Goal: Obtain resource: Obtain resource

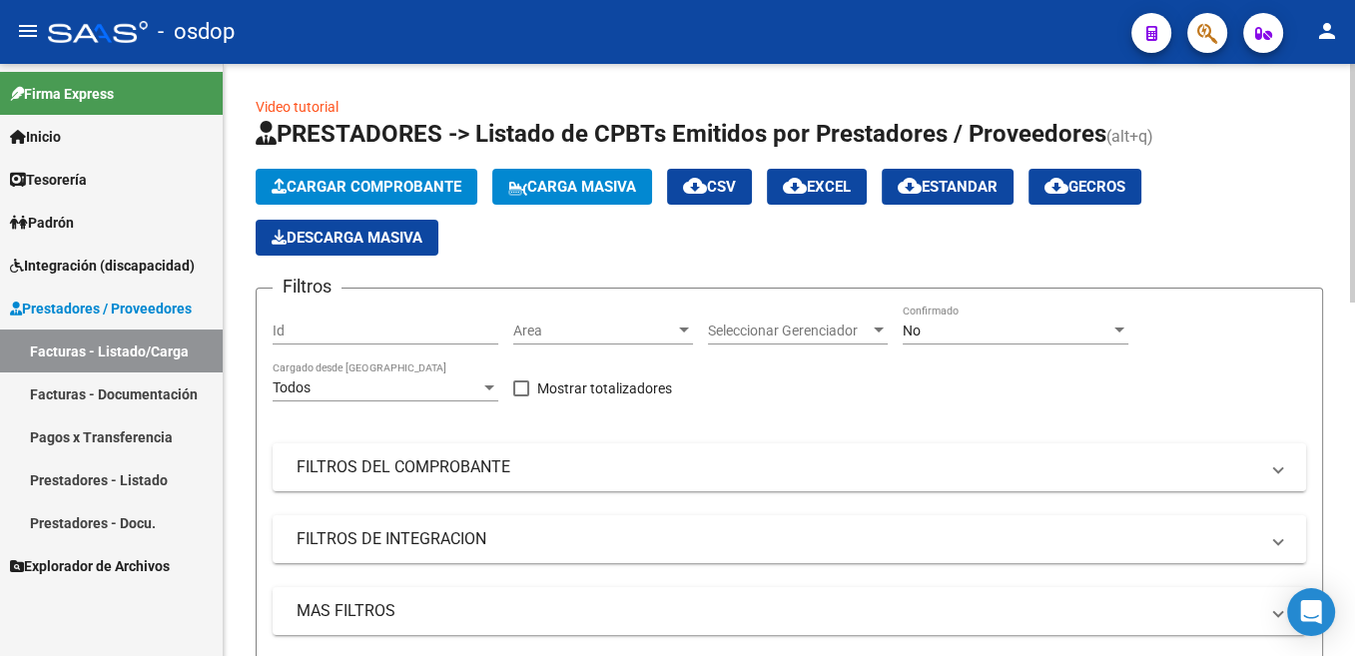
scroll to position [100, 0]
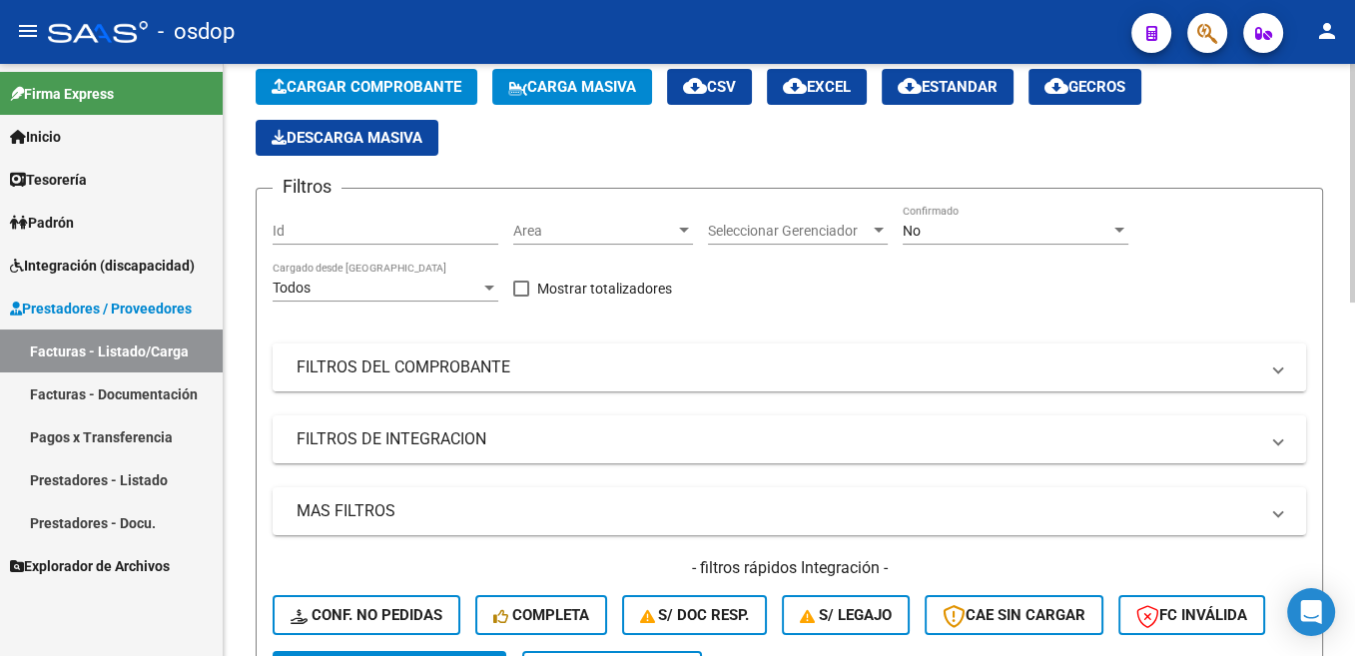
click at [382, 379] on mat-expansion-panel-header "FILTROS DEL COMPROBANTE" at bounding box center [789, 367] width 1033 height 48
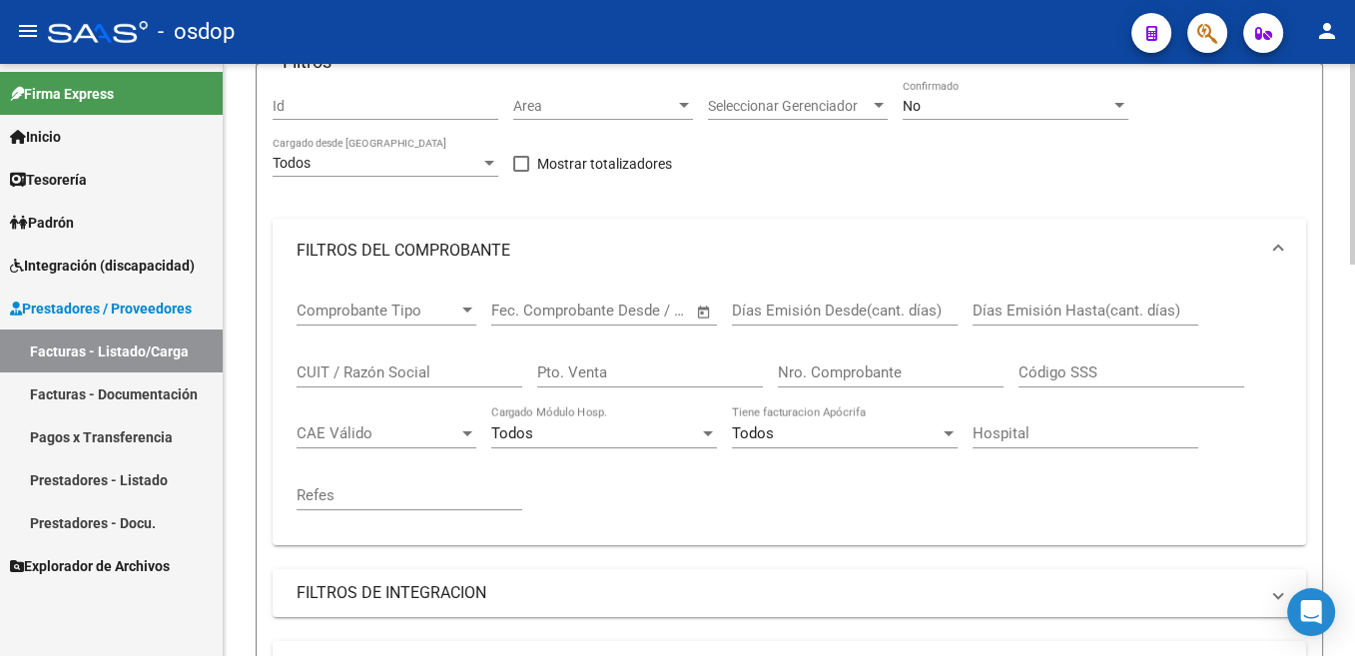
scroll to position [302, 0]
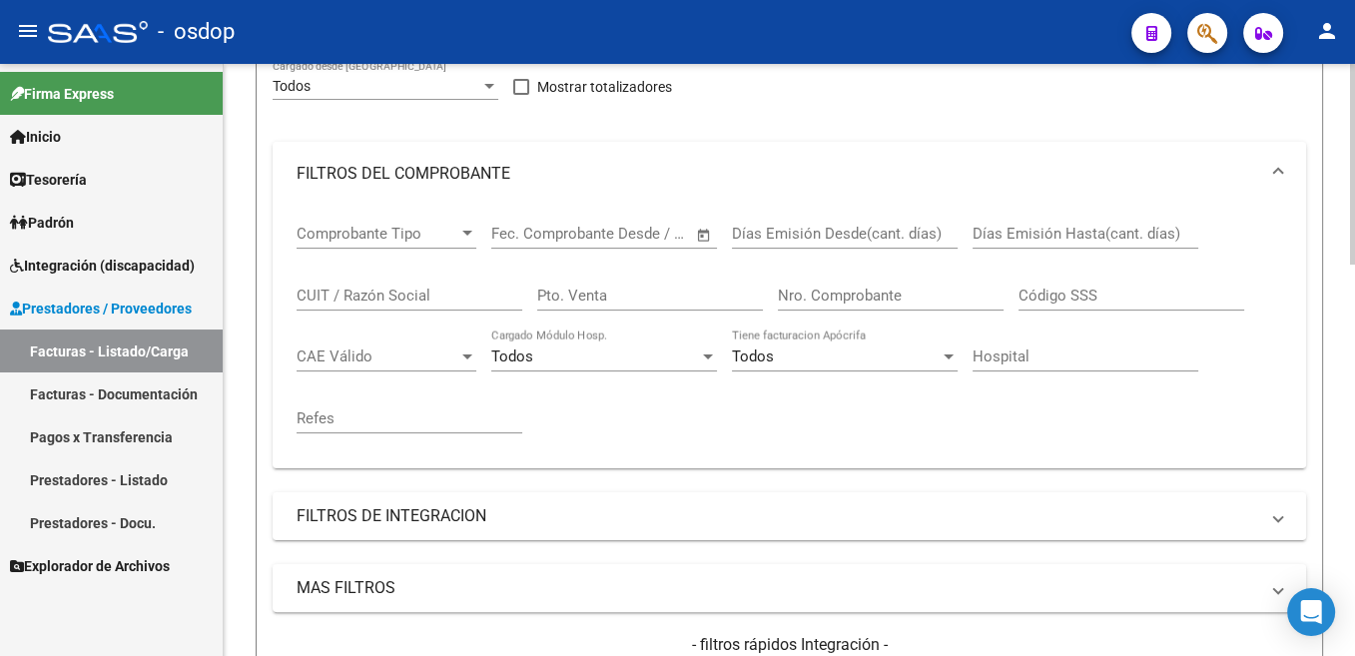
click at [413, 291] on input "CUIT / Razón Social" at bounding box center [410, 296] width 226 height 18
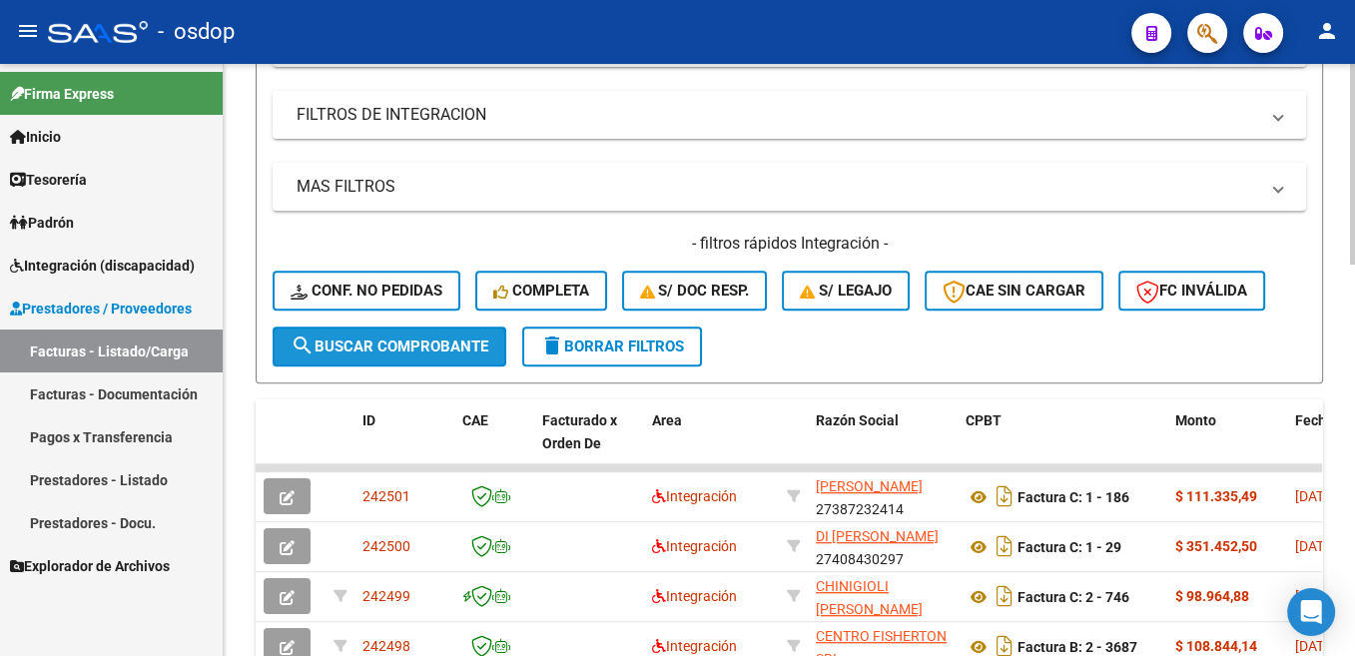
click at [457, 350] on span "search Buscar Comprobante" at bounding box center [390, 346] width 198 height 18
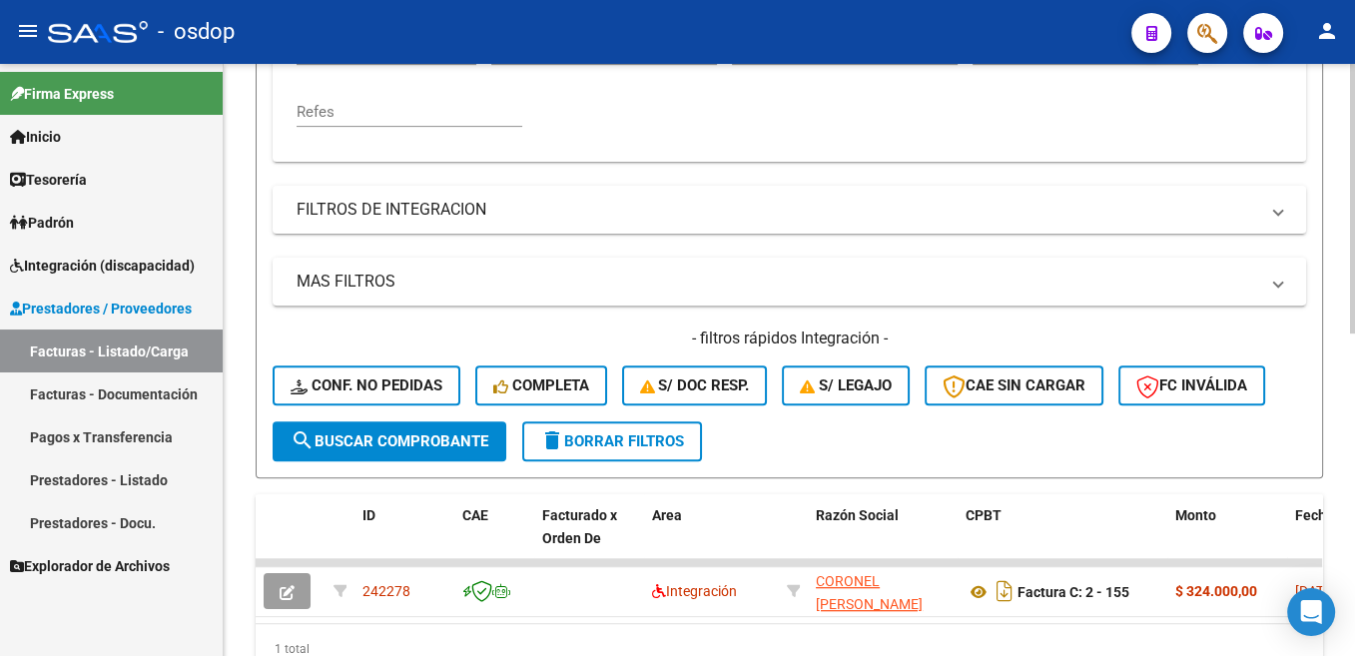
scroll to position [502, 0]
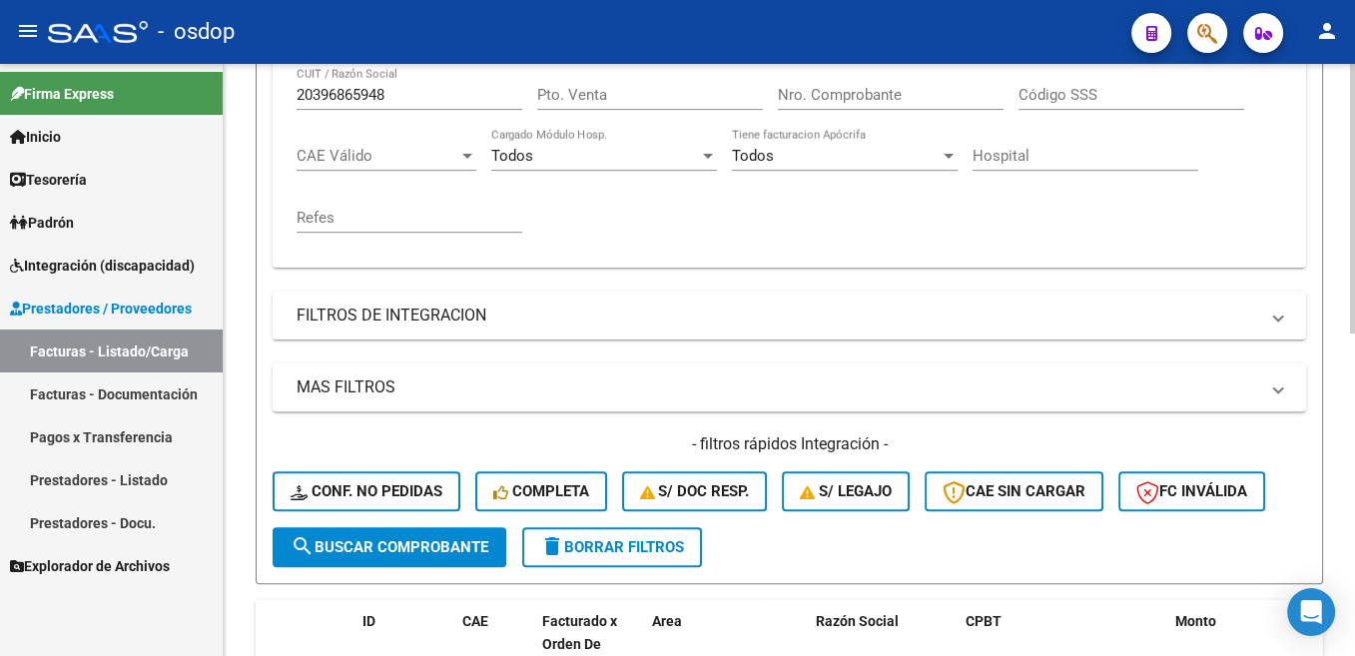
click at [403, 400] on mat-expansion-panel-header "MAS FILTROS" at bounding box center [789, 387] width 1033 height 48
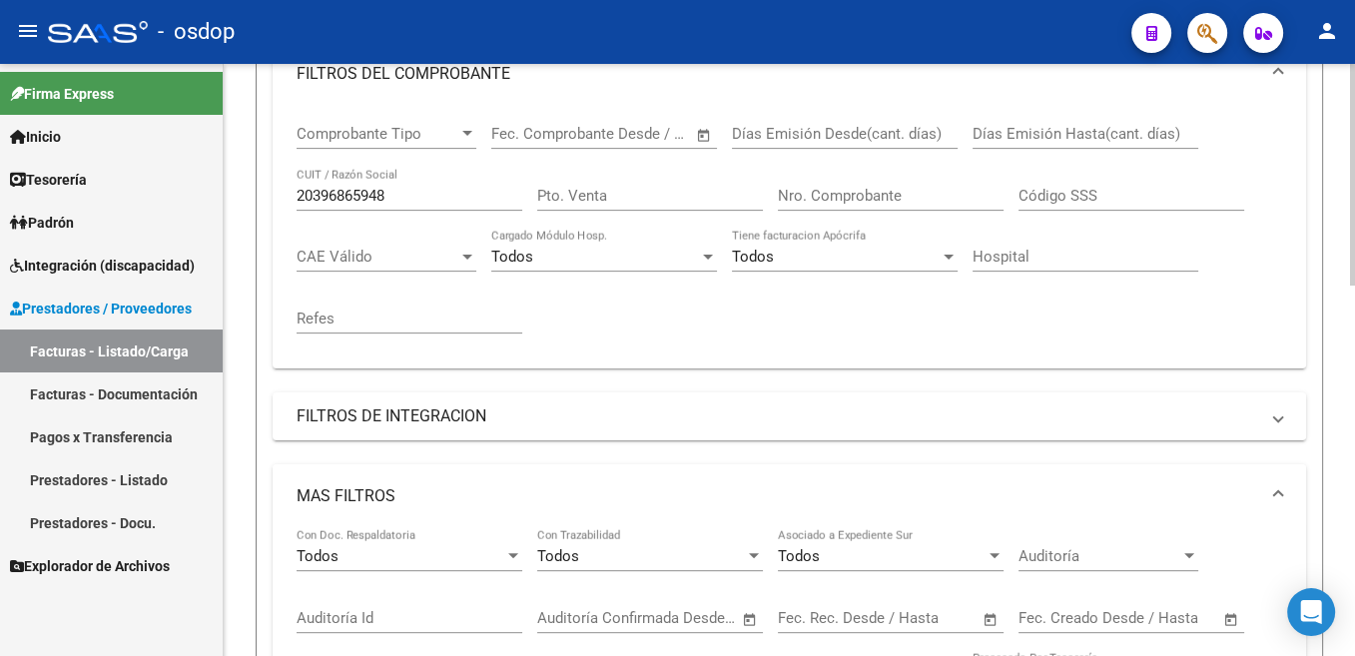
scroll to position [100, 0]
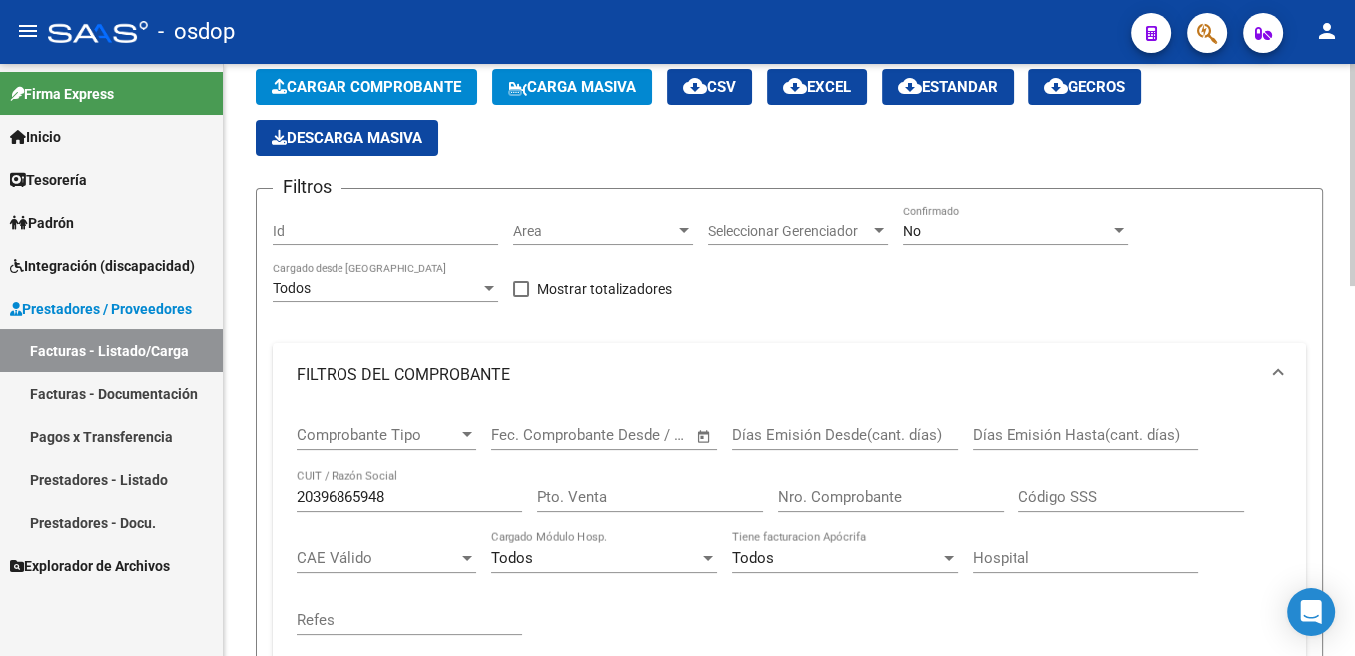
click at [853, 228] on span "Seleccionar Gerenciador" at bounding box center [789, 231] width 162 height 17
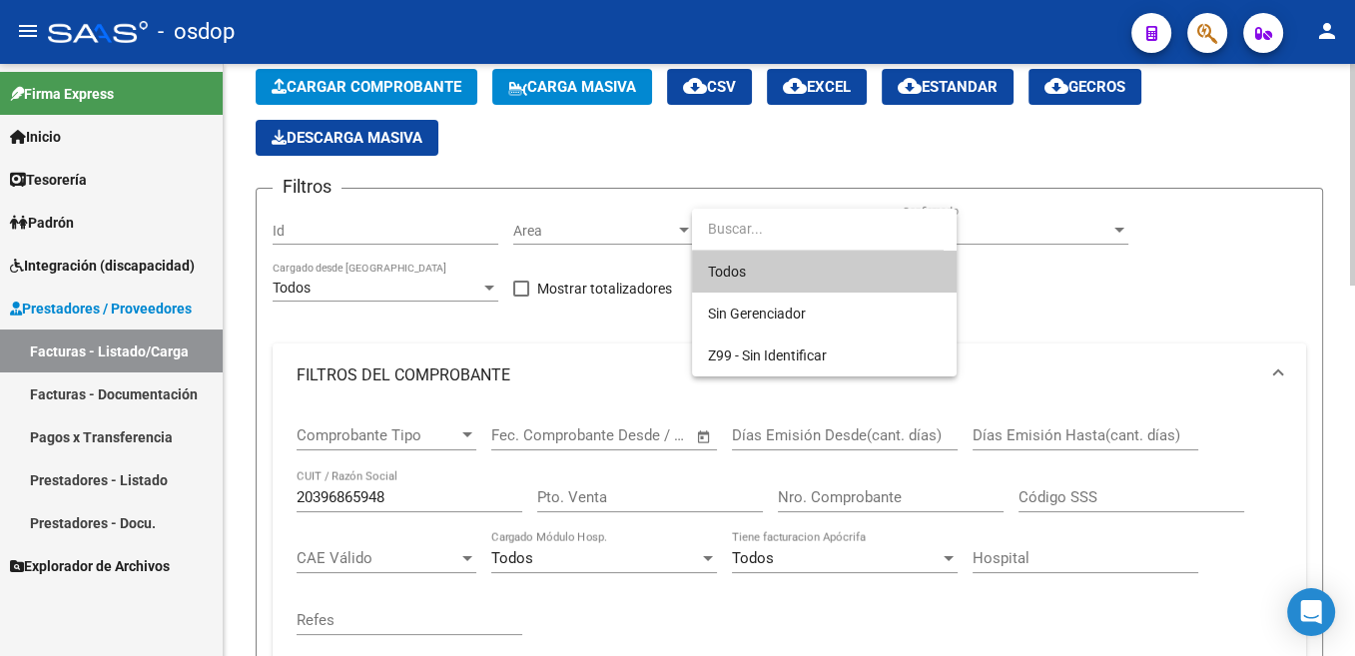
click at [853, 228] on input "dropdown search" at bounding box center [818, 229] width 252 height 42
click at [902, 185] on div at bounding box center [677, 328] width 1355 height 656
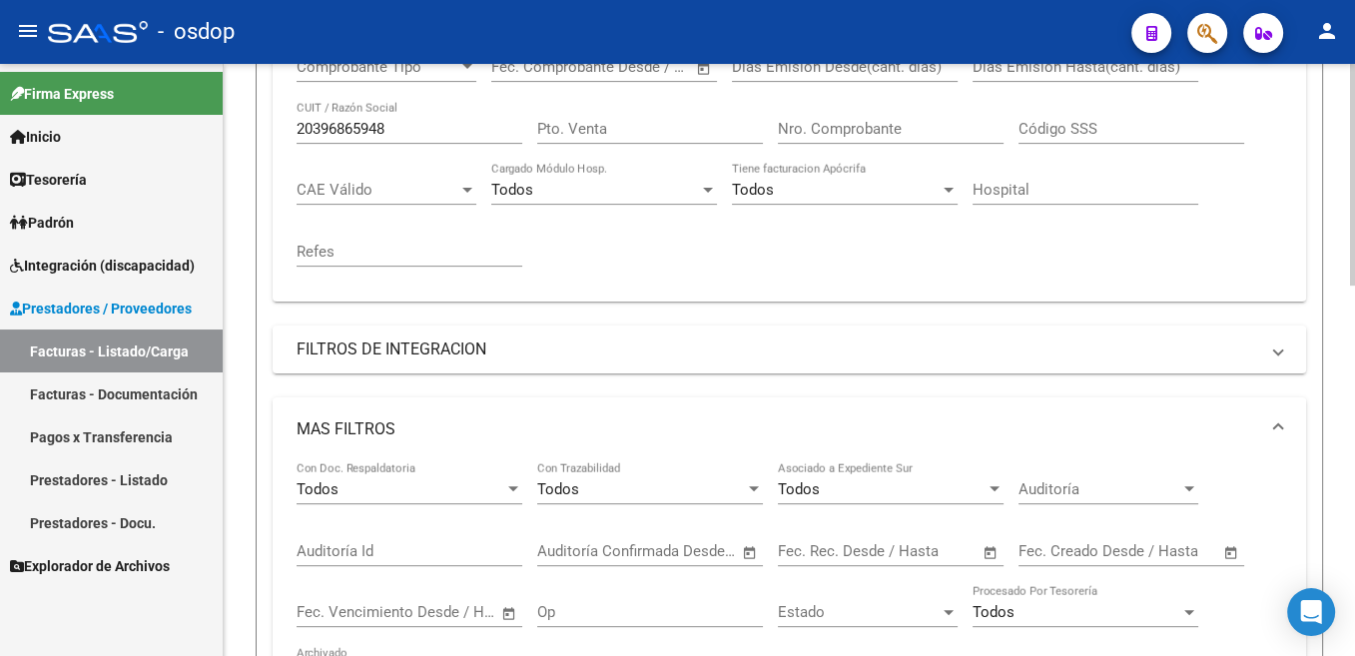
scroll to position [385, 0]
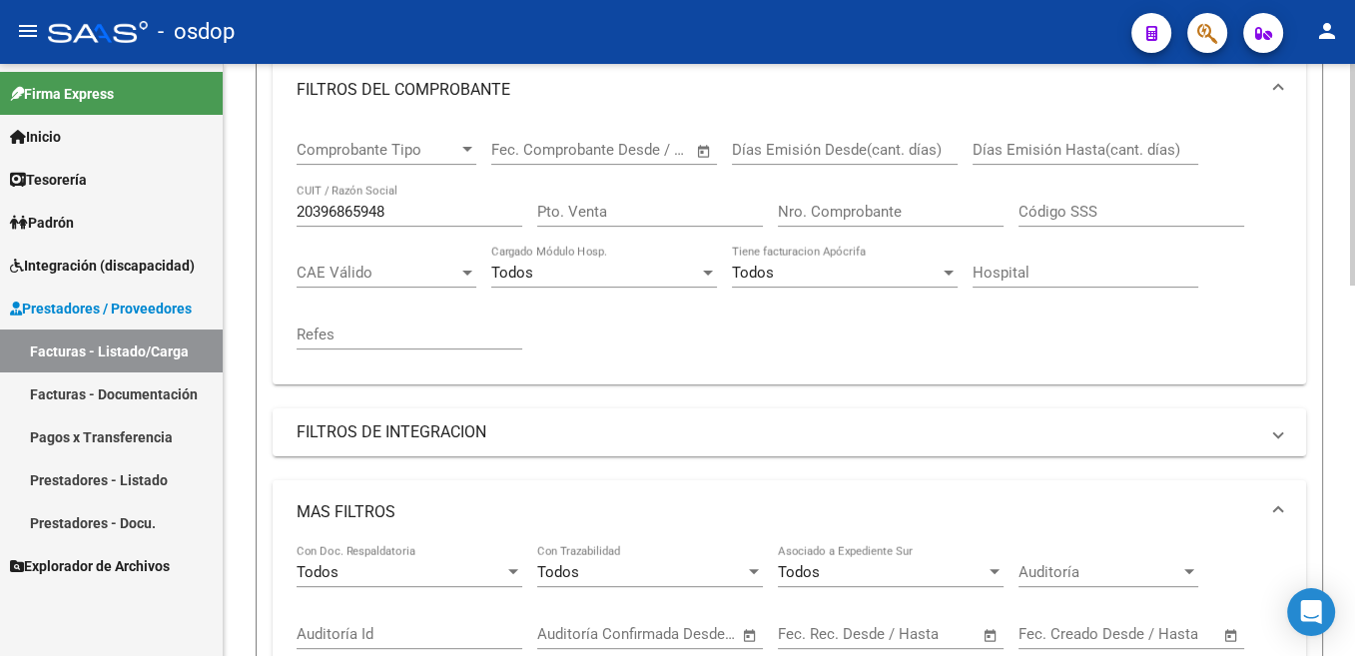
click at [360, 205] on input "20396865948" at bounding box center [410, 212] width 226 height 18
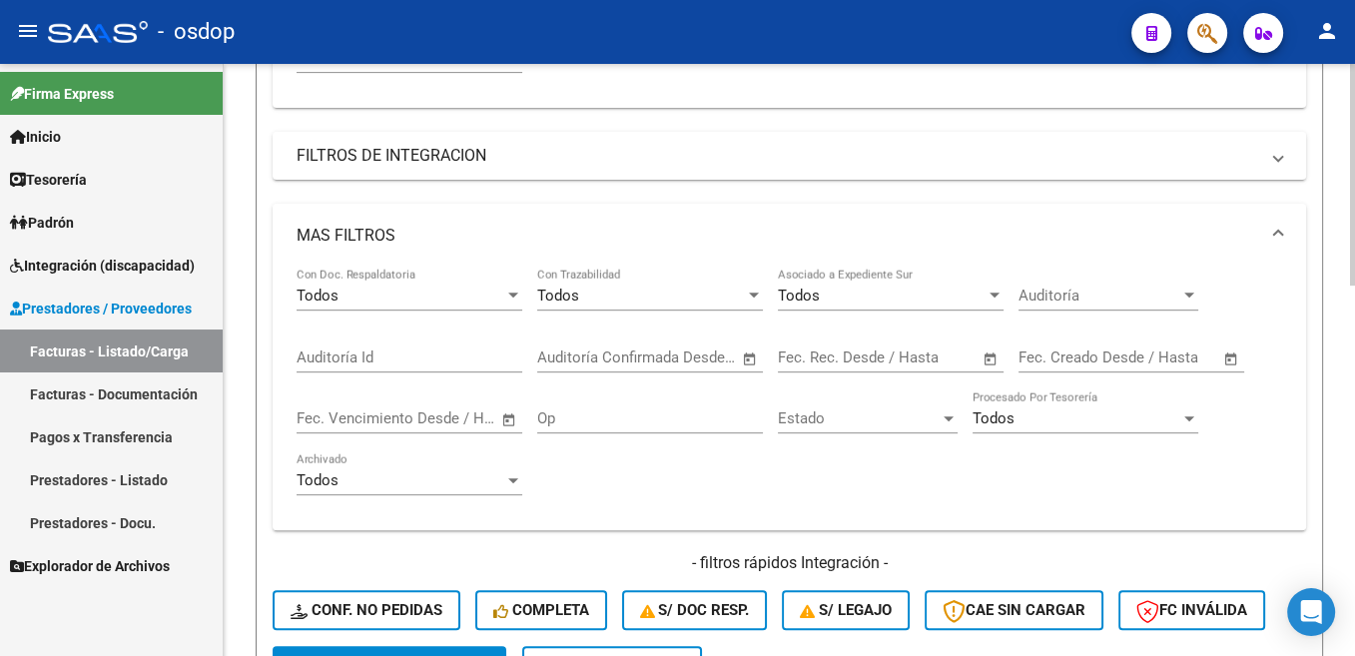
scroll to position [687, 0]
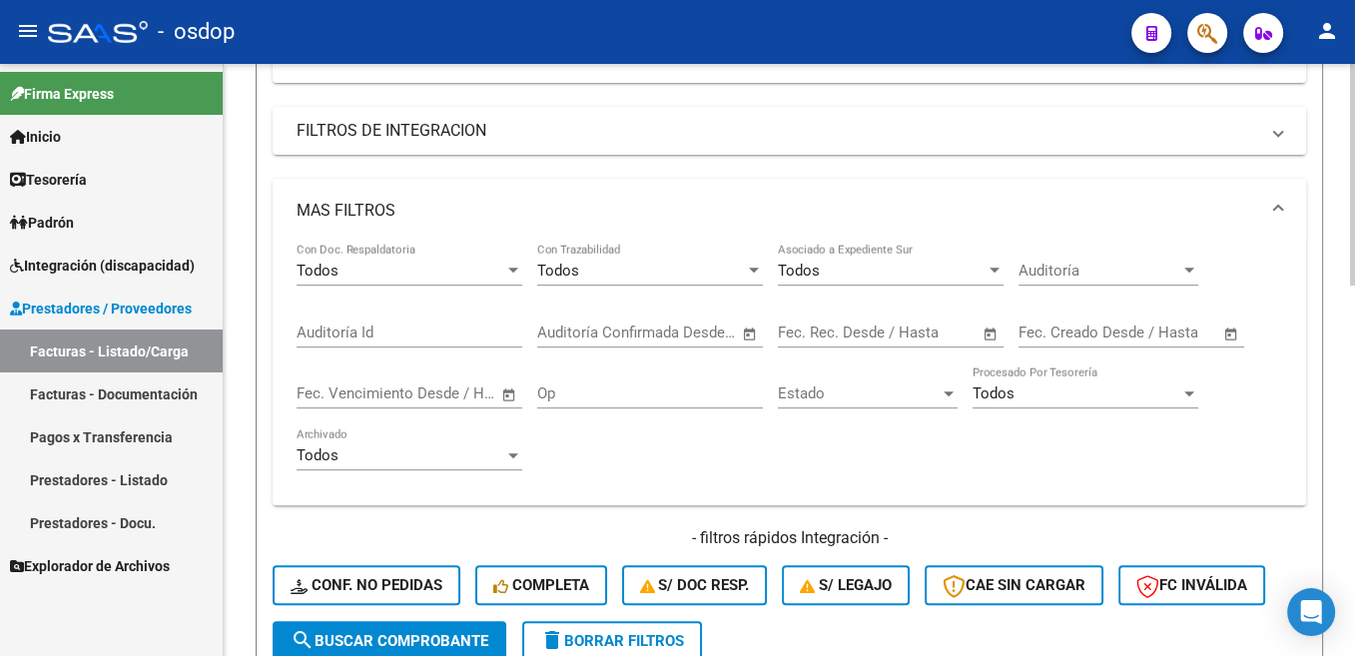
click at [316, 212] on mat-panel-title "MAS FILTROS" at bounding box center [777, 211] width 961 height 22
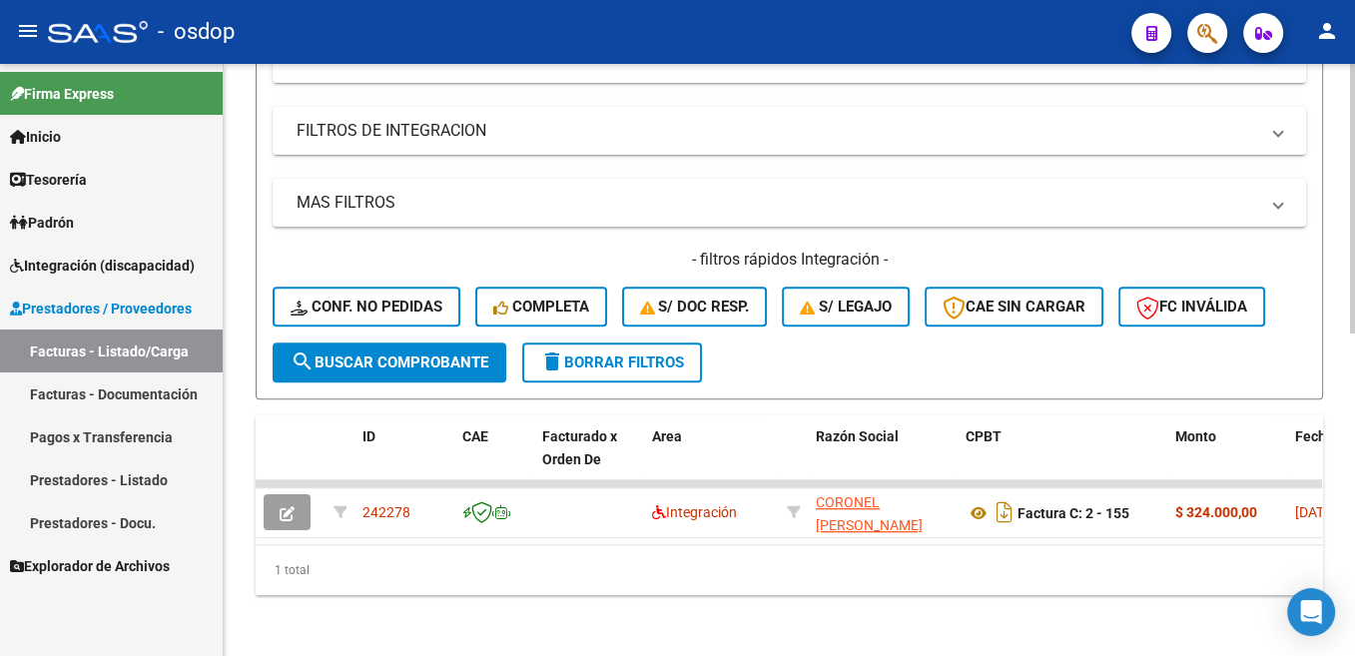
click at [434, 365] on span "search Buscar Comprobante" at bounding box center [390, 362] width 198 height 18
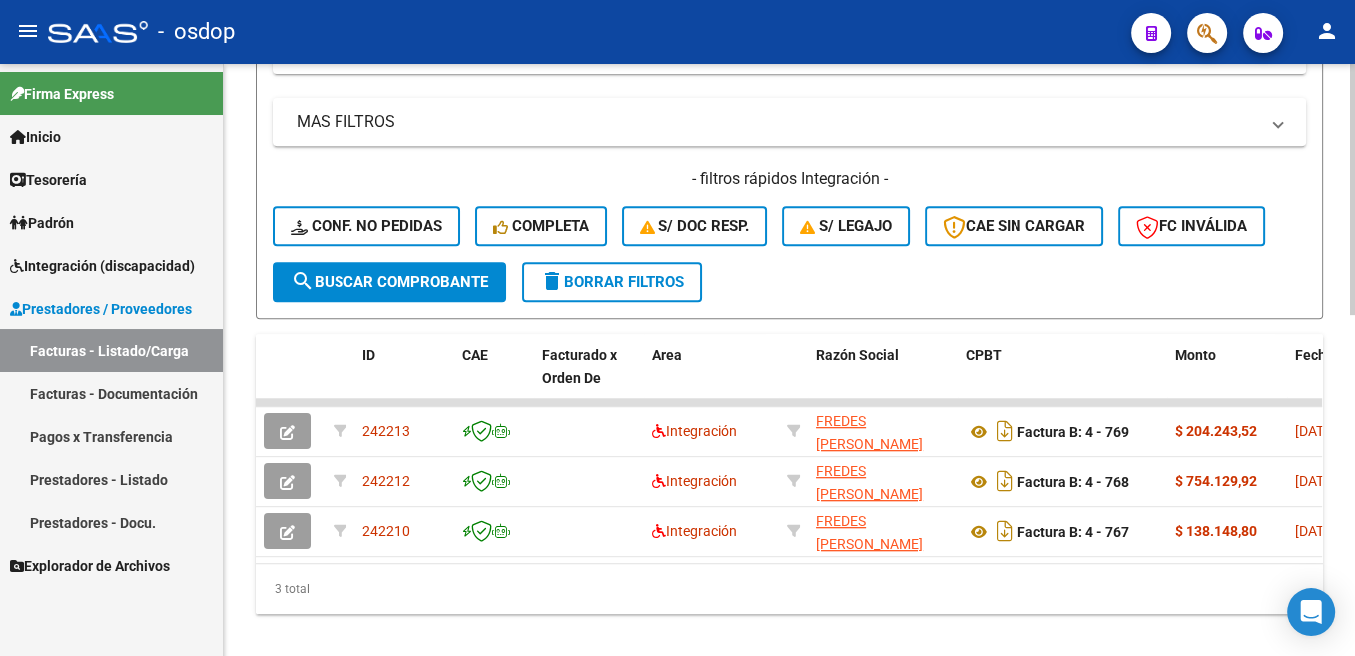
scroll to position [787, 0]
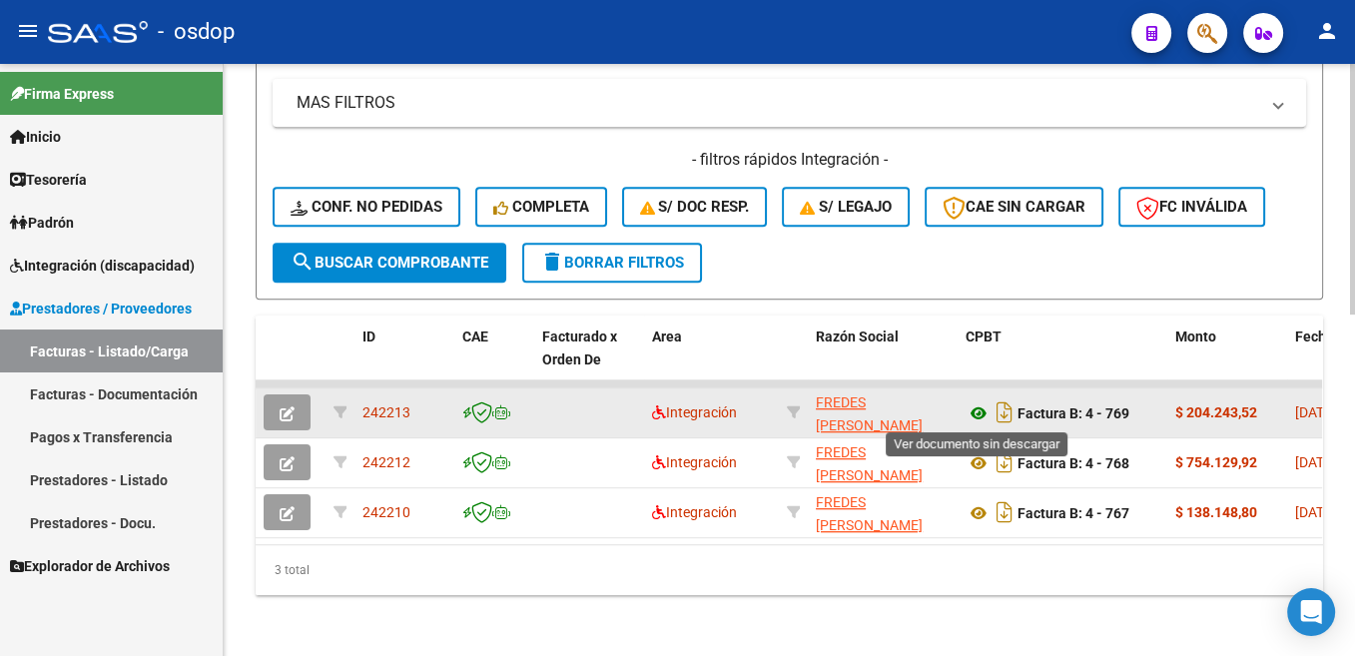
click at [984, 412] on icon at bounding box center [978, 413] width 26 height 24
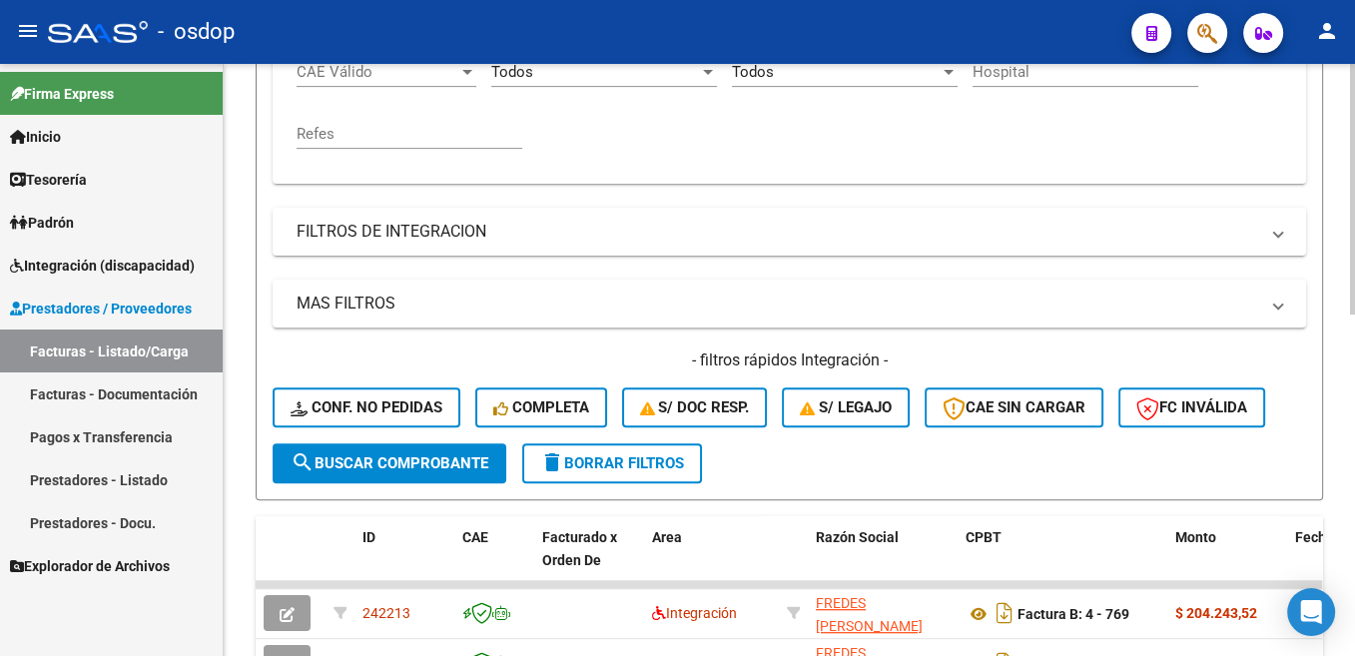
scroll to position [485, 0]
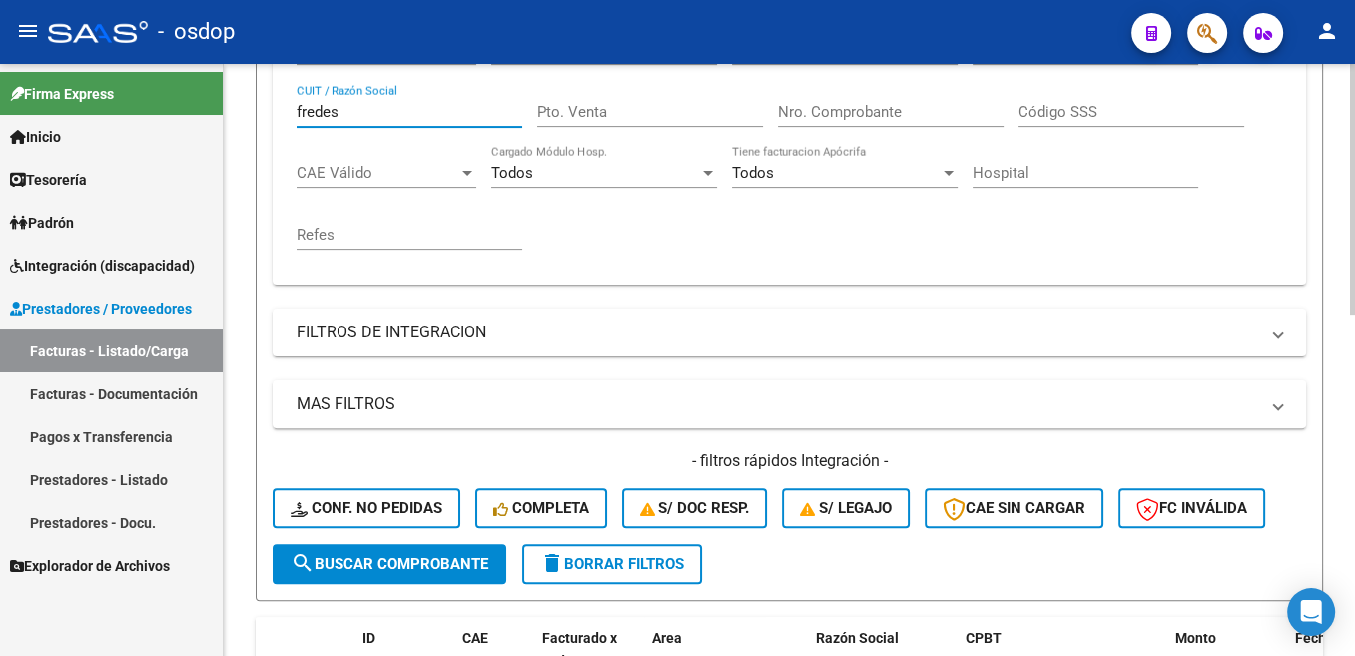
click at [324, 120] on input "fredes" at bounding box center [410, 112] width 226 height 18
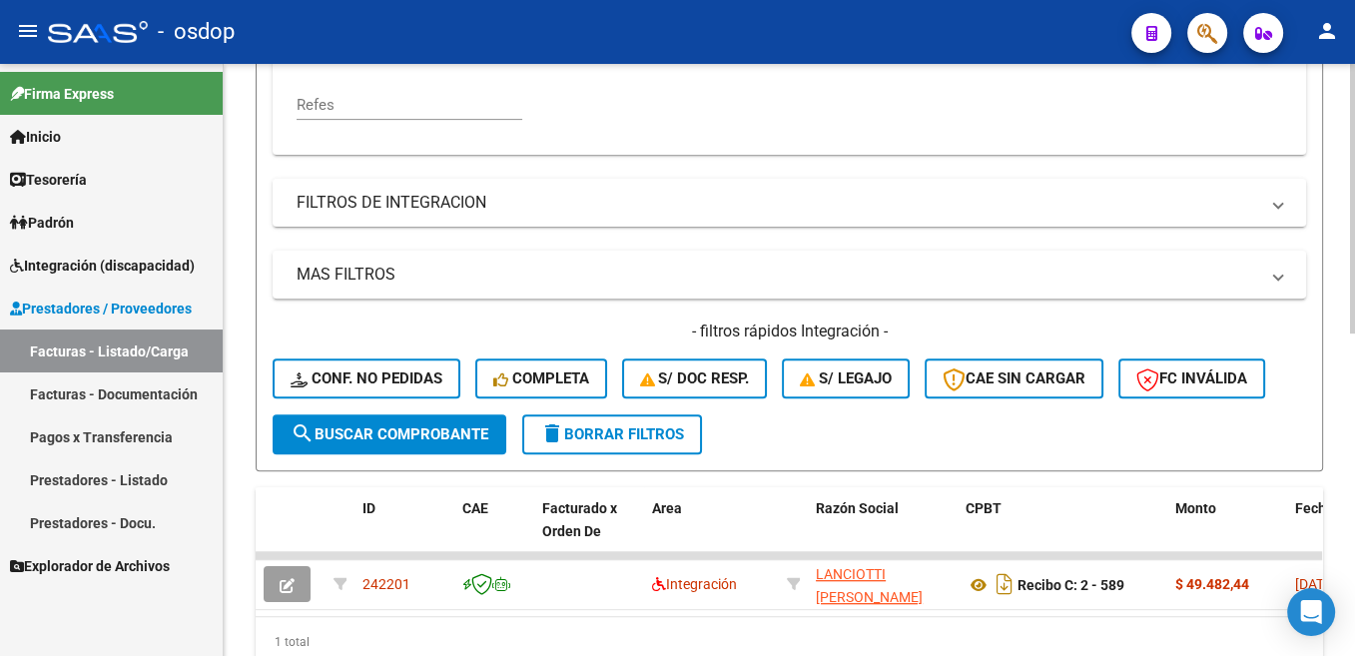
scroll to position [687, 0]
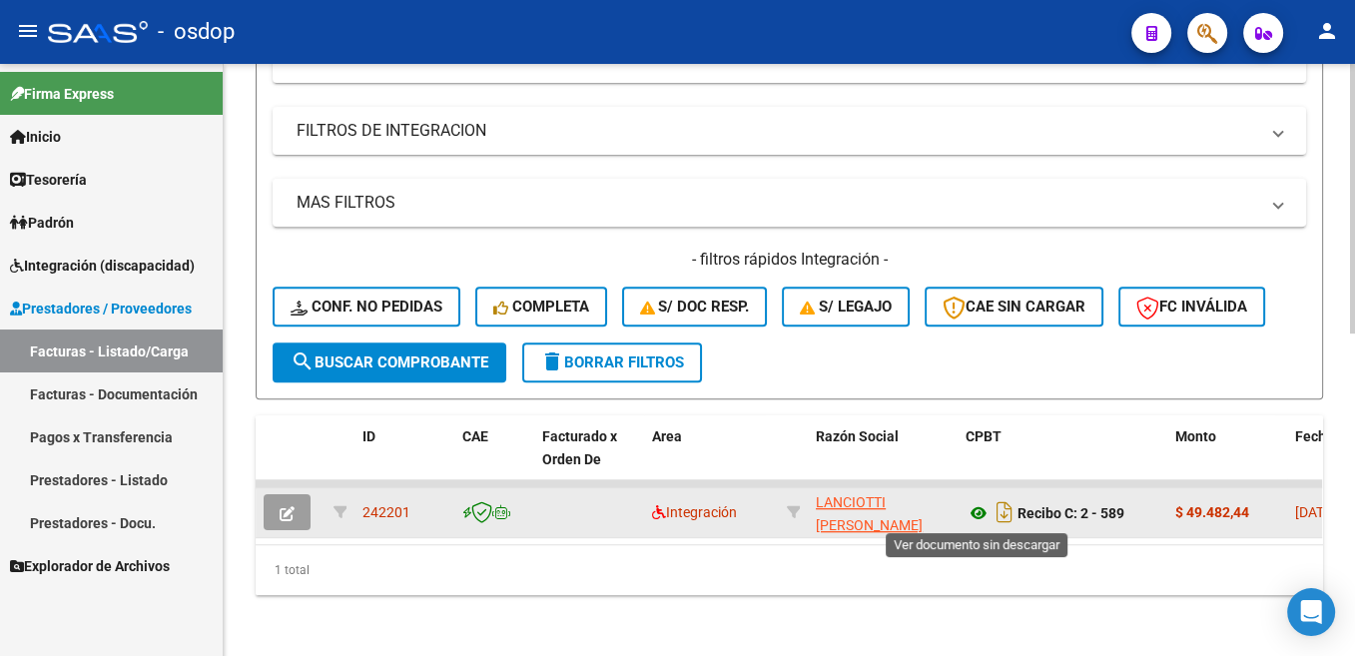
click at [979, 511] on icon at bounding box center [978, 513] width 26 height 24
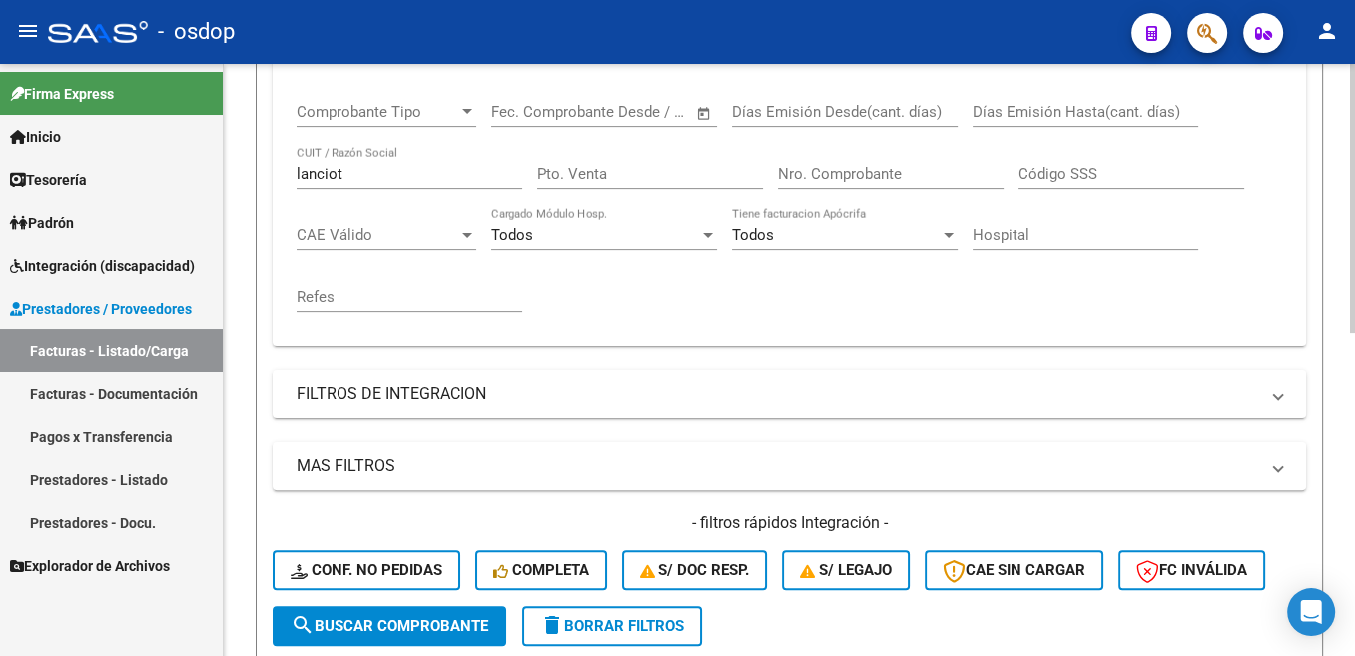
scroll to position [385, 0]
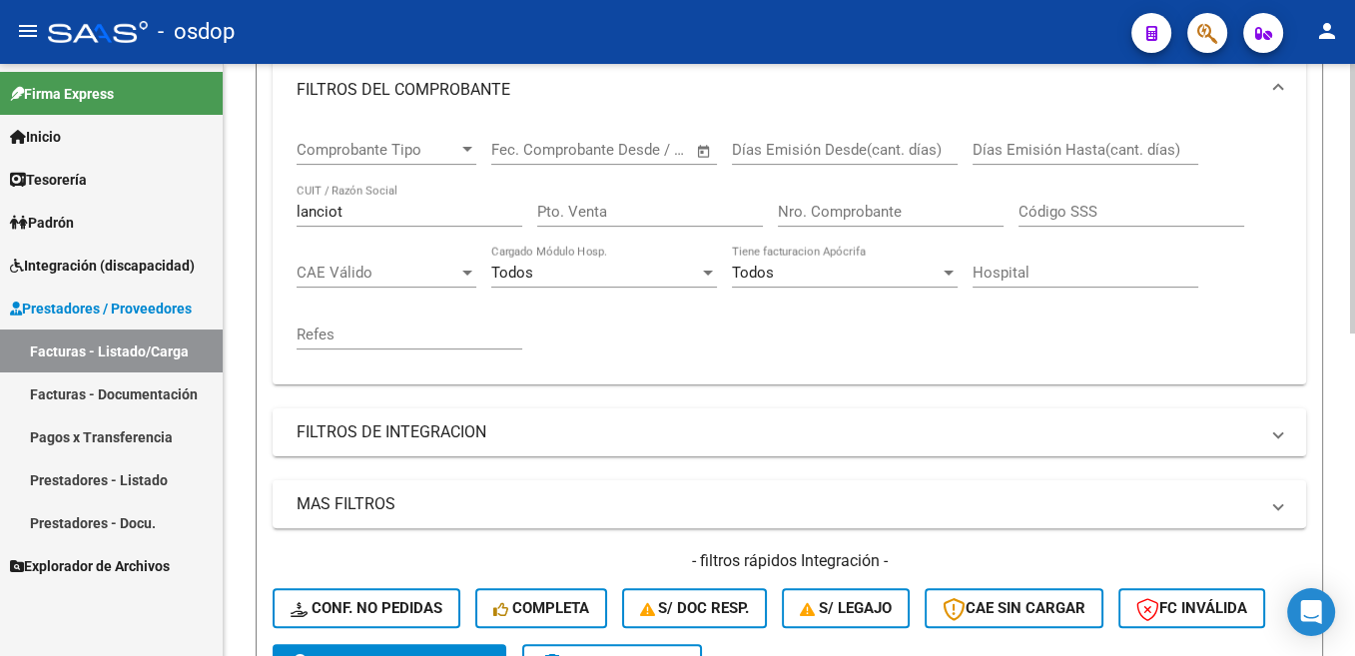
click at [328, 218] on input "lanciot" at bounding box center [410, 212] width 226 height 18
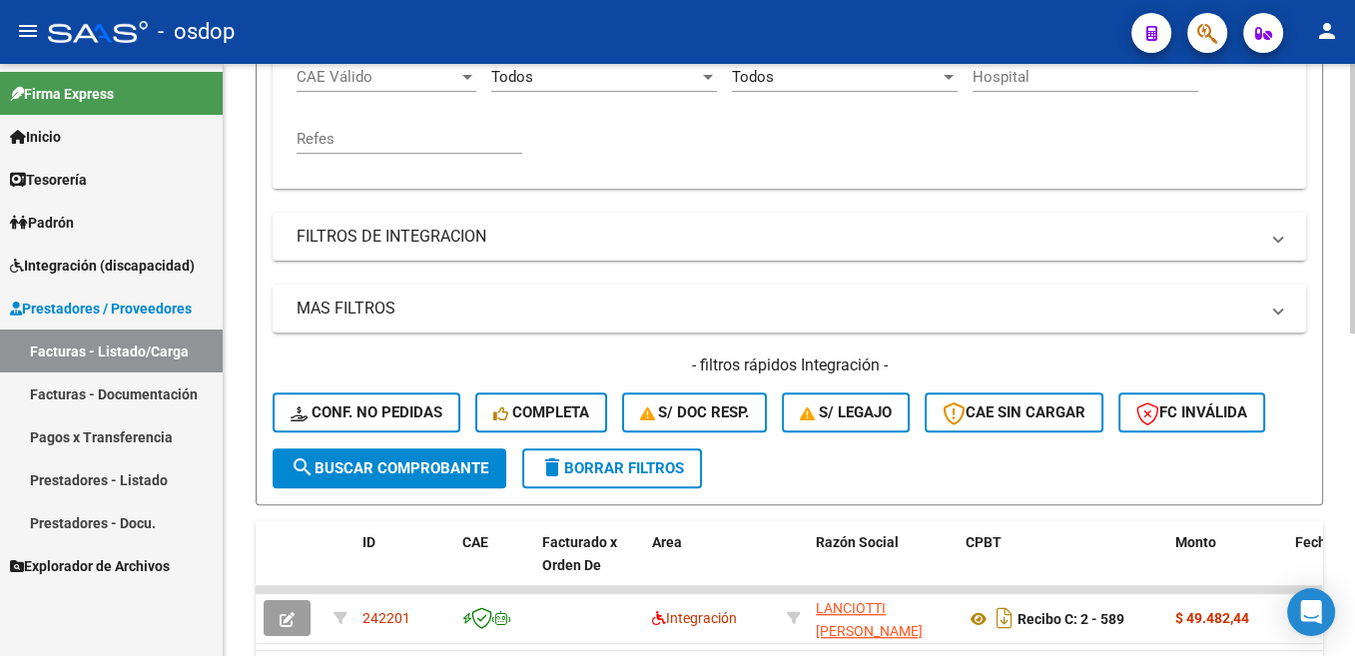
scroll to position [687, 0]
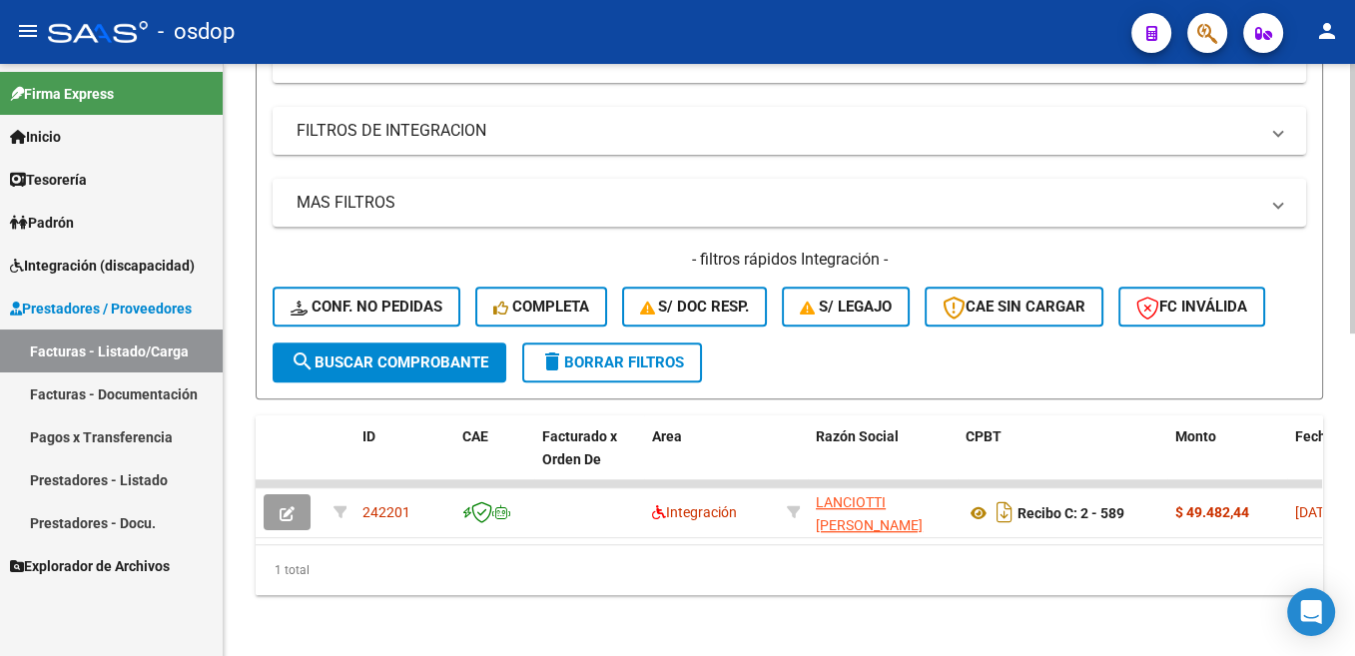
type input "ineco"
click at [427, 364] on span "search Buscar Comprobante" at bounding box center [390, 362] width 198 height 18
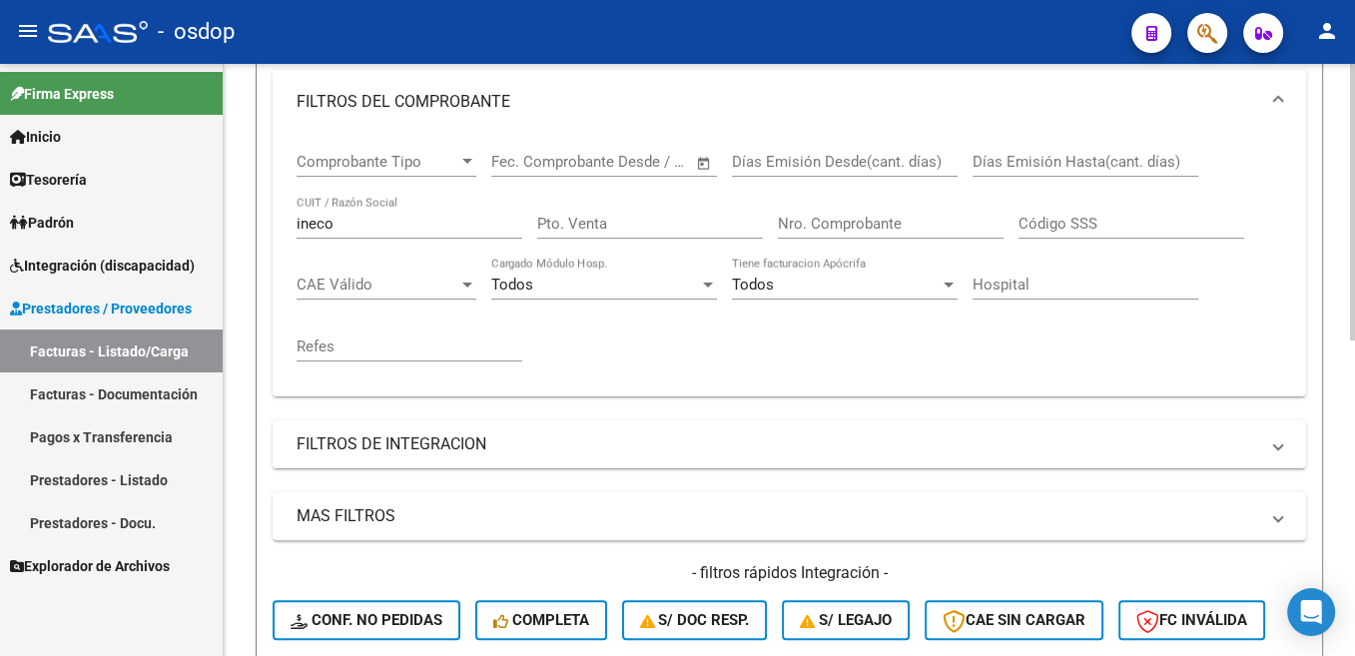
scroll to position [273, 0]
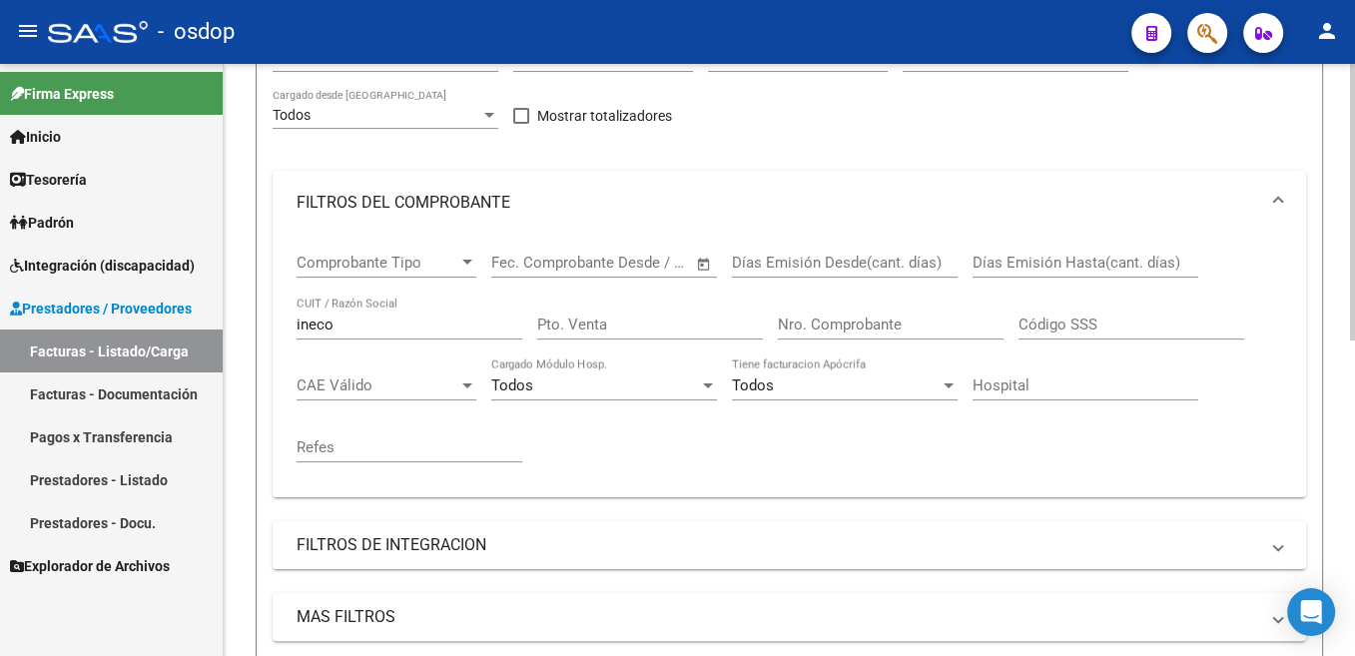
click at [319, 327] on input "ineco" at bounding box center [410, 325] width 226 height 18
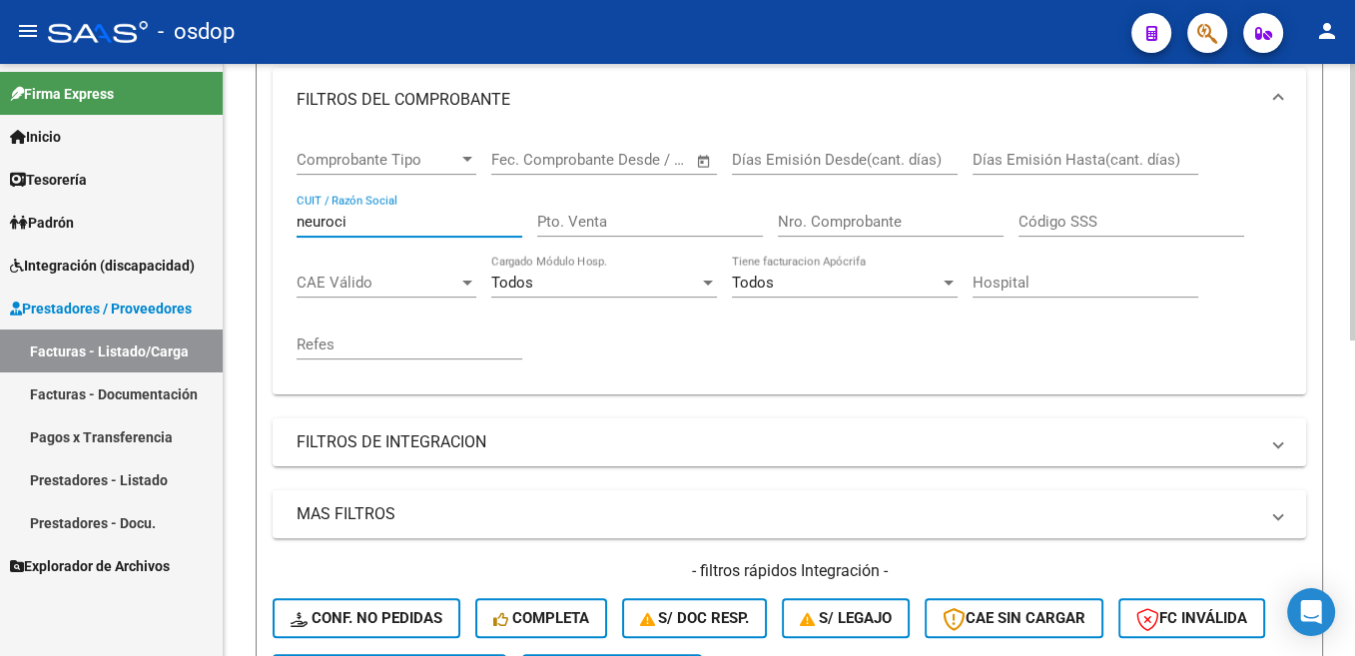
scroll to position [474, 0]
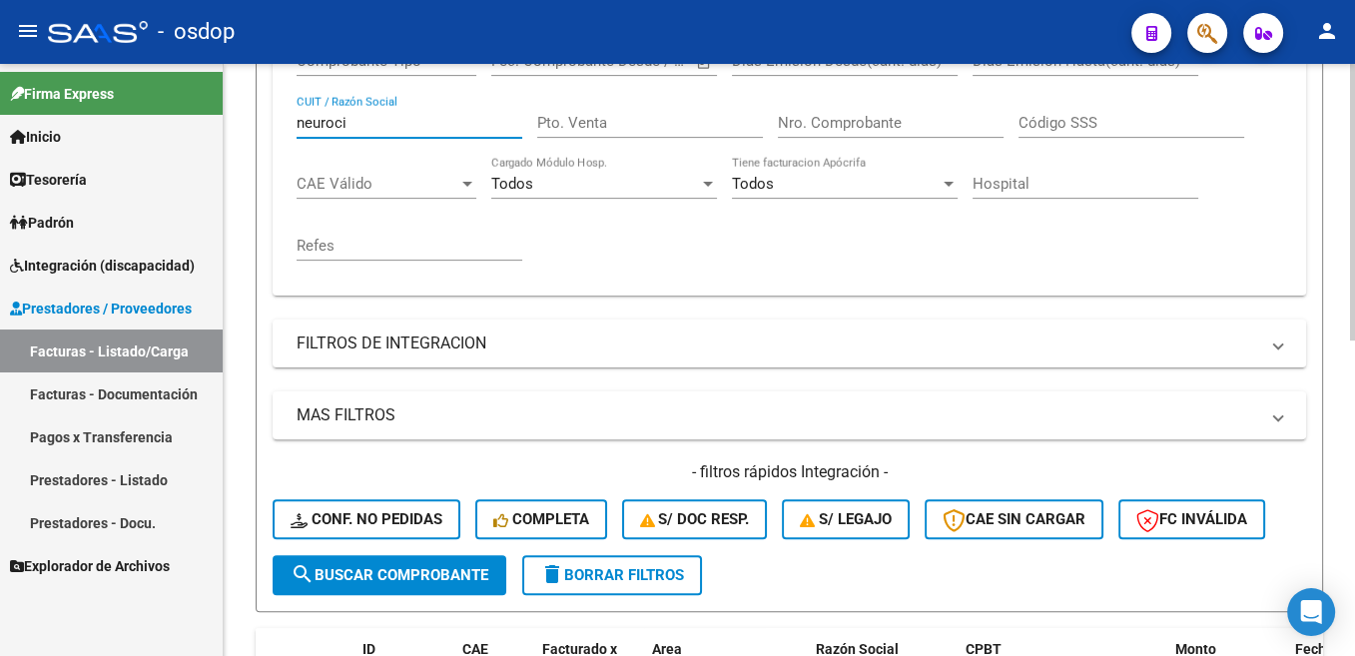
click at [427, 582] on span "search Buscar Comprobante" at bounding box center [390, 575] width 198 height 18
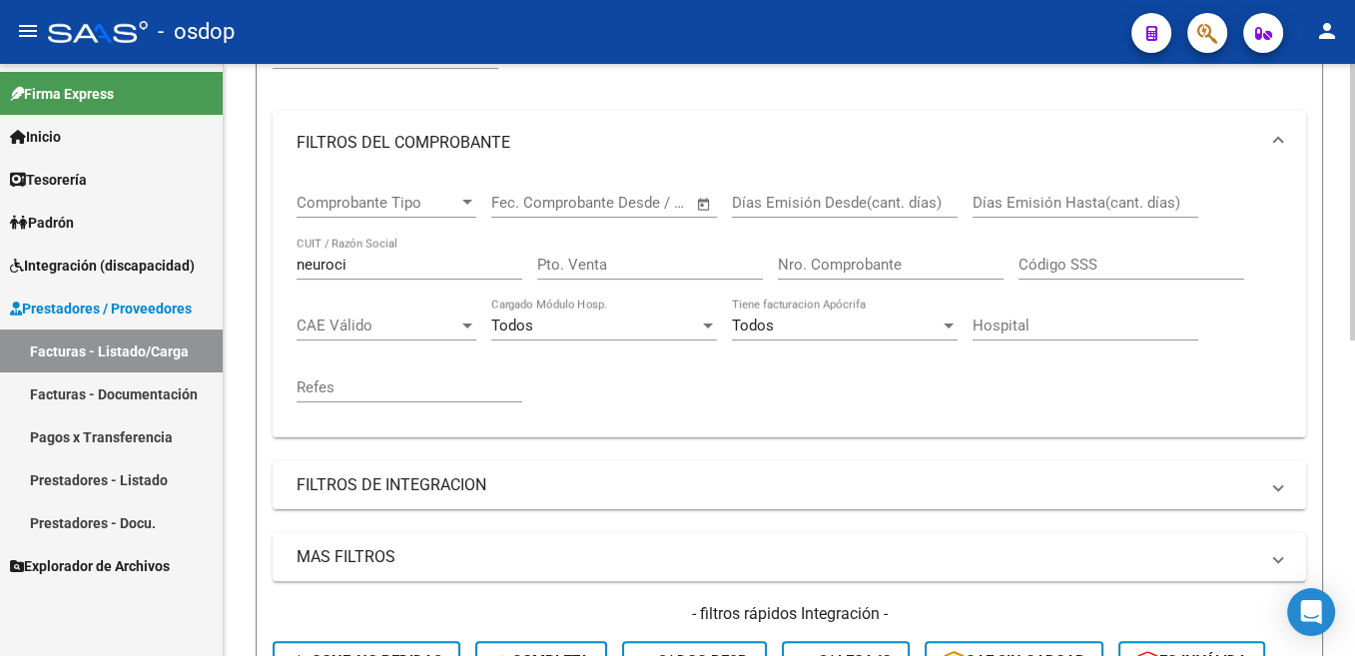
scroll to position [72, 0]
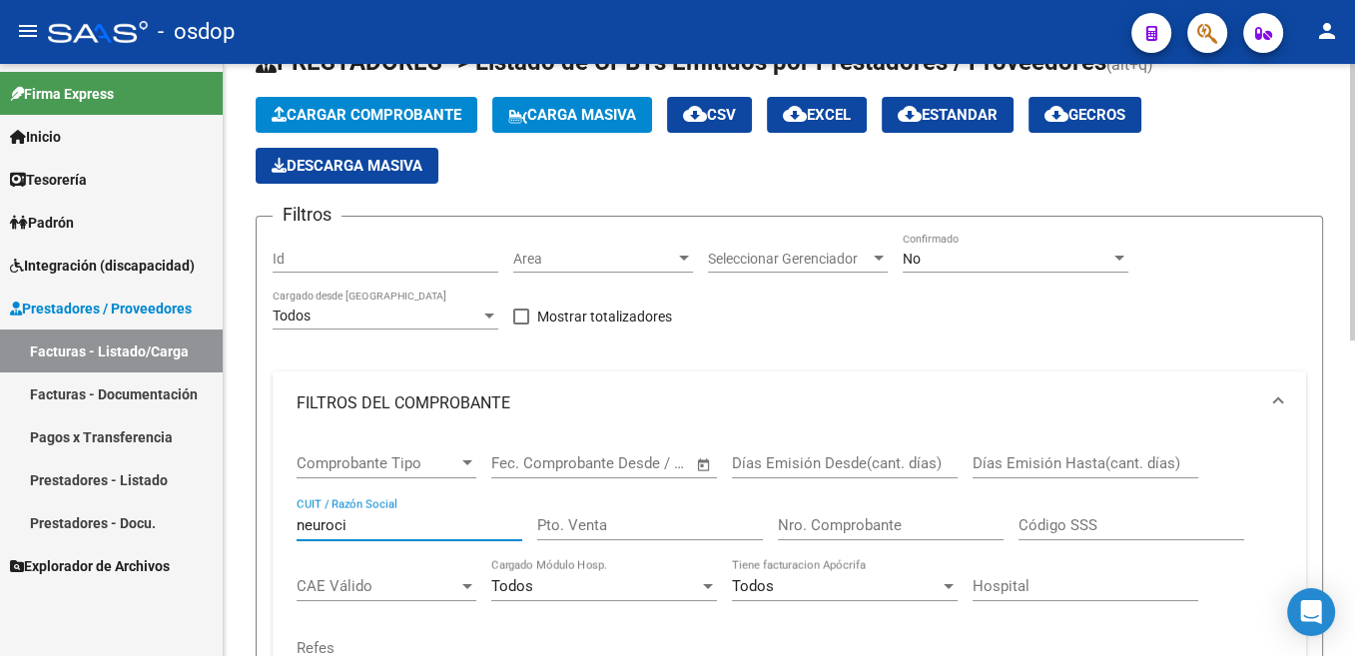
click at [341, 532] on input "neuroci" at bounding box center [410, 525] width 226 height 18
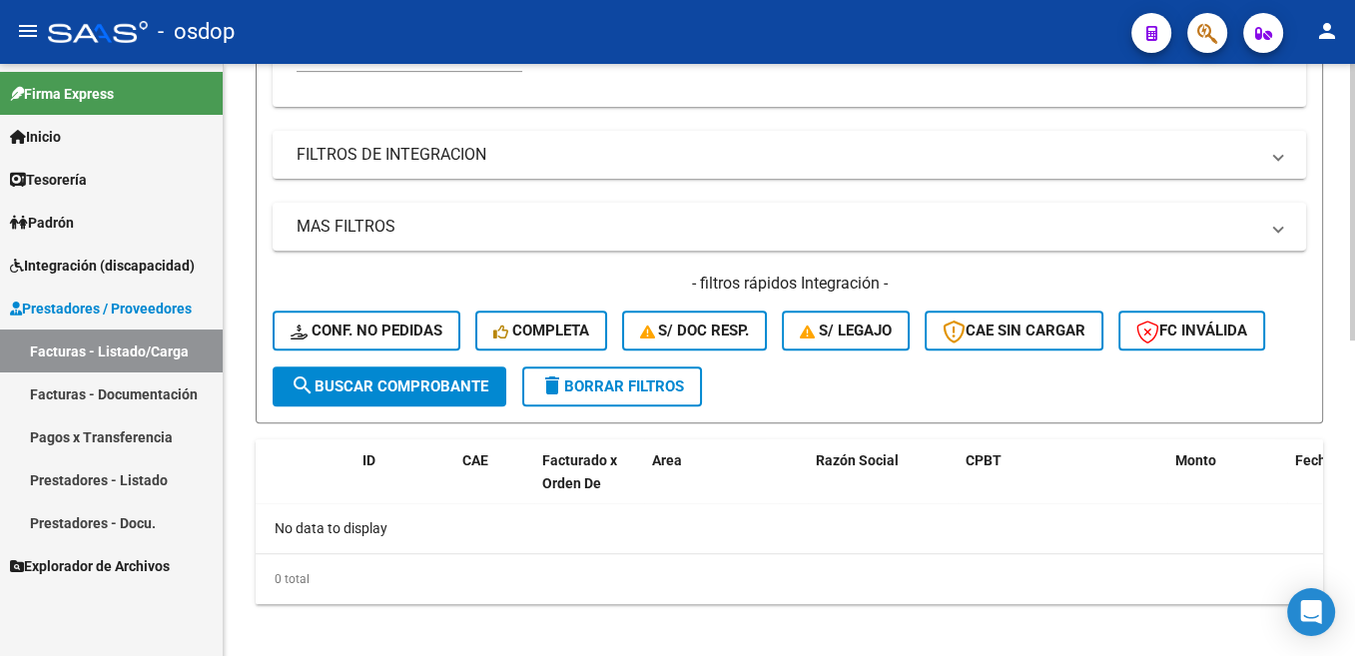
scroll to position [675, 0]
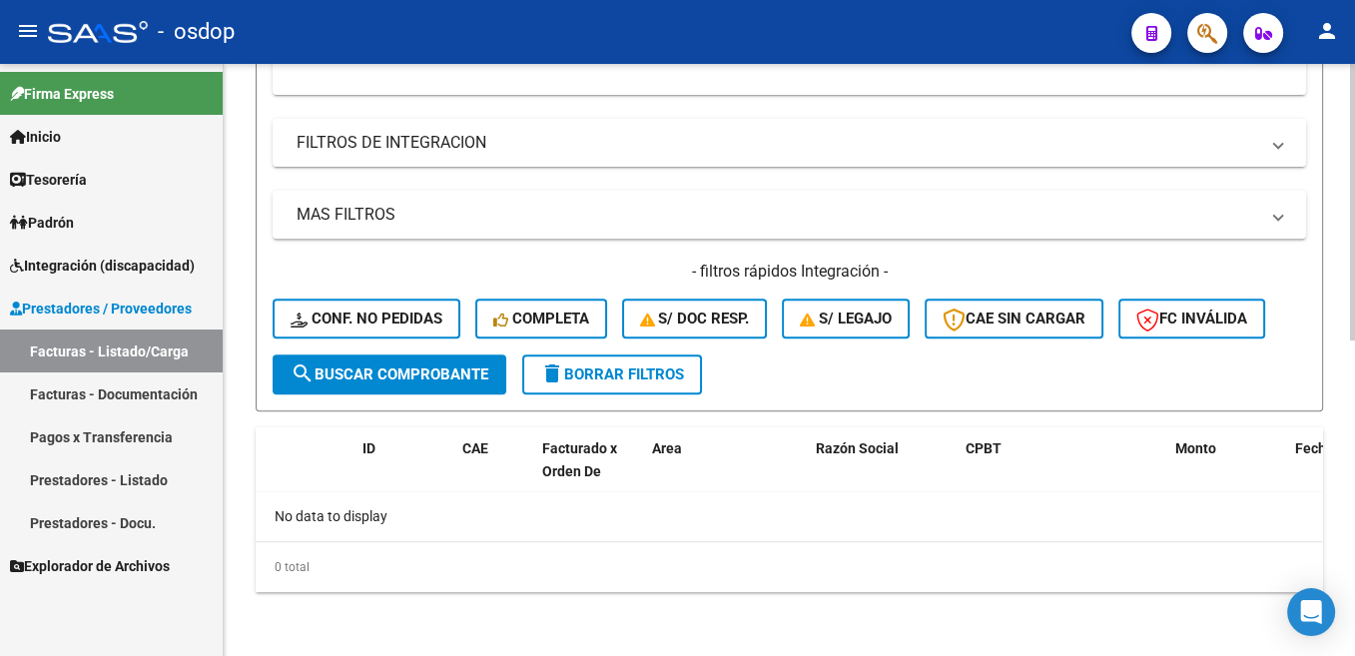
click at [456, 376] on span "search Buscar Comprobante" at bounding box center [390, 374] width 198 height 18
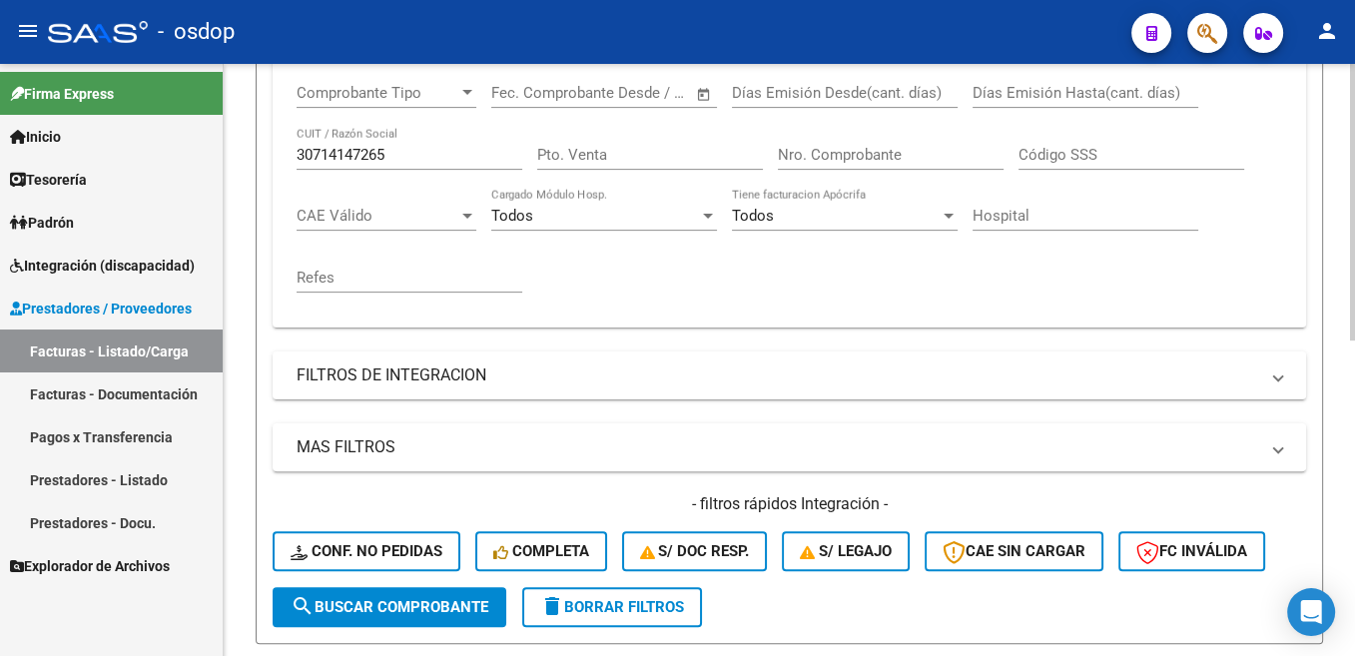
scroll to position [429, 0]
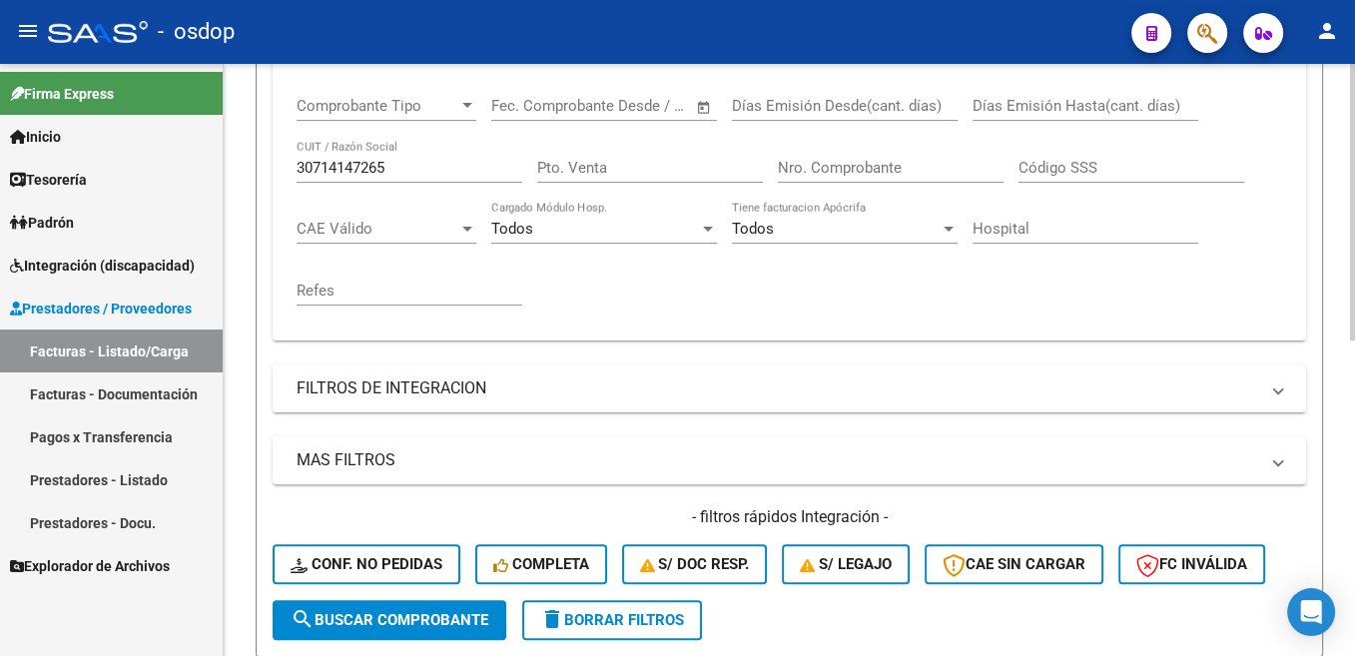
click at [375, 178] on div "30714147265 CUIT / Razón Social" at bounding box center [410, 161] width 226 height 43
click at [373, 155] on div "30714147265 CUIT / Razón Social" at bounding box center [410, 161] width 226 height 43
click at [385, 169] on input "30714147265" at bounding box center [410, 168] width 226 height 18
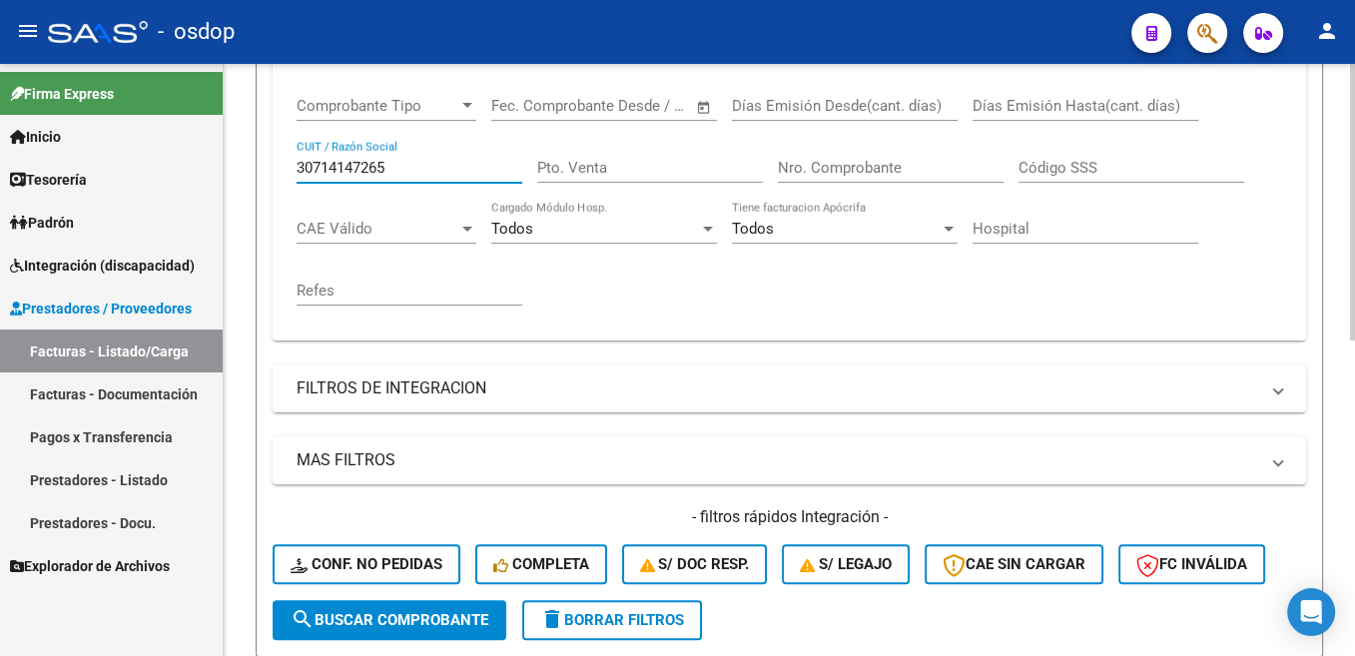
click at [385, 169] on input "30714147265" at bounding box center [410, 168] width 226 height 18
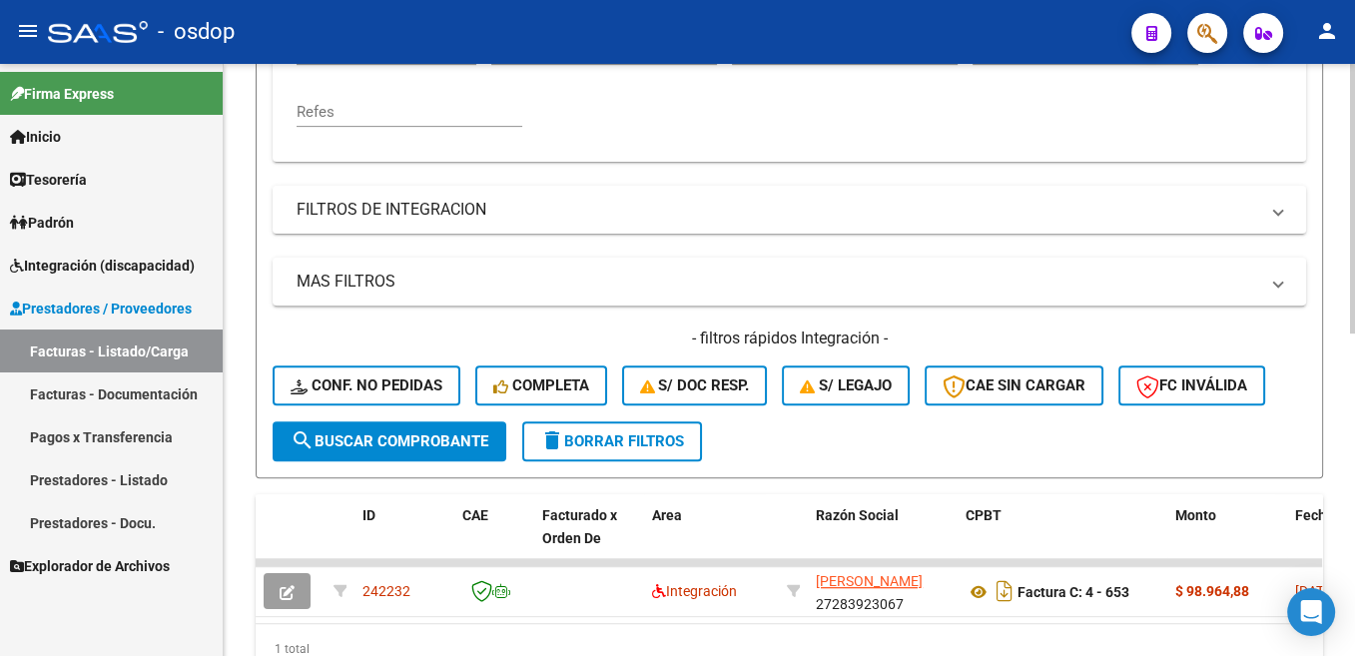
scroll to position [407, 0]
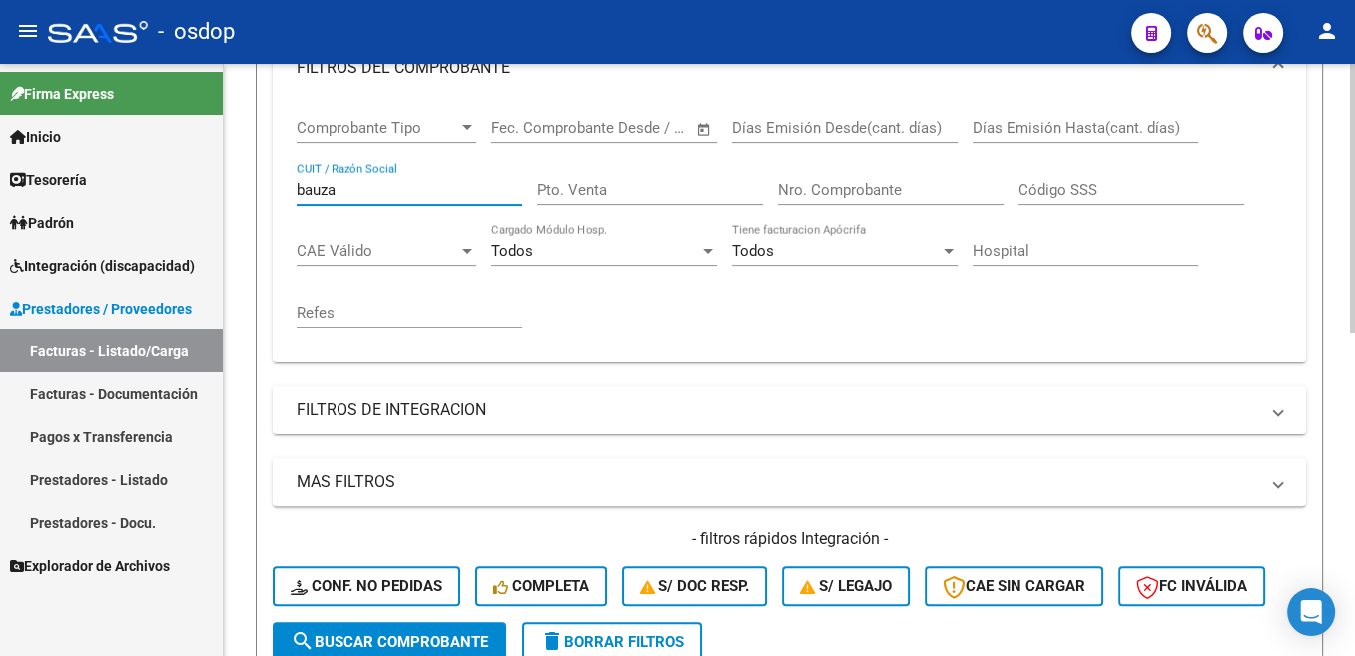
click at [327, 193] on input "bauza" at bounding box center [410, 190] width 226 height 18
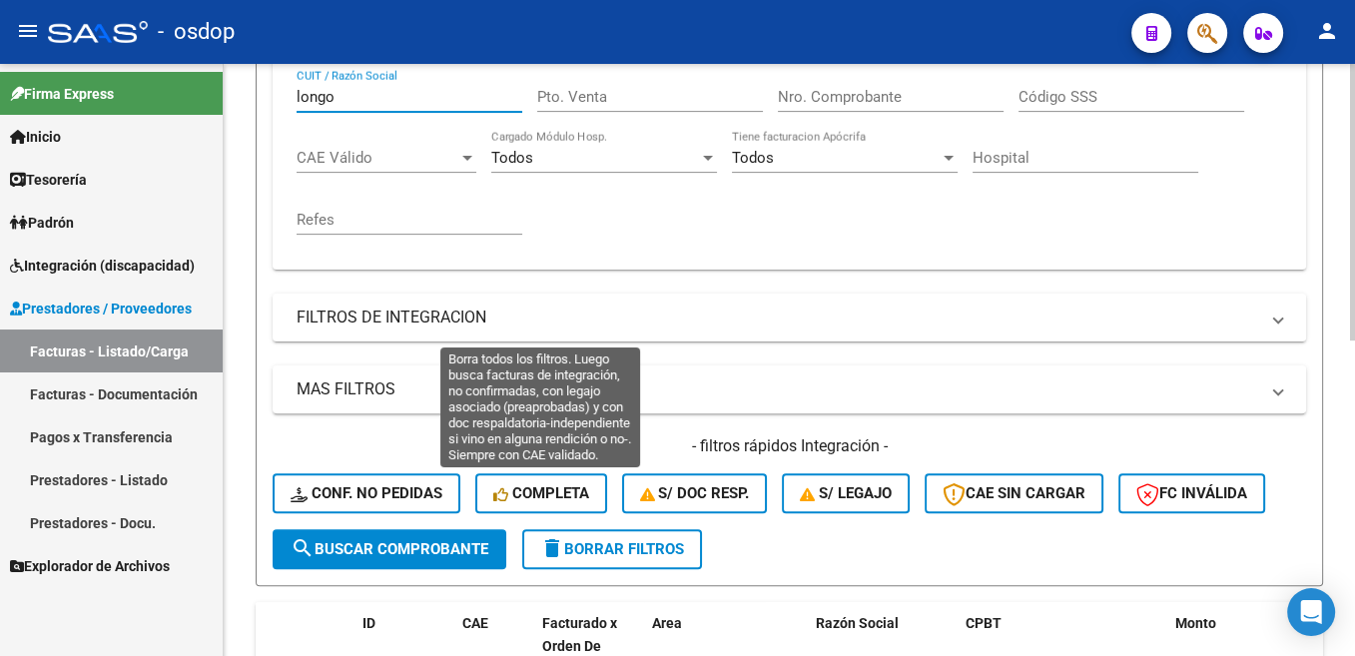
scroll to position [373, 0]
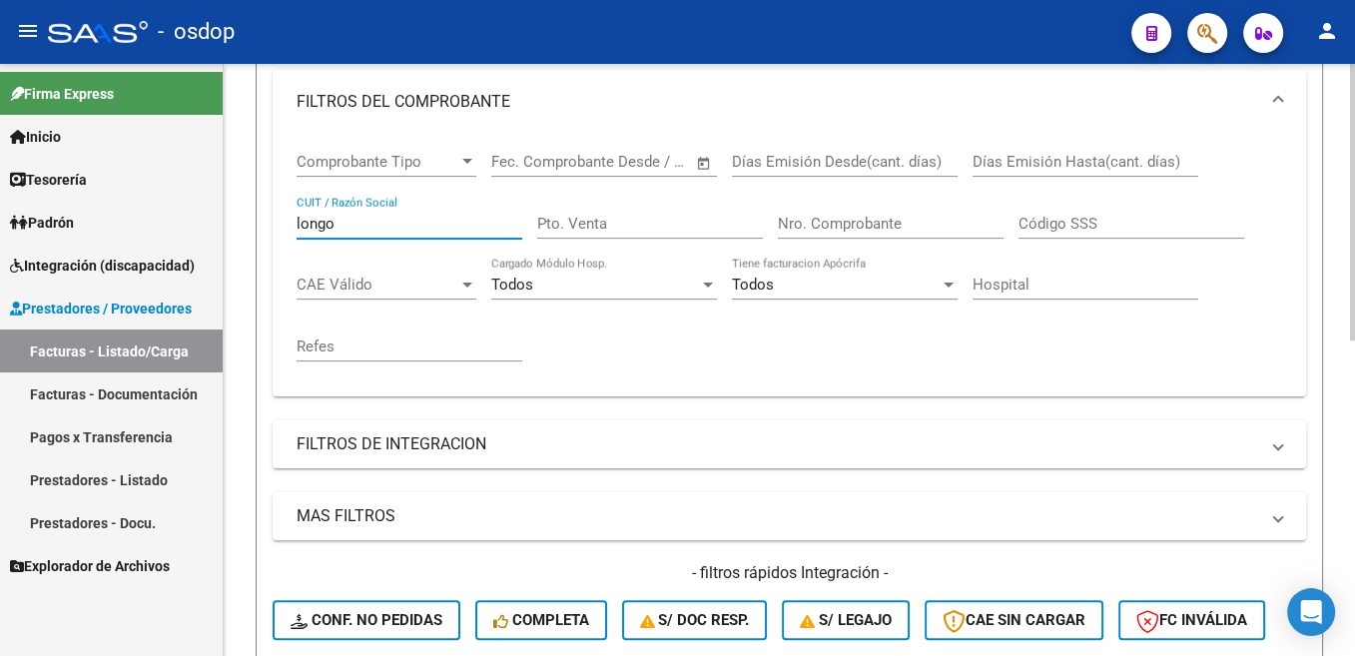
click at [321, 224] on input "longo" at bounding box center [410, 224] width 226 height 18
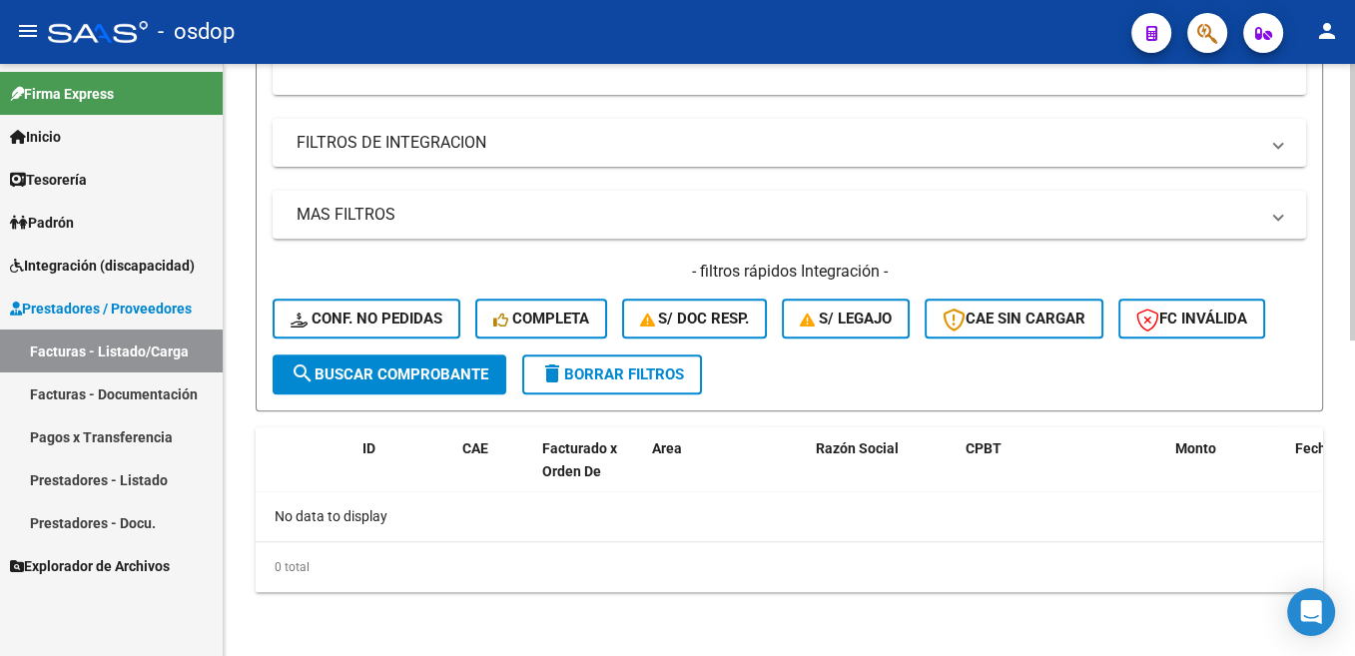
scroll to position [574, 0]
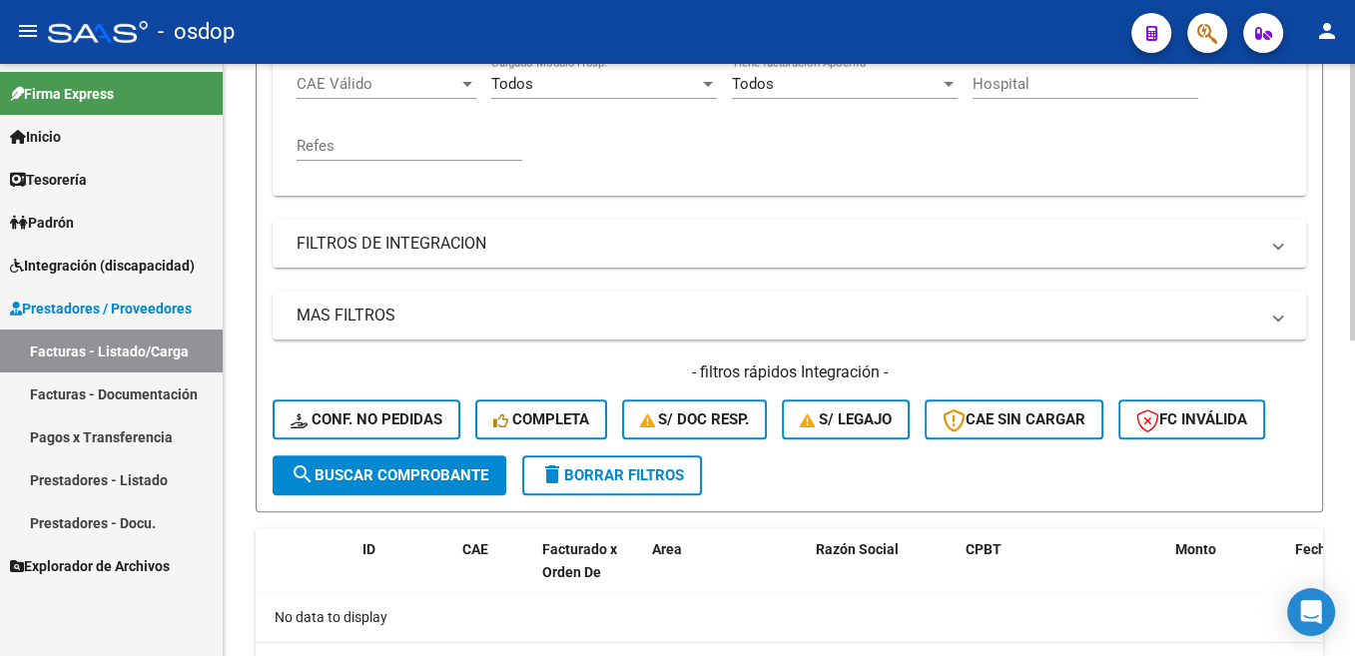
click at [481, 476] on span "search Buscar Comprobante" at bounding box center [390, 475] width 198 height 18
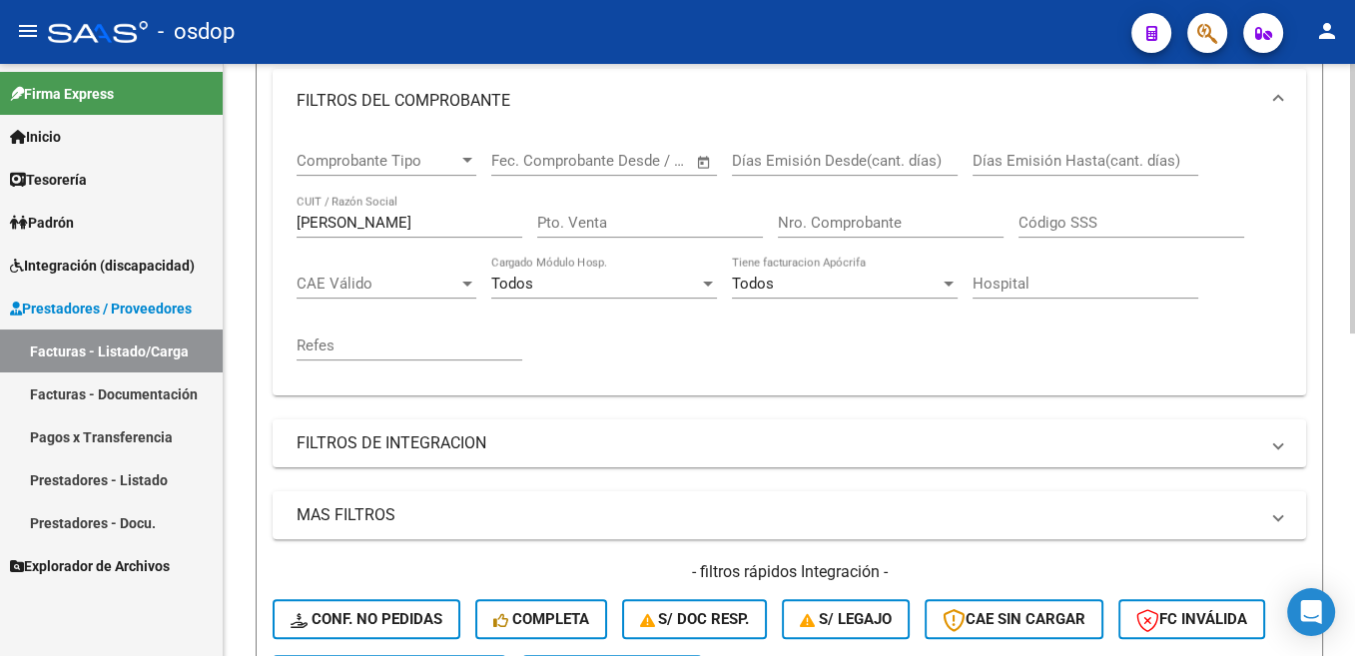
scroll to position [373, 0]
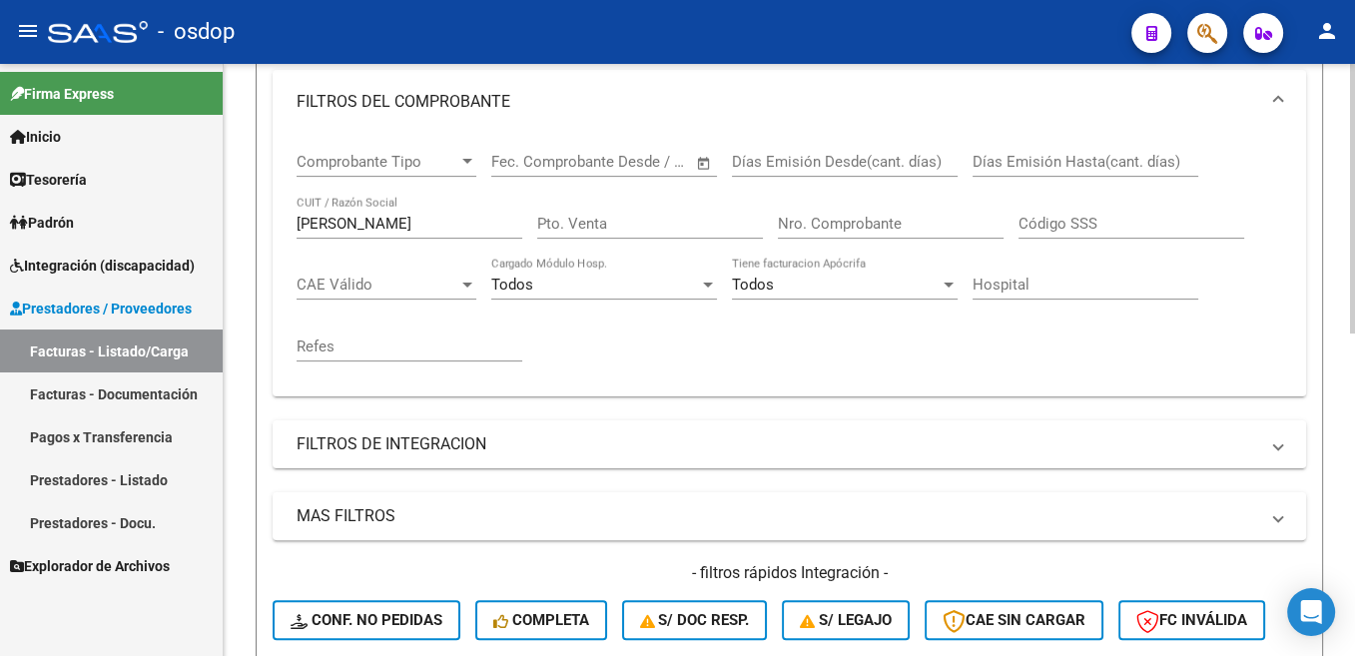
click at [335, 224] on input "[PERSON_NAME]" at bounding box center [410, 224] width 226 height 18
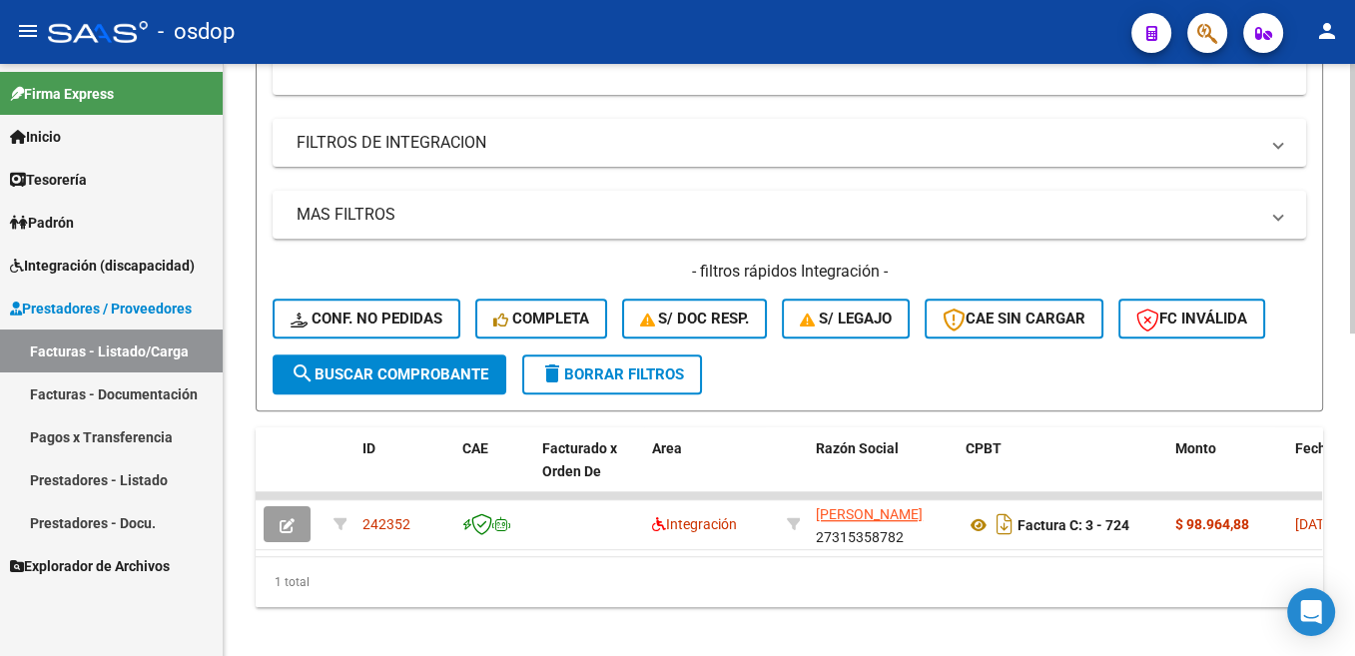
click at [361, 381] on span "search Buscar Comprobante" at bounding box center [390, 374] width 198 height 18
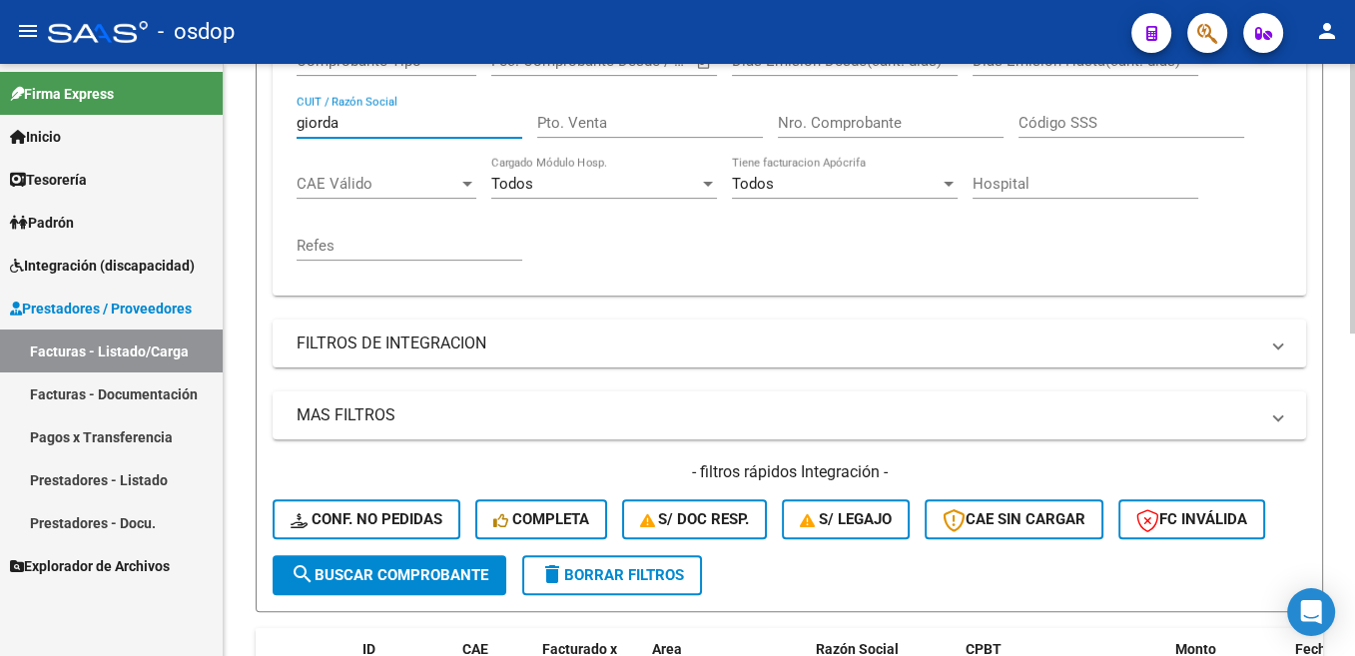
click at [338, 128] on input "giorda" at bounding box center [410, 123] width 226 height 18
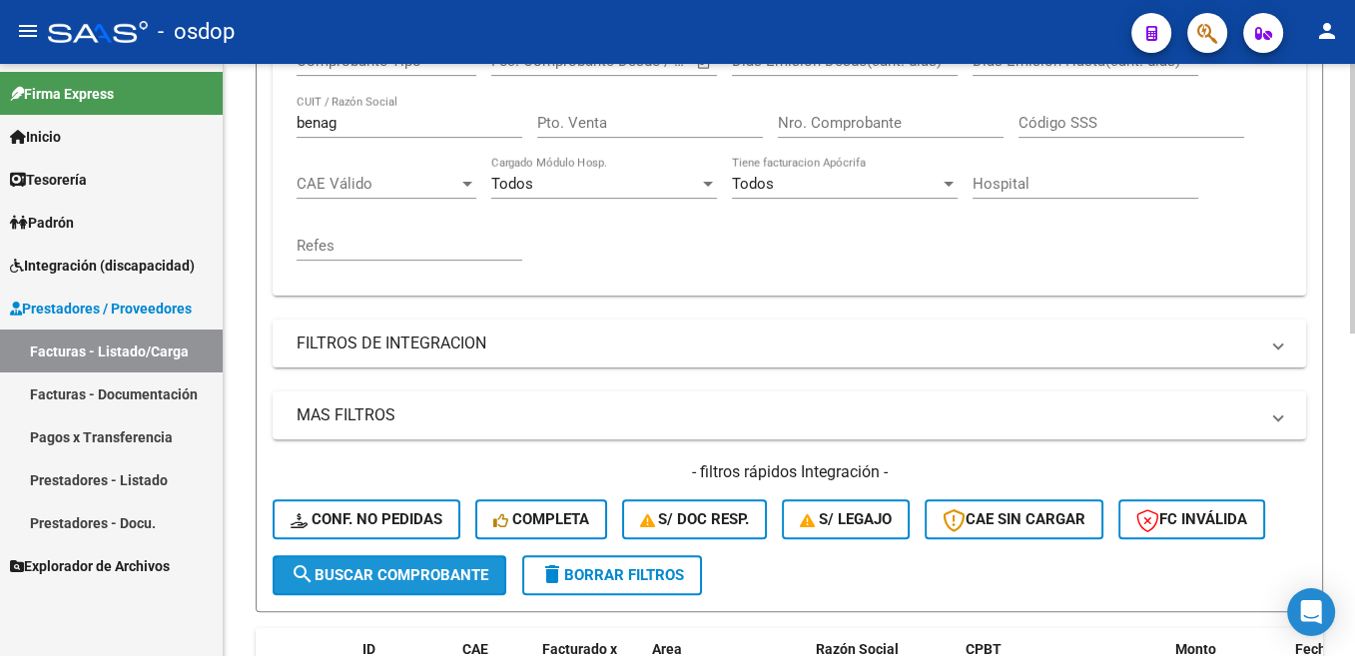
click at [447, 567] on button "search Buscar Comprobante" at bounding box center [390, 575] width 234 height 40
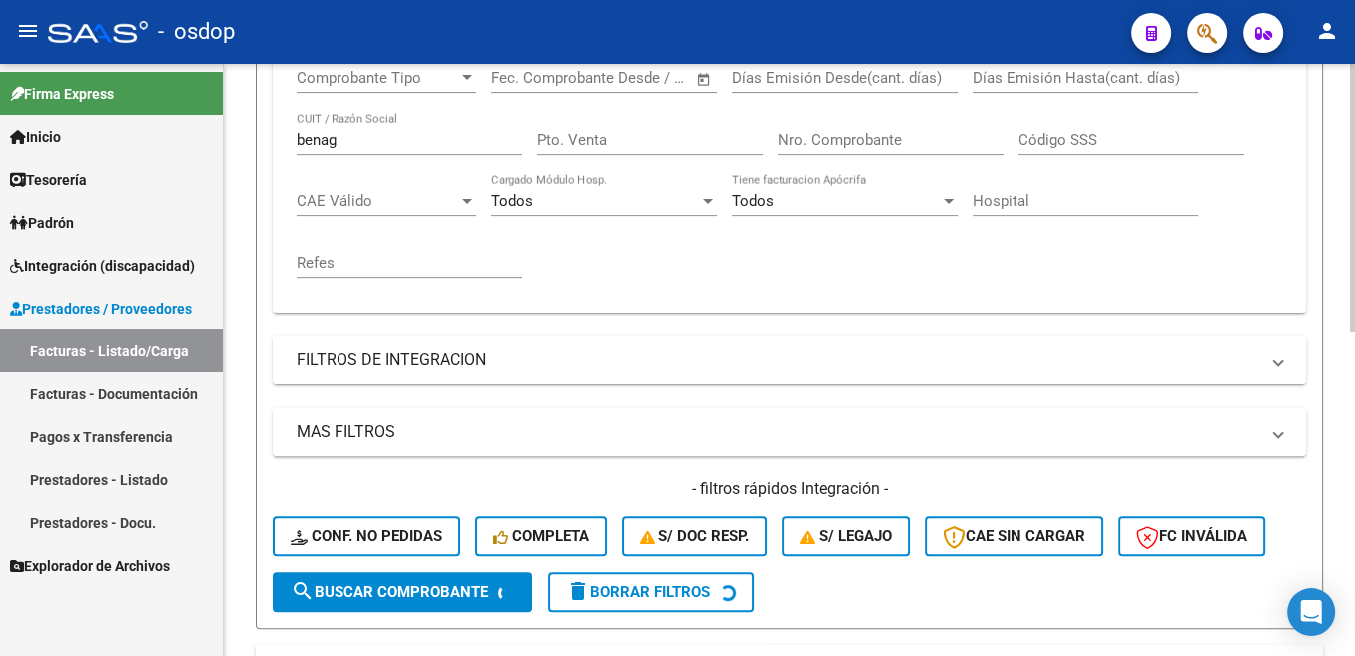
scroll to position [373, 0]
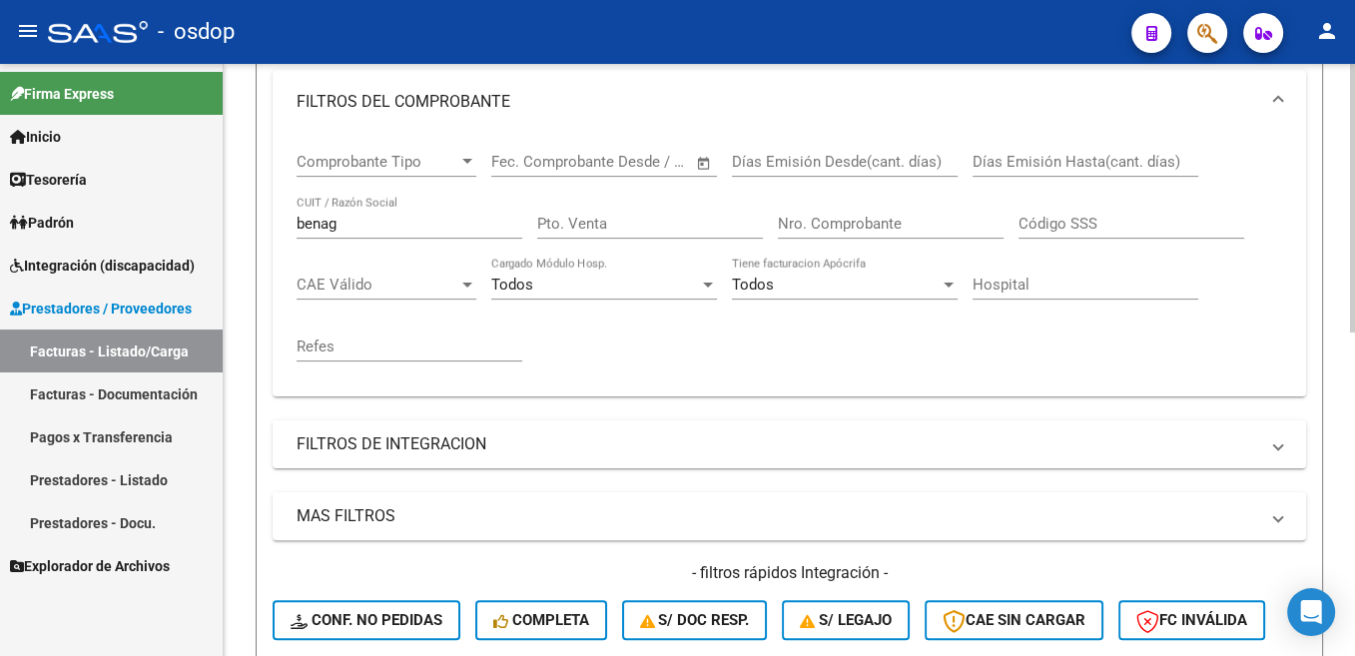
click at [440, 227] on input "benag" at bounding box center [410, 224] width 226 height 18
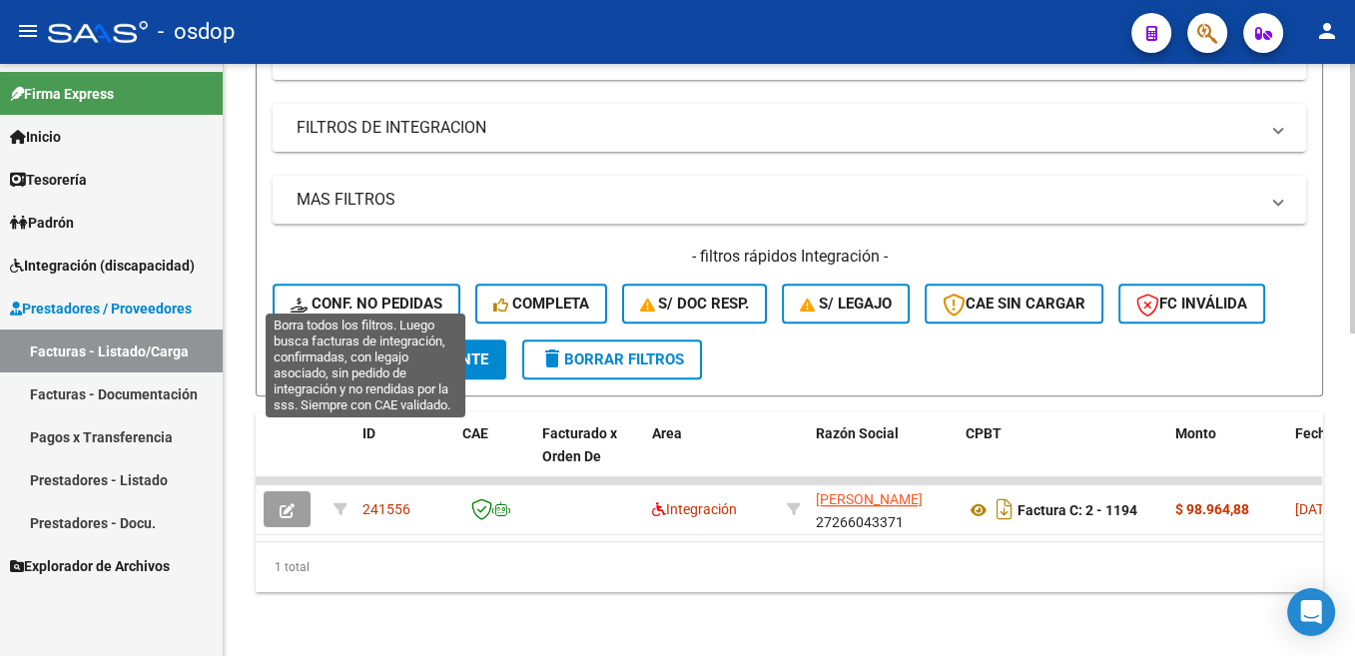
scroll to position [608, 0]
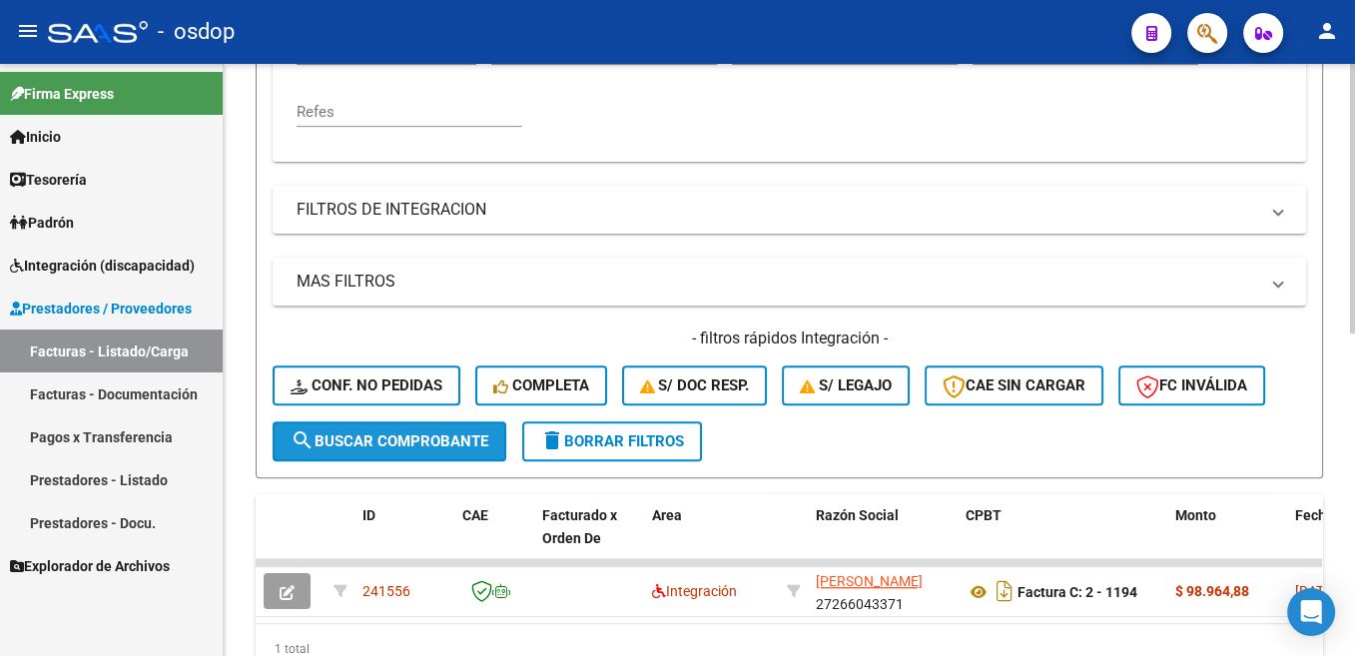
click at [441, 447] on span "search Buscar Comprobante" at bounding box center [390, 441] width 198 height 18
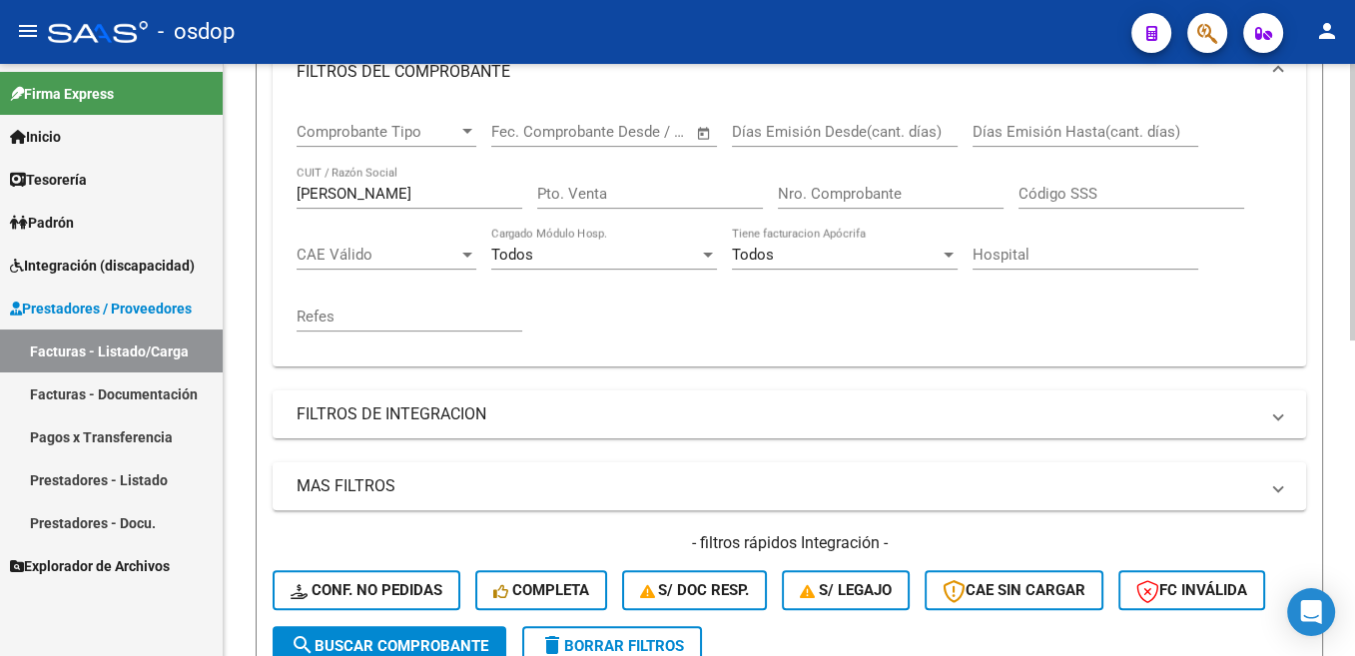
scroll to position [373, 0]
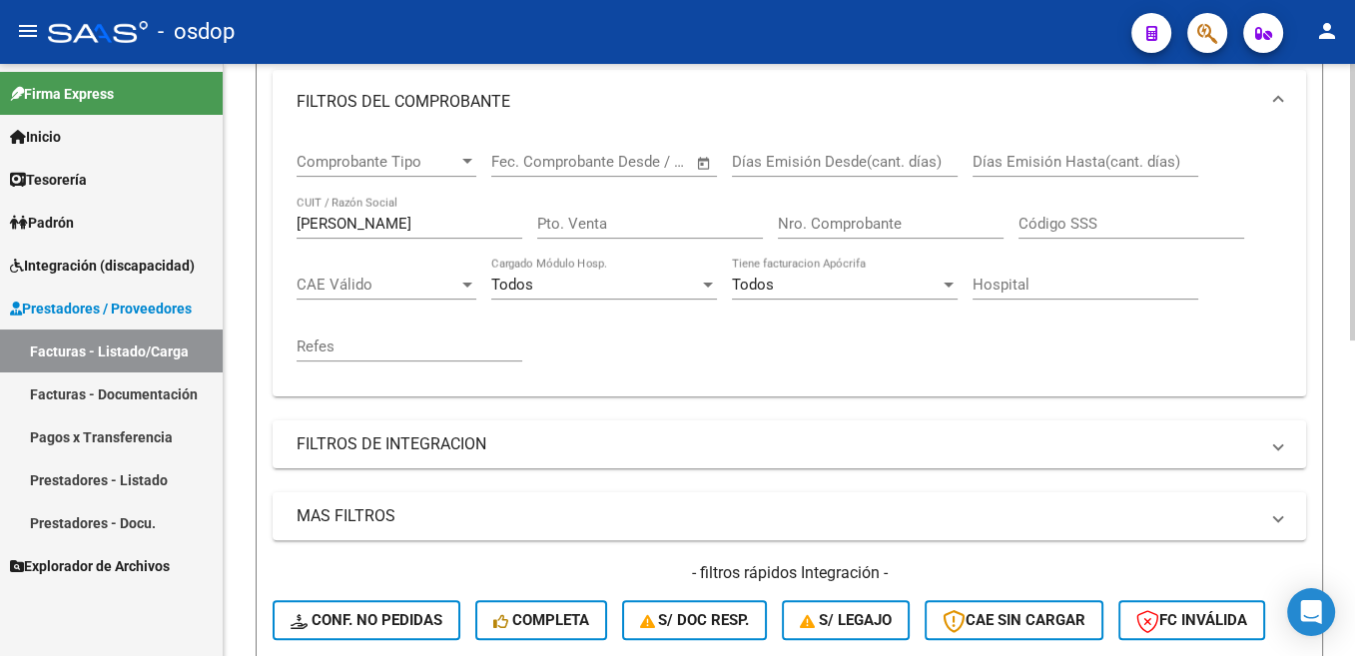
click at [336, 223] on input "[PERSON_NAME]" at bounding box center [410, 224] width 226 height 18
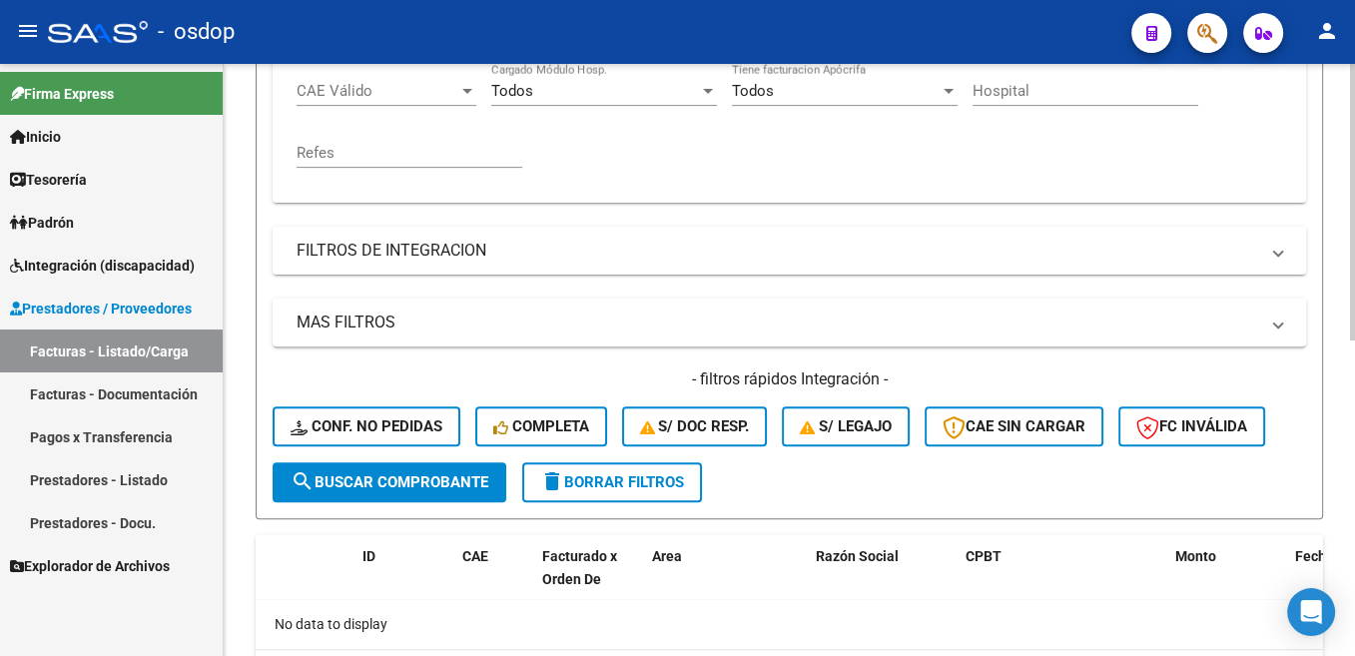
scroll to position [574, 0]
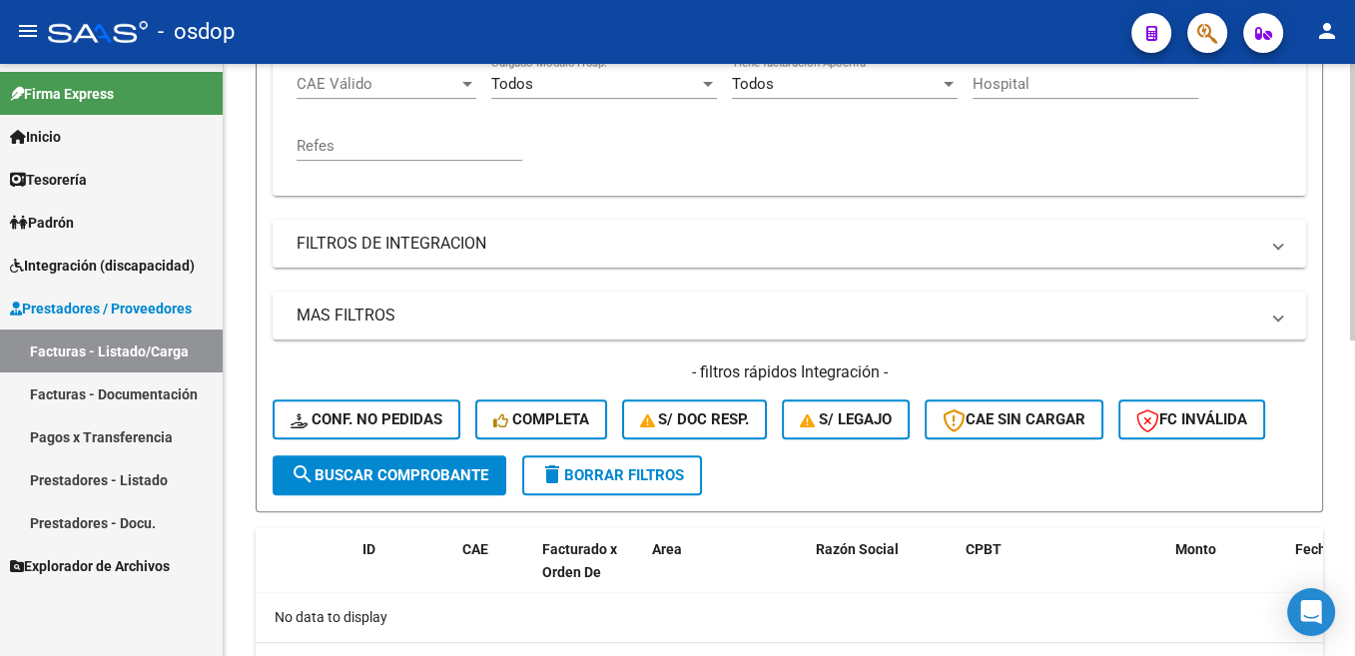
click at [412, 466] on button "search Buscar Comprobante" at bounding box center [390, 475] width 234 height 40
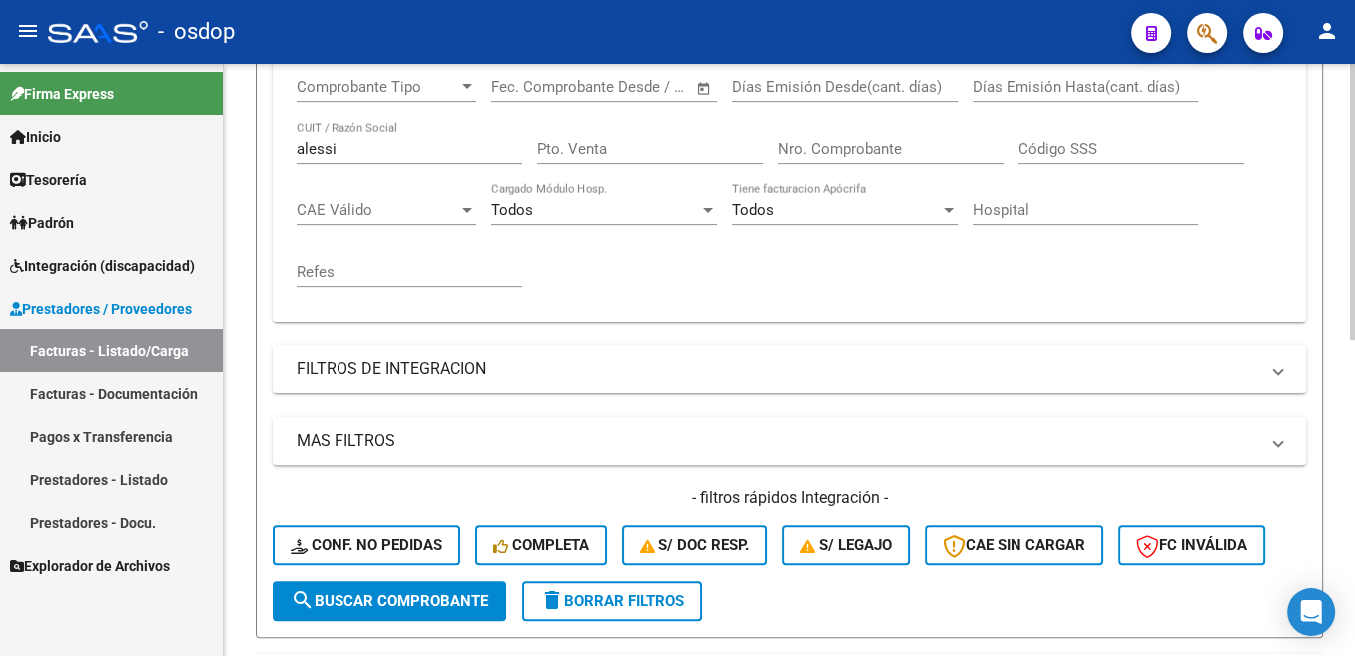
scroll to position [373, 0]
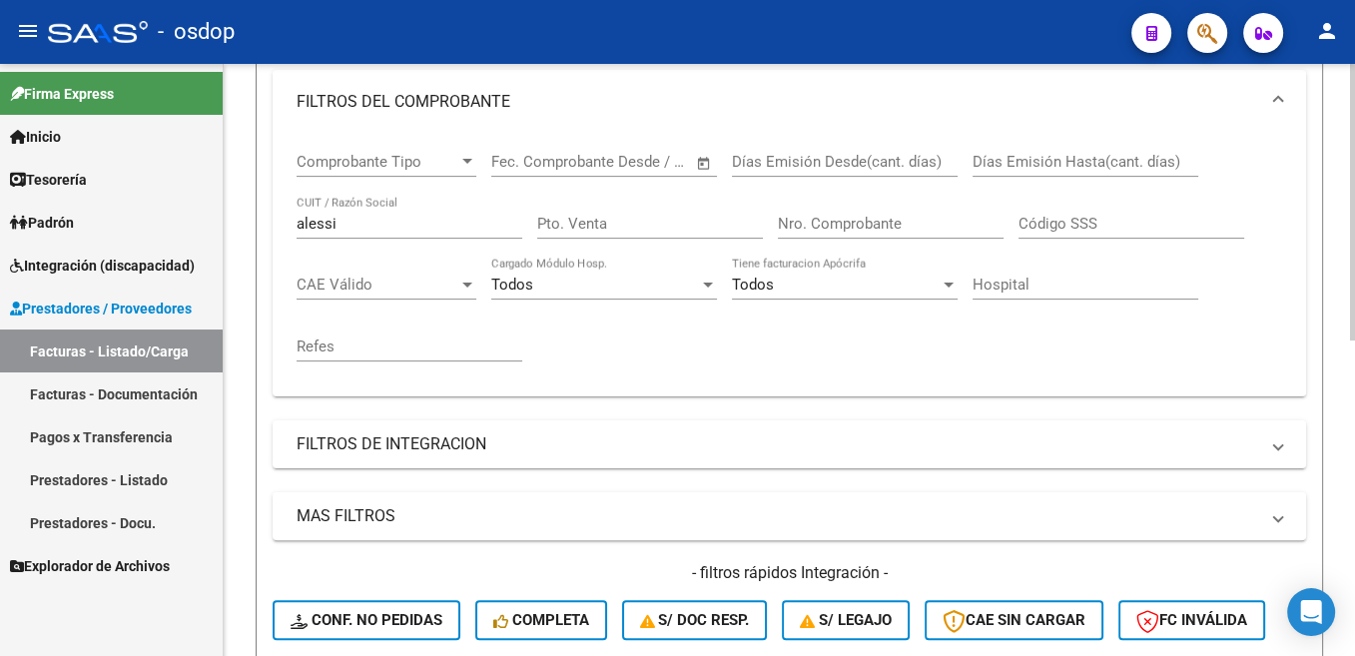
click at [320, 226] on input "alessi" at bounding box center [410, 224] width 226 height 18
click at [320, 225] on input "alessi" at bounding box center [410, 224] width 226 height 18
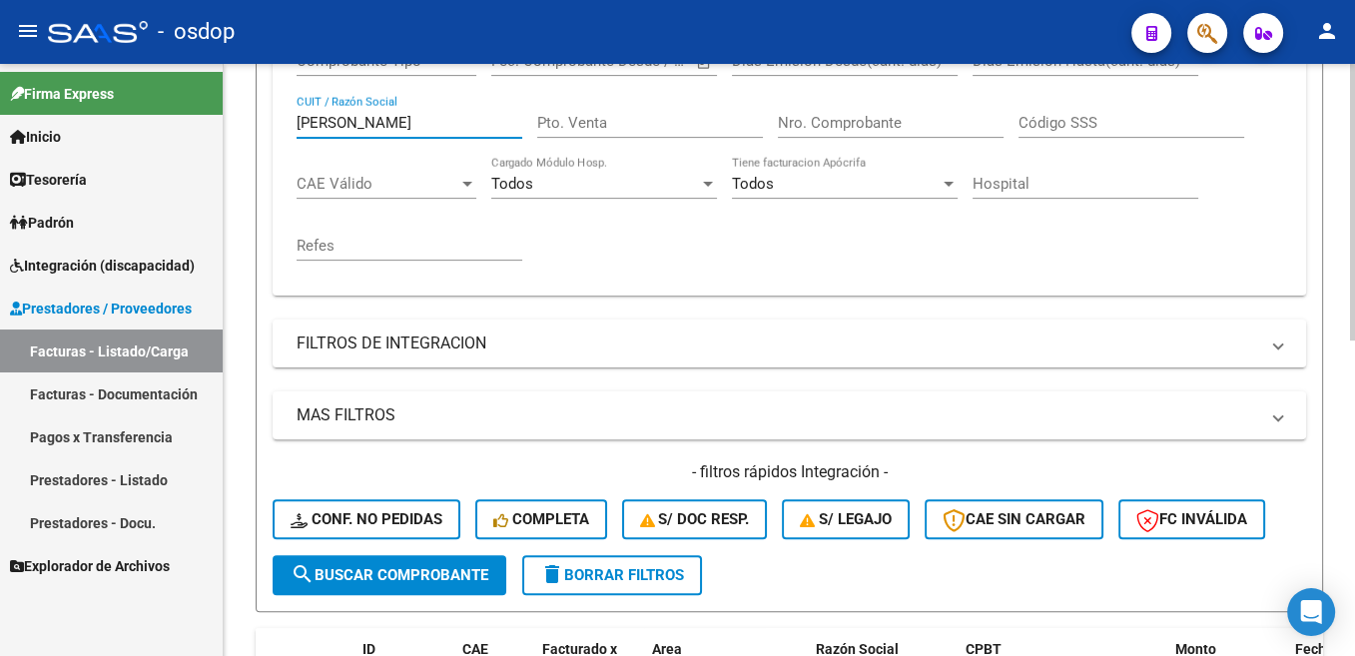
click at [395, 589] on button "search Buscar Comprobante" at bounding box center [390, 575] width 234 height 40
click at [320, 127] on input "[PERSON_NAME]" at bounding box center [410, 123] width 226 height 18
click at [431, 580] on span "search Buscar Comprobante" at bounding box center [390, 575] width 198 height 18
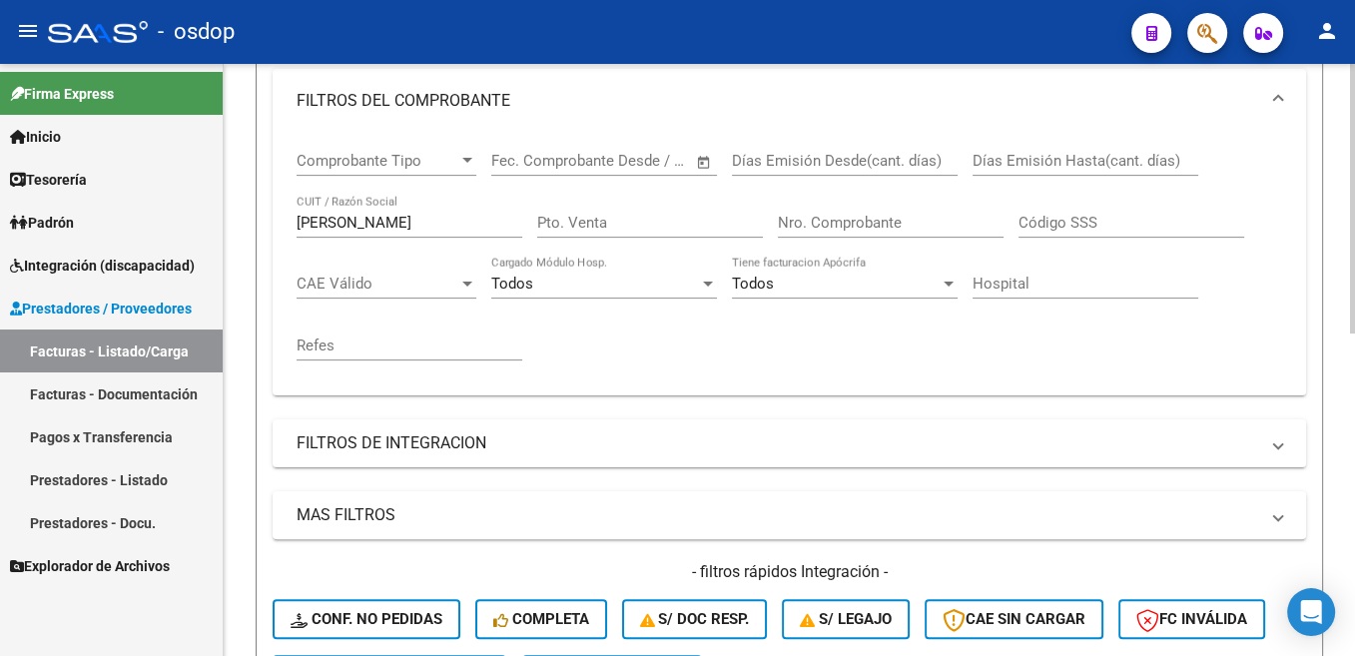
scroll to position [373, 0]
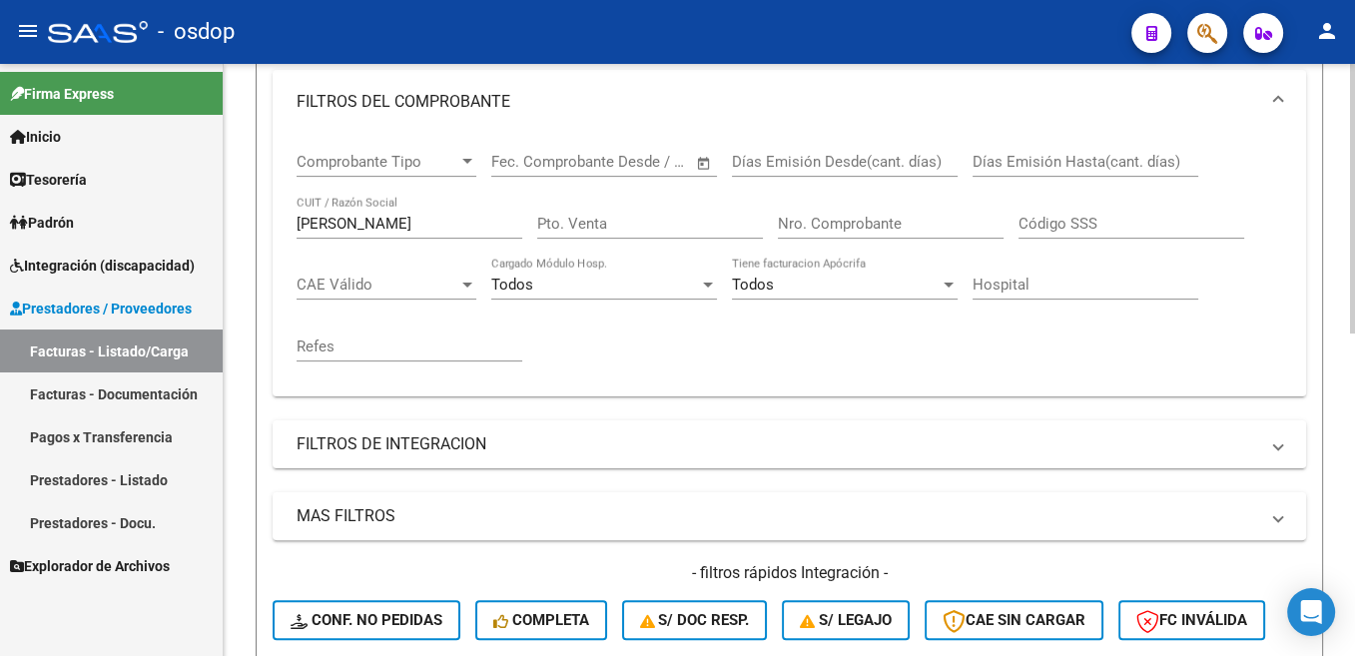
click at [319, 230] on input "[PERSON_NAME]" at bounding box center [410, 224] width 226 height 18
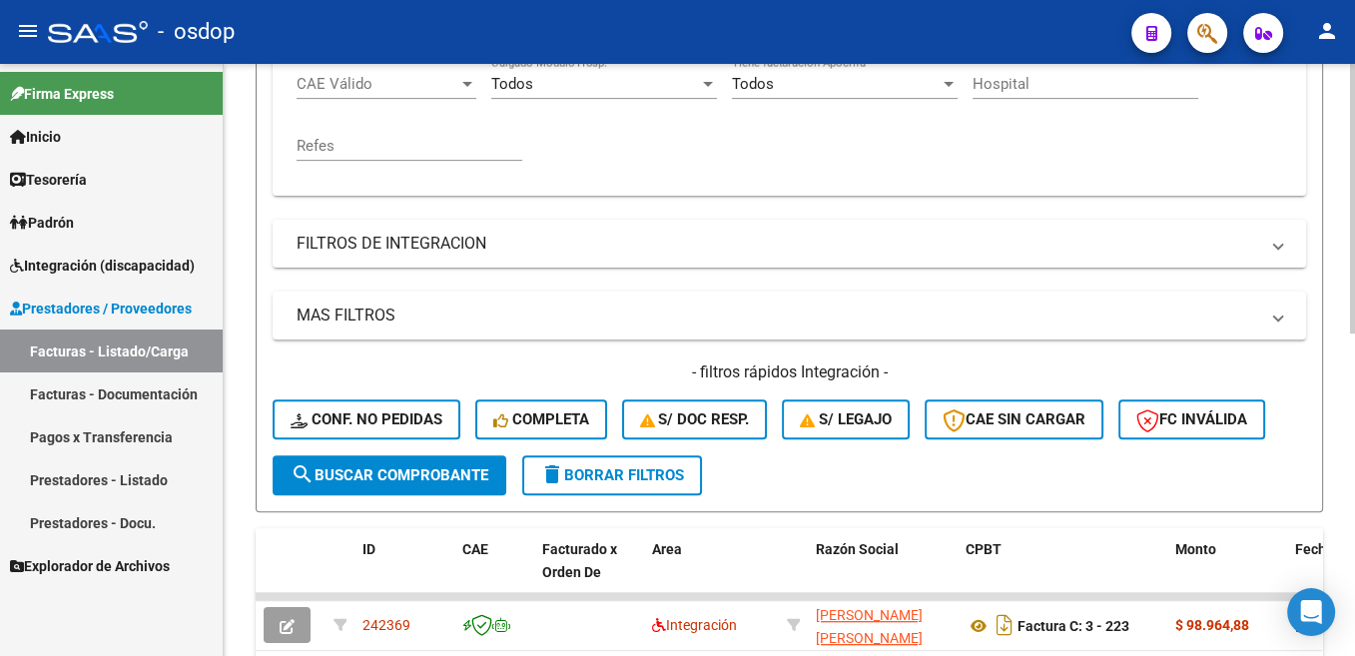
click at [463, 475] on span "search Buscar Comprobante" at bounding box center [390, 475] width 198 height 18
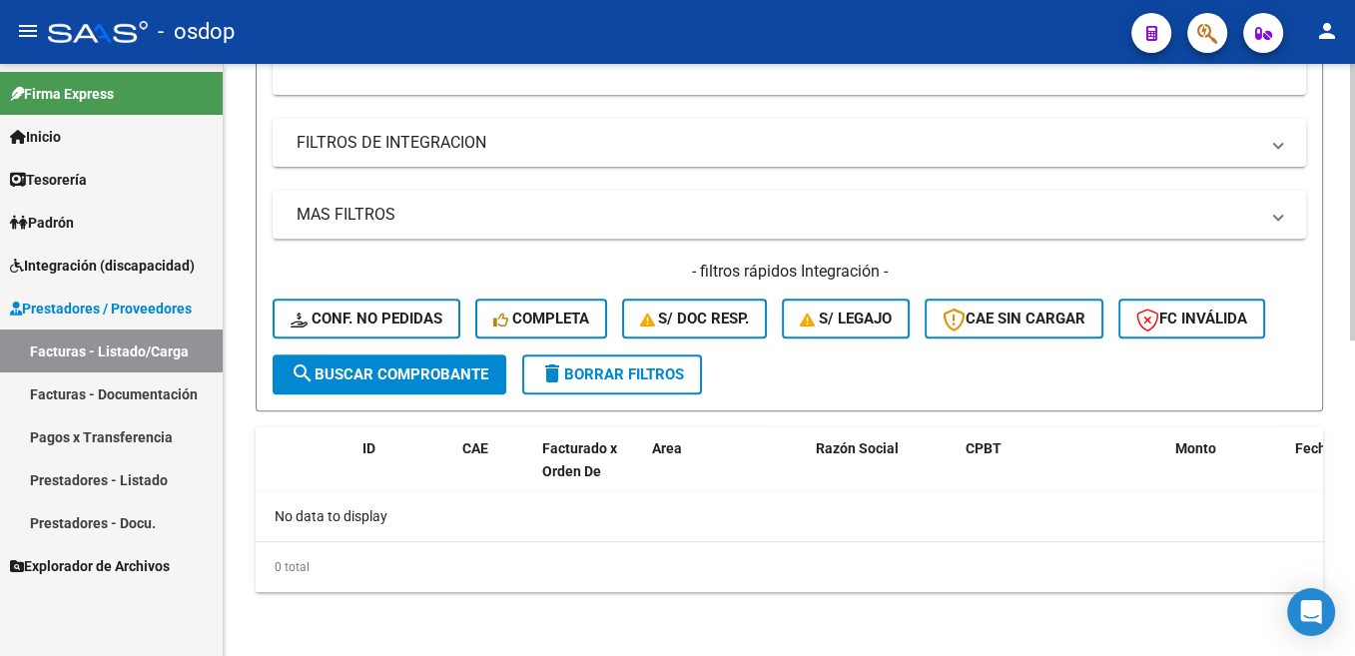
scroll to position [373, 0]
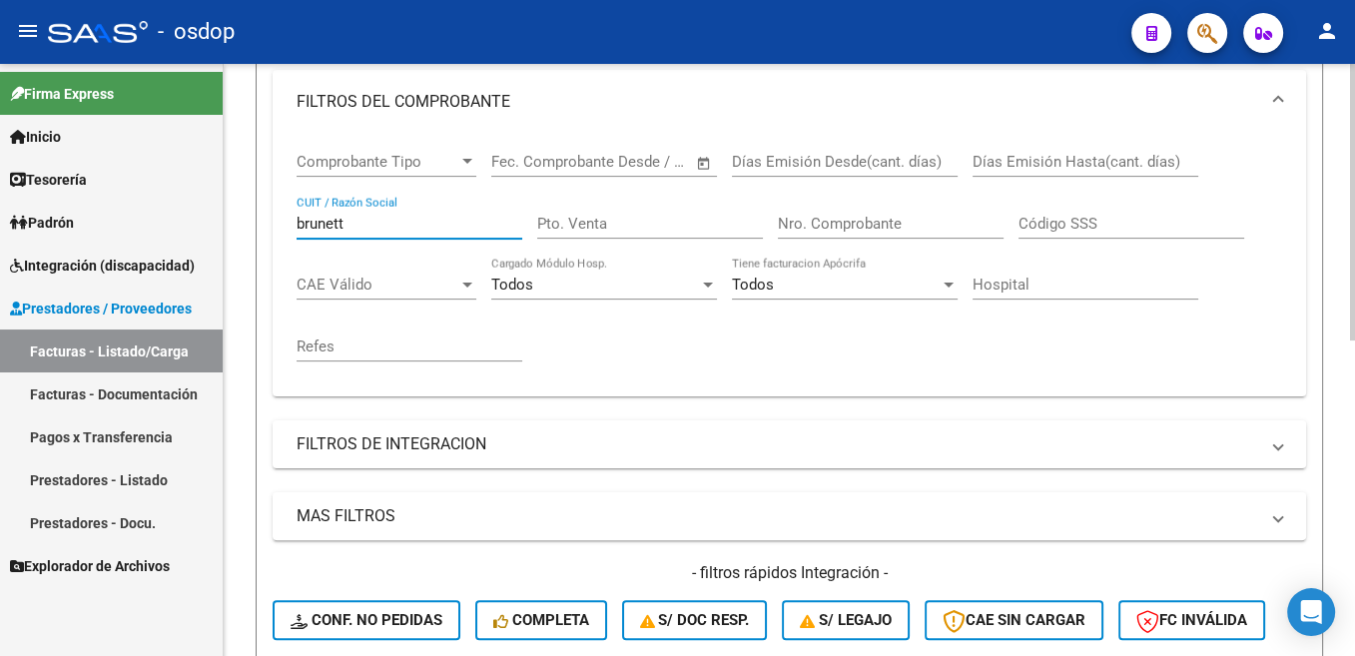
click at [321, 232] on input "brunett" at bounding box center [410, 224] width 226 height 18
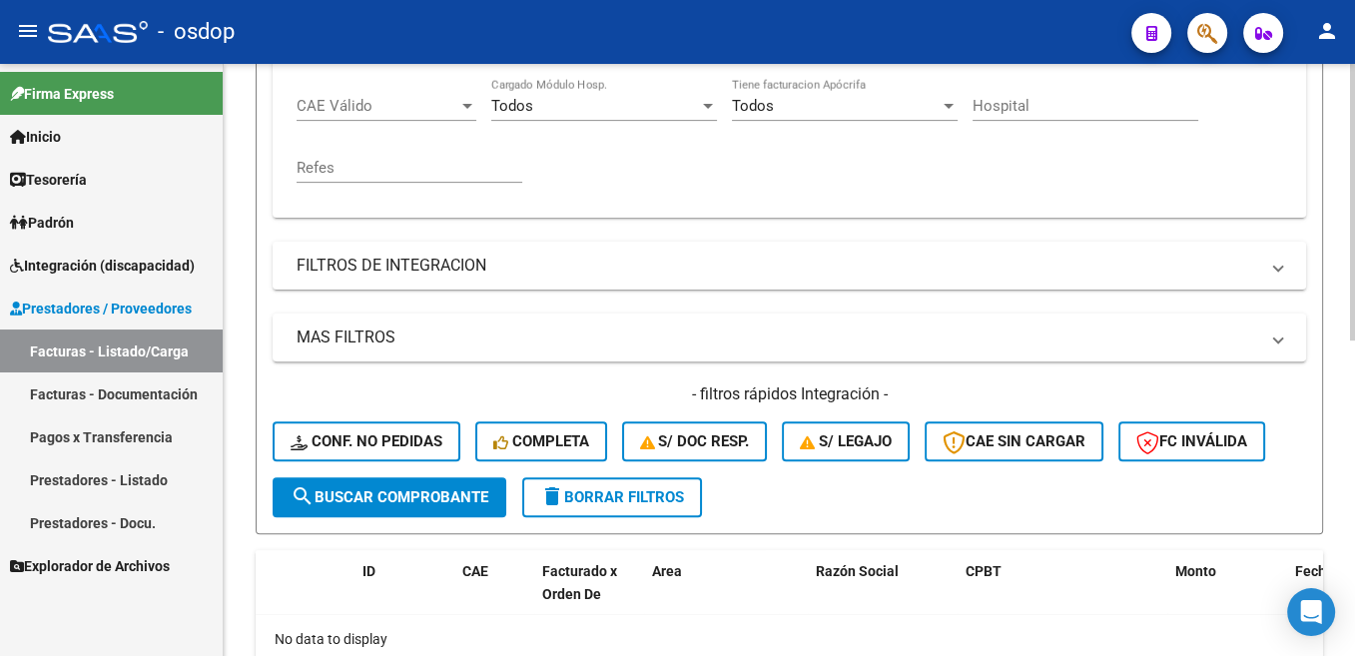
scroll to position [574, 0]
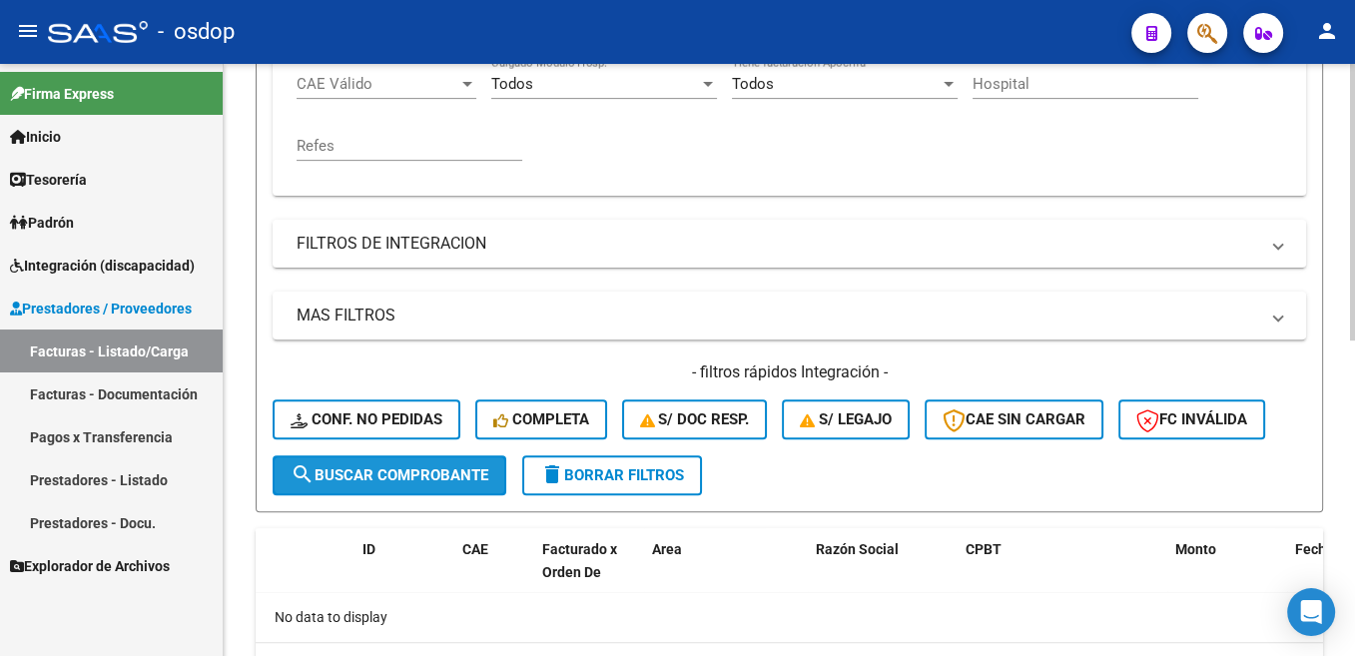
click at [442, 465] on button "search Buscar Comprobante" at bounding box center [390, 475] width 234 height 40
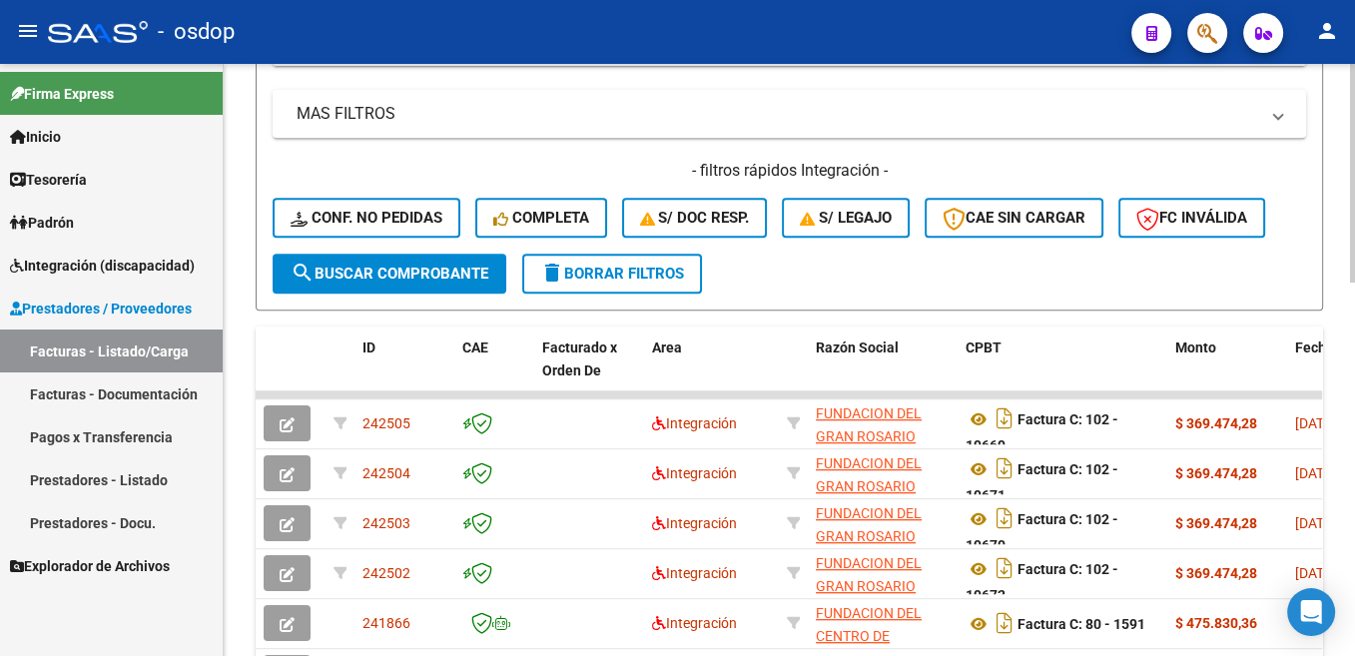
scroll to position [976, 0]
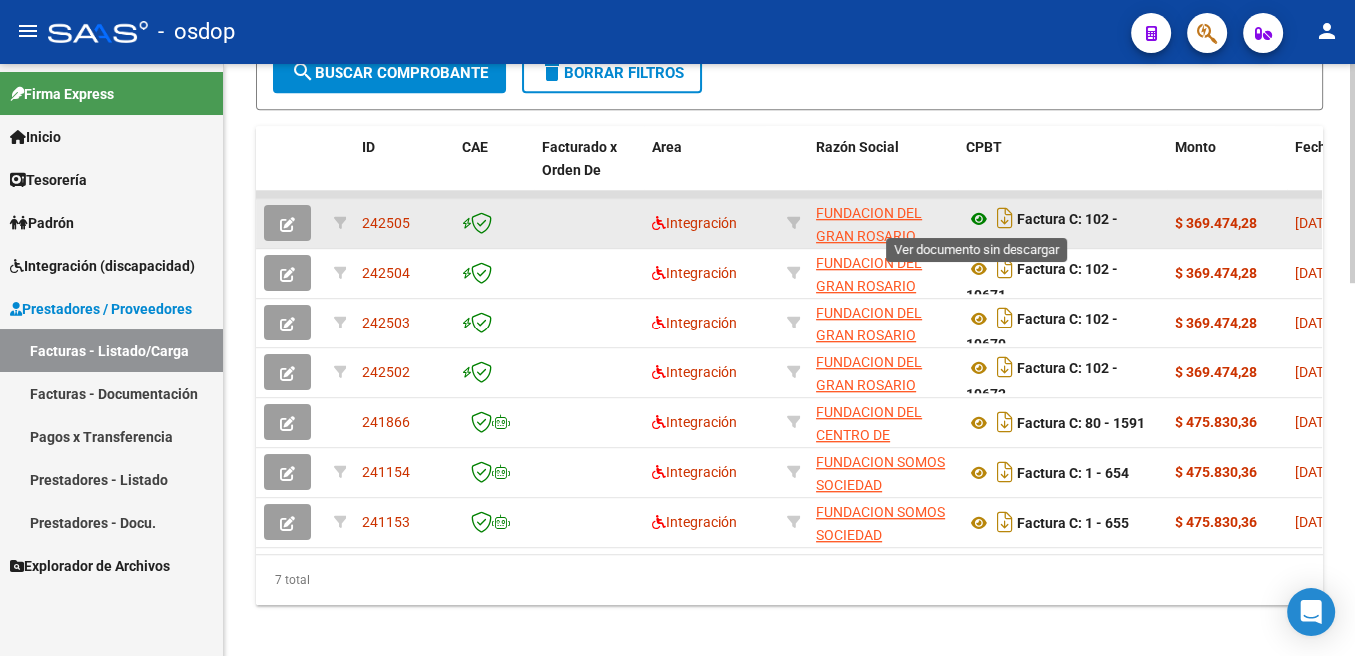
click at [977, 220] on icon at bounding box center [978, 219] width 26 height 24
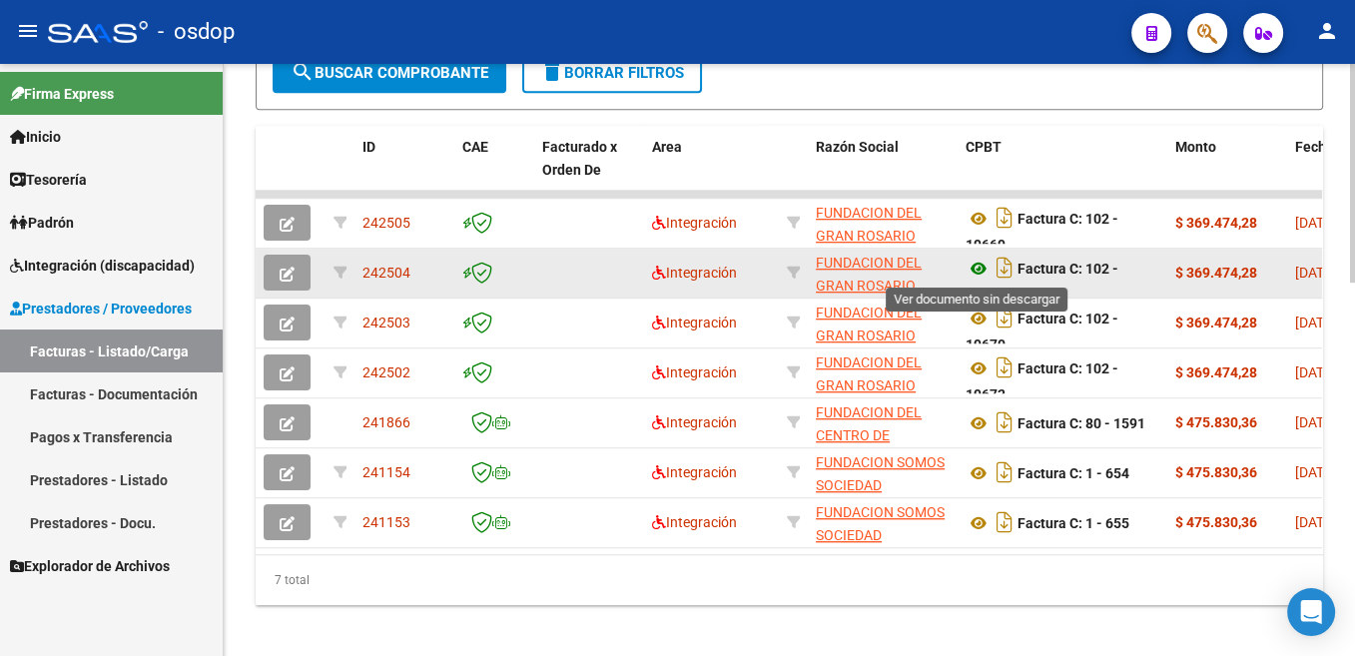
click at [977, 266] on icon at bounding box center [978, 269] width 26 height 24
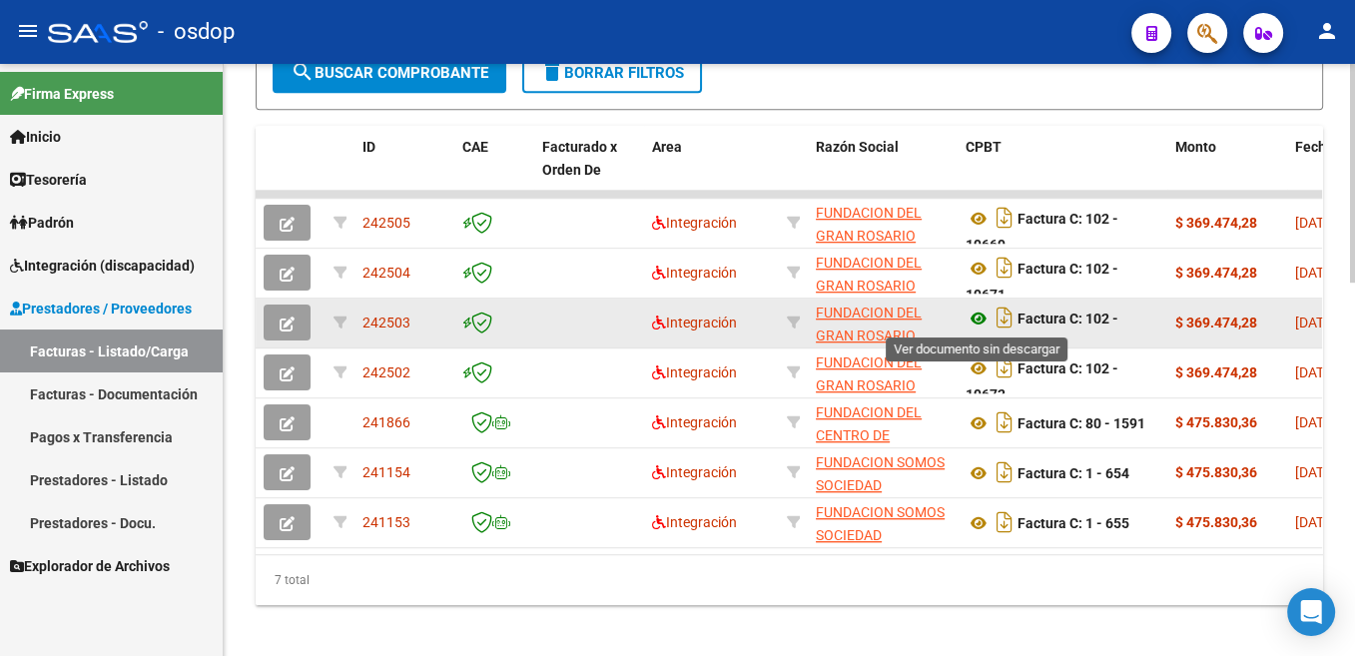
click at [982, 323] on icon at bounding box center [978, 319] width 26 height 24
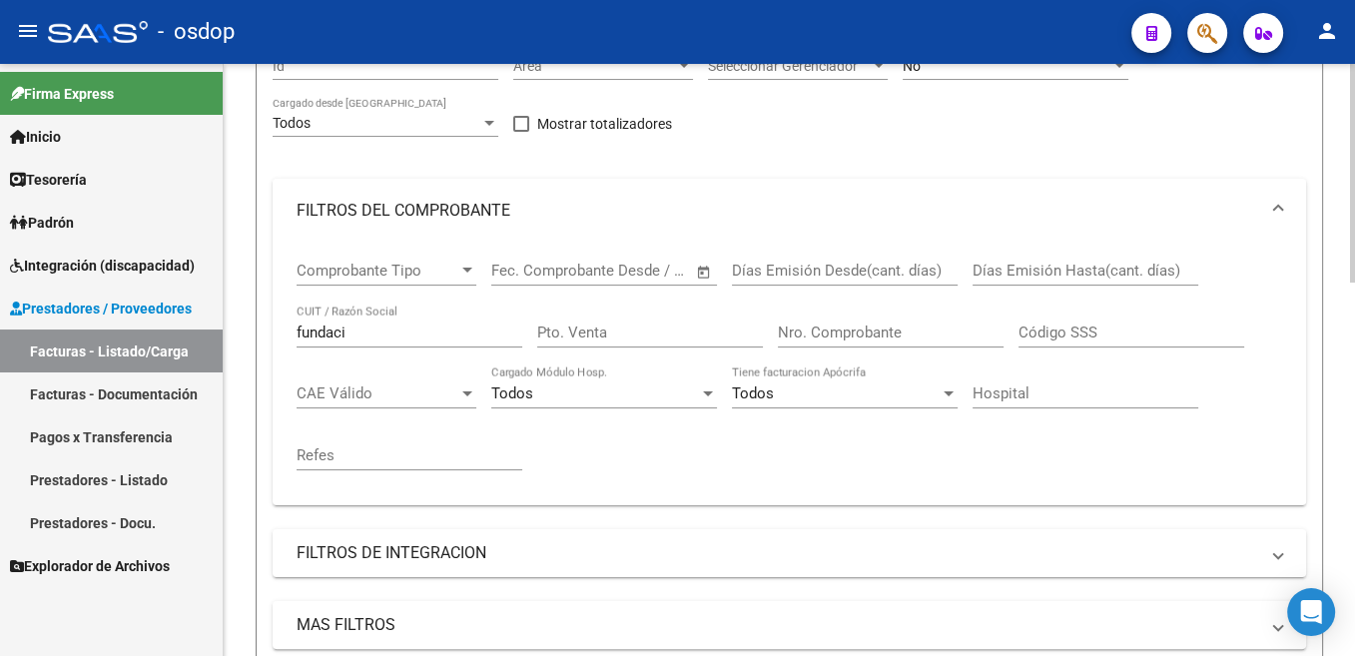
scroll to position [273, 0]
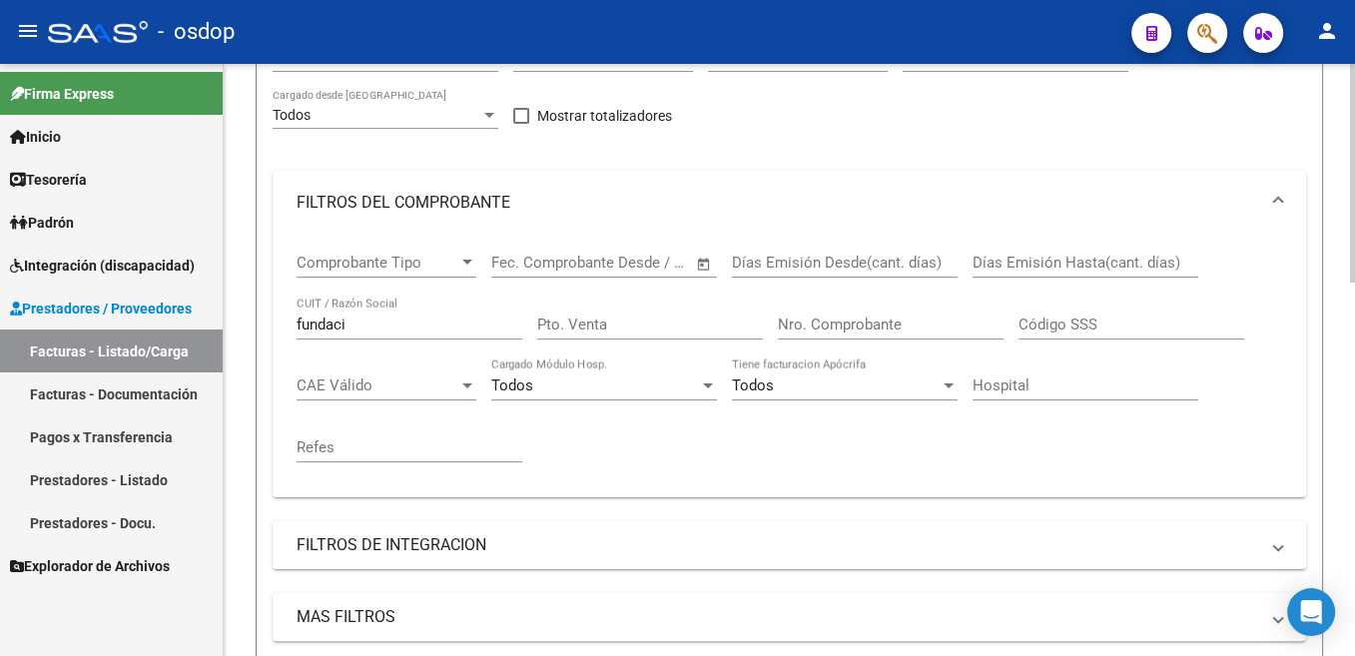
click at [320, 321] on input "fundaci" at bounding box center [410, 325] width 226 height 18
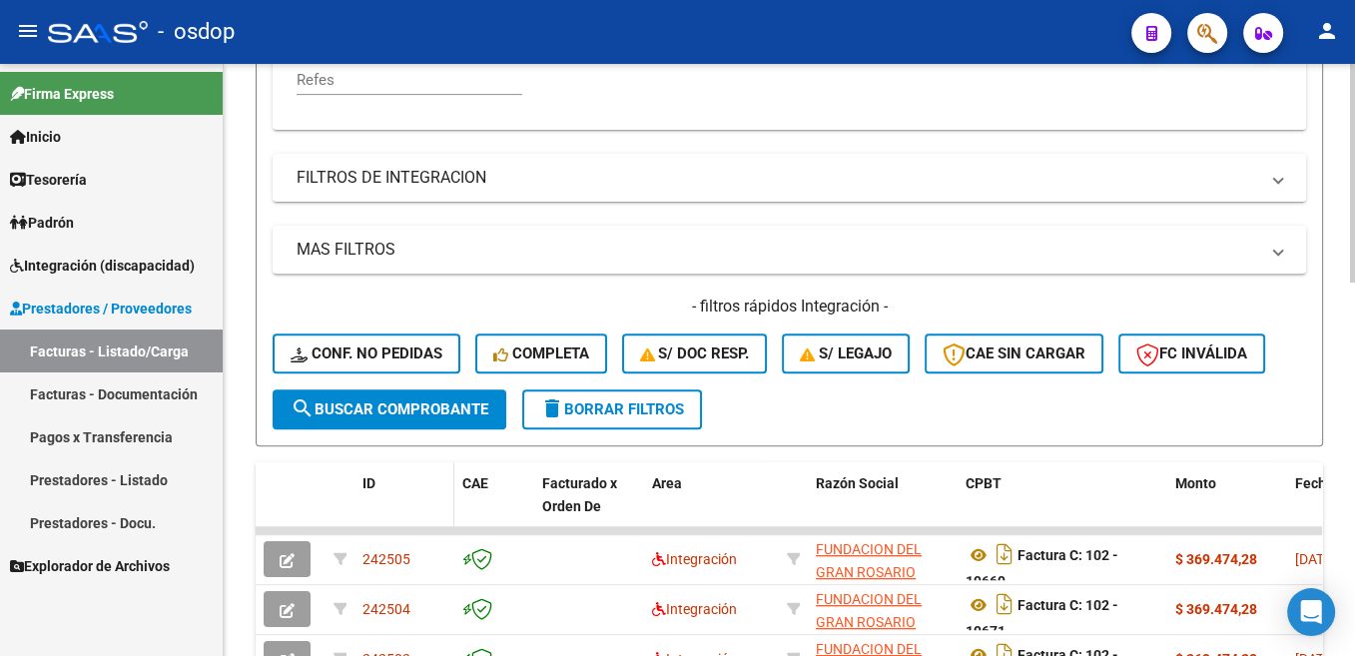
scroll to position [675, 0]
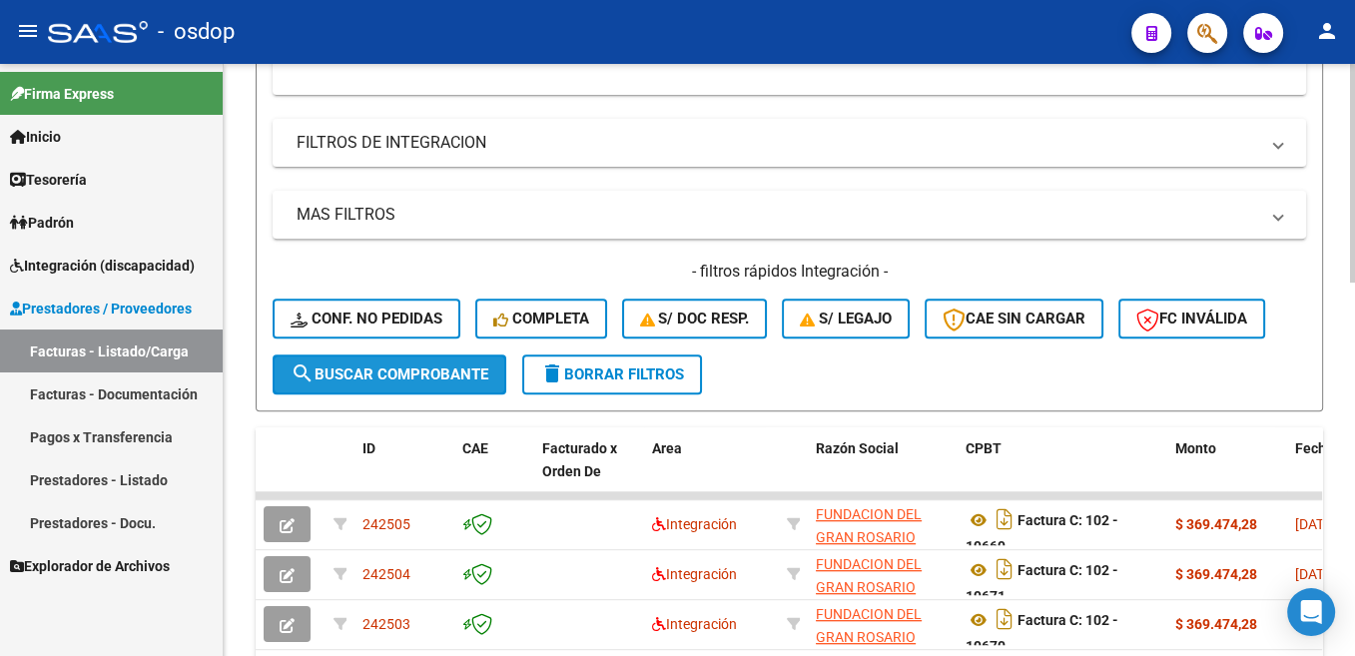
click at [440, 376] on span "search Buscar Comprobante" at bounding box center [390, 374] width 198 height 18
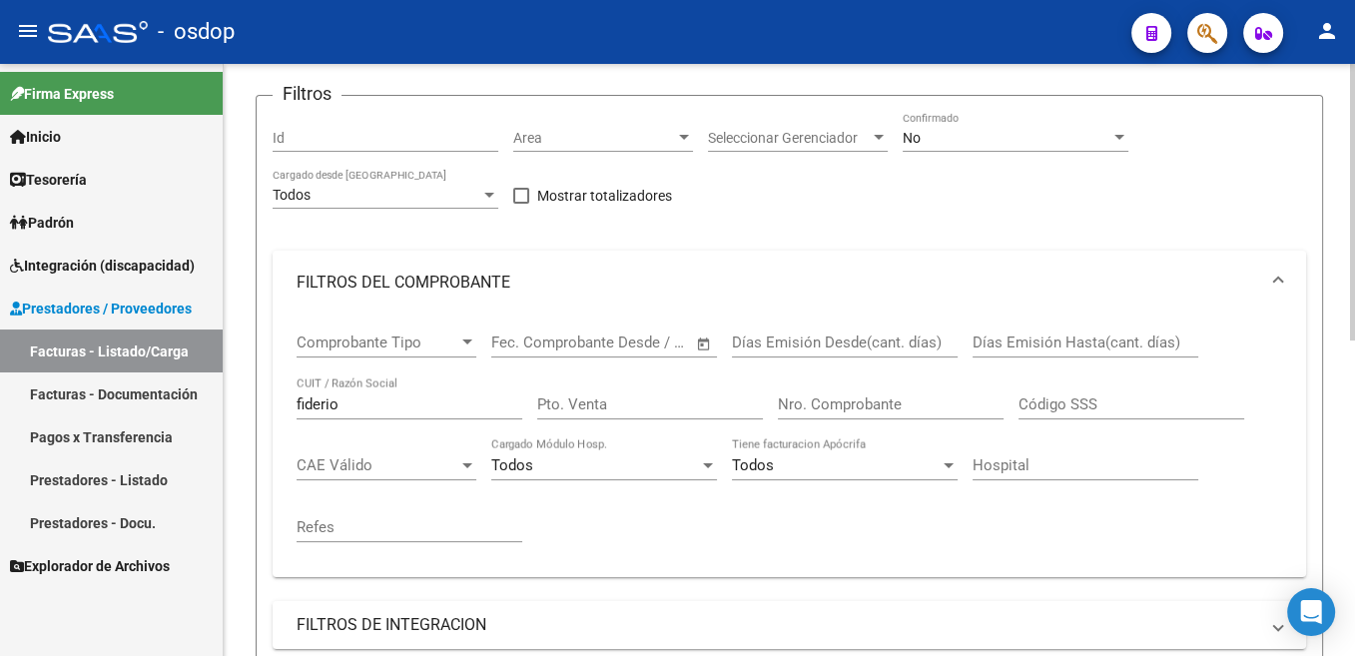
scroll to position [173, 0]
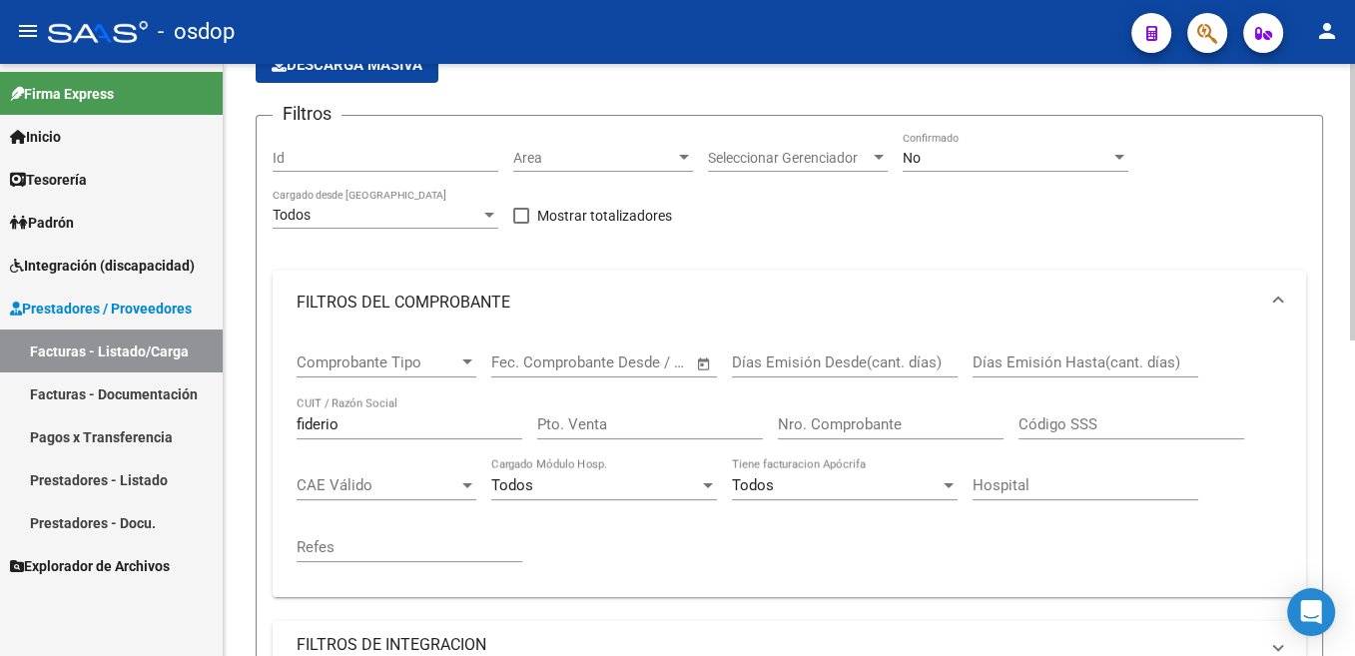
click at [299, 441] on div "fiderio CUIT / Razón Social" at bounding box center [410, 427] width 226 height 62
click at [319, 431] on input "fiderio" at bounding box center [410, 424] width 226 height 18
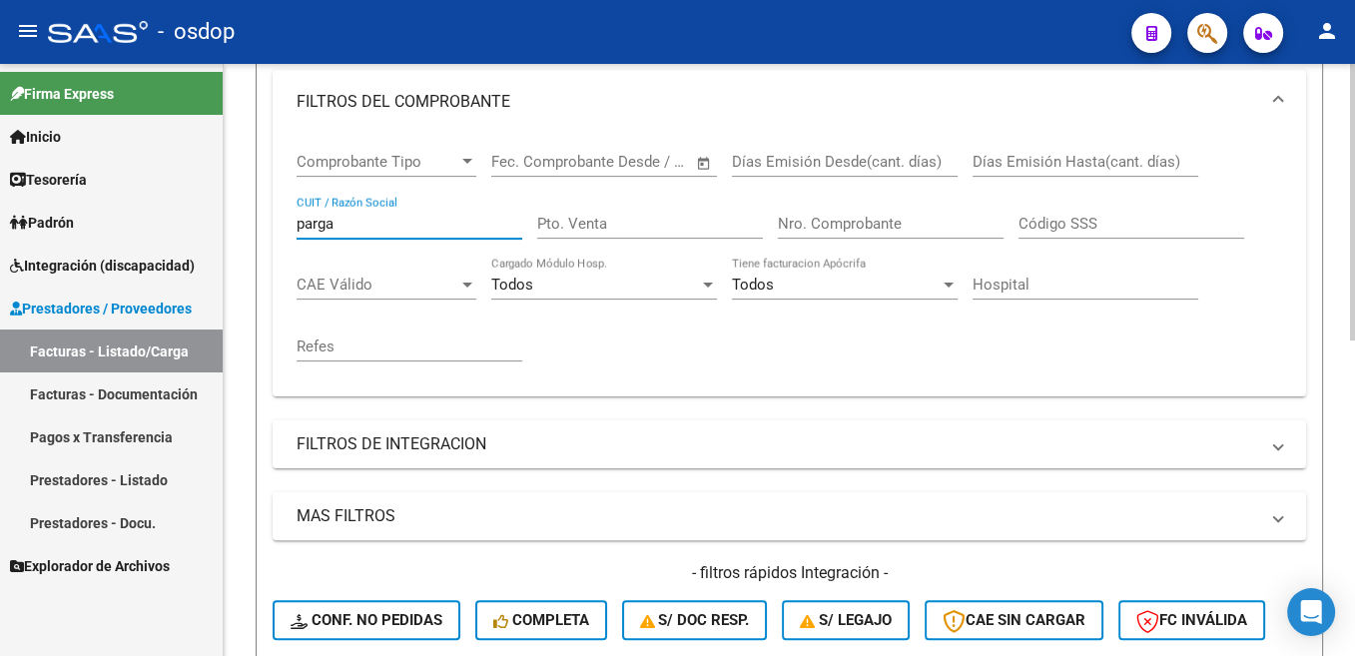
scroll to position [574, 0]
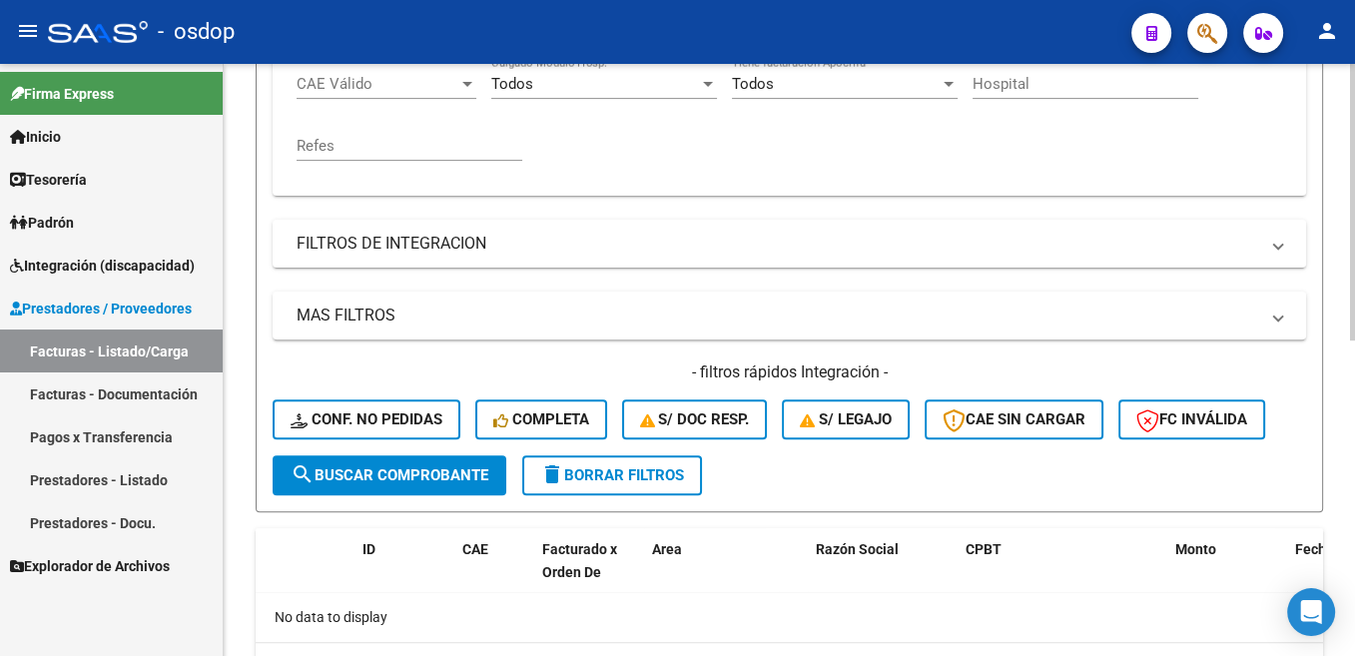
click at [453, 477] on span "search Buscar Comprobante" at bounding box center [390, 475] width 198 height 18
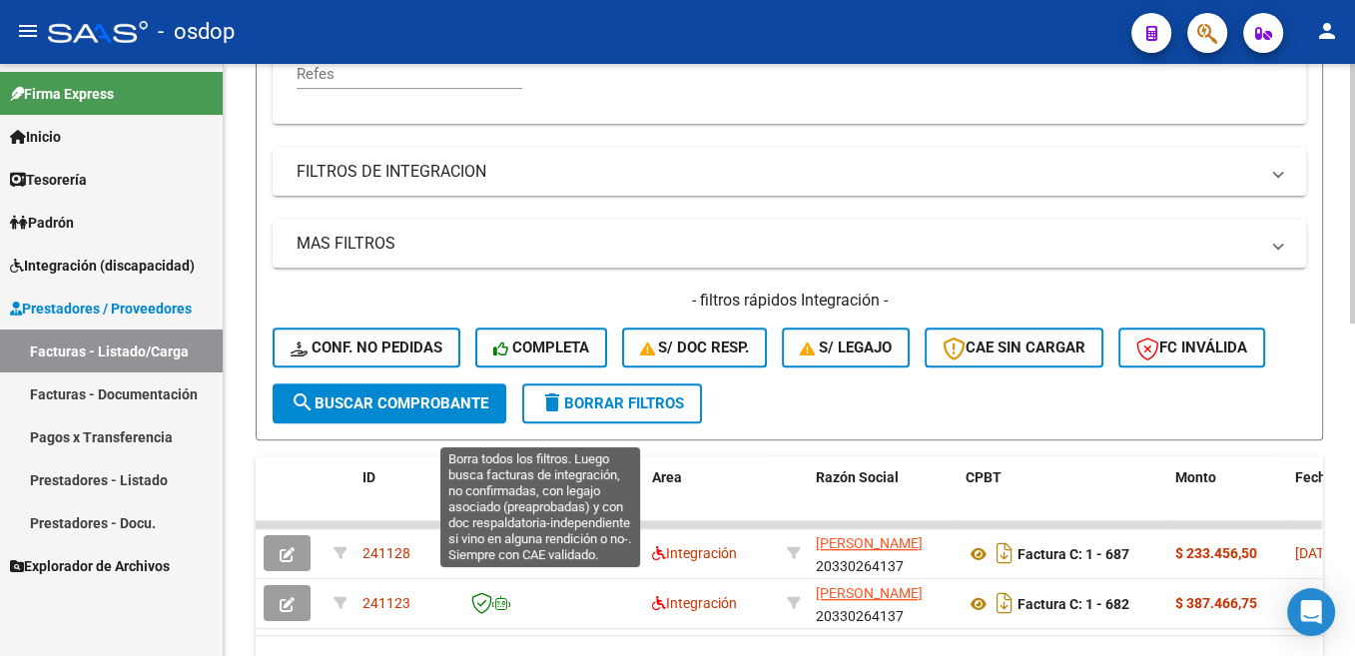
scroll to position [675, 0]
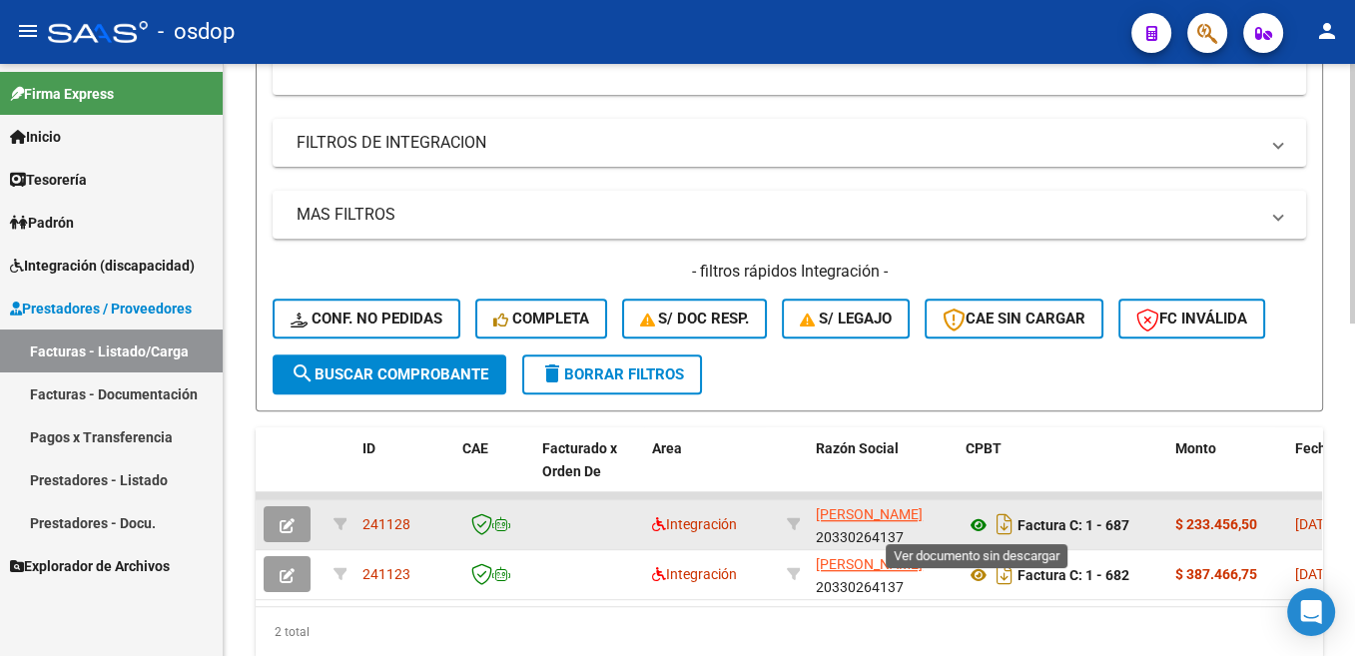
click at [974, 520] on icon at bounding box center [978, 525] width 26 height 24
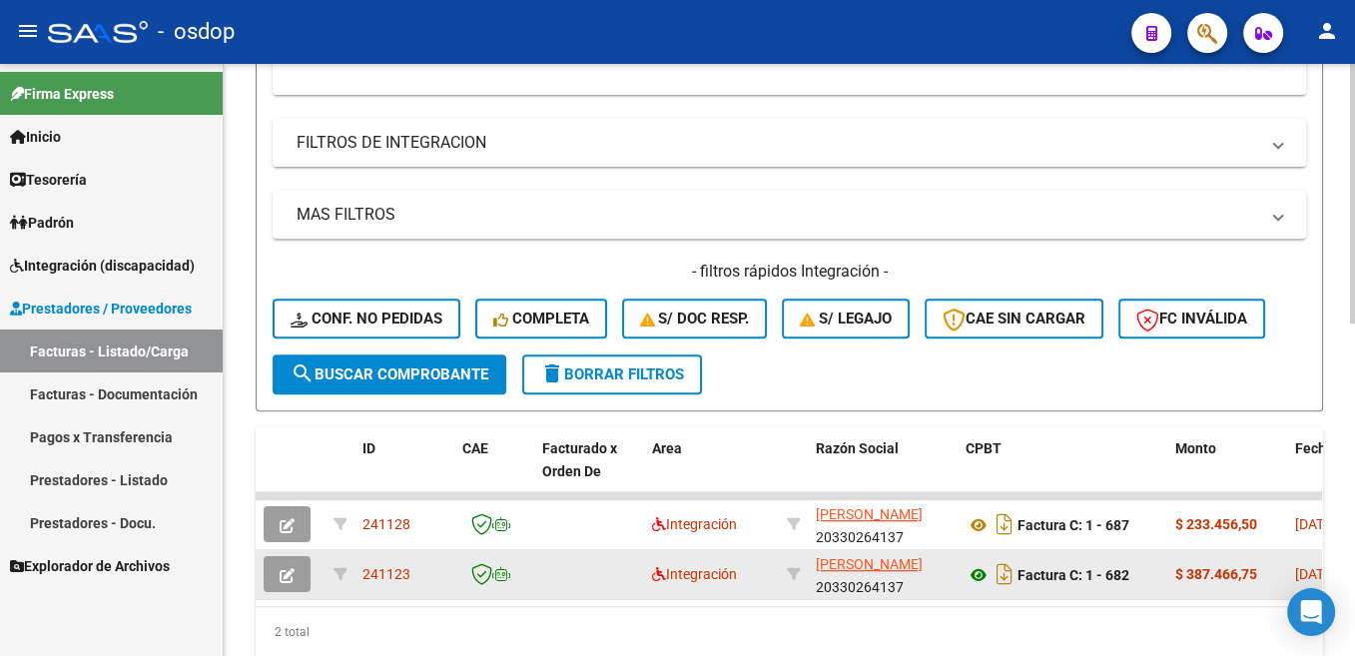
click at [980, 582] on icon at bounding box center [978, 575] width 26 height 24
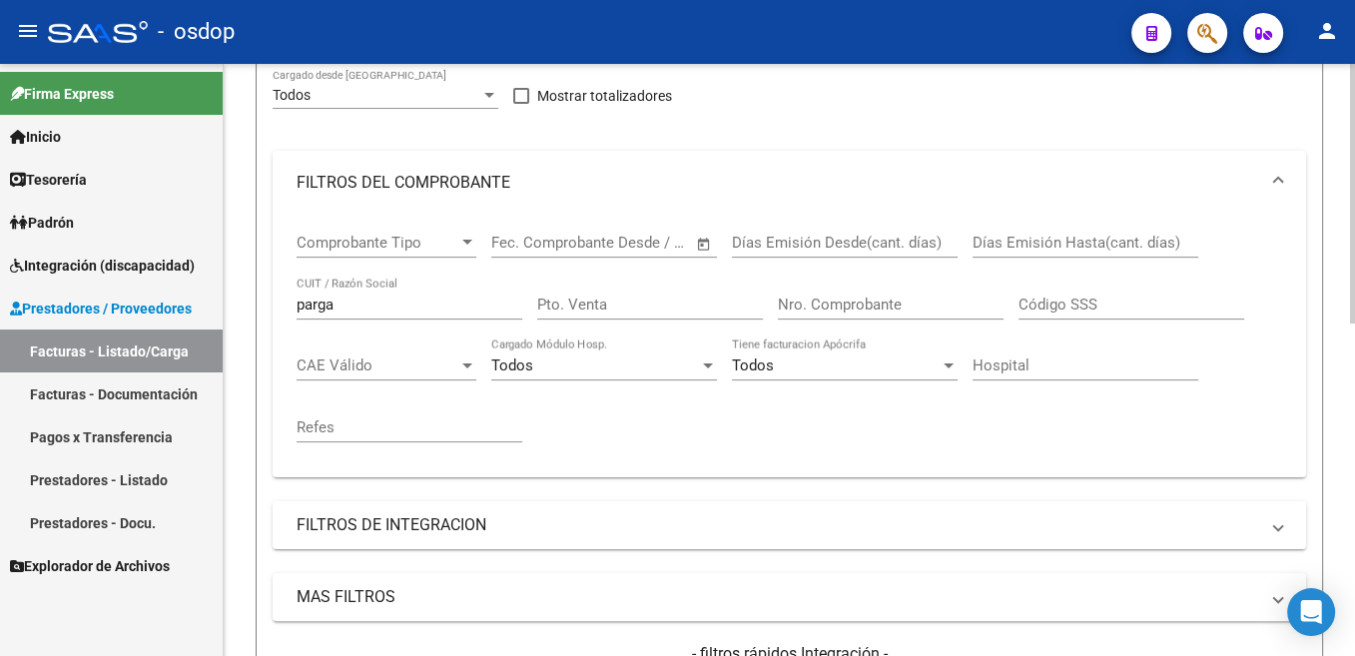
scroll to position [273, 0]
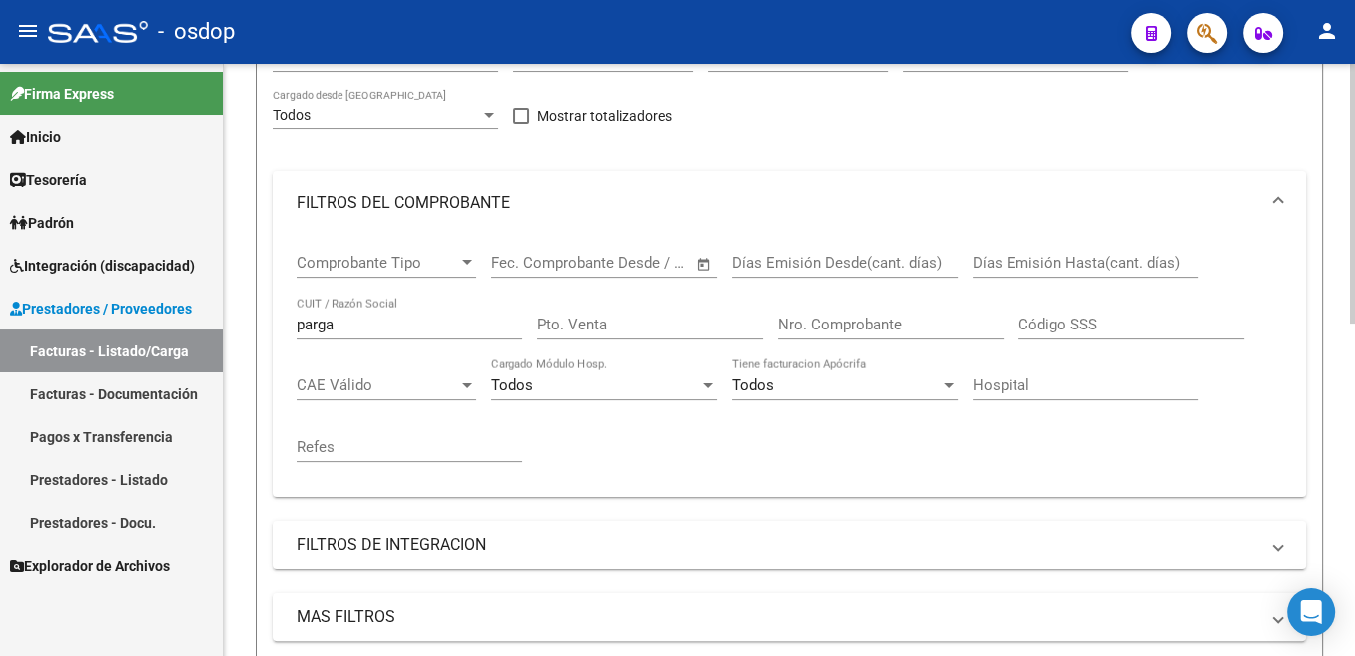
click at [336, 324] on input "parga" at bounding box center [410, 325] width 226 height 18
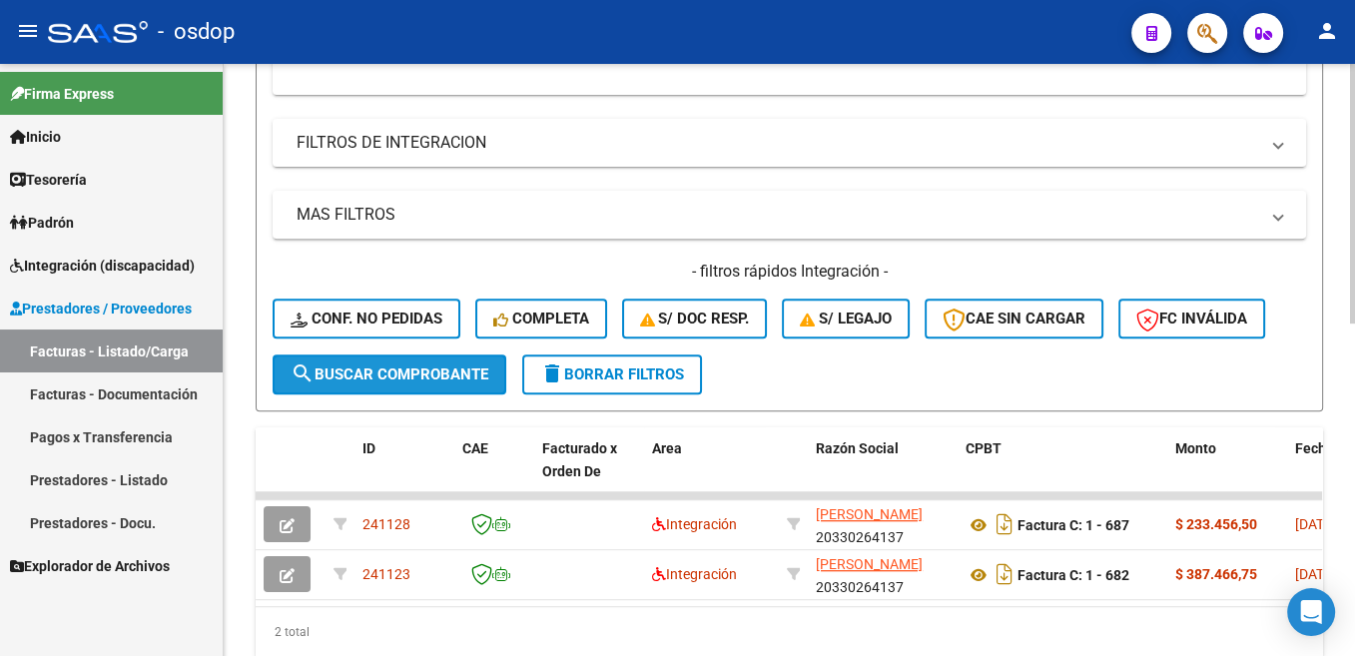
click at [455, 377] on span "search Buscar Comprobante" at bounding box center [390, 374] width 198 height 18
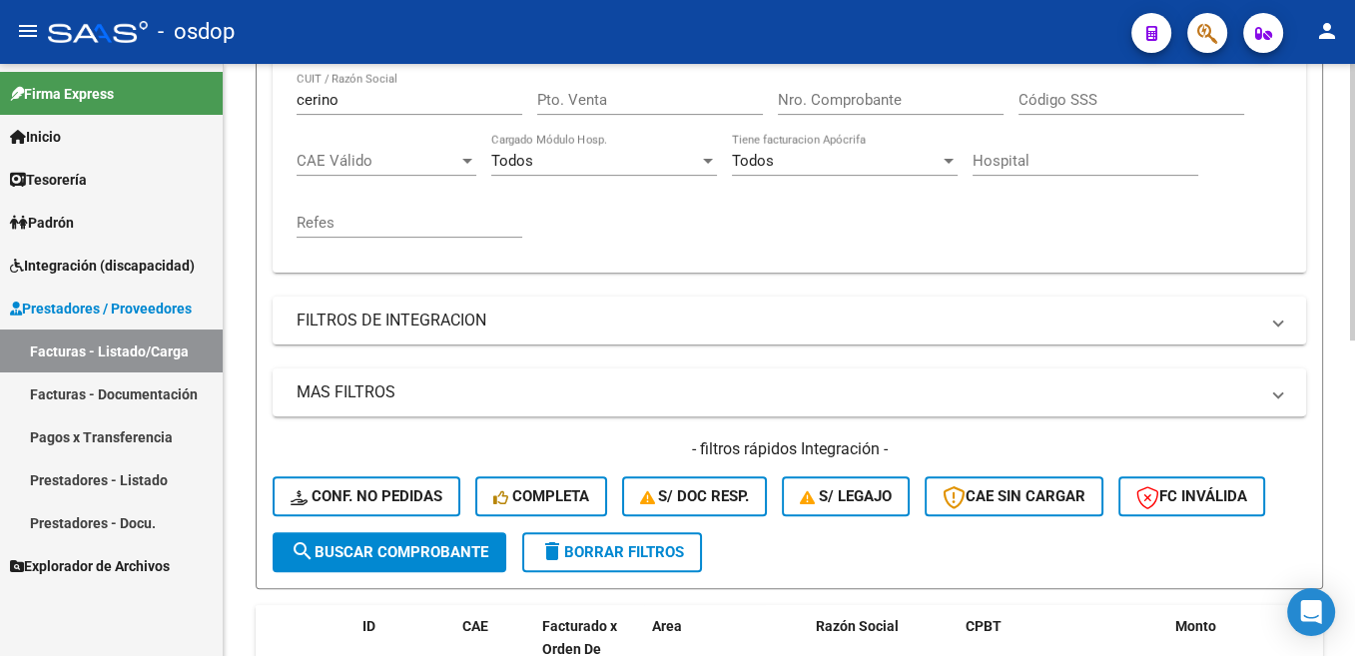
scroll to position [474, 0]
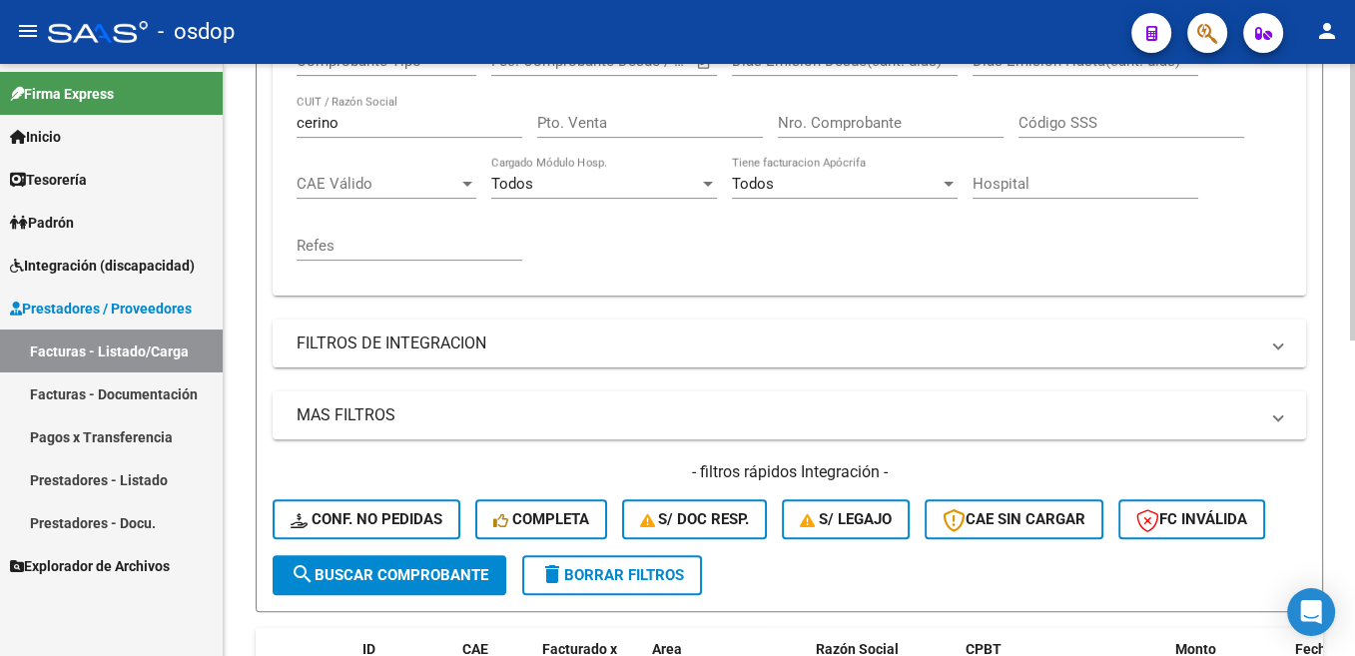
click at [317, 123] on input "cerino" at bounding box center [410, 123] width 226 height 18
click at [460, 571] on span "search Buscar Comprobante" at bounding box center [390, 575] width 198 height 18
click at [328, 125] on input "herrera" at bounding box center [410, 123] width 226 height 18
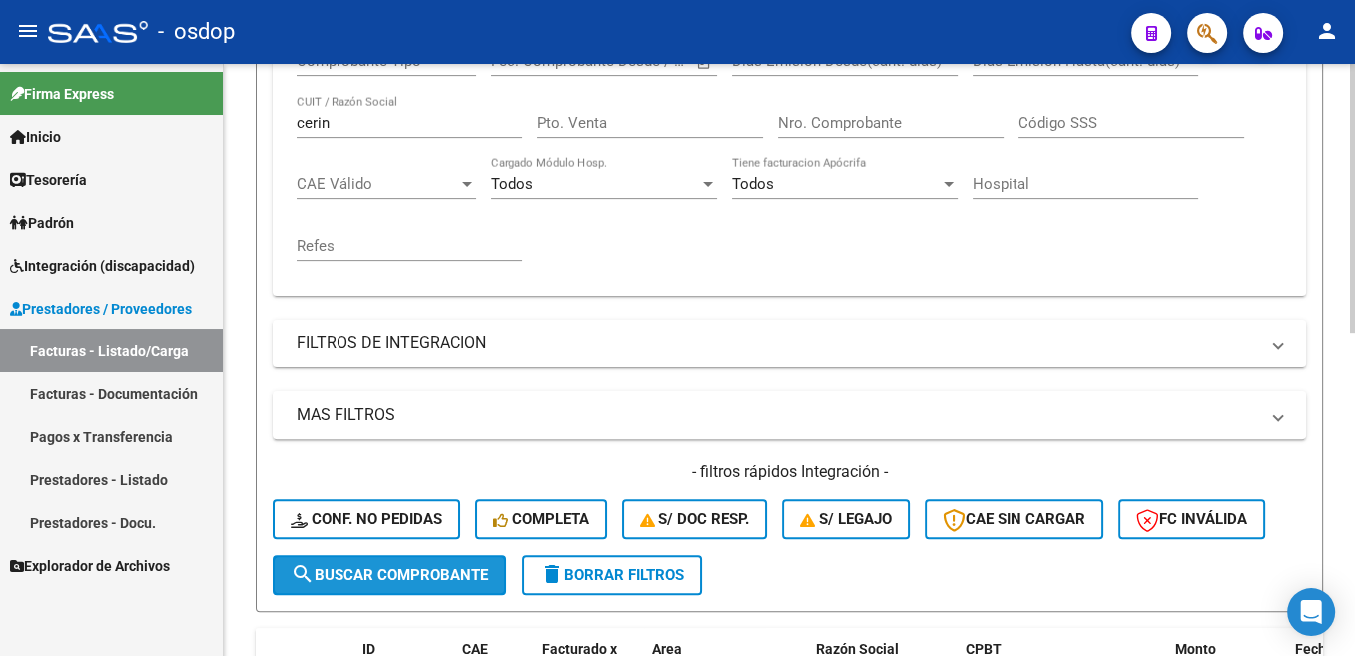
click at [410, 570] on span "search Buscar Comprobante" at bounding box center [390, 575] width 198 height 18
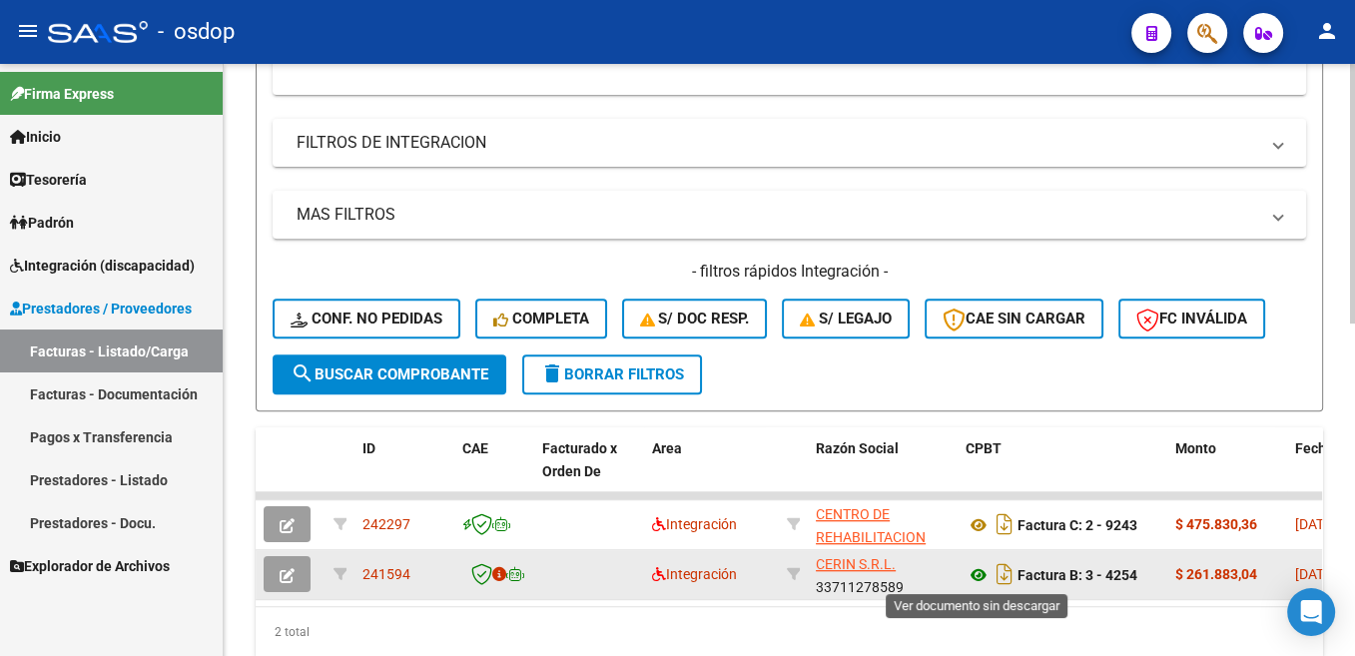
click at [974, 578] on icon at bounding box center [978, 575] width 26 height 24
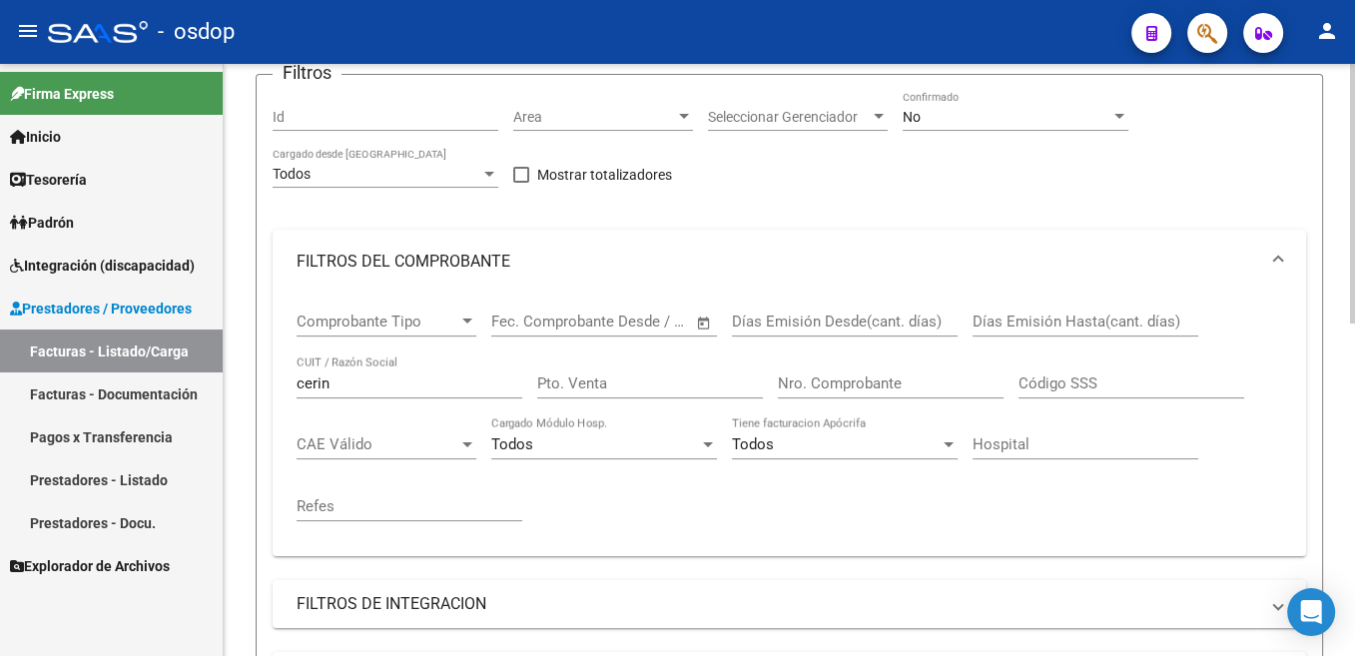
scroll to position [173, 0]
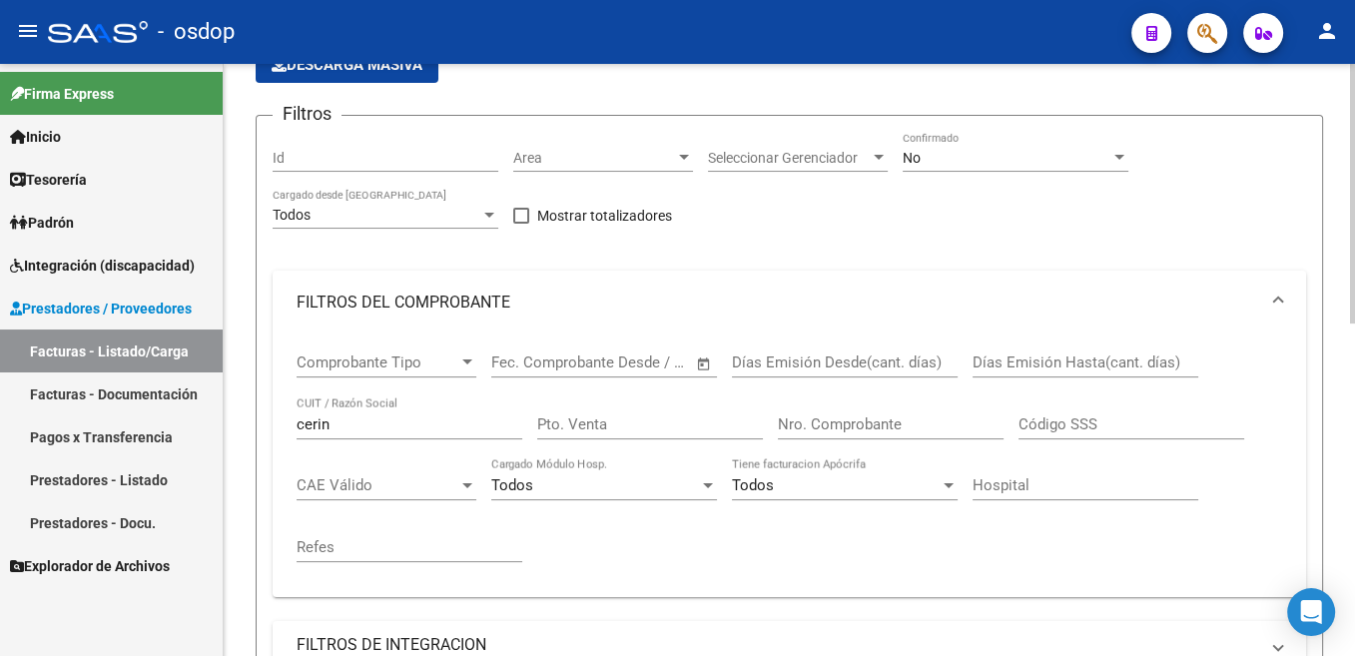
click at [317, 417] on input "cerin" at bounding box center [410, 424] width 226 height 18
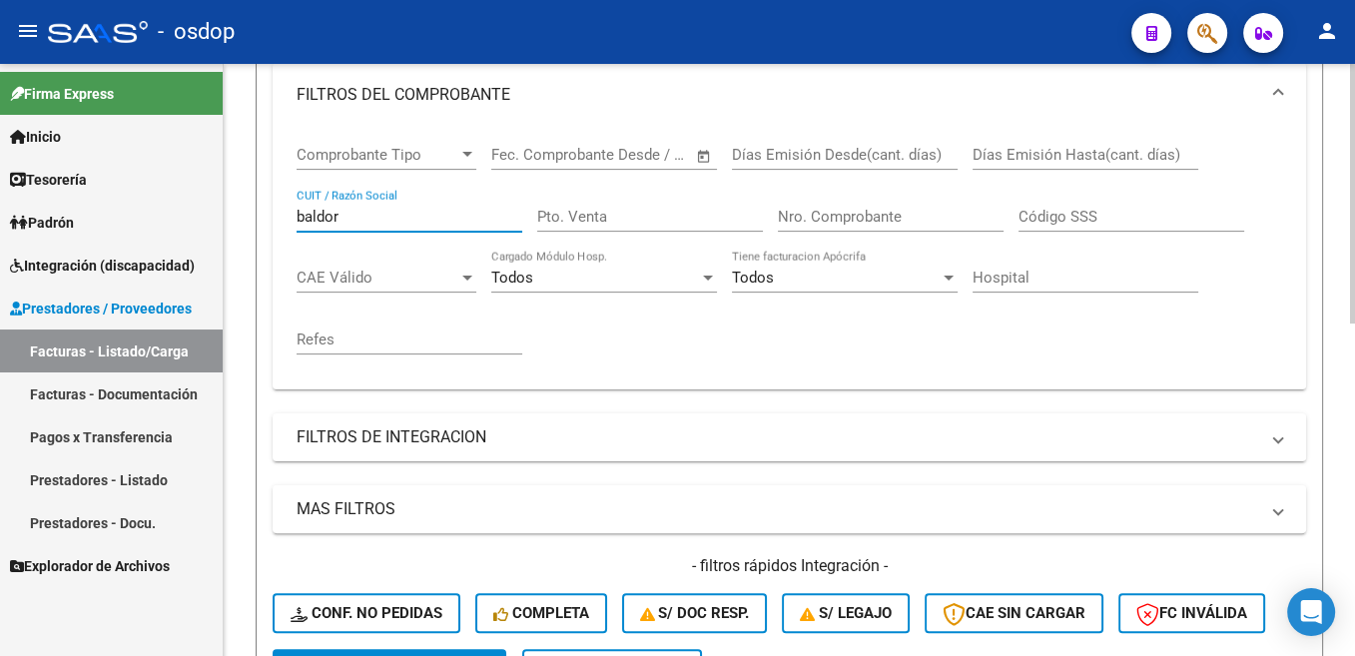
scroll to position [474, 0]
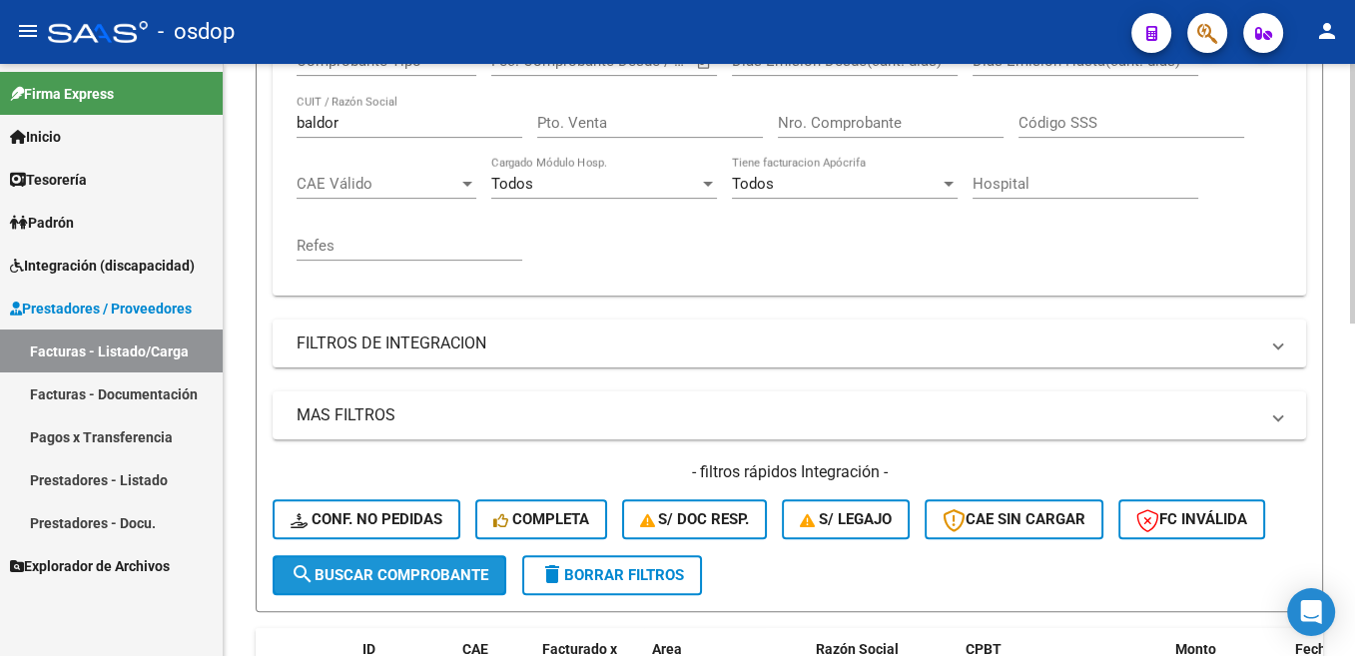
click at [430, 573] on span "search Buscar Comprobante" at bounding box center [390, 575] width 198 height 18
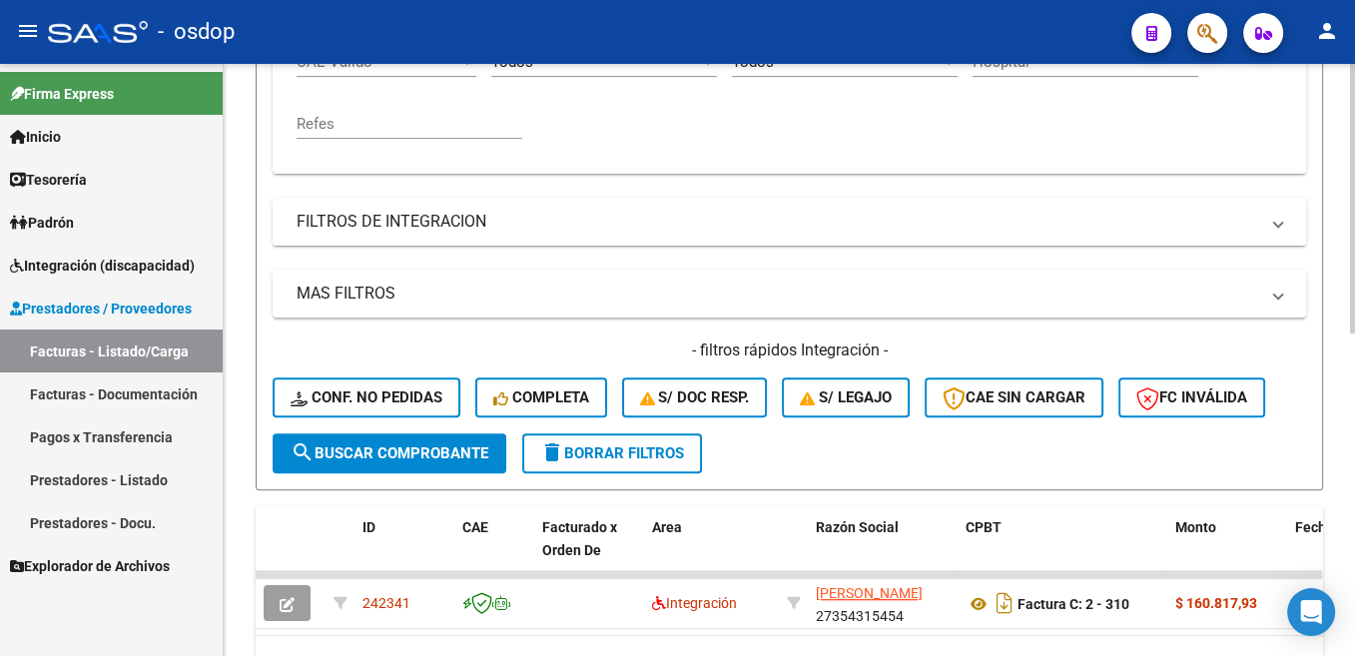
scroll to position [507, 0]
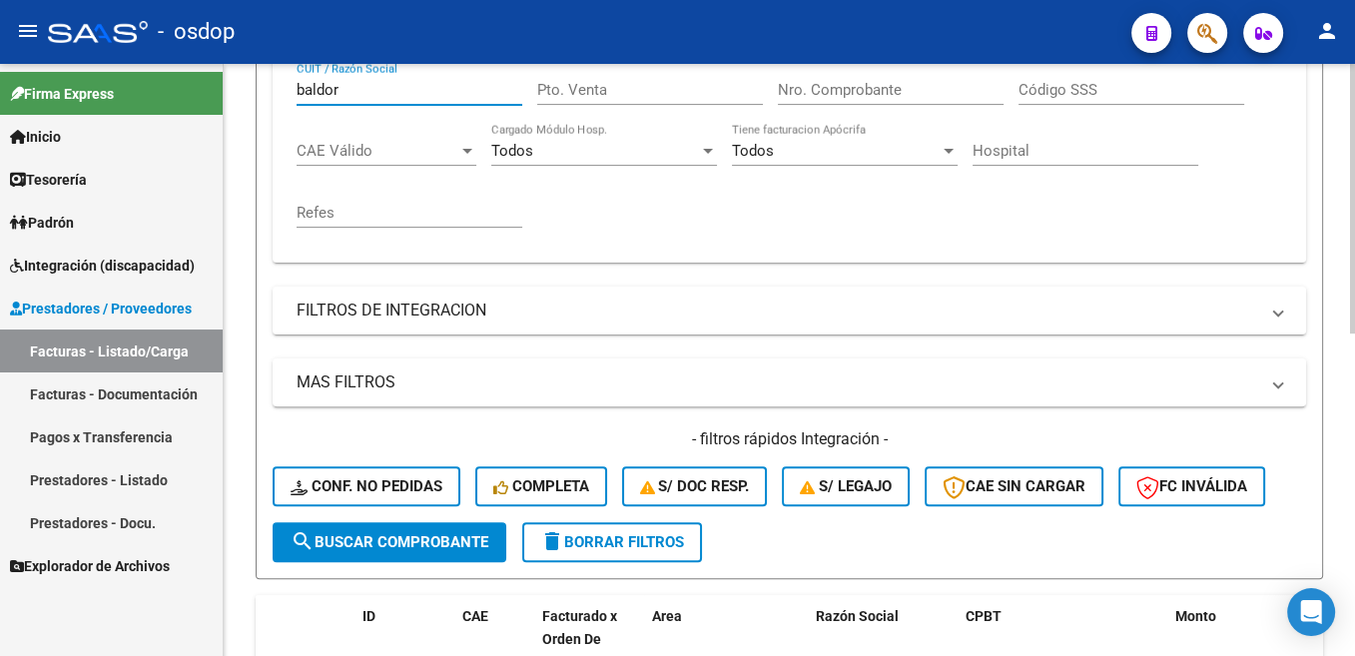
click at [316, 82] on input "baldor" at bounding box center [410, 90] width 226 height 18
click at [316, 83] on input "baldor" at bounding box center [410, 90] width 226 height 18
type input "a"
click at [480, 550] on span "search Buscar Comprobante" at bounding box center [390, 542] width 198 height 18
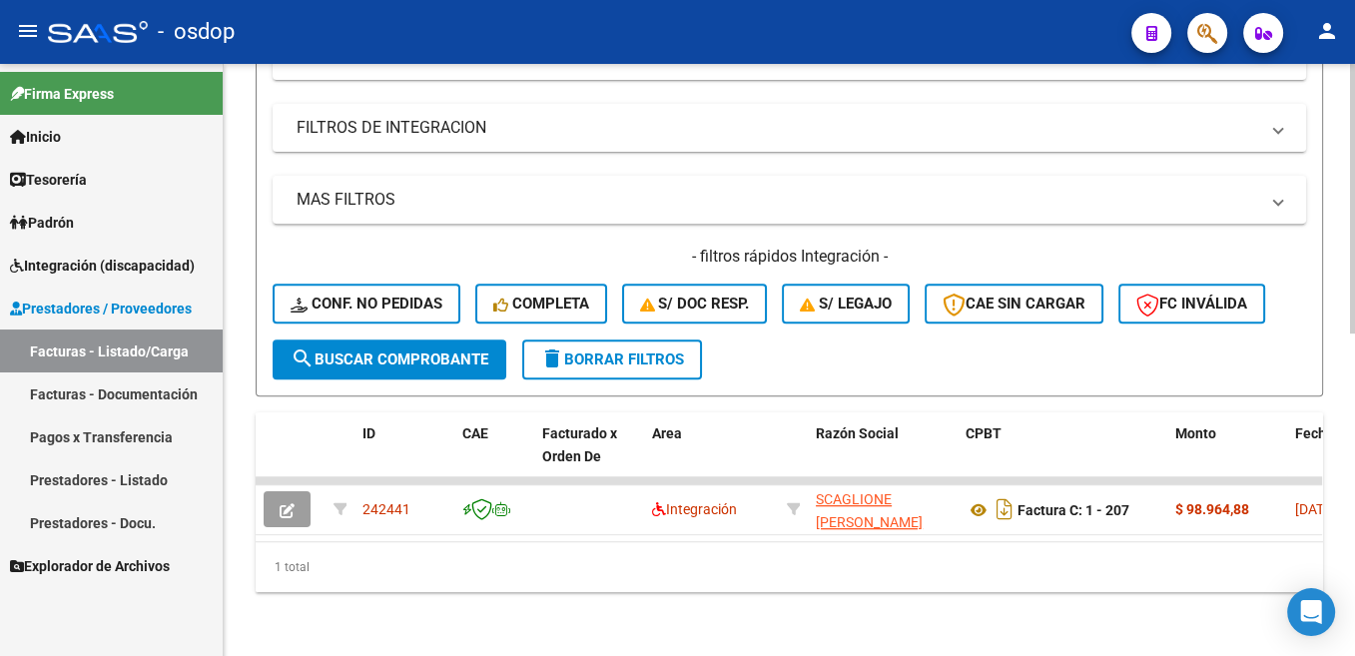
scroll to position [407, 0]
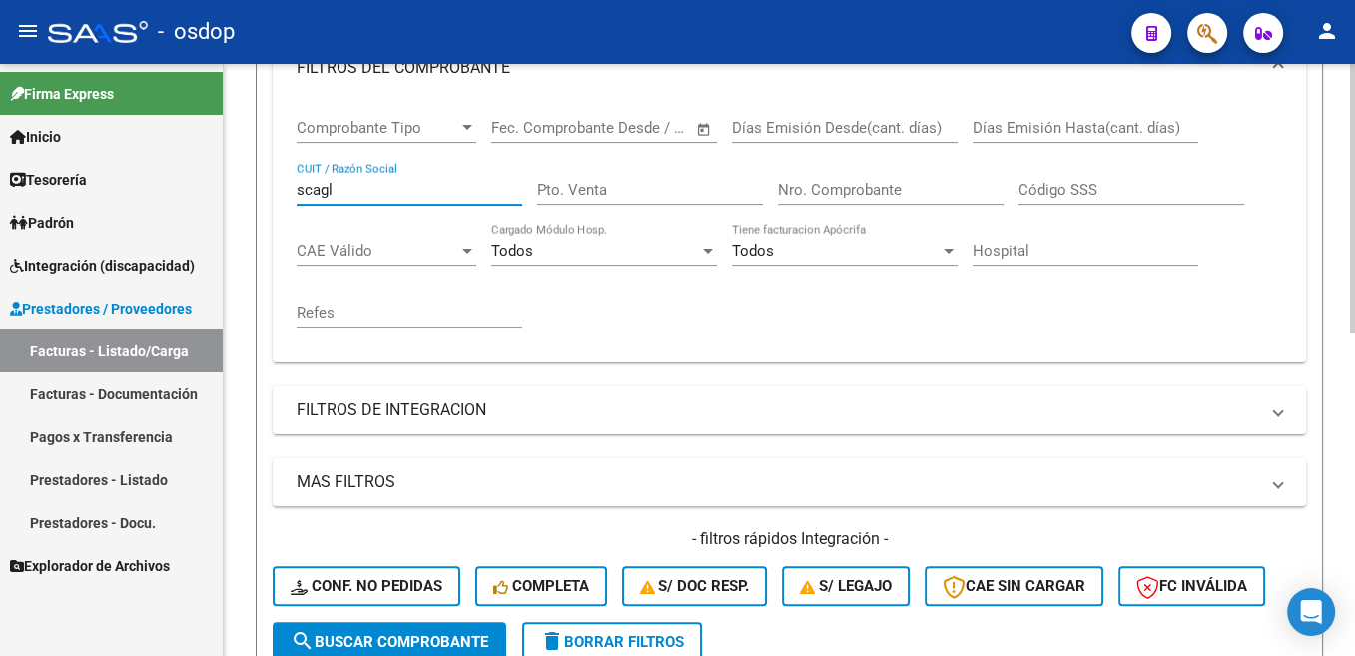
click at [317, 190] on input "scagl" at bounding box center [410, 190] width 226 height 18
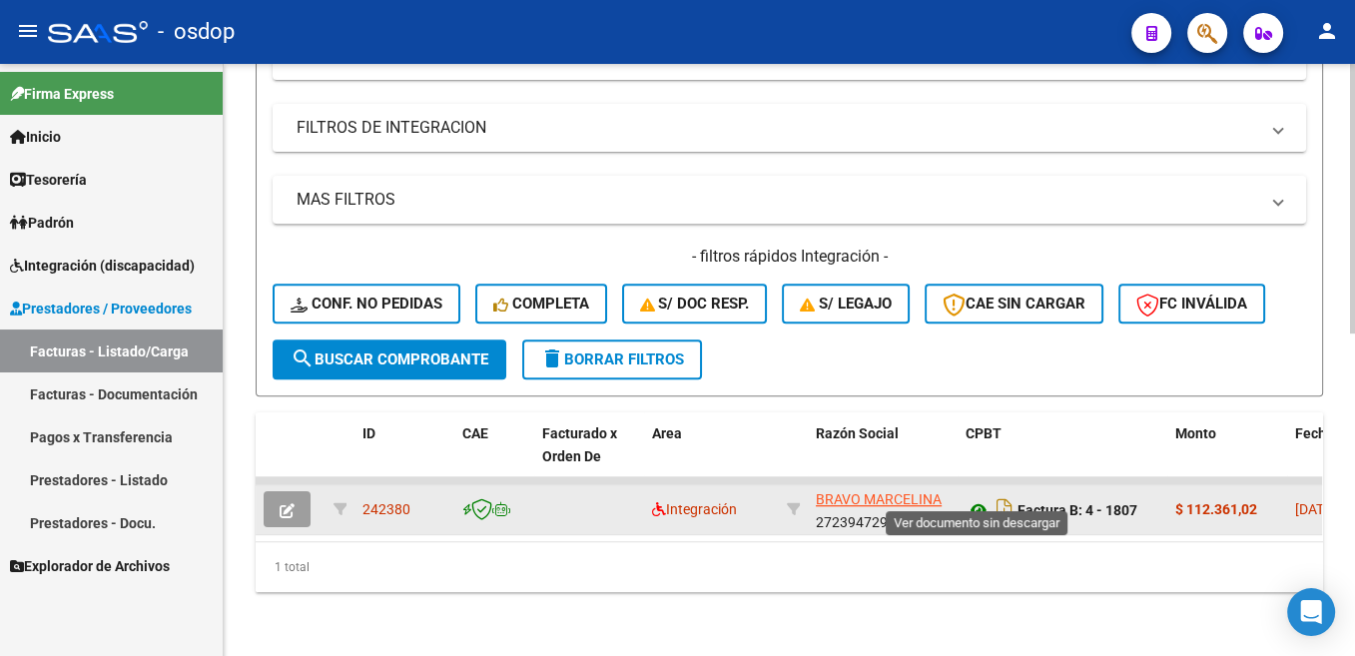
click at [984, 498] on icon at bounding box center [978, 510] width 26 height 24
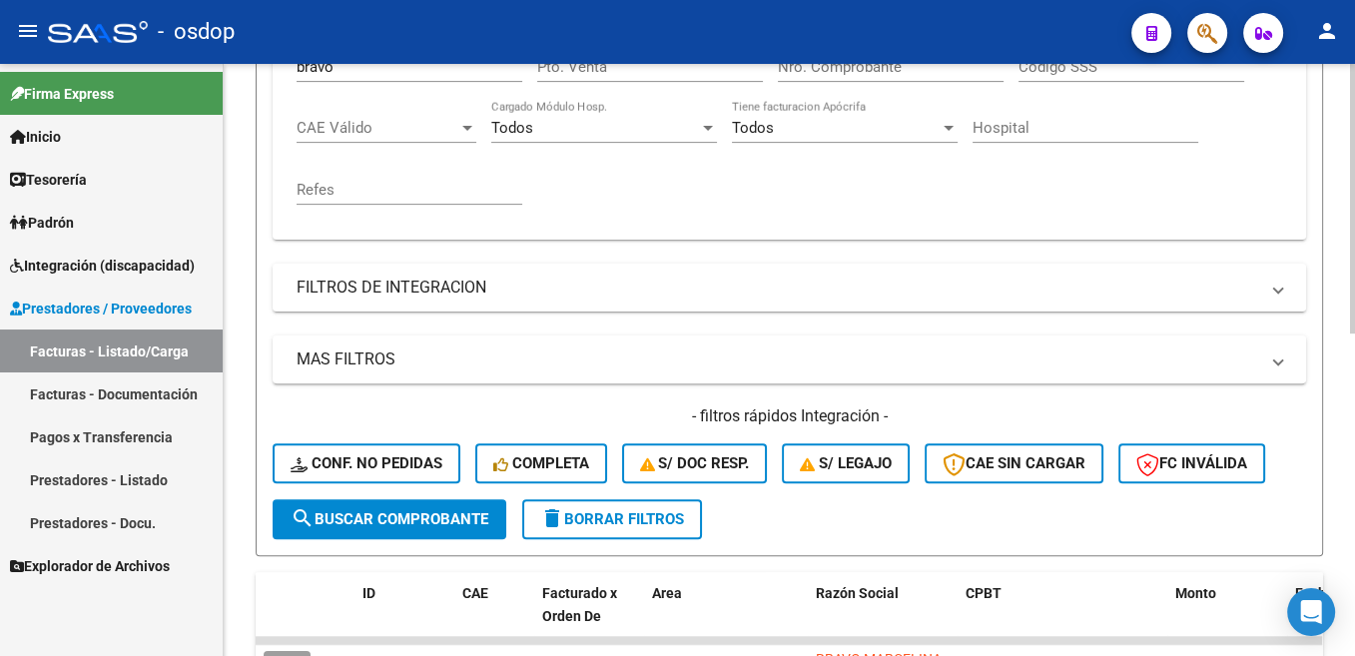
scroll to position [407, 0]
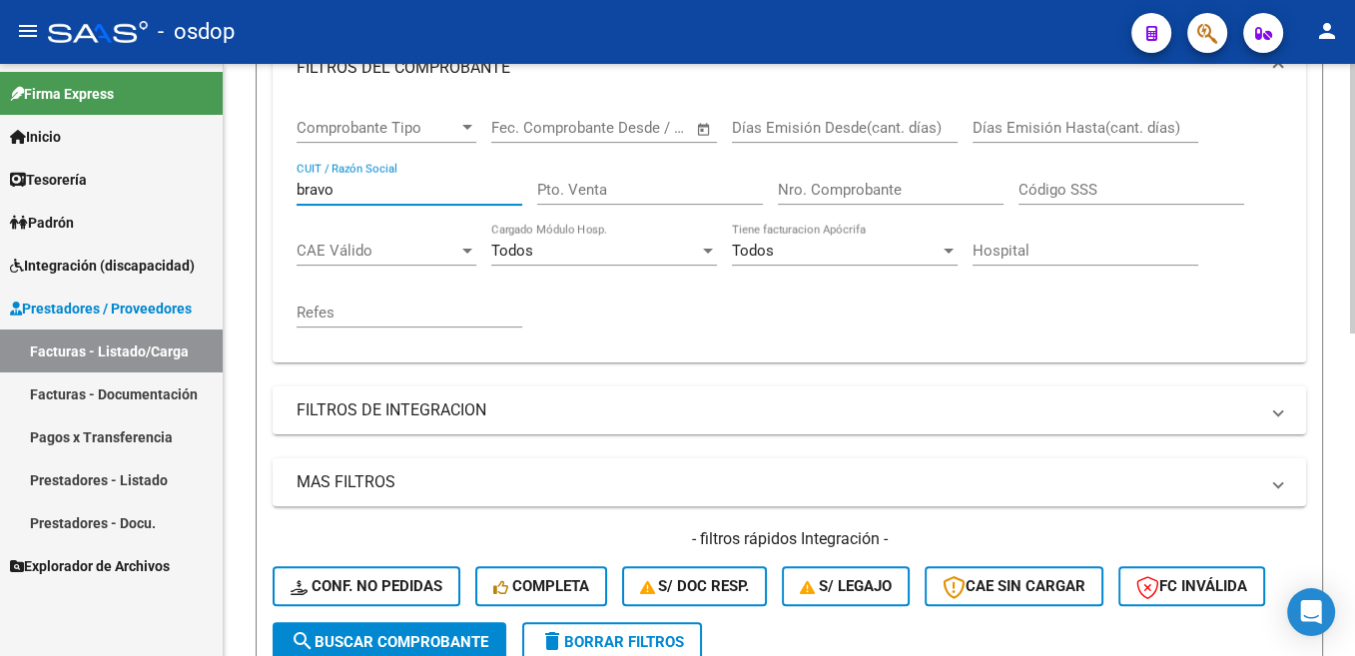
click at [329, 185] on input "bravo" at bounding box center [410, 190] width 226 height 18
click at [482, 624] on span "search Buscar Comprobante" at bounding box center [390, 642] width 198 height 18
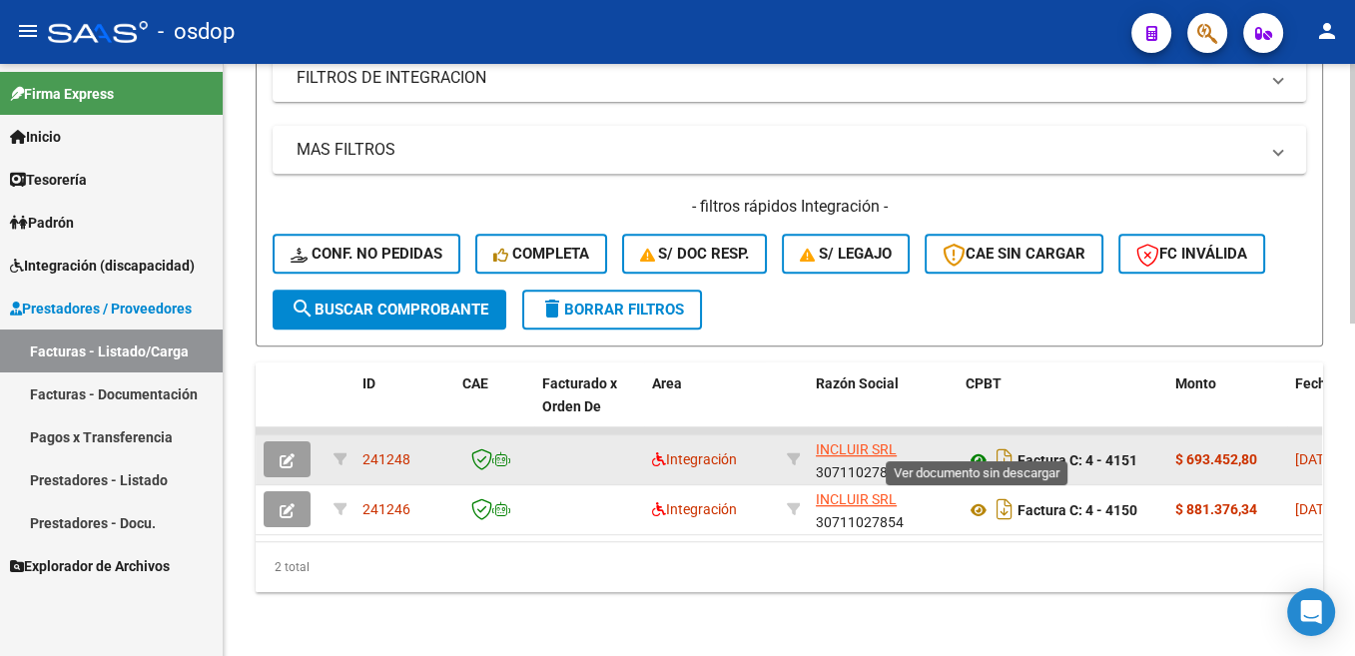
click at [975, 448] on icon at bounding box center [978, 460] width 26 height 24
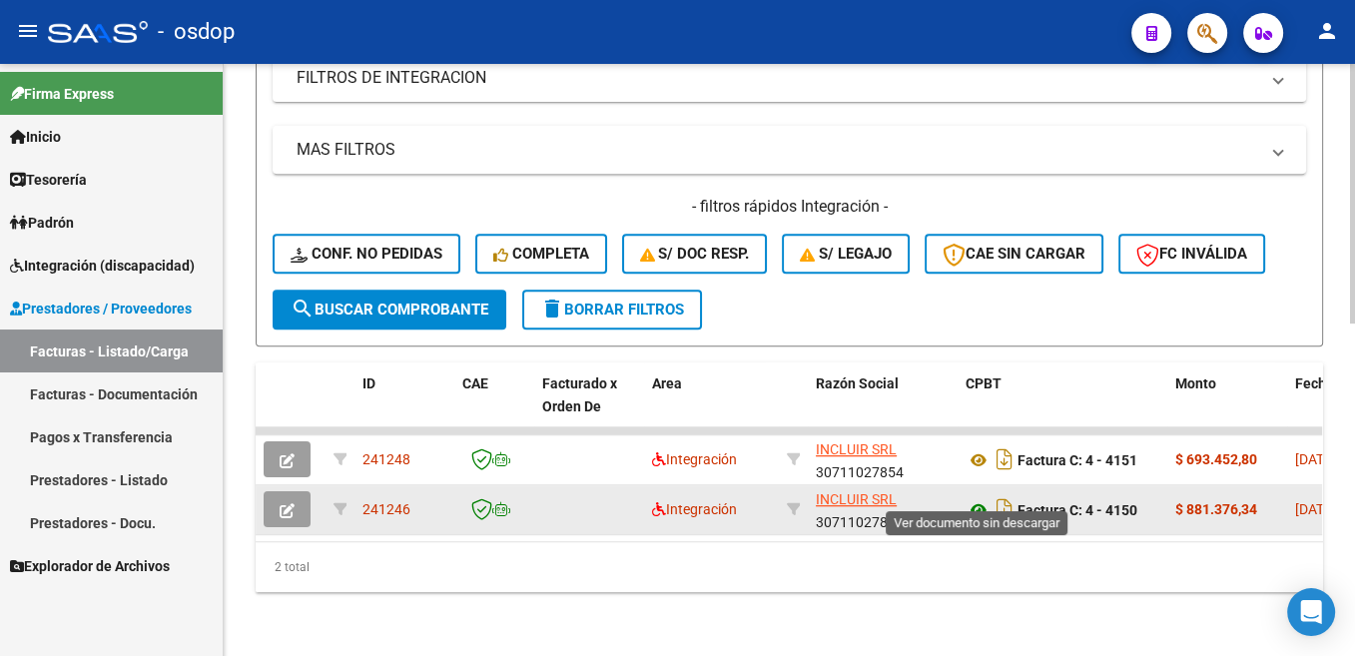
click at [975, 498] on icon at bounding box center [978, 510] width 26 height 24
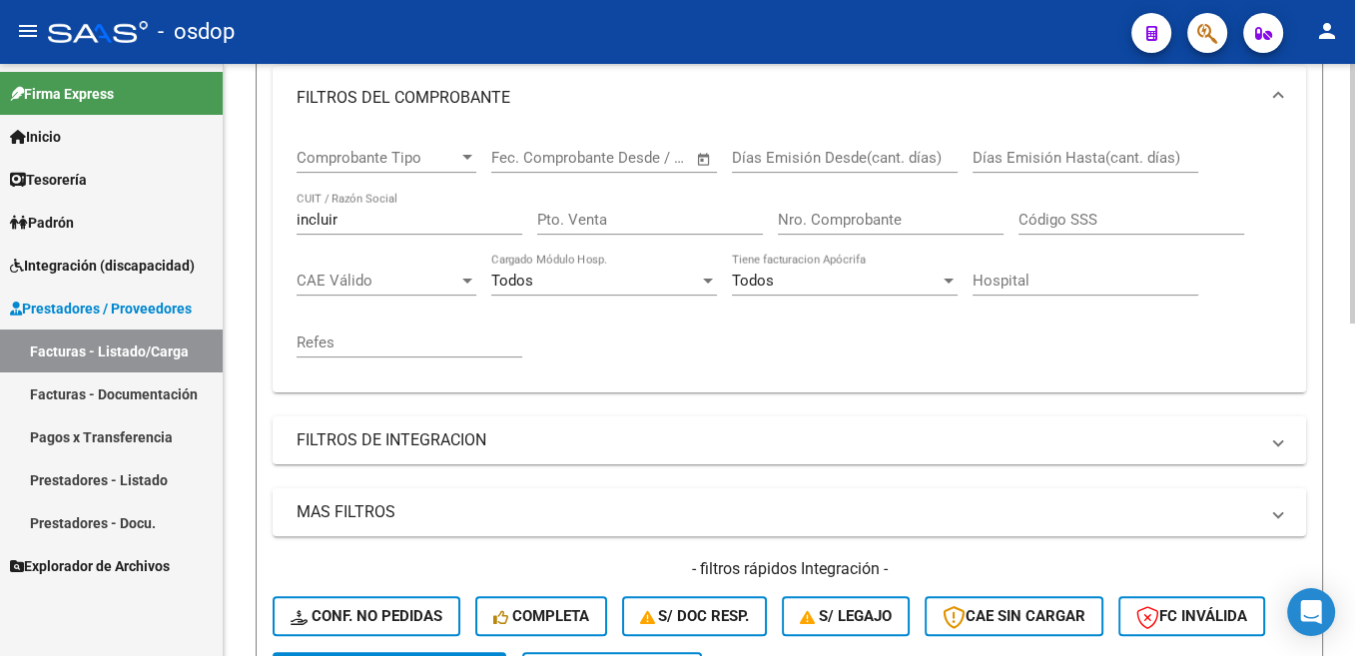
scroll to position [355, 0]
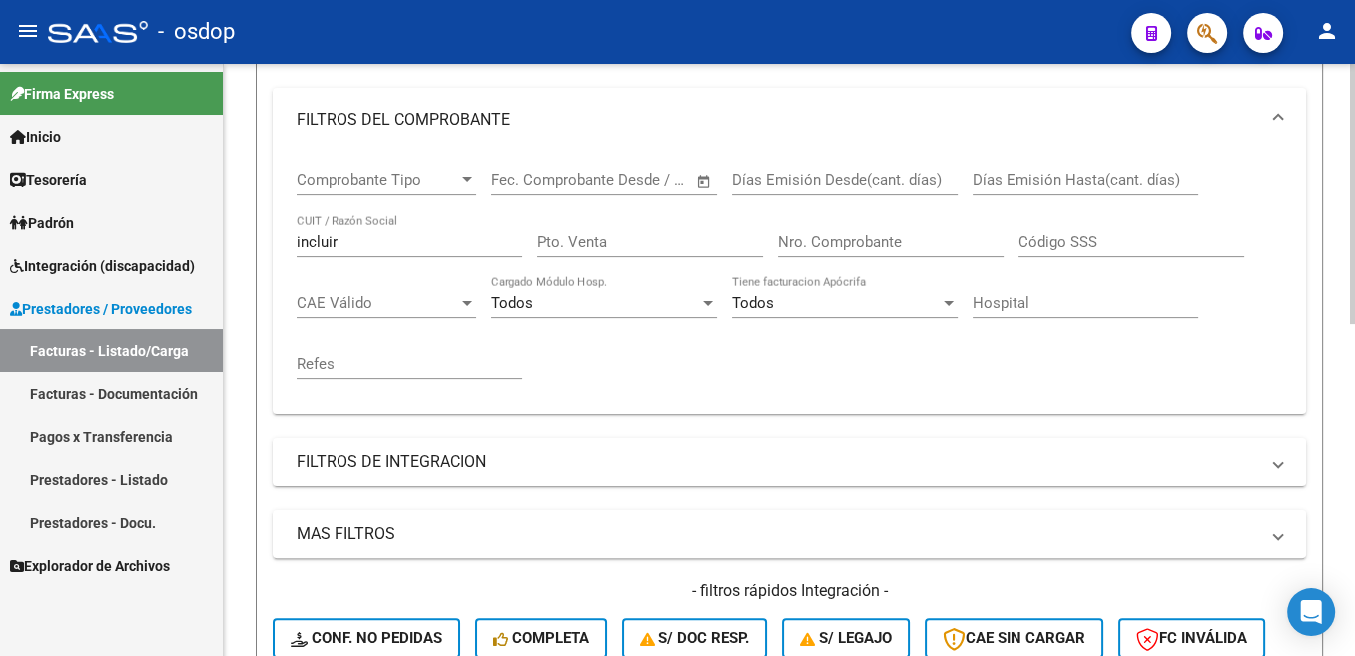
click at [330, 241] on input "incluir" at bounding box center [410, 242] width 226 height 18
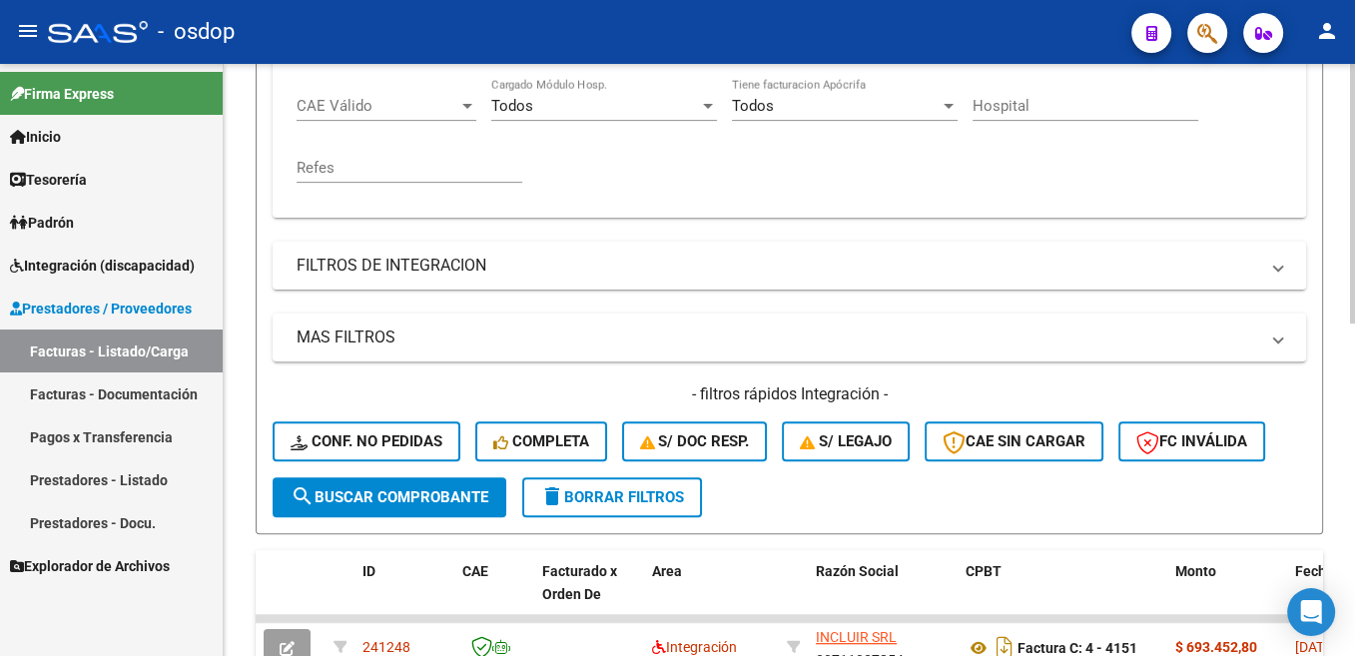
scroll to position [557, 0]
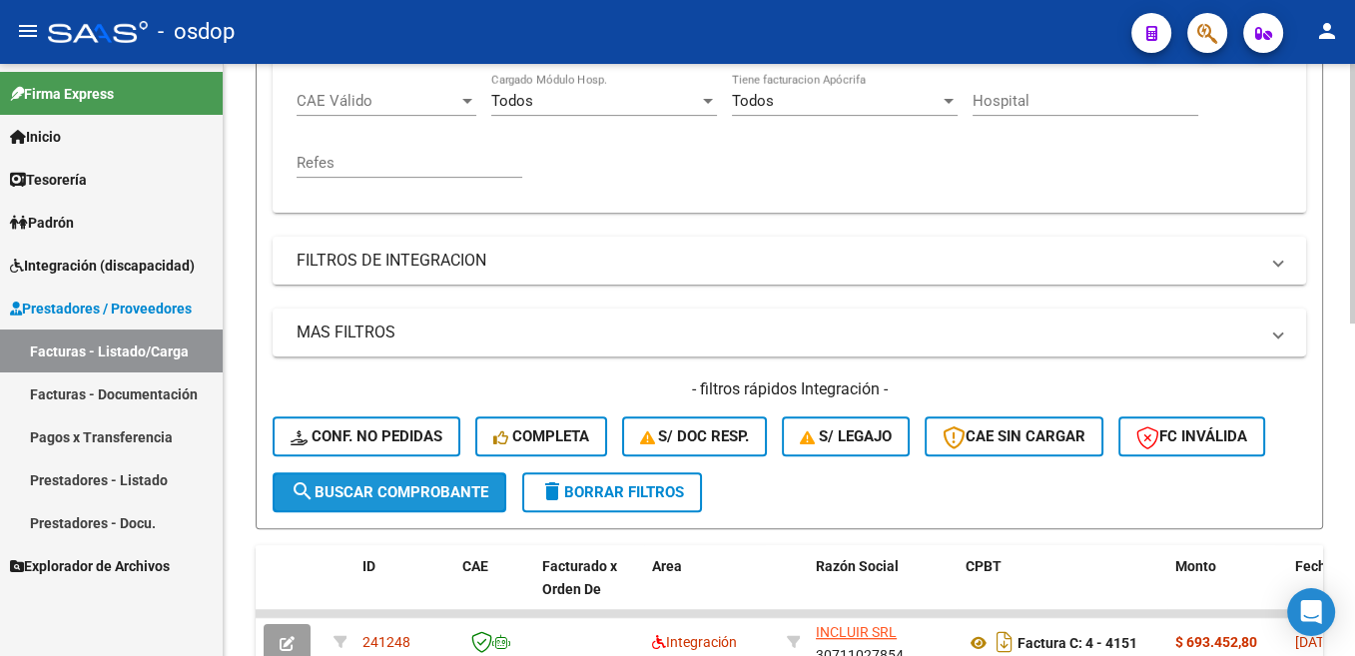
click at [450, 487] on span "search Buscar Comprobante" at bounding box center [390, 492] width 198 height 18
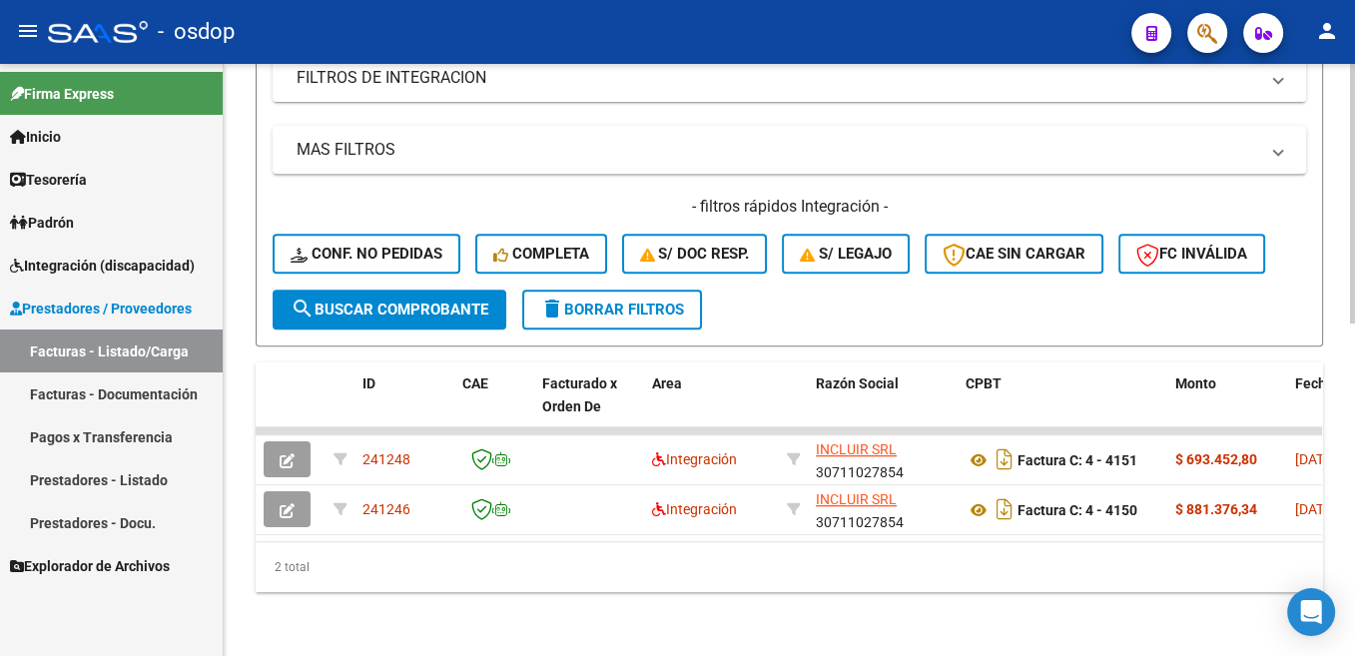
scroll to position [155, 0]
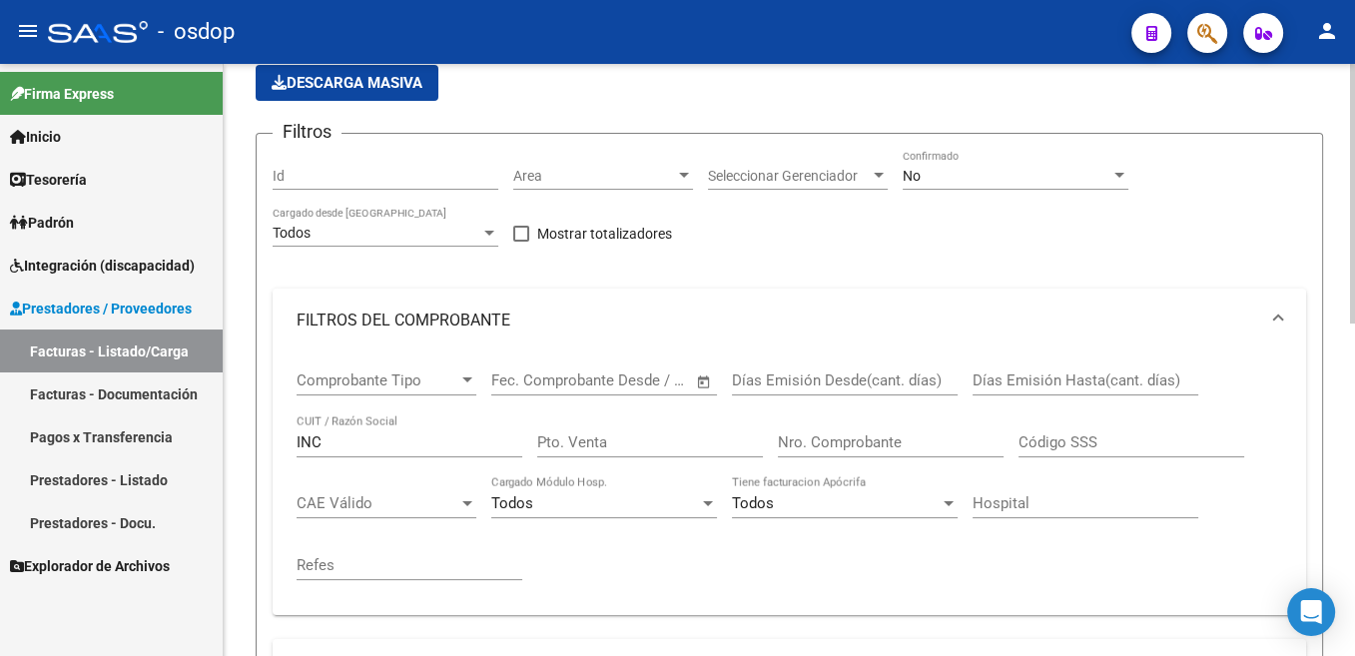
click at [314, 443] on input "INC" at bounding box center [410, 442] width 226 height 18
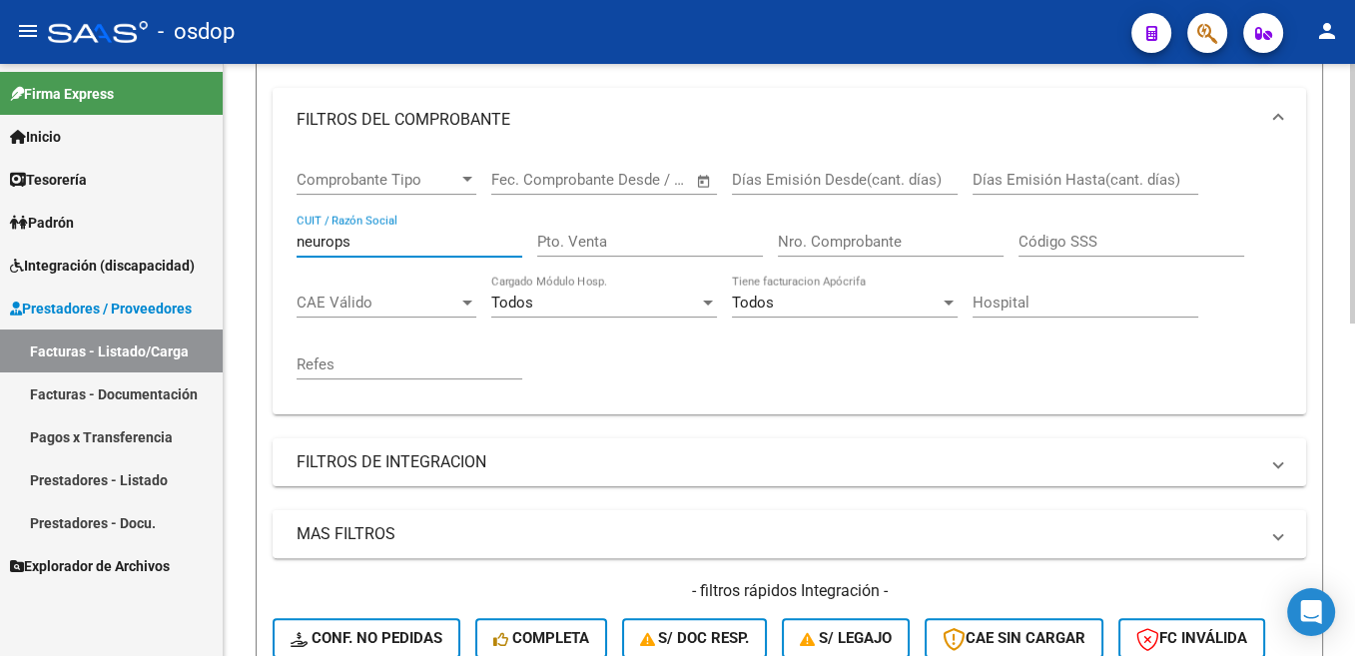
scroll to position [557, 0]
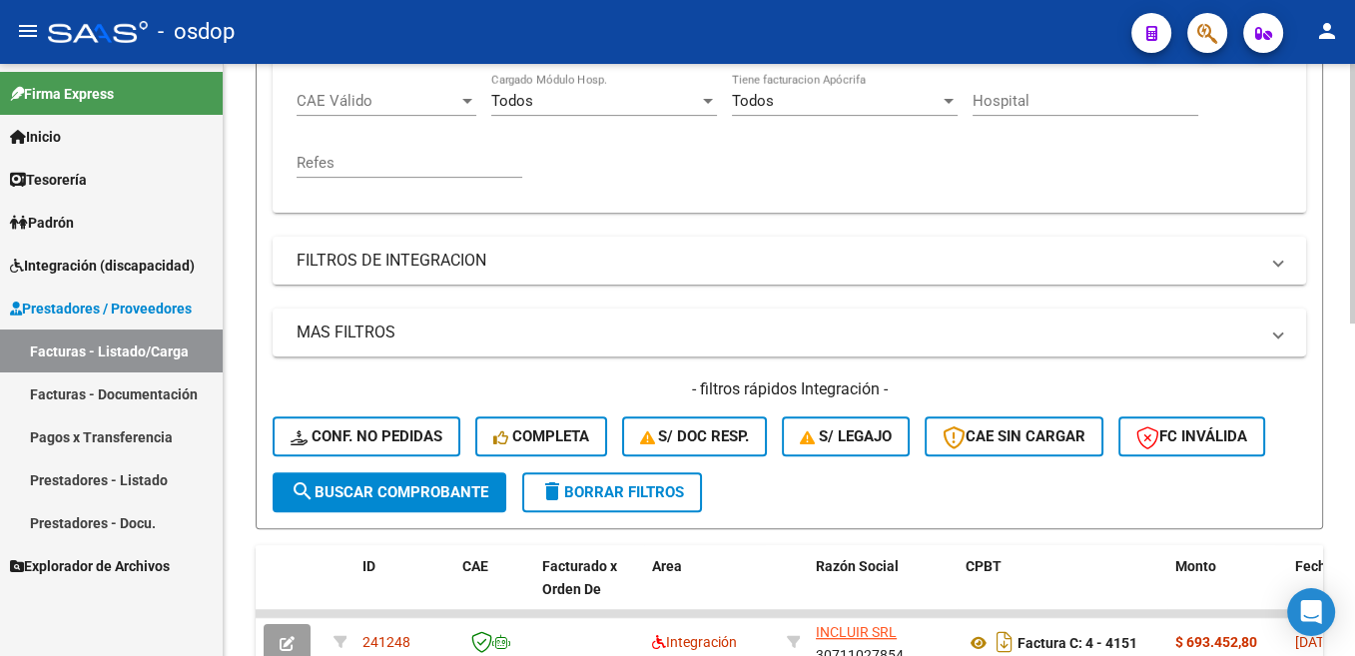
click at [431, 487] on span "search Buscar Comprobante" at bounding box center [390, 492] width 198 height 18
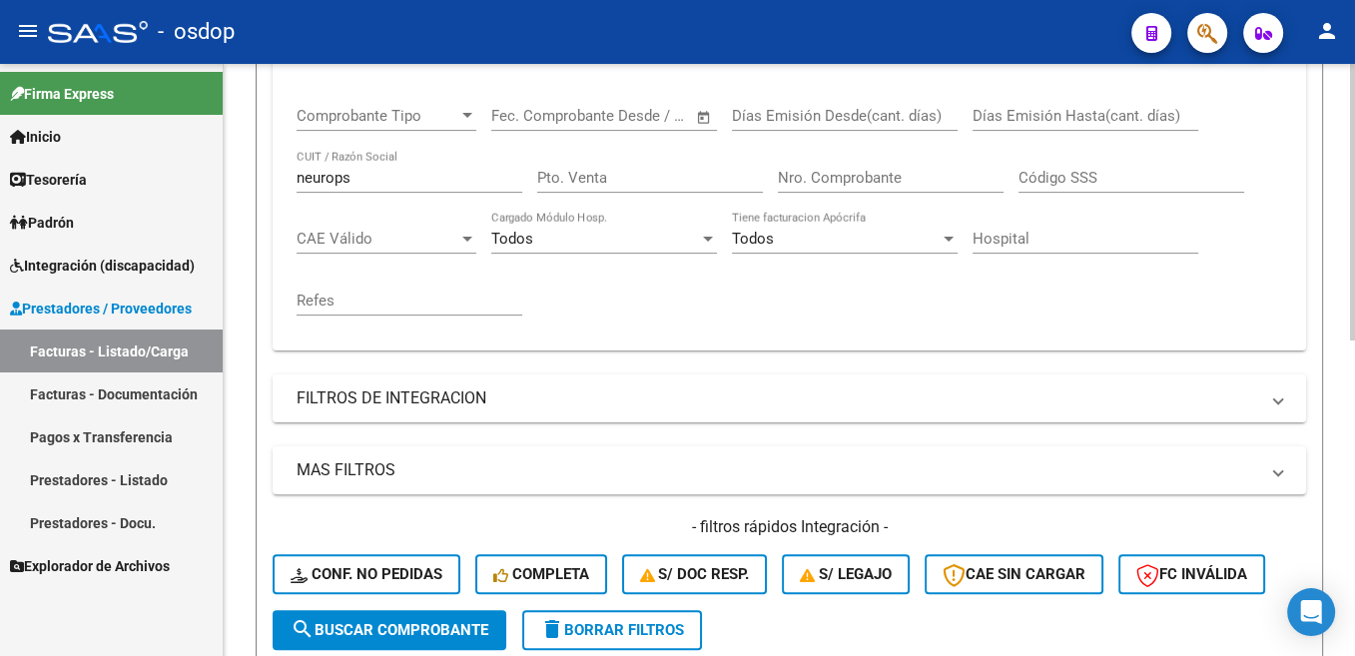
scroll to position [273, 0]
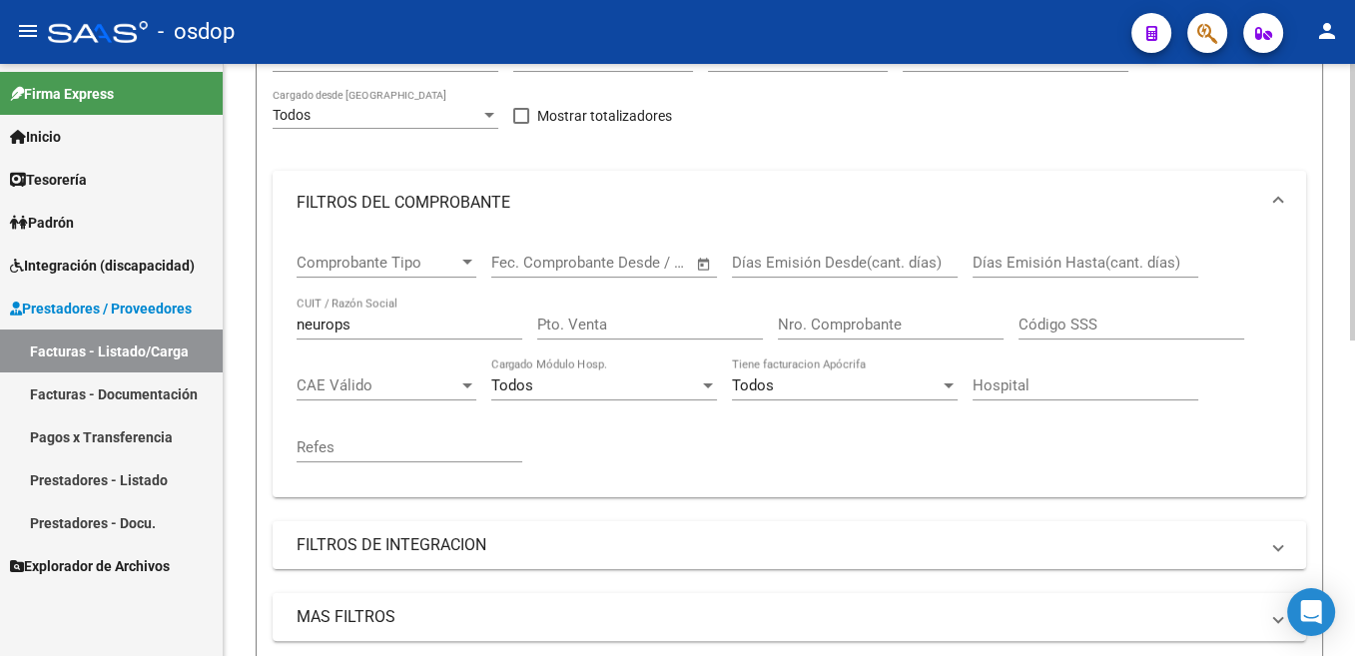
click at [324, 335] on div "neurops CUIT / Razón Social" at bounding box center [410, 318] width 226 height 43
click at [332, 333] on input "neurops" at bounding box center [410, 325] width 226 height 18
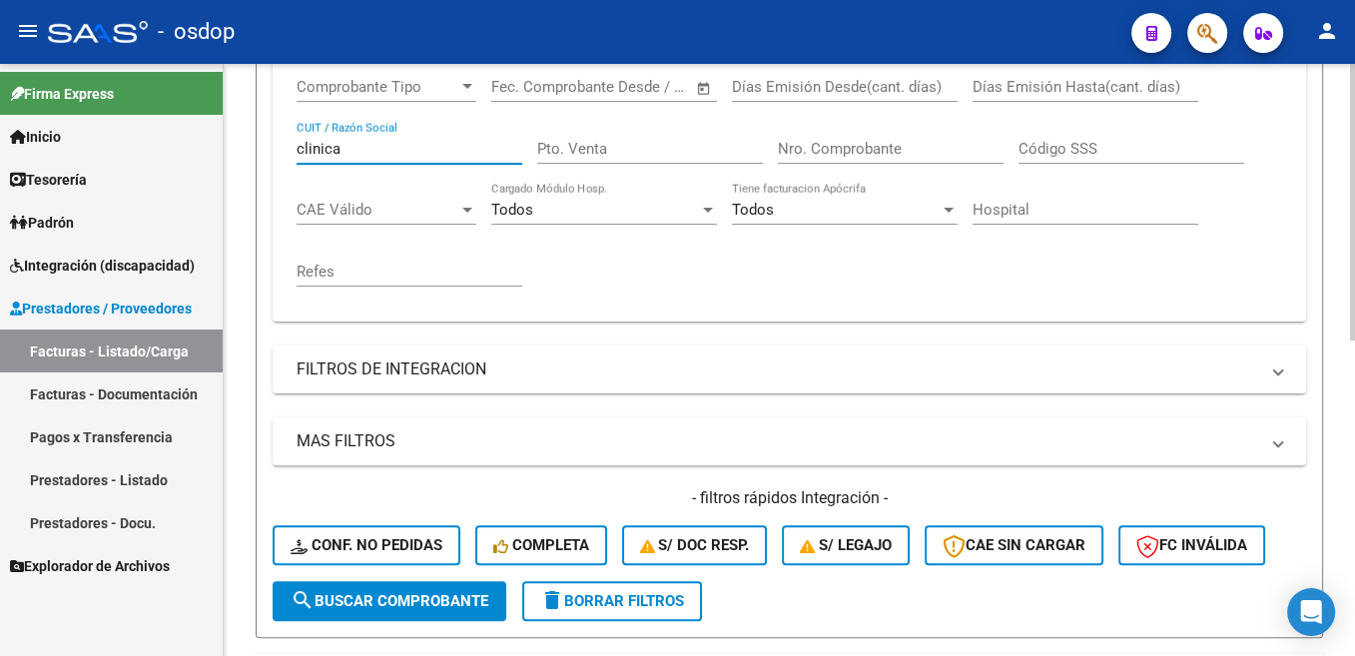
scroll to position [574, 0]
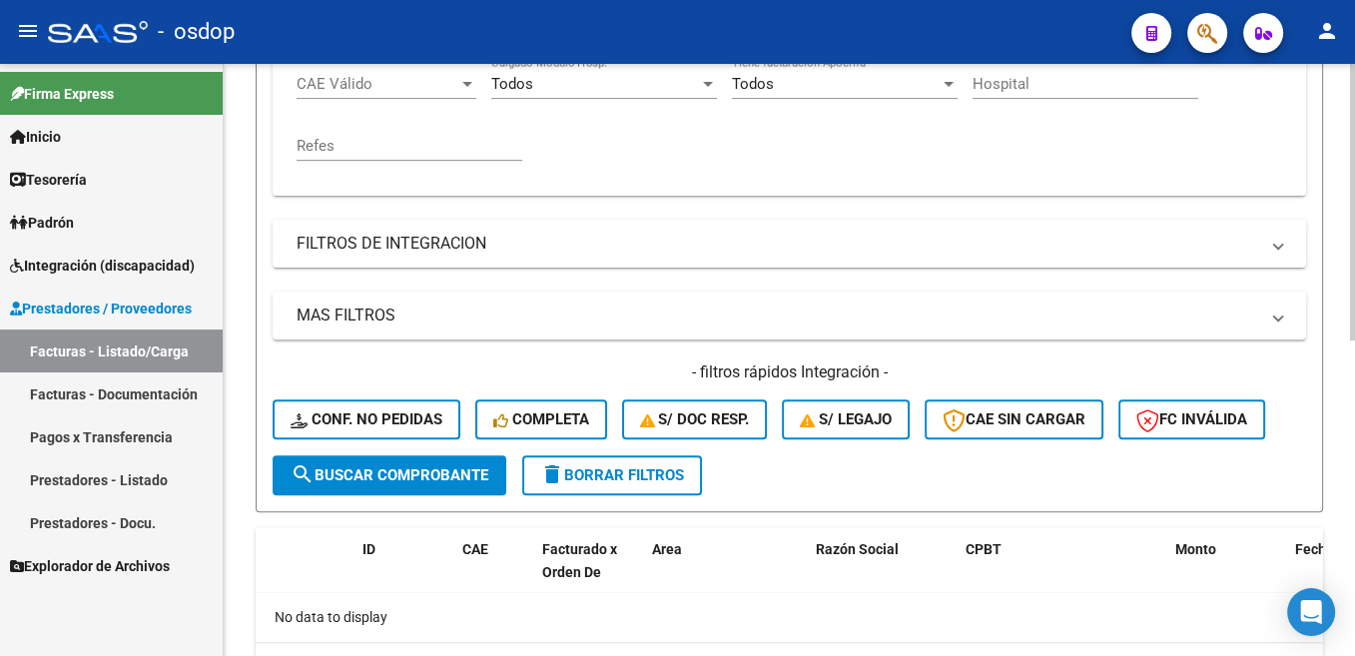
click at [457, 482] on span "search Buscar Comprobante" at bounding box center [390, 475] width 198 height 18
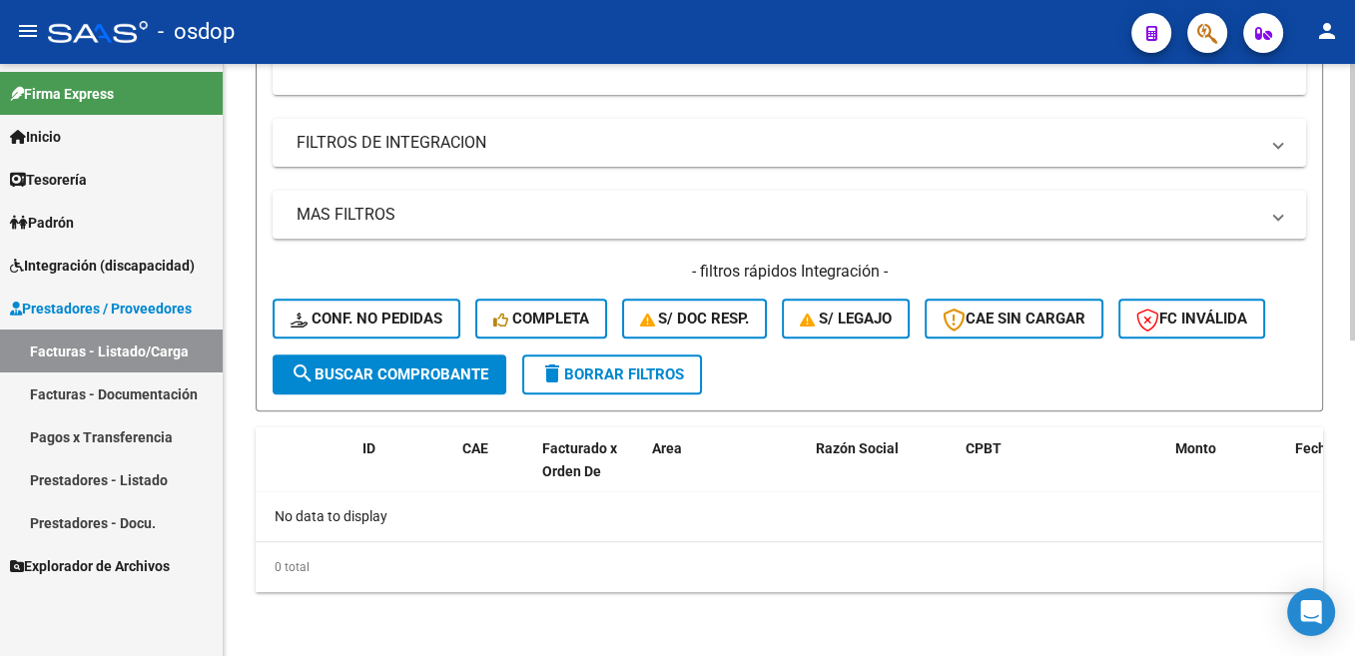
scroll to position [273, 0]
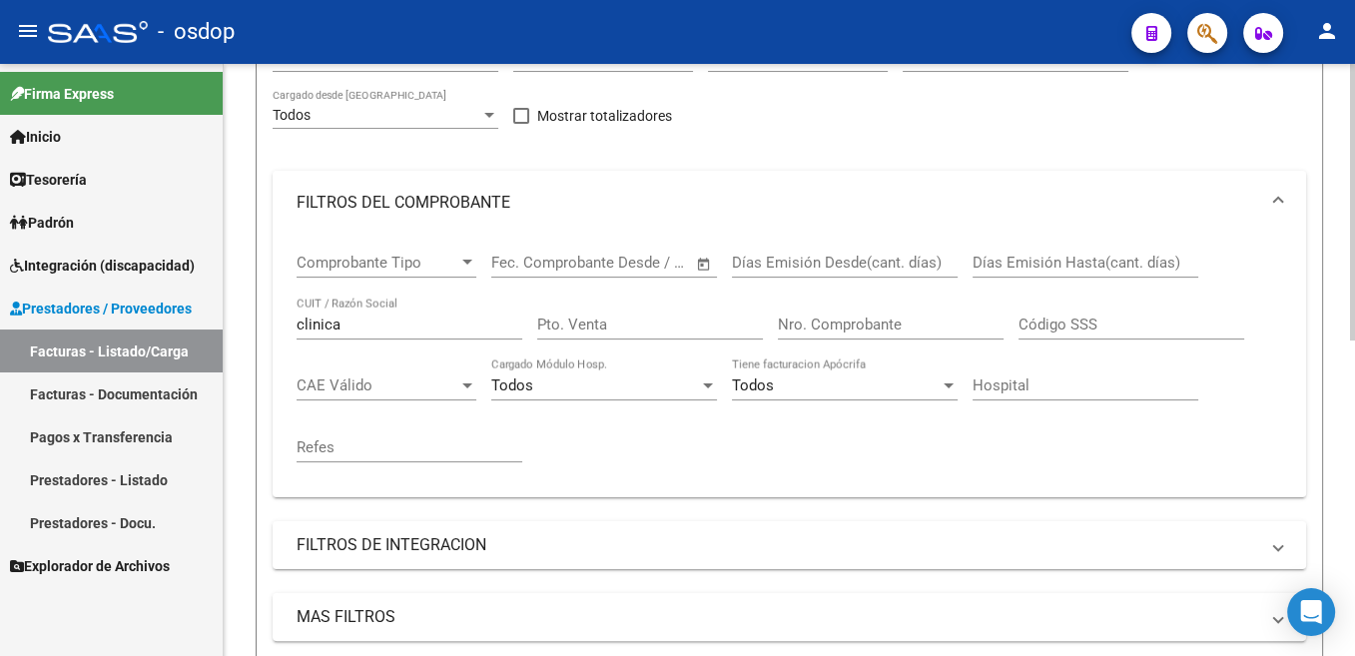
click at [338, 321] on input "clinica" at bounding box center [410, 325] width 226 height 18
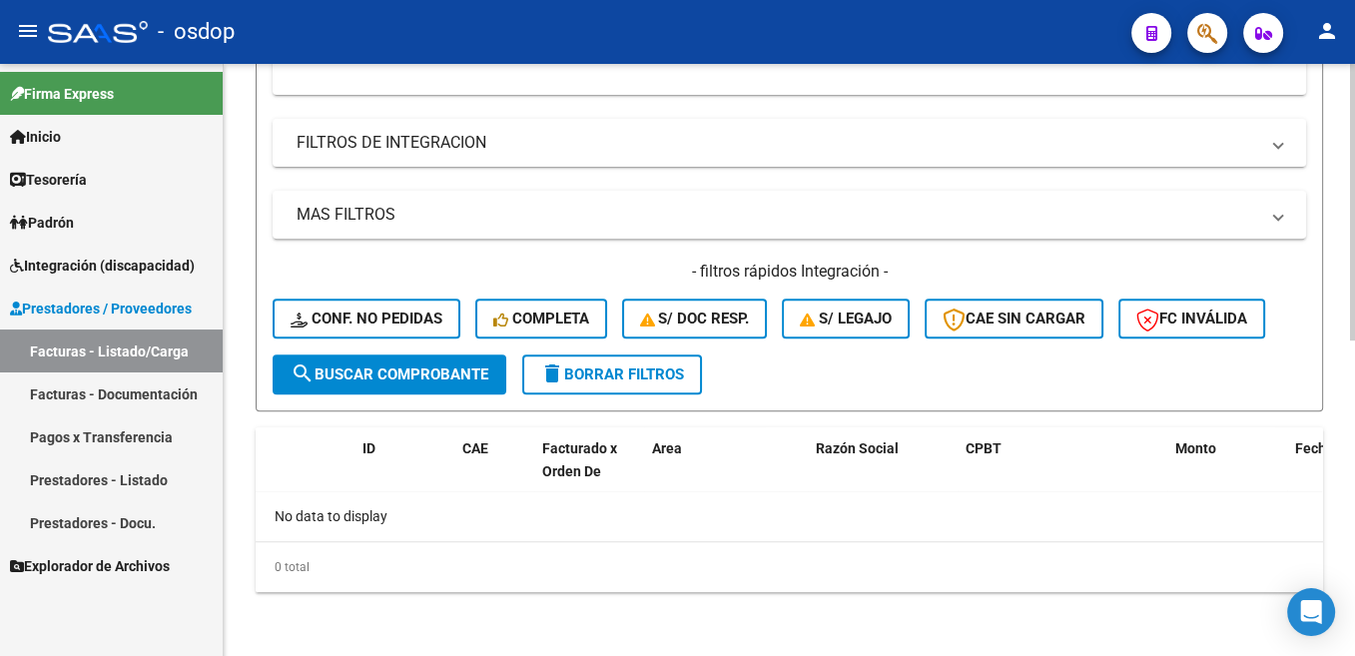
click at [420, 374] on span "search Buscar Comprobante" at bounding box center [390, 374] width 198 height 18
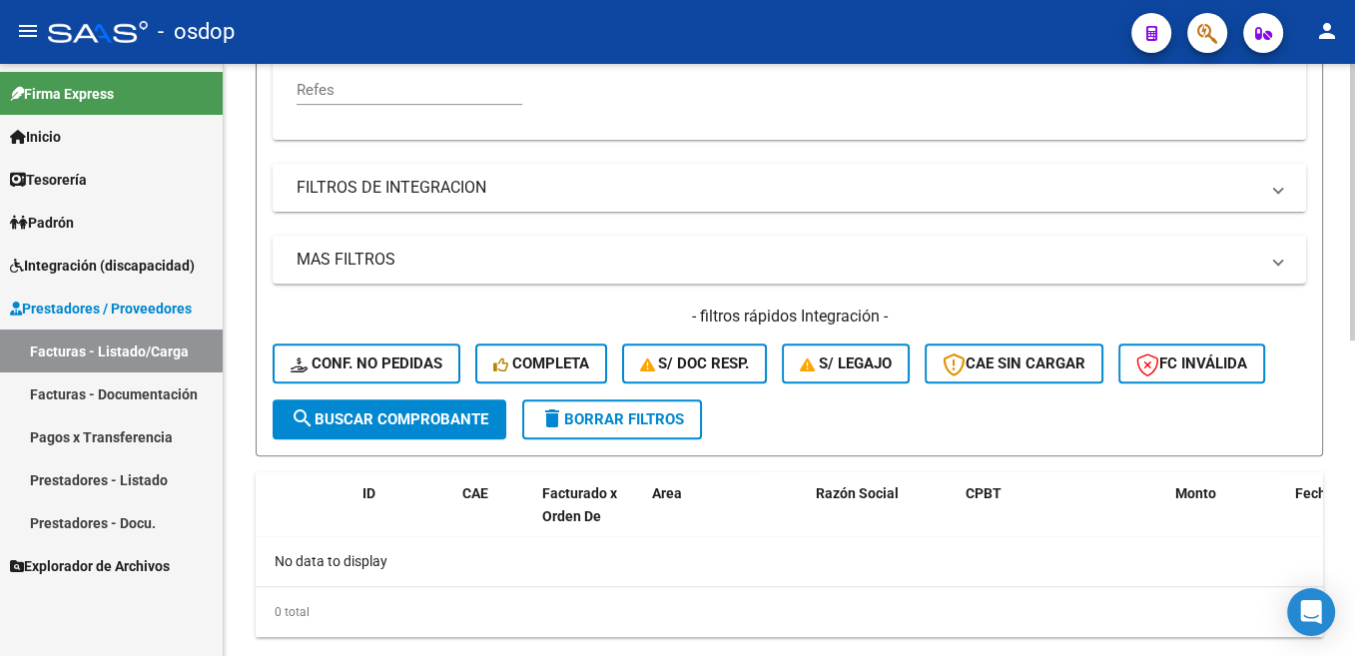
scroll to position [328, 0]
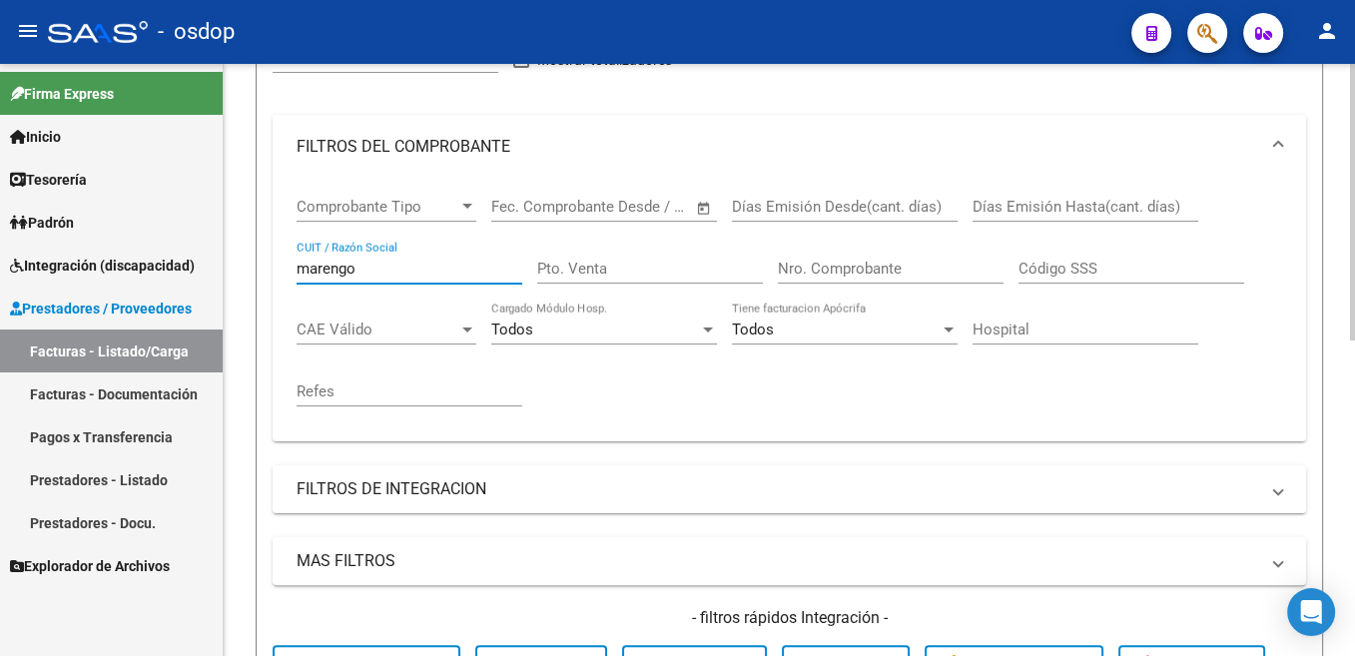
click at [328, 271] on input "marengo" at bounding box center [410, 269] width 226 height 18
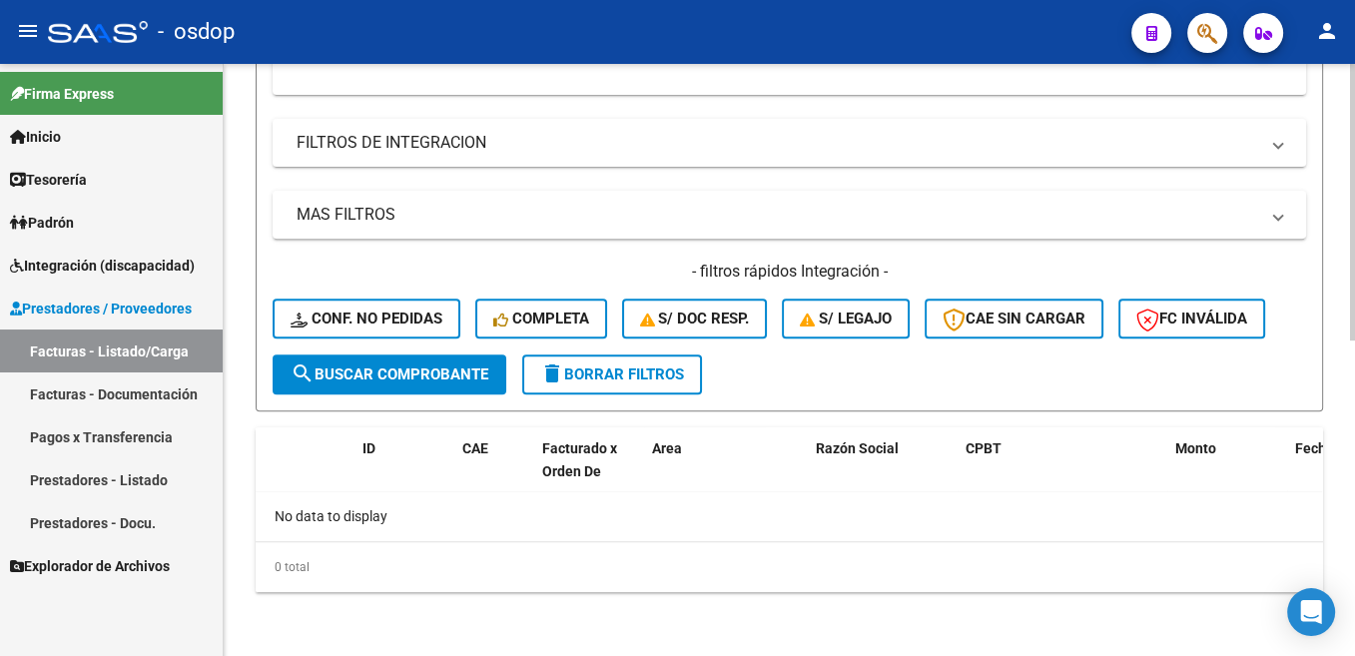
click at [441, 379] on span "search Buscar Comprobante" at bounding box center [390, 374] width 198 height 18
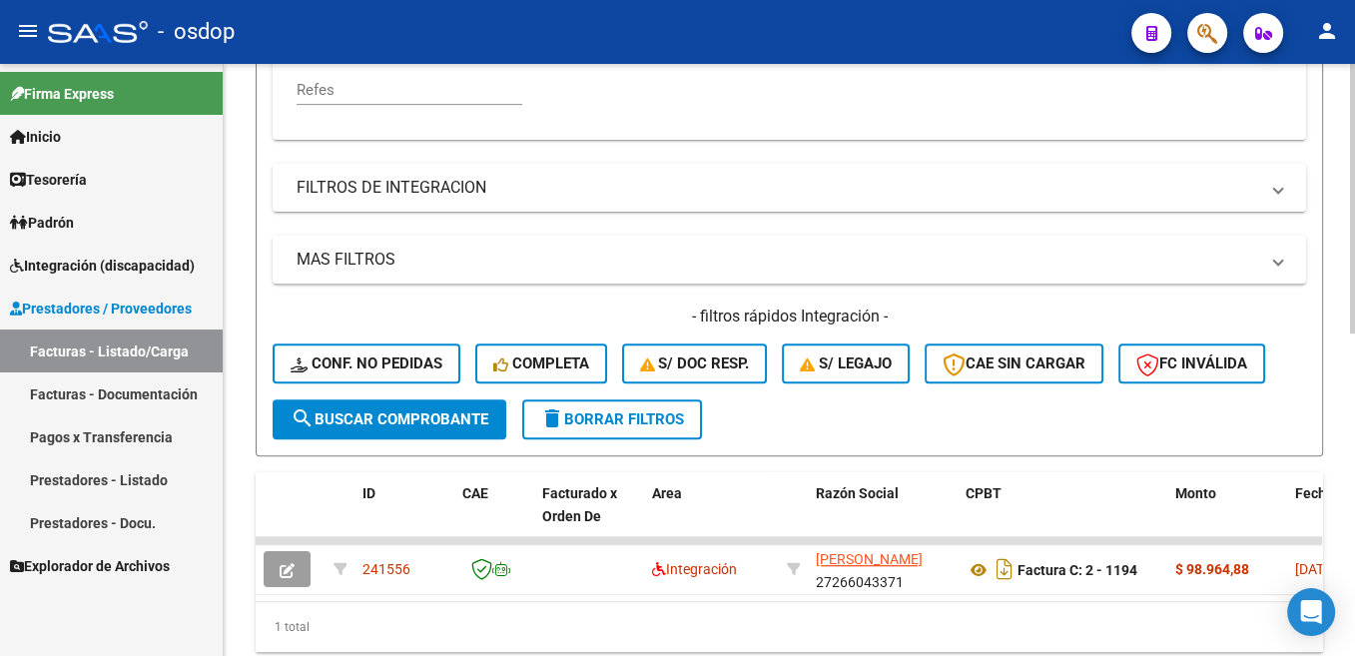
scroll to position [328, 0]
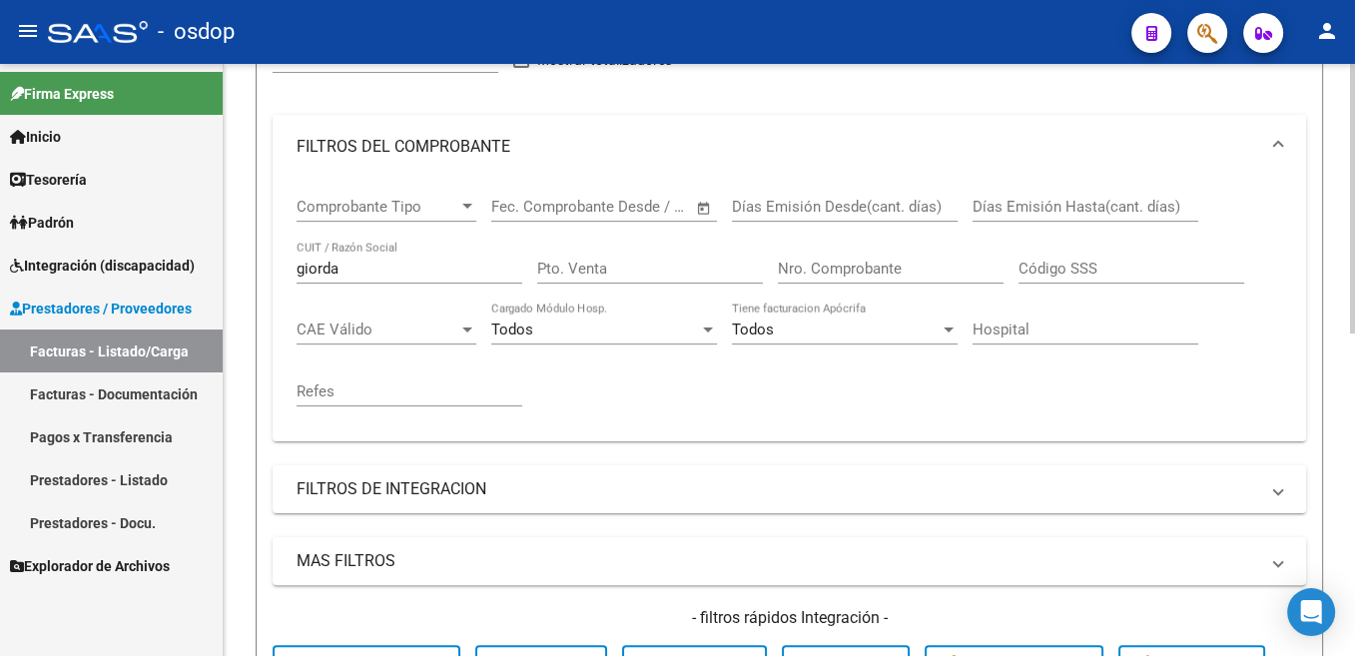
click at [322, 273] on input "giorda" at bounding box center [410, 269] width 226 height 18
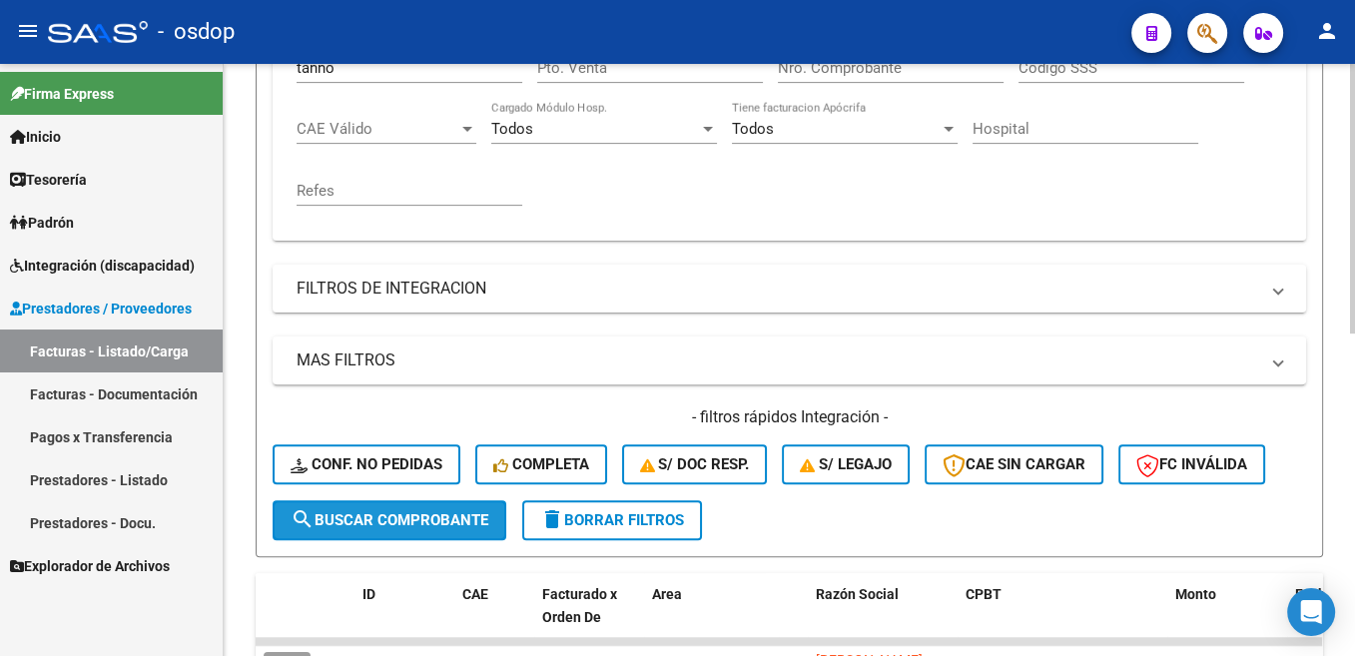
click at [466, 527] on span "search Buscar Comprobante" at bounding box center [390, 520] width 198 height 18
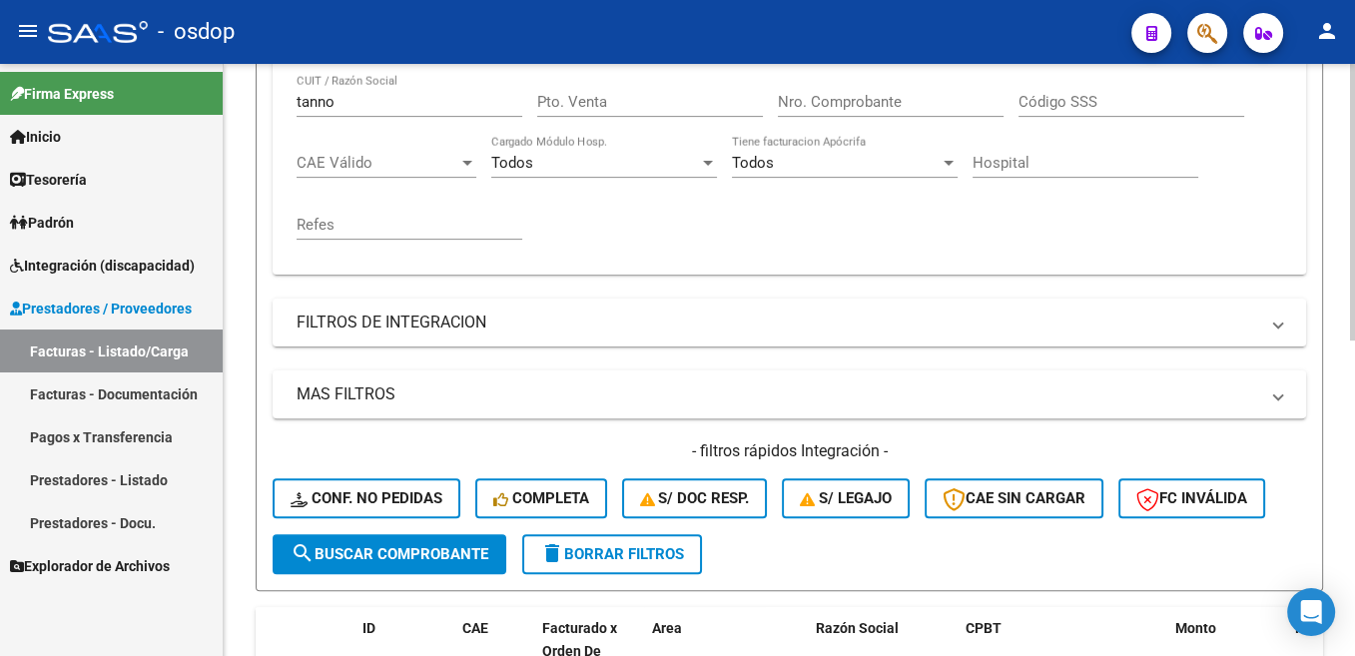
scroll to position [273, 0]
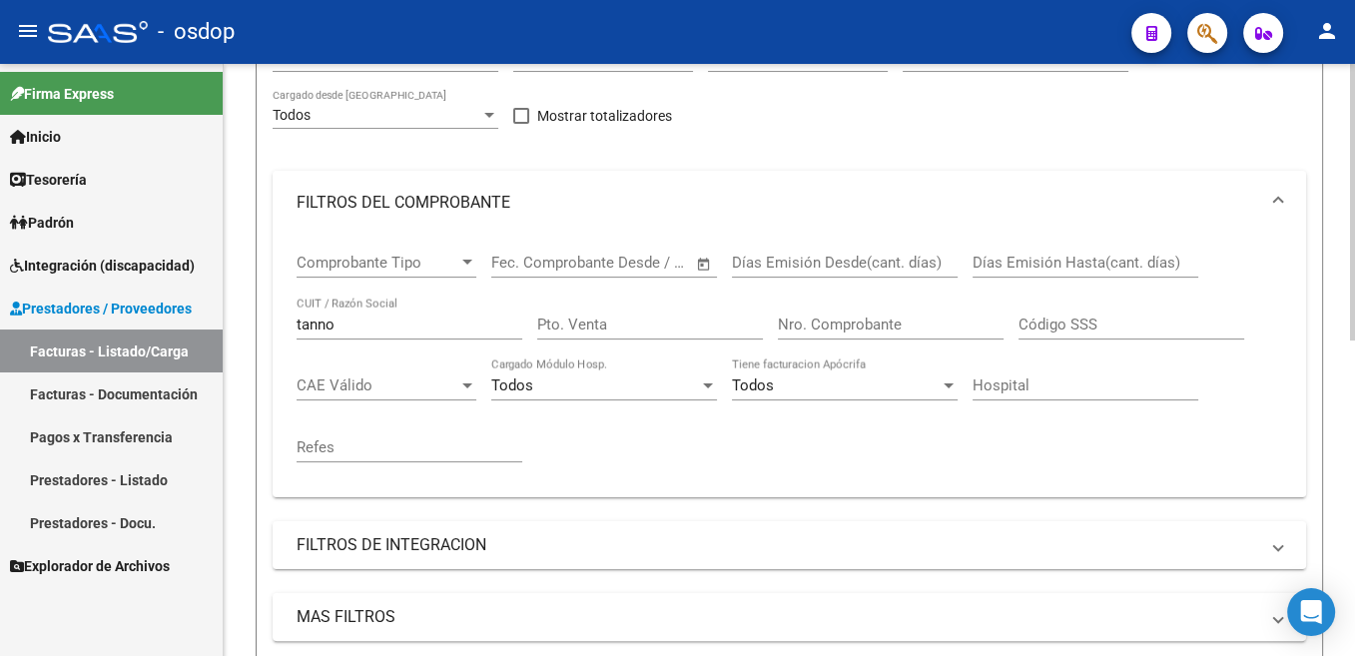
click at [306, 330] on input "tanno" at bounding box center [410, 325] width 226 height 18
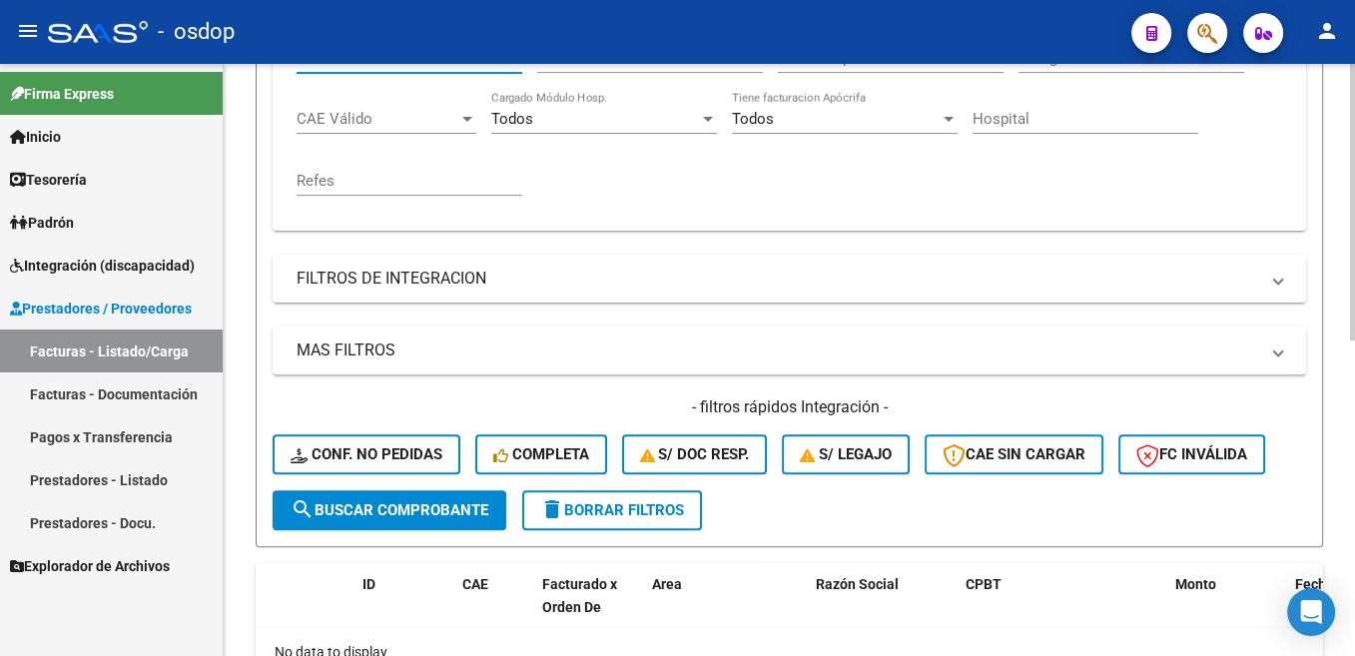
scroll to position [574, 0]
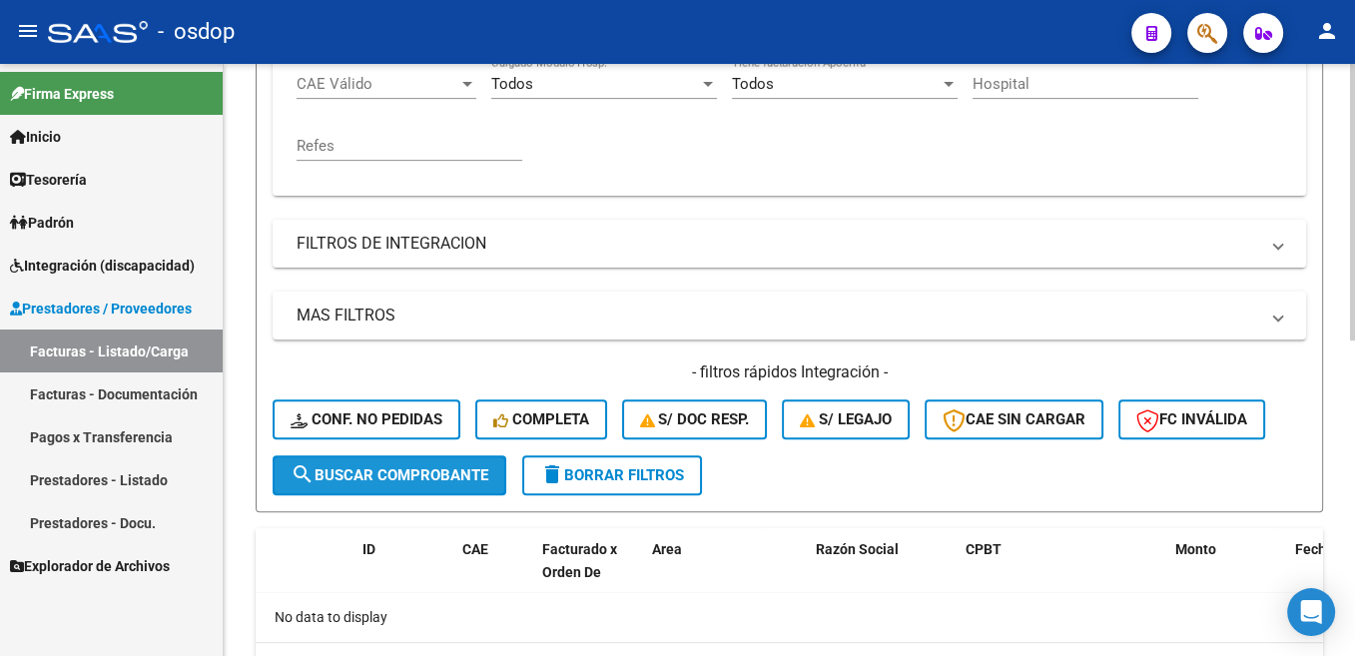
click at [459, 484] on span "search Buscar Comprobante" at bounding box center [390, 475] width 198 height 18
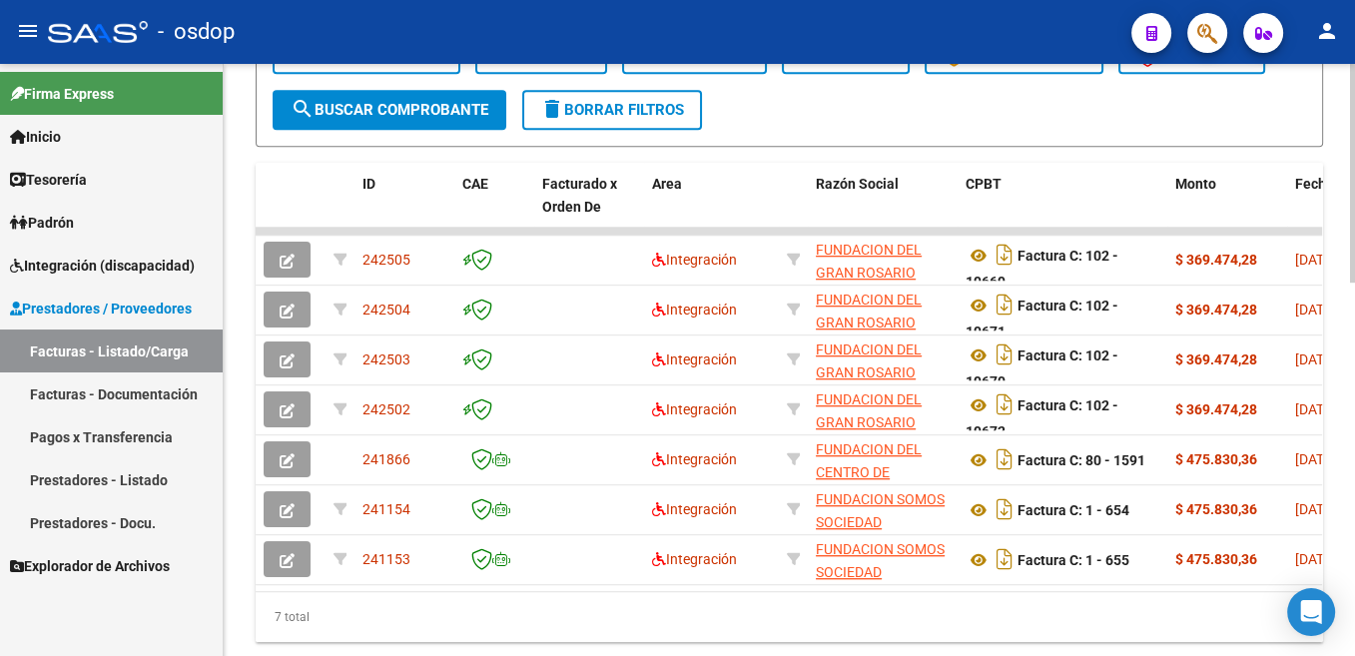
scroll to position [1007, 0]
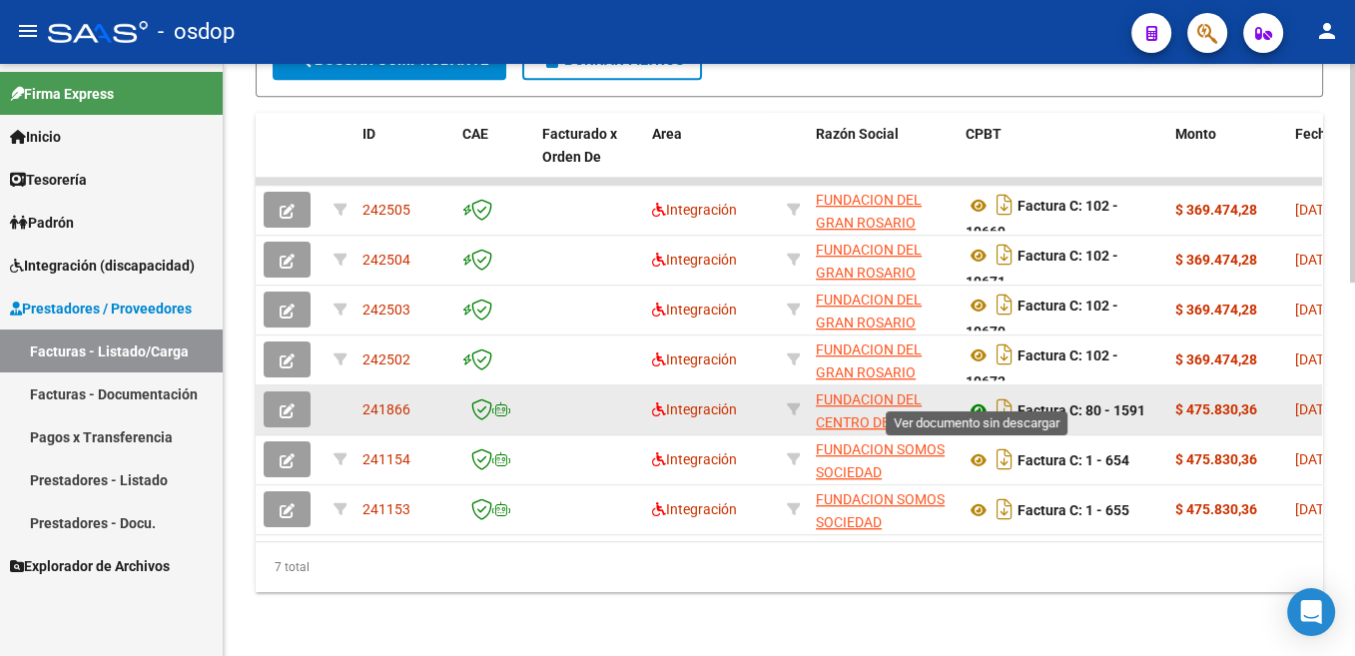
click at [980, 398] on icon at bounding box center [978, 410] width 26 height 24
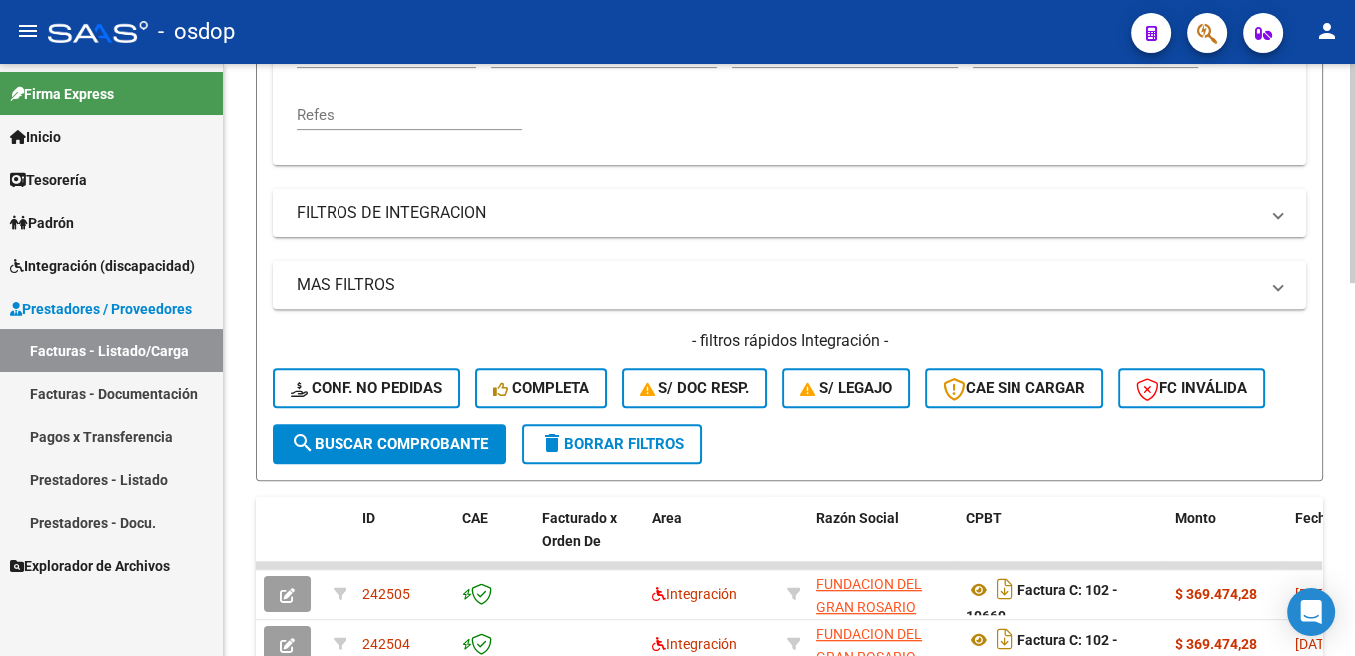
scroll to position [404, 0]
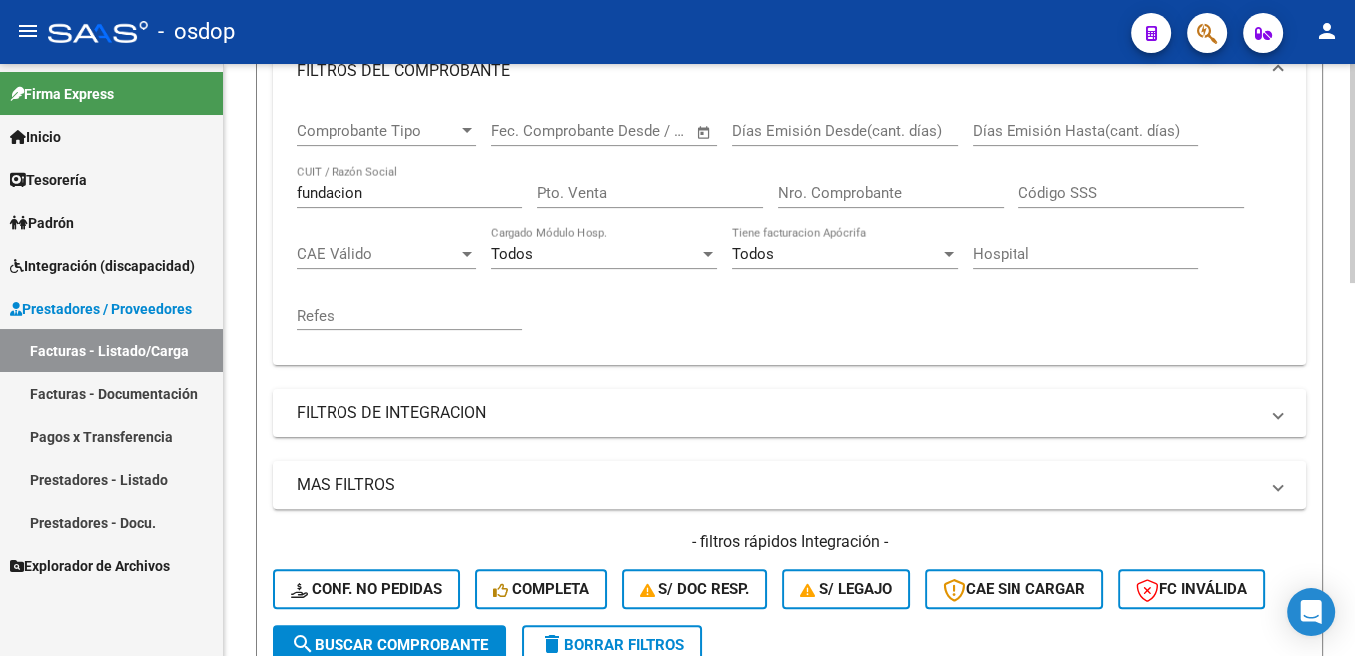
click at [338, 193] on input "fundacion" at bounding box center [410, 193] width 226 height 18
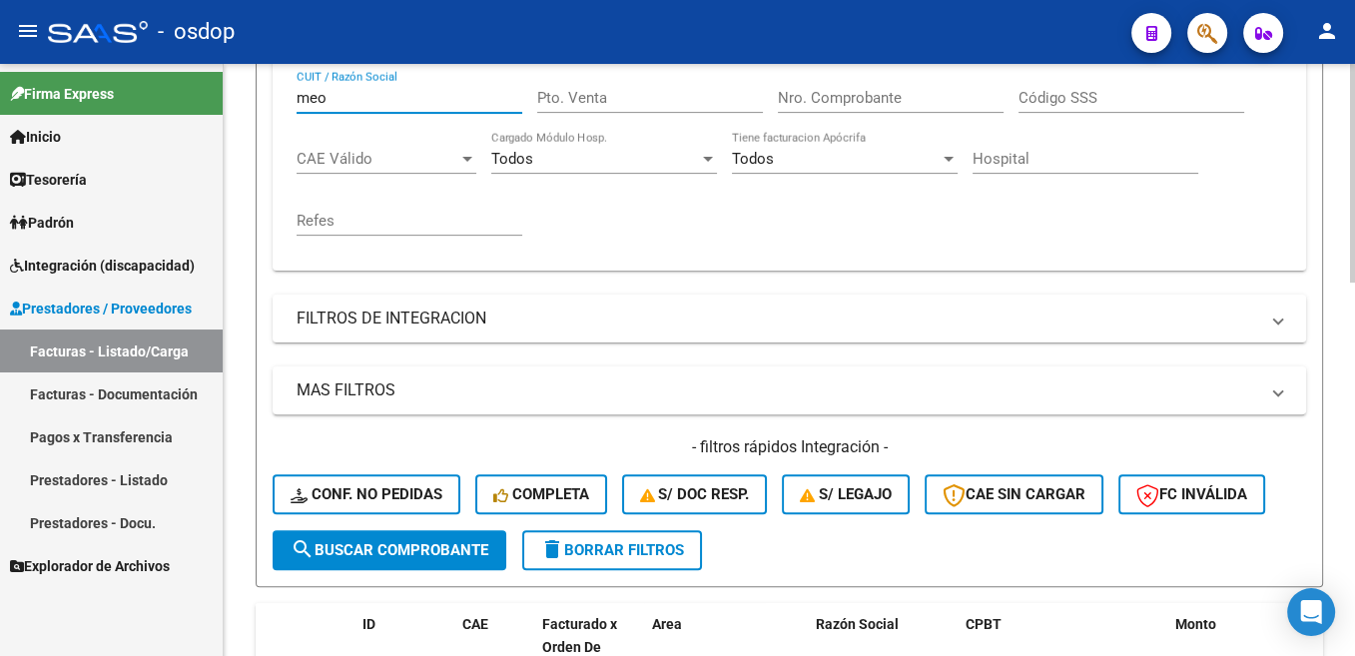
scroll to position [605, 0]
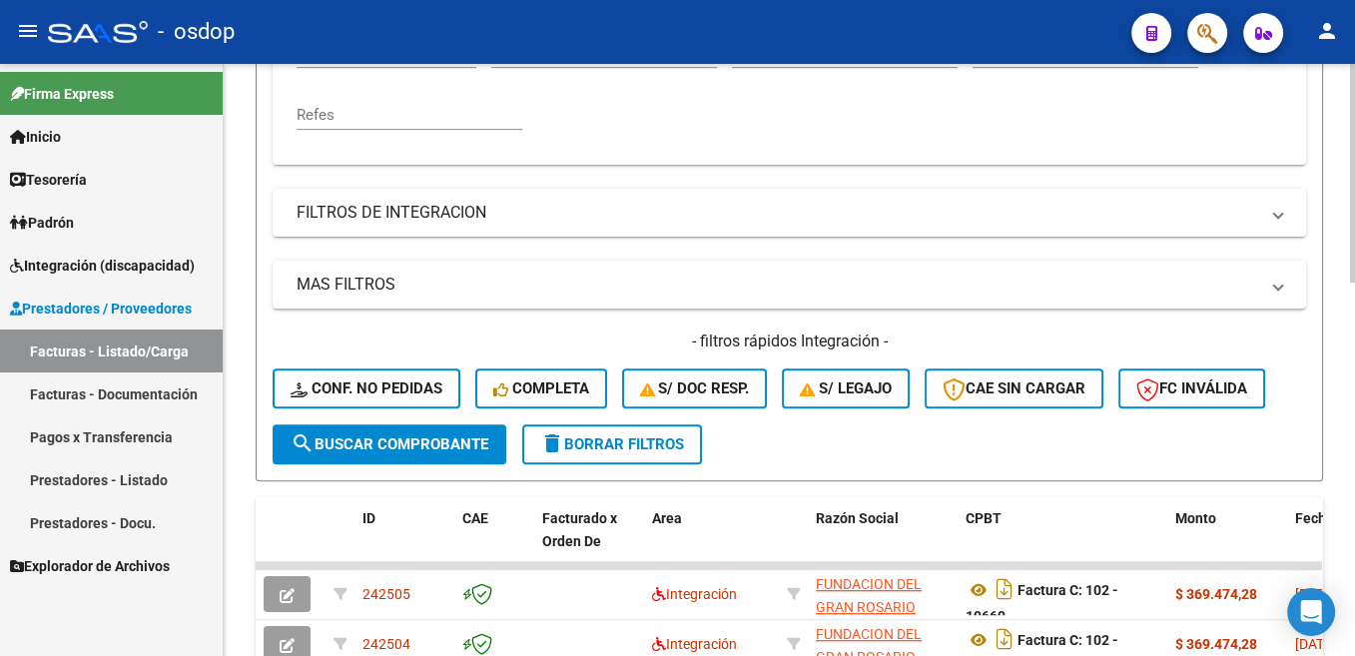
click at [472, 437] on span "search Buscar Comprobante" at bounding box center [390, 444] width 198 height 18
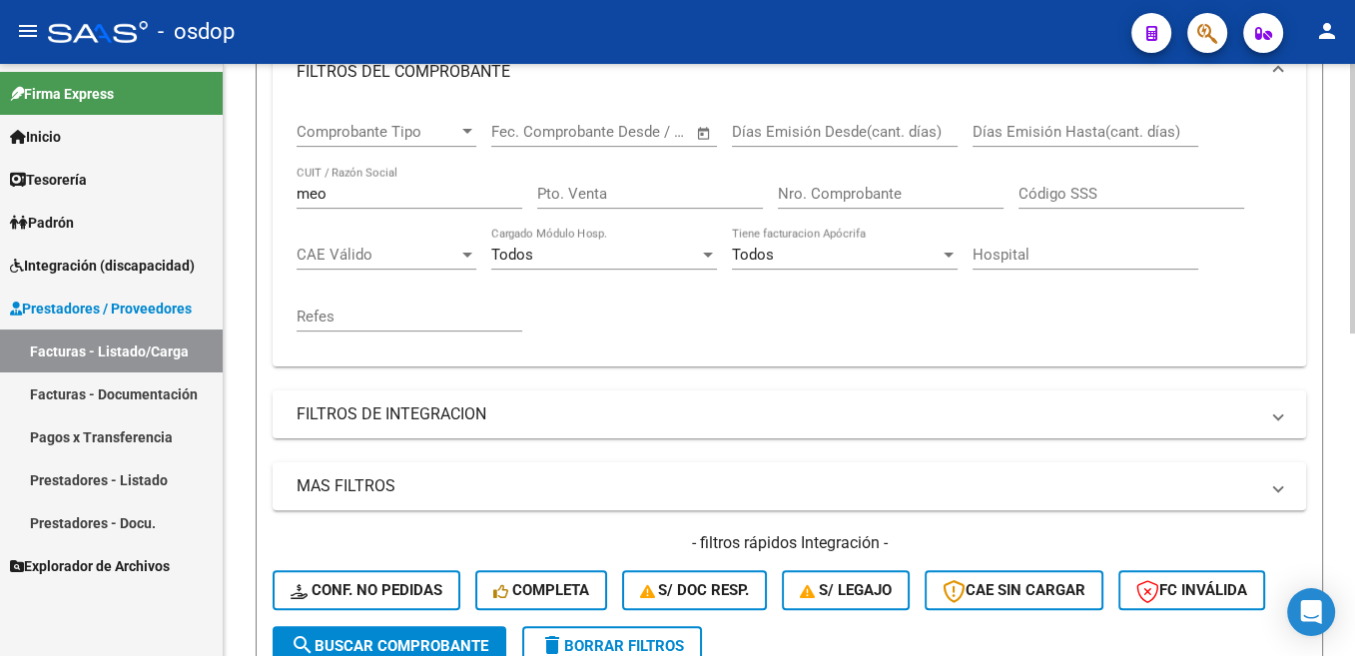
scroll to position [307, 0]
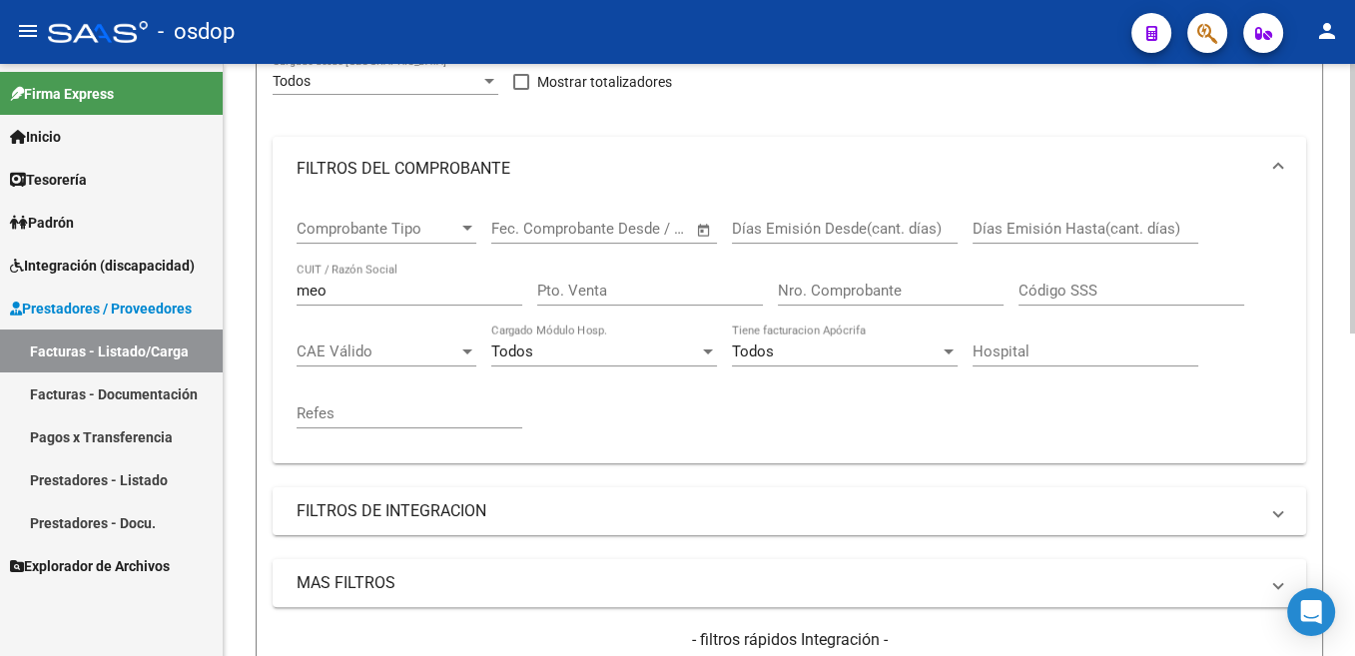
click at [317, 290] on input "meo" at bounding box center [410, 291] width 226 height 18
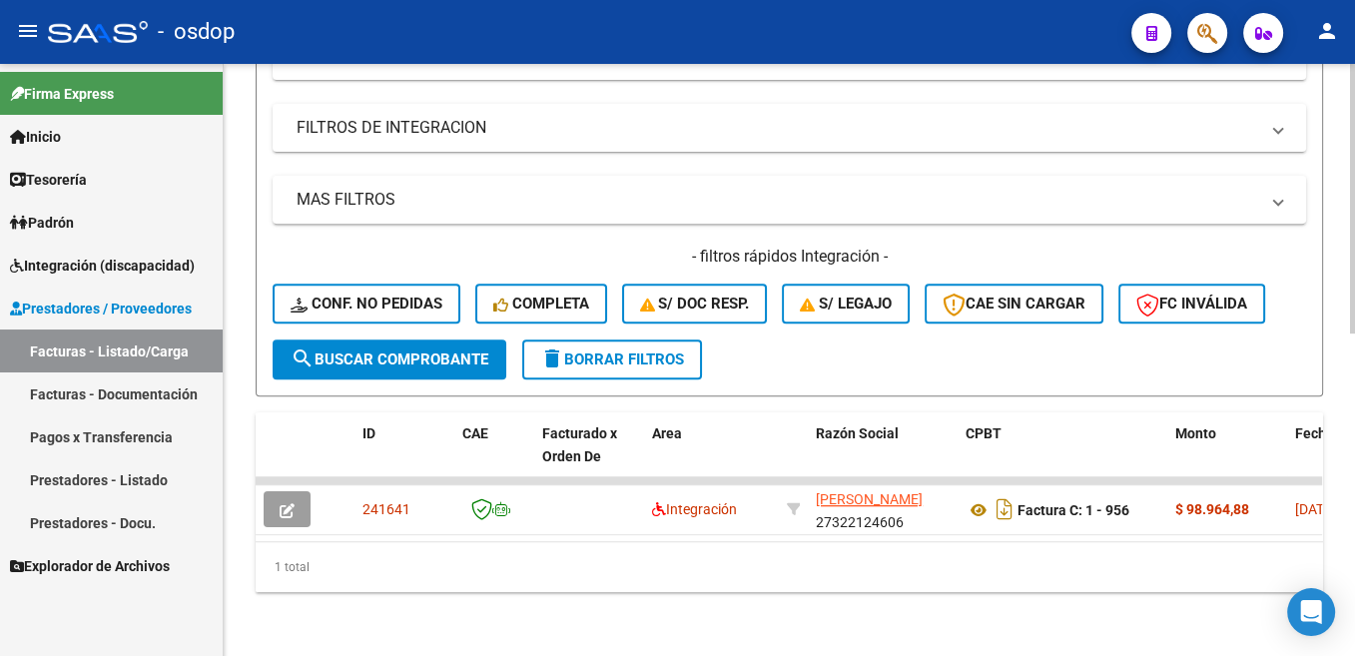
scroll to position [709, 0]
click at [482, 350] on span "search Buscar Comprobante" at bounding box center [390, 359] width 198 height 18
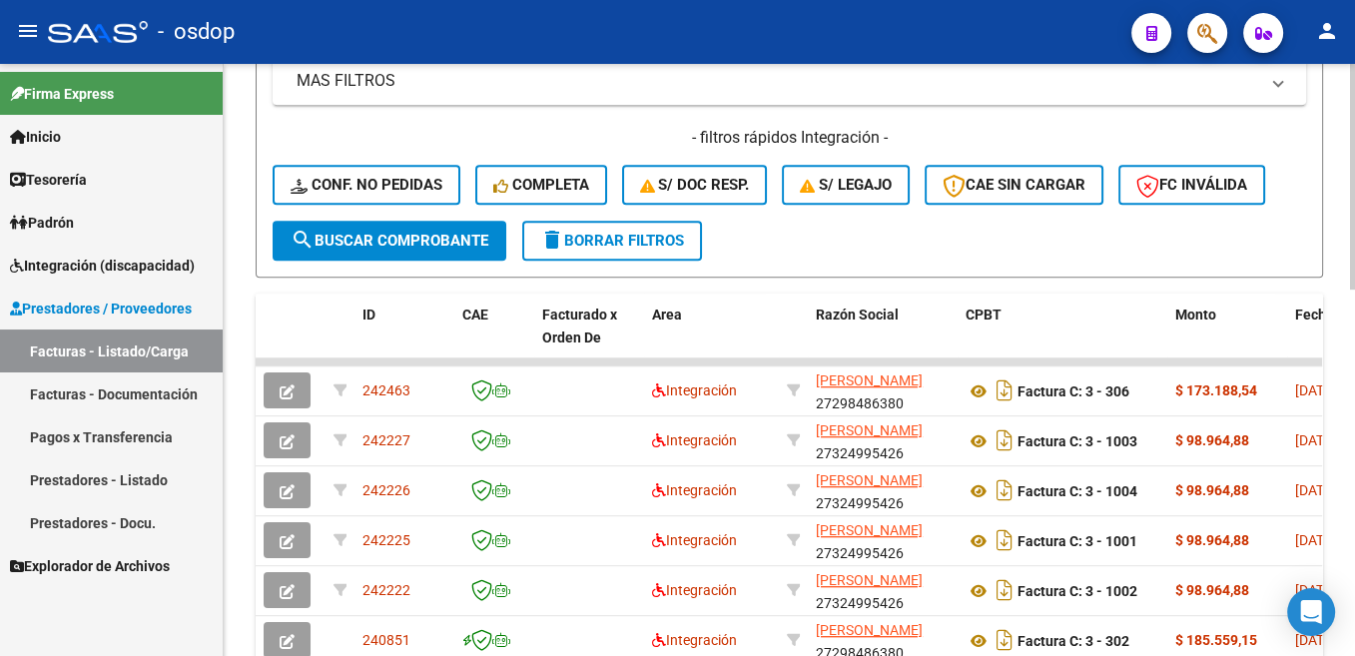
scroll to position [910, 0]
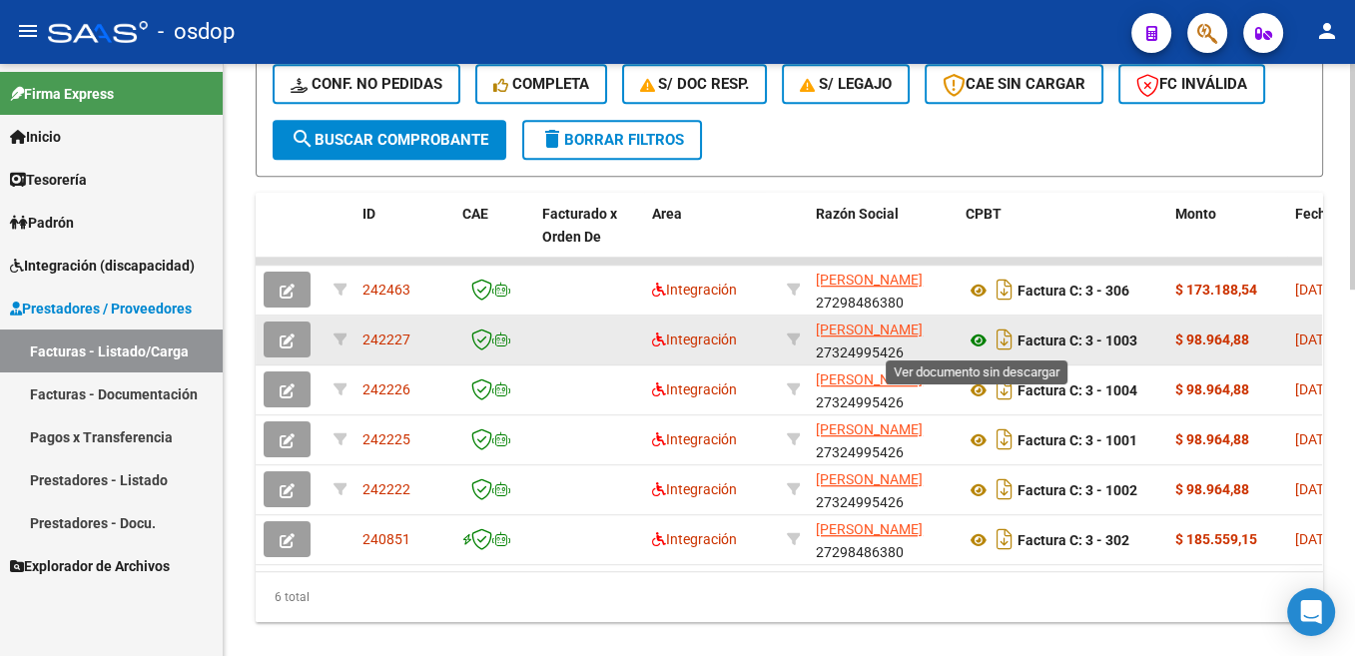
click at [978, 341] on icon at bounding box center [978, 340] width 26 height 24
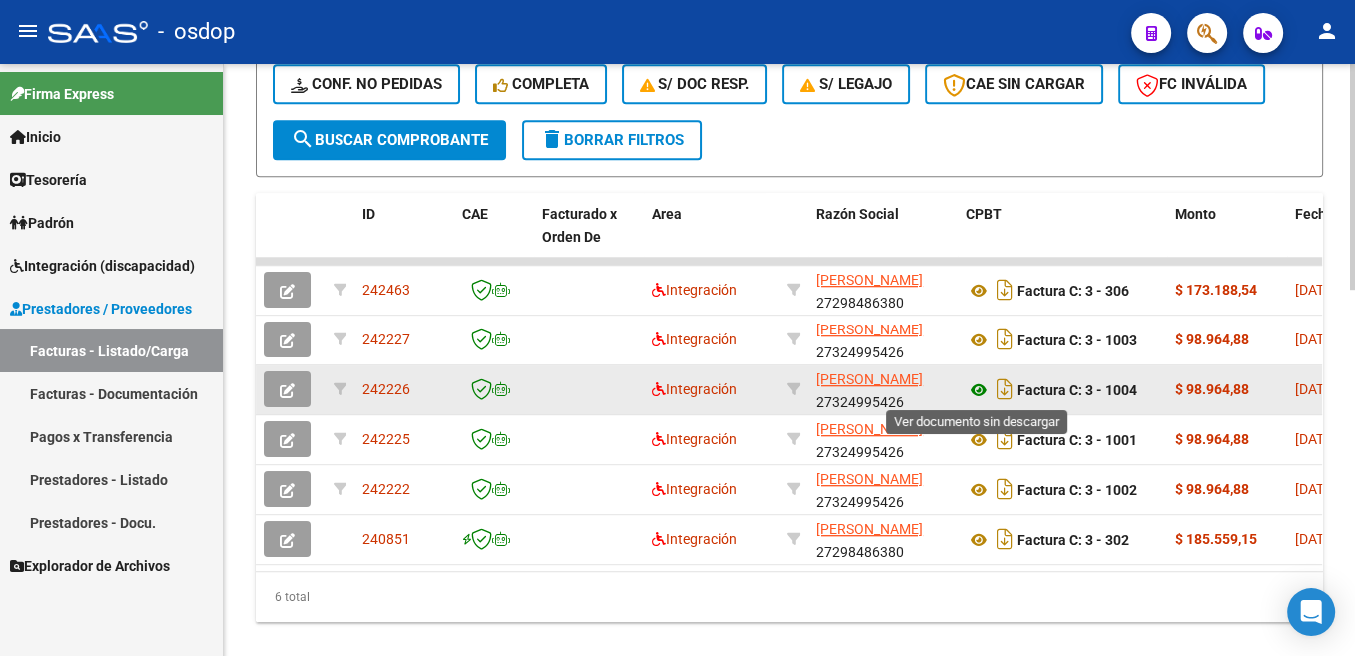
click at [977, 385] on icon at bounding box center [978, 390] width 26 height 24
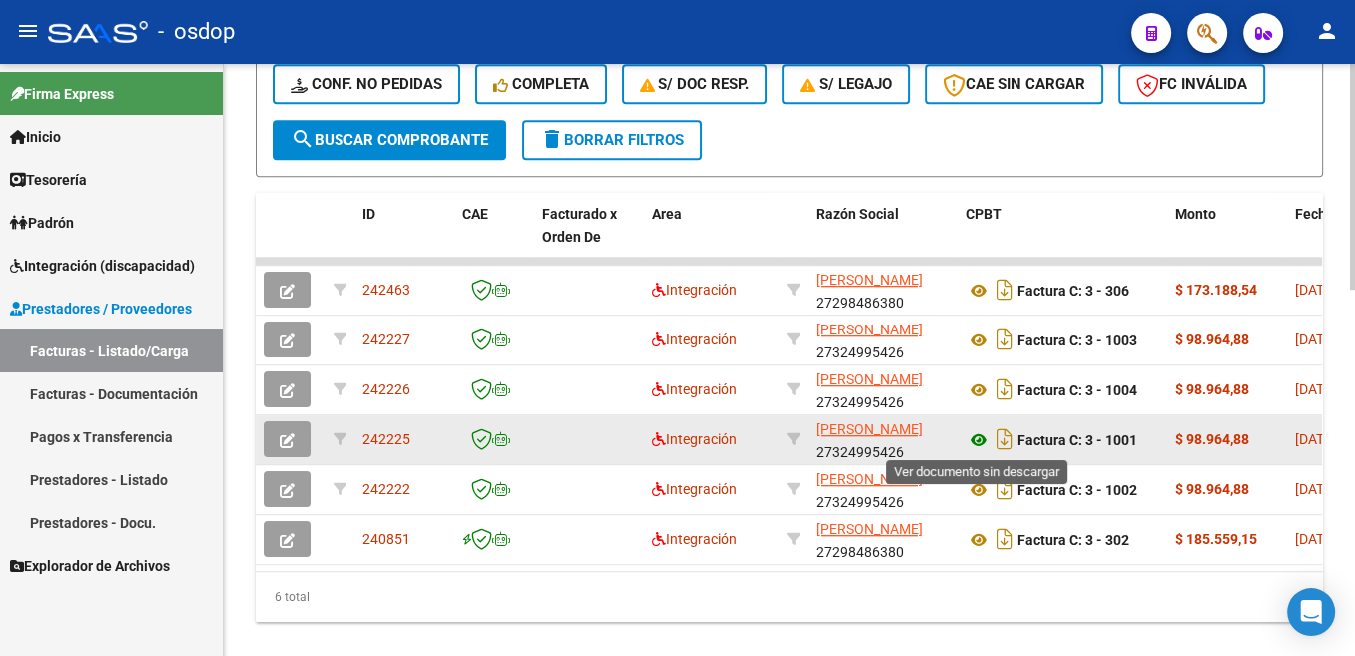
click at [968, 436] on icon at bounding box center [978, 440] width 26 height 24
click at [979, 437] on icon at bounding box center [978, 440] width 26 height 24
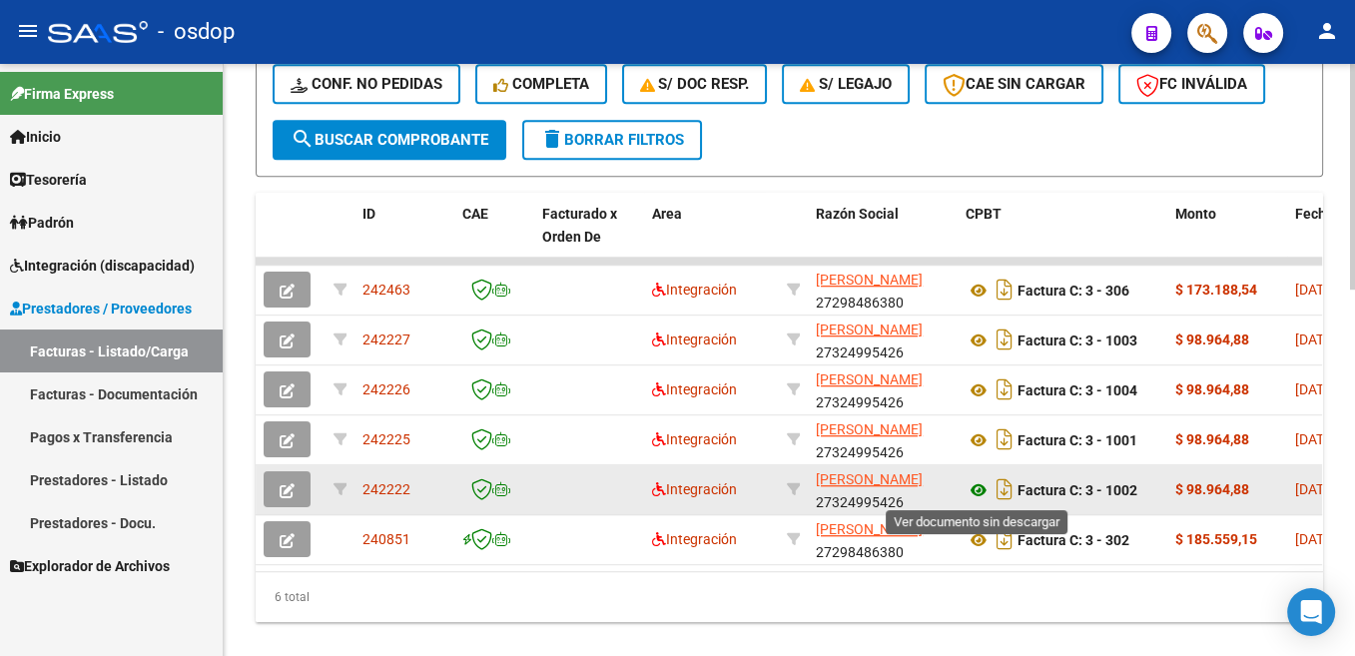
click at [982, 487] on icon at bounding box center [978, 490] width 26 height 24
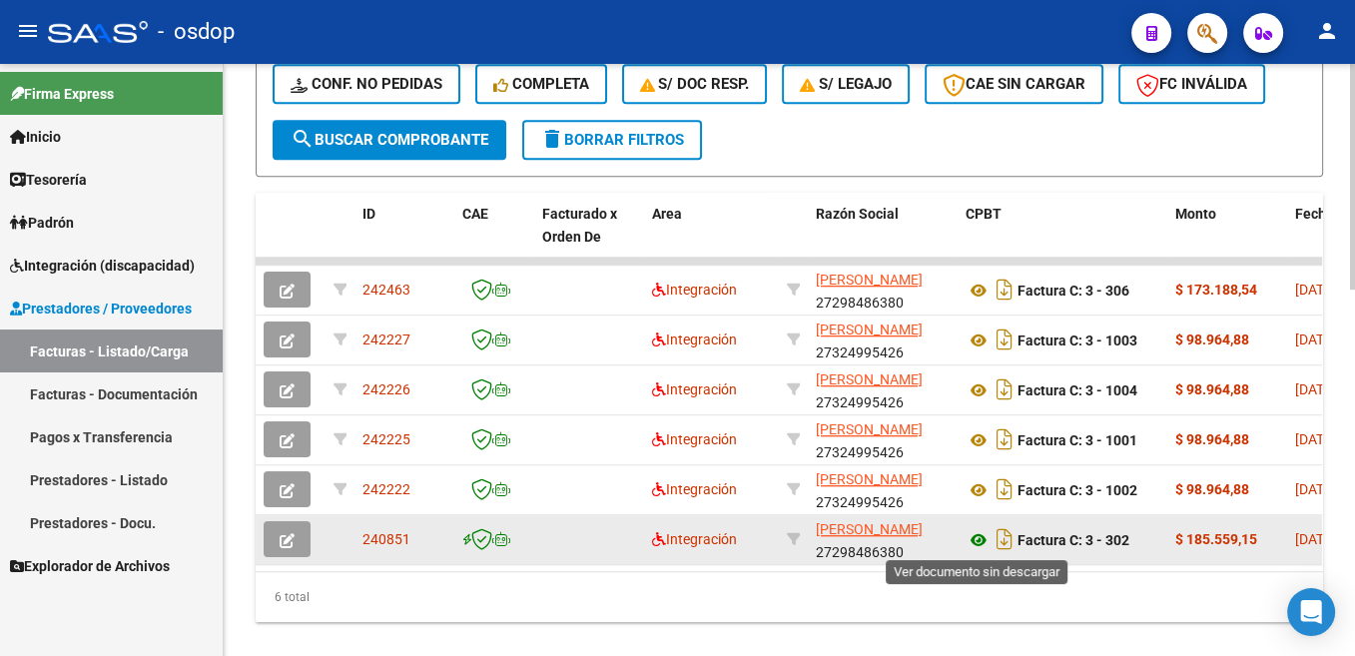
click at [976, 543] on icon at bounding box center [978, 540] width 26 height 24
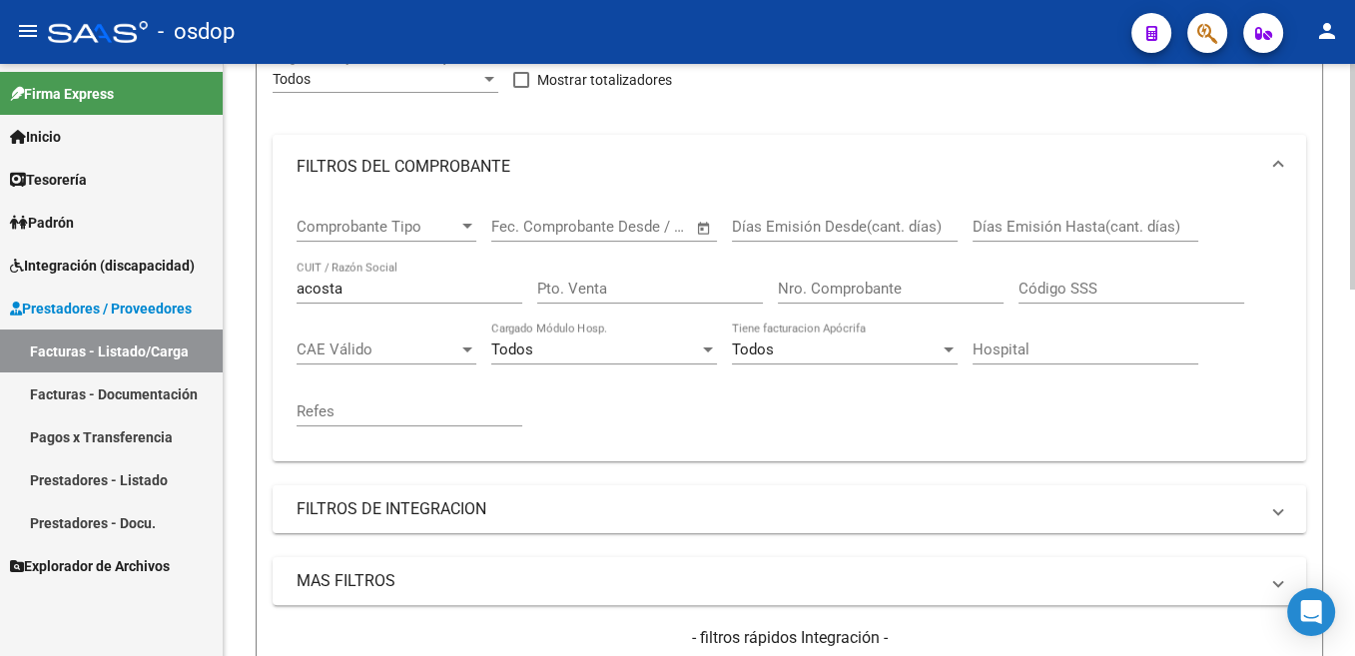
scroll to position [307, 0]
click at [321, 287] on input "acosta" at bounding box center [410, 291] width 226 height 18
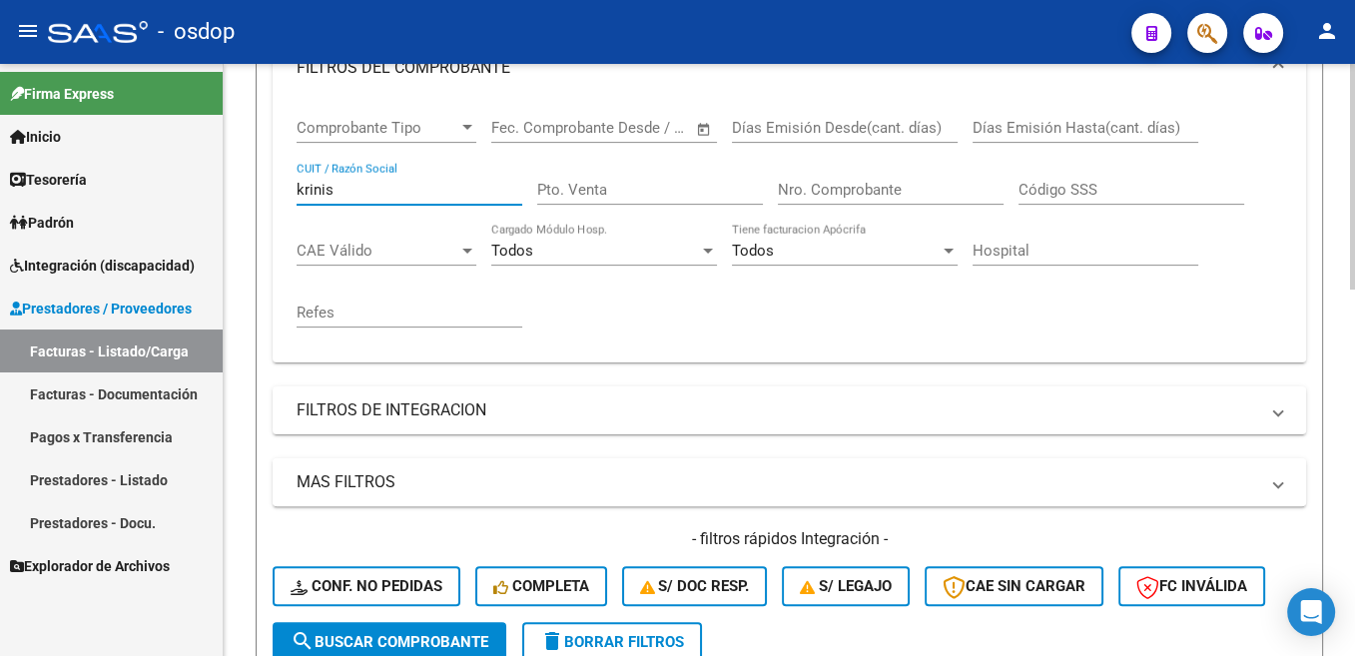
scroll to position [507, 0]
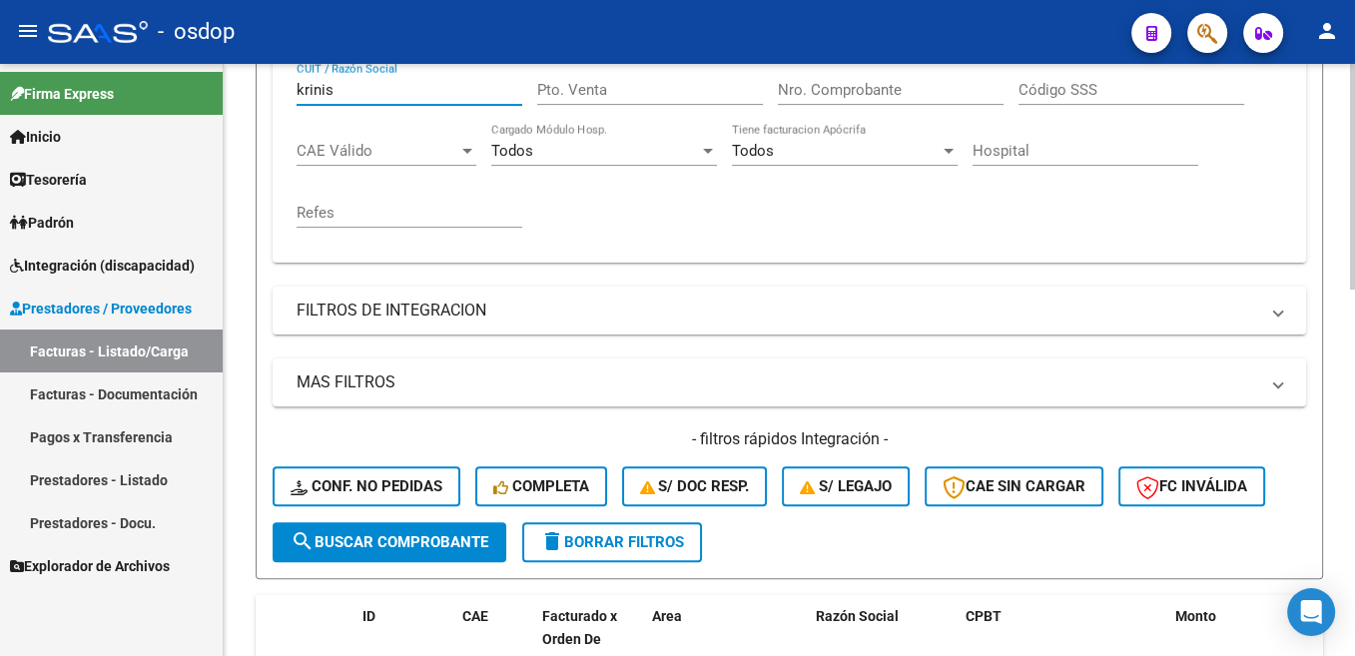
click at [439, 534] on span "search Buscar Comprobante" at bounding box center [390, 542] width 198 height 18
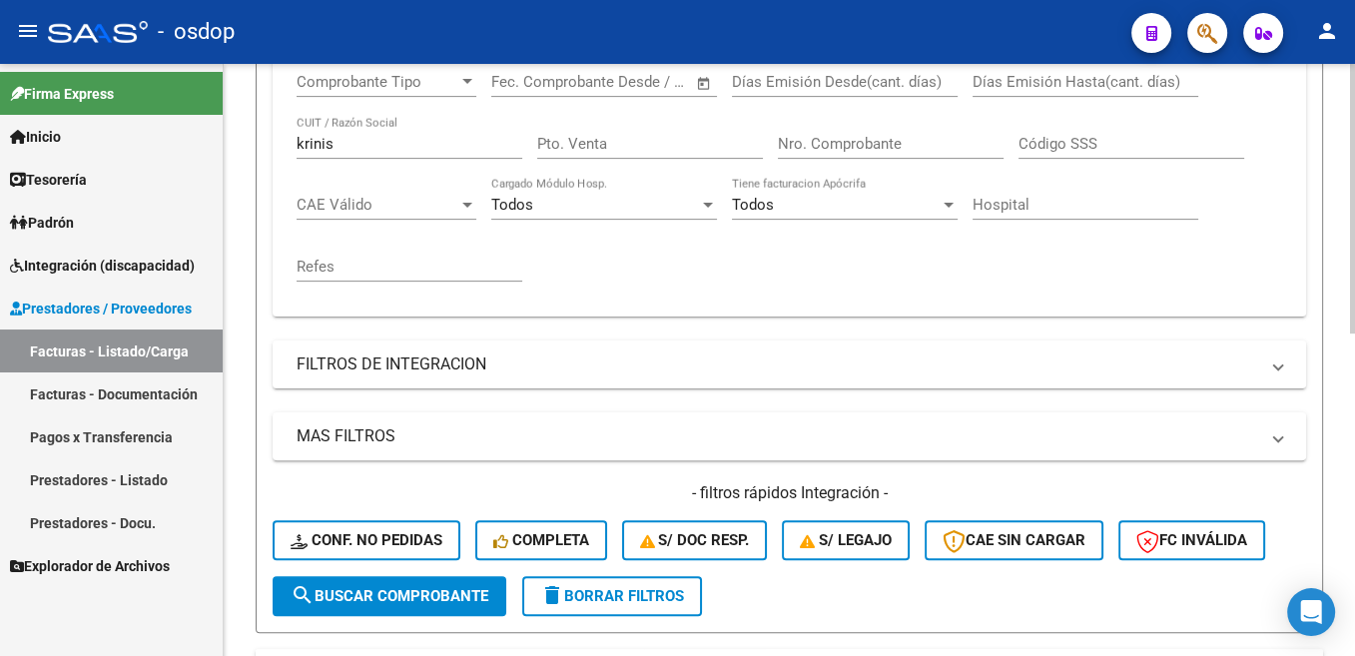
scroll to position [407, 0]
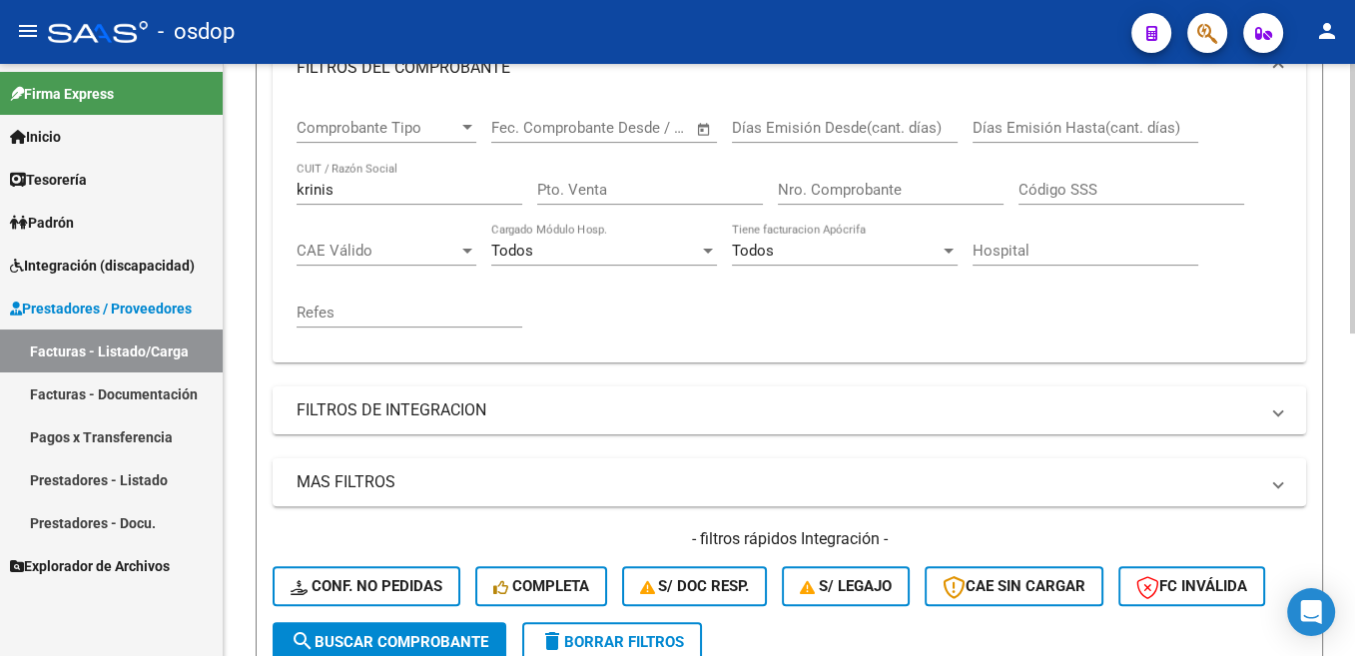
click at [317, 193] on input "krinis" at bounding box center [410, 190] width 226 height 18
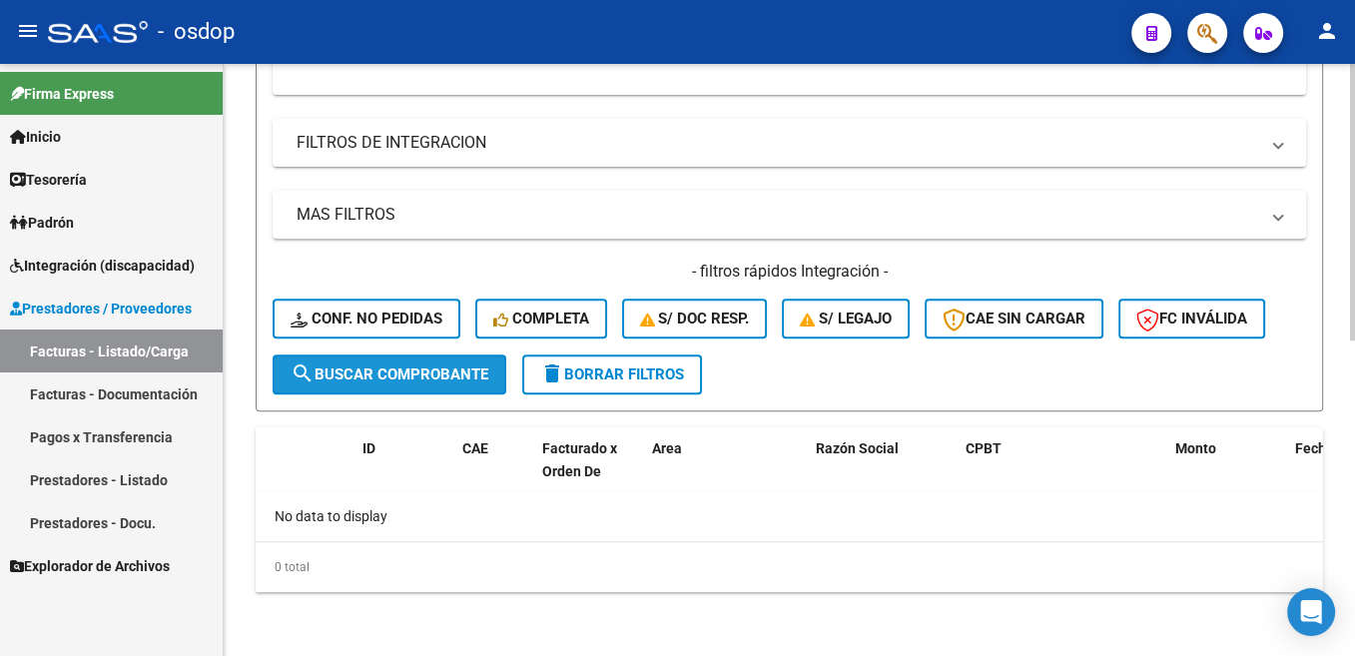
click at [440, 367] on span "search Buscar Comprobante" at bounding box center [390, 374] width 198 height 18
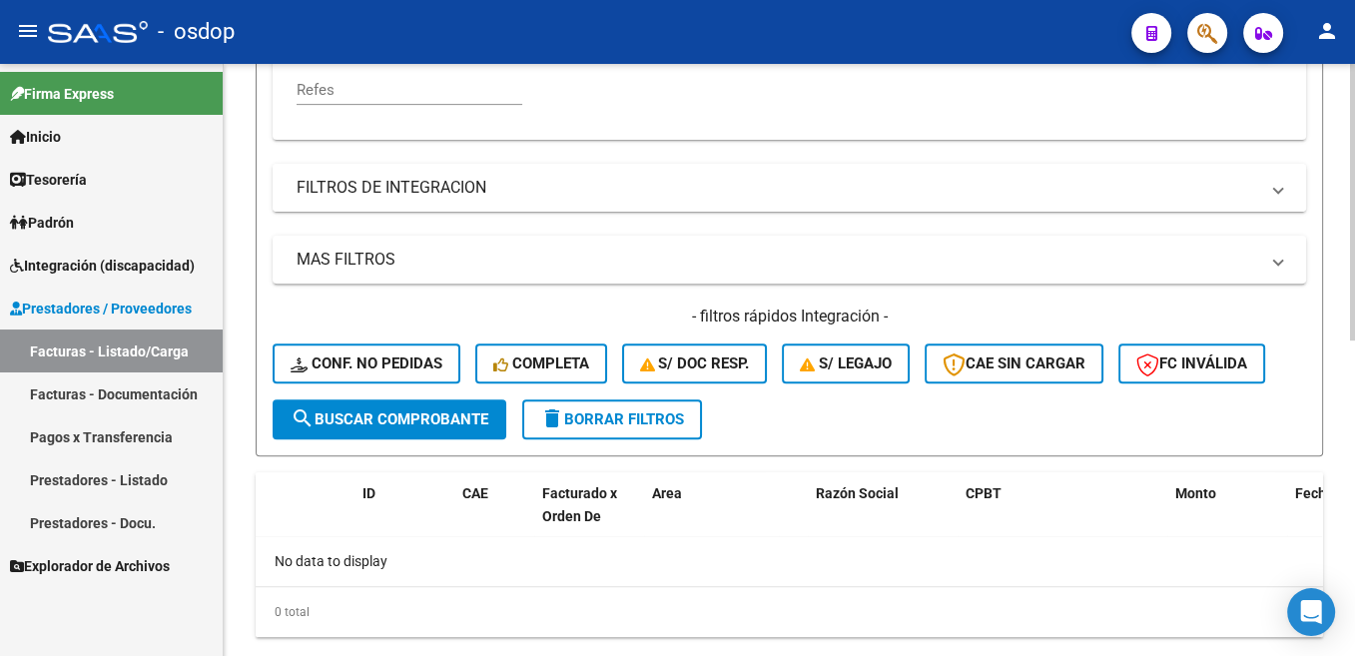
scroll to position [328, 0]
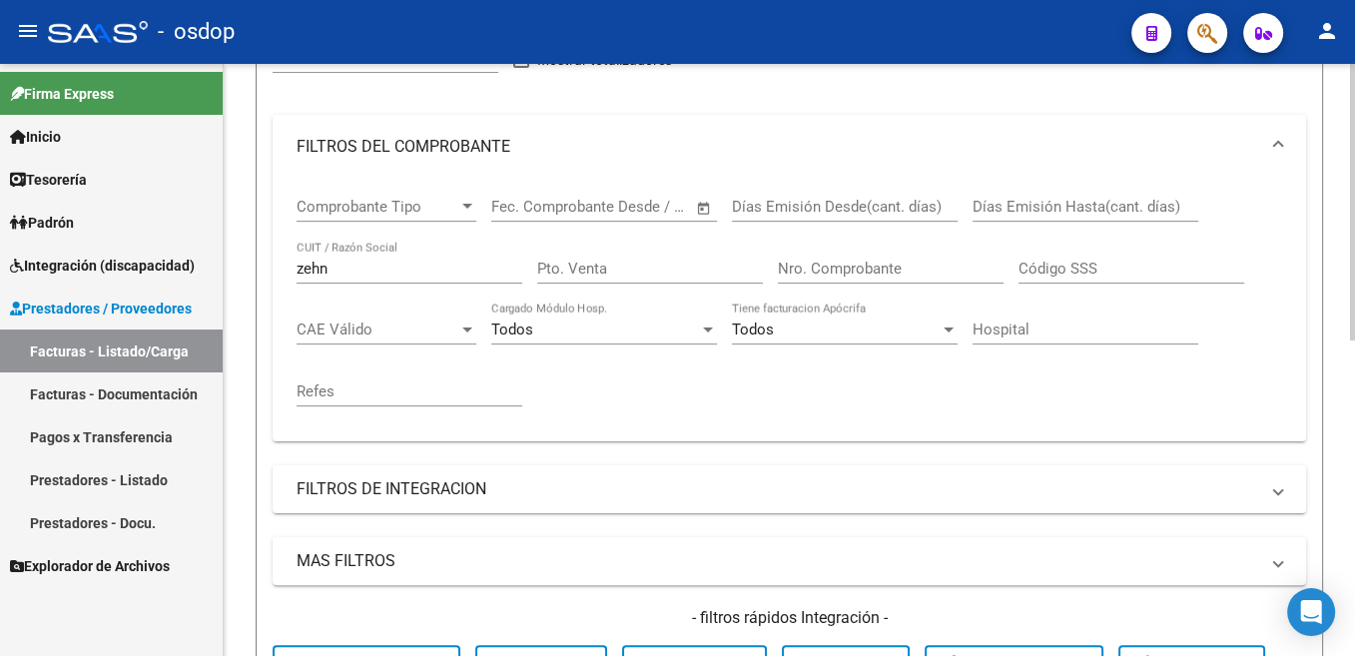
click at [307, 263] on input "zehn" at bounding box center [410, 269] width 226 height 18
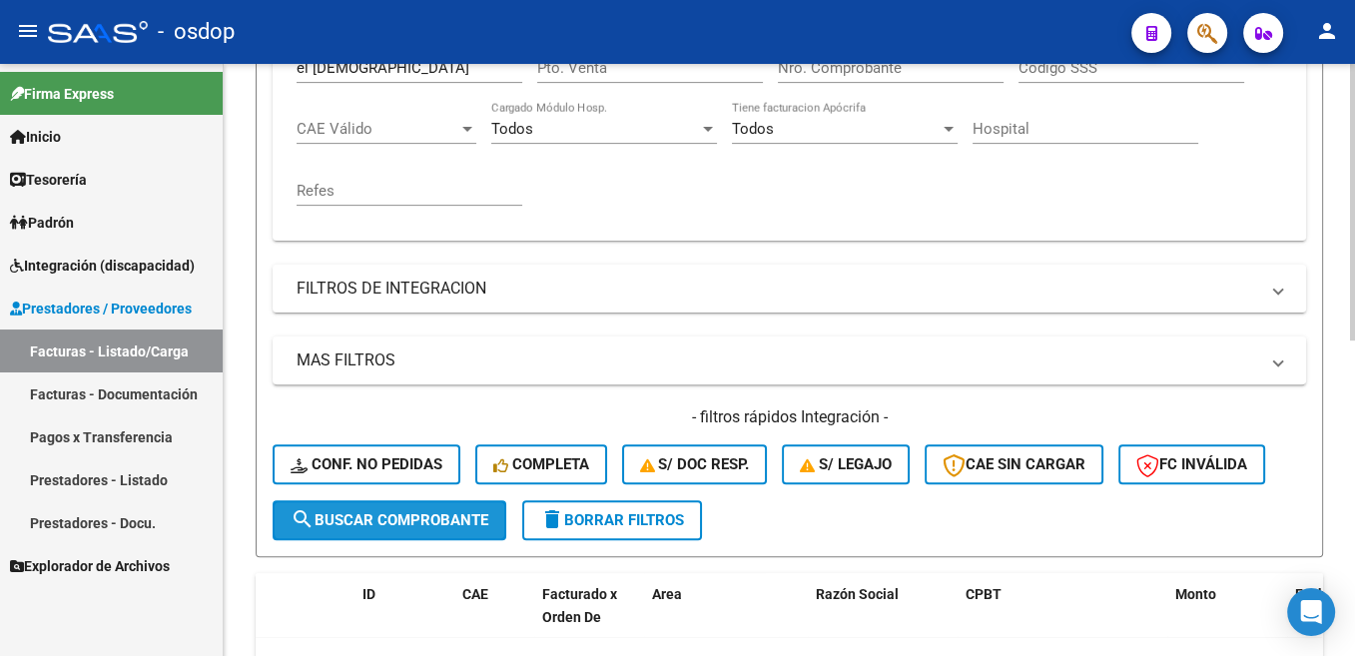
click at [424, 517] on span "search Buscar Comprobante" at bounding box center [390, 520] width 198 height 18
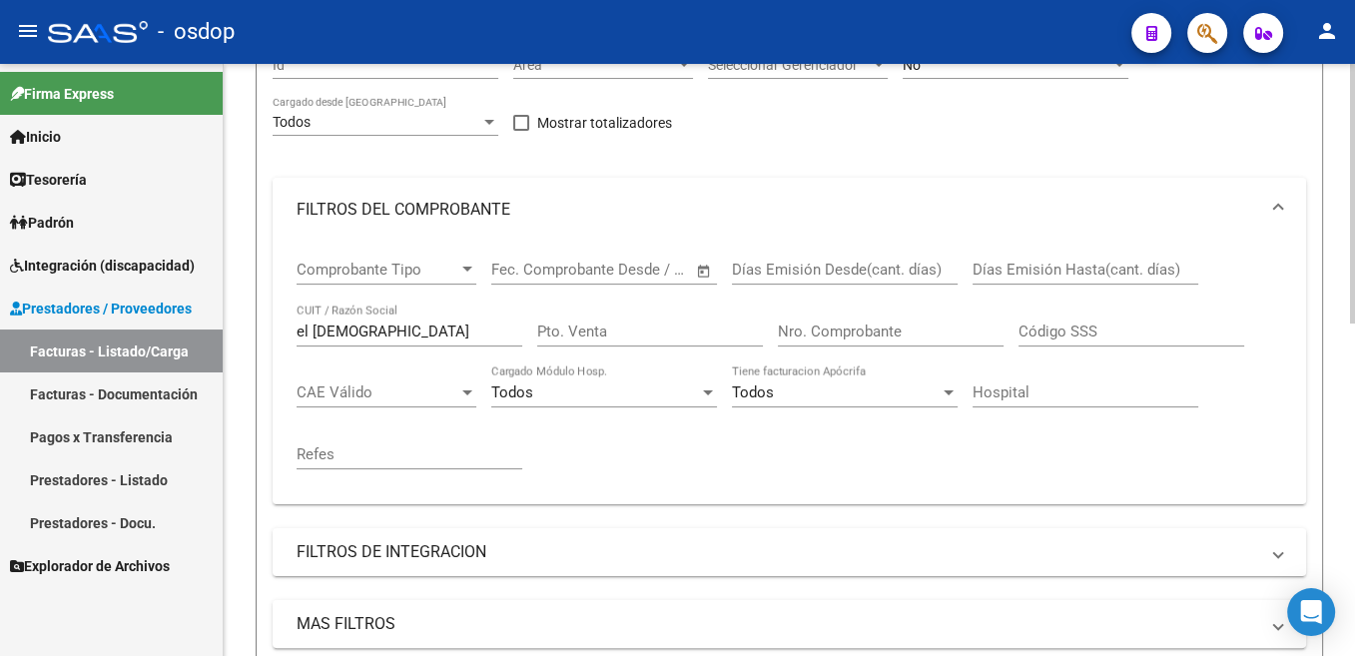
scroll to position [228, 0]
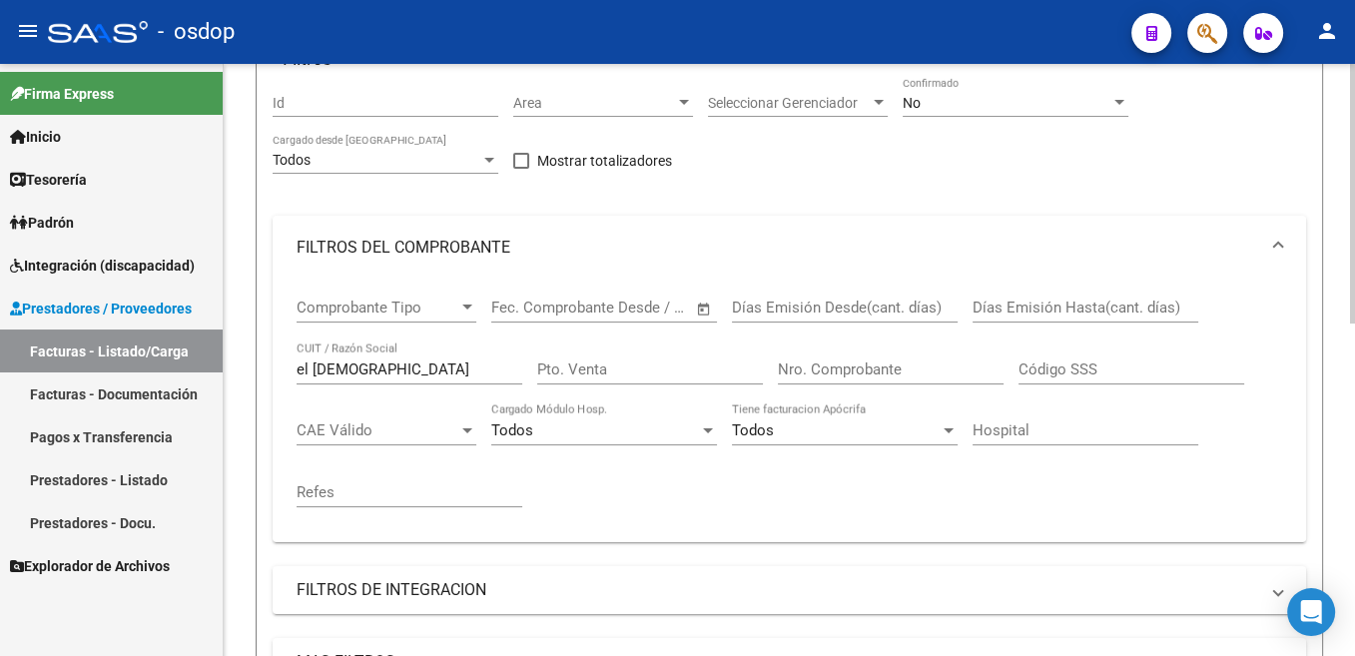
drag, startPoint x: 348, startPoint y: 374, endPoint x: 275, endPoint y: 382, distance: 74.3
click at [275, 382] on div "Comprobante Tipo Comprobante Tipo Fecha inicio – Fecha fin Fec. Comprobante Des…" at bounding box center [789, 411] width 1033 height 263
click at [313, 370] on input "el [DEMOGRAPHIC_DATA]" at bounding box center [410, 369] width 226 height 18
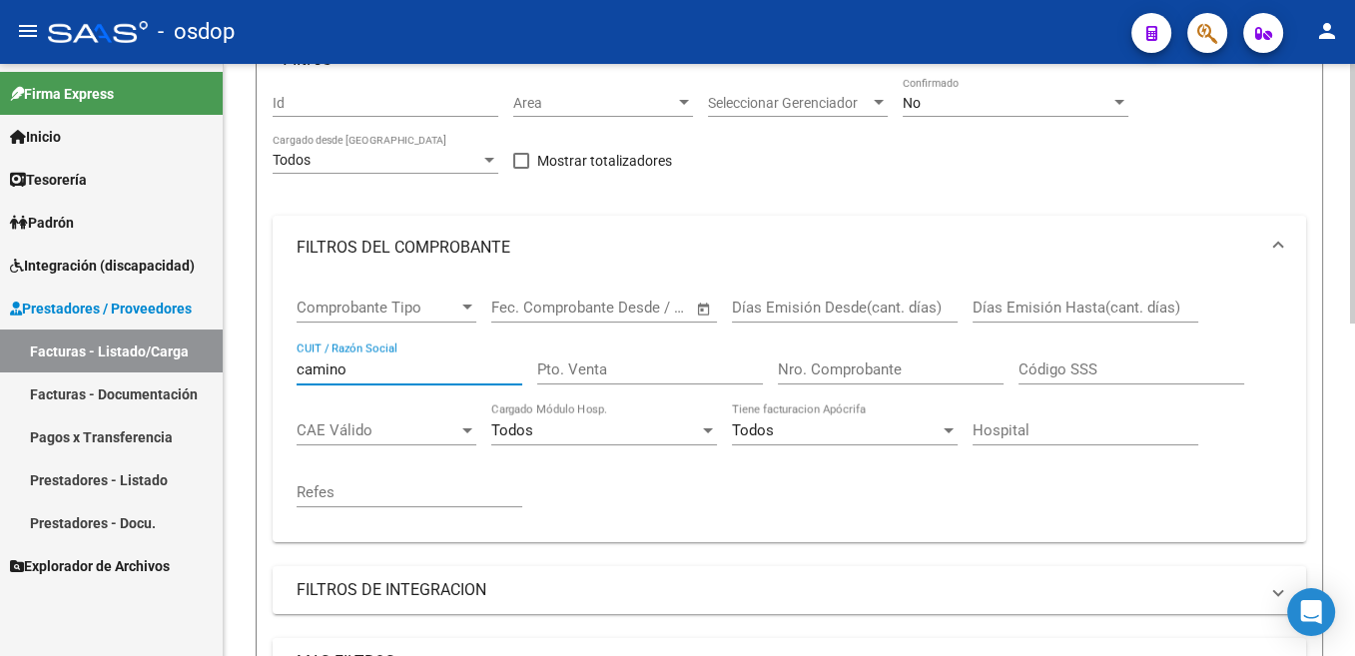
scroll to position [731, 0]
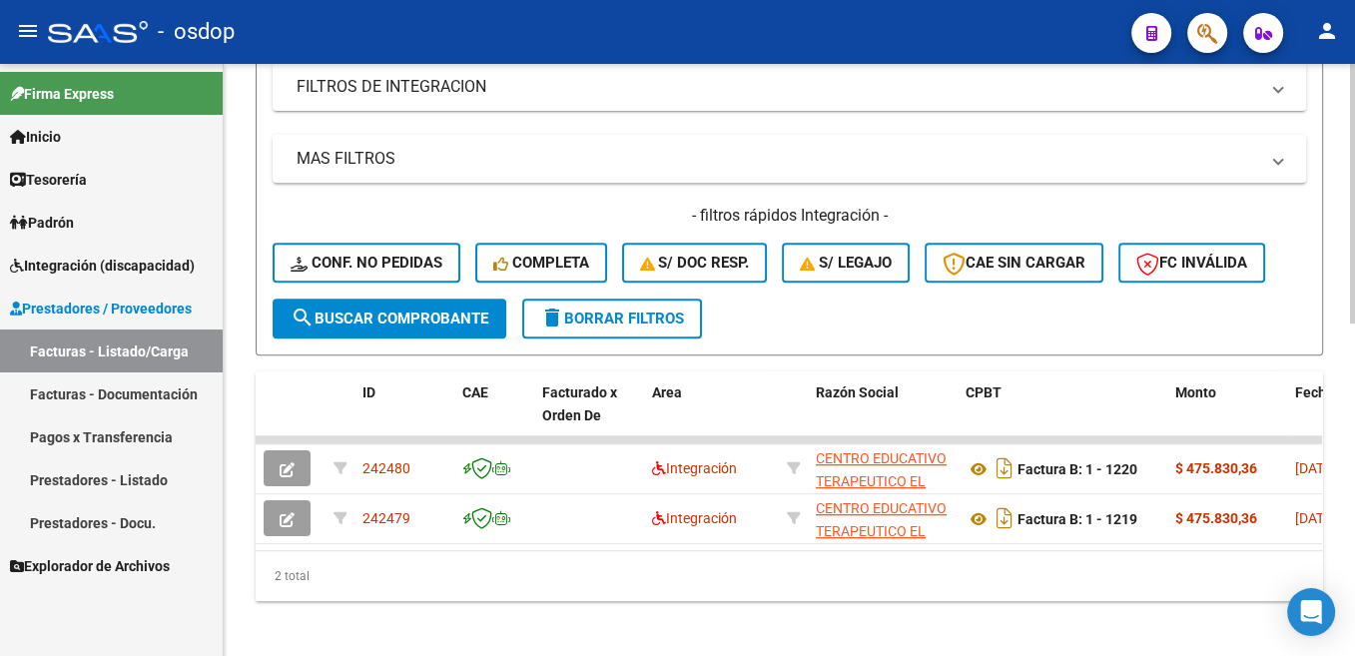
click at [450, 322] on span "search Buscar Comprobante" at bounding box center [390, 319] width 198 height 18
click at [453, 321] on span "search Buscar Comprobante" at bounding box center [390, 319] width 198 height 18
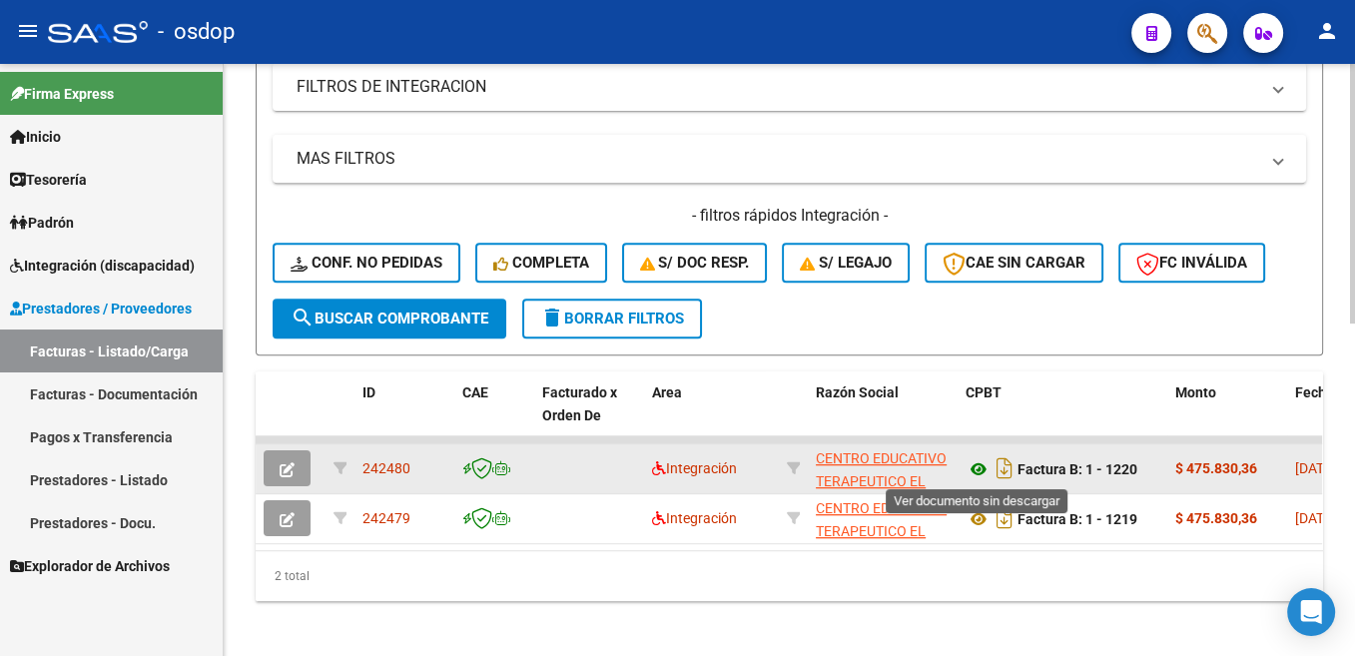
click at [980, 472] on icon at bounding box center [978, 469] width 26 height 24
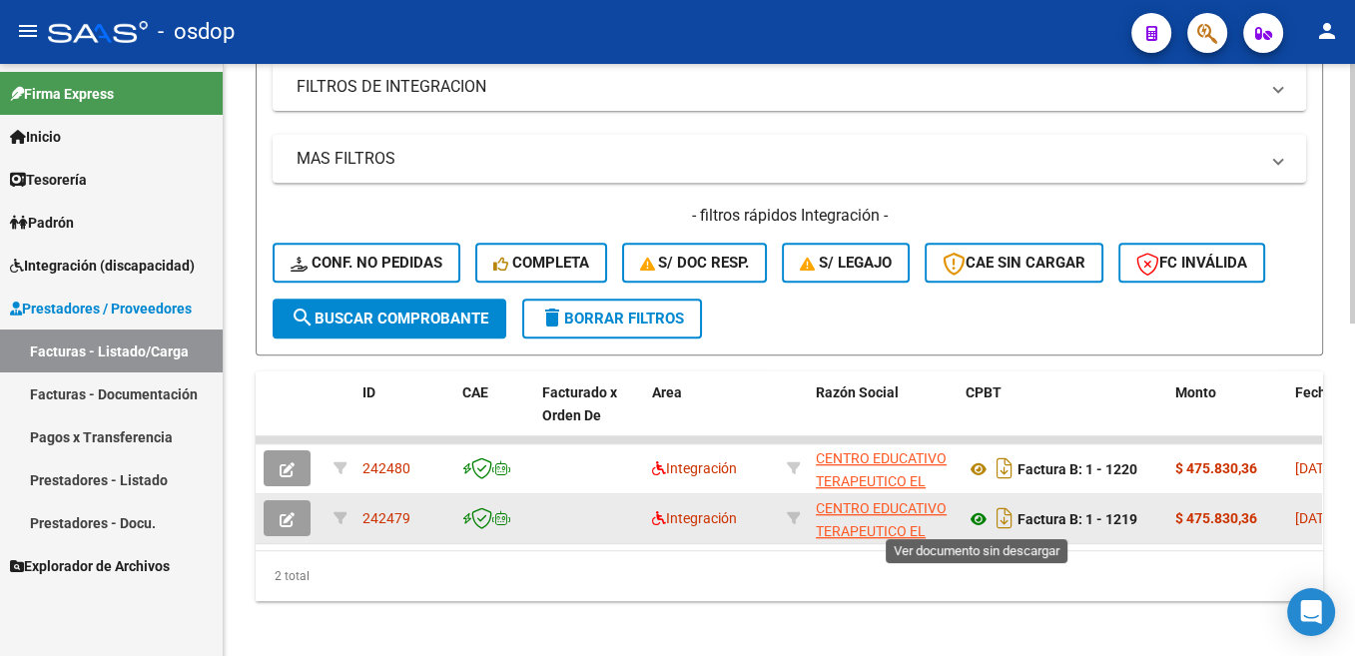
click at [982, 521] on icon at bounding box center [978, 519] width 26 height 24
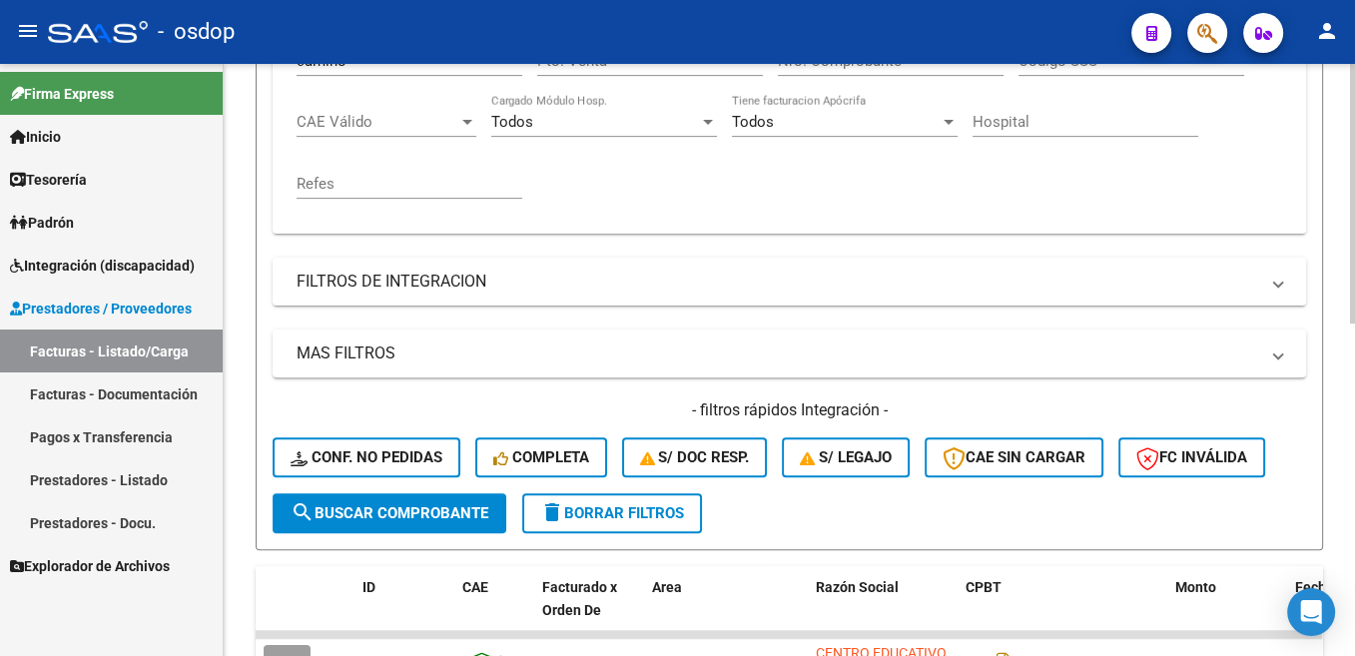
scroll to position [429, 0]
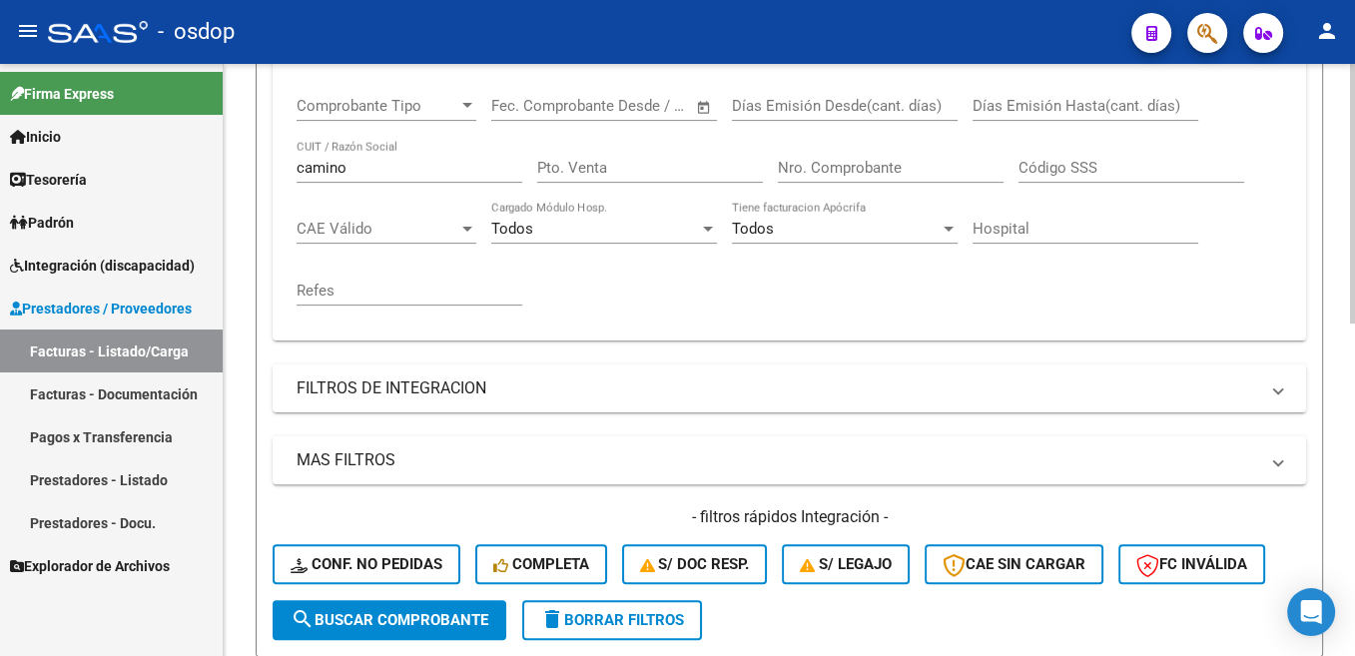
click at [325, 171] on input "camino" at bounding box center [410, 168] width 226 height 18
click at [436, 624] on span "search Buscar Comprobante" at bounding box center [390, 620] width 198 height 18
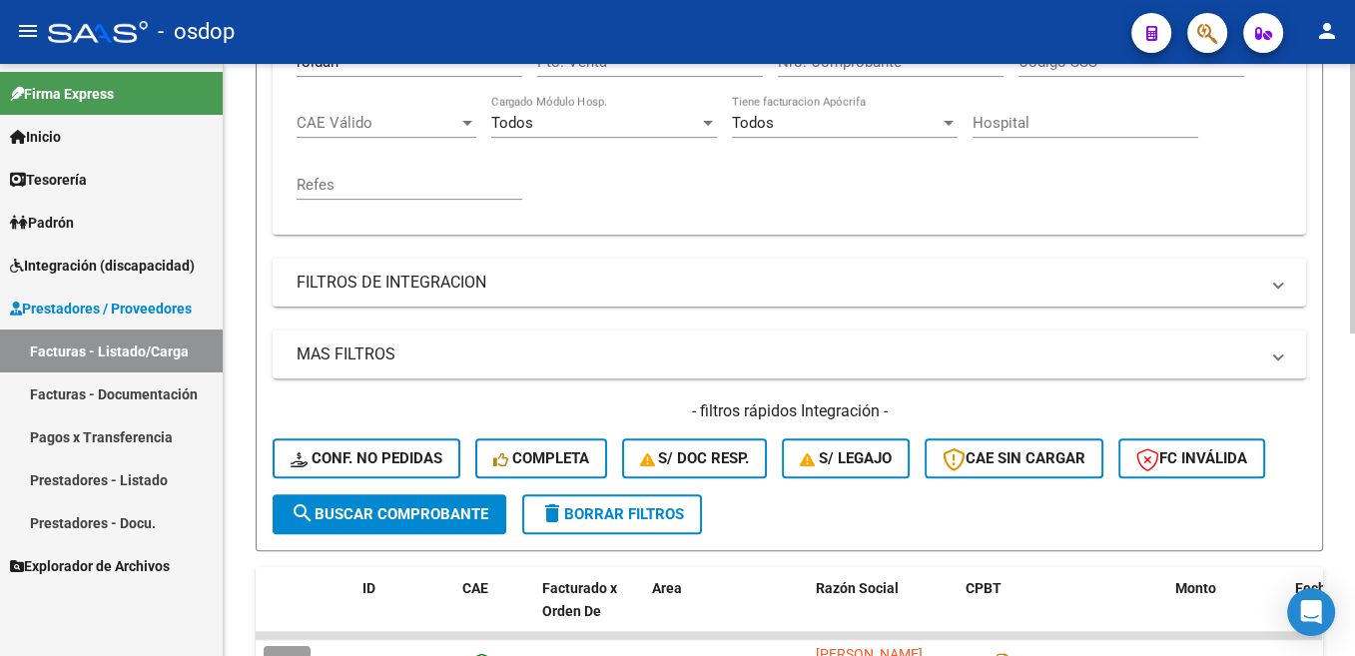
scroll to position [709, 0]
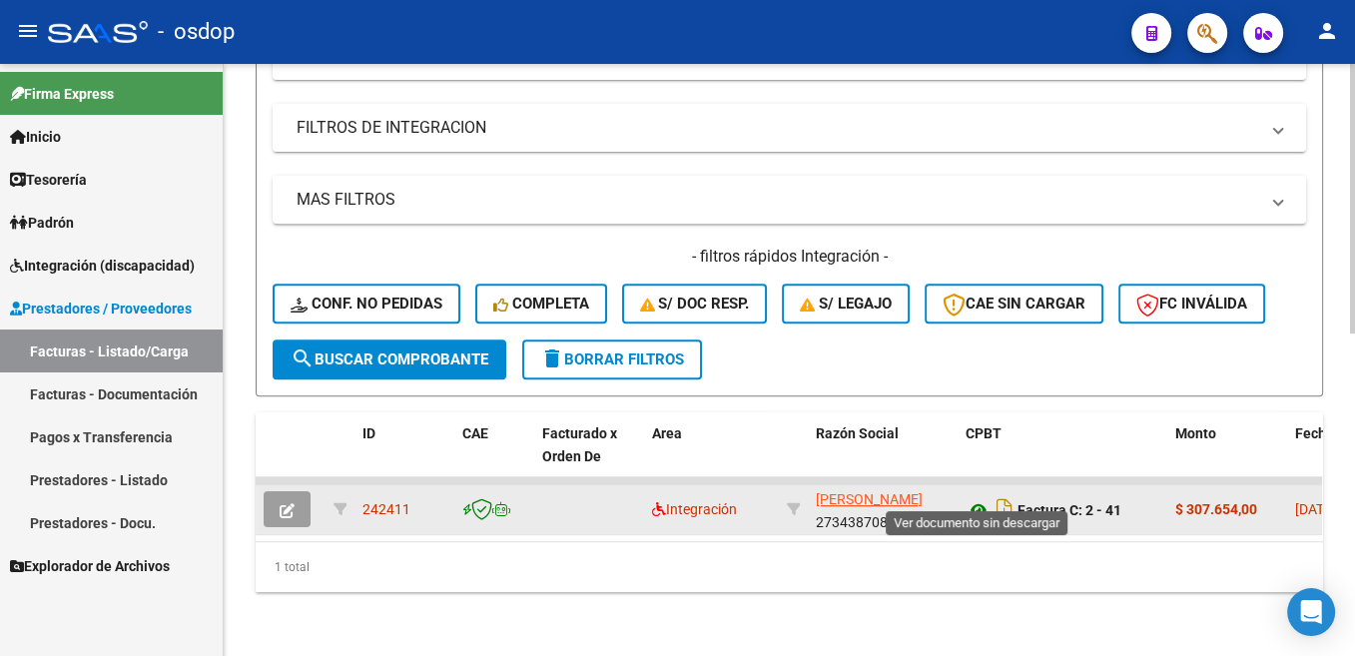
click at [977, 498] on icon at bounding box center [978, 510] width 26 height 24
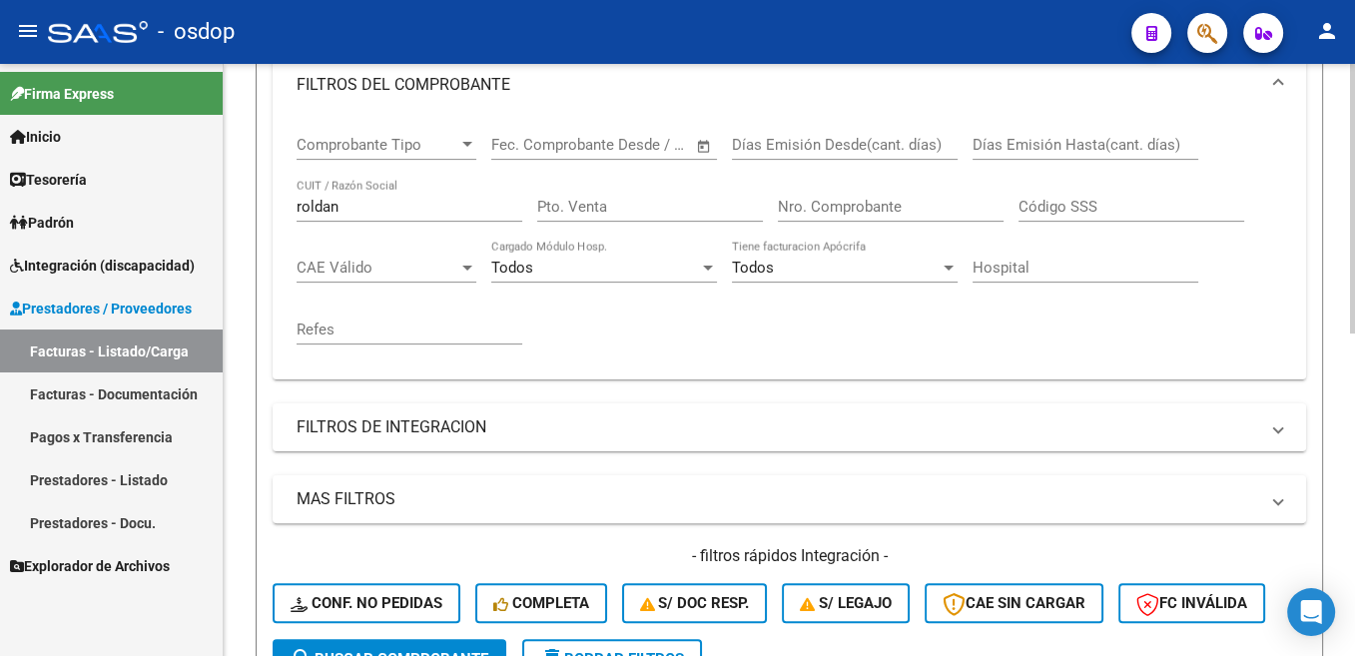
scroll to position [307, 0]
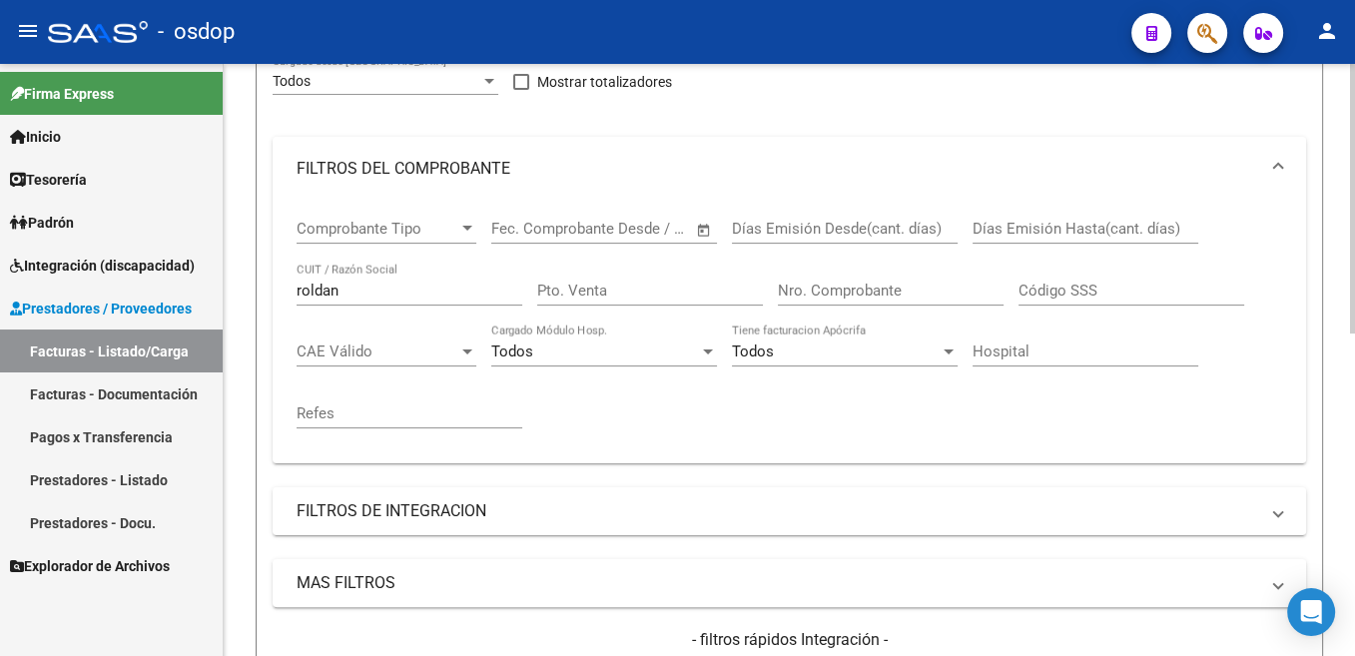
click at [336, 299] on input "roldan" at bounding box center [410, 291] width 226 height 18
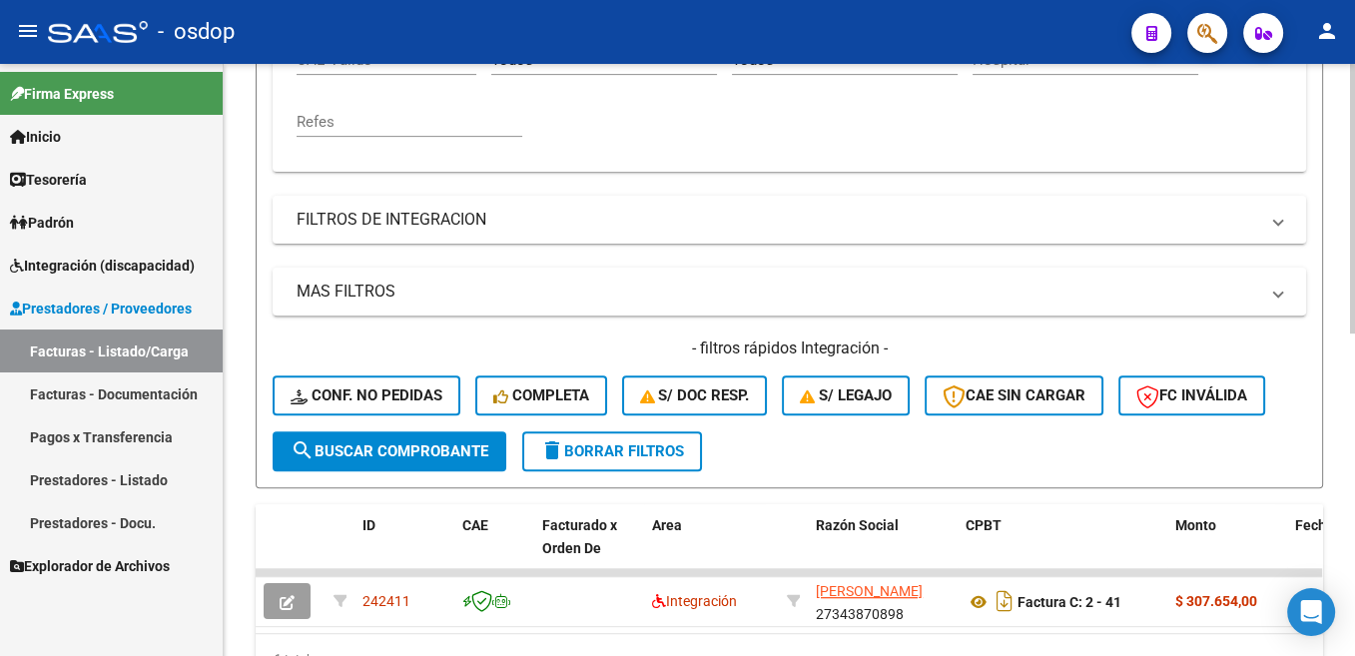
scroll to position [608, 0]
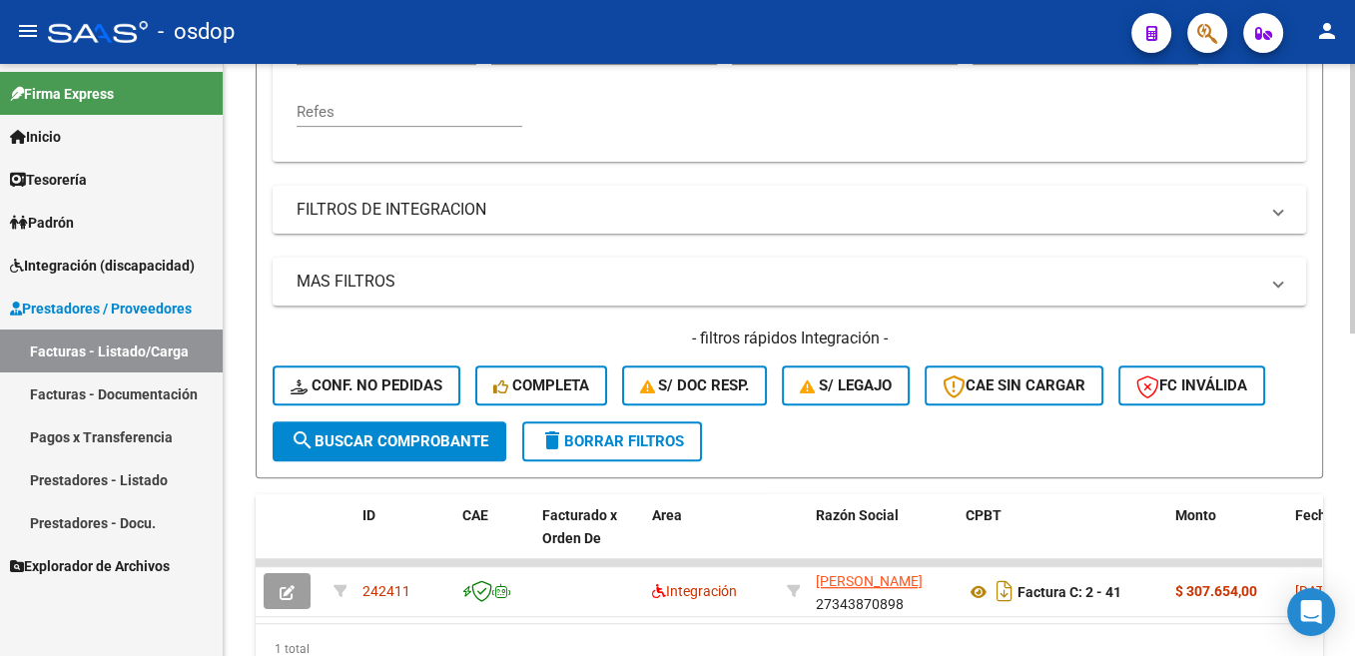
click at [455, 453] on button "search Buscar Comprobante" at bounding box center [390, 441] width 234 height 40
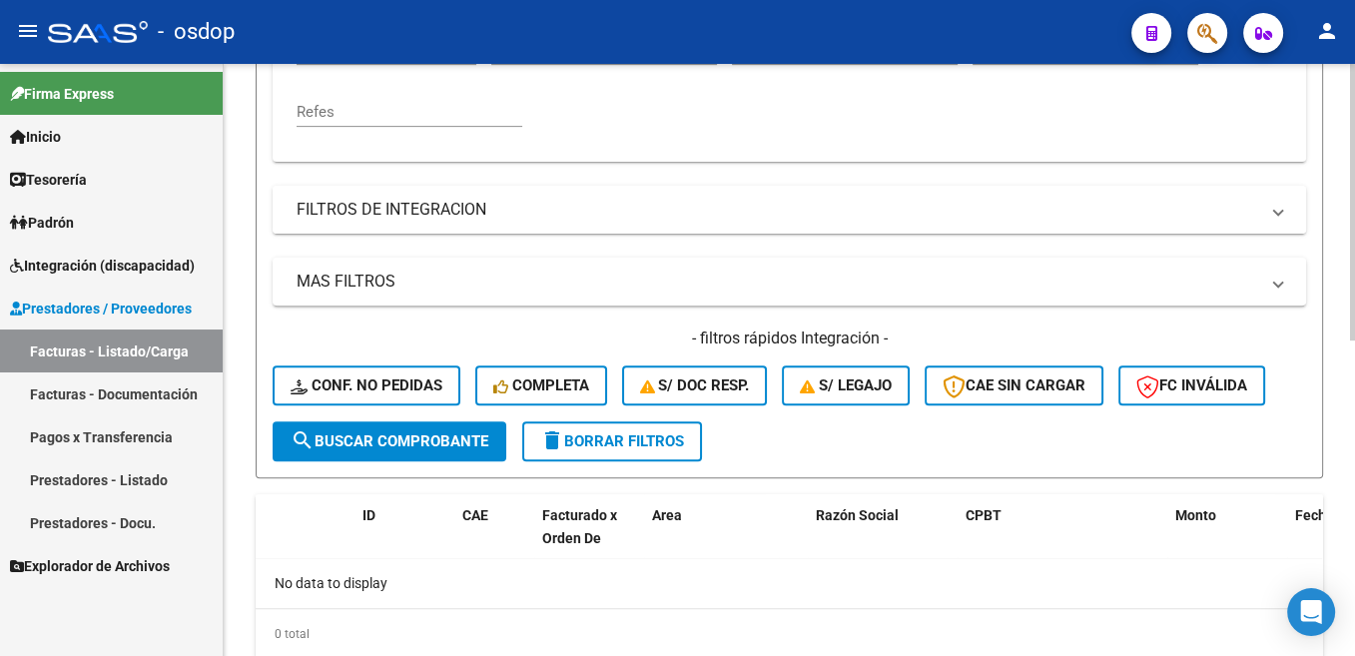
scroll to position [307, 0]
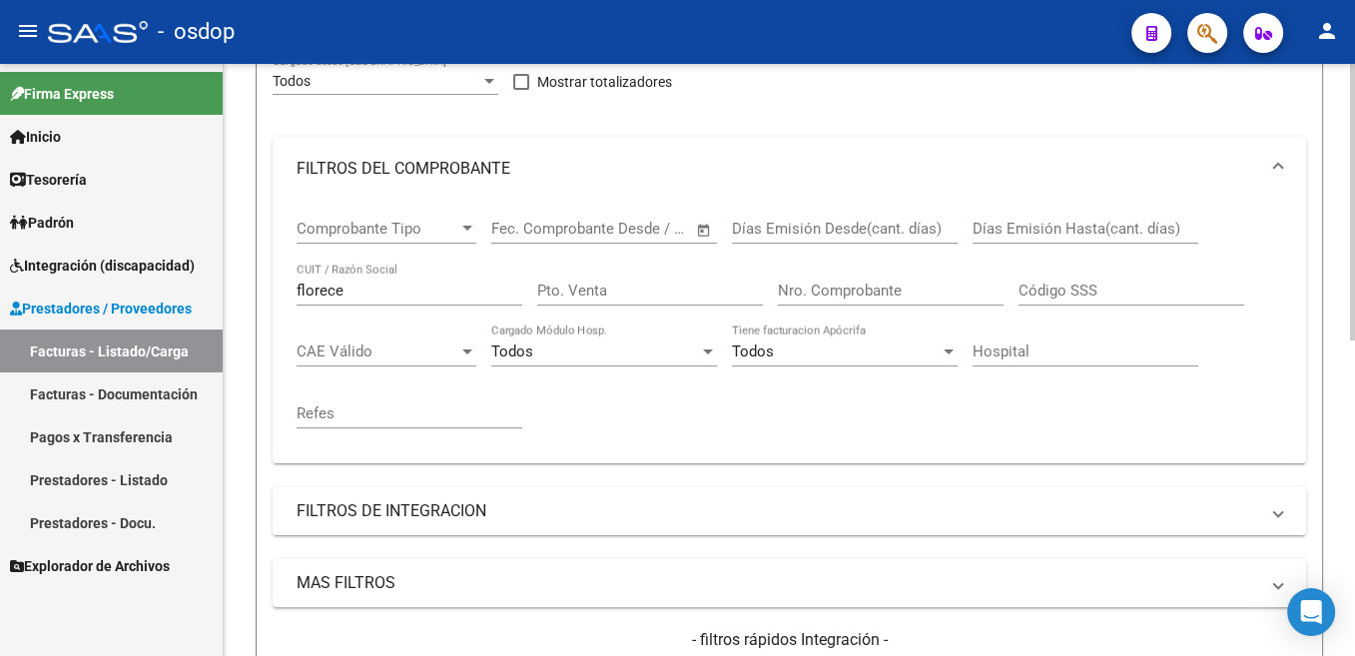
click at [303, 299] on input "florece" at bounding box center [410, 291] width 226 height 18
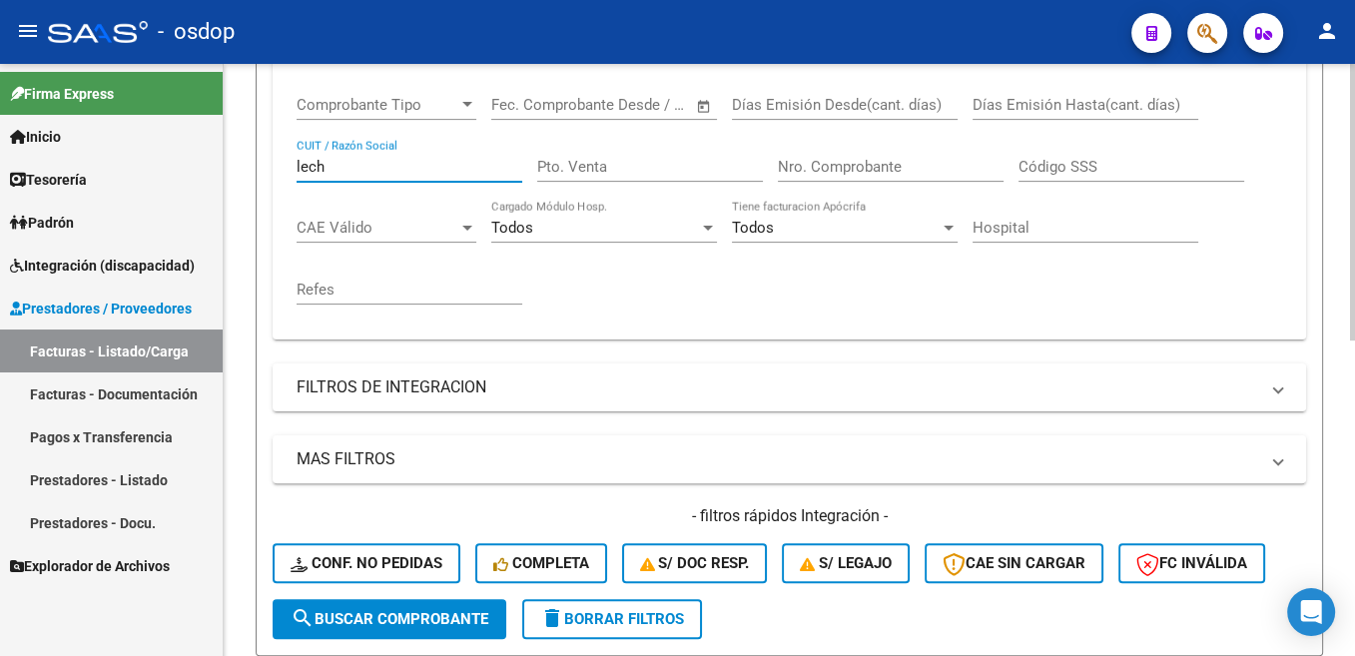
scroll to position [608, 0]
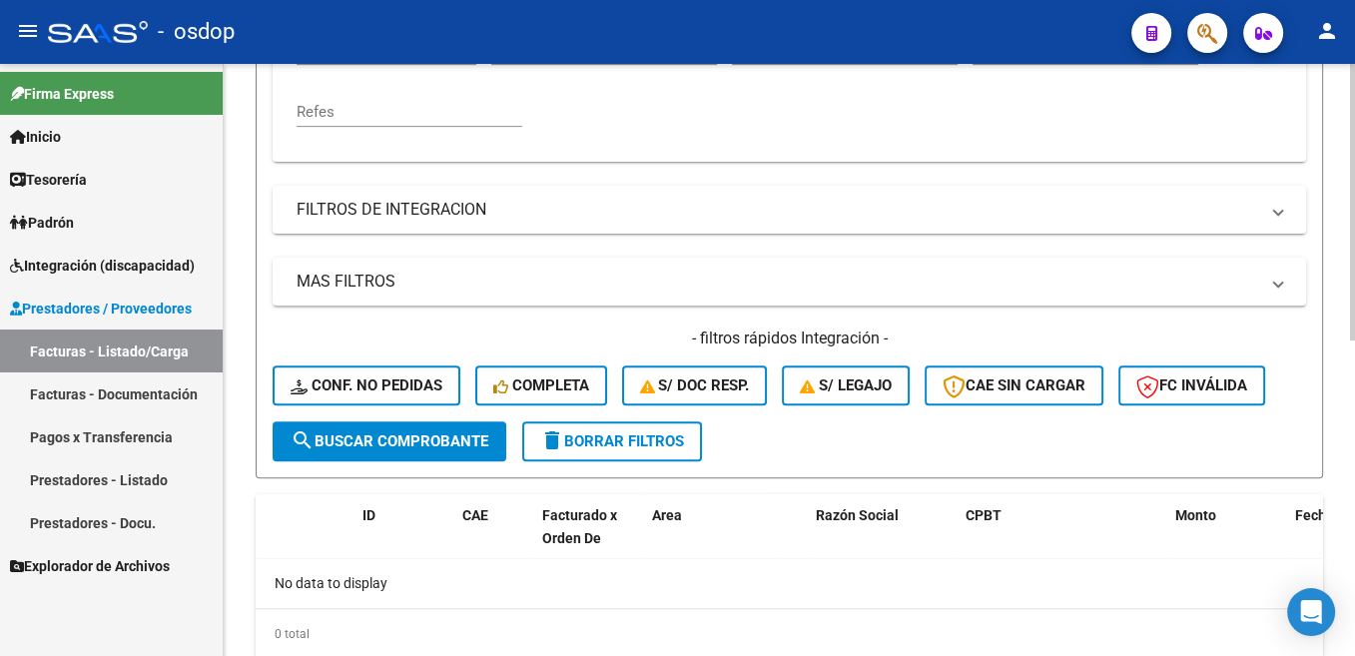
click at [454, 432] on button "search Buscar Comprobante" at bounding box center [390, 441] width 234 height 40
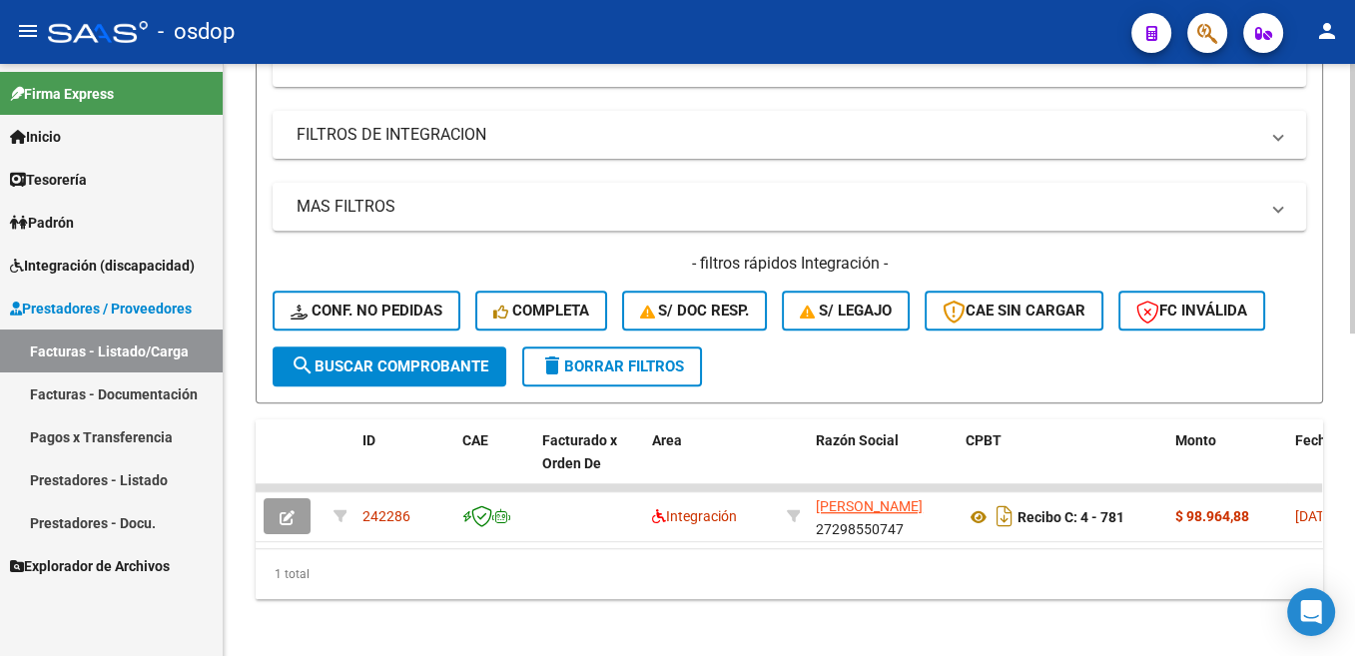
scroll to position [709, 0]
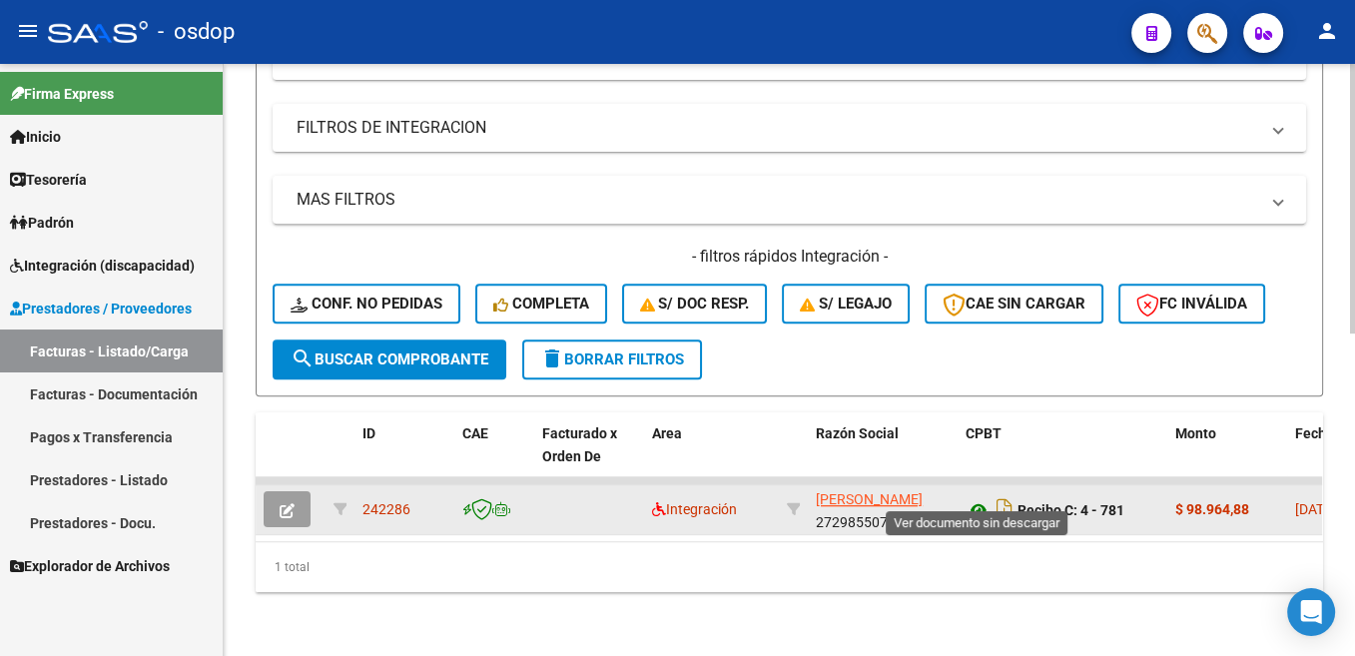
click at [982, 498] on icon at bounding box center [978, 510] width 26 height 24
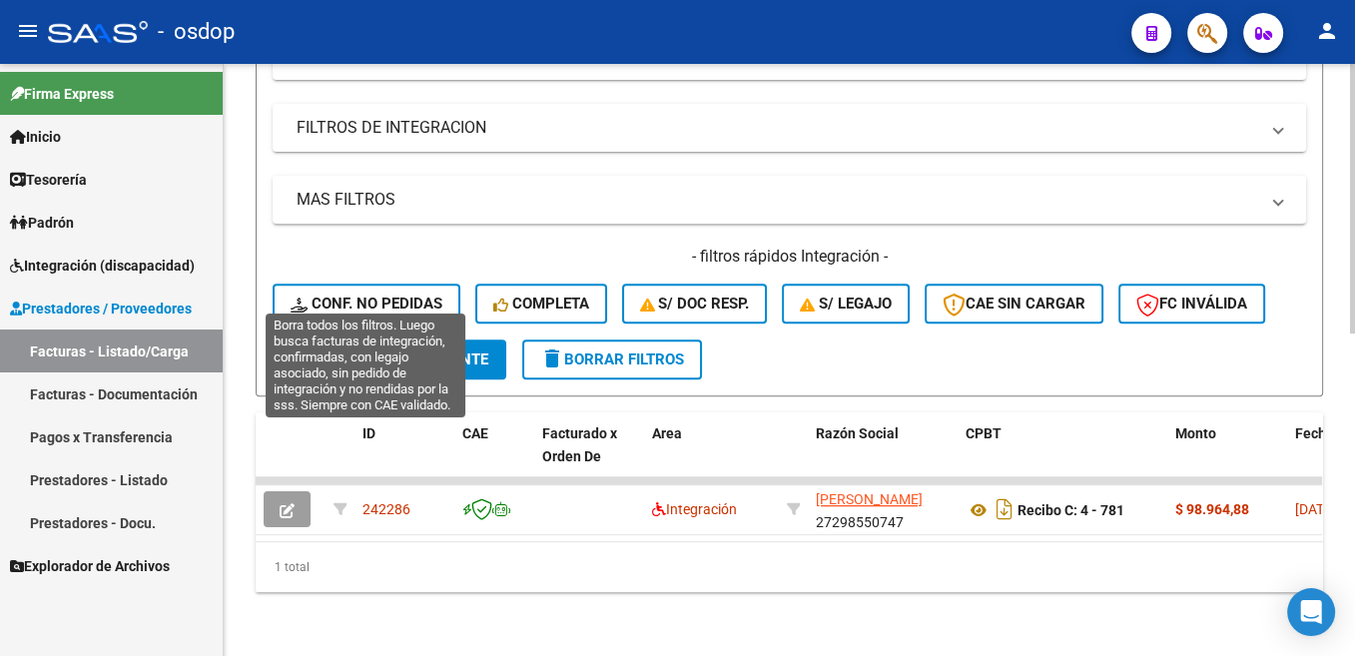
scroll to position [407, 0]
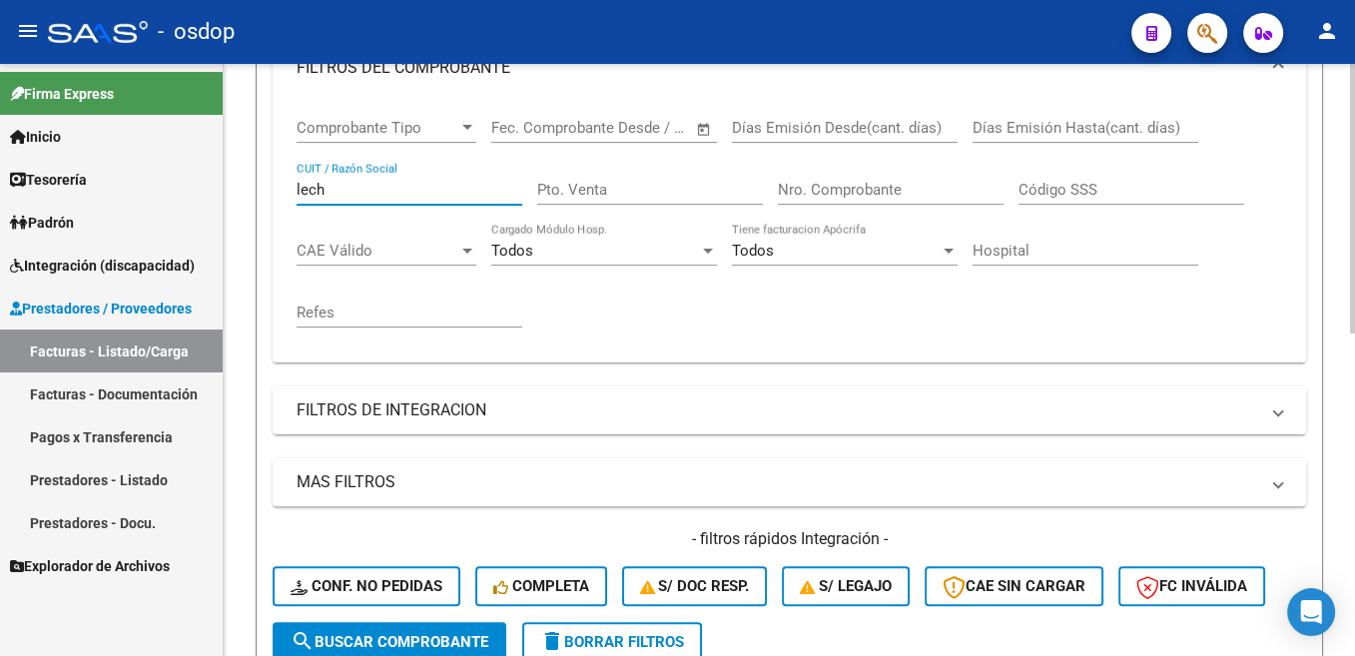
click at [317, 193] on input "lech" at bounding box center [410, 190] width 226 height 18
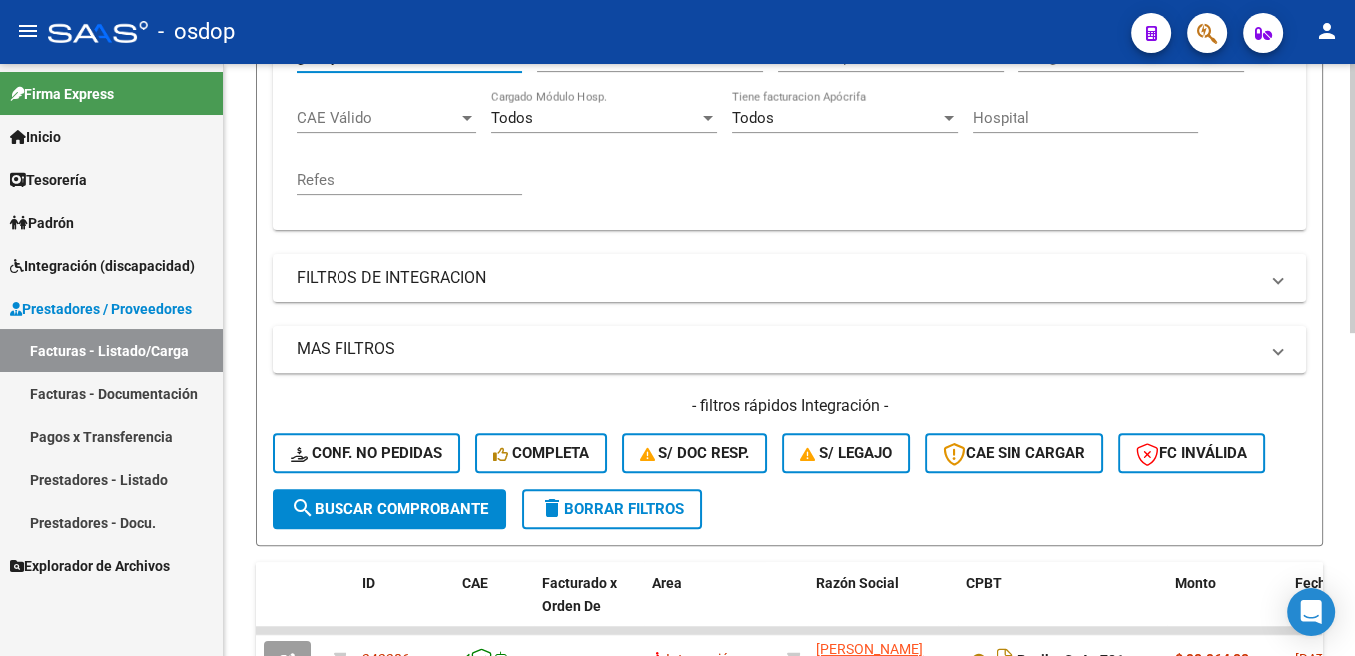
scroll to position [608, 0]
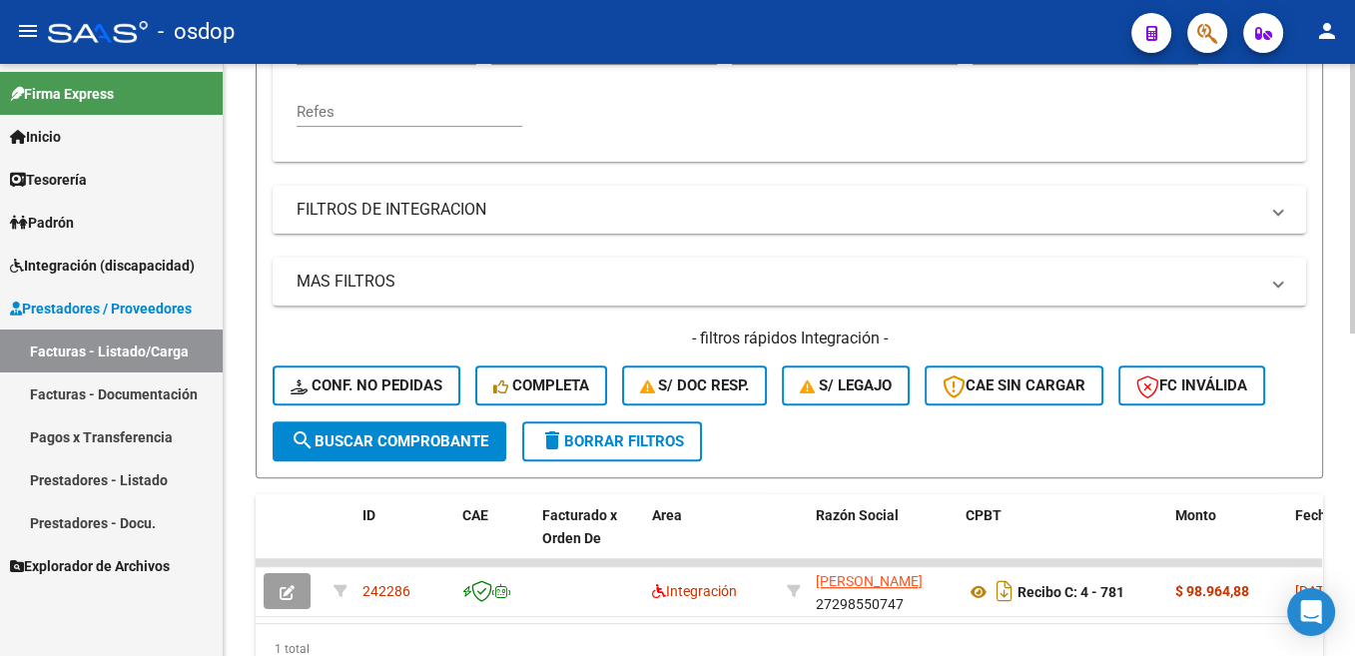
click at [488, 450] on span "search Buscar Comprobante" at bounding box center [390, 441] width 198 height 18
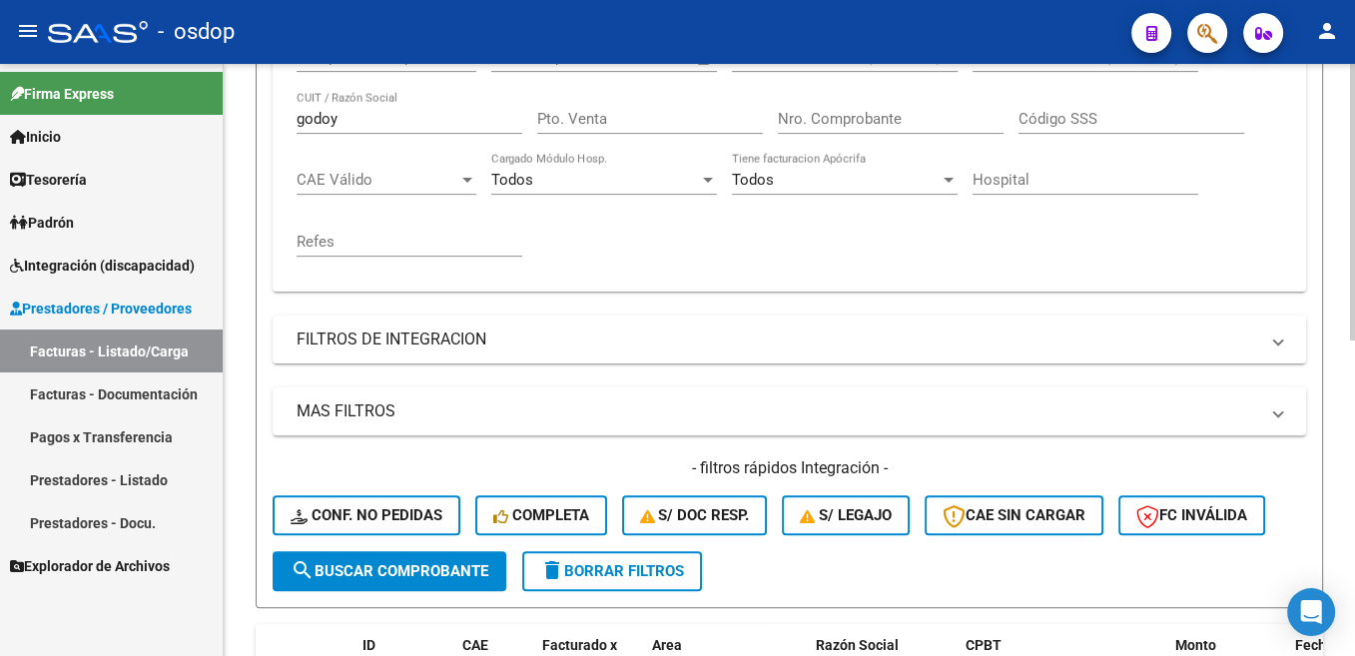
scroll to position [407, 0]
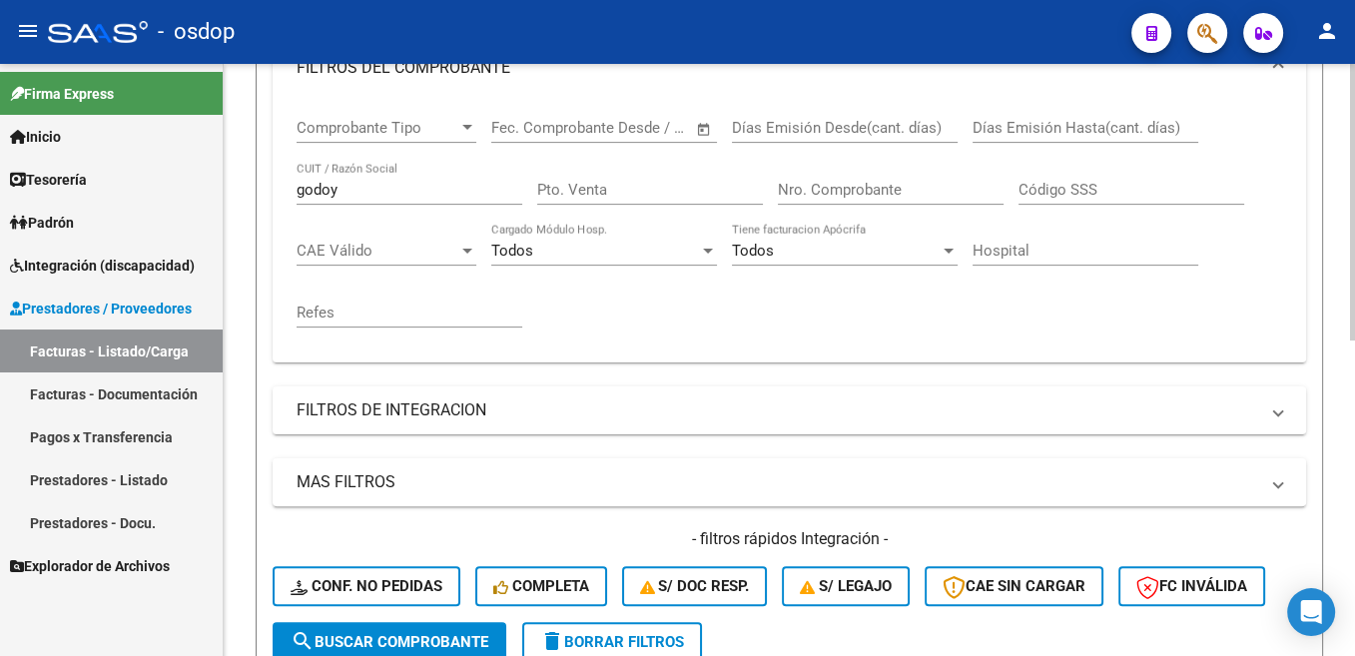
click at [328, 194] on input "godoy" at bounding box center [410, 190] width 226 height 18
click at [445, 624] on span "search Buscar Comprobante" at bounding box center [390, 642] width 198 height 18
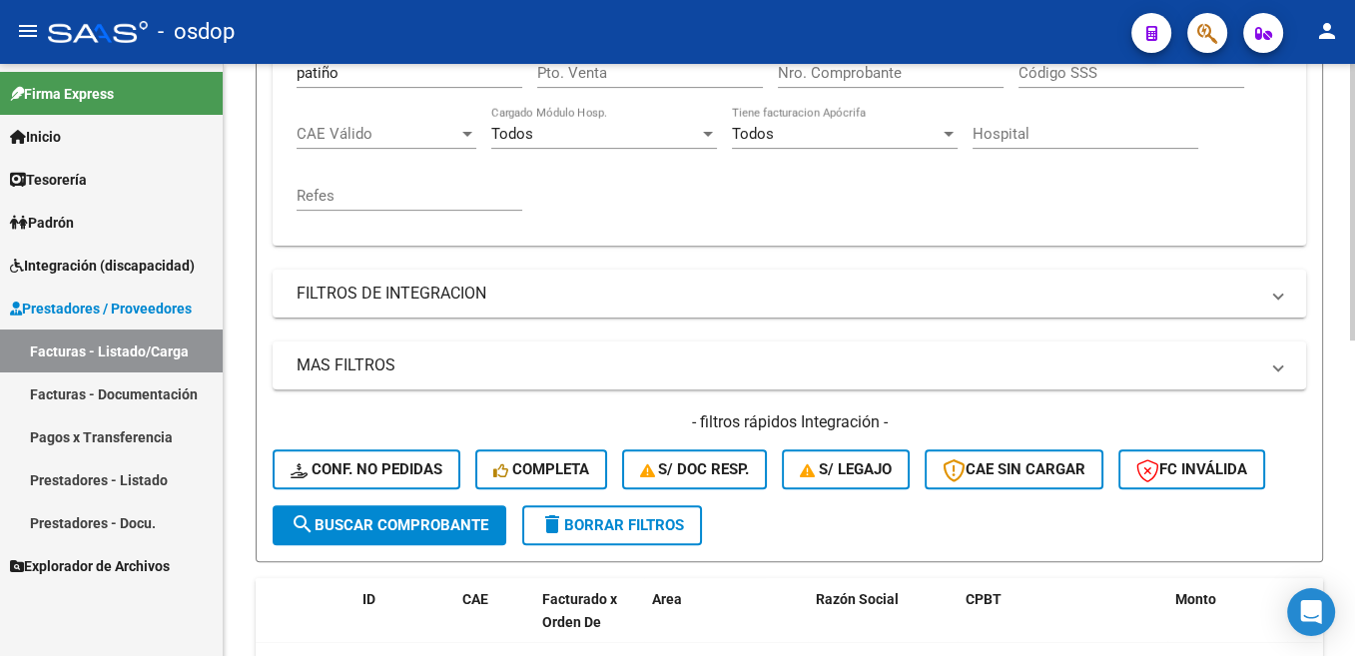
scroll to position [373, 0]
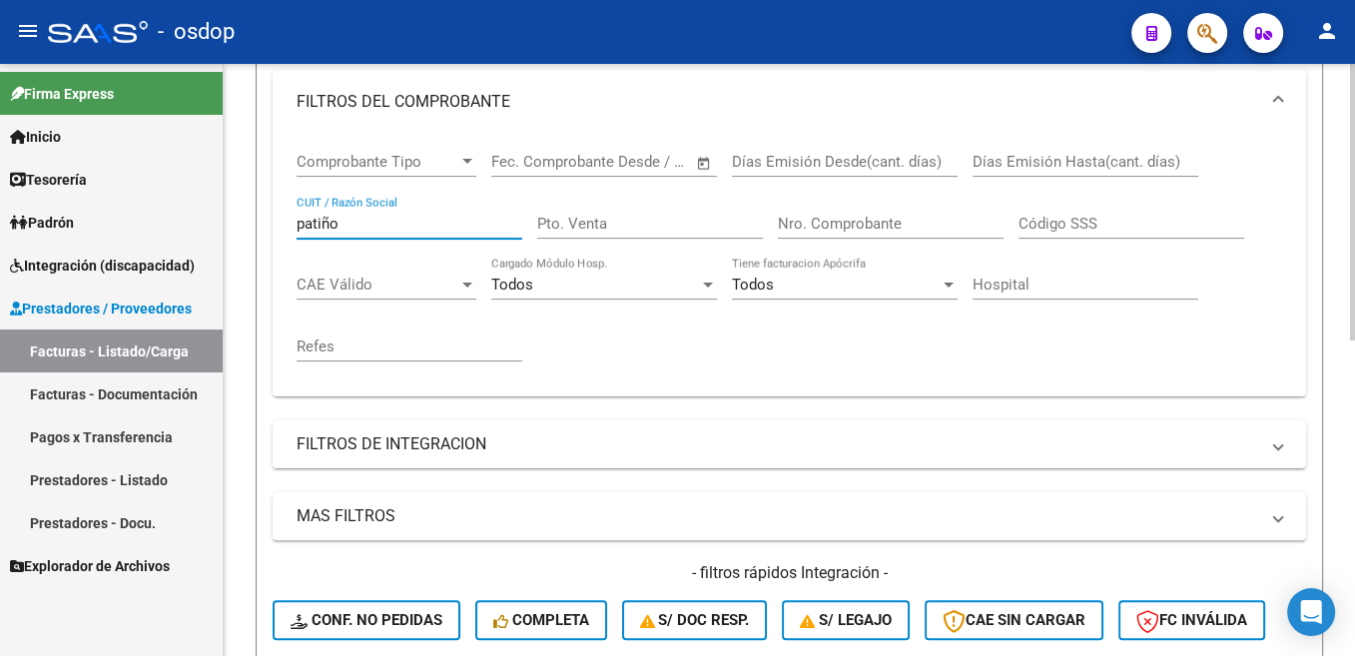
click at [329, 226] on input "patiño" at bounding box center [410, 224] width 226 height 18
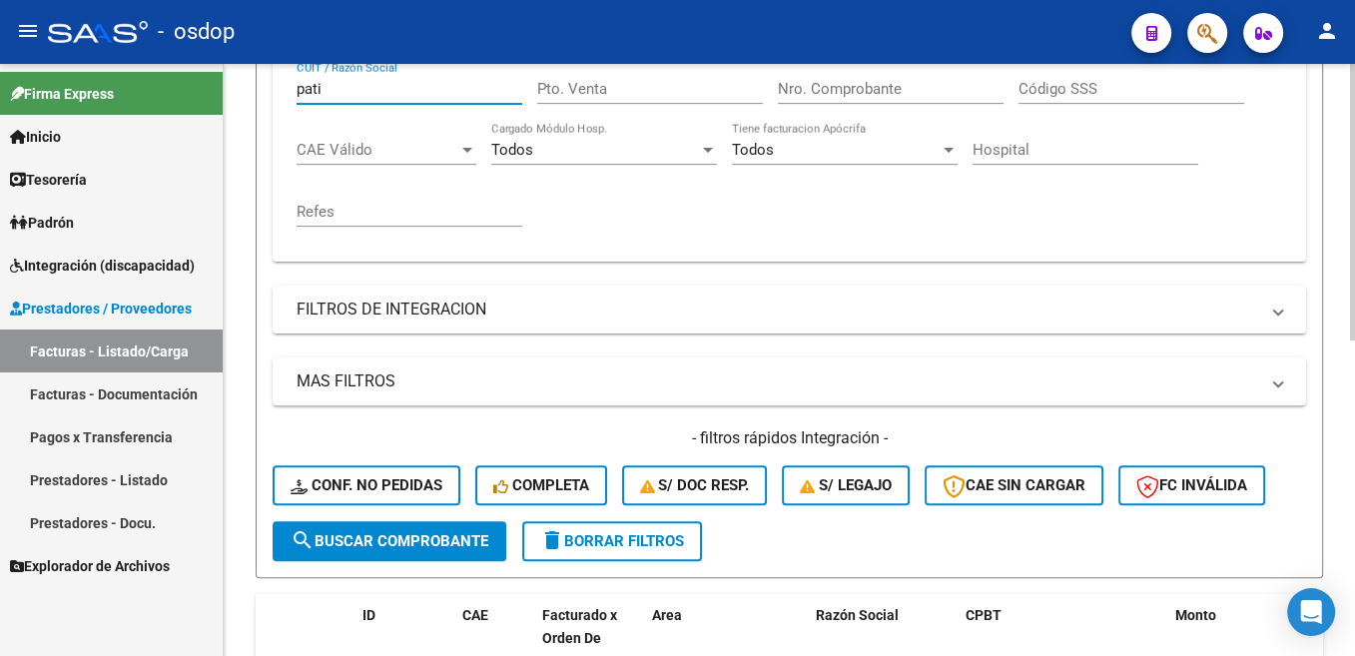
scroll to position [675, 0]
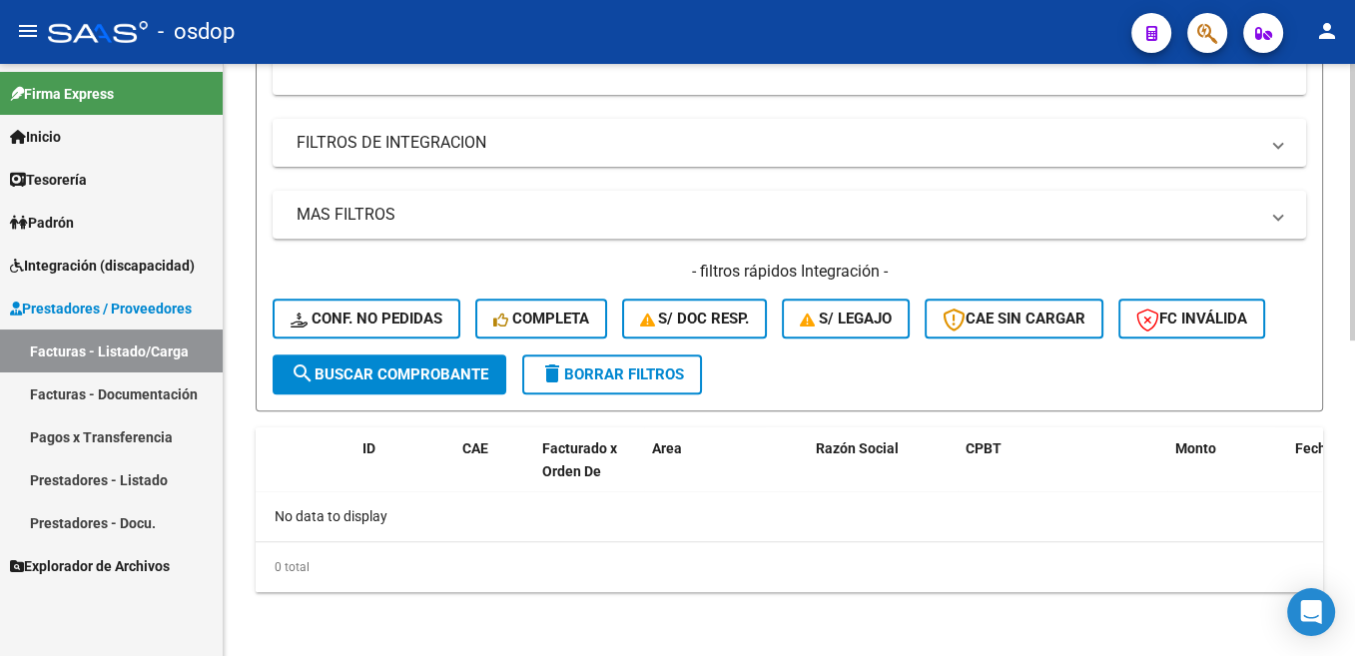
click at [421, 374] on span "search Buscar Comprobante" at bounding box center [390, 374] width 198 height 18
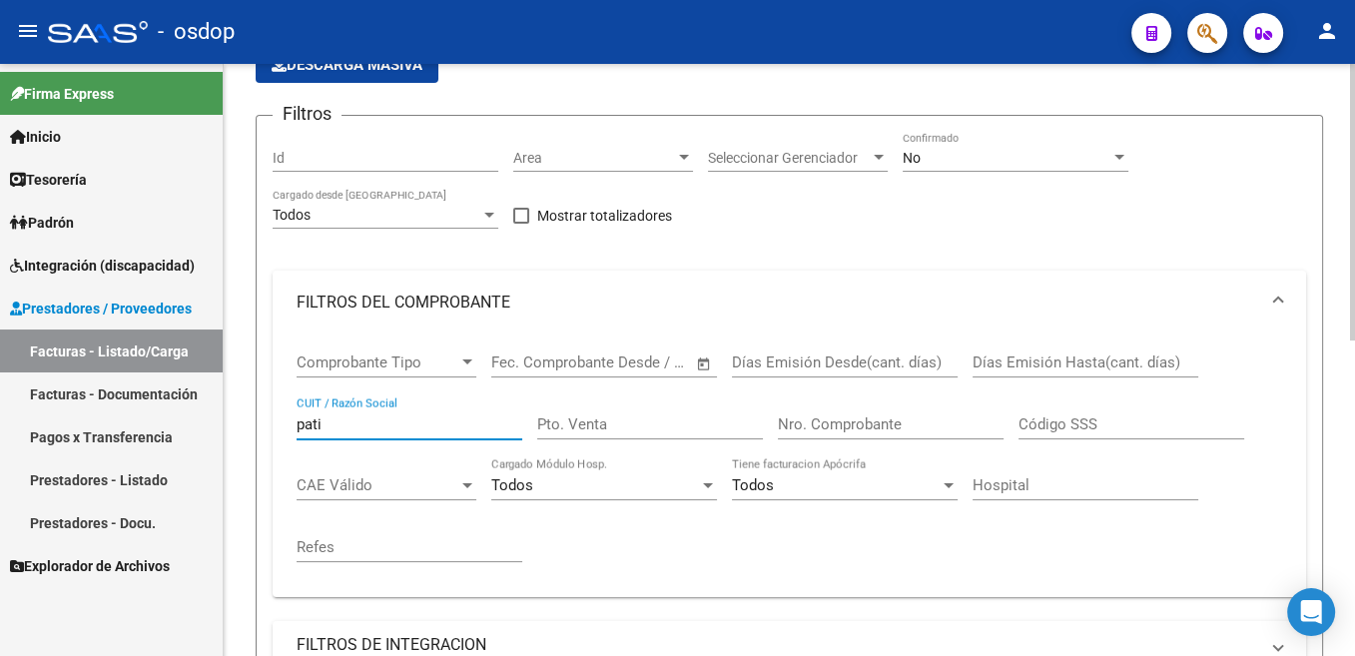
click at [307, 426] on input "pati" at bounding box center [410, 424] width 226 height 18
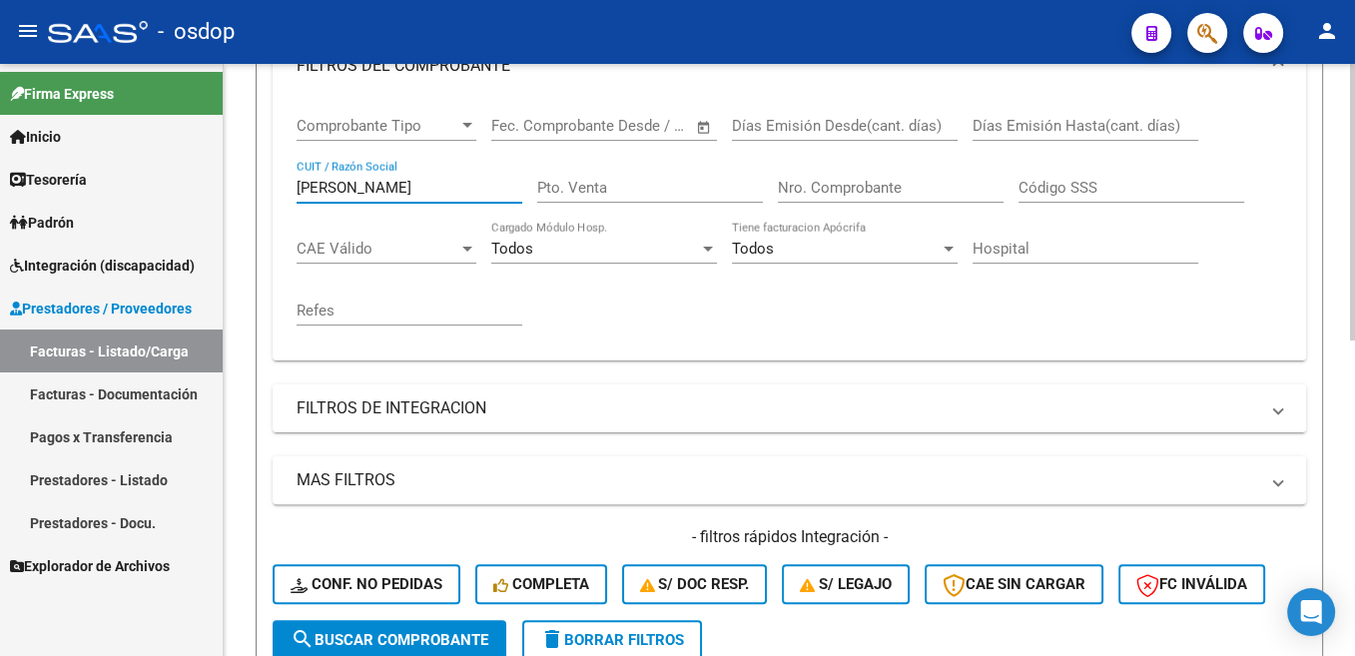
scroll to position [474, 0]
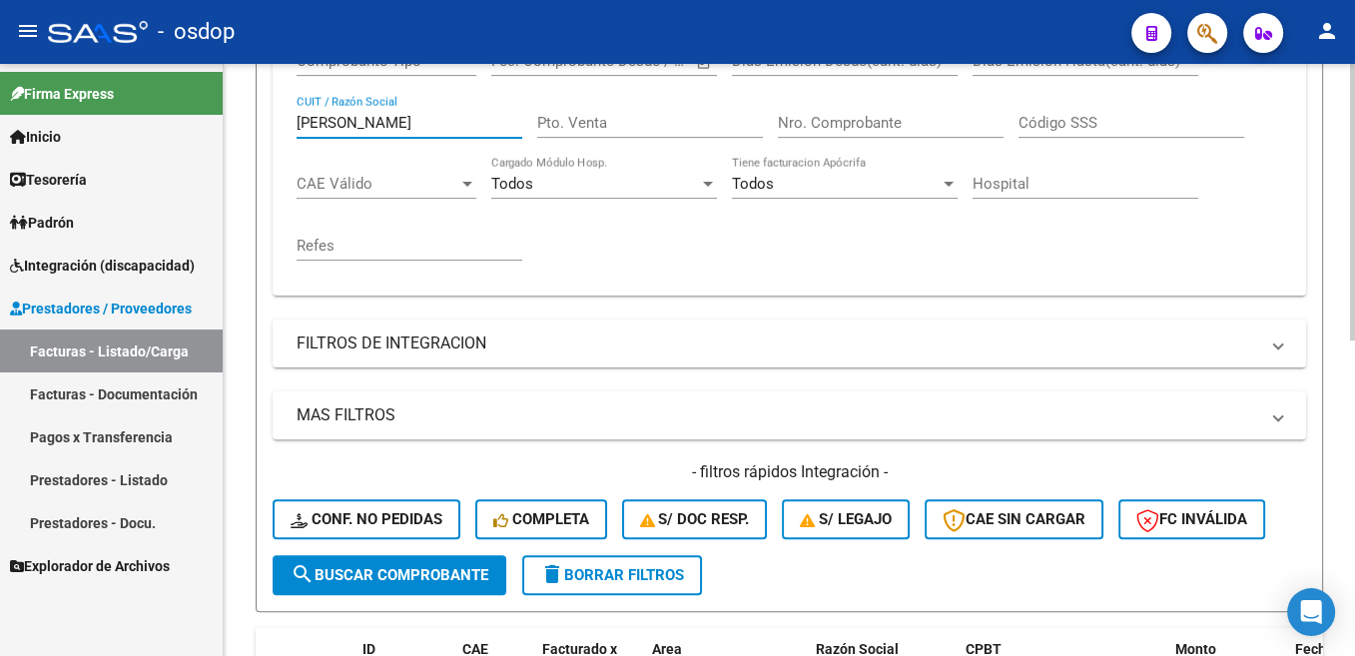
click at [465, 571] on span "search Buscar Comprobante" at bounding box center [390, 575] width 198 height 18
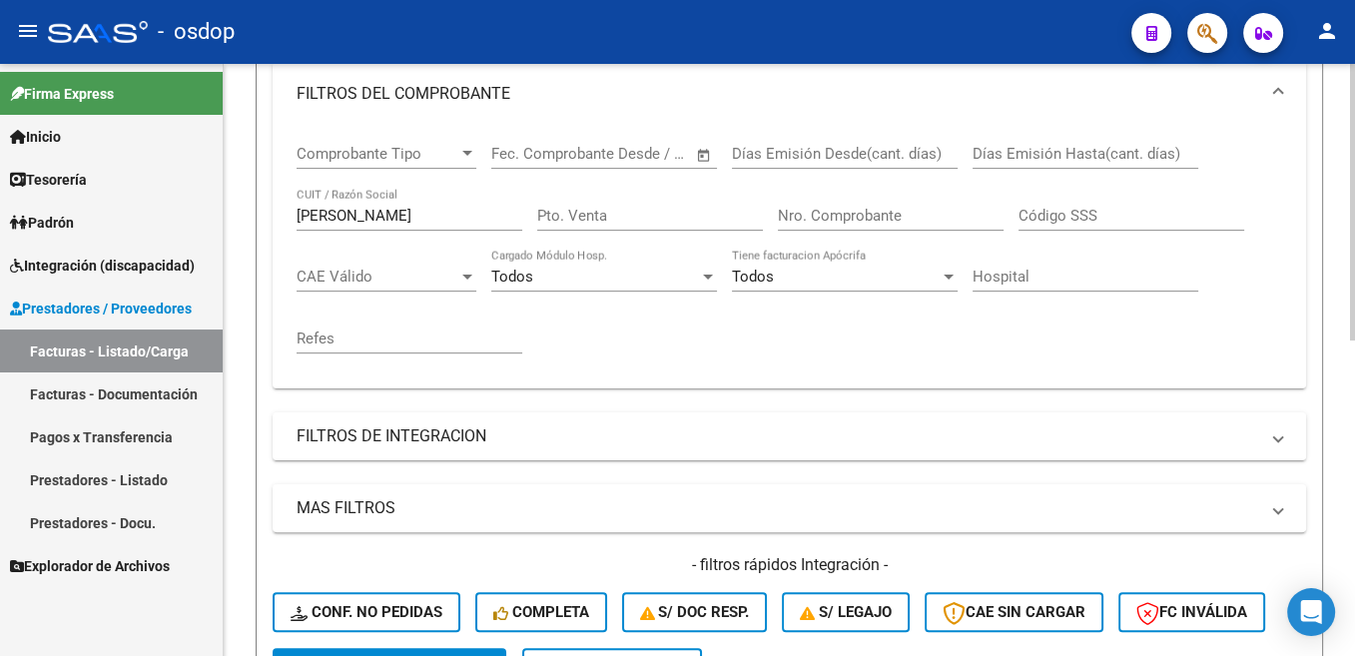
scroll to position [373, 0]
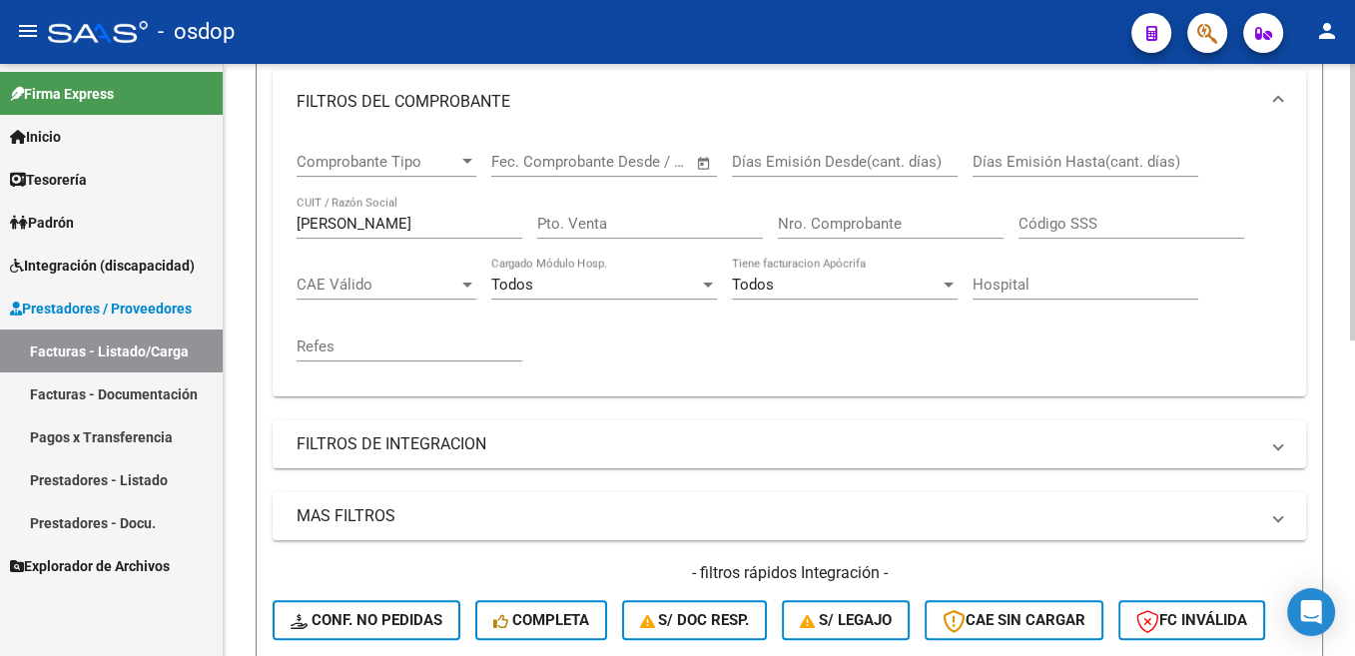
click at [323, 224] on input "[PERSON_NAME]" at bounding box center [410, 224] width 226 height 18
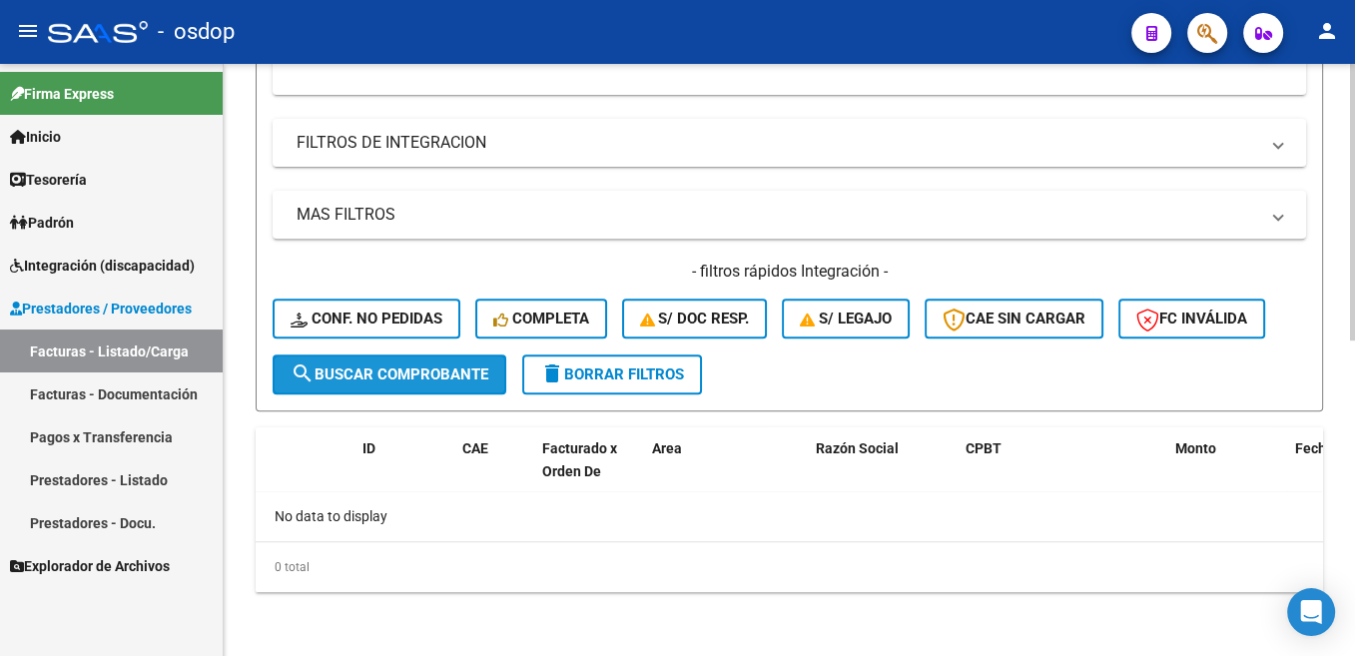
click at [444, 375] on span "search Buscar Comprobante" at bounding box center [390, 374] width 198 height 18
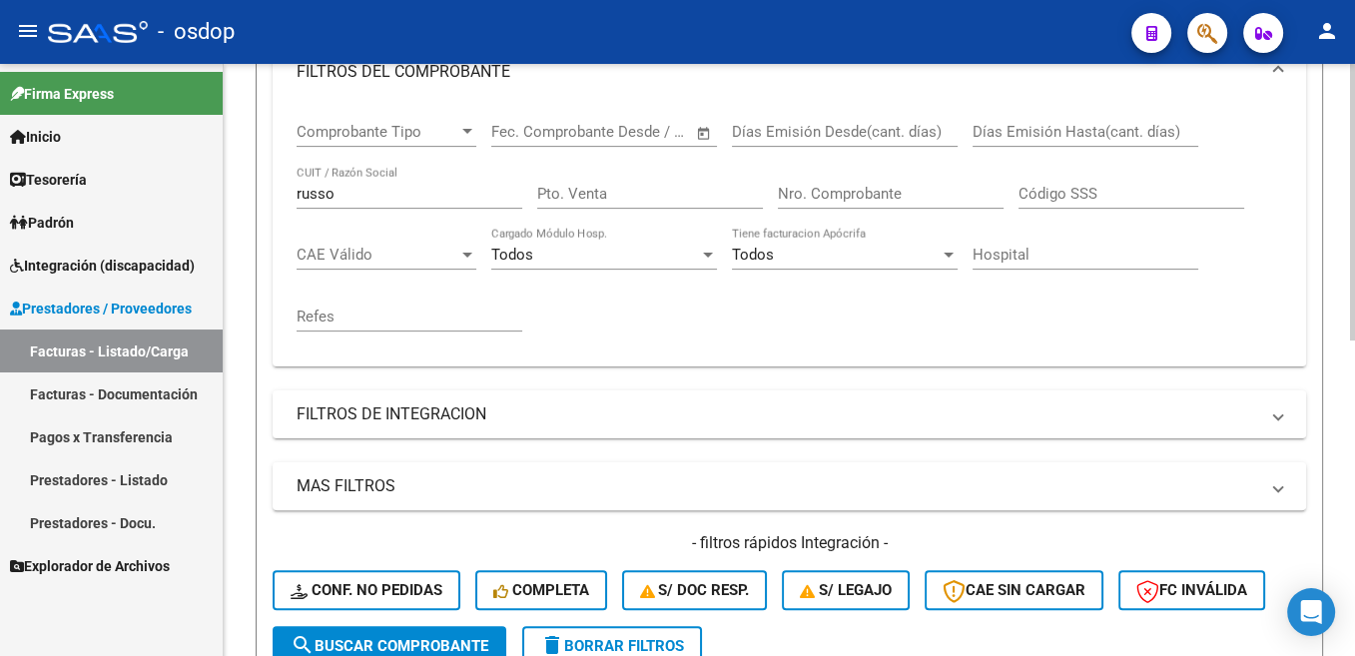
scroll to position [228, 0]
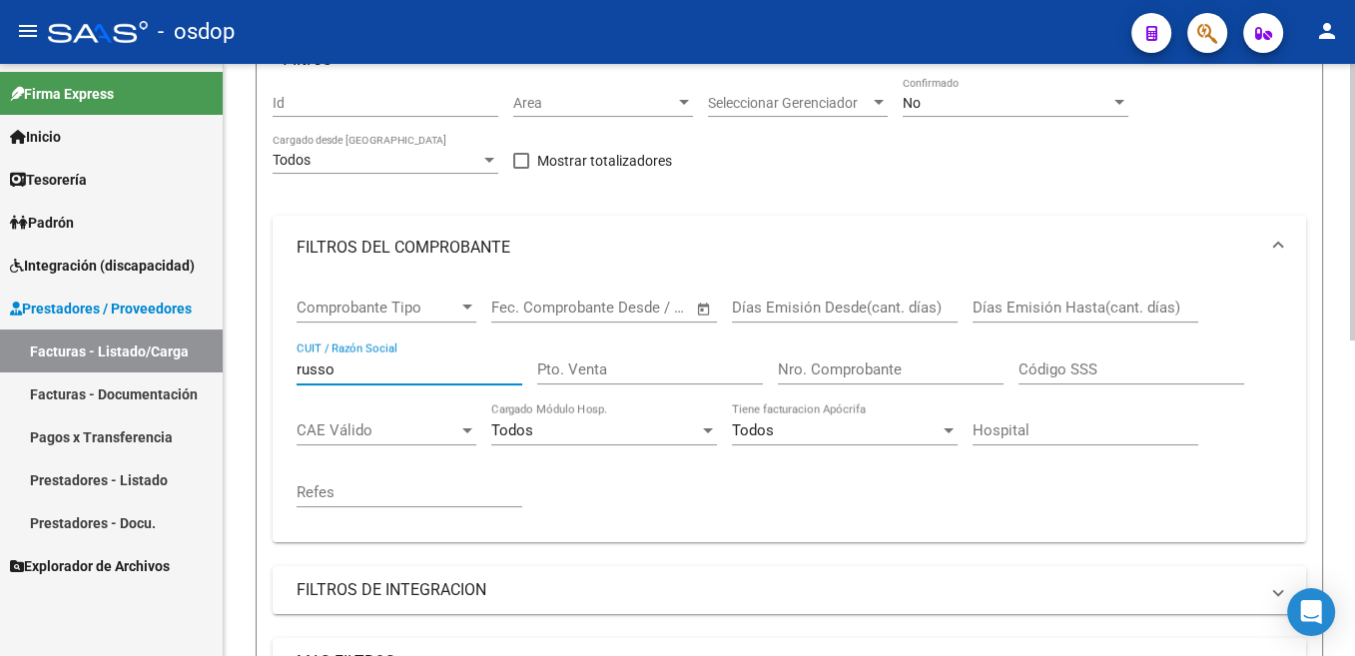
click at [319, 360] on input "russo" at bounding box center [410, 369] width 226 height 18
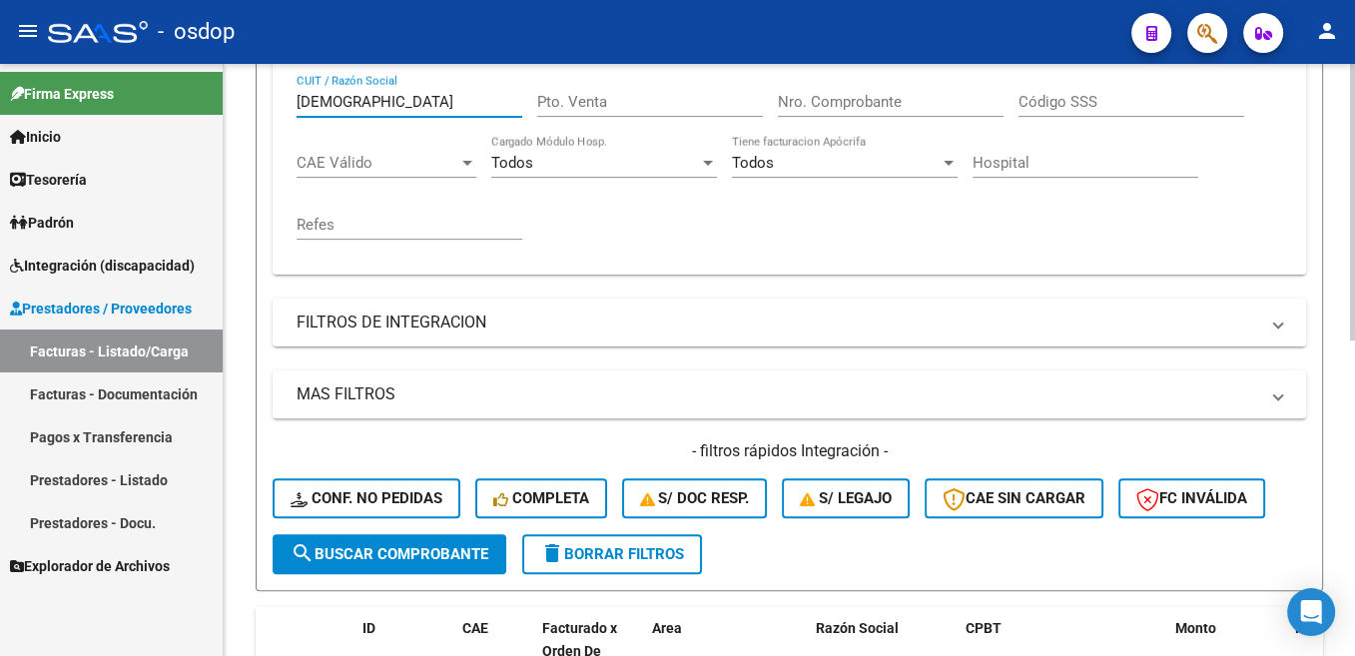
scroll to position [529, 0]
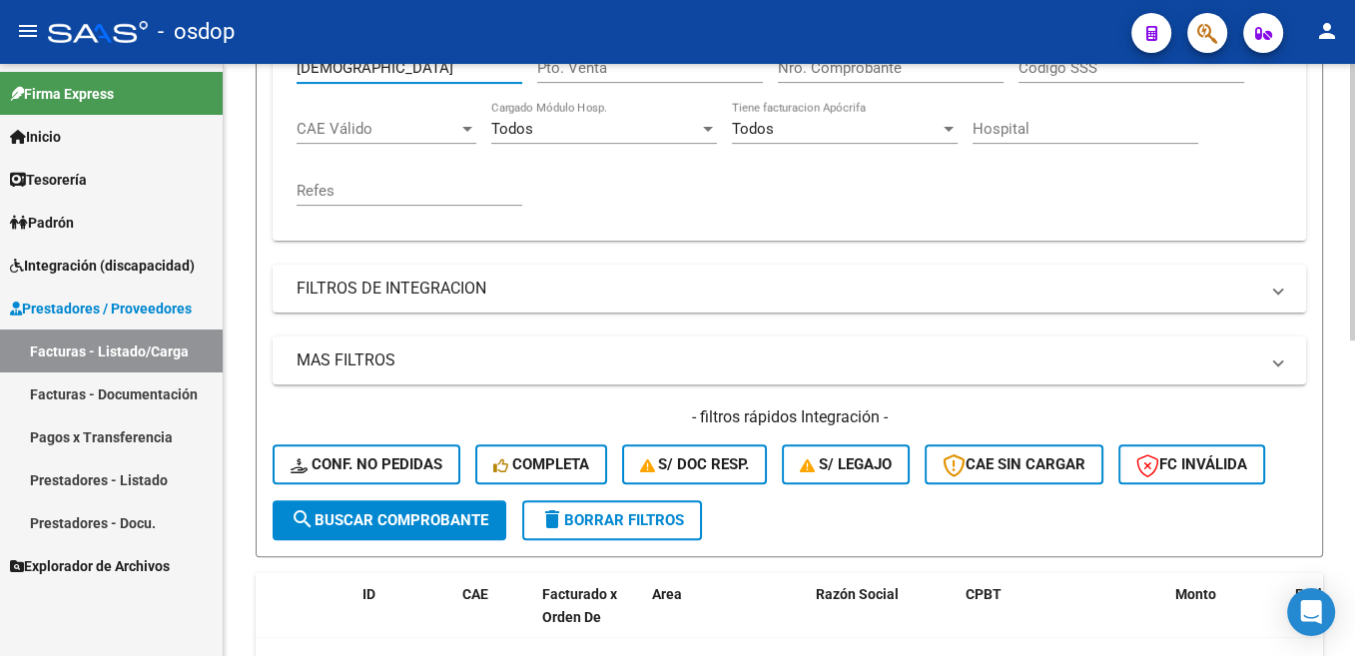
click at [441, 537] on button "search Buscar Comprobante" at bounding box center [390, 520] width 234 height 40
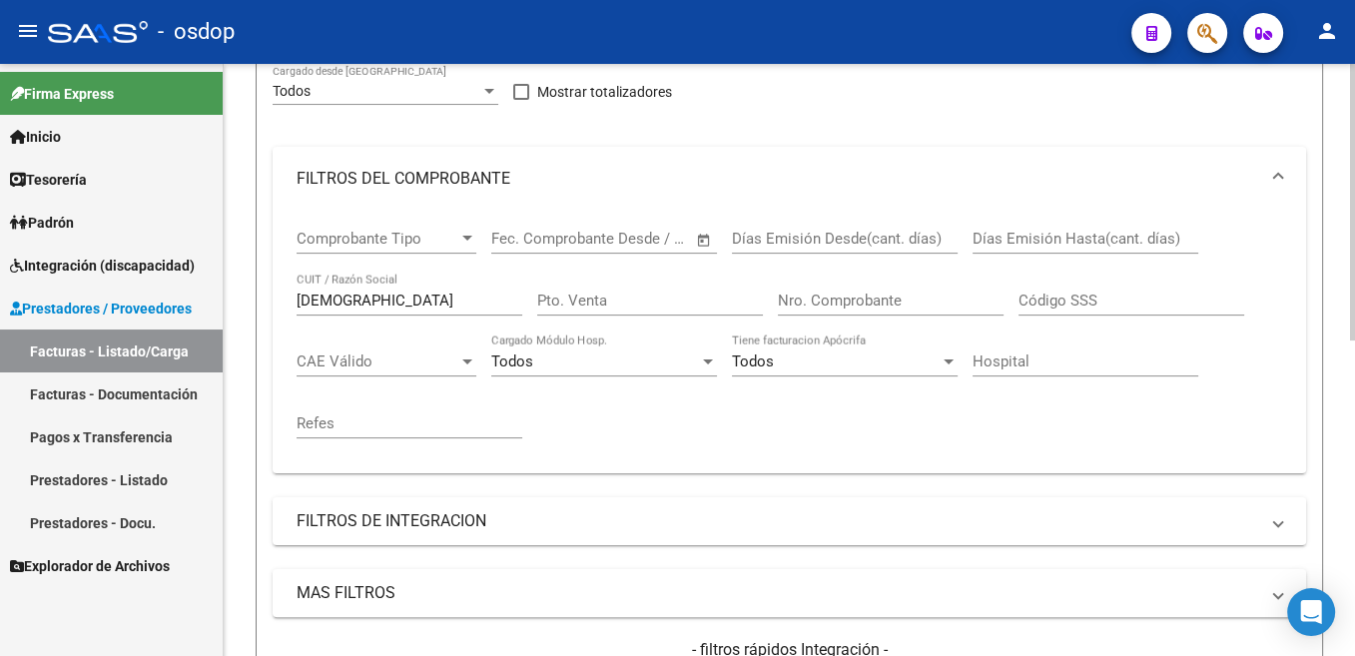
scroll to position [273, 0]
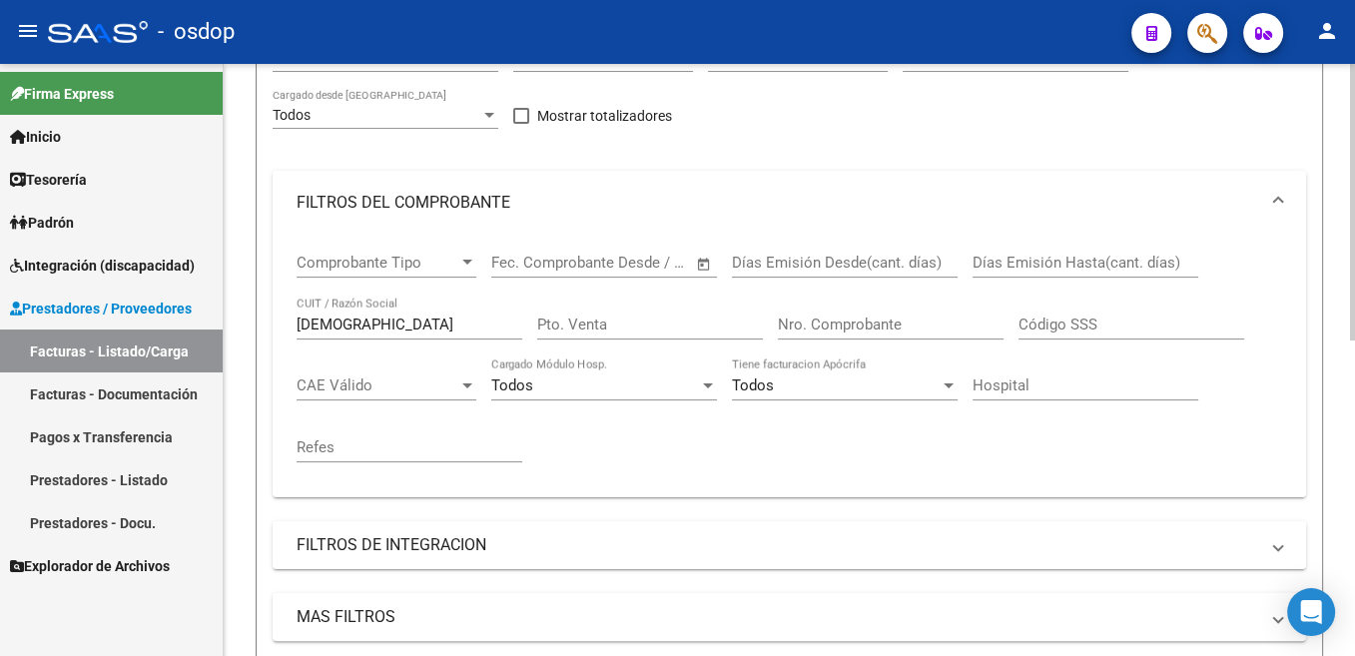
click at [350, 321] on input "[DEMOGRAPHIC_DATA]" at bounding box center [410, 325] width 226 height 18
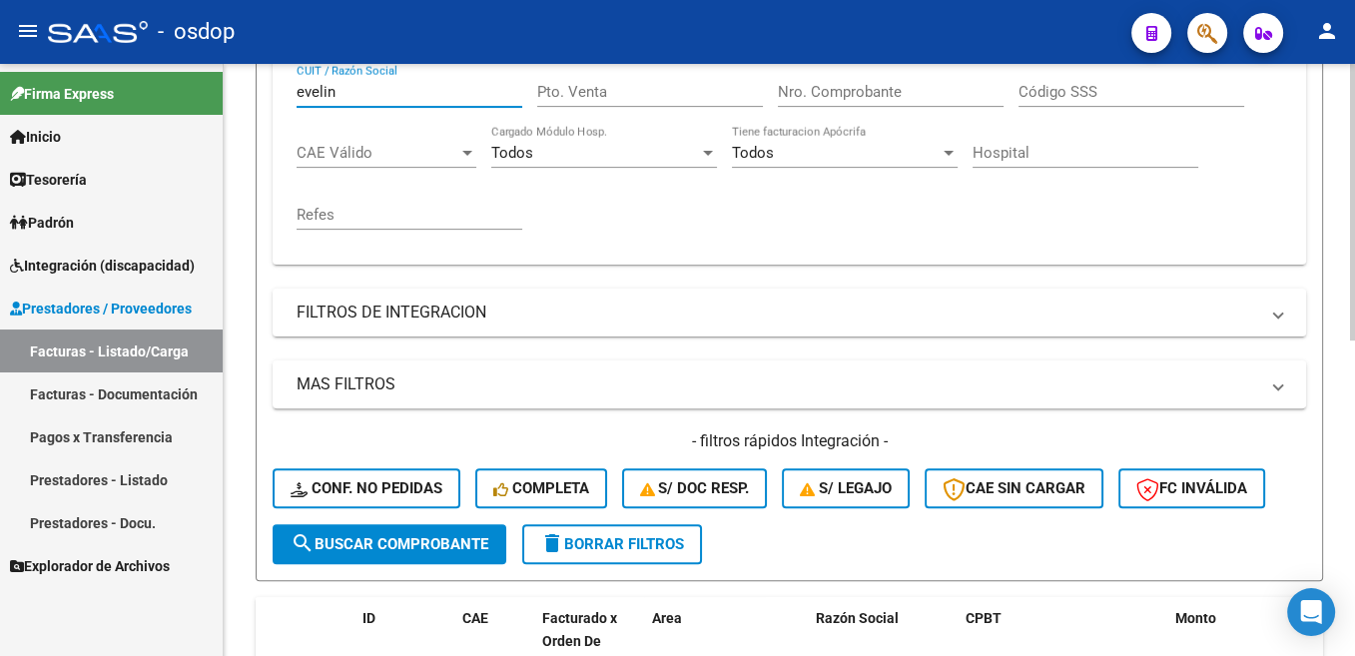
scroll to position [574, 0]
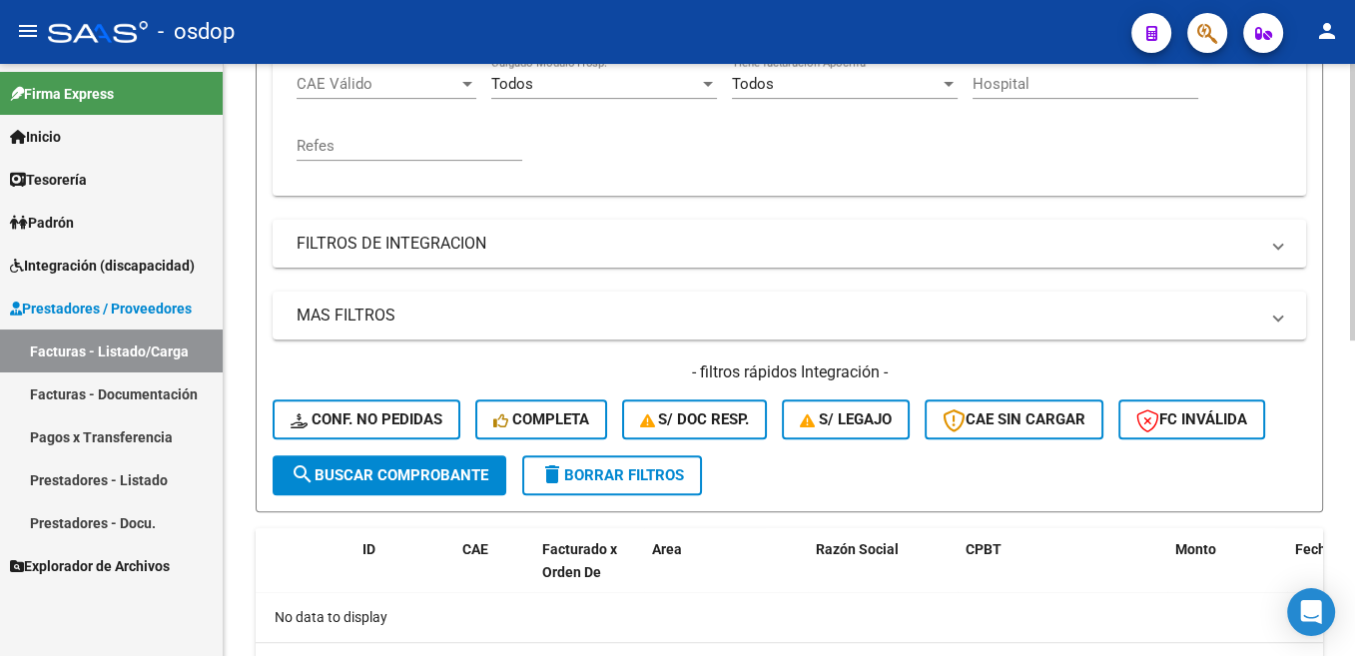
click at [463, 481] on span "search Buscar Comprobante" at bounding box center [390, 475] width 198 height 18
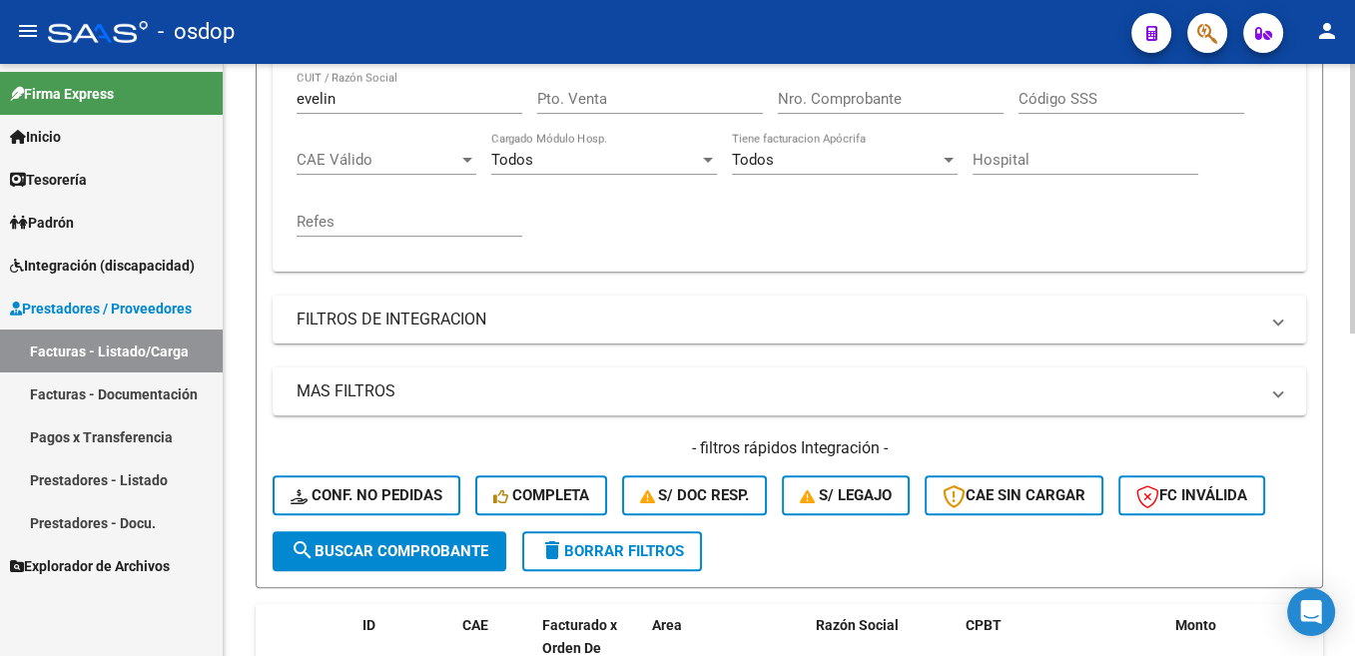
scroll to position [407, 0]
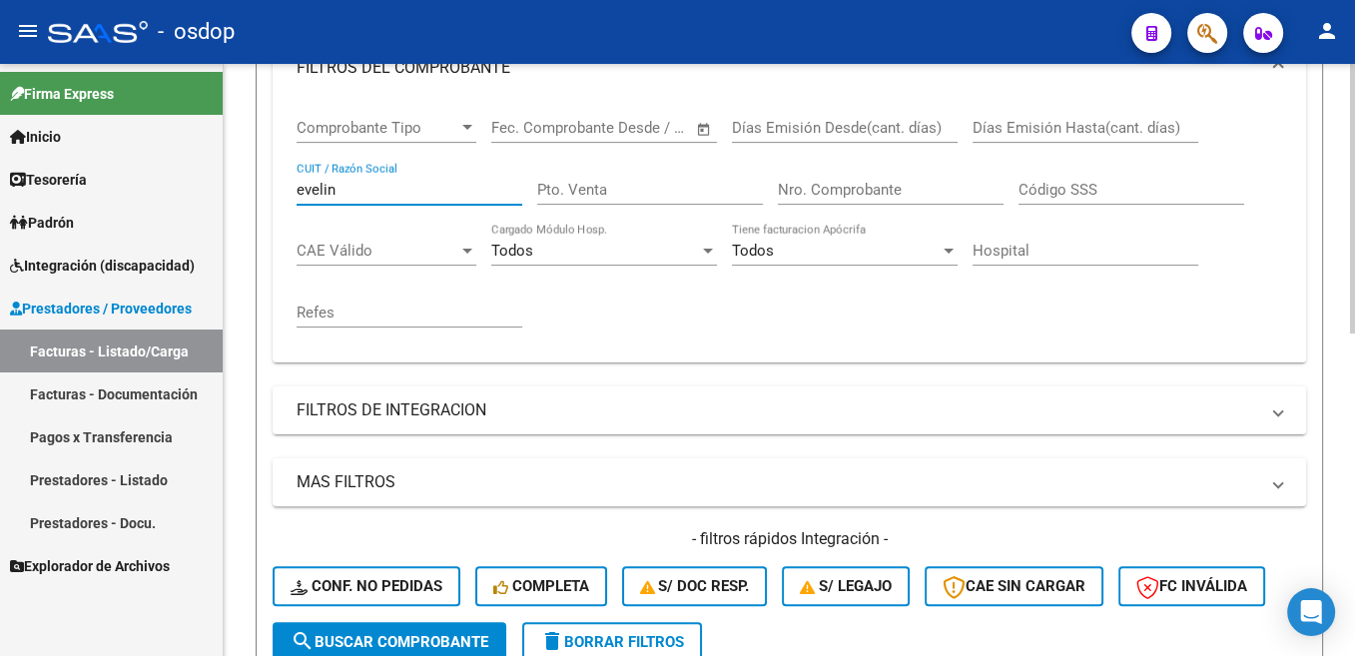
click at [316, 192] on input "evelin" at bounding box center [410, 190] width 226 height 18
click at [465, 624] on span "search Buscar Comprobante" at bounding box center [390, 642] width 198 height 18
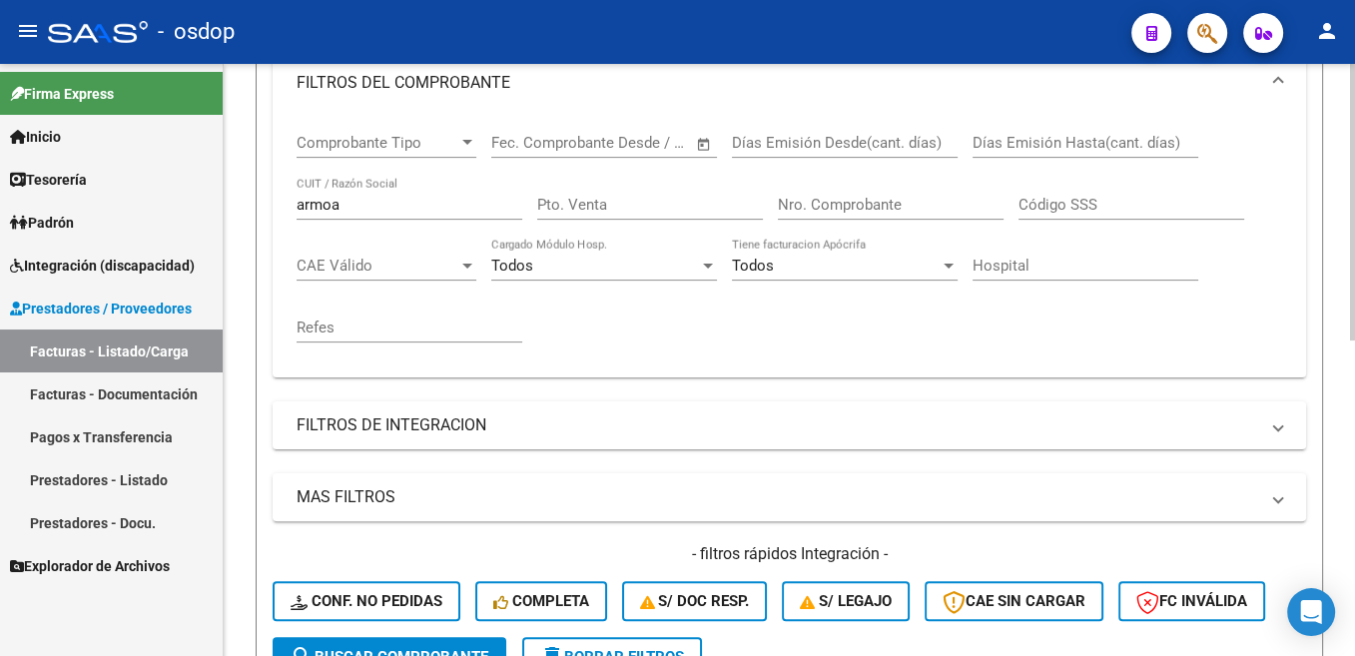
scroll to position [273, 0]
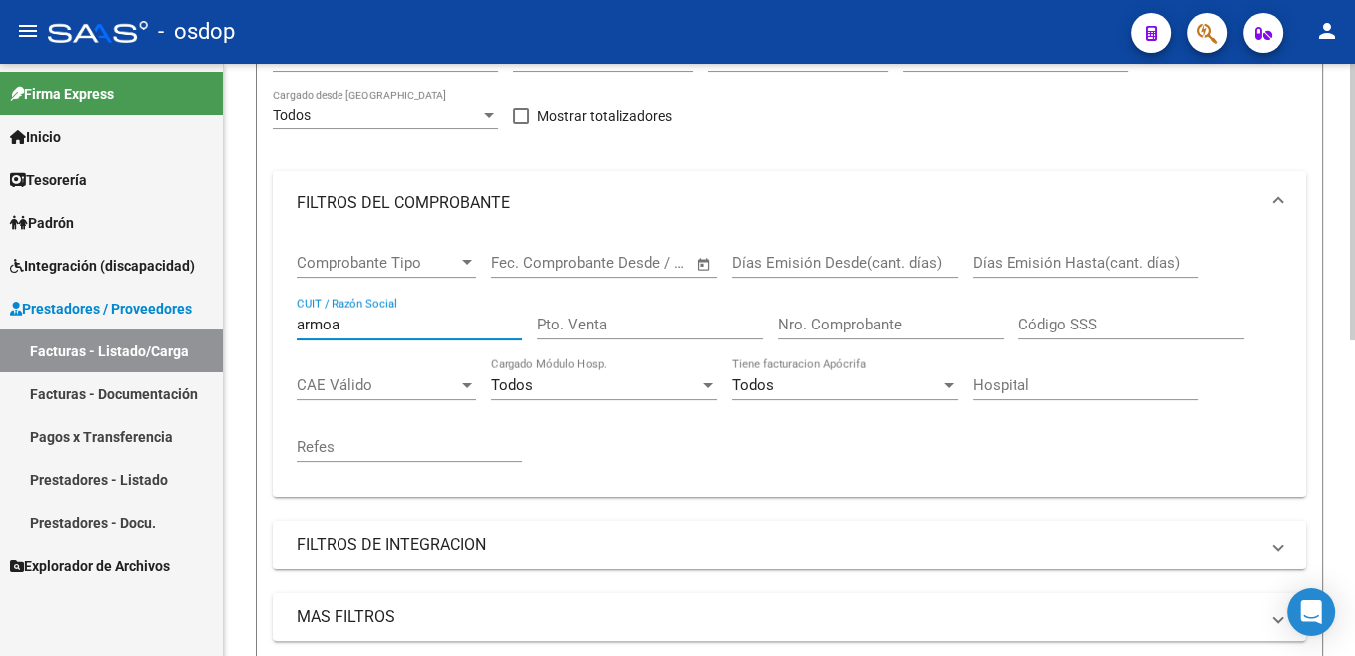
click at [333, 319] on input "armoa" at bounding box center [410, 325] width 226 height 18
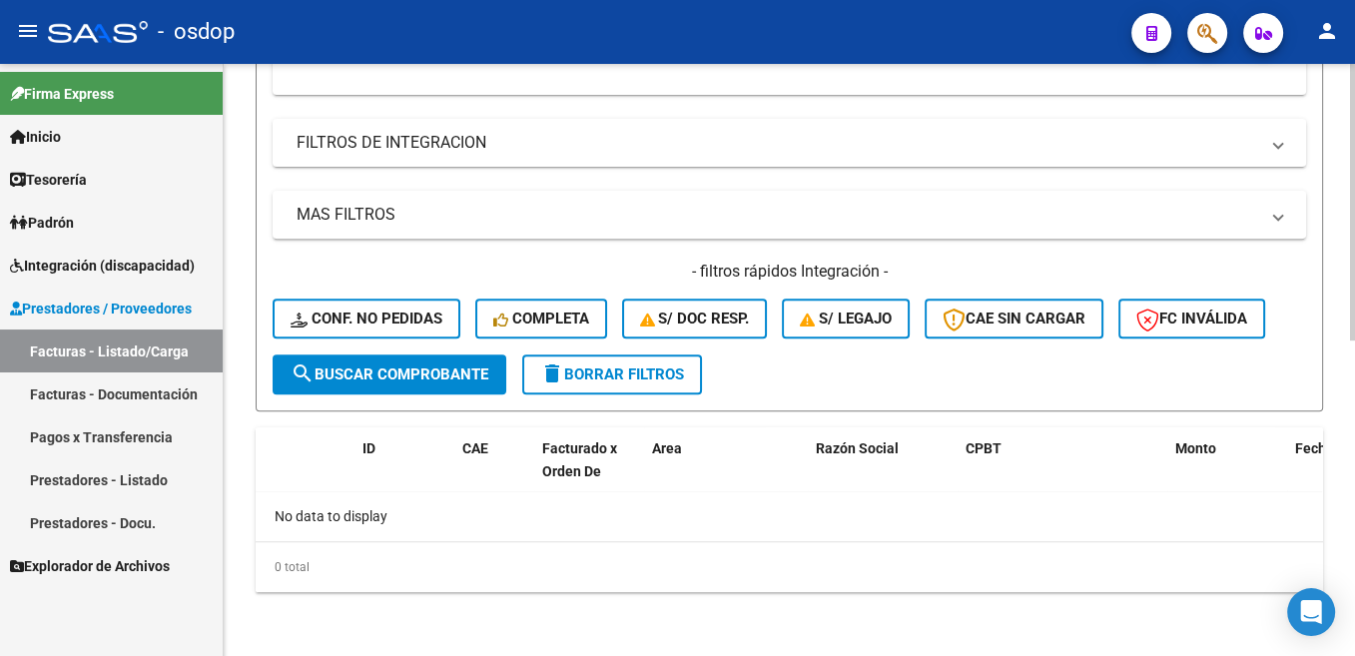
click at [407, 374] on span "search Buscar Comprobante" at bounding box center [390, 374] width 198 height 18
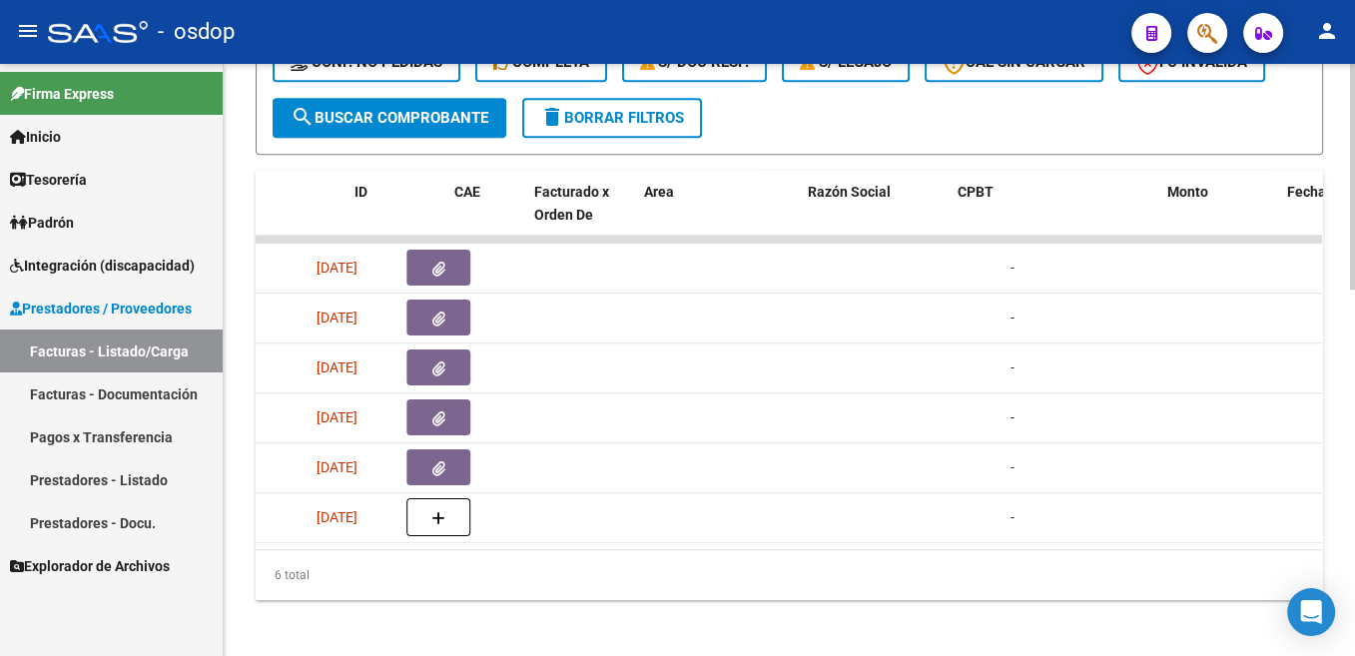
scroll to position [0, 0]
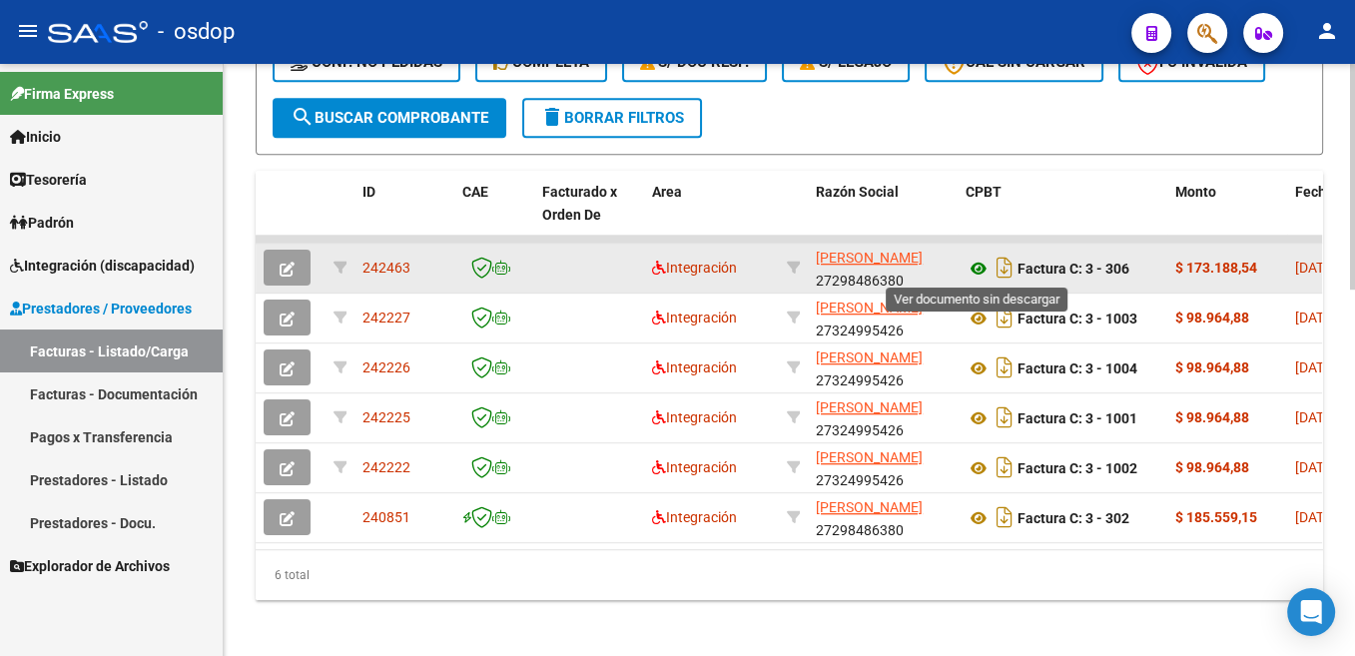
click at [981, 264] on icon at bounding box center [978, 269] width 26 height 24
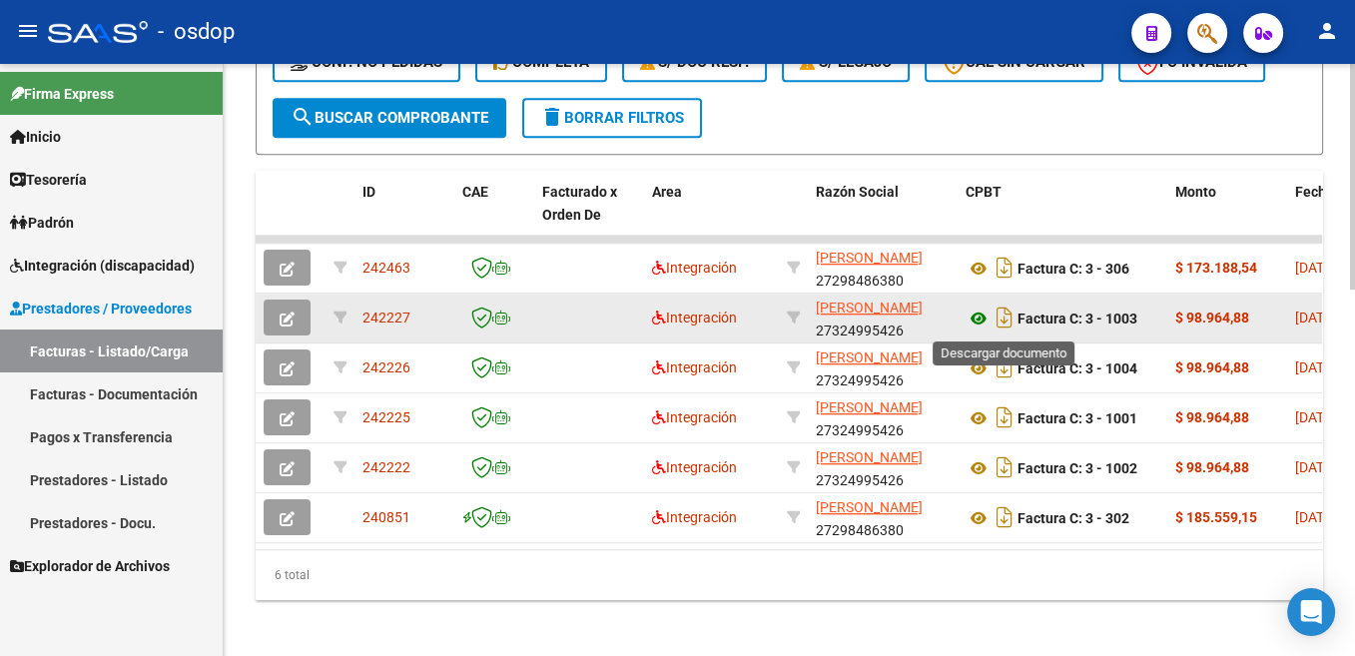
click at [983, 319] on icon at bounding box center [978, 319] width 26 height 24
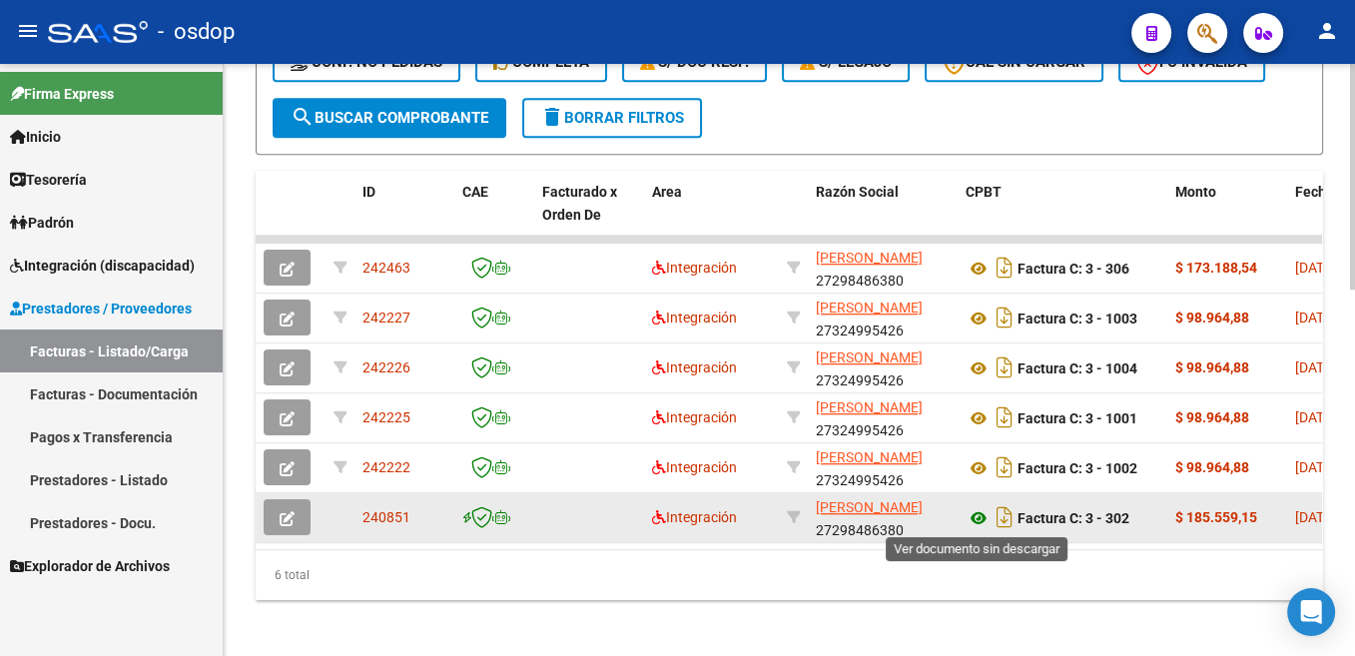
click at [975, 518] on icon at bounding box center [978, 518] width 26 height 24
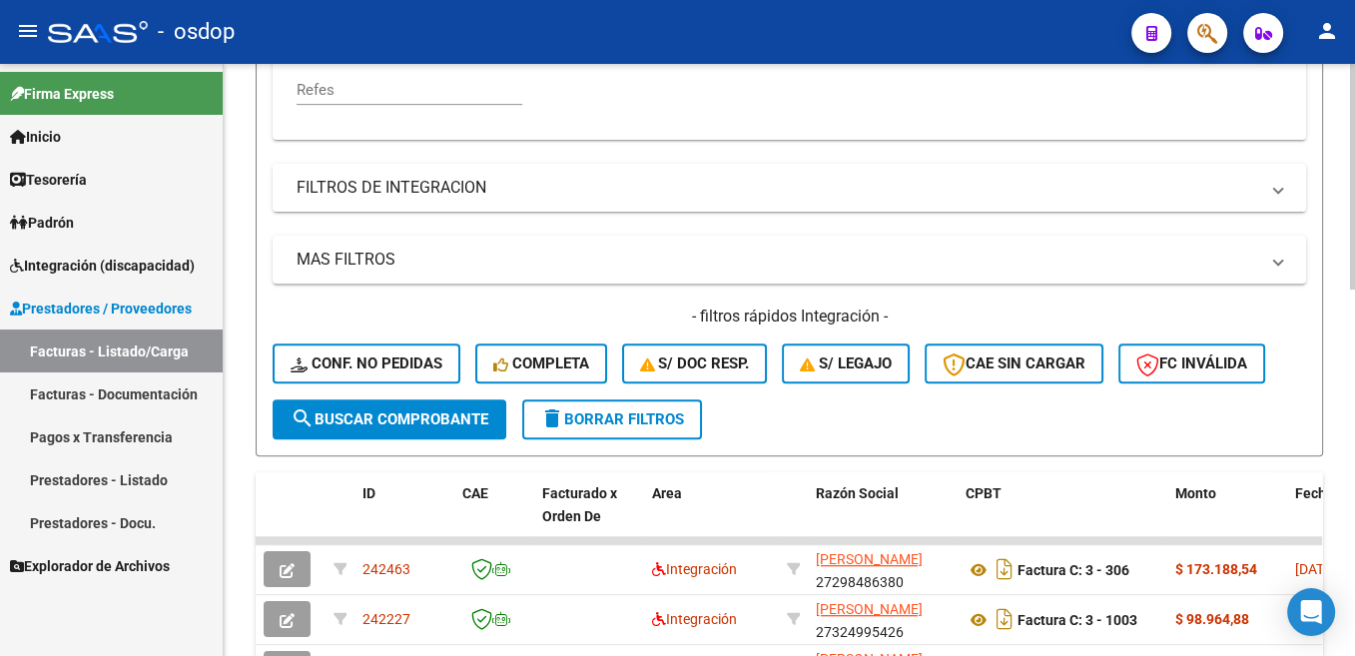
scroll to position [328, 0]
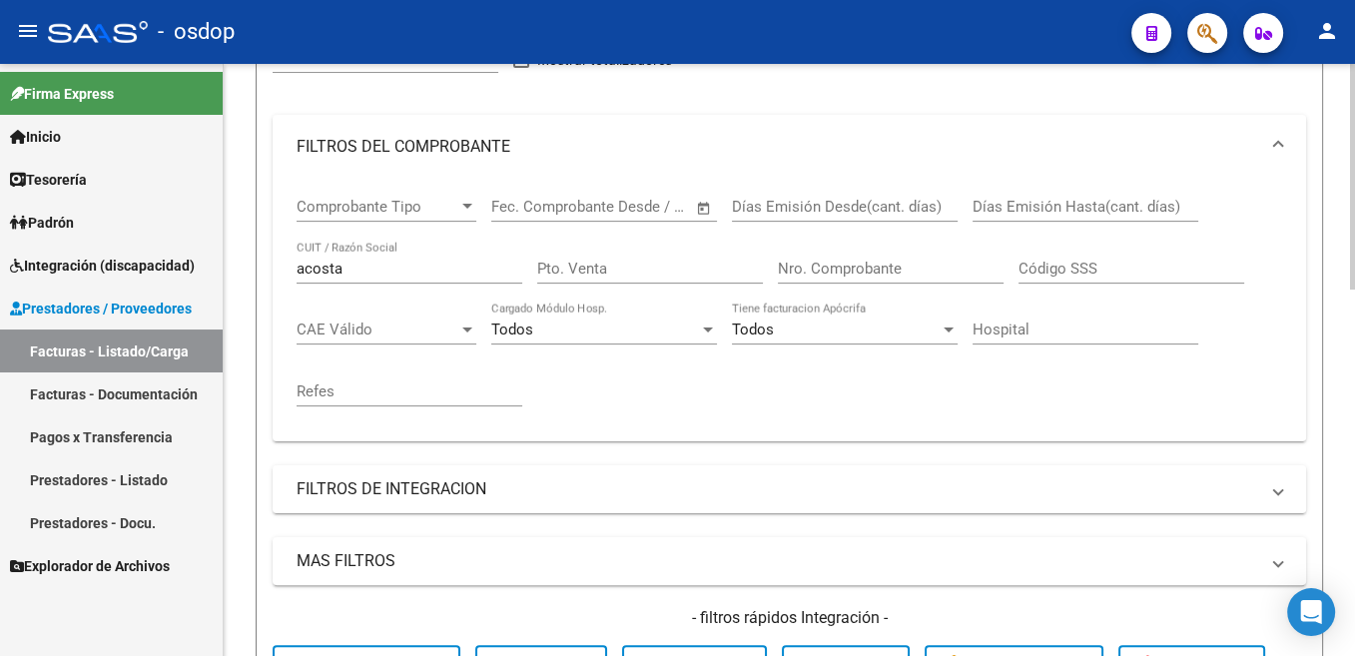
click at [323, 259] on div "acosta CUIT / Razón Social" at bounding box center [410, 262] width 226 height 43
drag, startPoint x: 323, startPoint y: 259, endPoint x: 334, endPoint y: 281, distance: 24.6
click at [322, 261] on div "acosta CUIT / Razón Social" at bounding box center [410, 262] width 226 height 43
click at [334, 282] on div "acosta CUIT / Razón Social" at bounding box center [410, 262] width 226 height 43
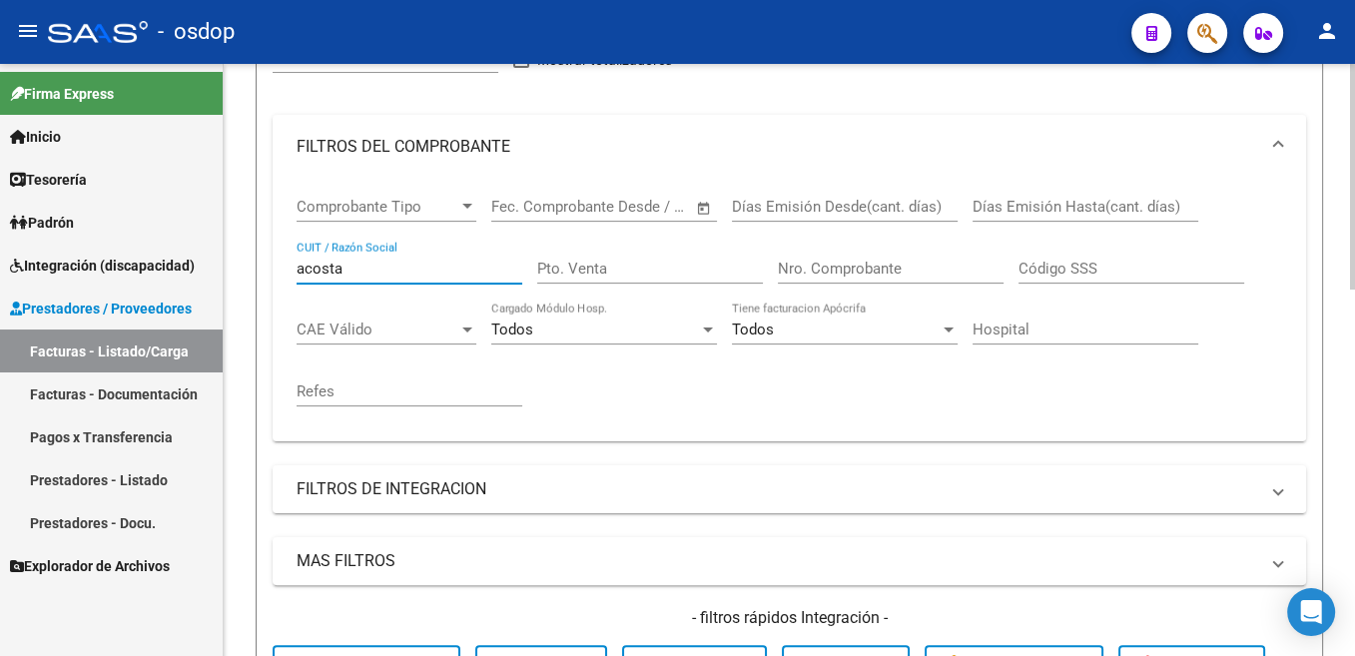
click at [332, 276] on input "acosta" at bounding box center [410, 269] width 226 height 18
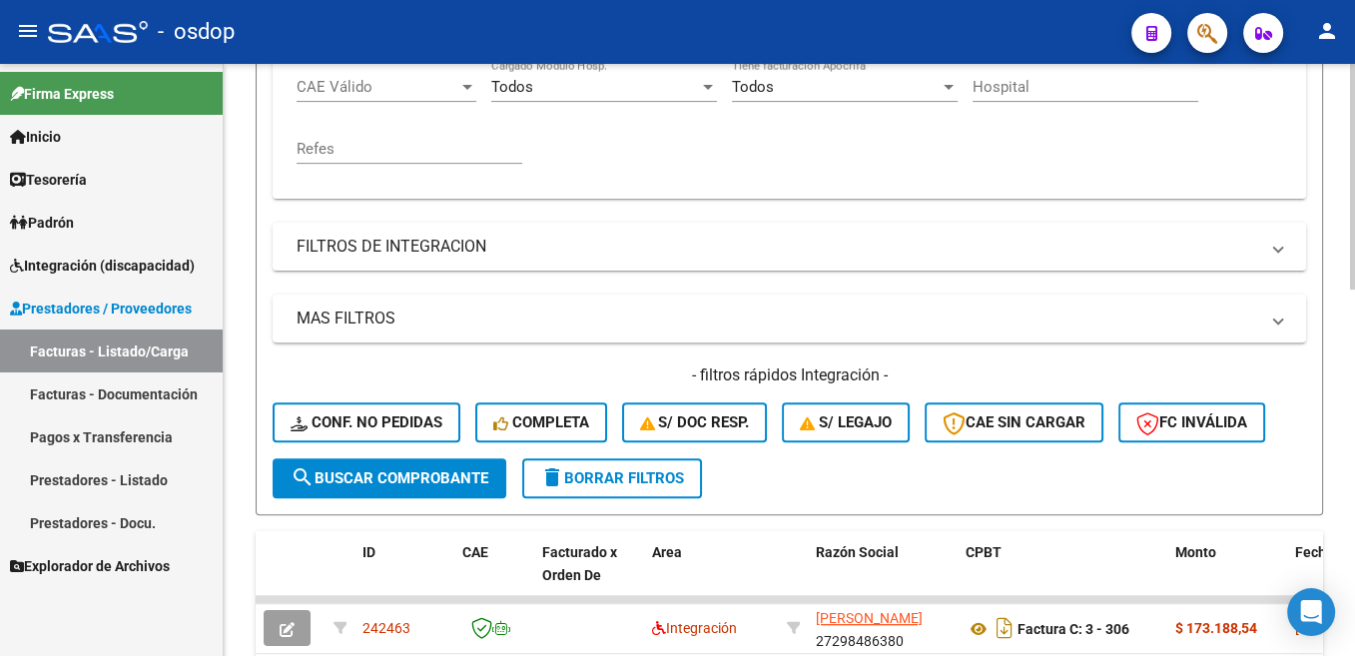
scroll to position [630, 0]
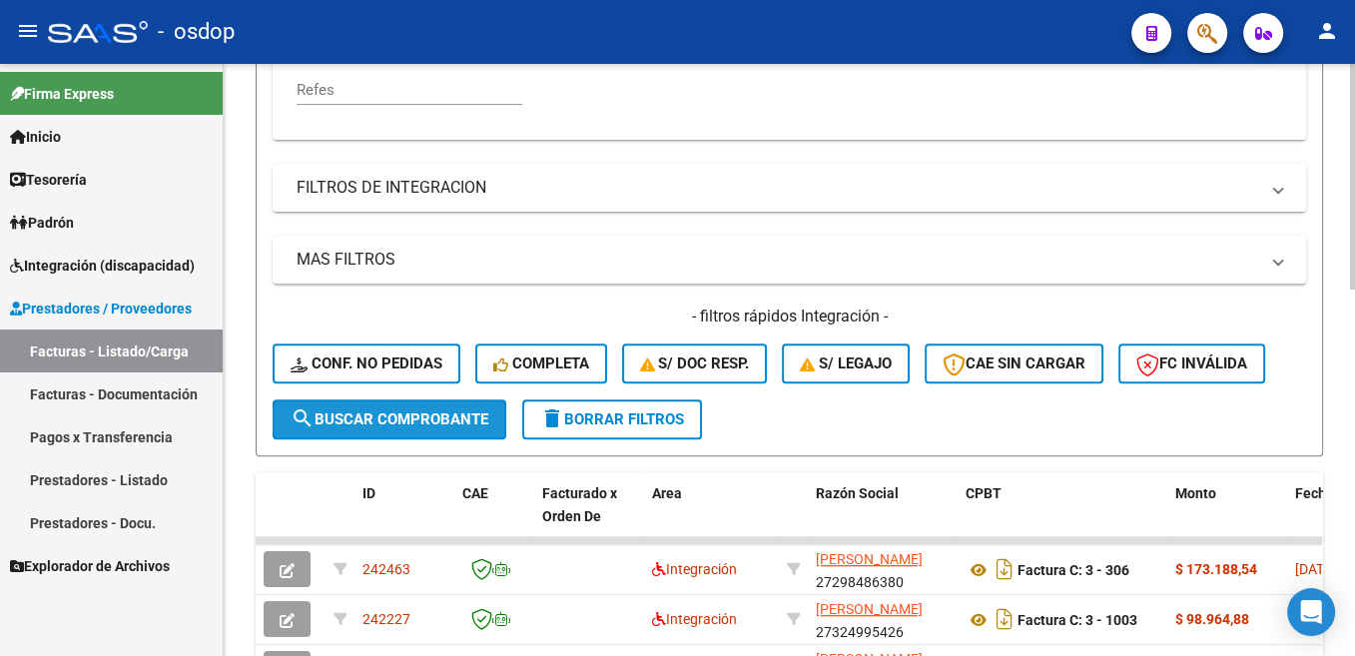
click at [413, 429] on button "search Buscar Comprobante" at bounding box center [390, 419] width 234 height 40
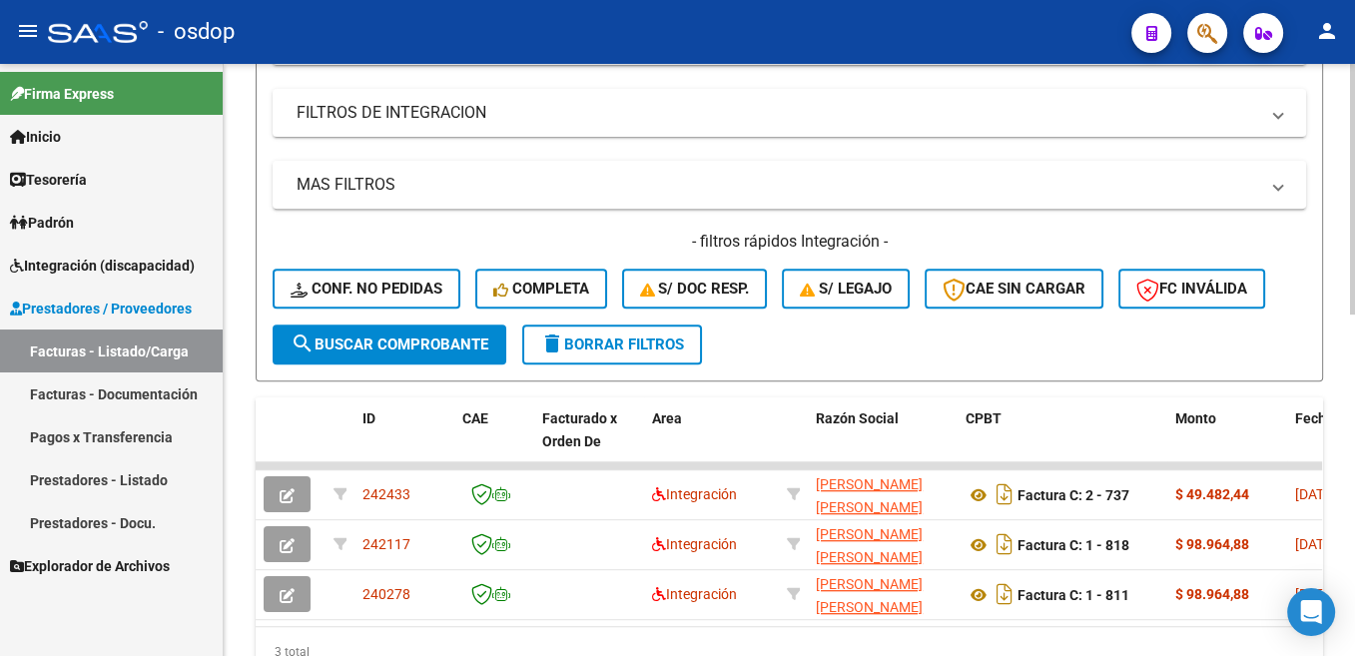
scroll to position [731, 0]
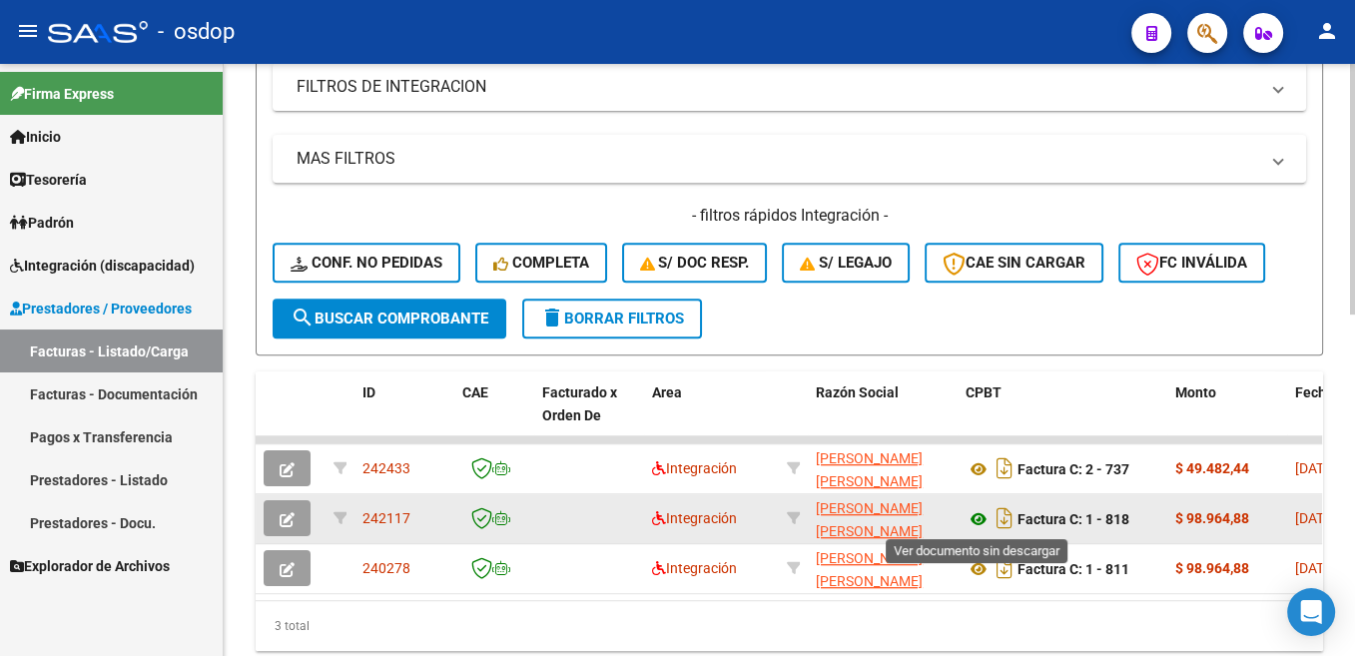
click at [981, 511] on icon at bounding box center [978, 519] width 26 height 24
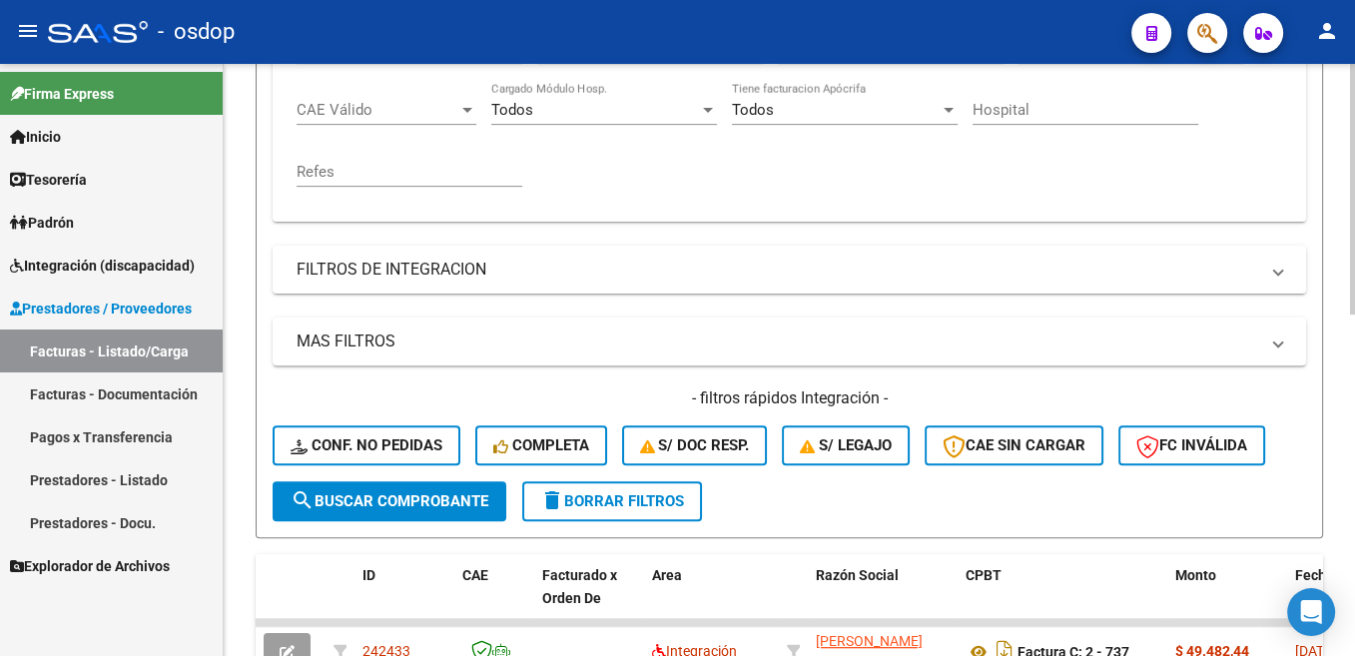
scroll to position [429, 0]
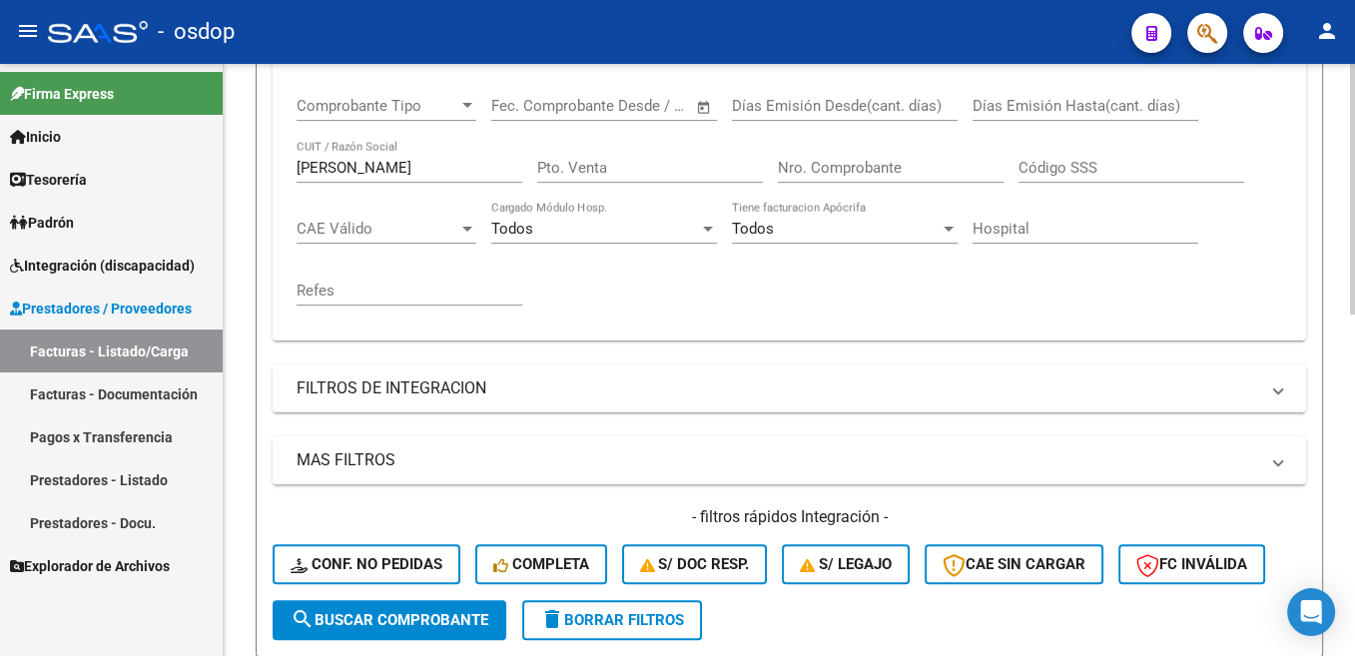
click at [323, 166] on input "[PERSON_NAME]" at bounding box center [410, 168] width 226 height 18
click at [463, 616] on span "search Buscar Comprobante" at bounding box center [390, 620] width 198 height 18
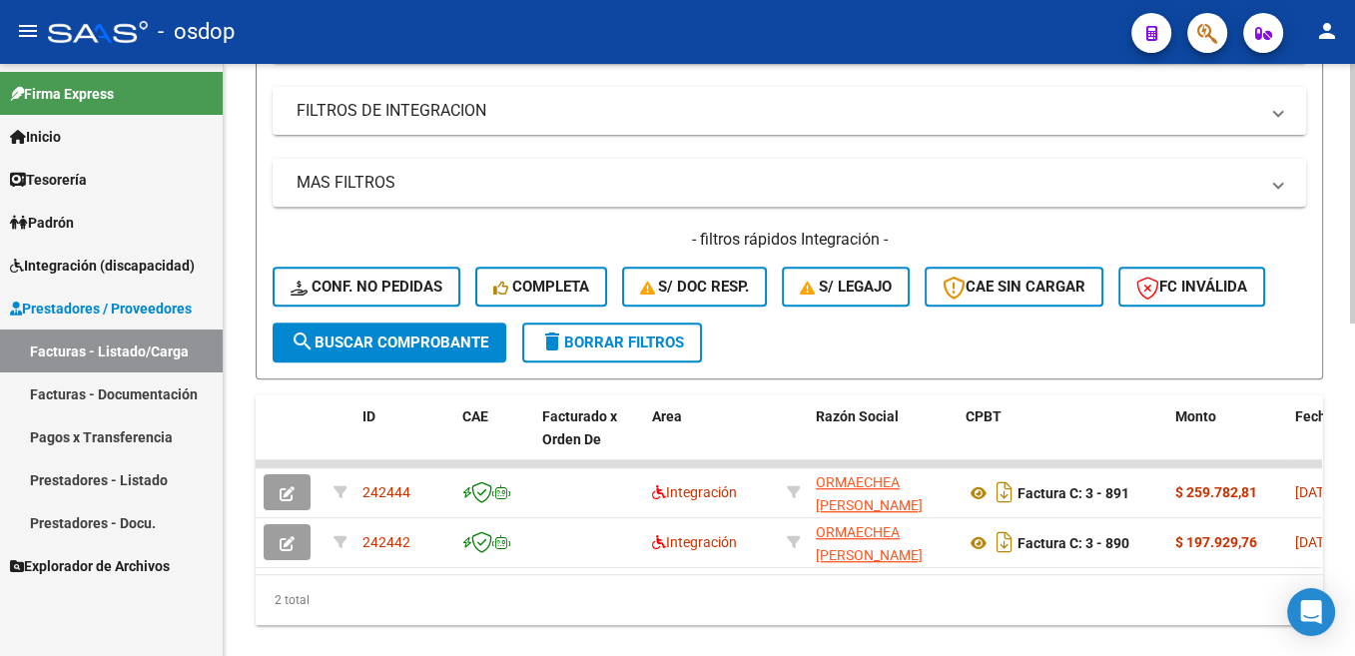
scroll to position [731, 0]
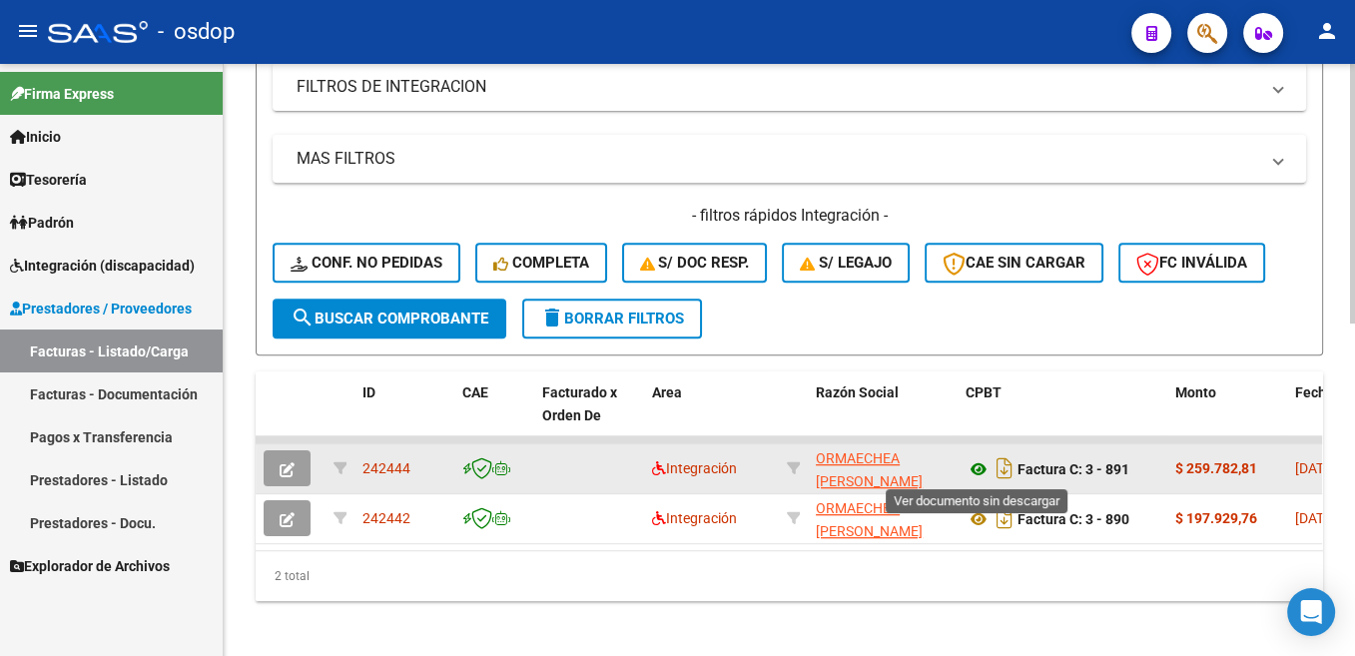
click at [986, 462] on icon at bounding box center [978, 469] width 26 height 24
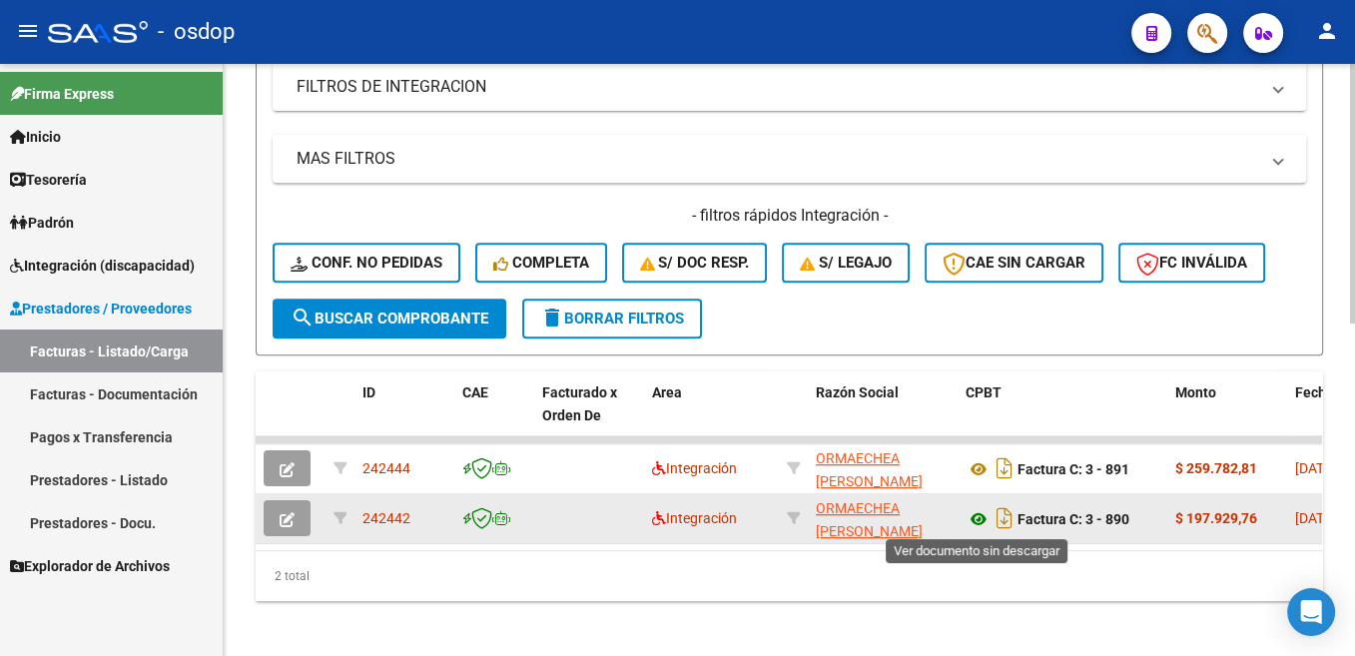
click at [982, 524] on icon at bounding box center [978, 519] width 26 height 24
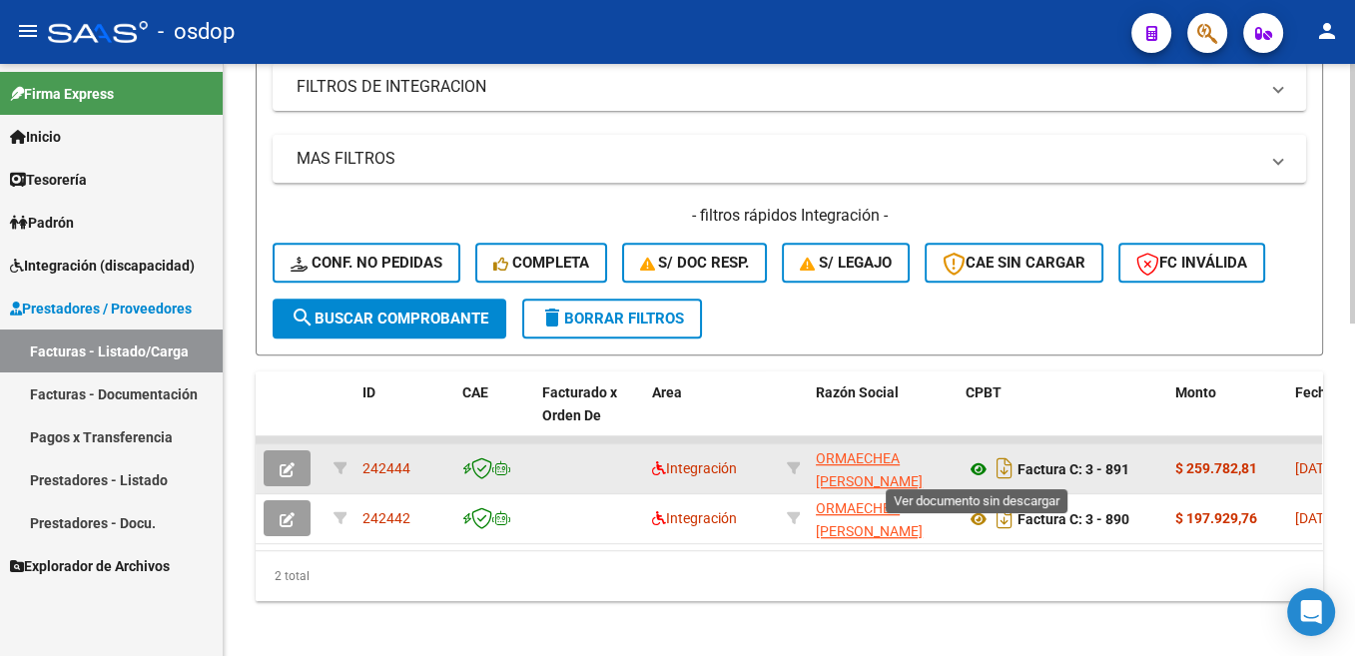
click at [979, 469] on icon at bounding box center [978, 469] width 26 height 24
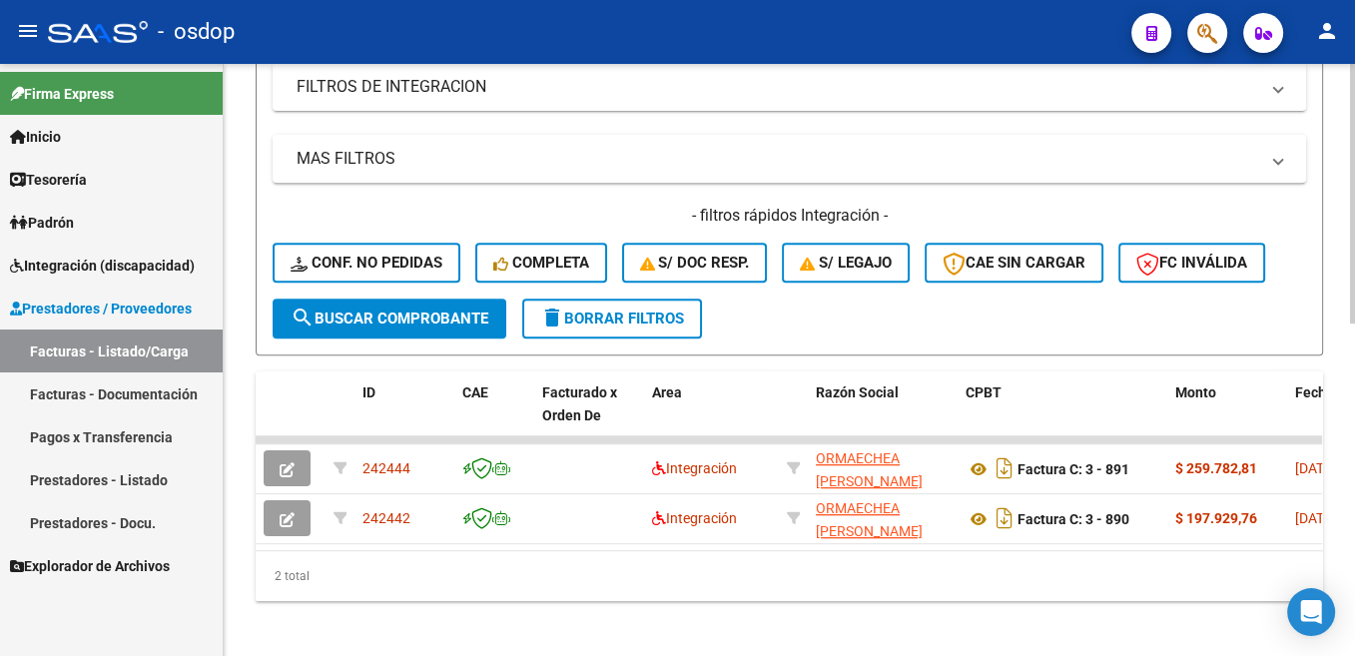
scroll to position [328, 0]
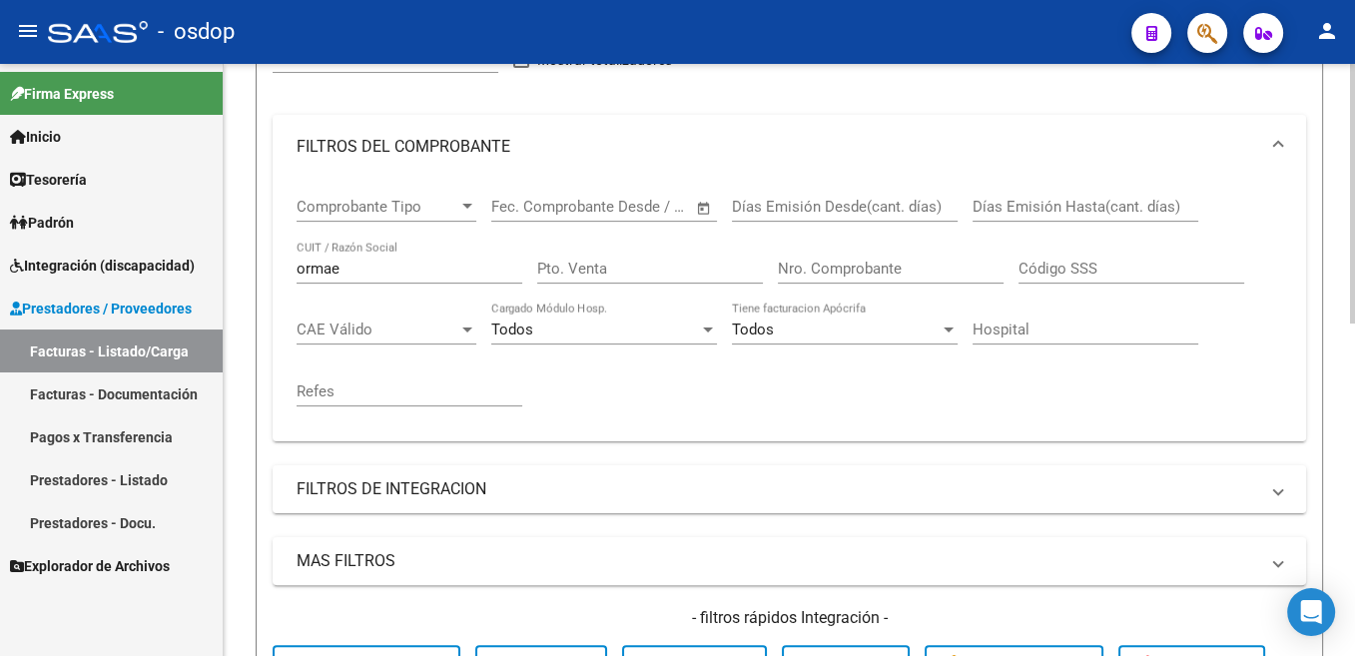
click at [335, 275] on input "ormae" at bounding box center [410, 269] width 226 height 18
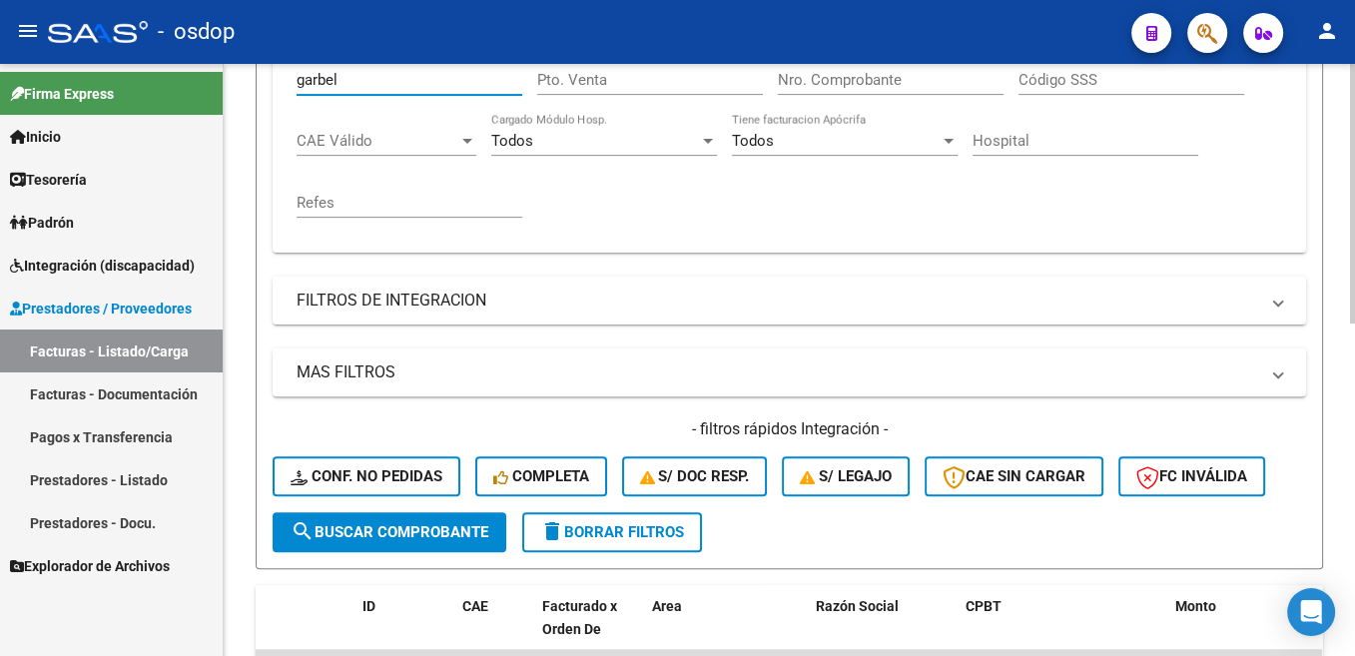
scroll to position [529, 0]
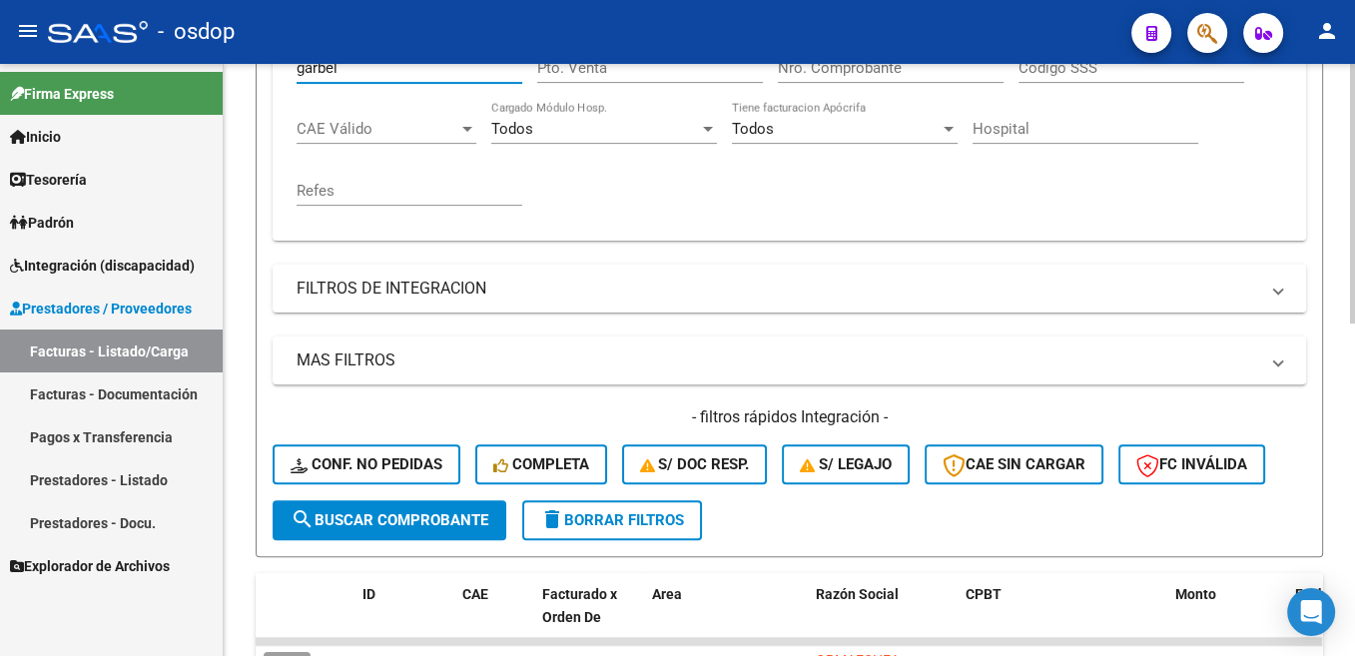
click at [442, 507] on button "search Buscar Comprobante" at bounding box center [390, 520] width 234 height 40
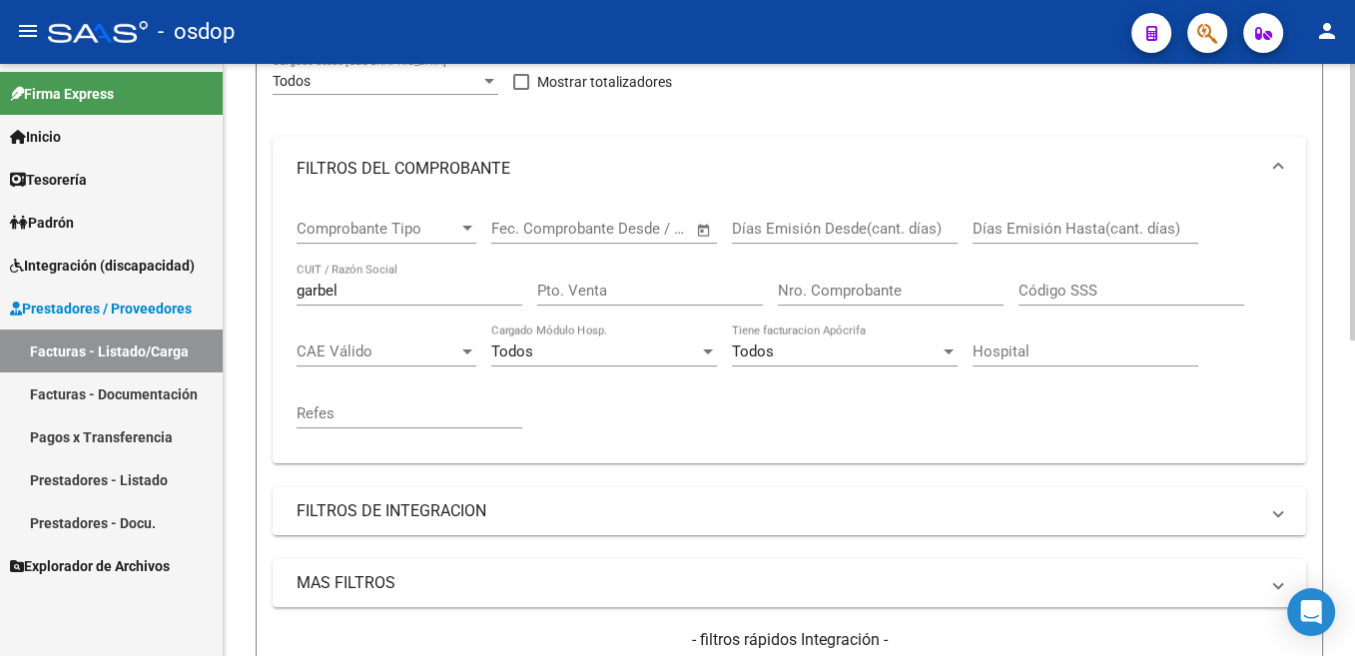
scroll to position [273, 0]
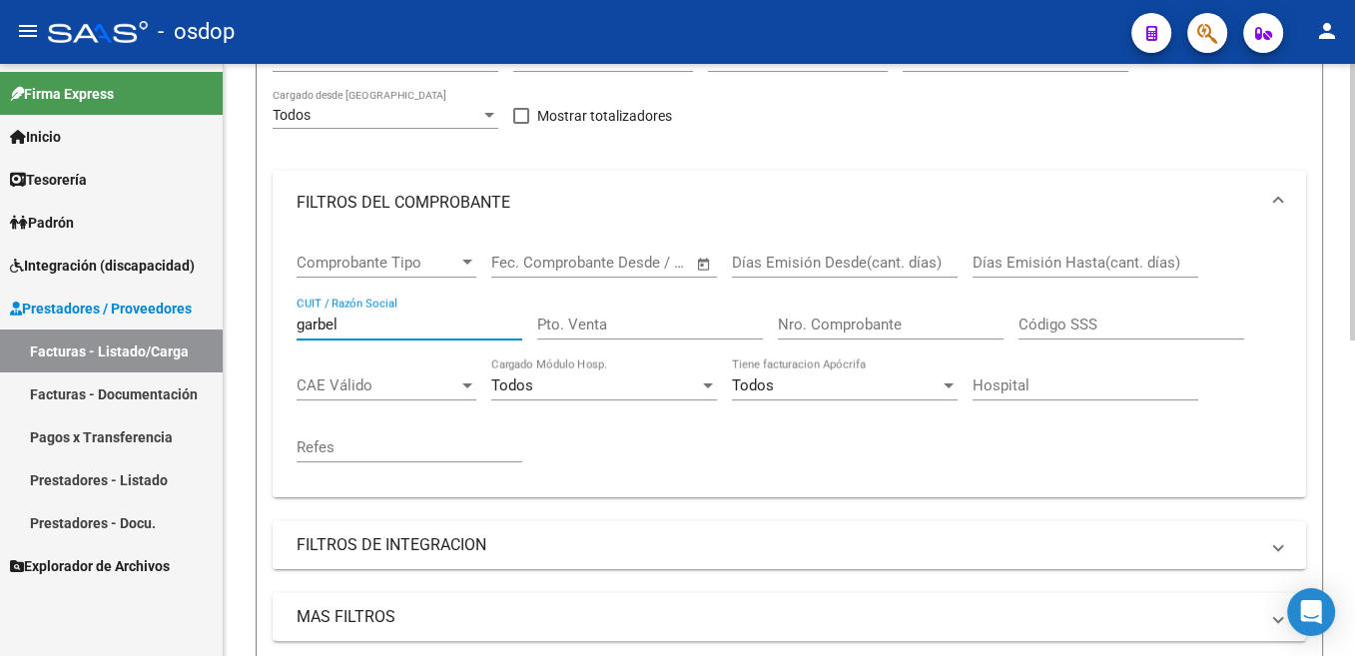
click at [325, 323] on input "garbel" at bounding box center [410, 325] width 226 height 18
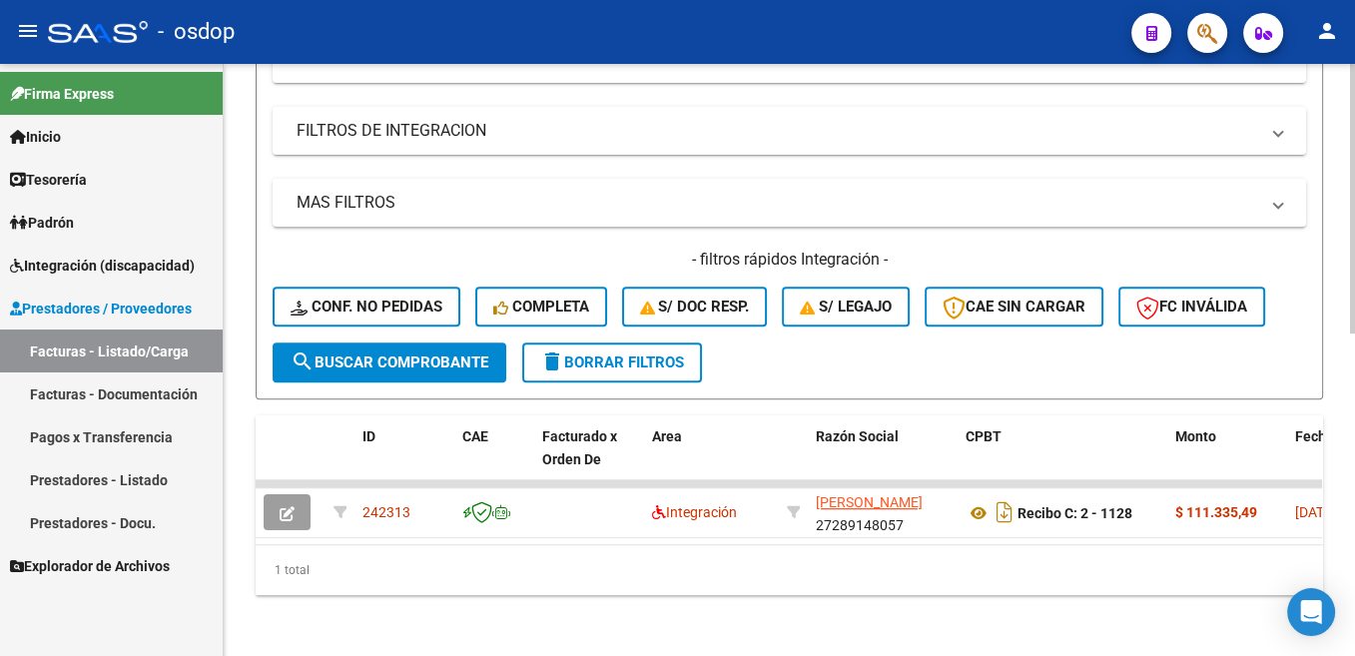
scroll to position [709, 0]
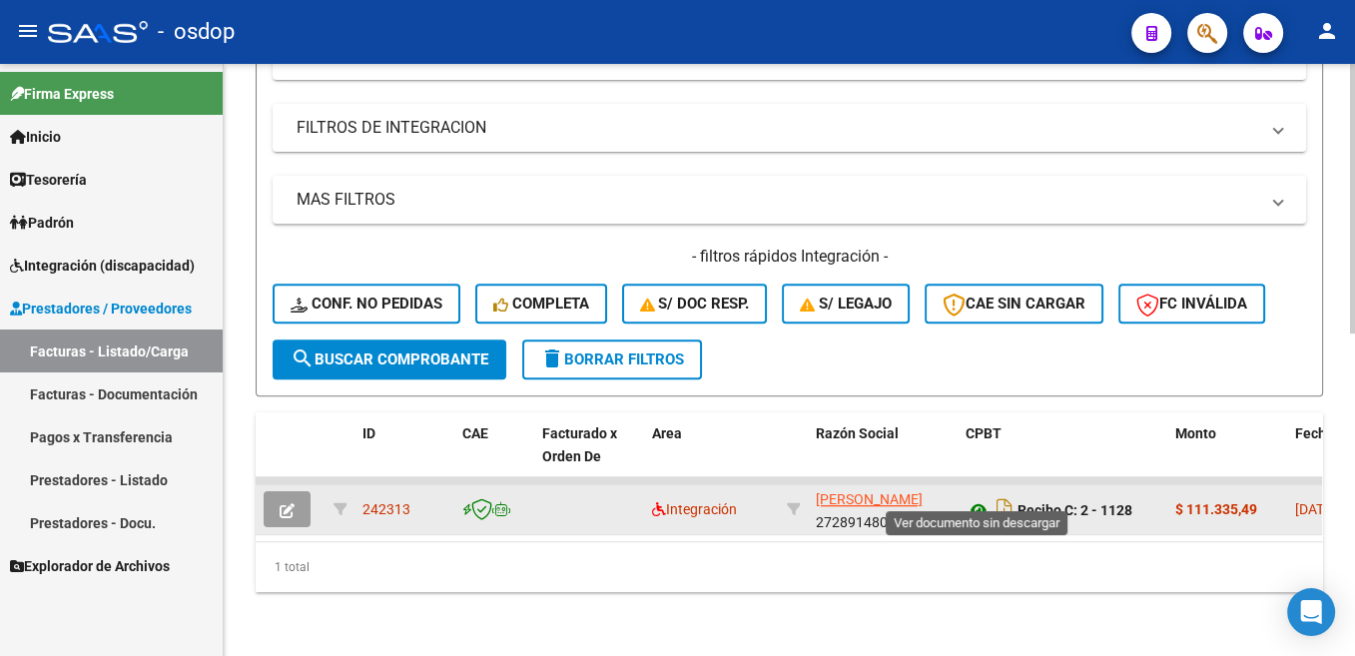
click at [980, 498] on icon at bounding box center [978, 510] width 26 height 24
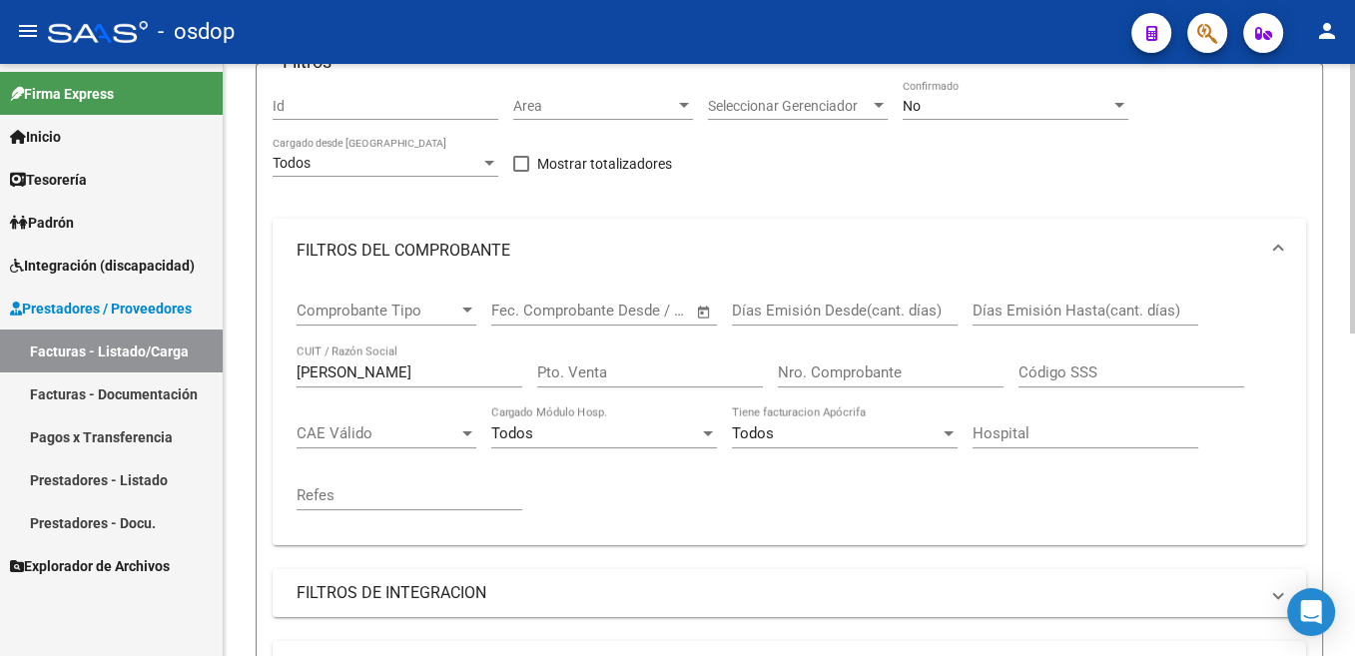
scroll to position [206, 0]
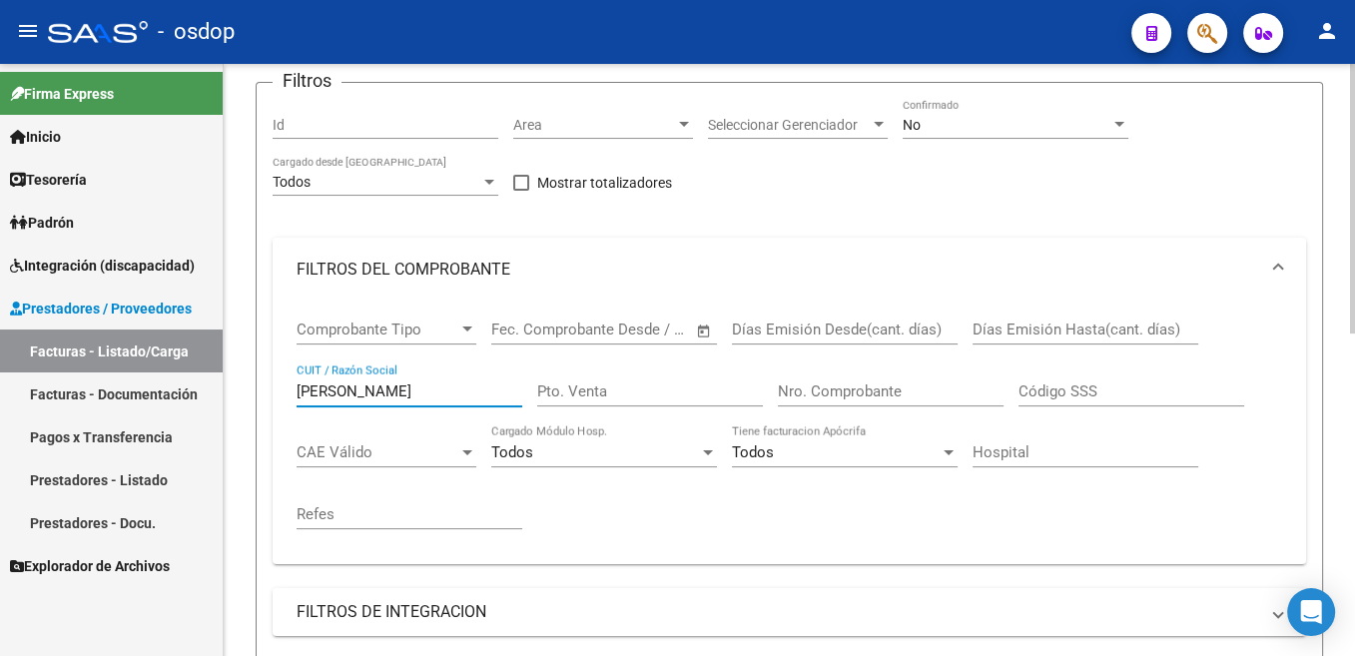
click at [337, 389] on input "[PERSON_NAME]" at bounding box center [410, 391] width 226 height 18
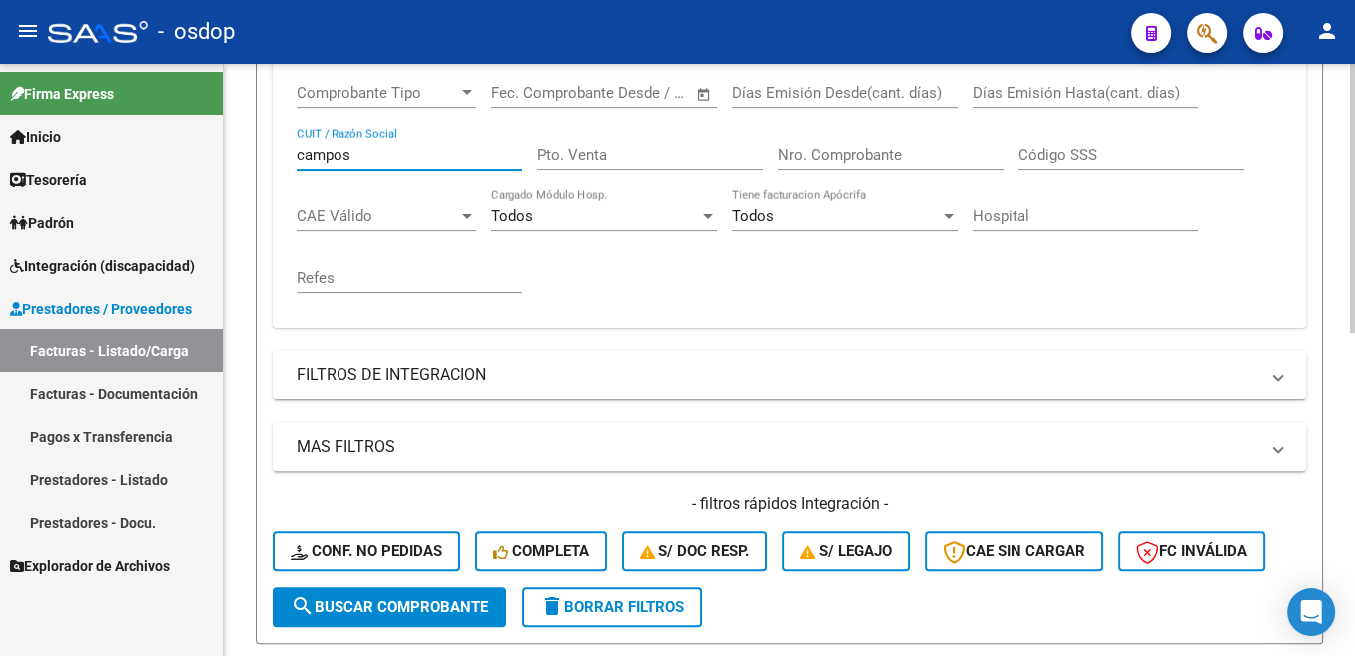
scroll to position [507, 0]
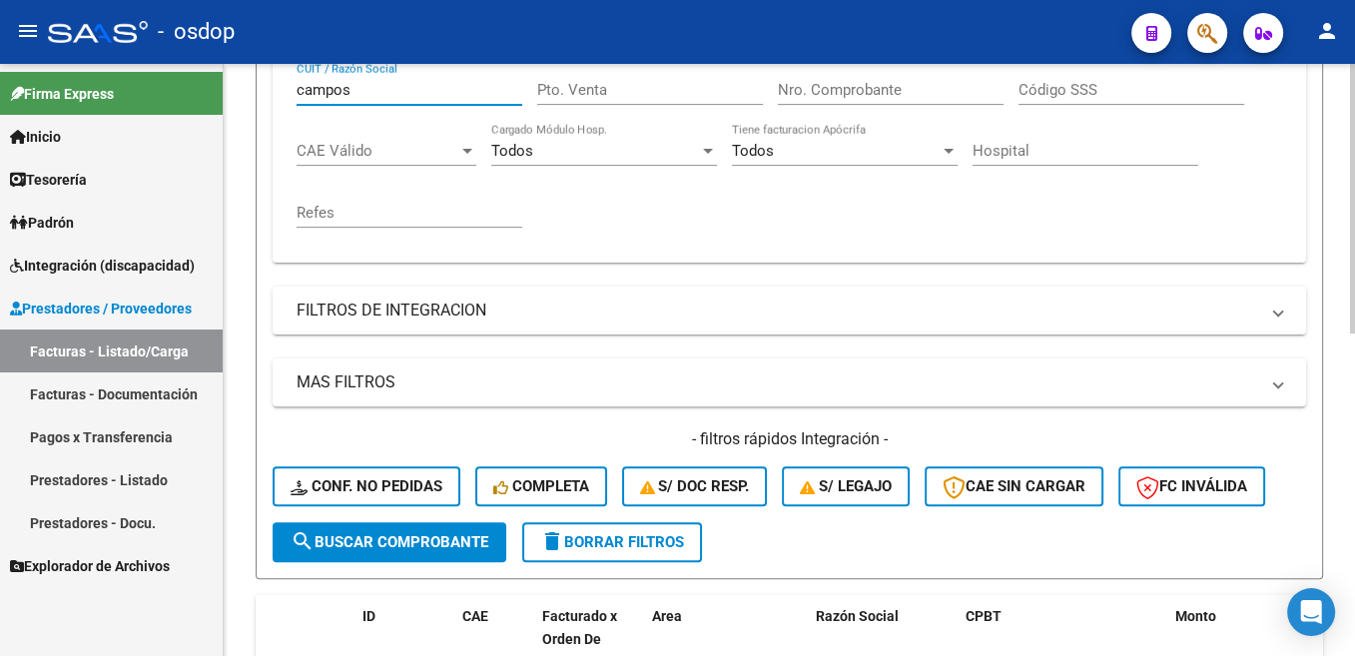
click at [443, 542] on span "search Buscar Comprobante" at bounding box center [390, 542] width 198 height 18
click at [323, 89] on input "campos" at bounding box center [410, 90] width 226 height 18
click at [380, 531] on button "search Buscar Comprobante" at bounding box center [390, 542] width 234 height 40
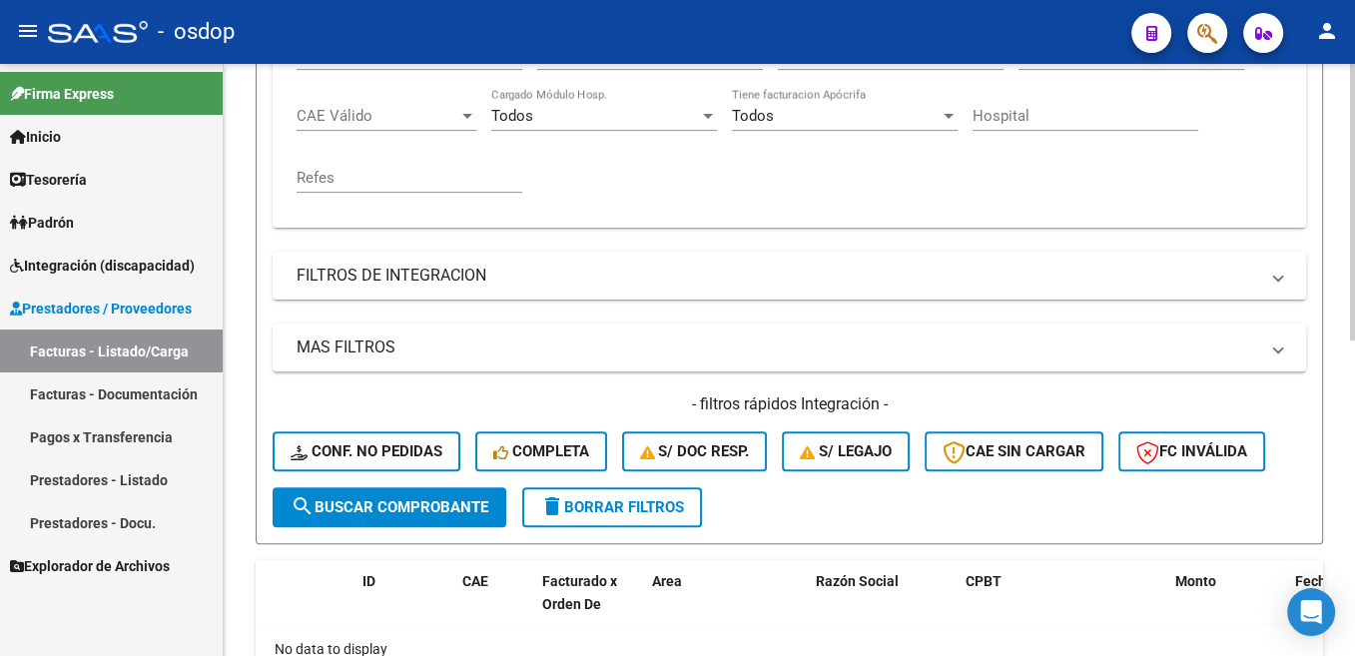
scroll to position [273, 0]
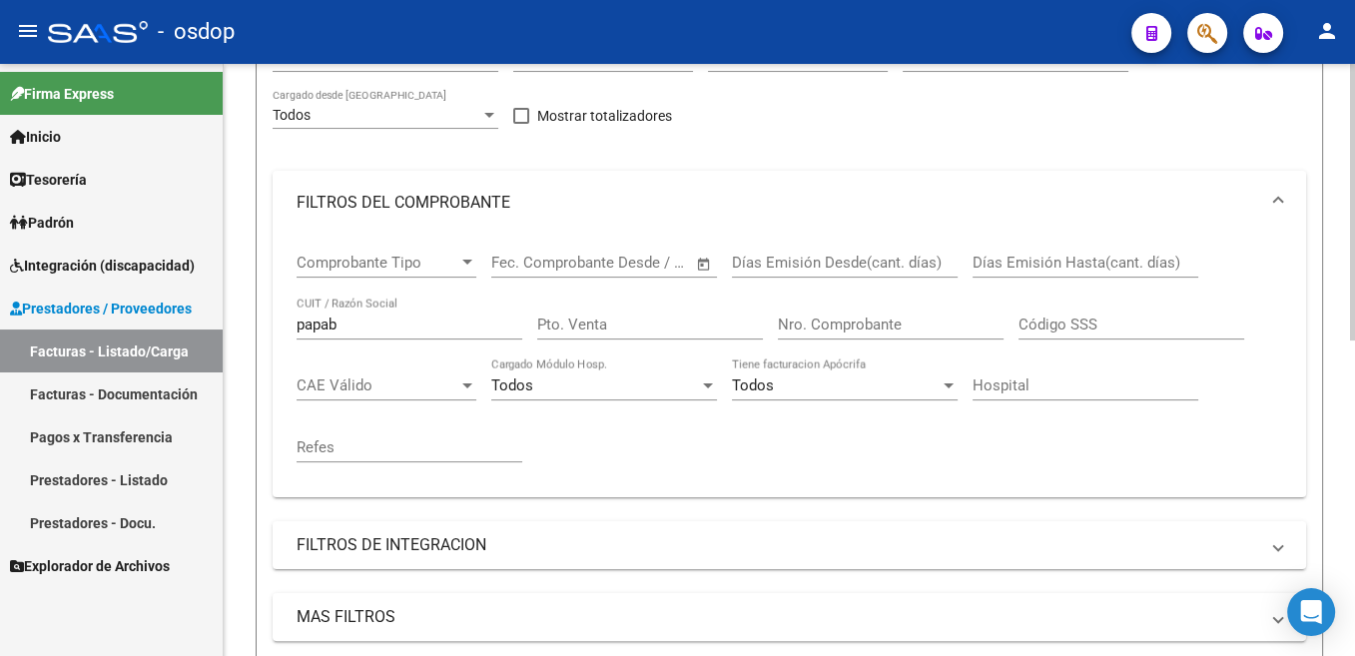
click at [334, 332] on input "papab" at bounding box center [410, 325] width 226 height 18
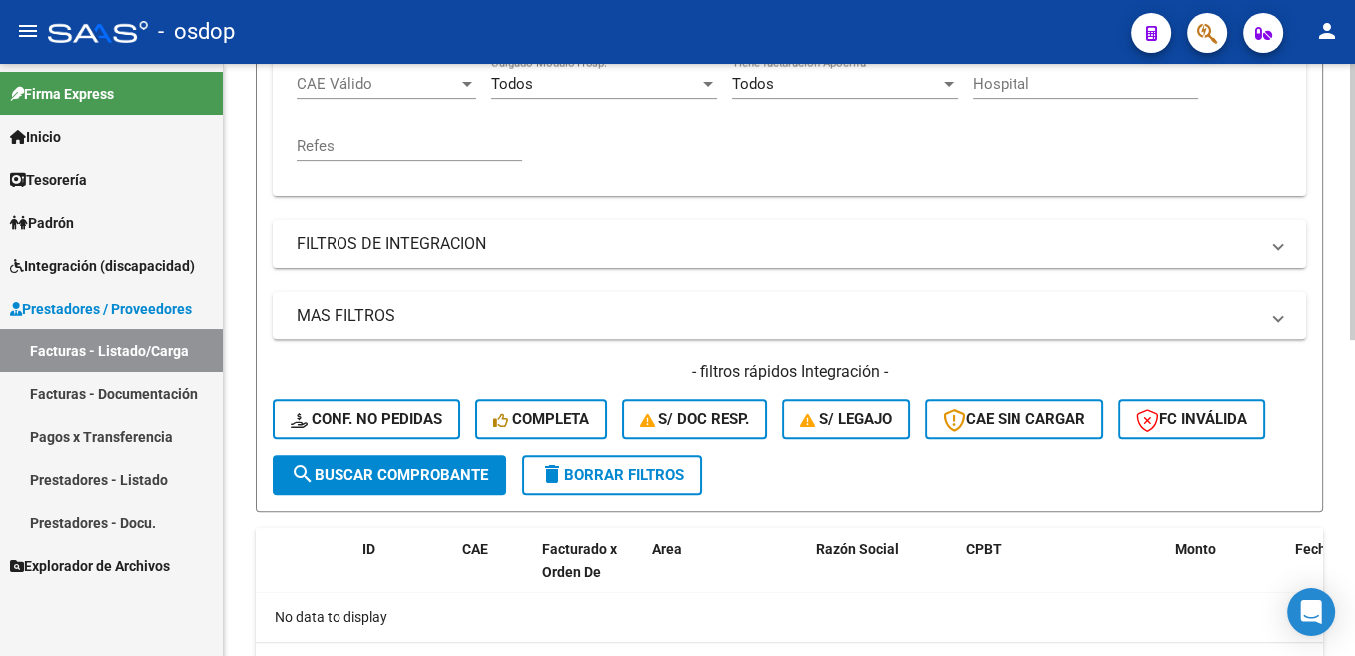
click at [472, 479] on span "search Buscar Comprobante" at bounding box center [390, 475] width 198 height 18
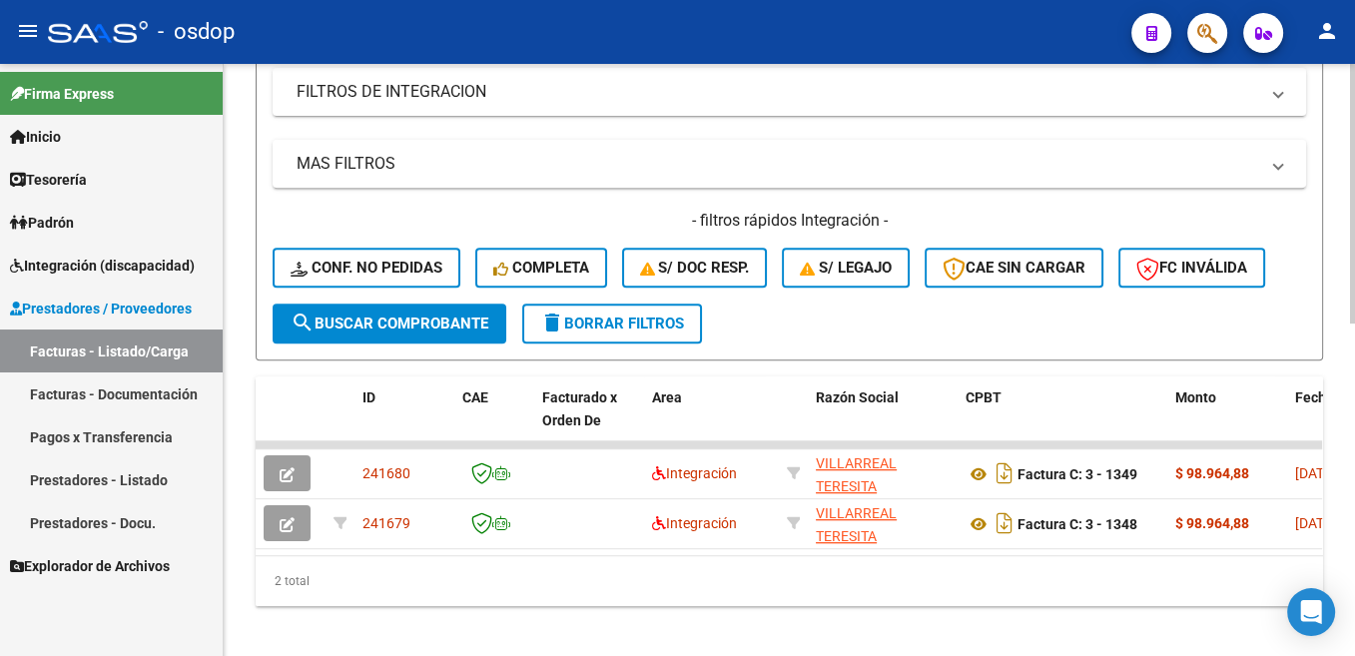
scroll to position [731, 0]
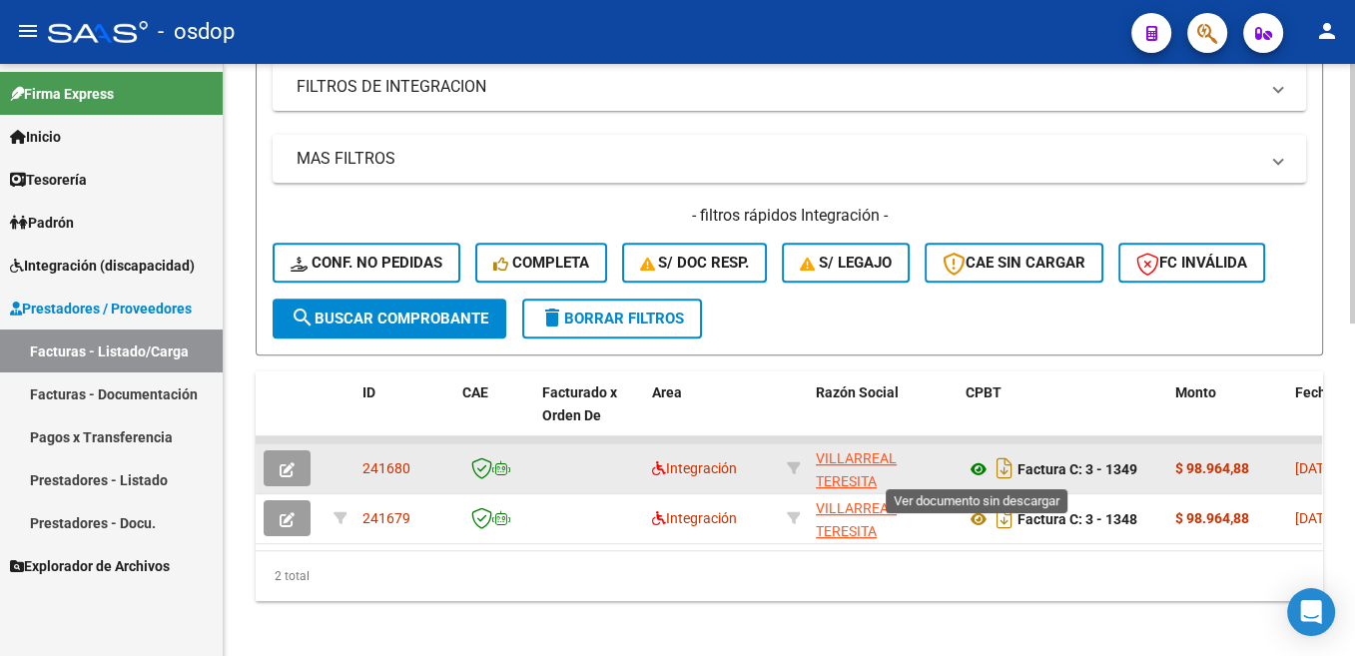
click at [972, 472] on icon at bounding box center [978, 469] width 26 height 24
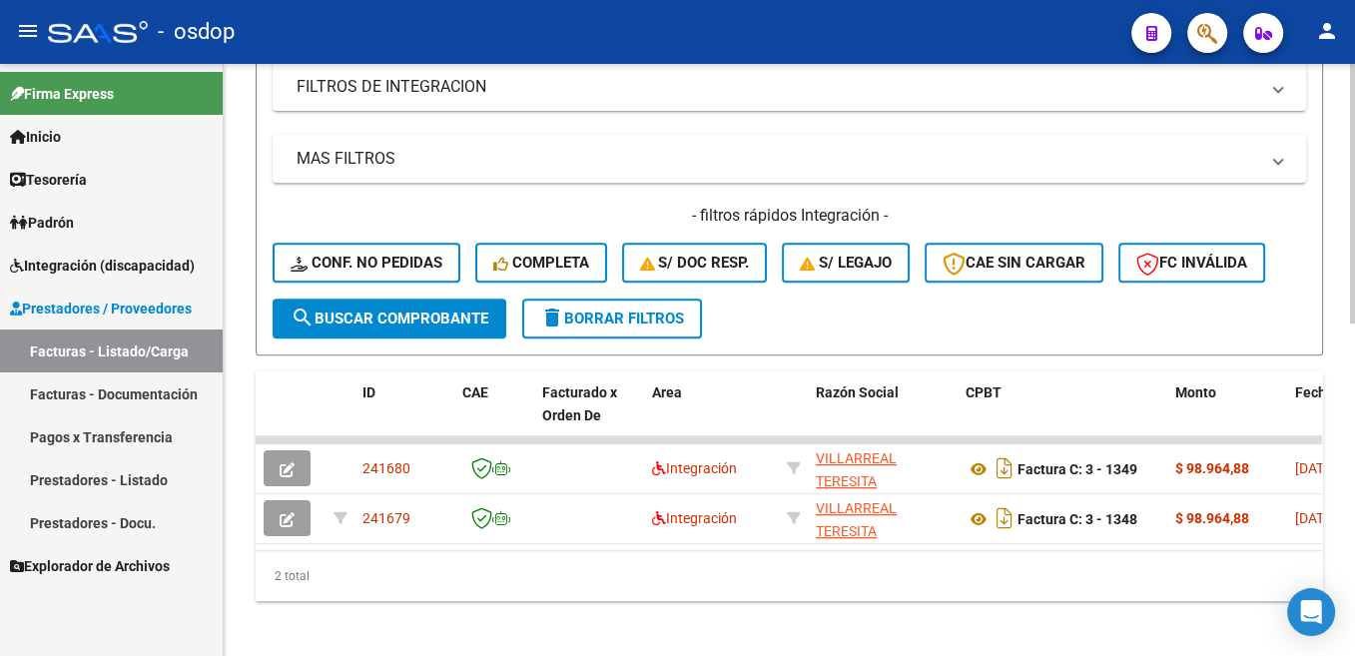
scroll to position [758, 0]
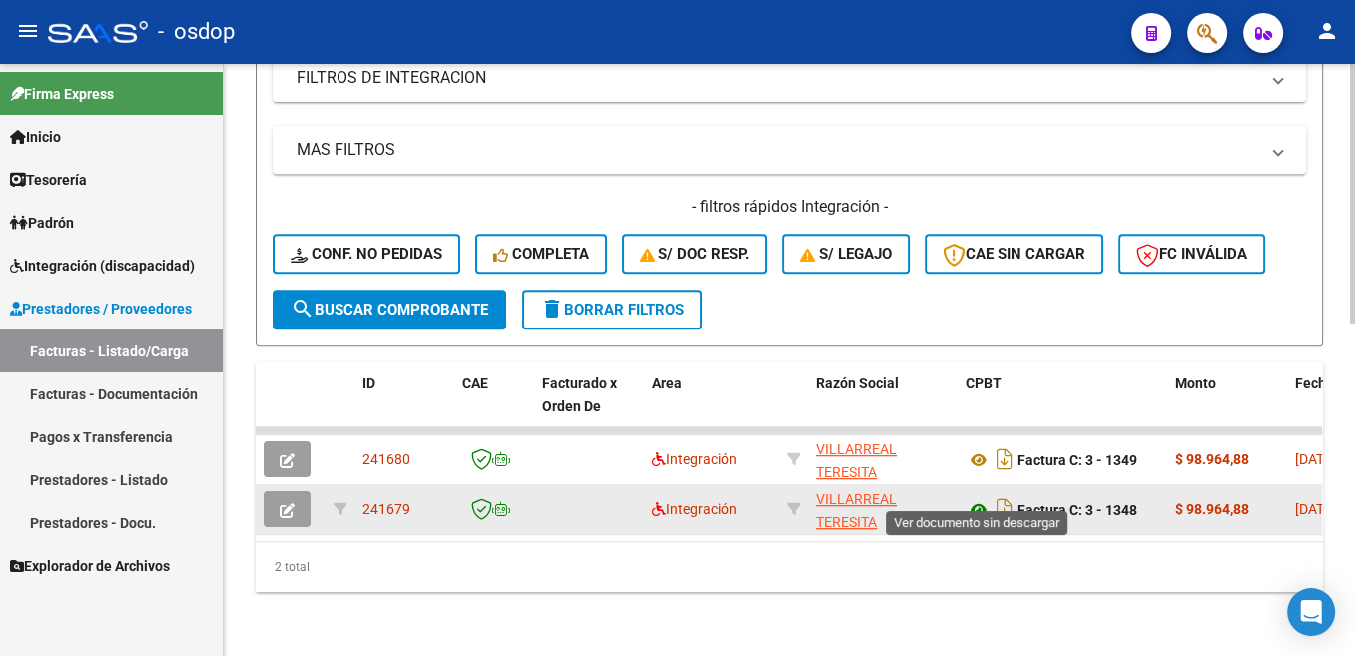
click at [976, 499] on icon at bounding box center [978, 510] width 26 height 24
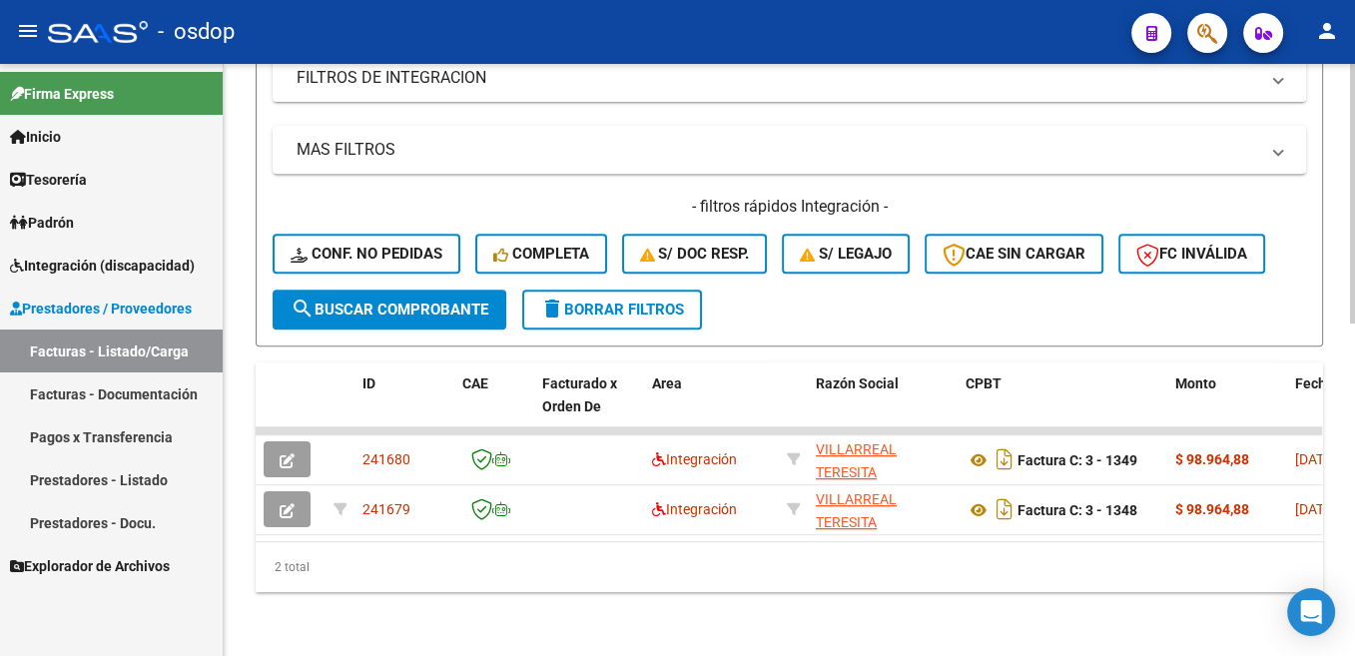
scroll to position [456, 0]
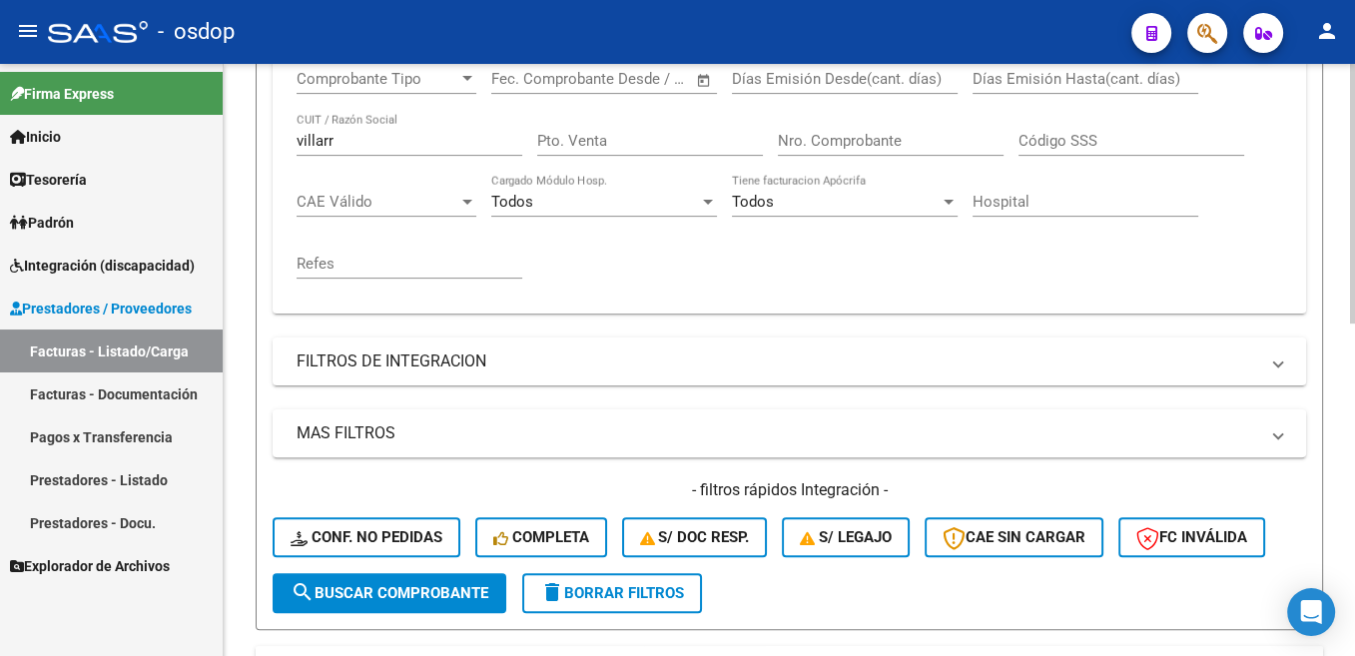
click at [328, 143] on input "villarr" at bounding box center [410, 141] width 226 height 18
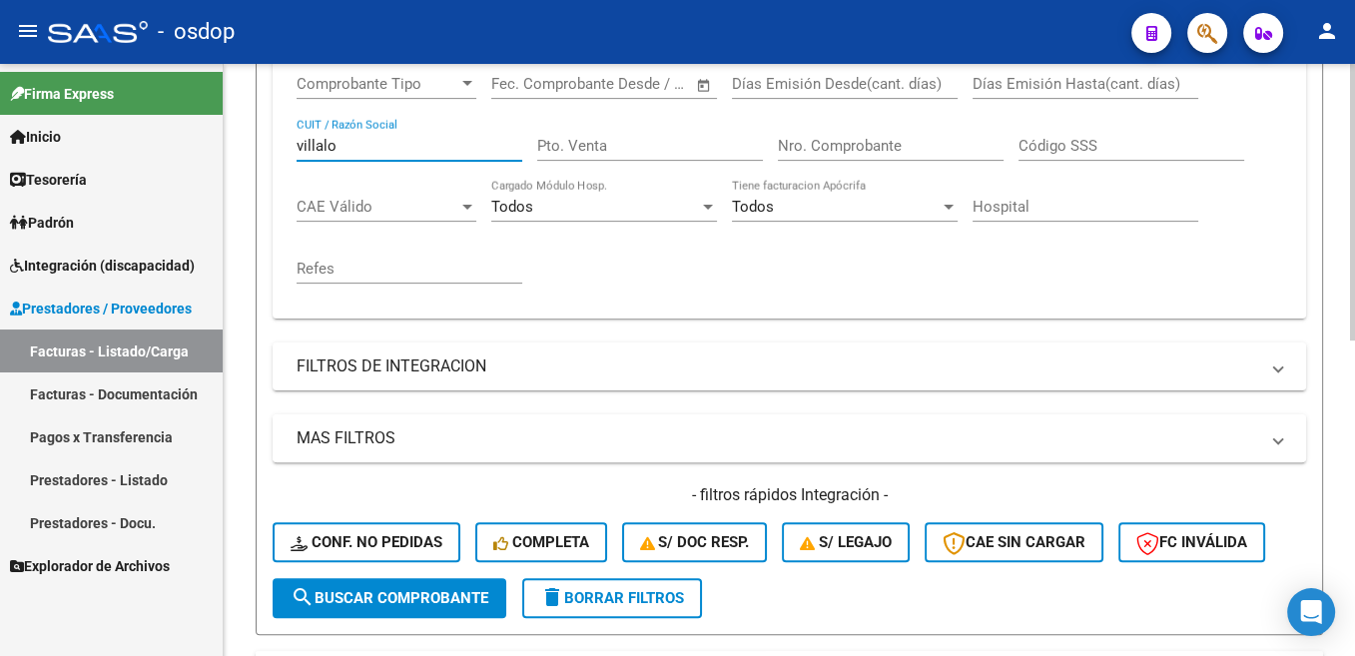
scroll to position [373, 0]
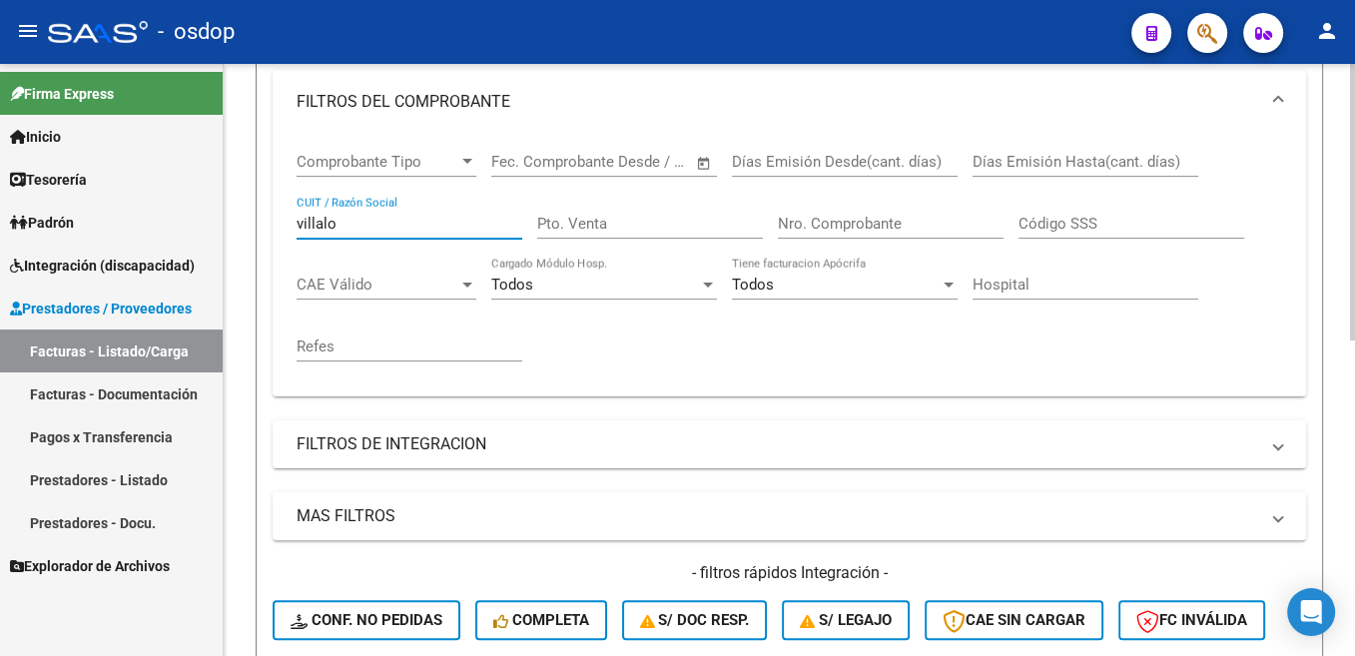
click at [341, 225] on input "villalo" at bounding box center [410, 224] width 226 height 18
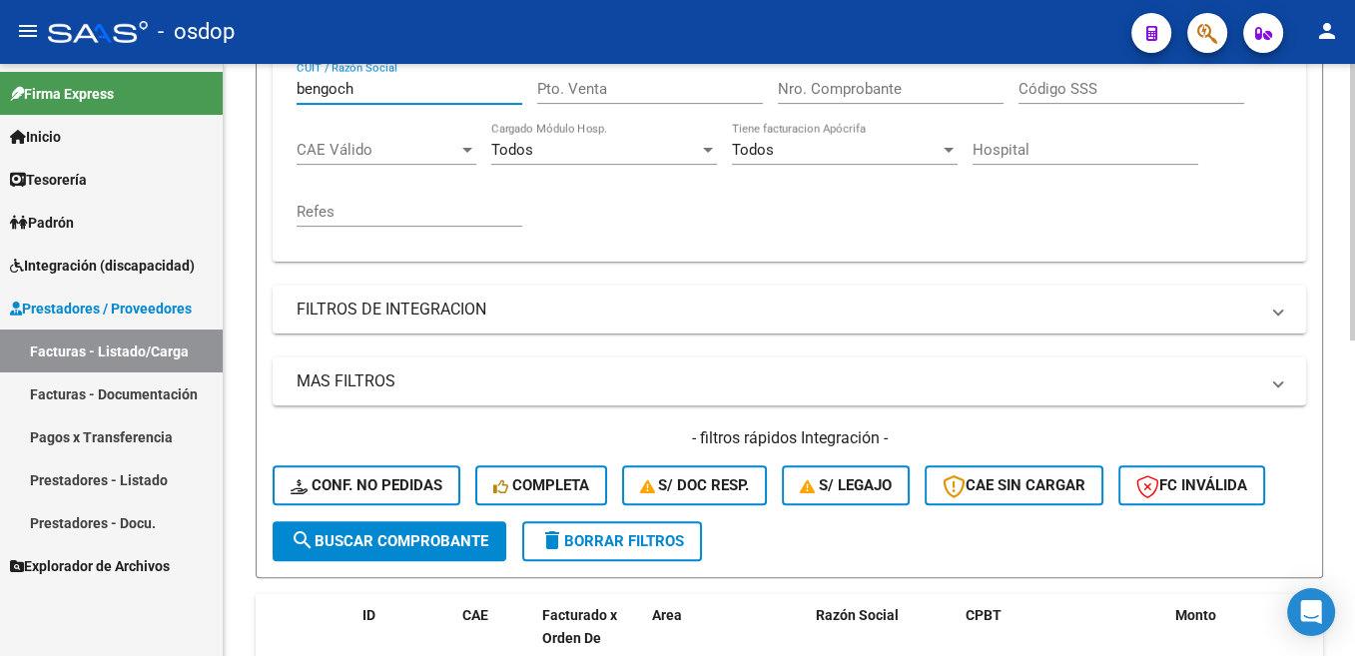
scroll to position [574, 0]
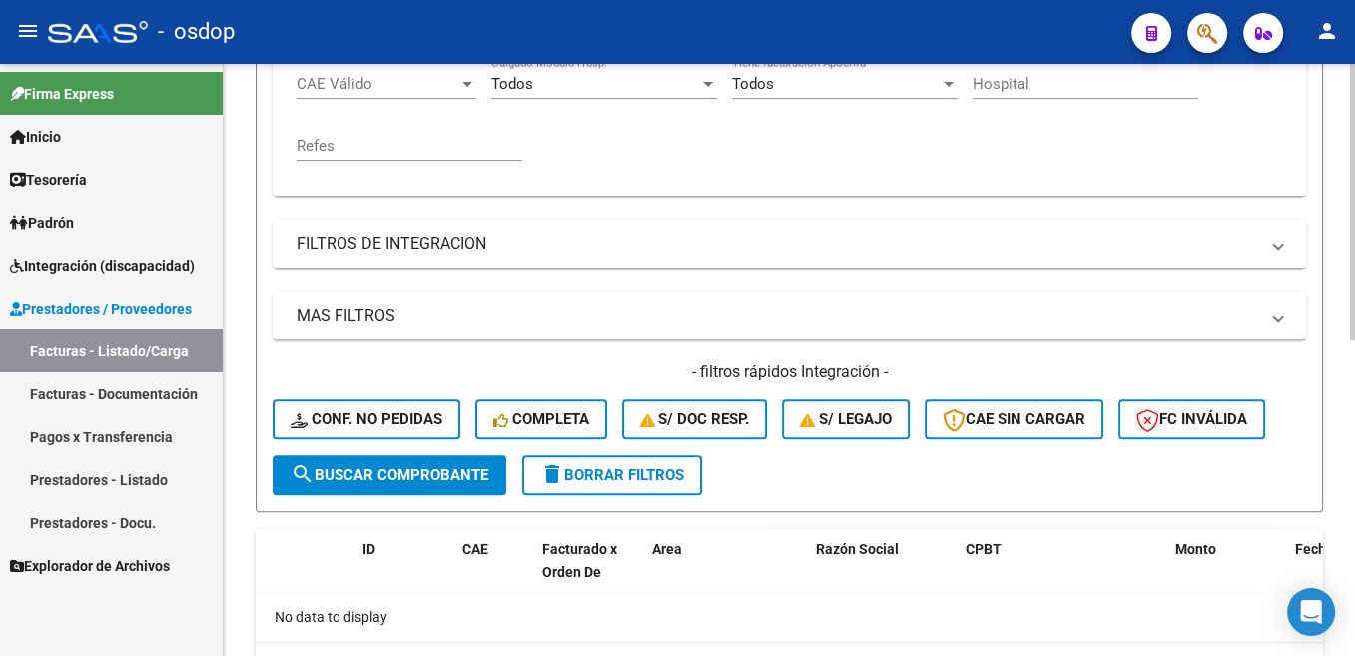
click at [459, 468] on span "search Buscar Comprobante" at bounding box center [390, 475] width 198 height 18
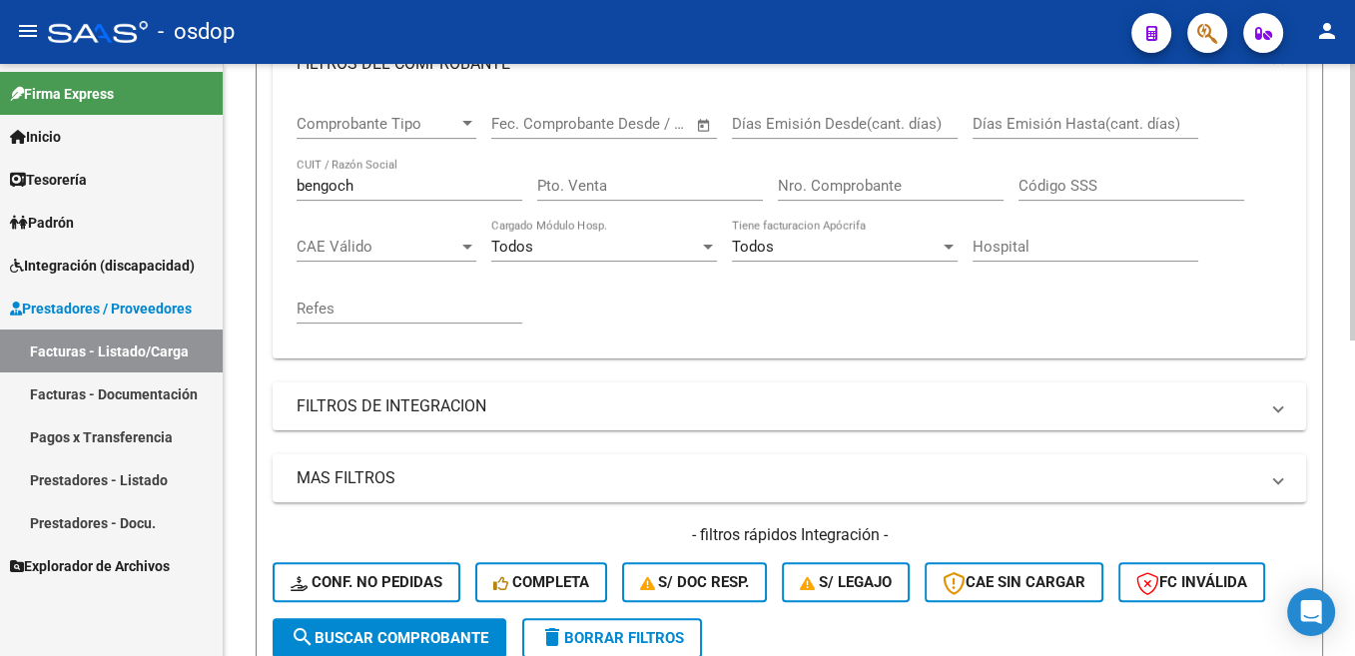
scroll to position [273, 0]
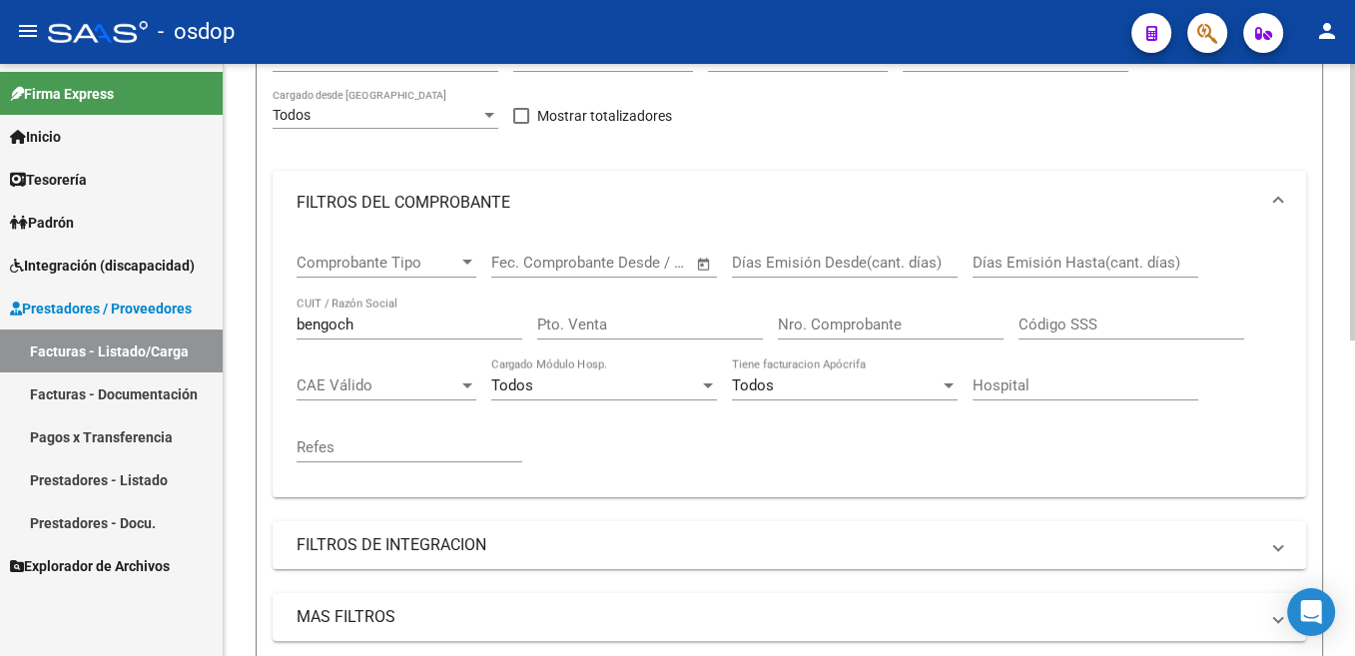
click at [345, 330] on input "bengoch" at bounding box center [410, 325] width 226 height 18
click at [331, 322] on input "florece" at bounding box center [410, 325] width 226 height 18
paste input "30717543390"
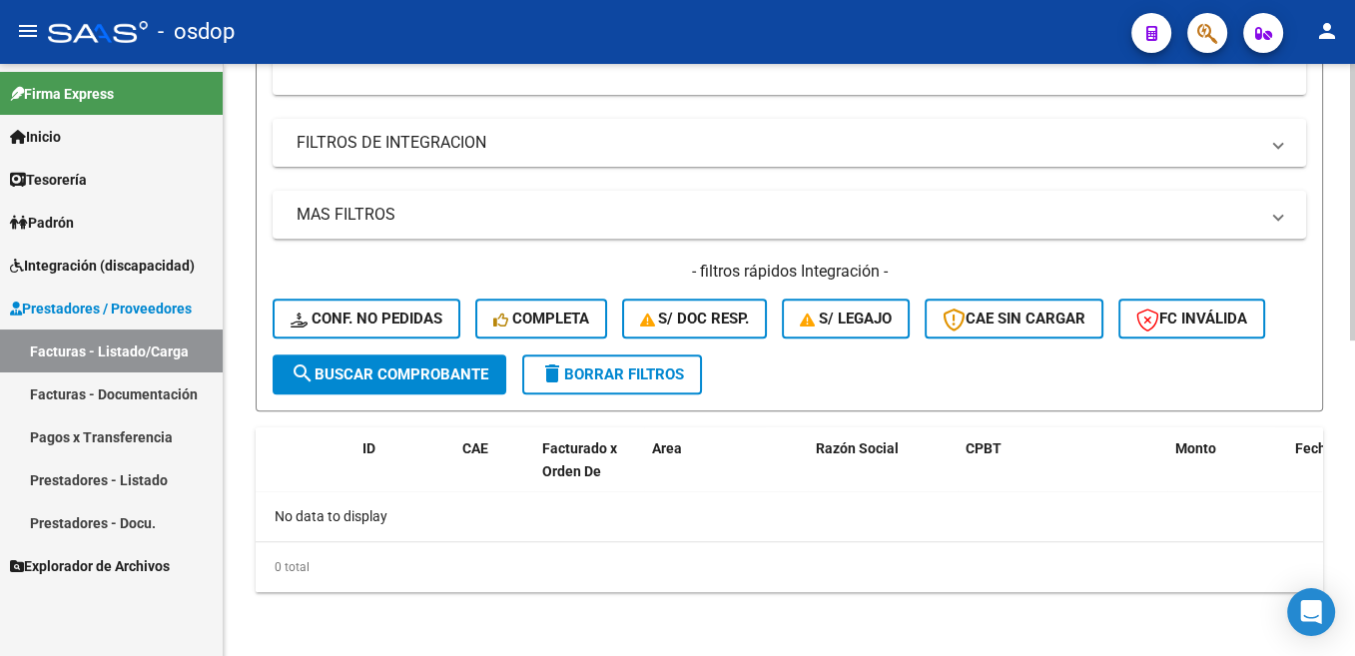
click at [451, 390] on button "search Buscar Comprobante" at bounding box center [390, 374] width 234 height 40
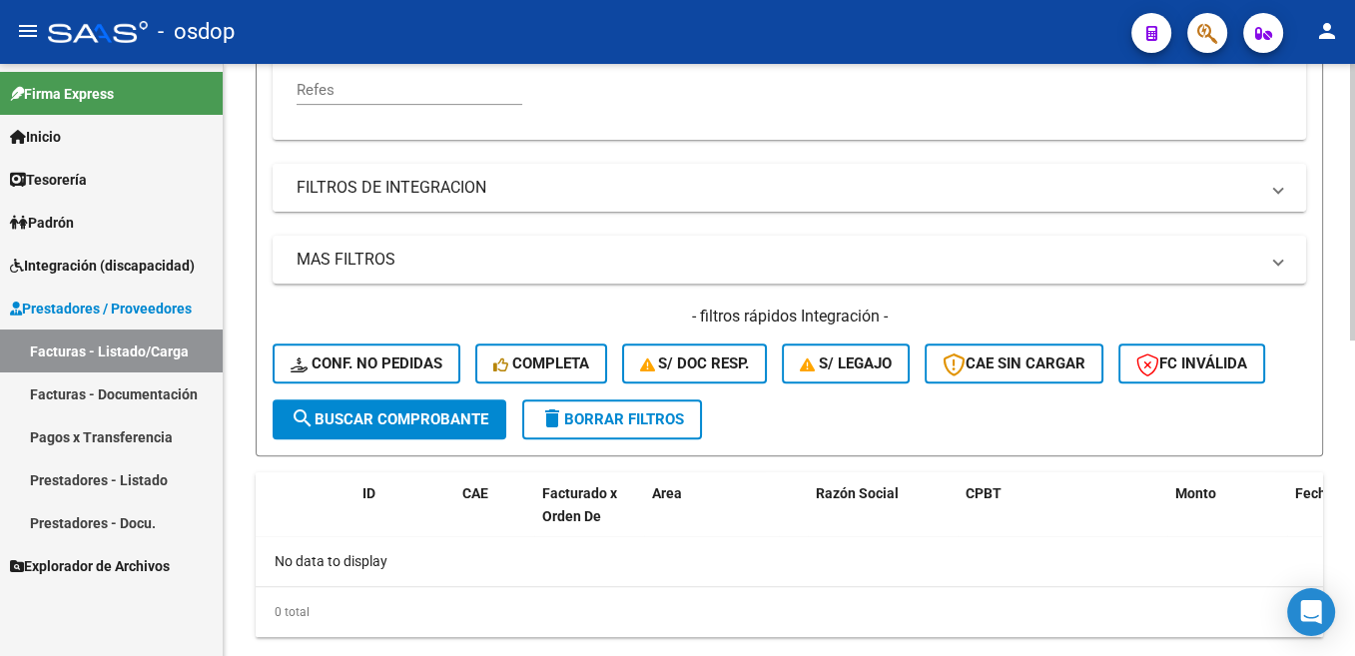
scroll to position [128, 0]
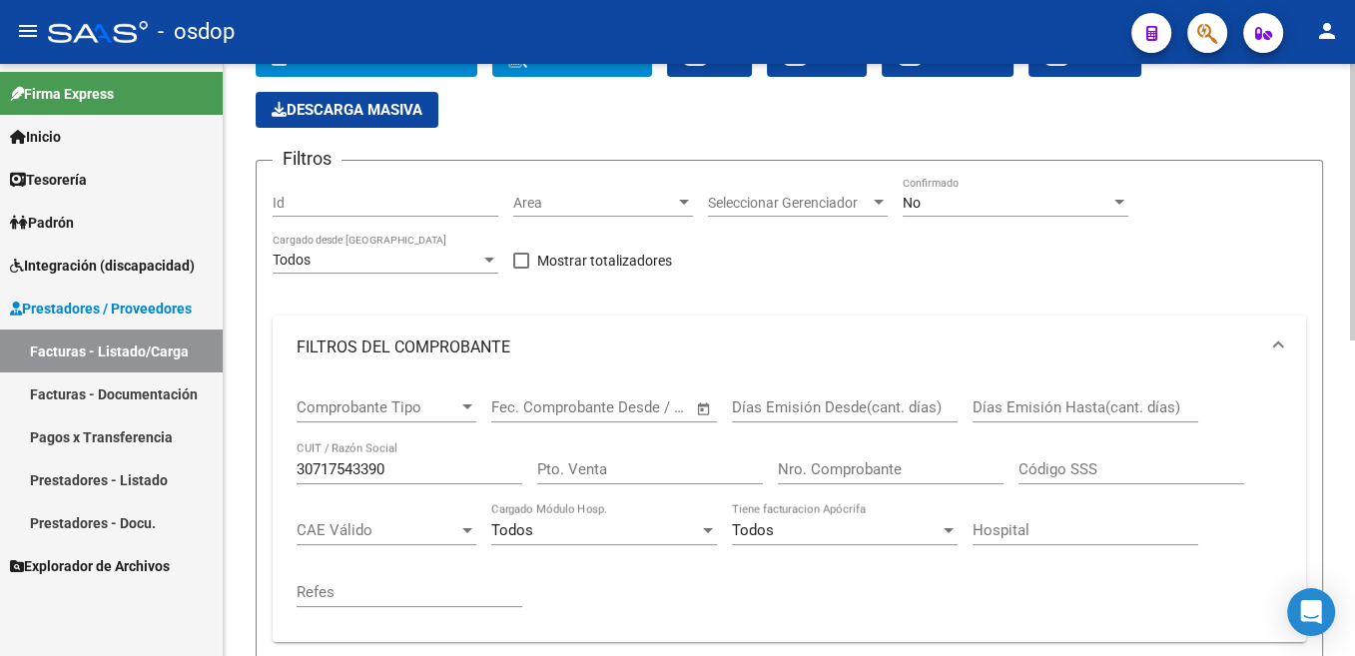
click at [347, 462] on input "30717543390" at bounding box center [410, 469] width 226 height 18
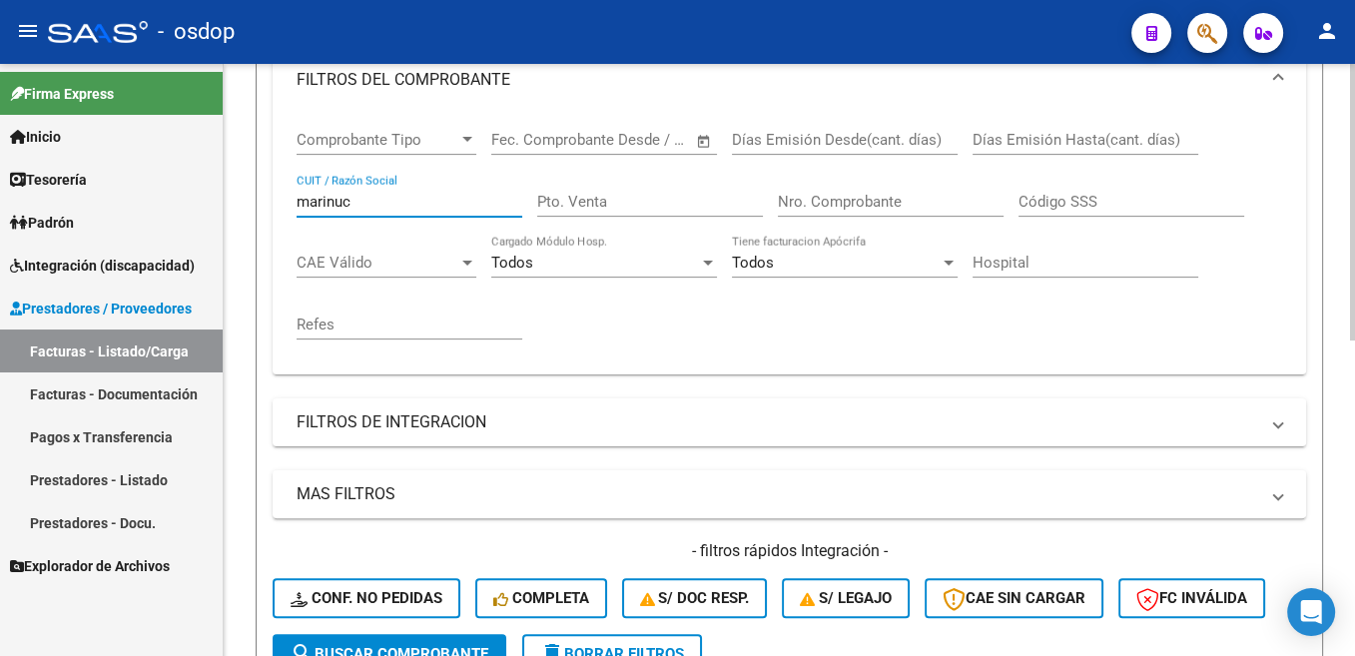
scroll to position [429, 0]
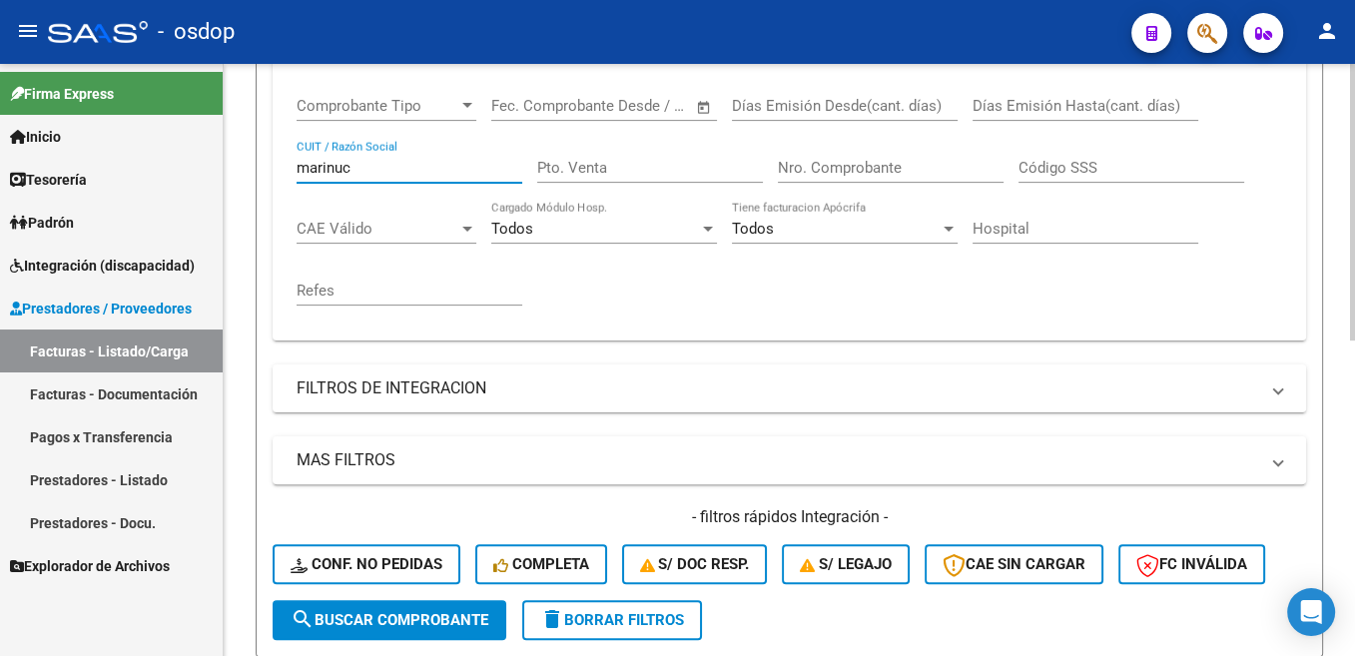
click at [447, 624] on span "search Buscar Comprobante" at bounding box center [390, 620] width 198 height 18
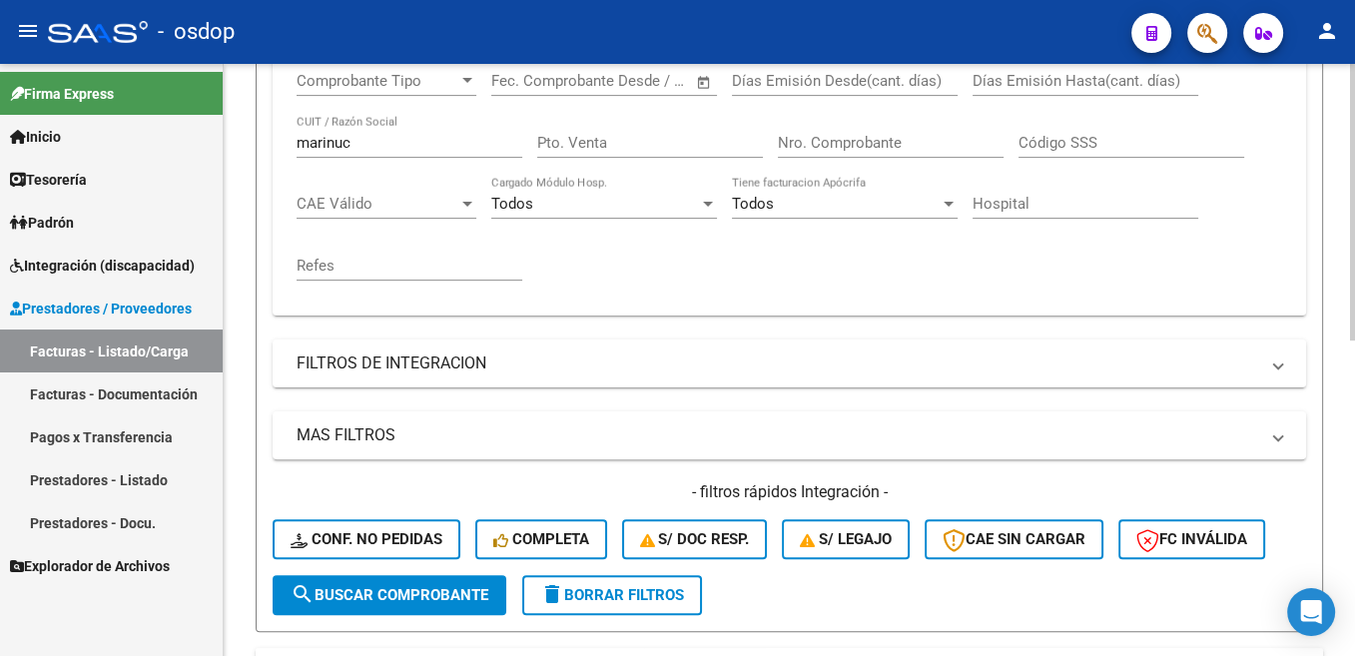
scroll to position [373, 0]
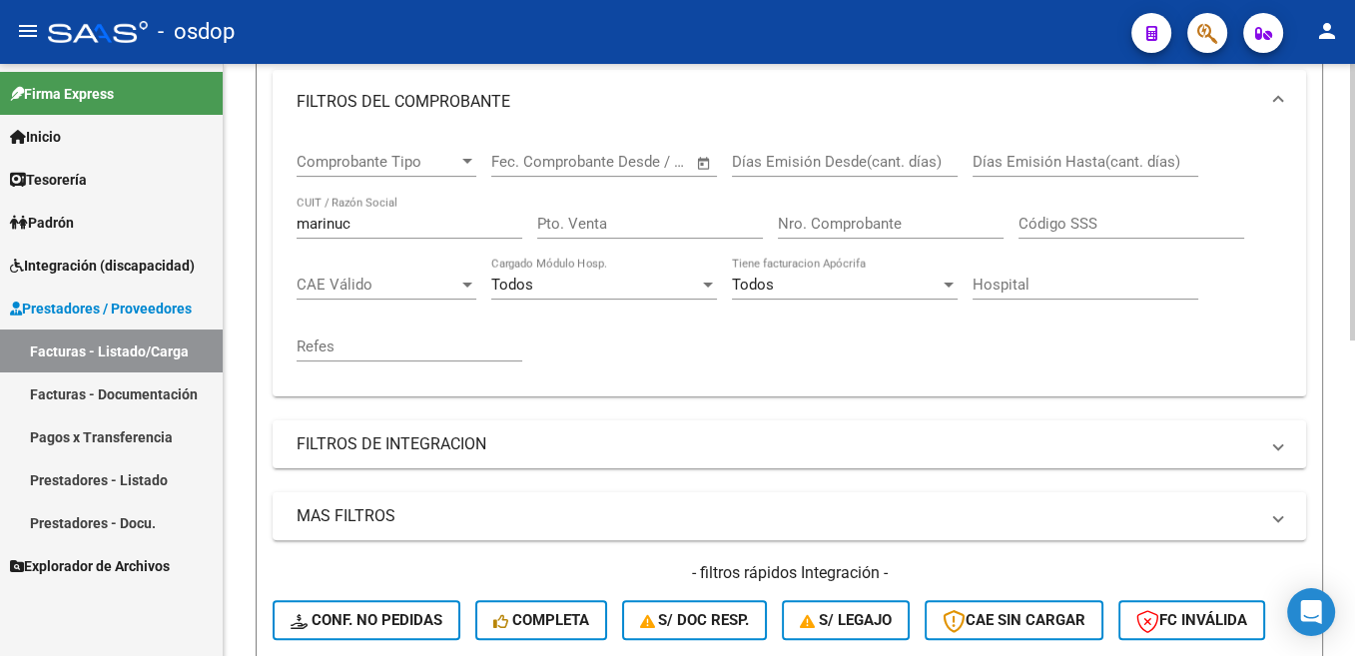
click at [327, 226] on input "marinuc" at bounding box center [410, 224] width 226 height 18
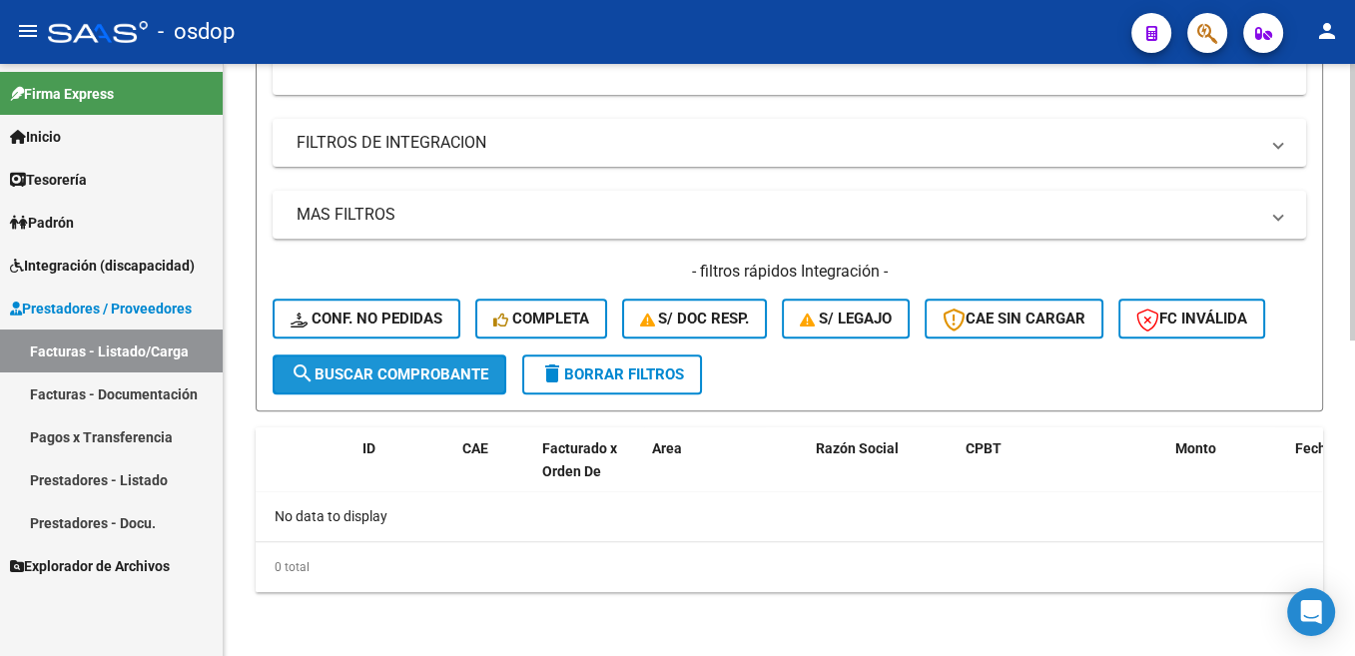
click at [442, 377] on span "search Buscar Comprobante" at bounding box center [390, 374] width 198 height 18
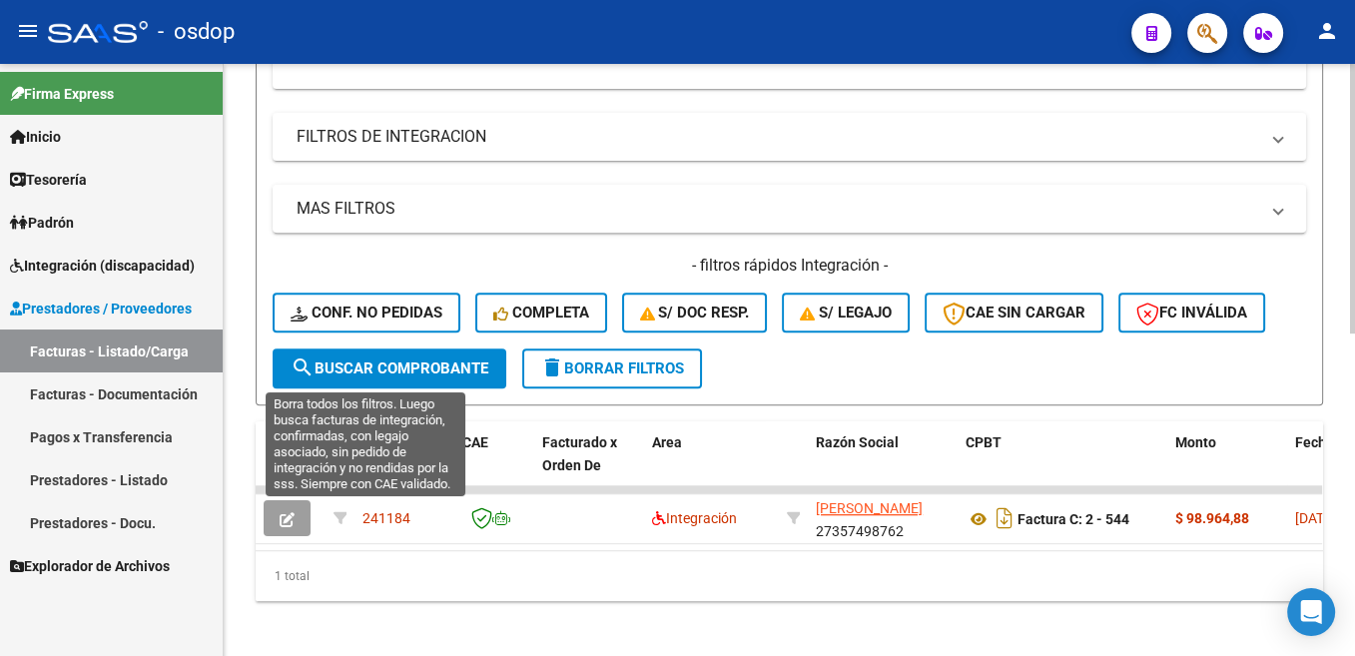
scroll to position [709, 0]
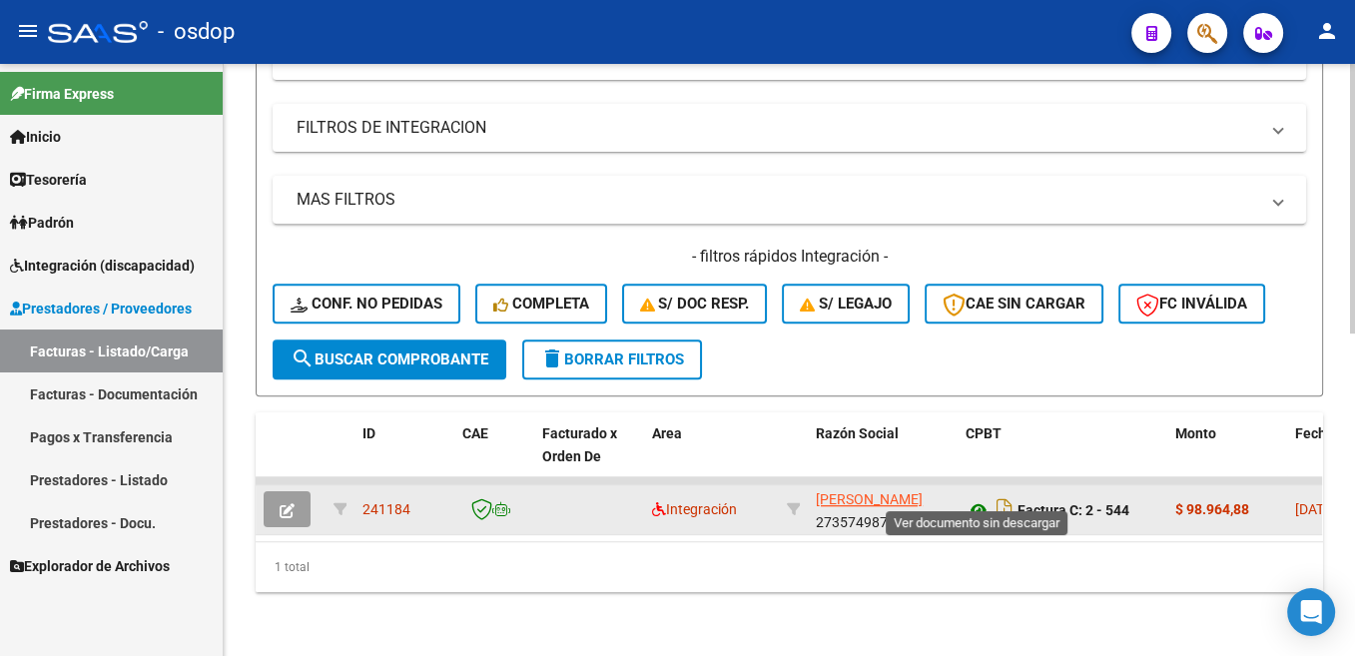
click at [975, 499] on icon at bounding box center [978, 510] width 26 height 24
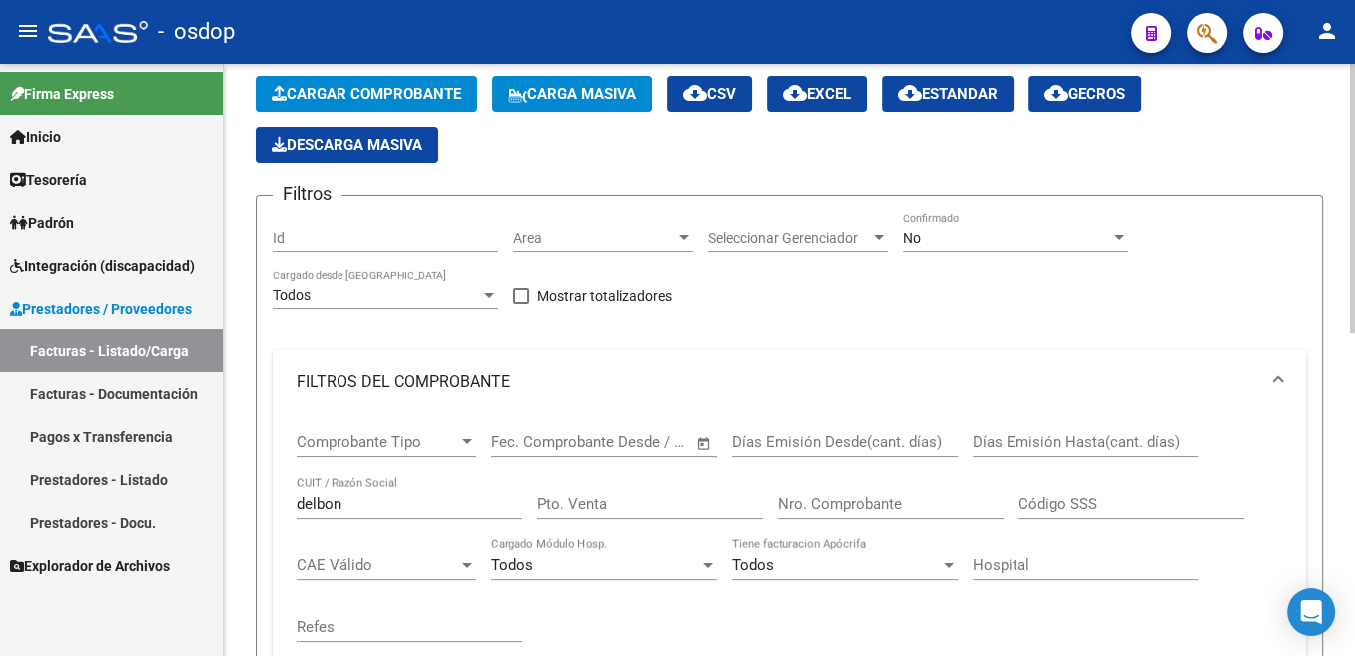
scroll to position [5, 0]
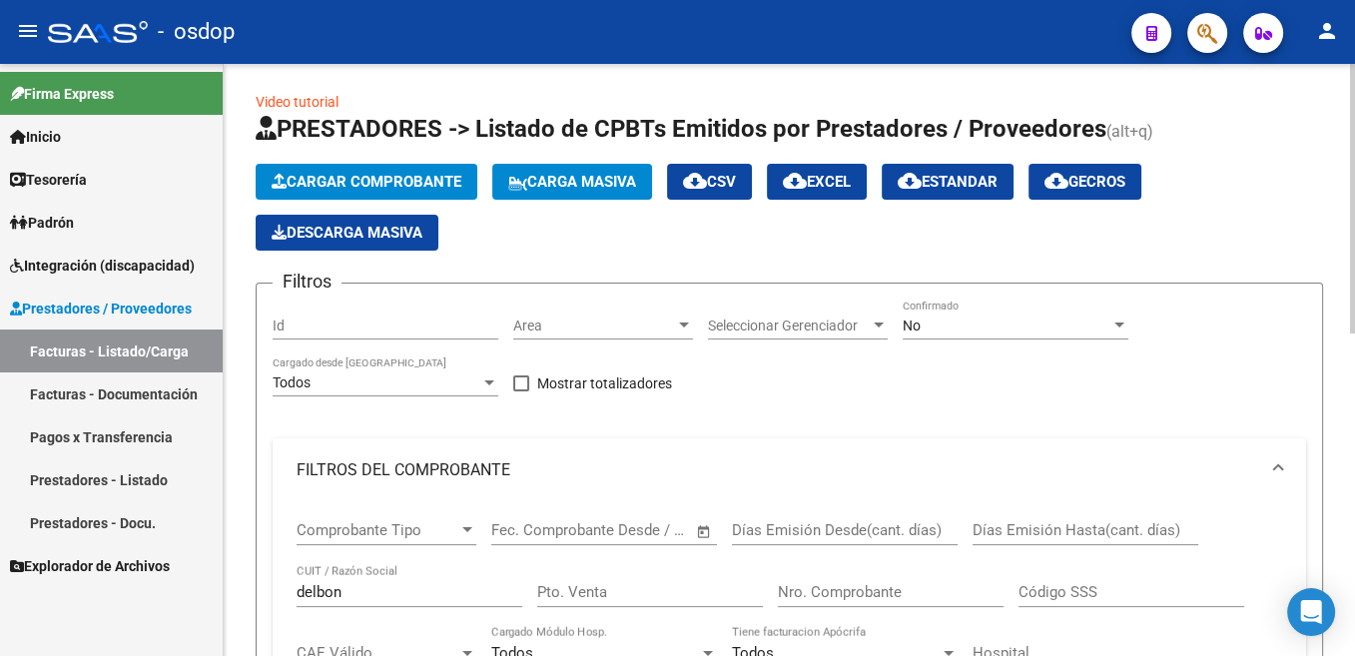
click at [315, 601] on input "delbon" at bounding box center [410, 592] width 226 height 18
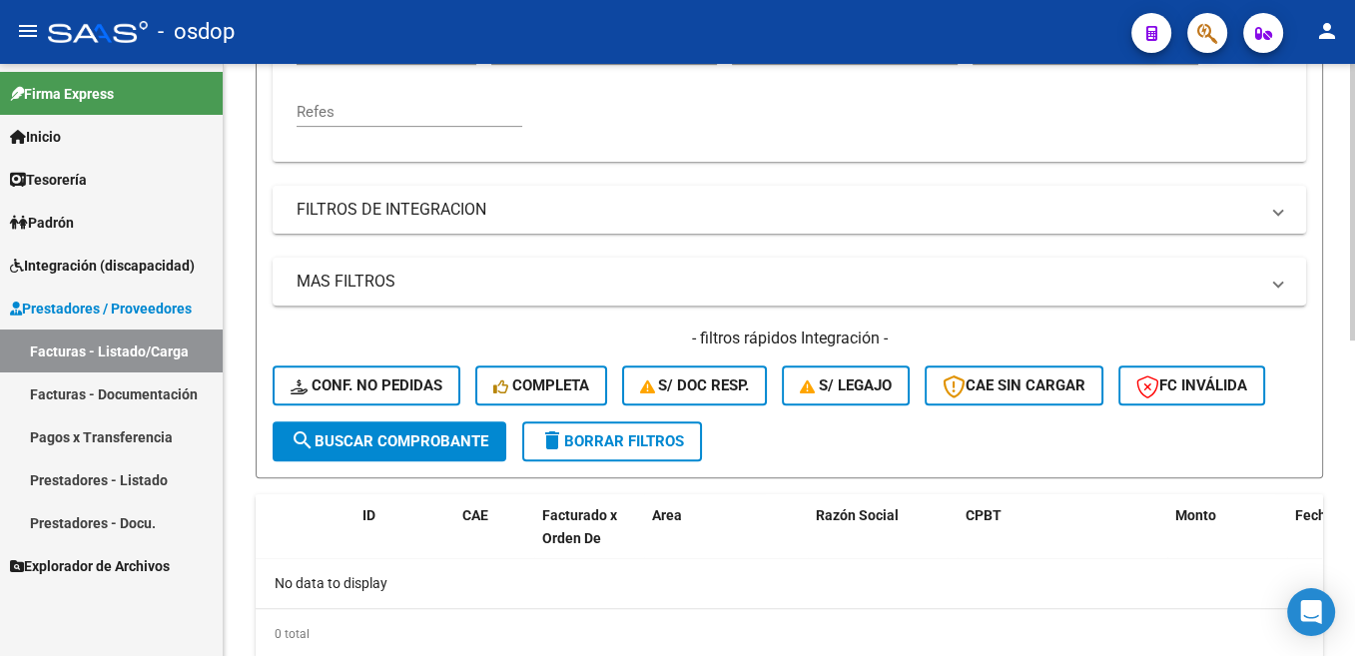
scroll to position [307, 0]
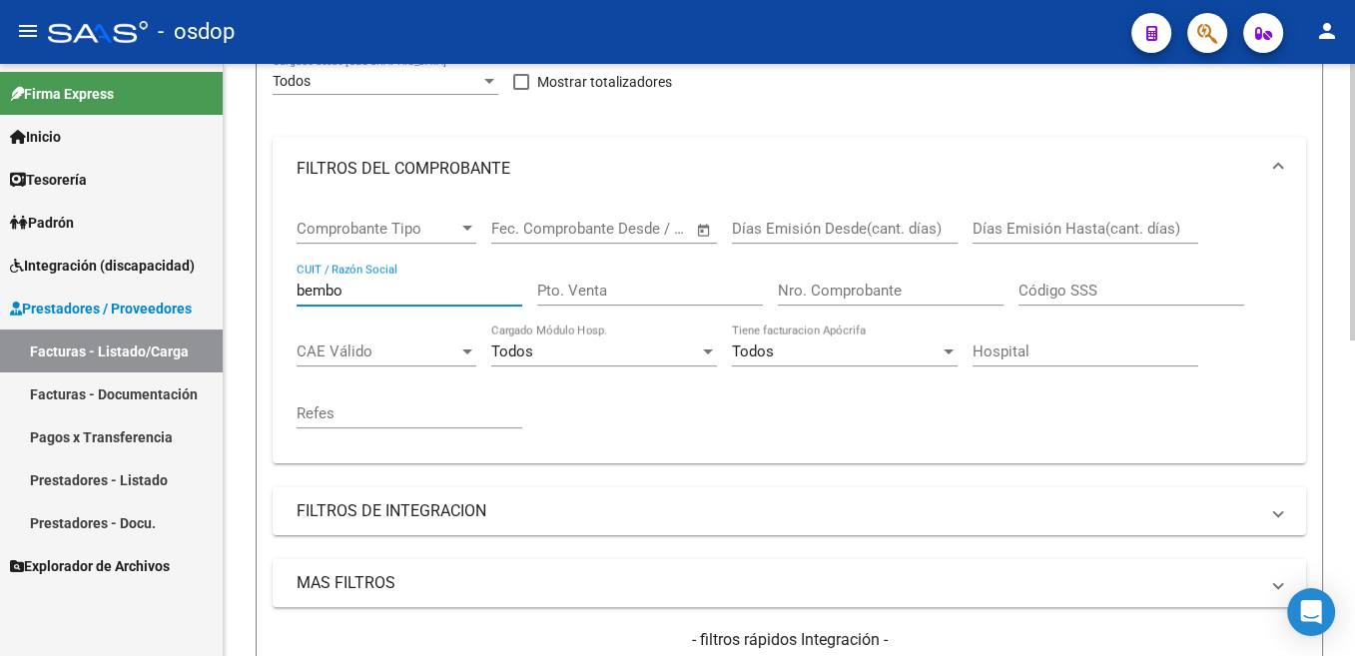
click at [336, 298] on input "bembo" at bounding box center [410, 291] width 226 height 18
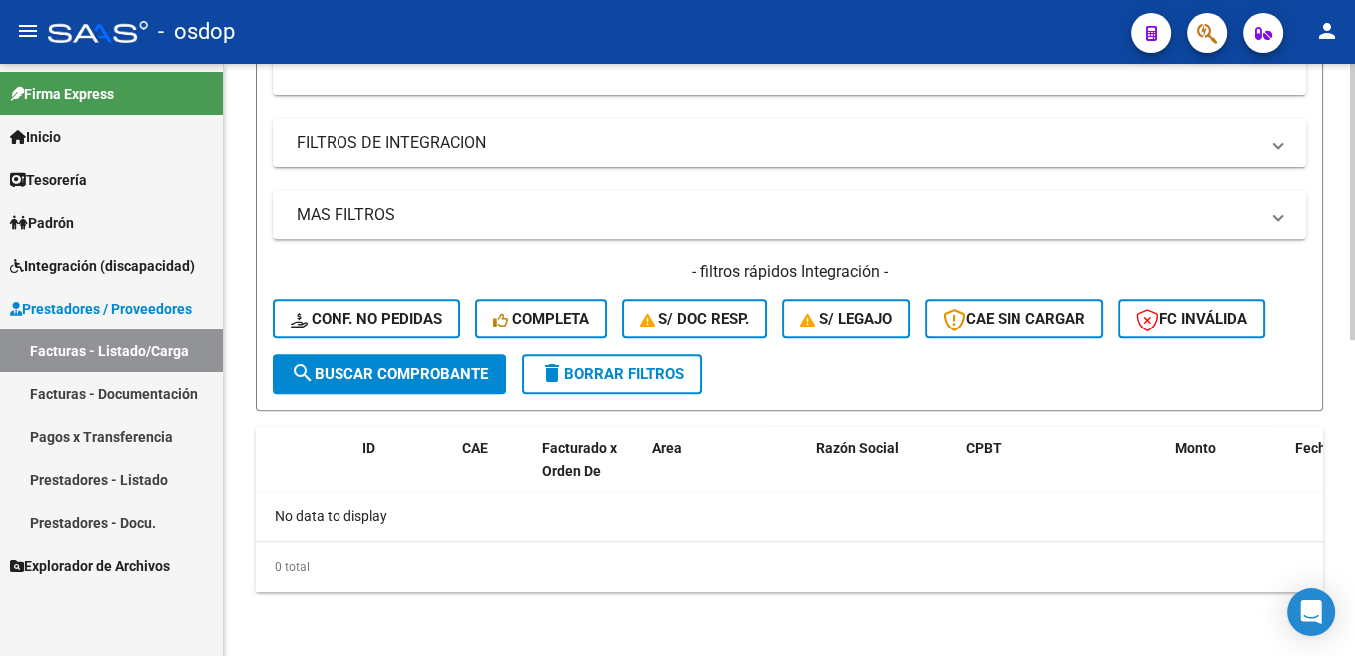
scroll to position [273, 0]
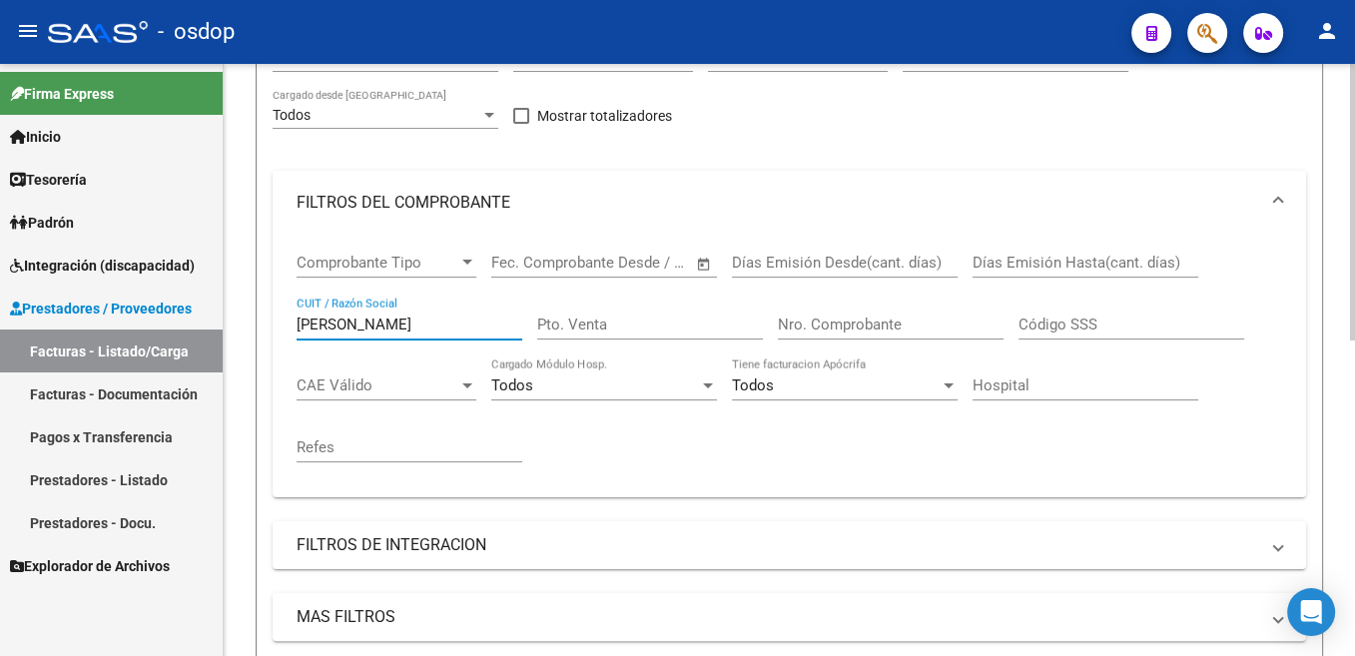
click at [345, 323] on input "[PERSON_NAME]" at bounding box center [410, 325] width 226 height 18
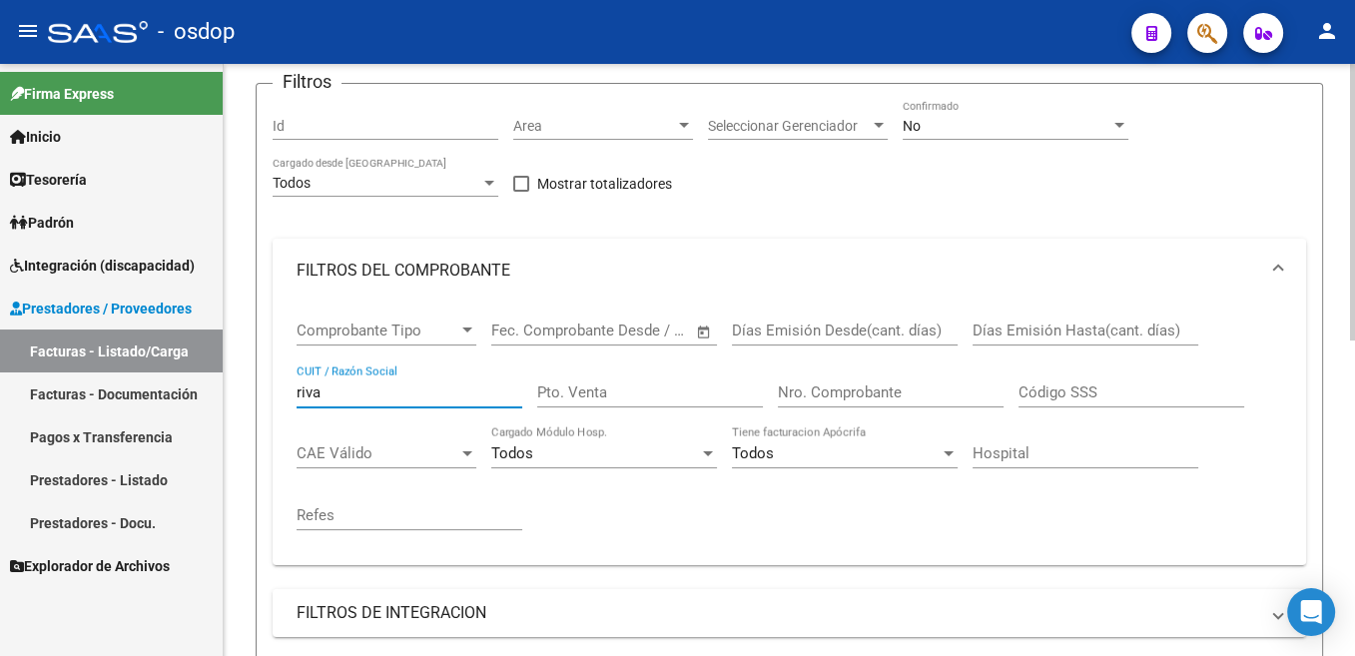
scroll to position [173, 0]
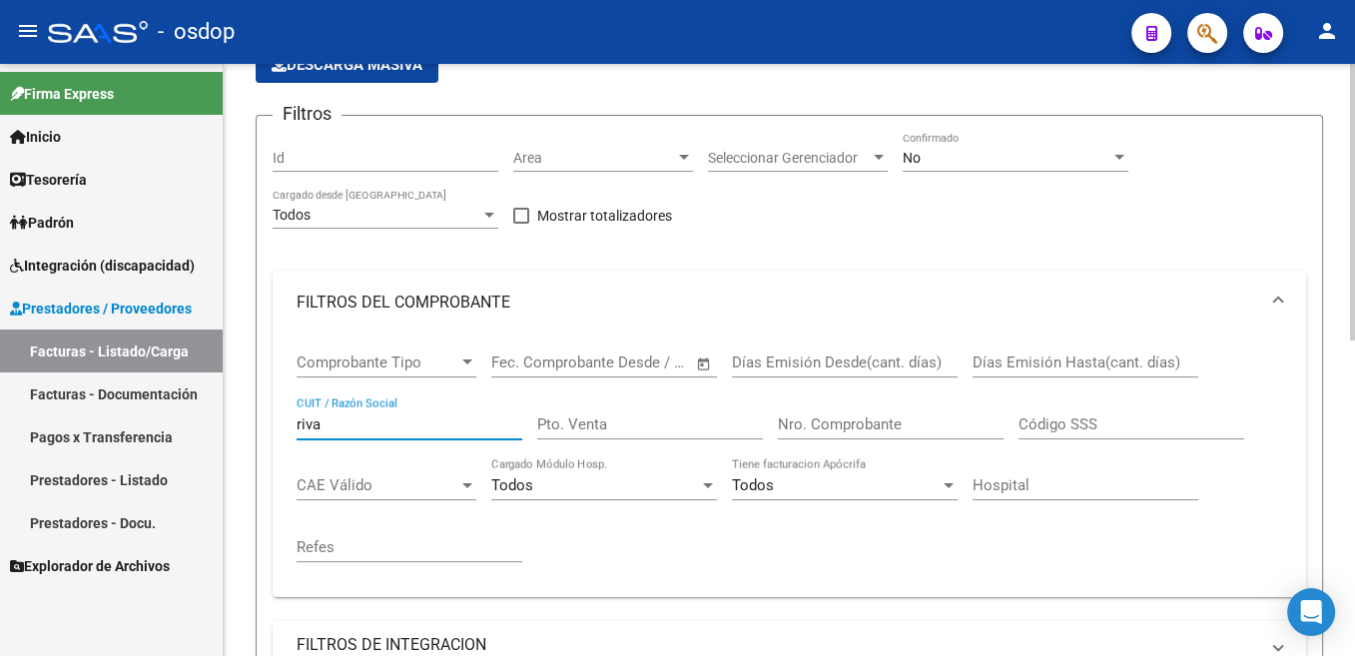
click at [311, 437] on div "riva CUIT / Razón Social" at bounding box center [410, 417] width 226 height 43
click at [311, 430] on input "riva" at bounding box center [410, 424] width 226 height 18
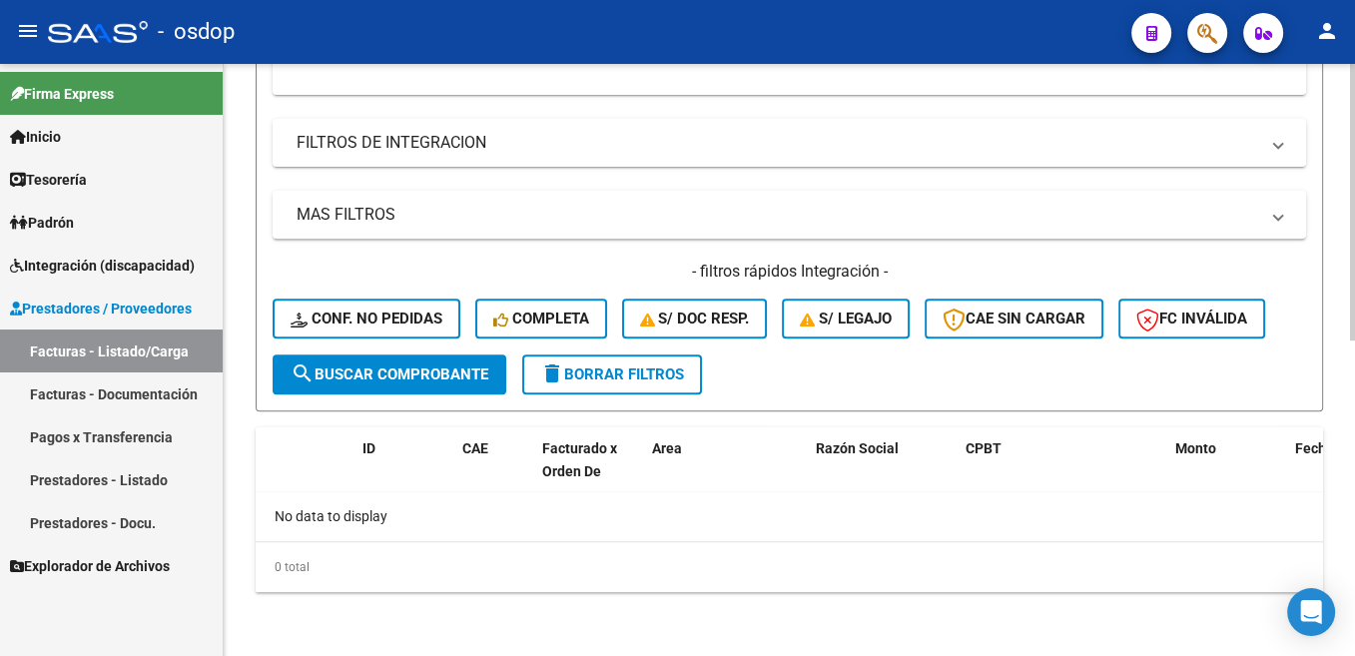
scroll to position [373, 0]
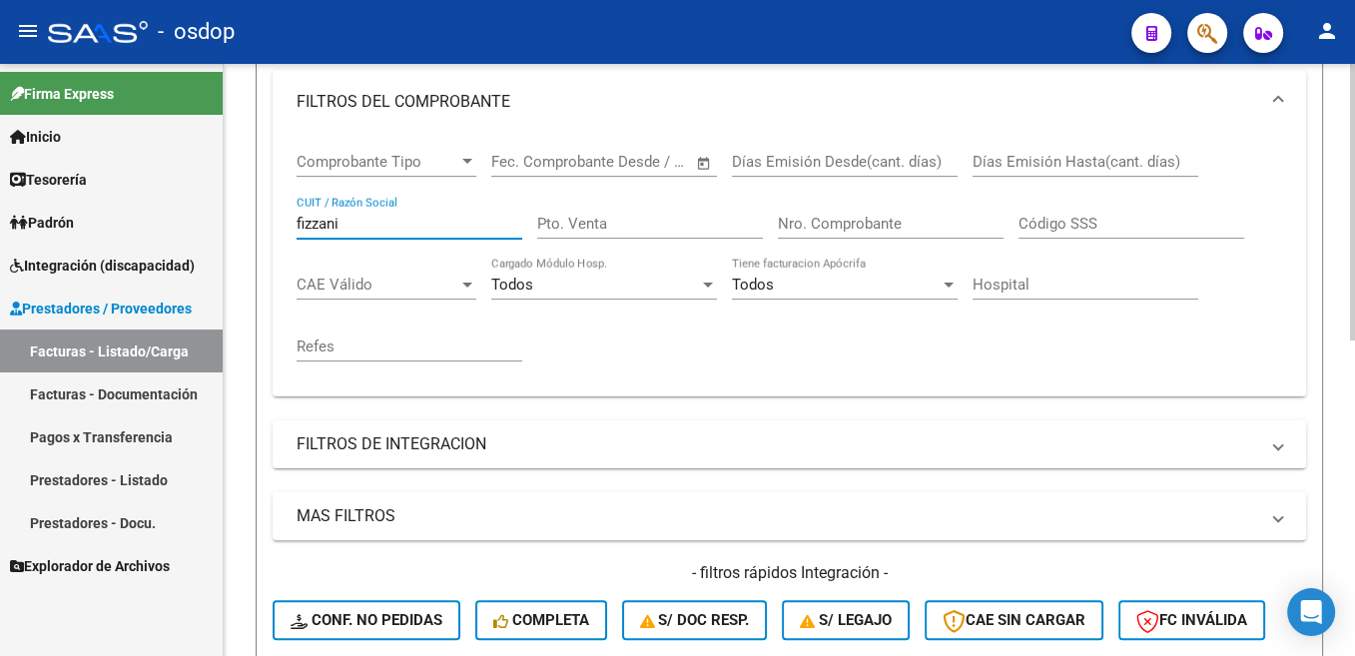
click at [322, 224] on input "fizzani" at bounding box center [410, 224] width 226 height 18
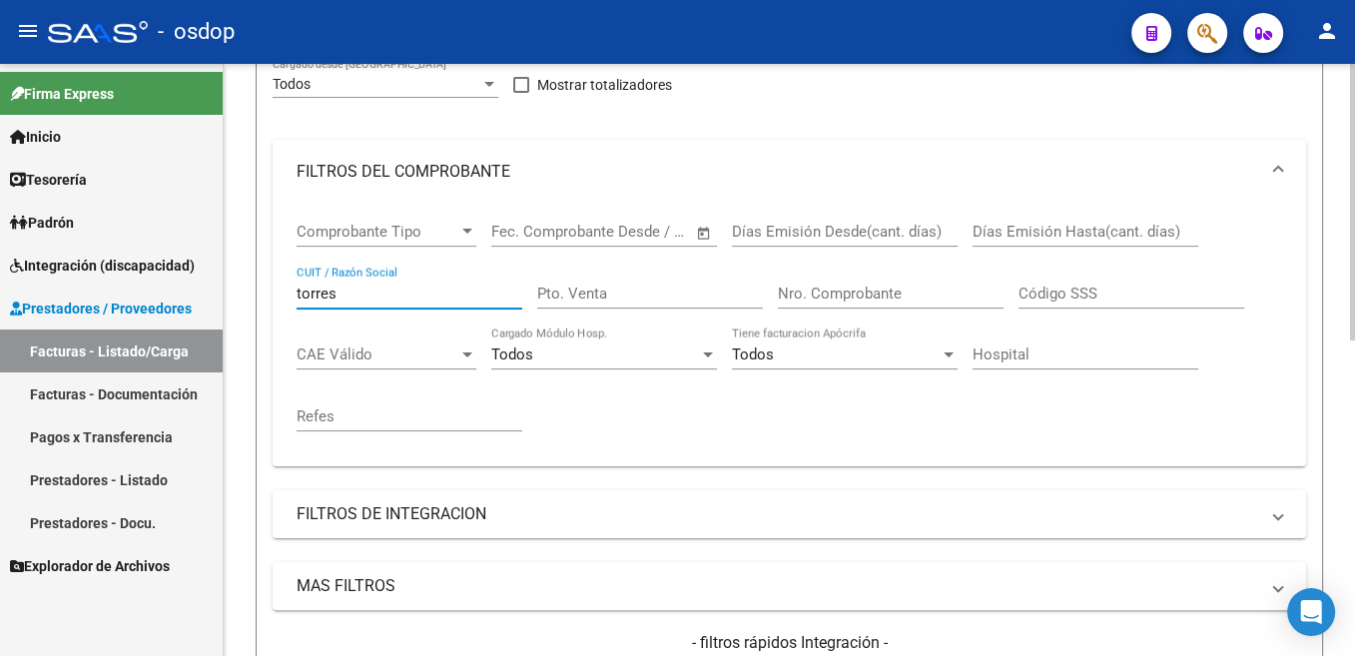
scroll to position [273, 0]
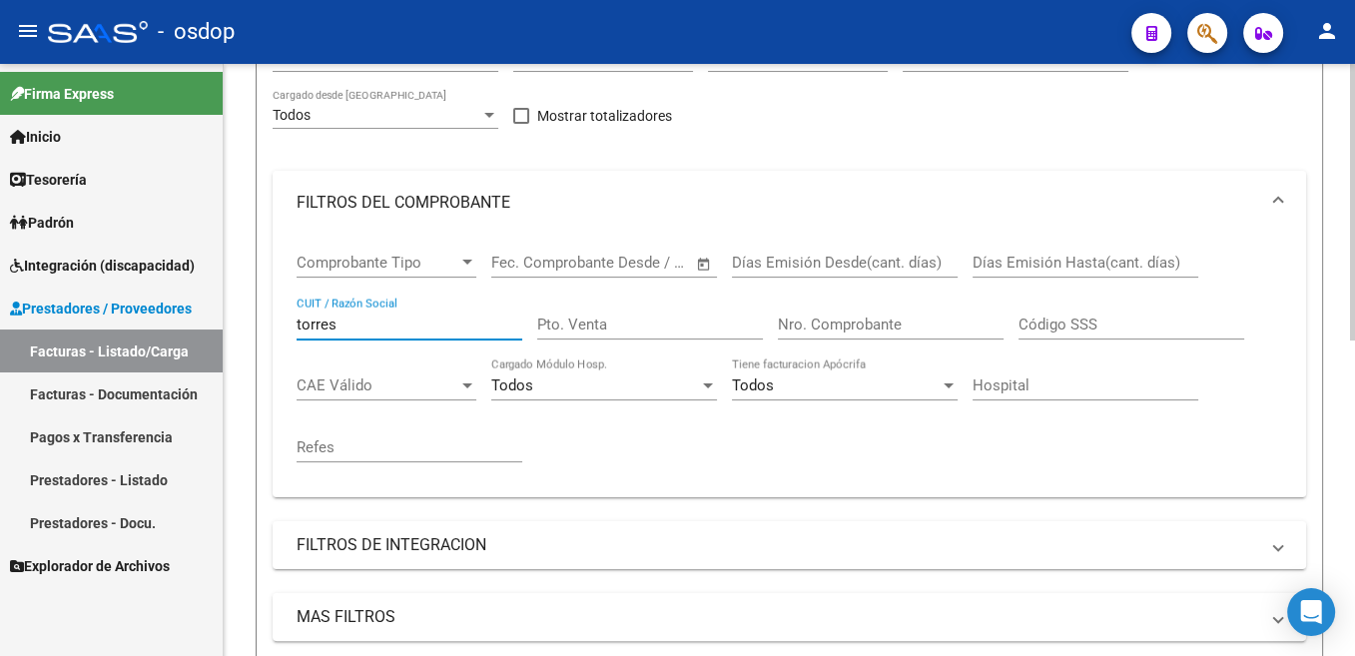
click at [317, 330] on input "torres" at bounding box center [410, 325] width 226 height 18
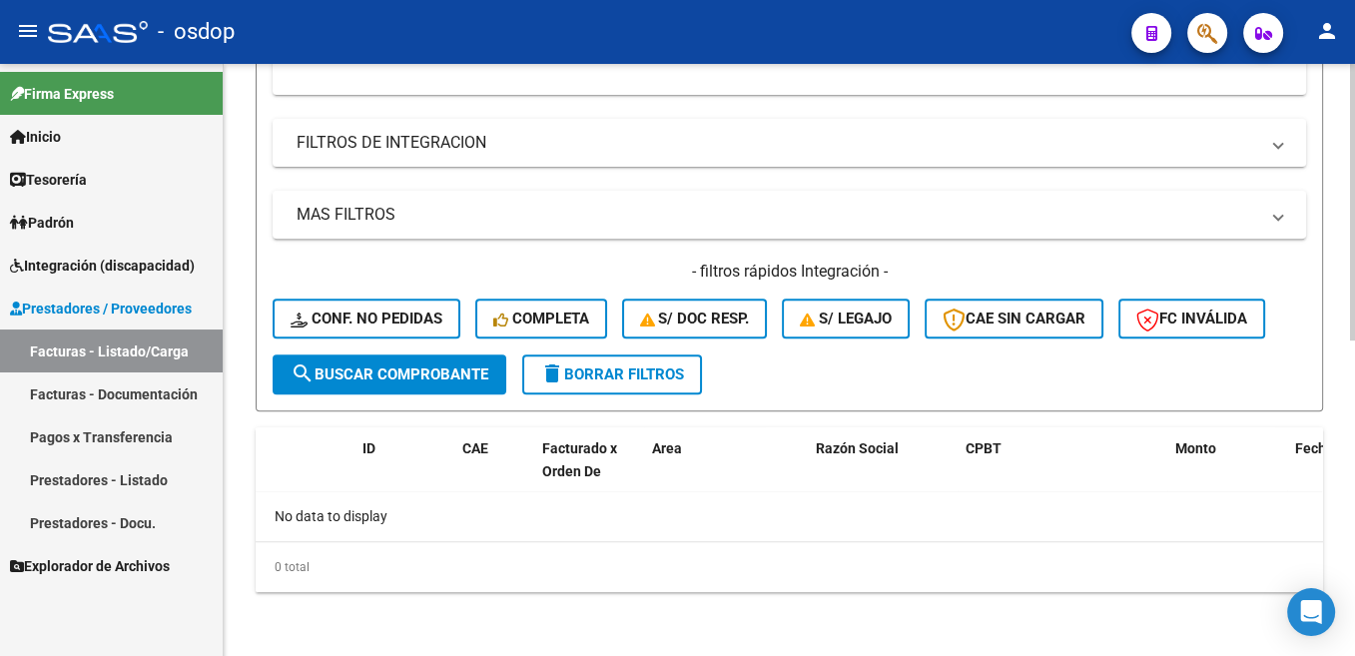
scroll to position [474, 0]
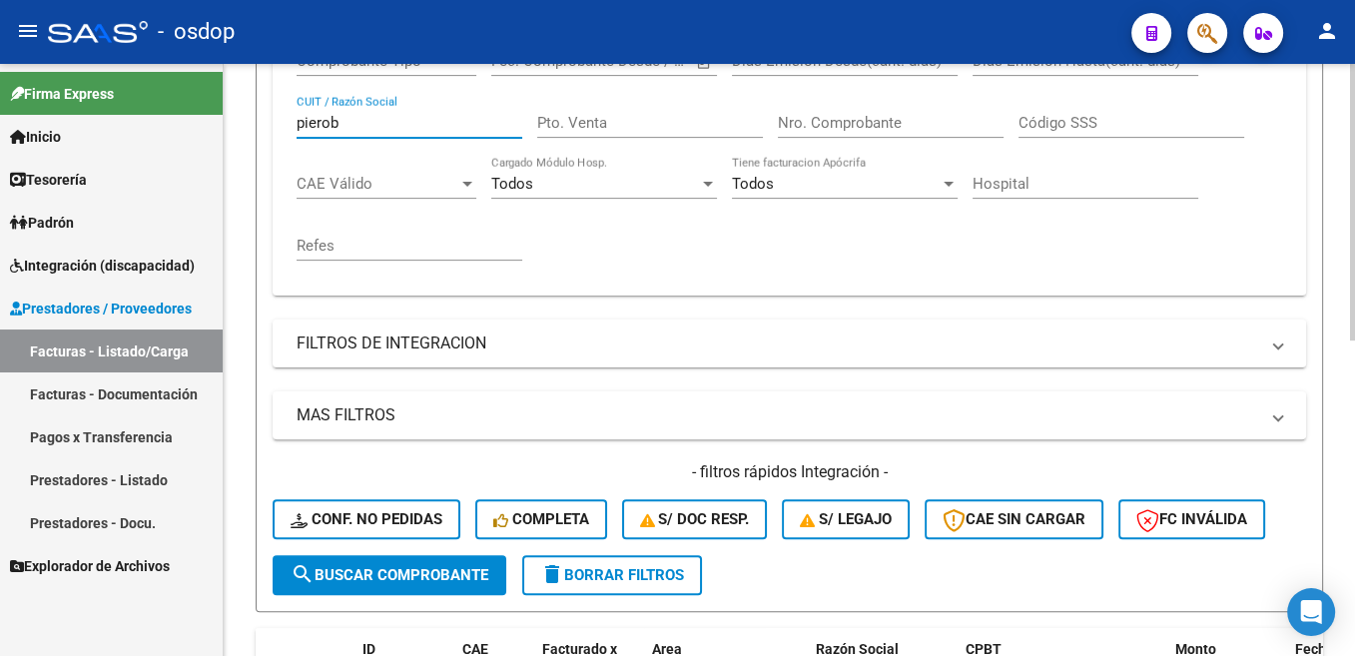
click at [325, 123] on input "pierob" at bounding box center [410, 123] width 226 height 18
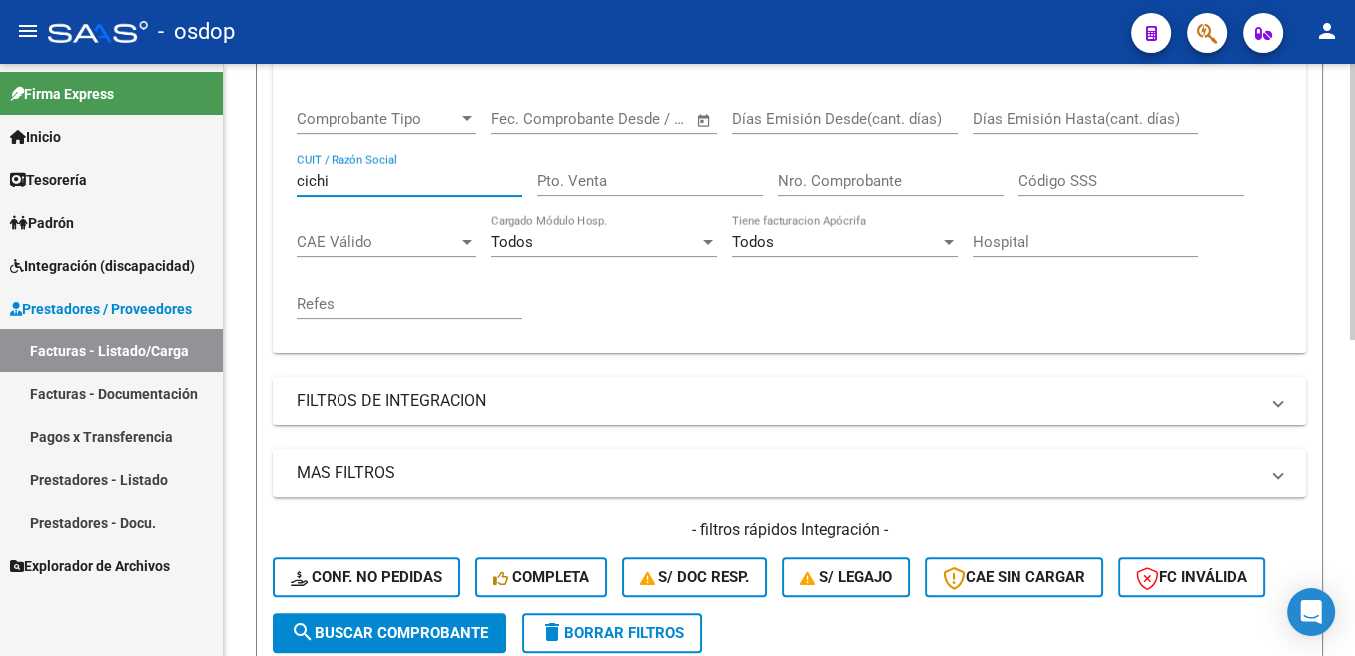
scroll to position [373, 0]
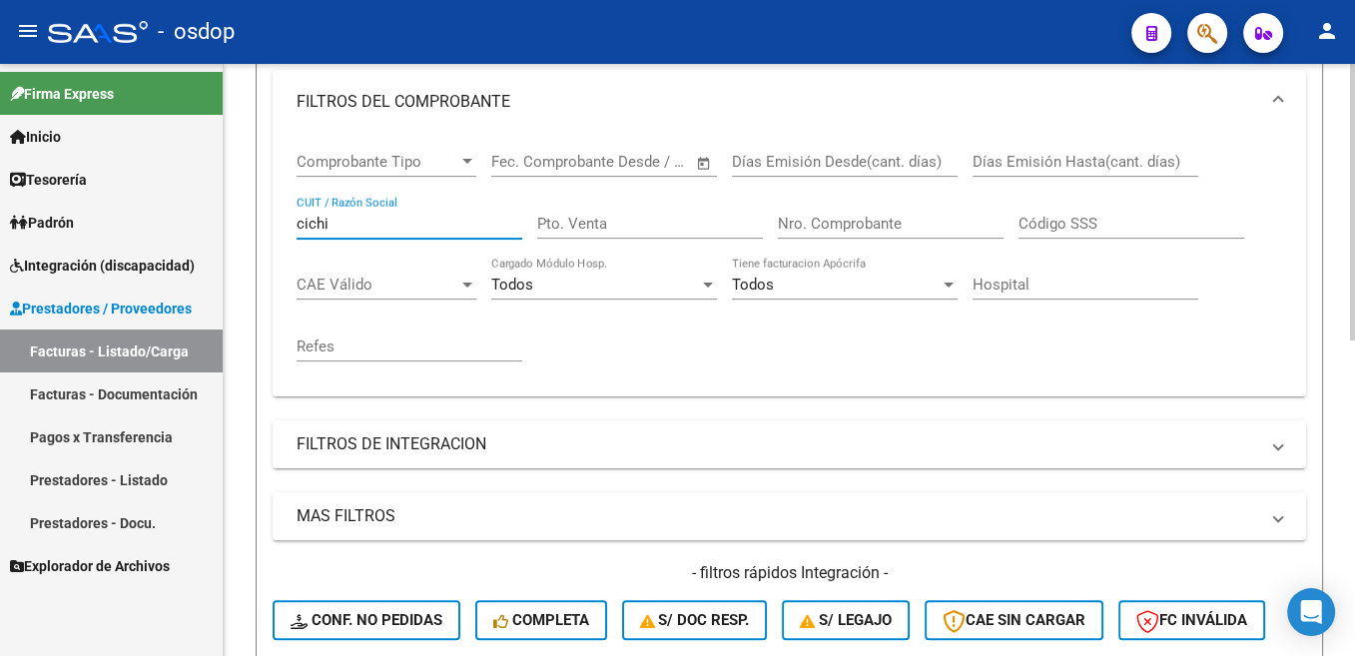
click at [313, 219] on input "cichi" at bounding box center [410, 224] width 226 height 18
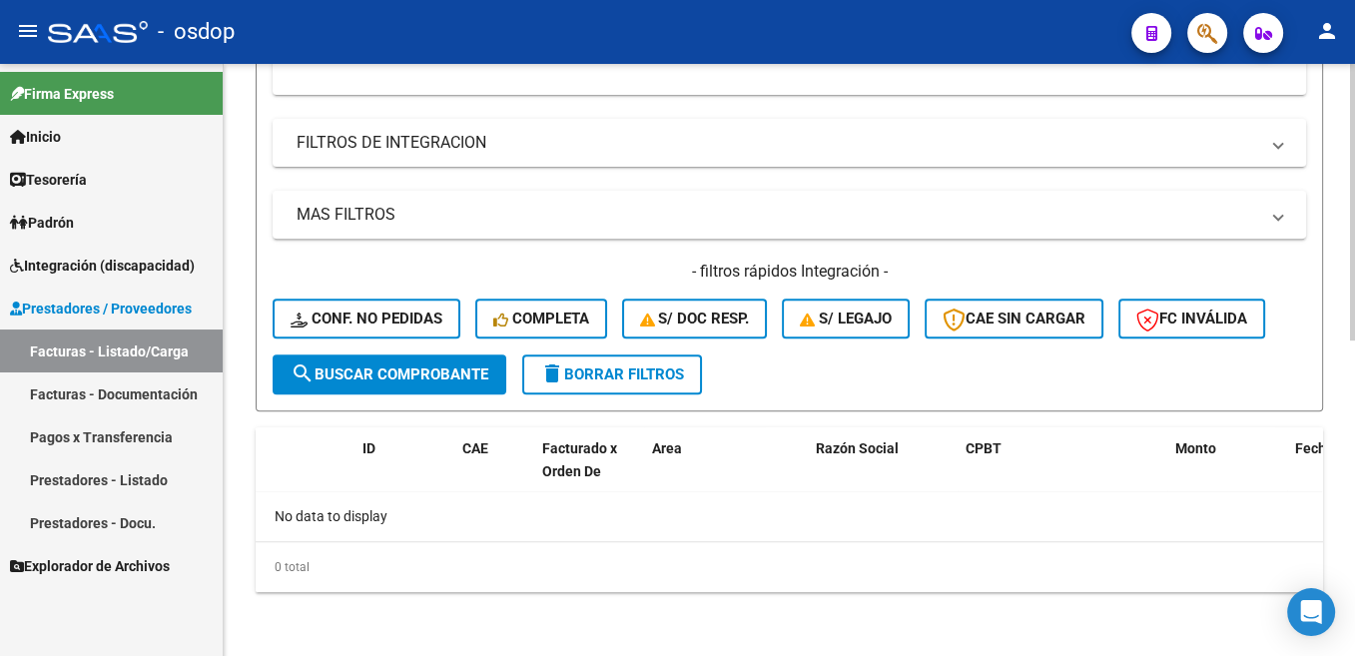
click at [437, 379] on span "search Buscar Comprobante" at bounding box center [390, 374] width 198 height 18
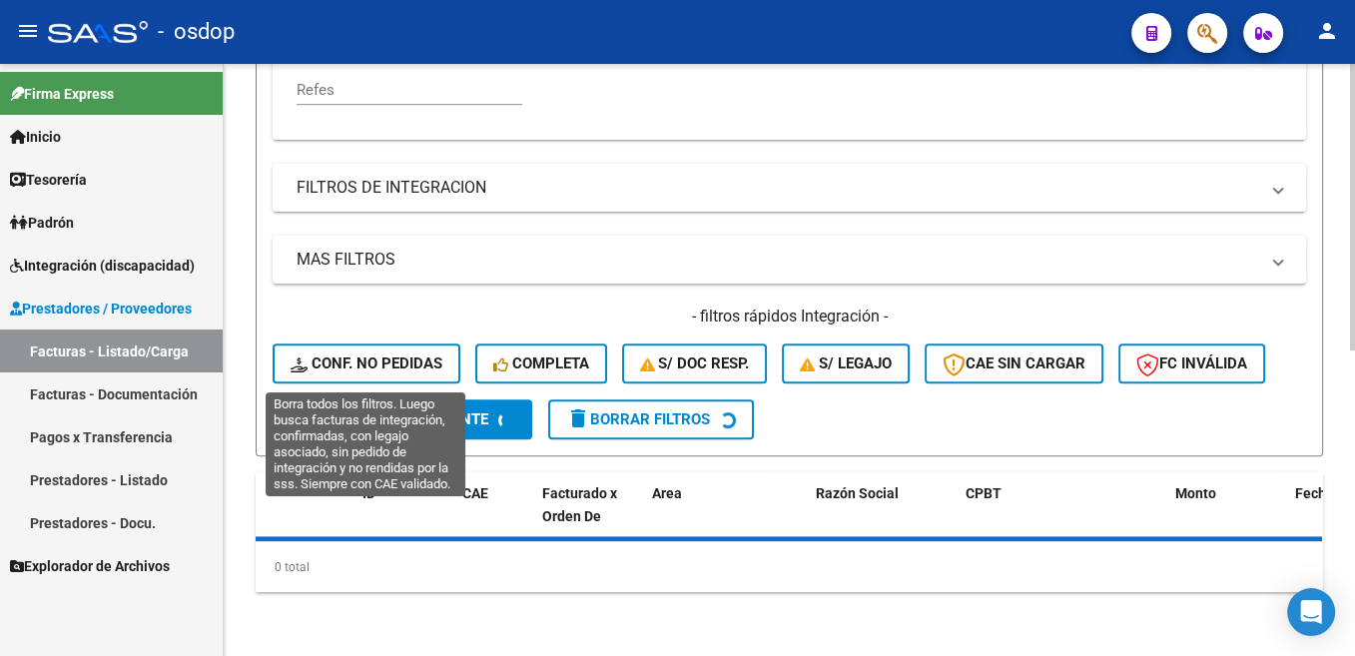
scroll to position [630, 0]
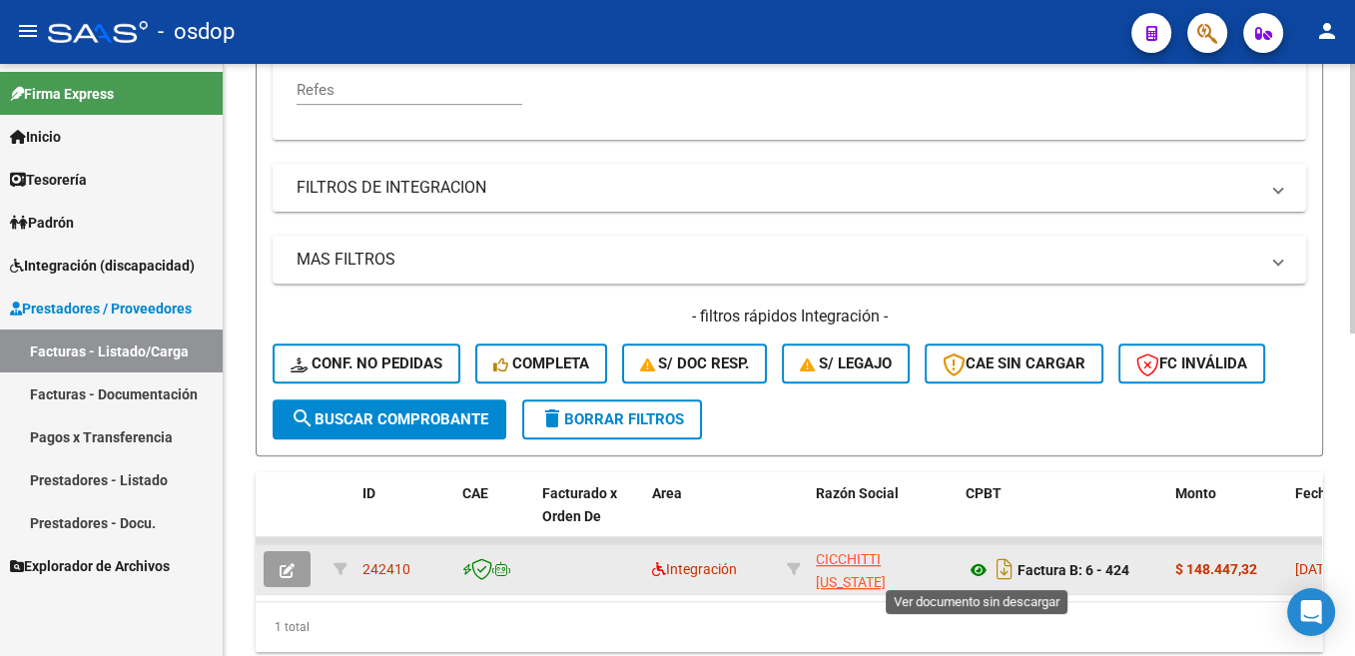
click at [982, 565] on icon at bounding box center [978, 570] width 26 height 24
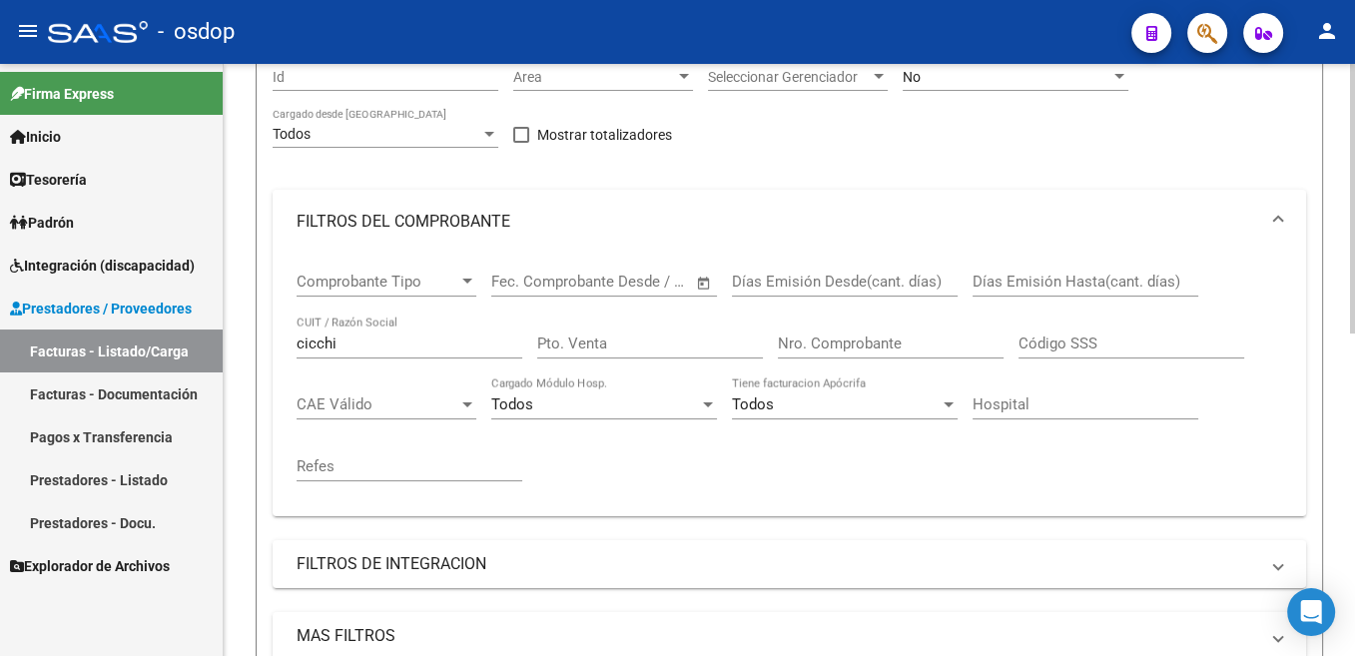
scroll to position [228, 0]
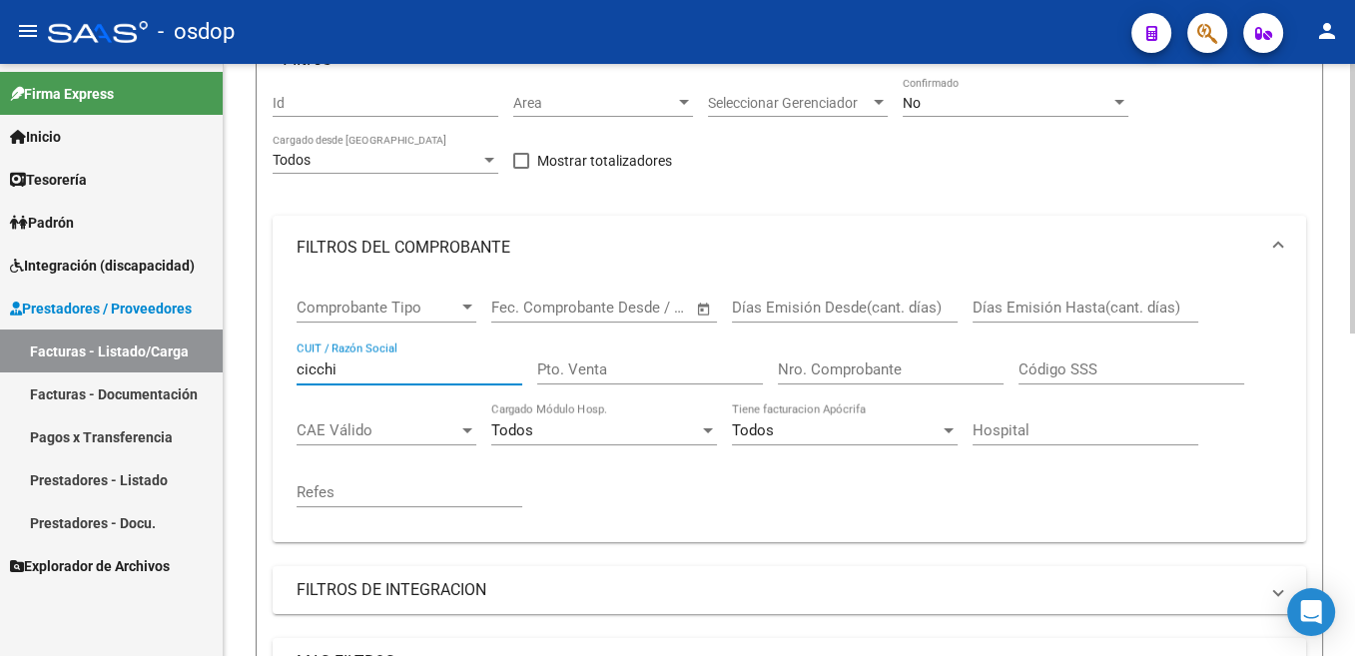
click at [326, 364] on input "cicchi" at bounding box center [410, 369] width 226 height 18
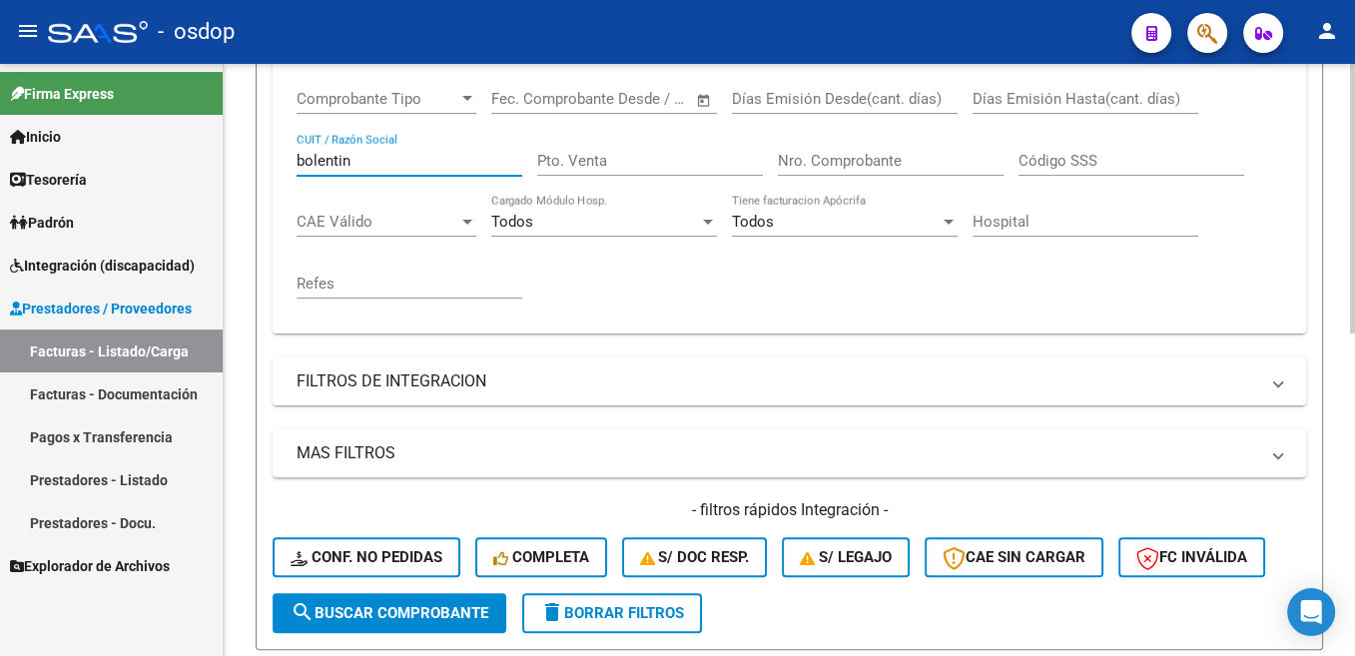
scroll to position [709, 0]
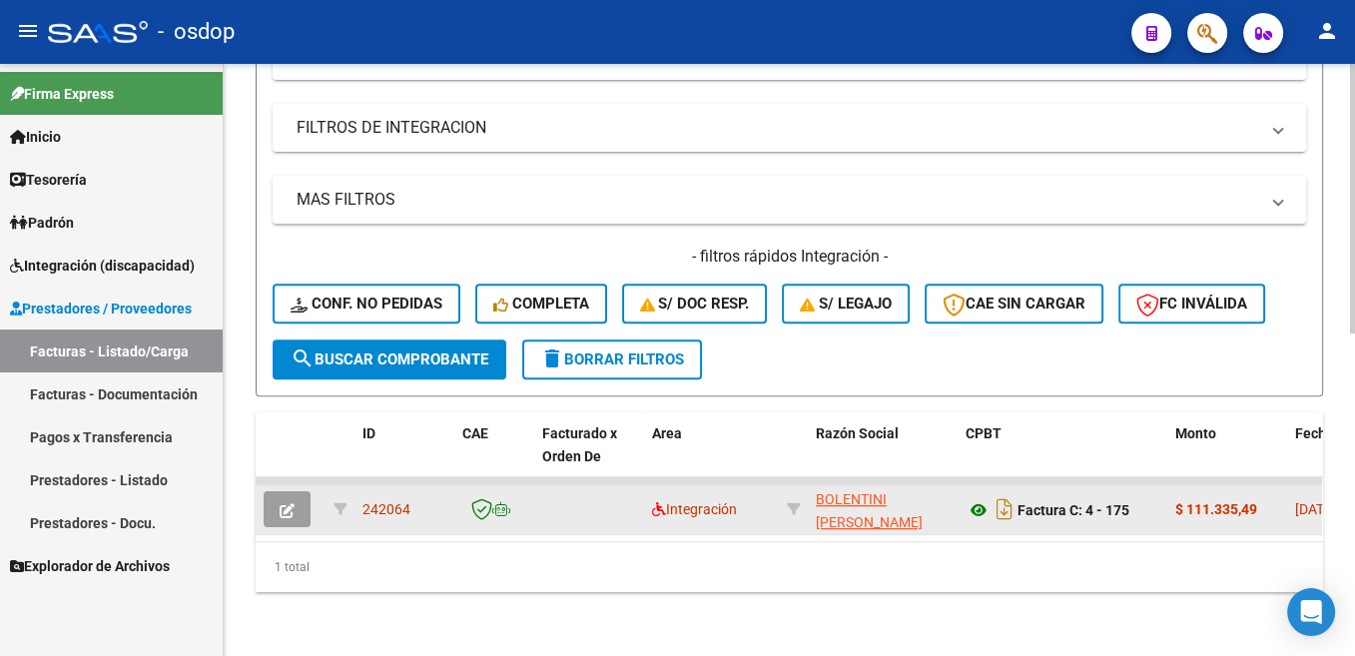
click at [976, 498] on icon at bounding box center [978, 510] width 26 height 24
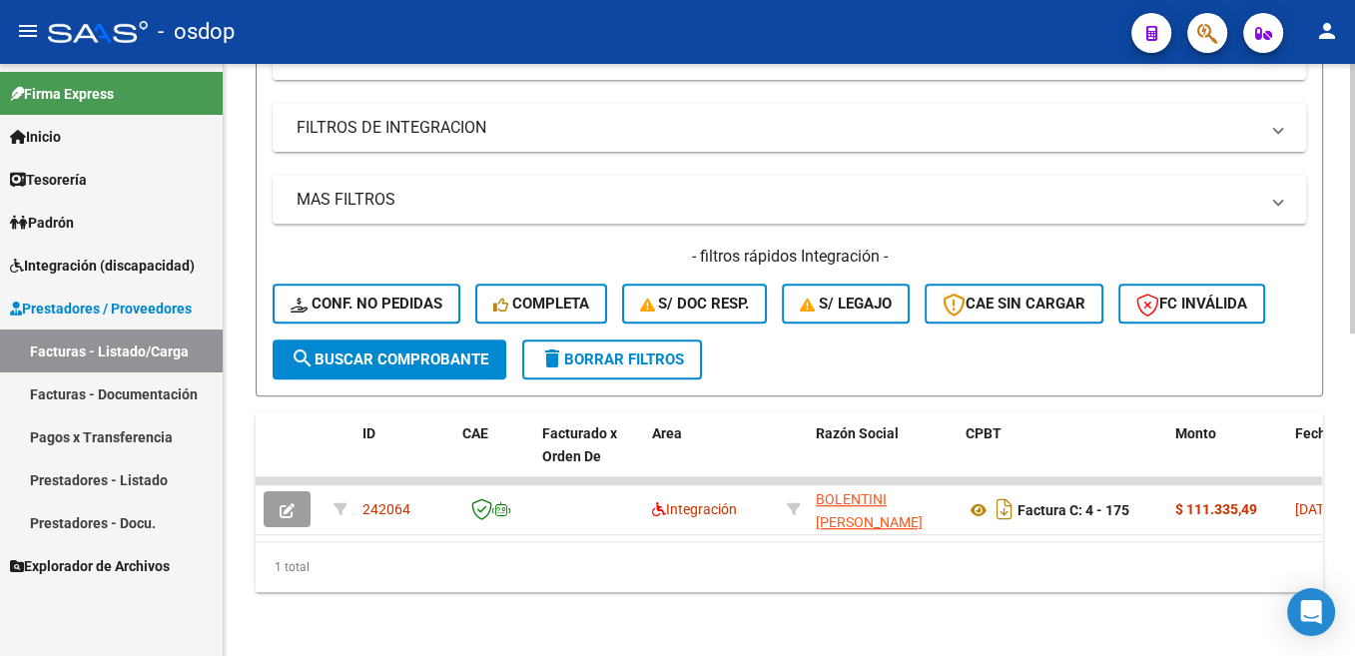
scroll to position [407, 0]
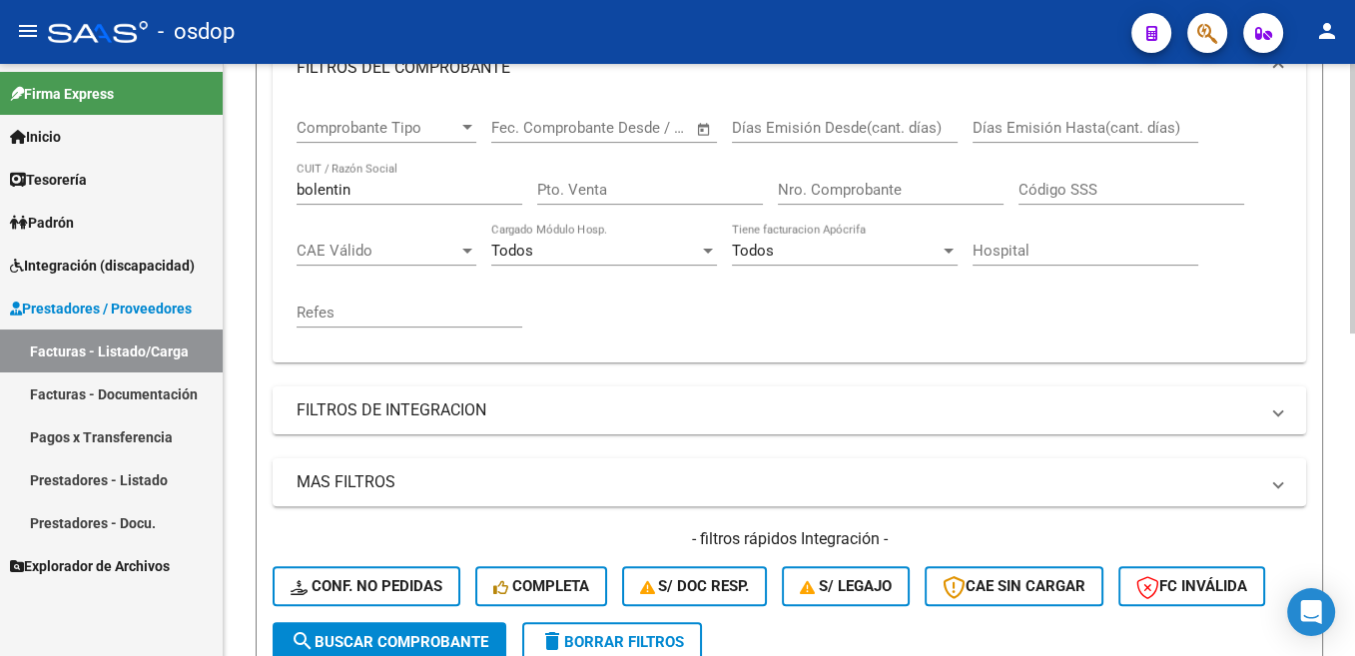
click at [334, 195] on input "bolentin" at bounding box center [410, 190] width 226 height 18
click at [422, 624] on span "search Buscar Comprobante" at bounding box center [390, 642] width 198 height 18
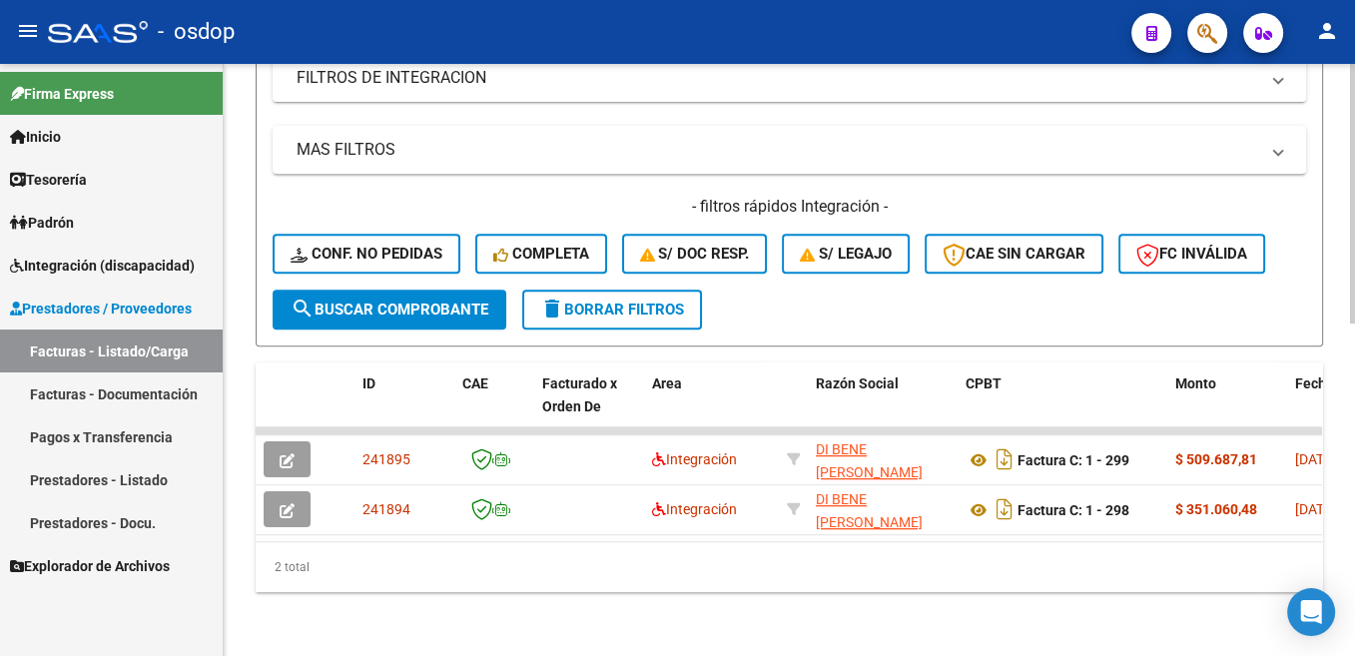
scroll to position [758, 0]
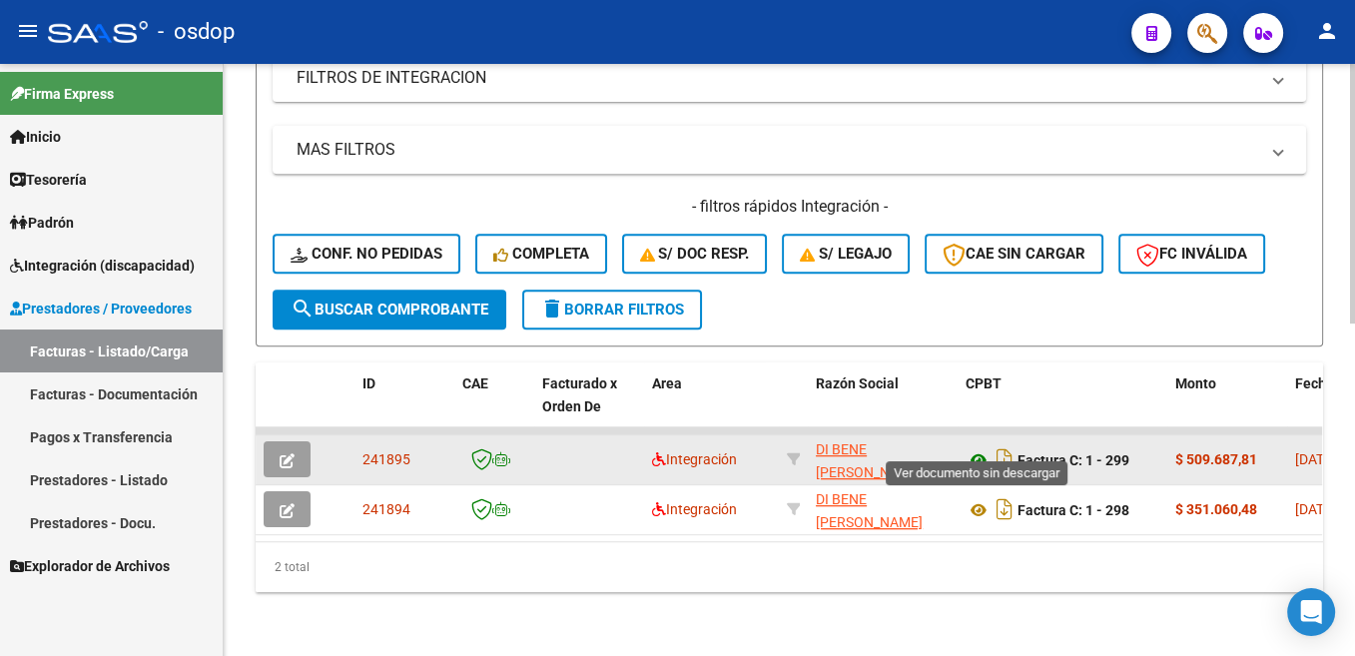
click at [974, 450] on icon at bounding box center [978, 460] width 26 height 24
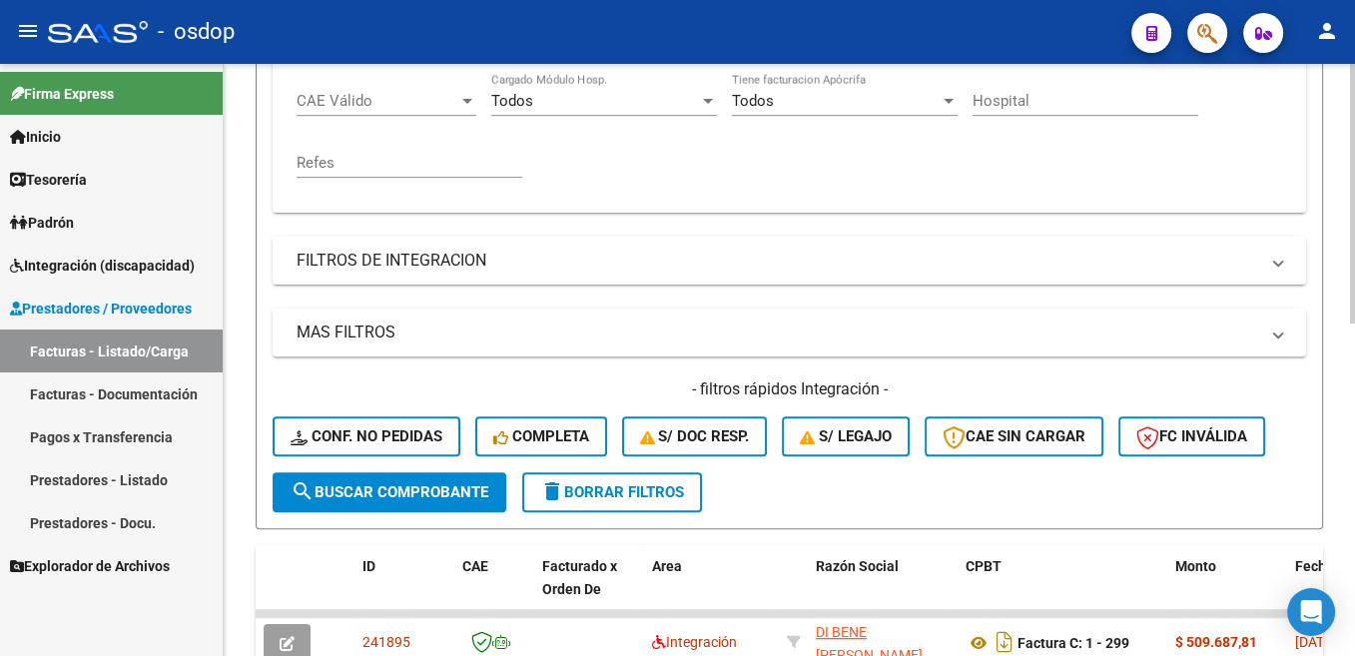
scroll to position [456, 0]
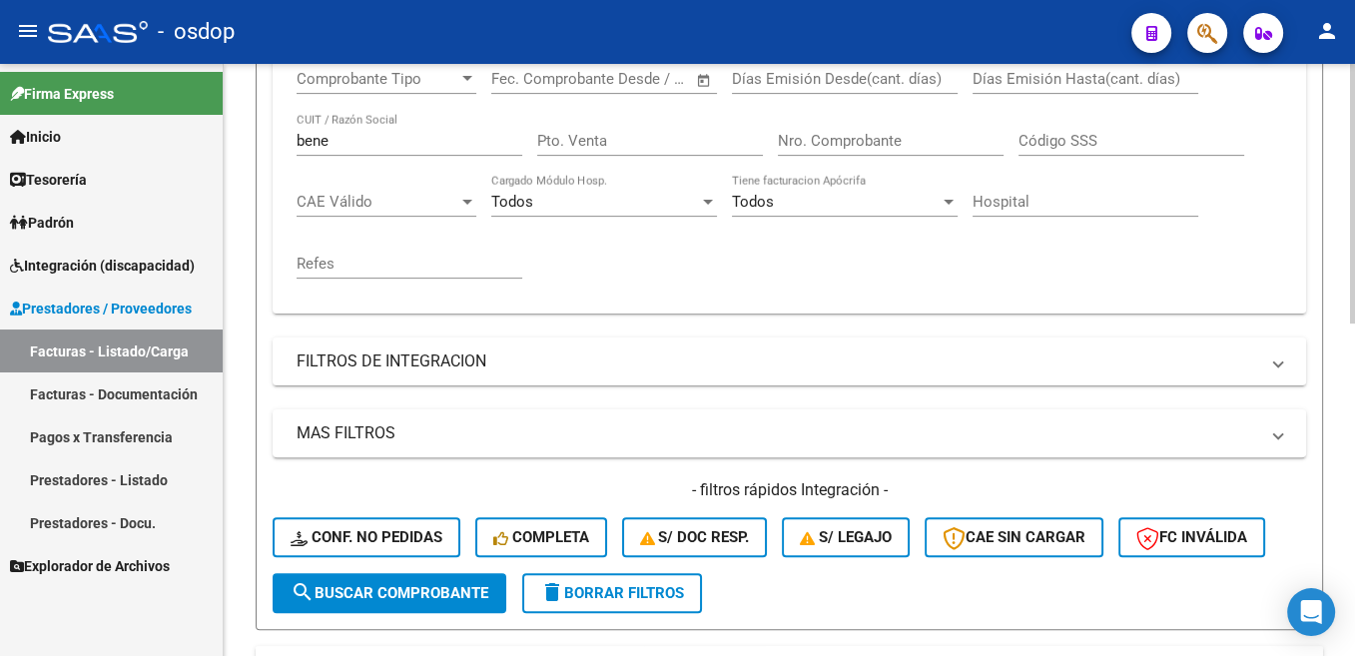
click at [315, 140] on input "bene" at bounding box center [410, 141] width 226 height 18
click at [472, 593] on span "search Buscar Comprobante" at bounding box center [390, 593] width 198 height 18
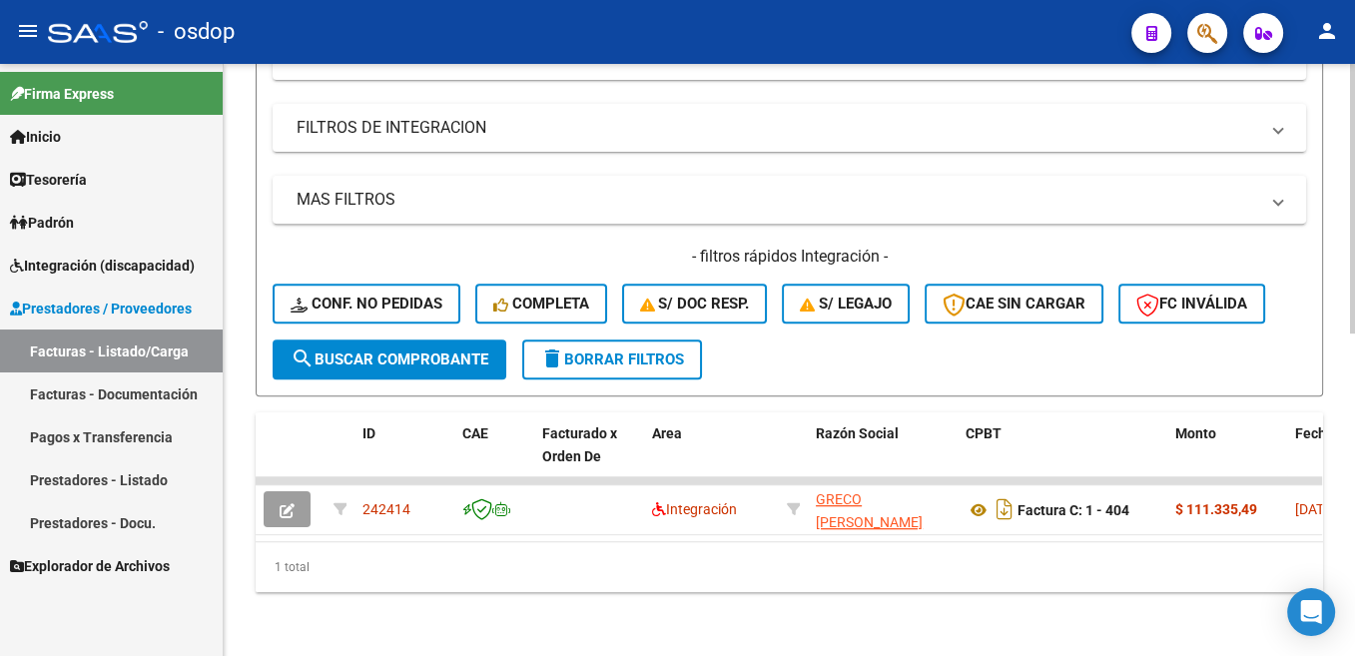
scroll to position [709, 0]
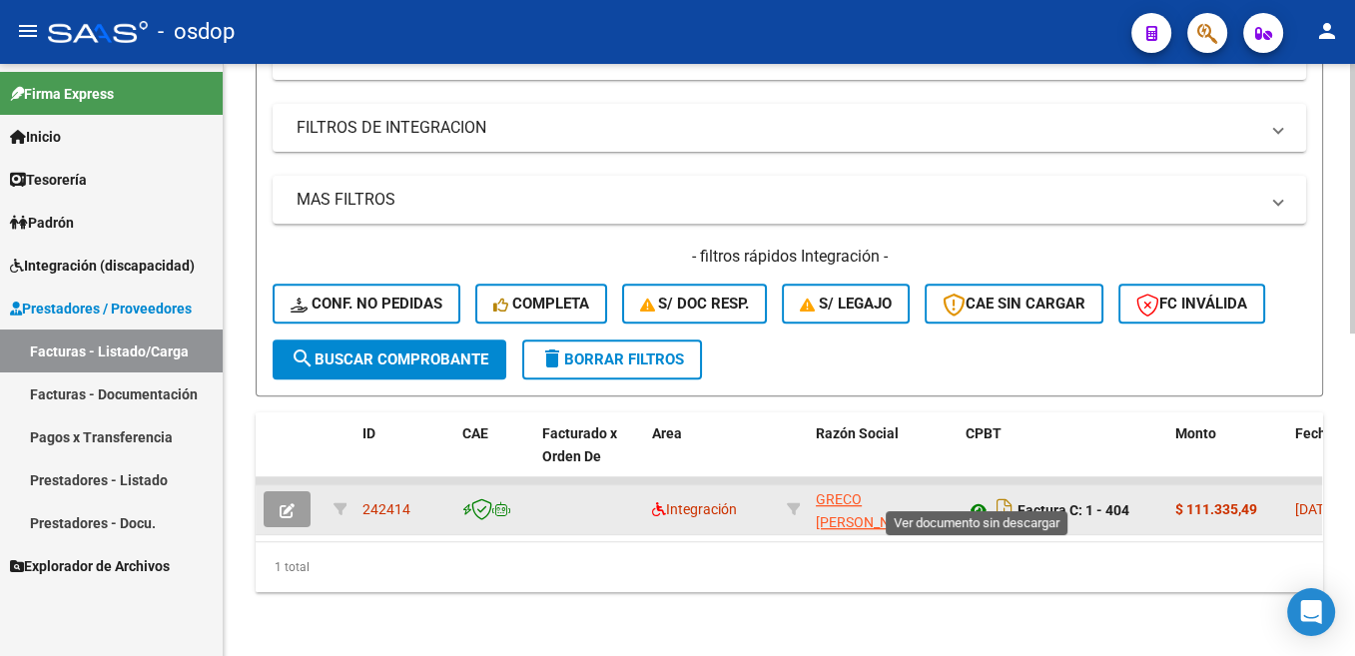
click at [979, 498] on icon at bounding box center [978, 510] width 26 height 24
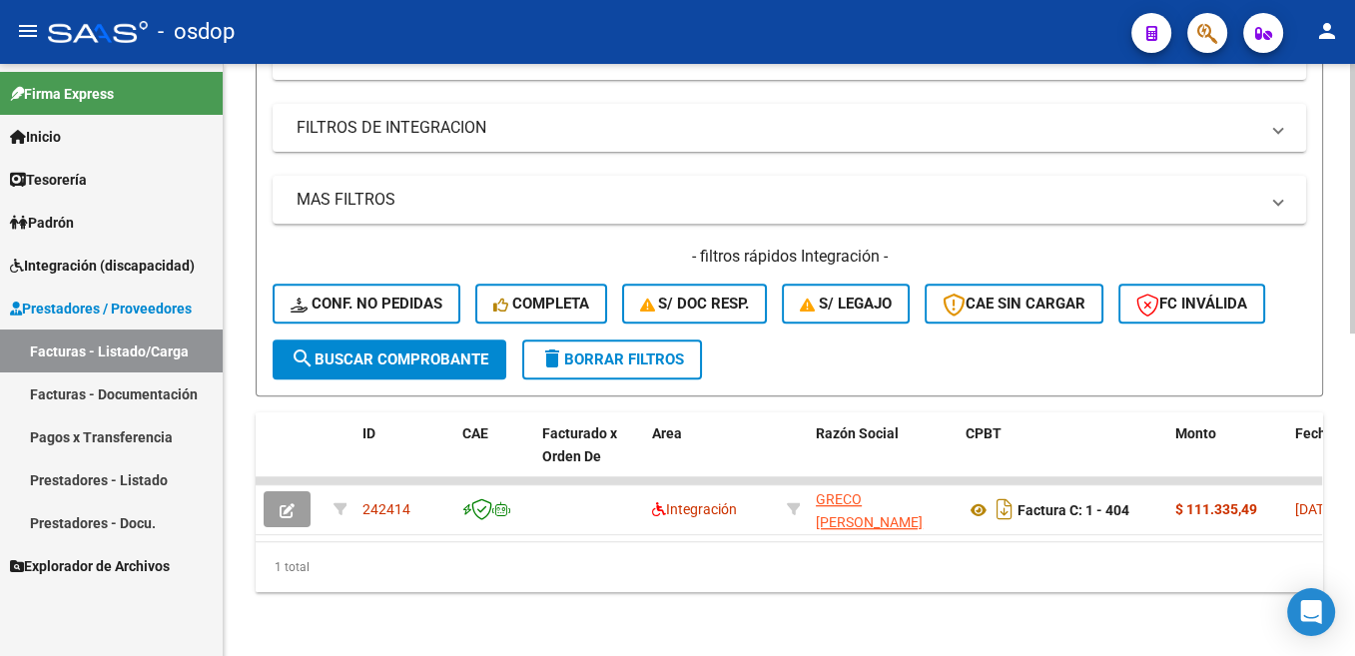
scroll to position [307, 0]
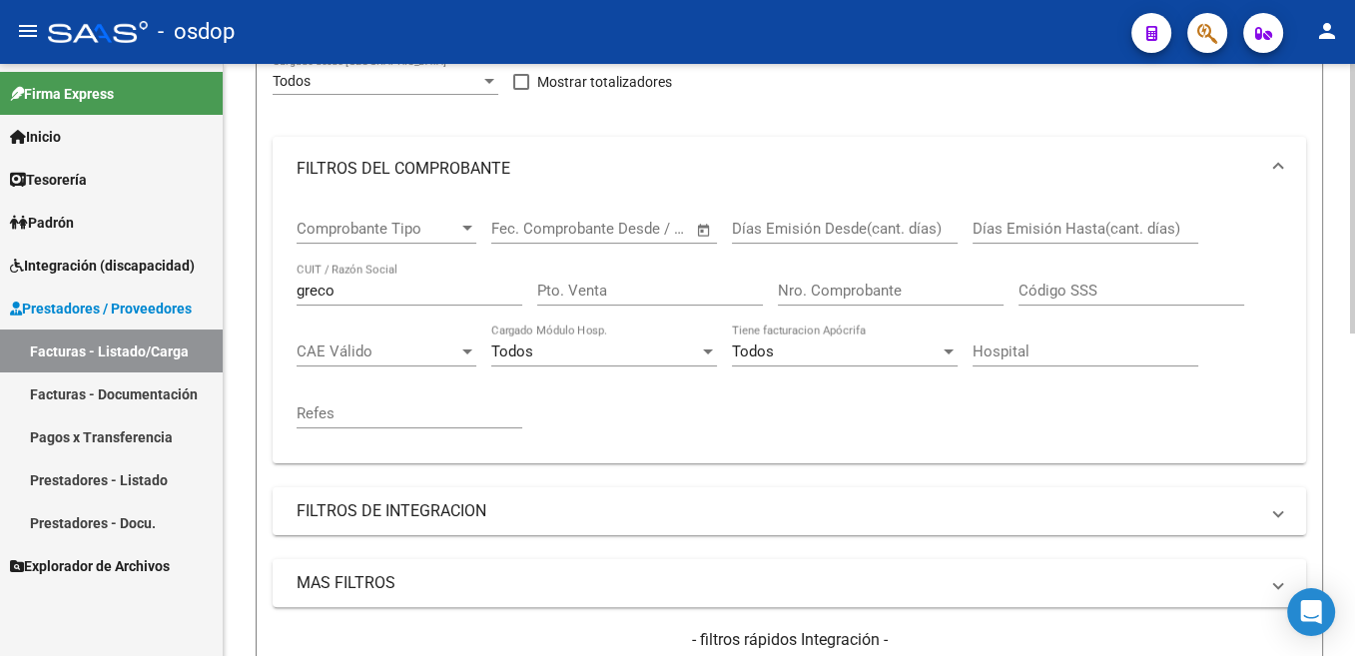
click at [331, 295] on input "greco" at bounding box center [410, 291] width 226 height 18
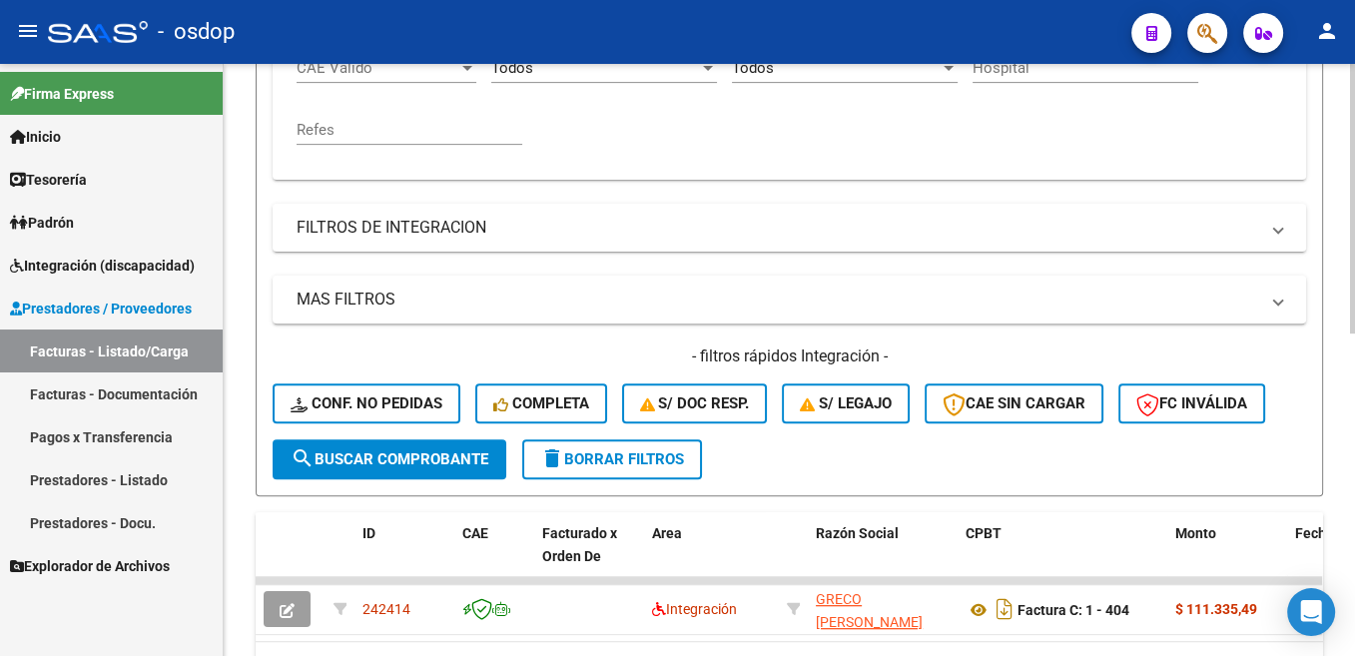
scroll to position [608, 0]
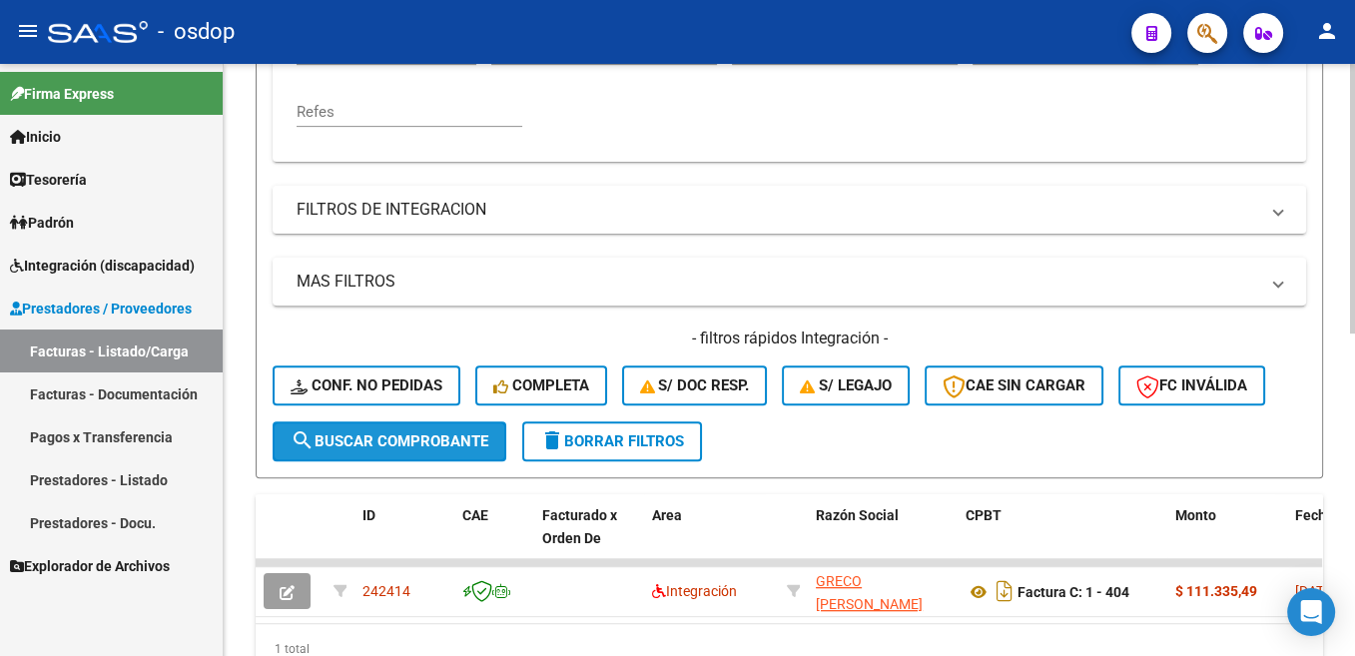
click at [445, 443] on span "search Buscar Comprobante" at bounding box center [390, 441] width 198 height 18
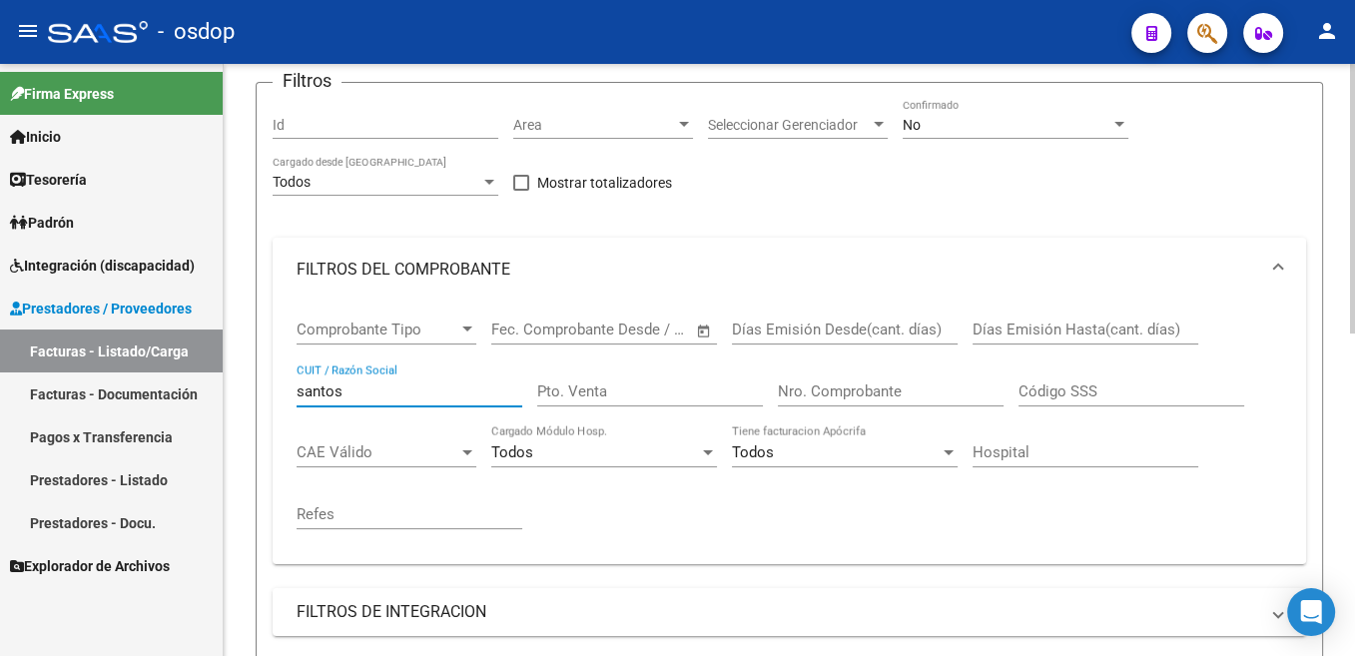
click at [334, 389] on input "santos" at bounding box center [410, 391] width 226 height 18
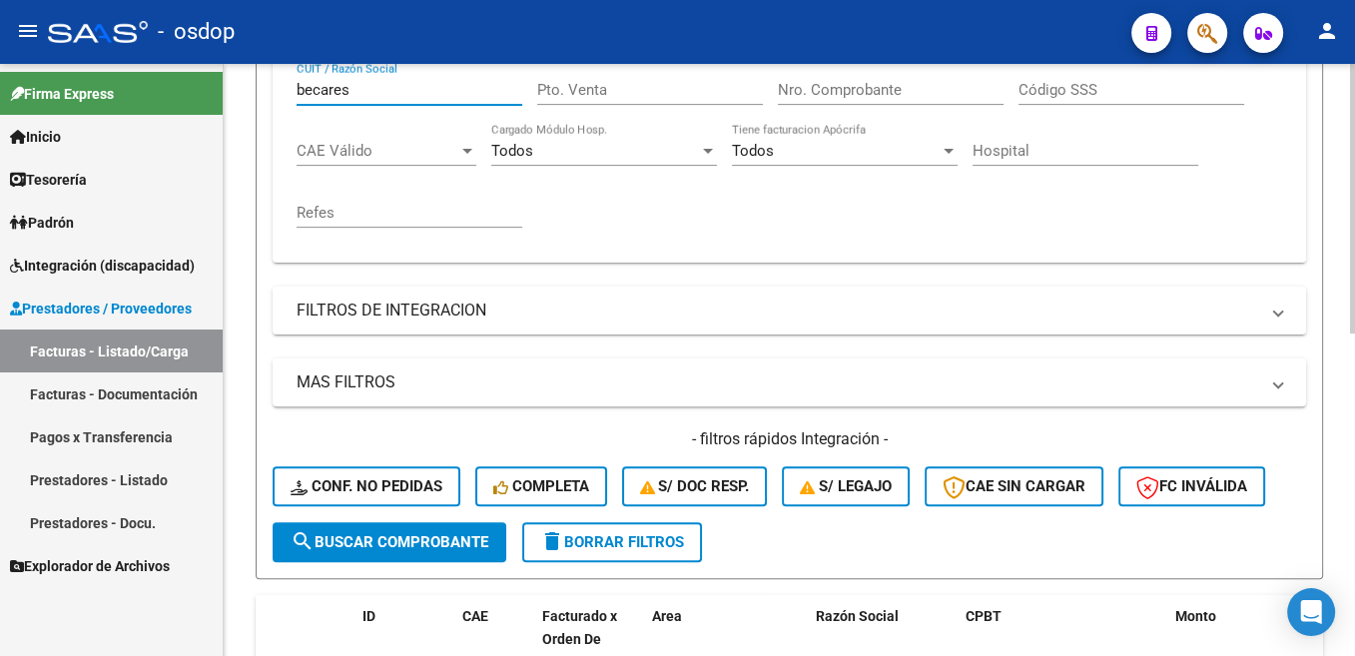
click at [450, 540] on span "search Buscar Comprobante" at bounding box center [390, 542] width 198 height 18
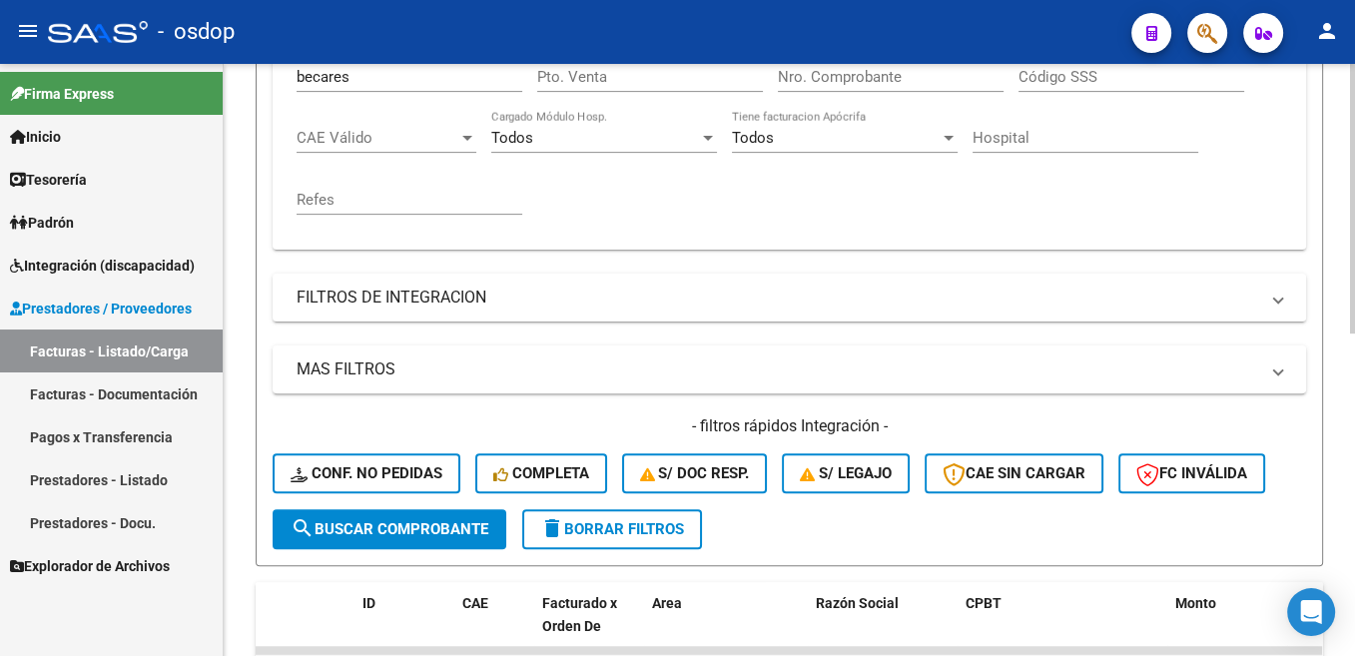
scroll to position [407, 0]
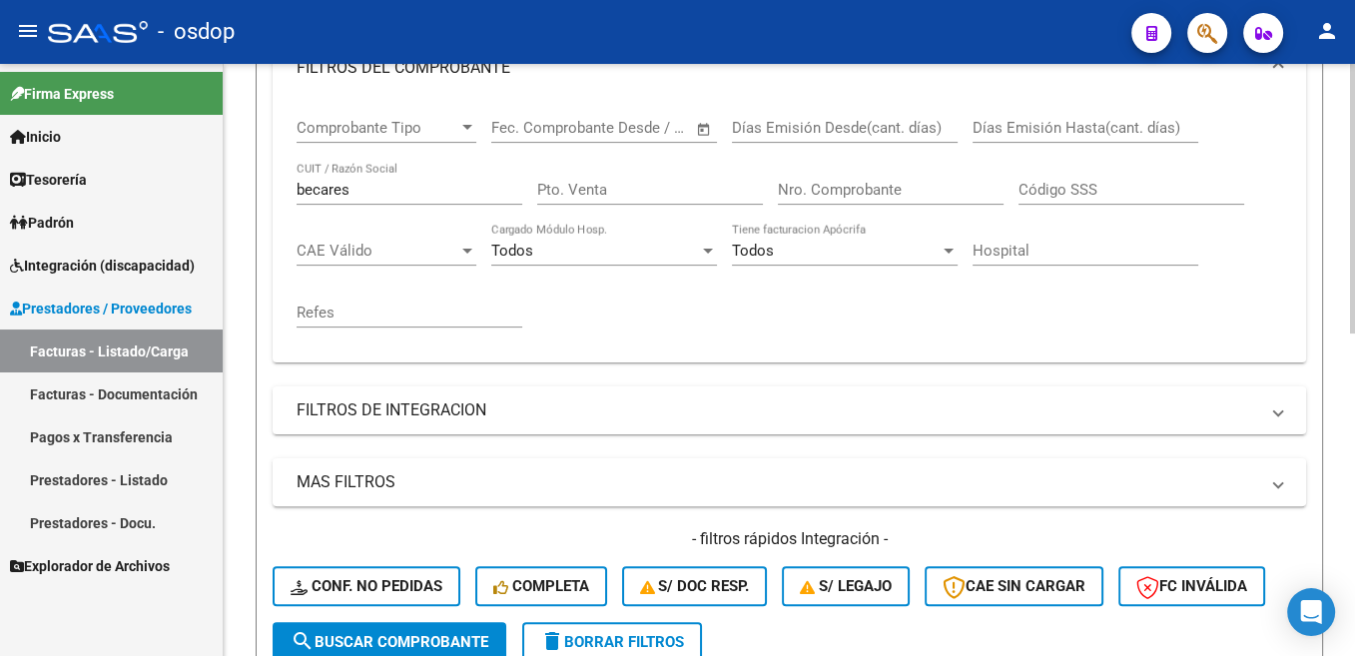
click at [331, 192] on input "becares" at bounding box center [410, 190] width 226 height 18
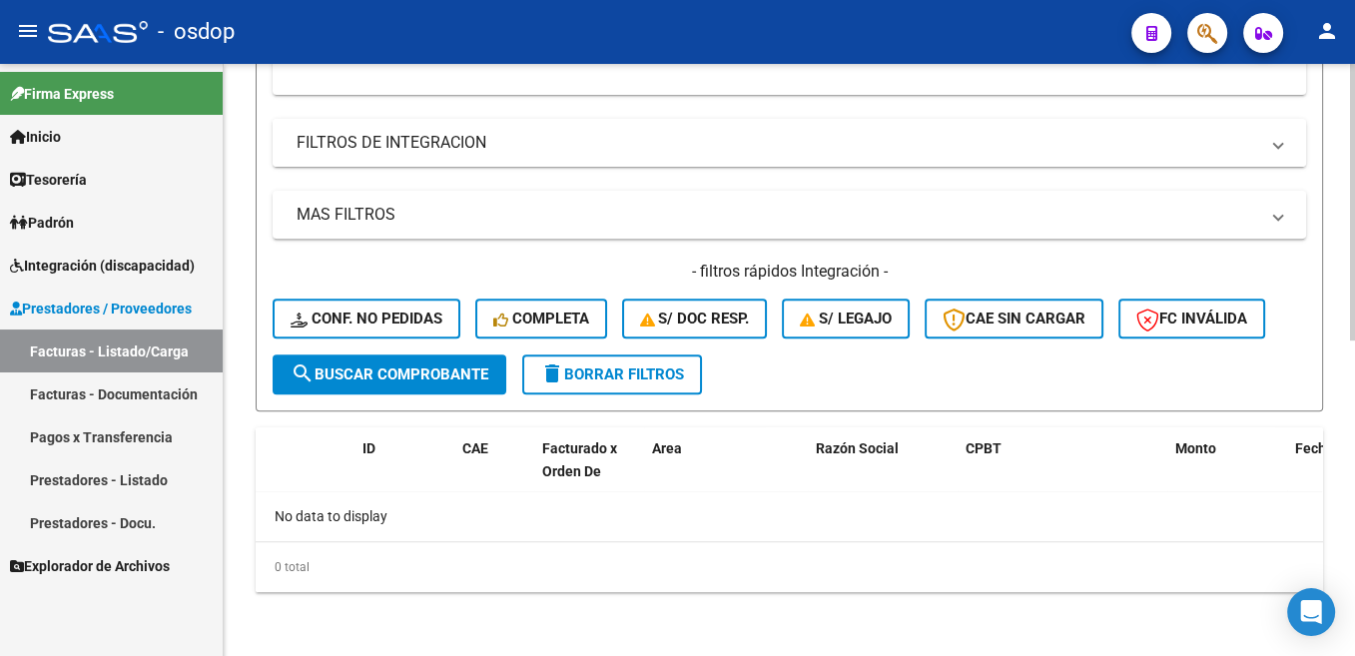
scroll to position [273, 0]
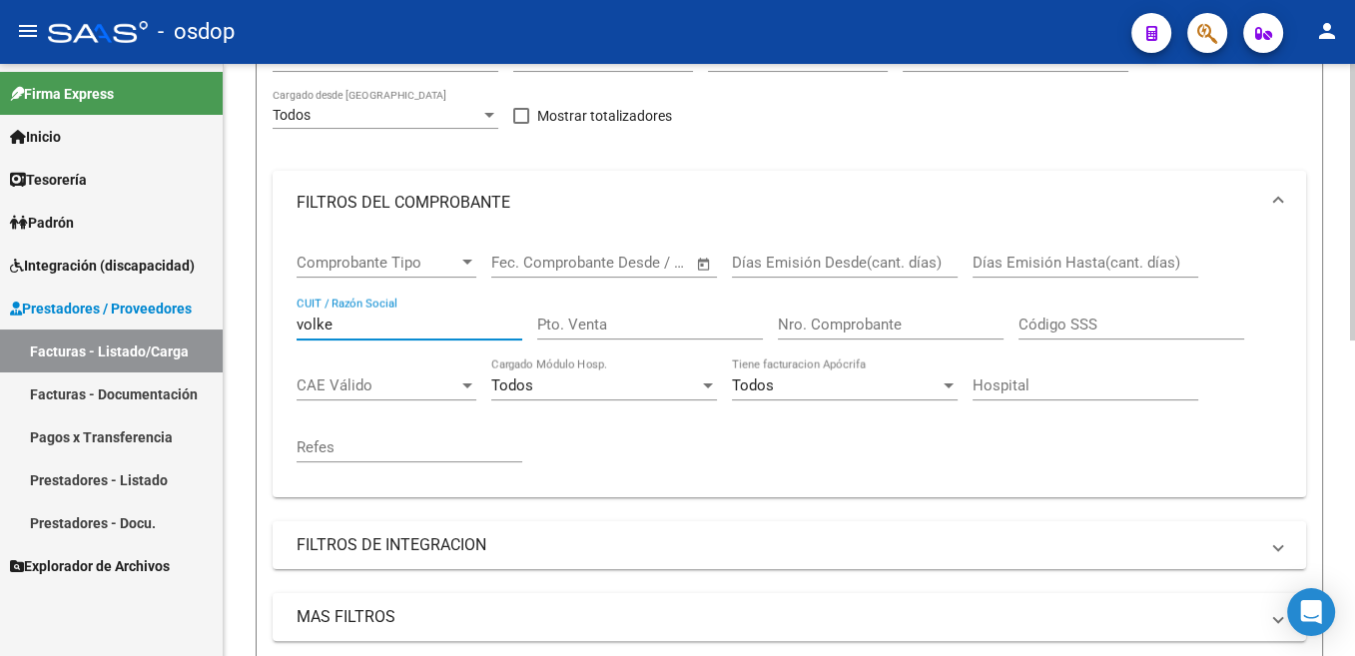
click at [322, 324] on input "volke" at bounding box center [410, 325] width 226 height 18
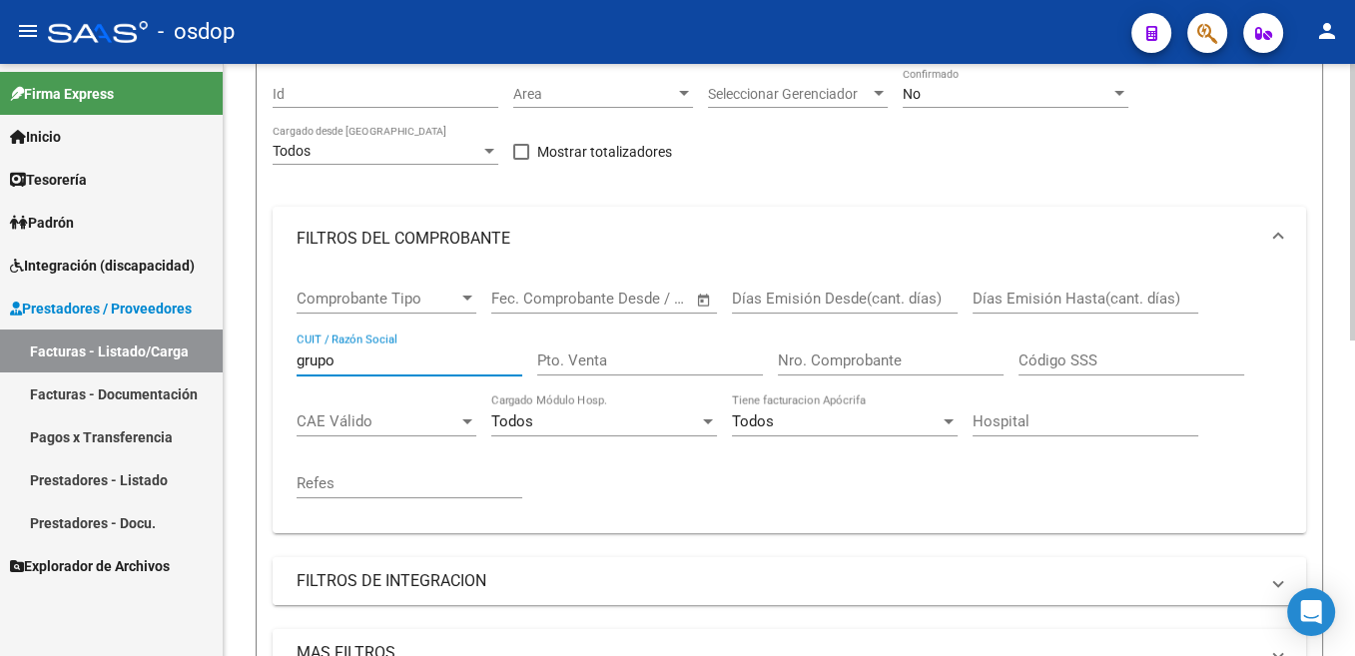
scroll to position [72, 0]
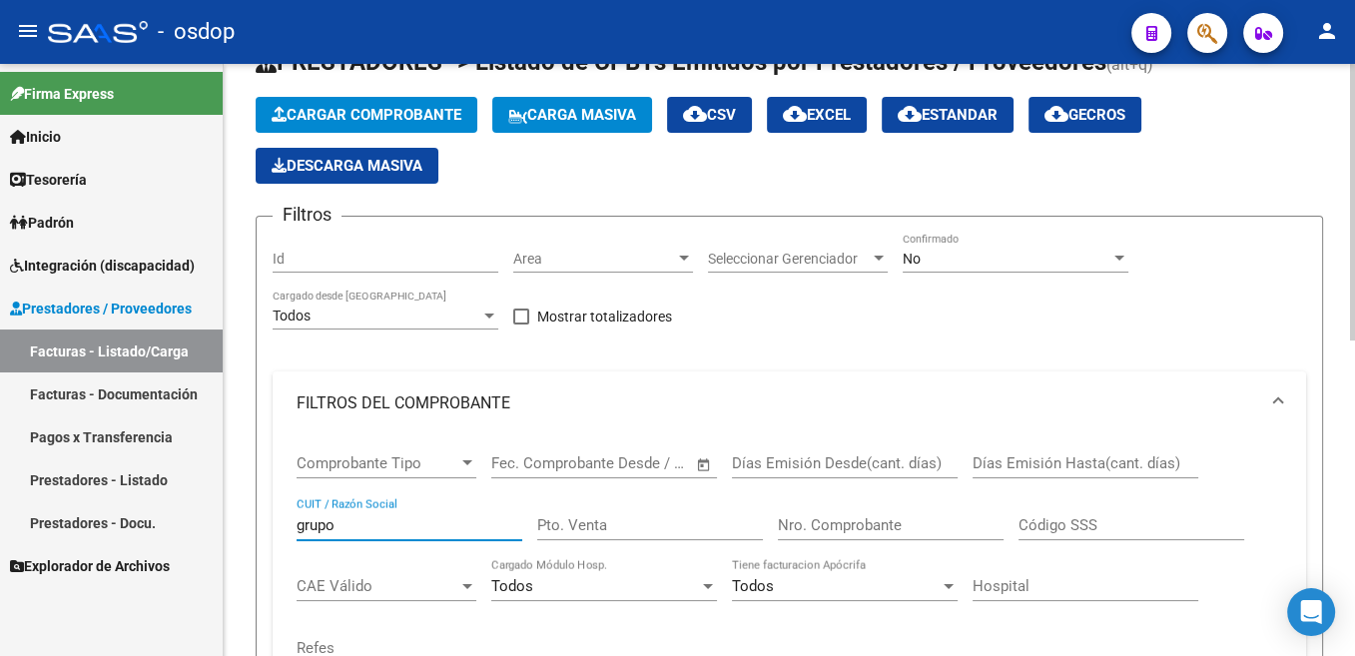
click at [314, 522] on input "grupo" at bounding box center [410, 525] width 226 height 18
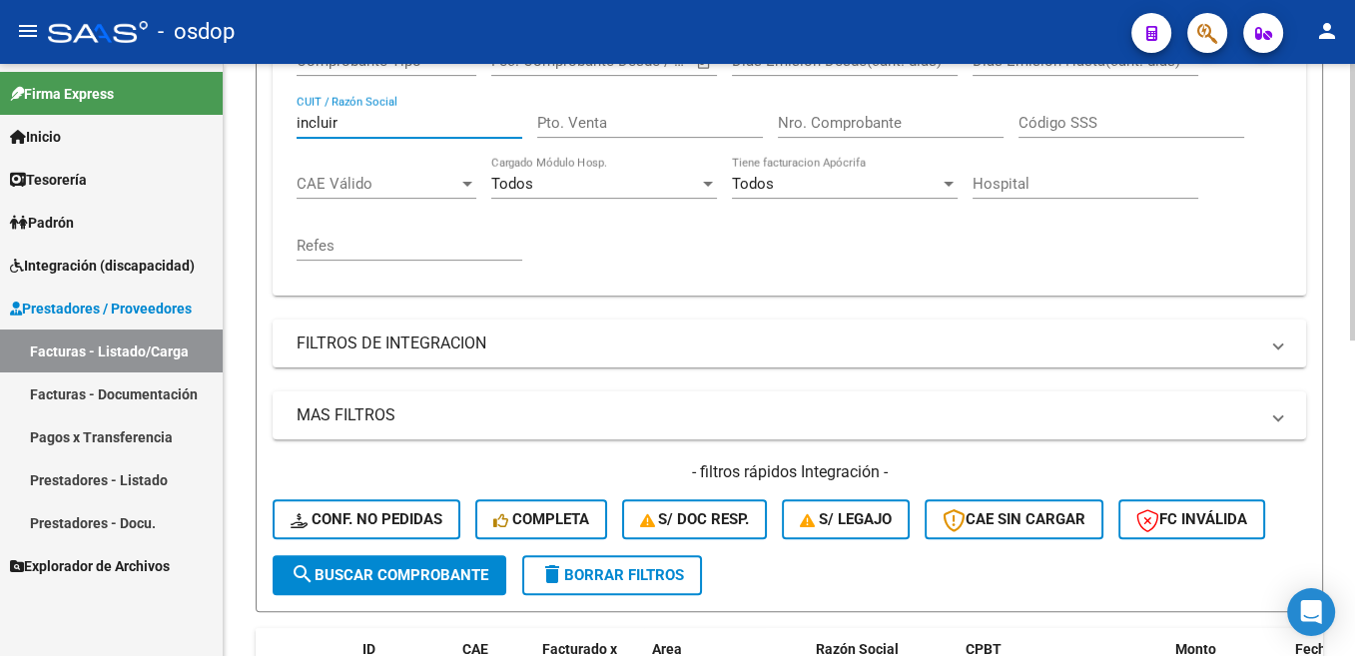
click at [429, 587] on button "search Buscar Comprobante" at bounding box center [390, 575] width 234 height 40
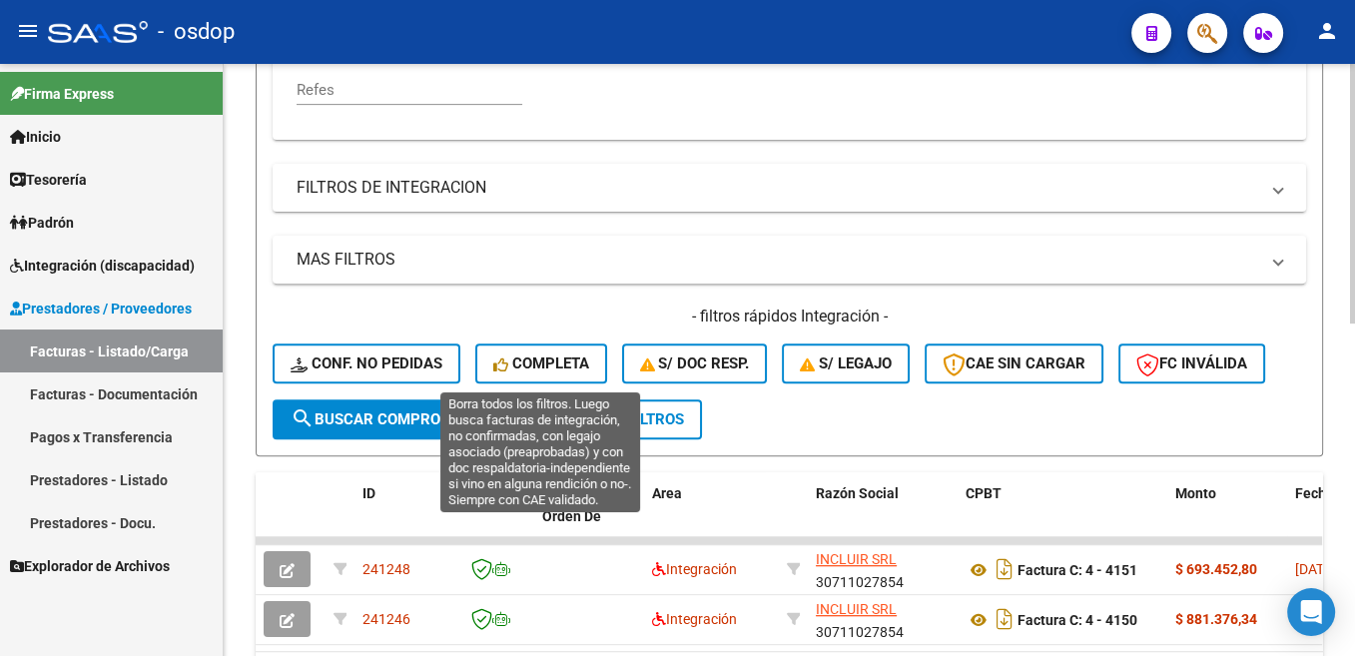
scroll to position [758, 0]
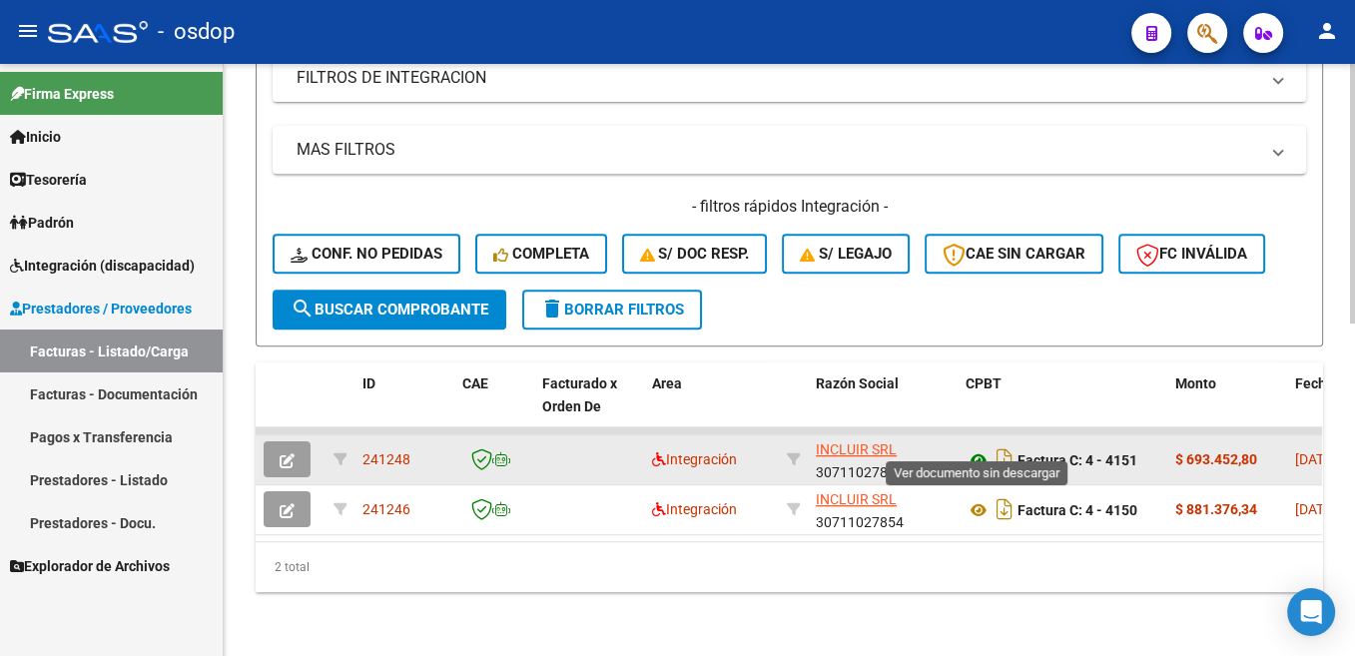
click at [975, 448] on icon at bounding box center [978, 460] width 26 height 24
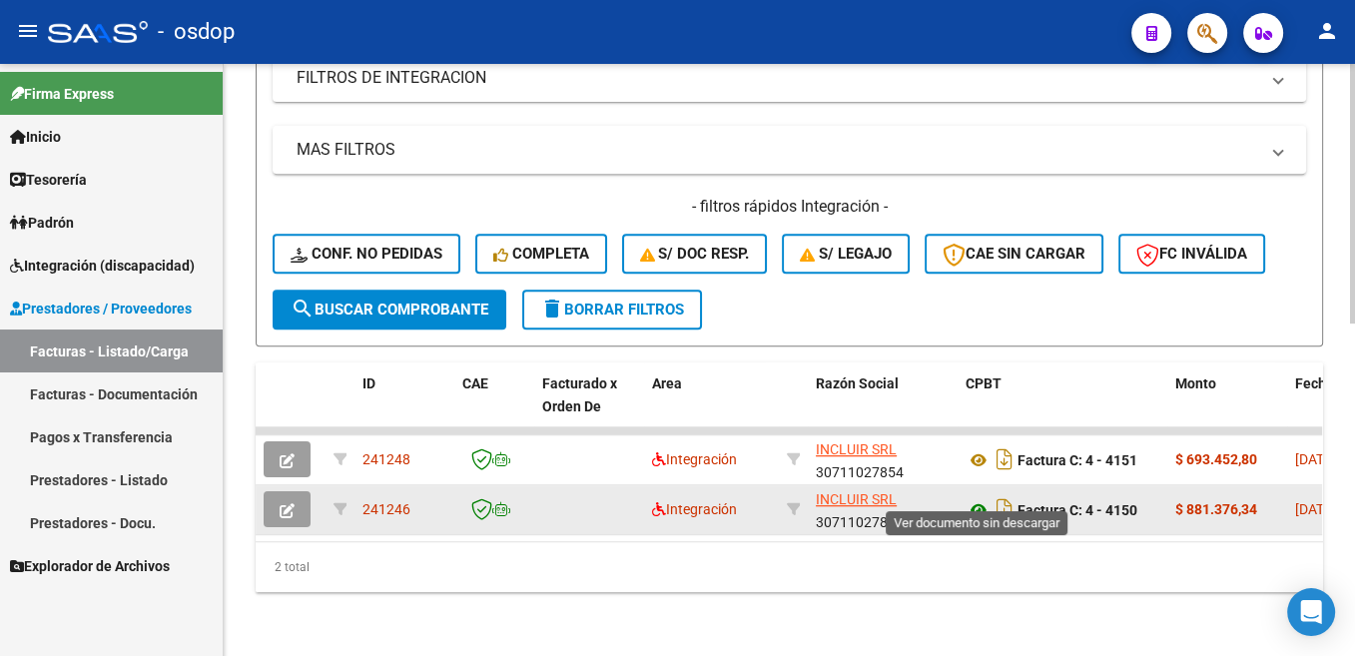
click at [977, 498] on icon at bounding box center [978, 510] width 26 height 24
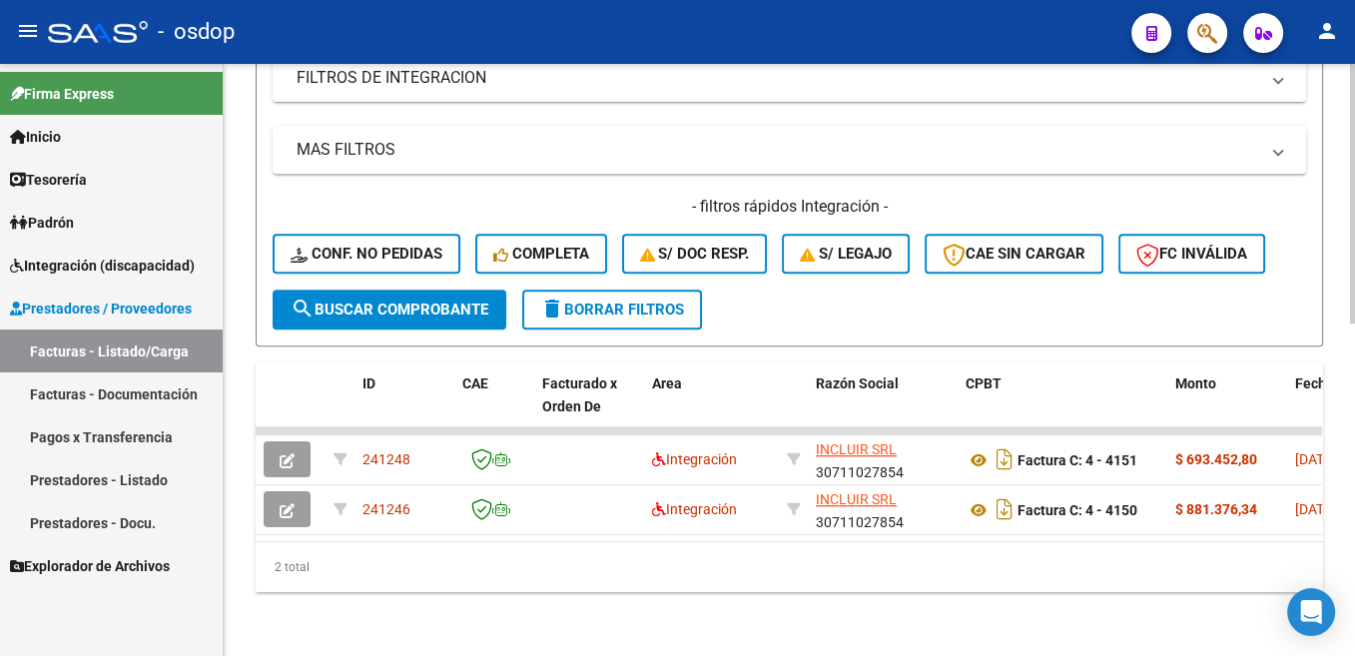
scroll to position [256, 0]
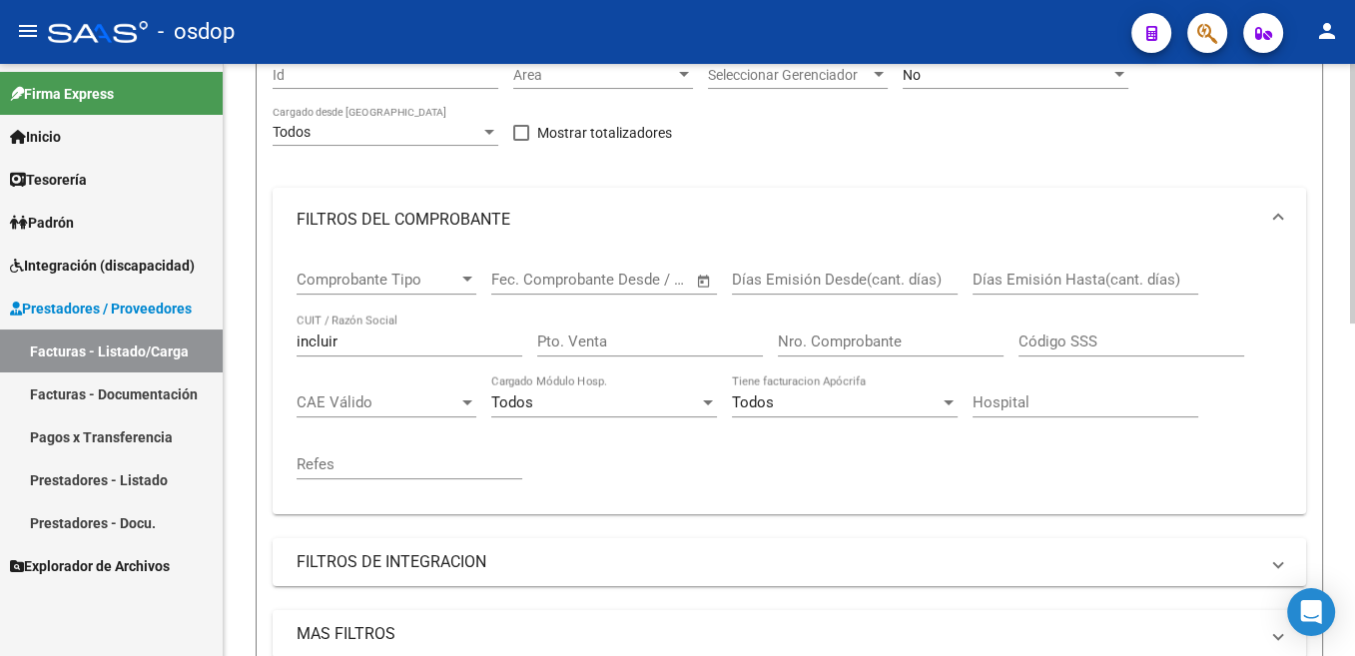
click at [331, 337] on input "incluir" at bounding box center [410, 341] width 226 height 18
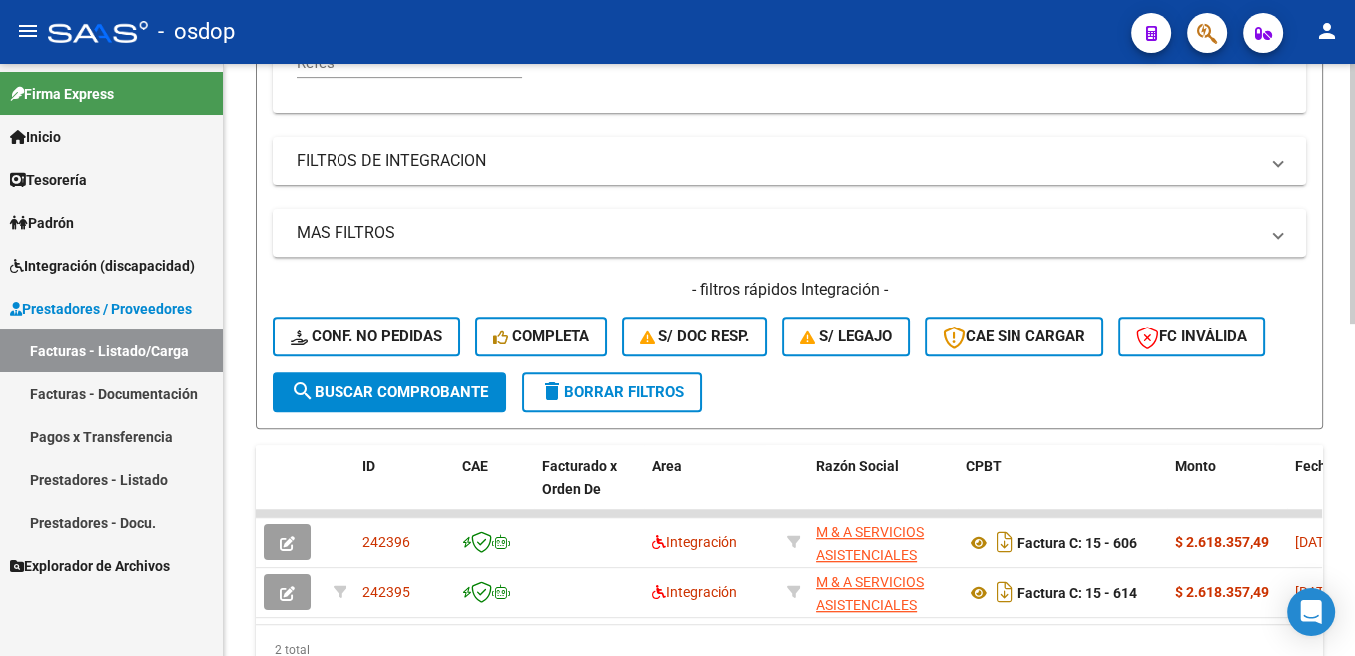
scroll to position [758, 0]
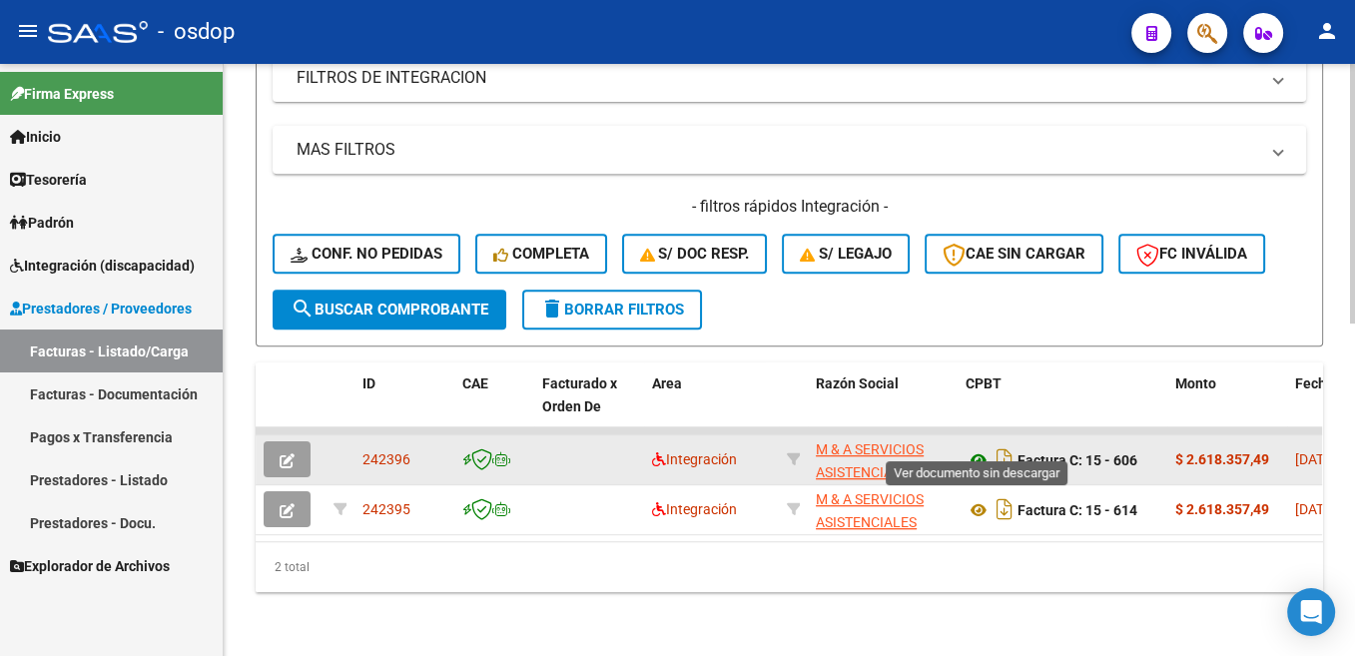
click at [984, 448] on icon at bounding box center [978, 460] width 26 height 24
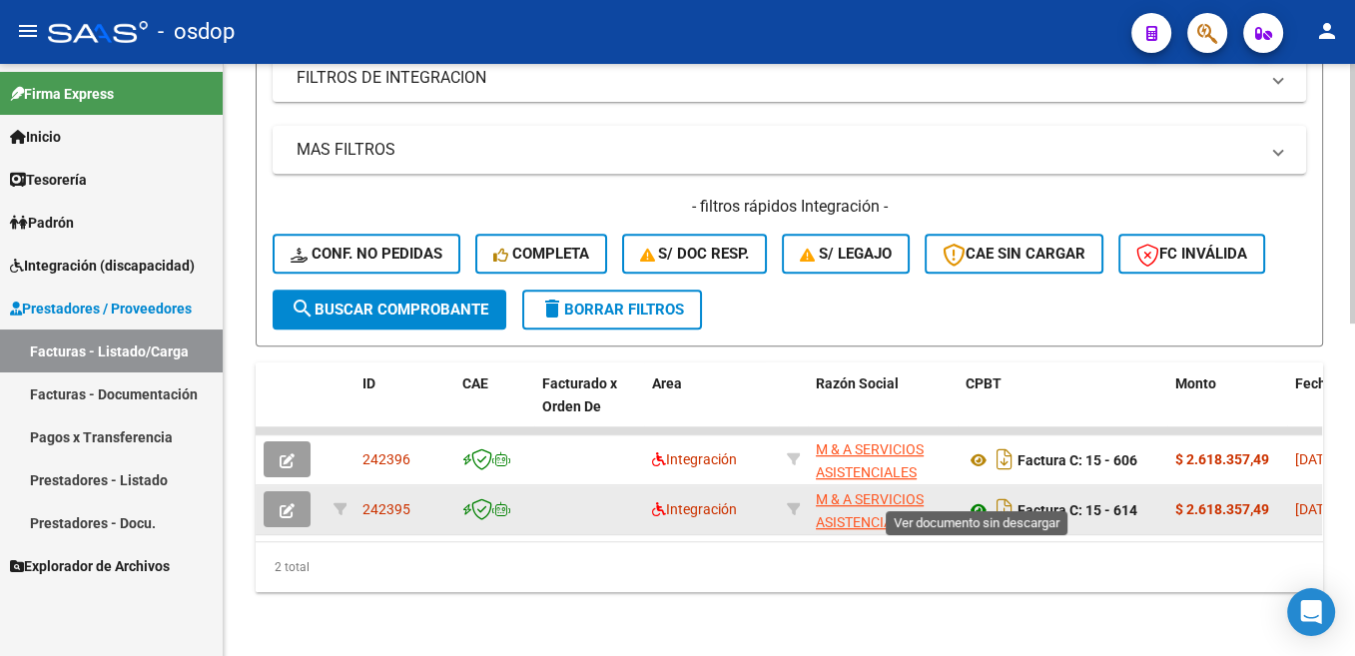
click at [979, 498] on icon at bounding box center [978, 510] width 26 height 24
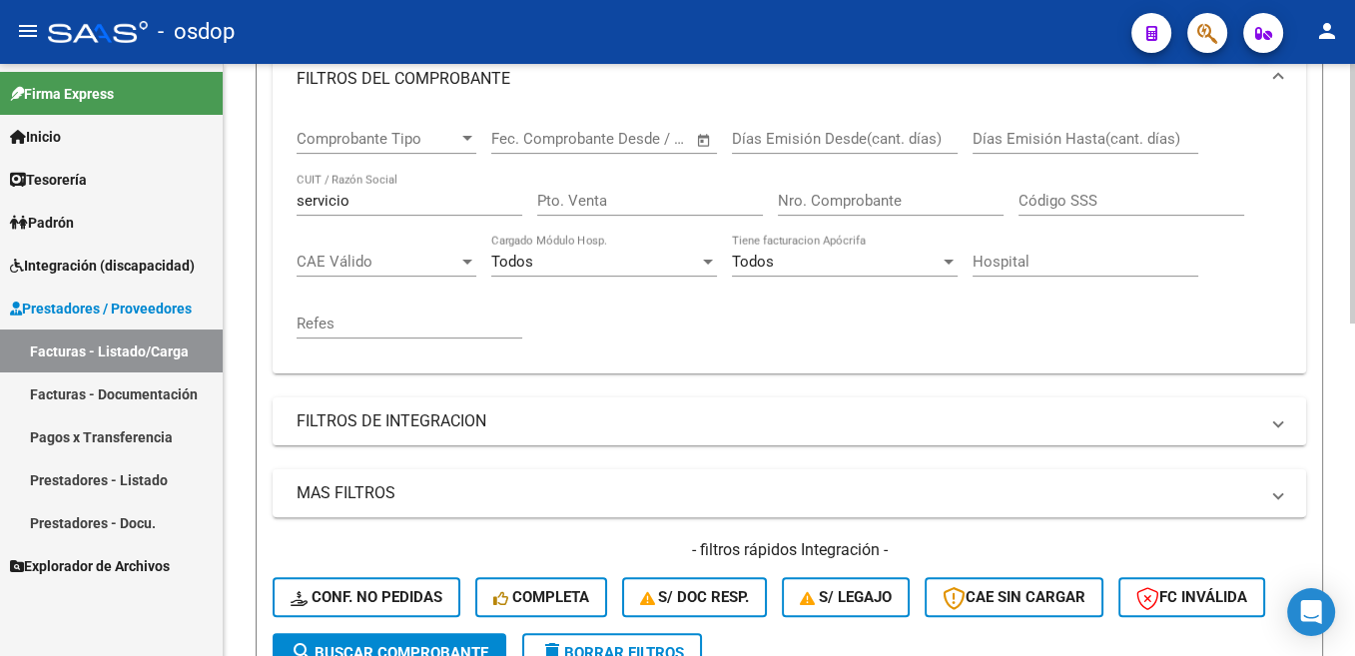
scroll to position [155, 0]
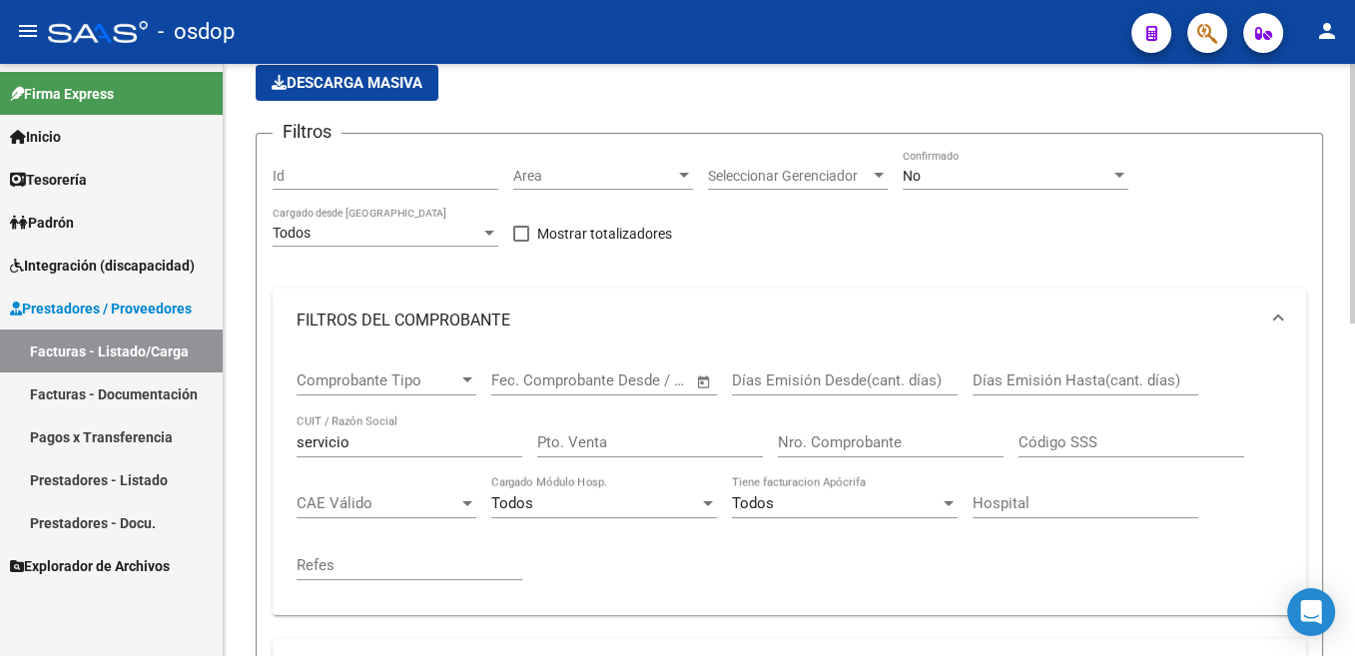
click at [329, 453] on div "servicio CUIT / Razón Social" at bounding box center [410, 435] width 226 height 43
click at [328, 438] on input "servicio" at bounding box center [410, 442] width 226 height 18
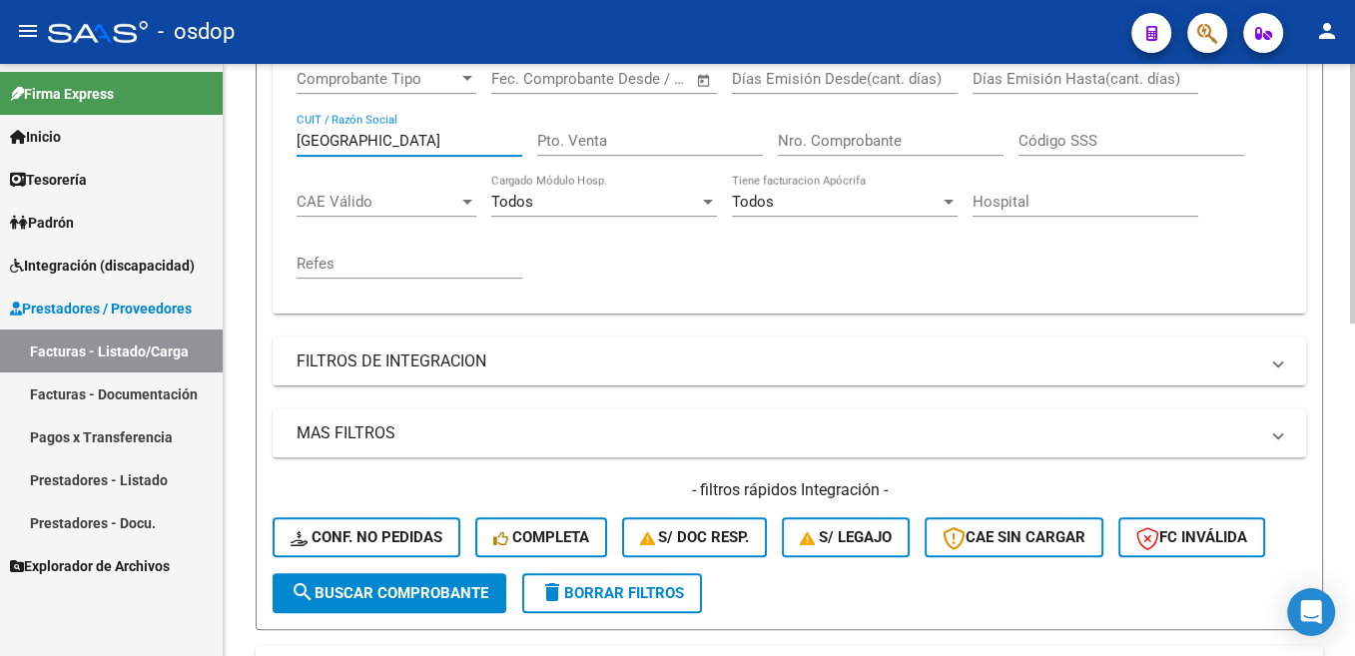
click at [453, 601] on span "search Buscar Comprobante" at bounding box center [390, 593] width 198 height 18
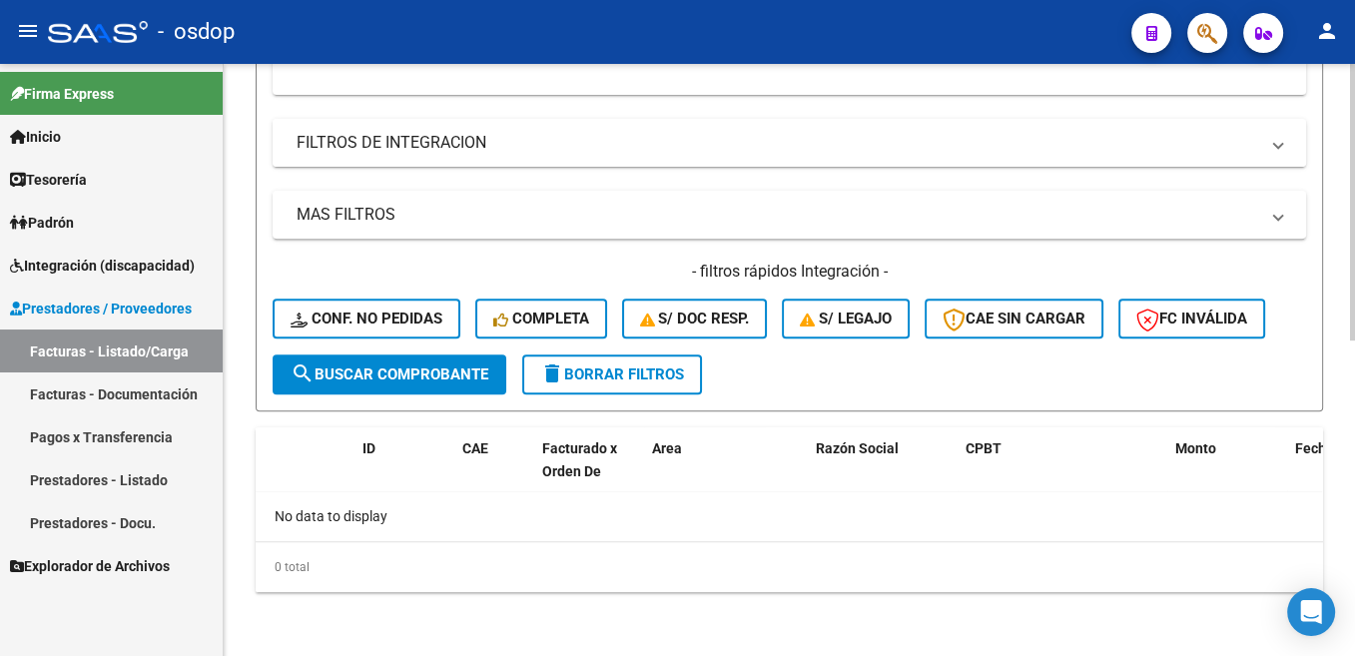
scroll to position [373, 0]
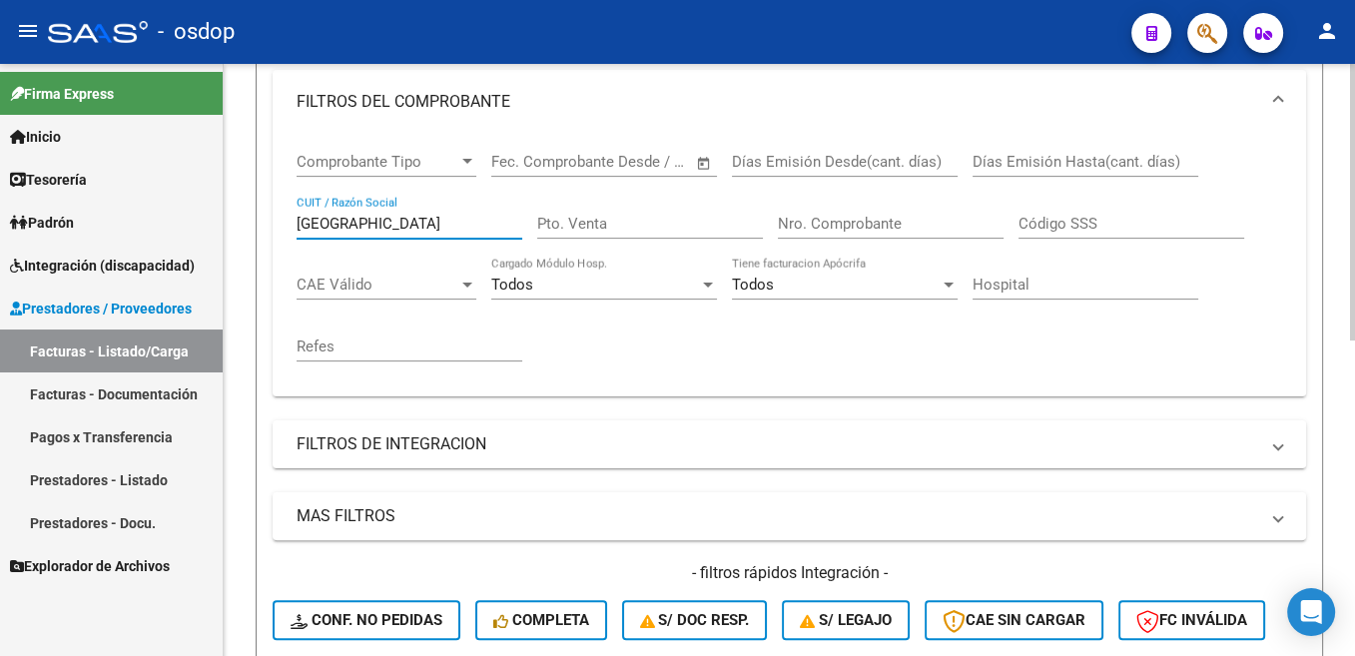
click at [330, 224] on input "[GEOGRAPHIC_DATA]" at bounding box center [410, 224] width 226 height 18
type input "ñ"
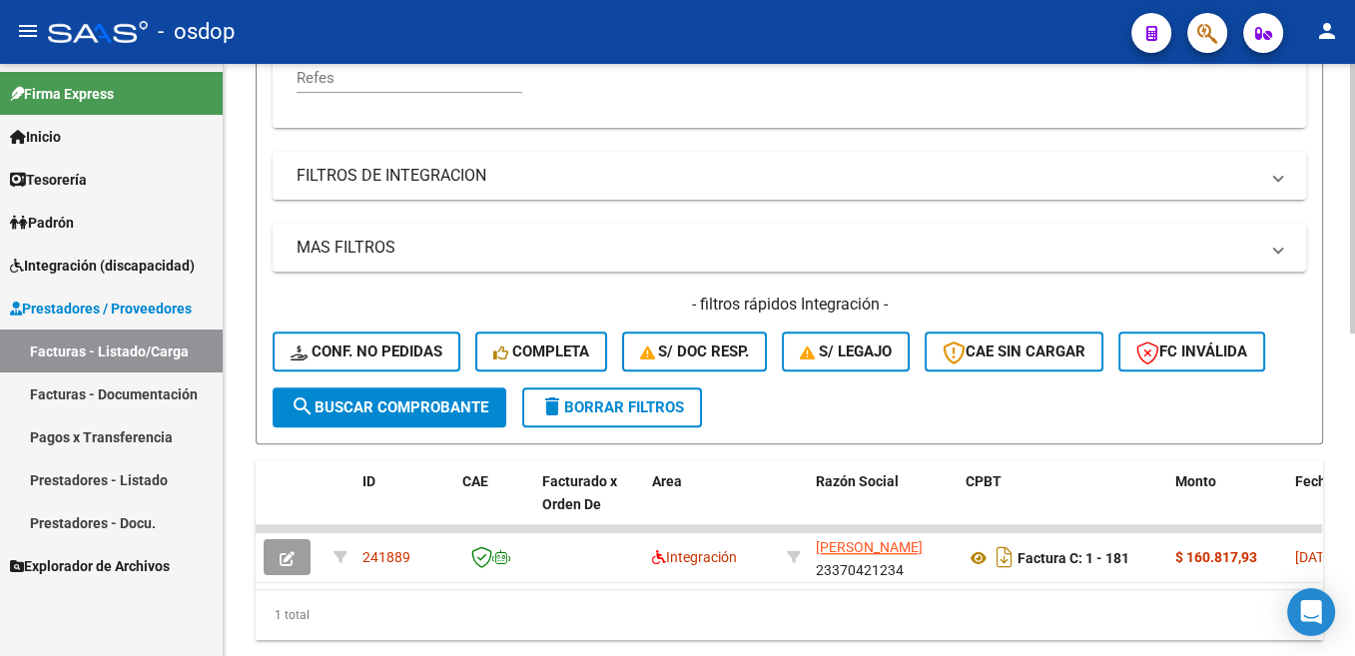
scroll to position [709, 0]
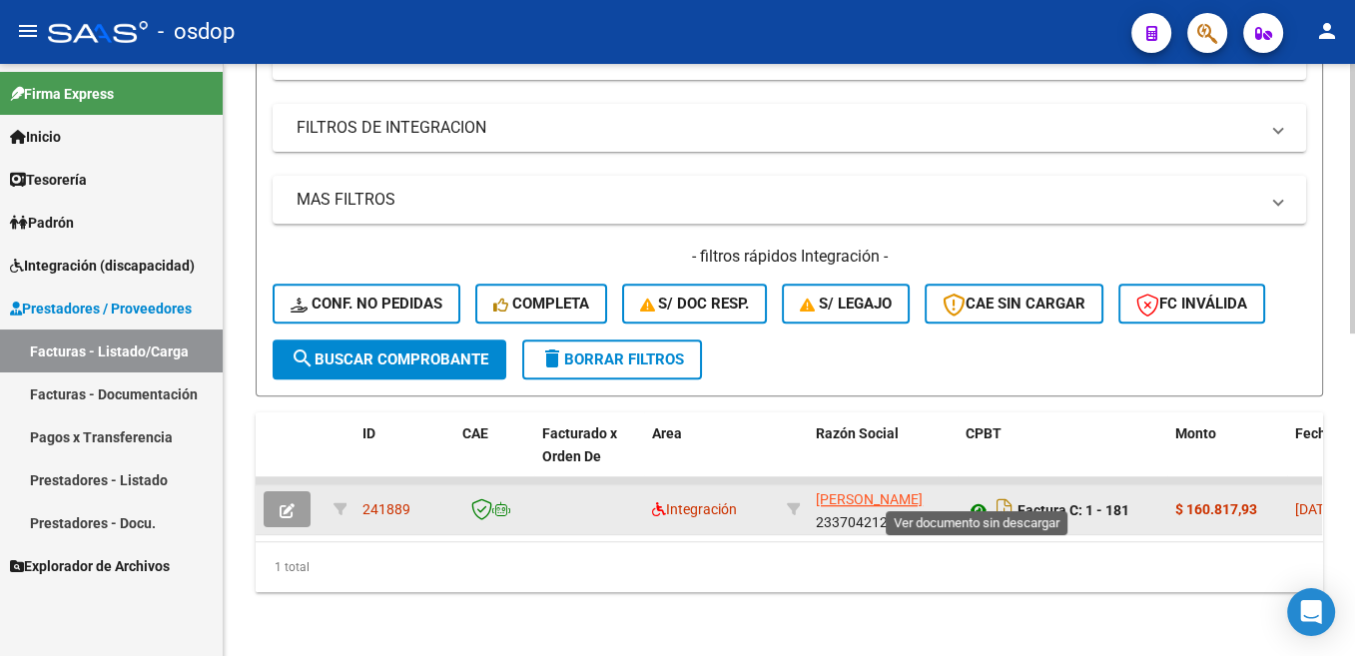
click at [979, 498] on icon at bounding box center [978, 510] width 26 height 24
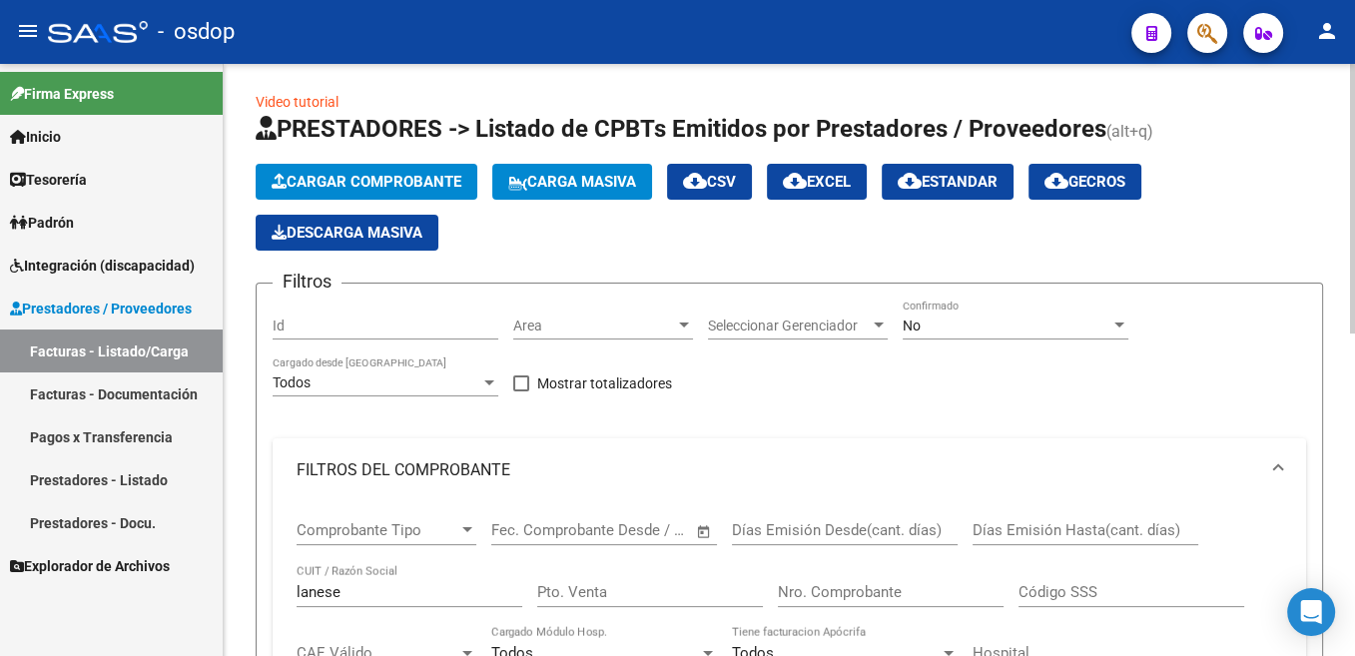
scroll to position [206, 0]
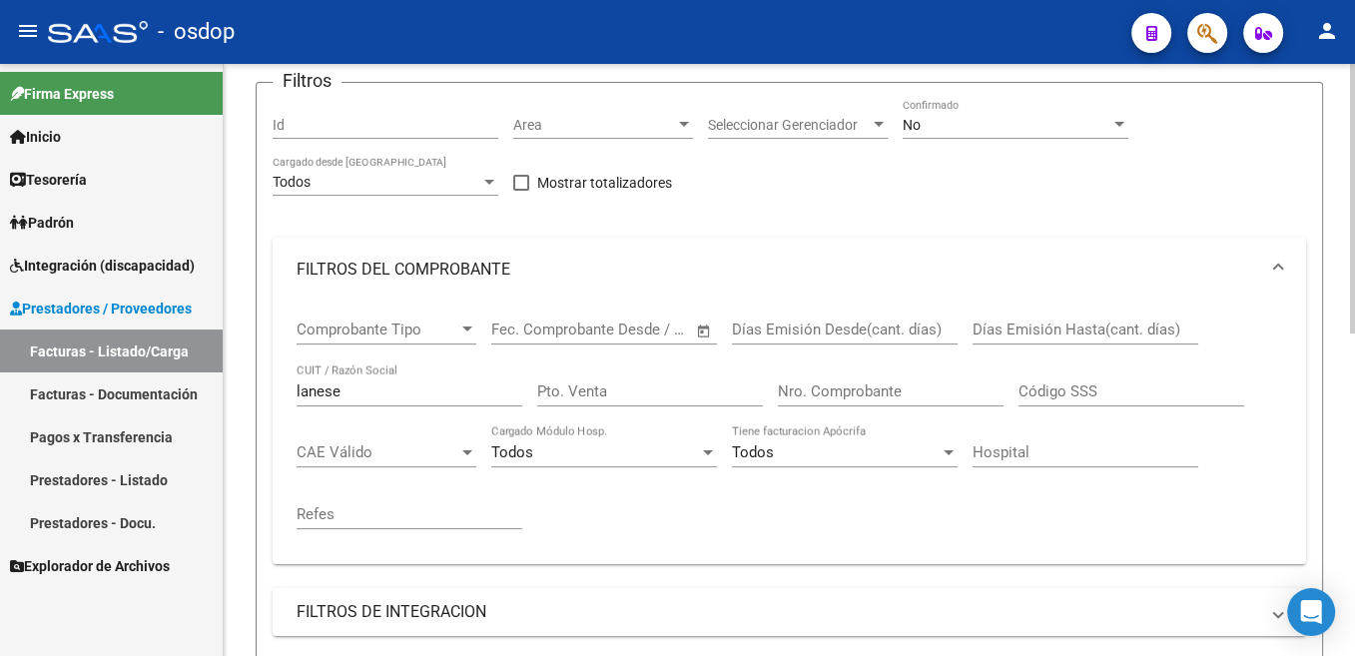
click at [321, 392] on input "lanese" at bounding box center [410, 391] width 226 height 18
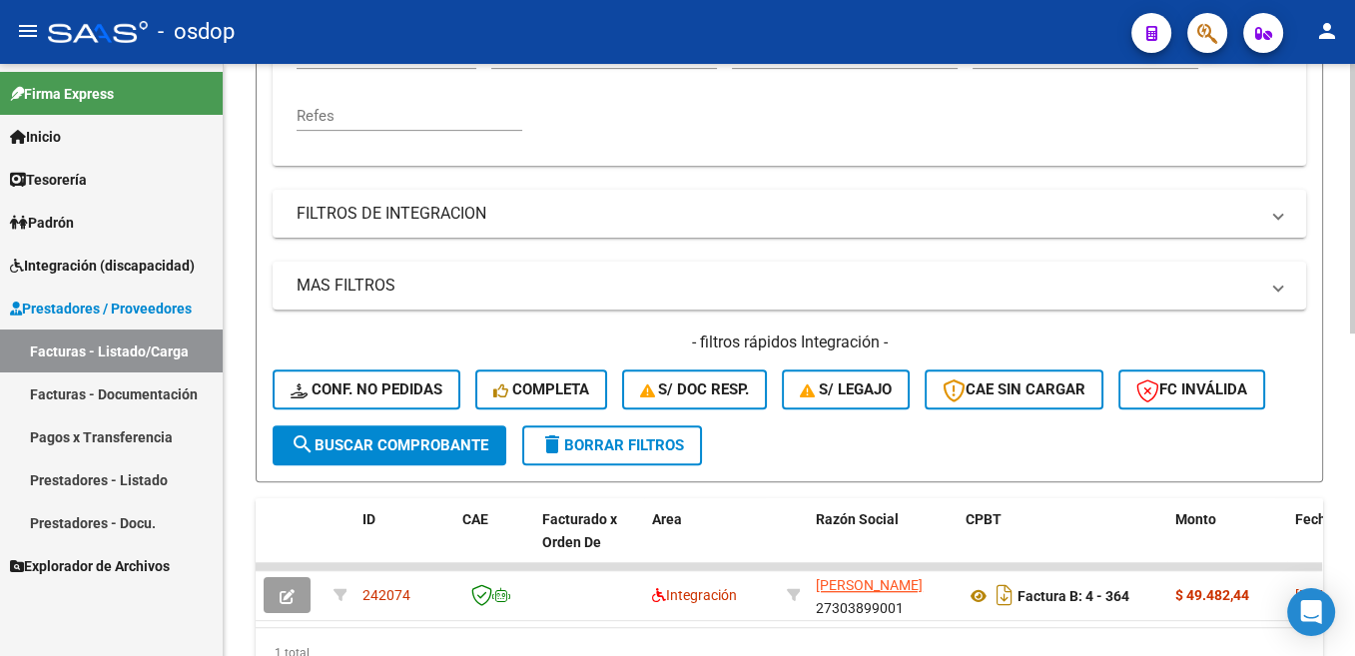
scroll to position [608, 0]
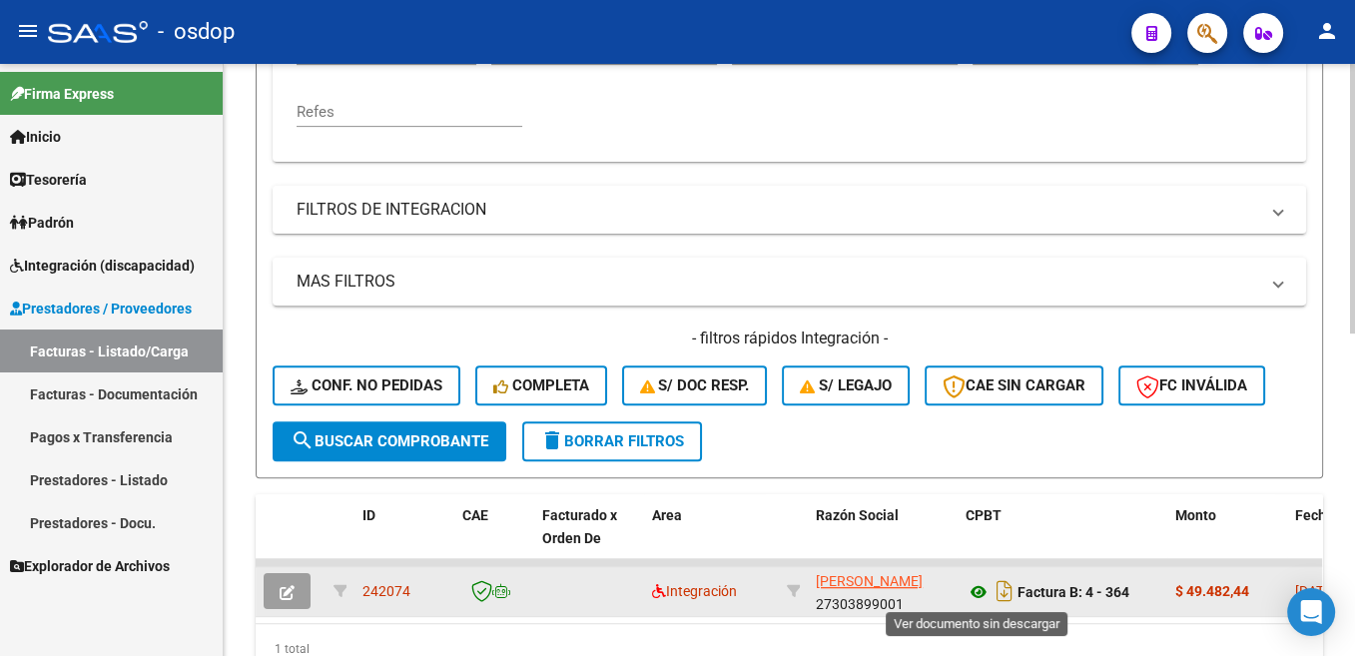
click at [977, 599] on icon at bounding box center [978, 592] width 26 height 24
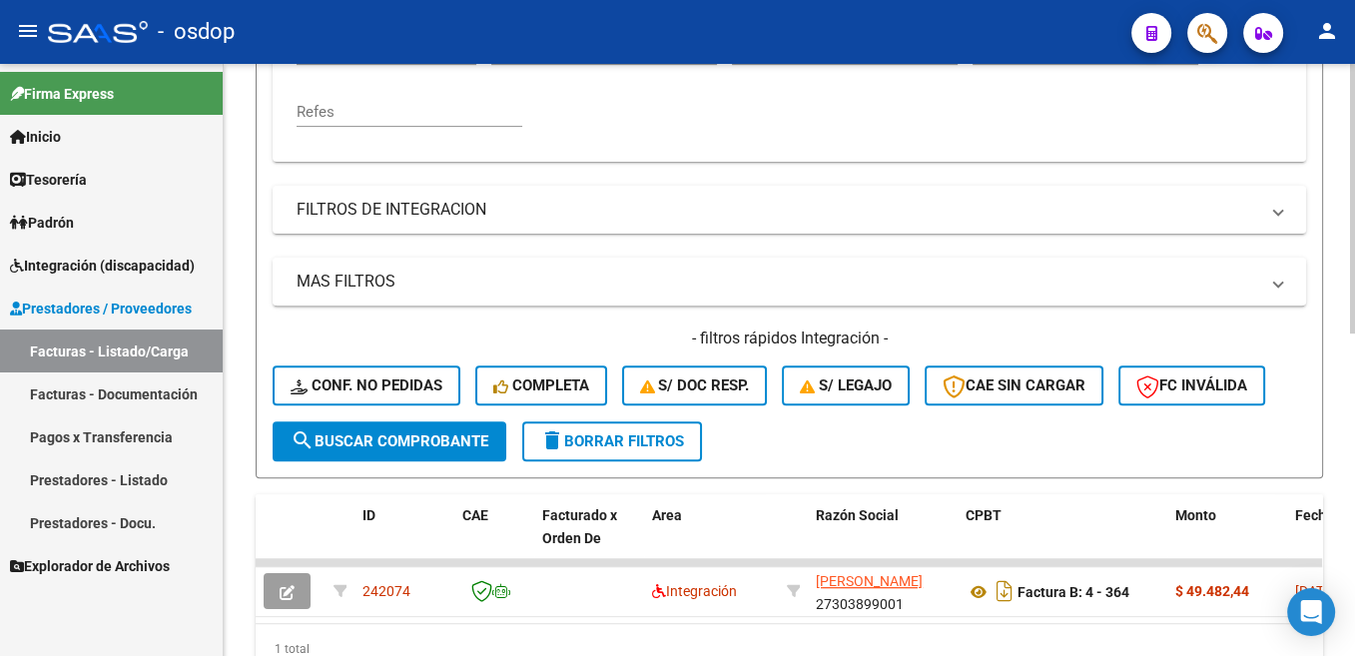
scroll to position [407, 0]
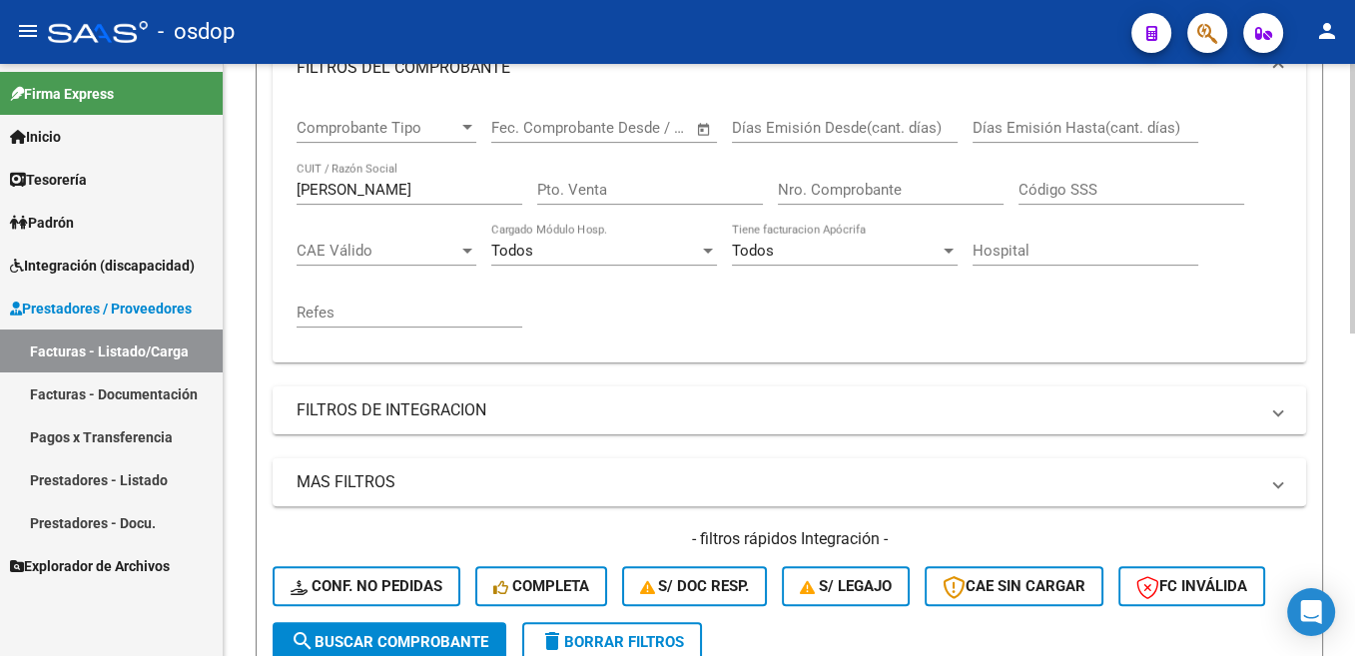
click at [328, 195] on input "[PERSON_NAME]" at bounding box center [410, 190] width 226 height 18
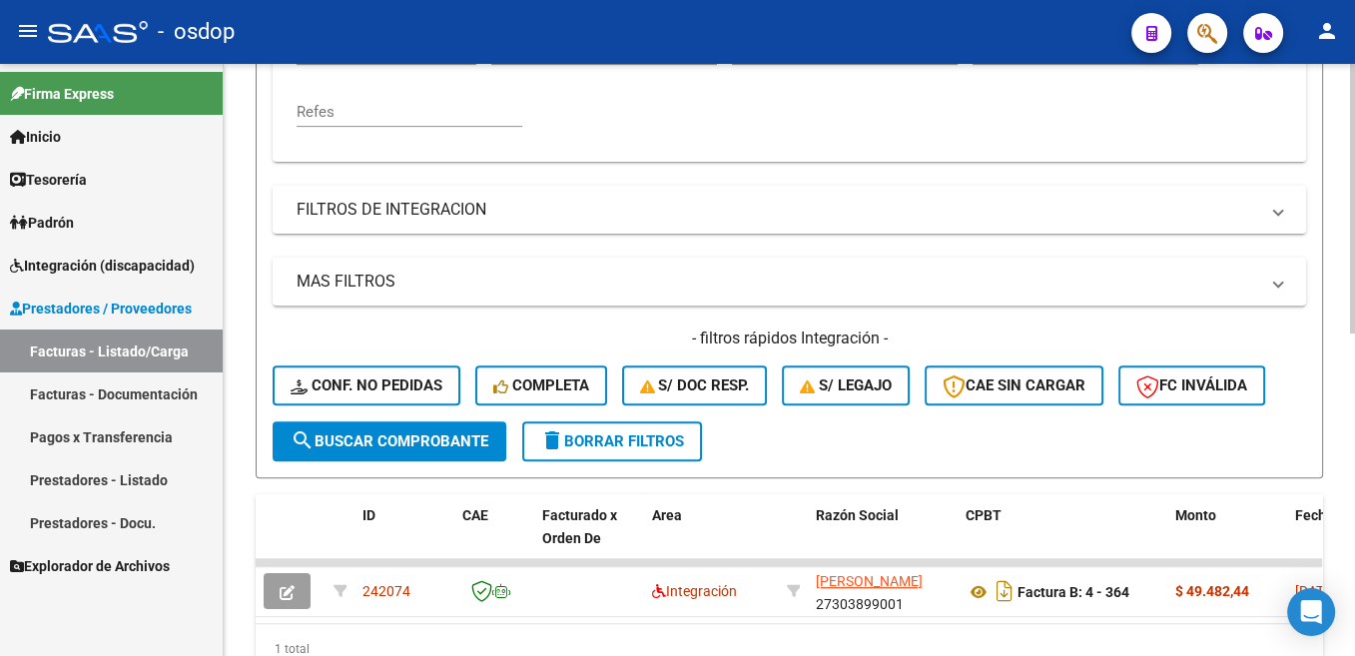
click at [464, 450] on span "search Buscar Comprobante" at bounding box center [390, 441] width 198 height 18
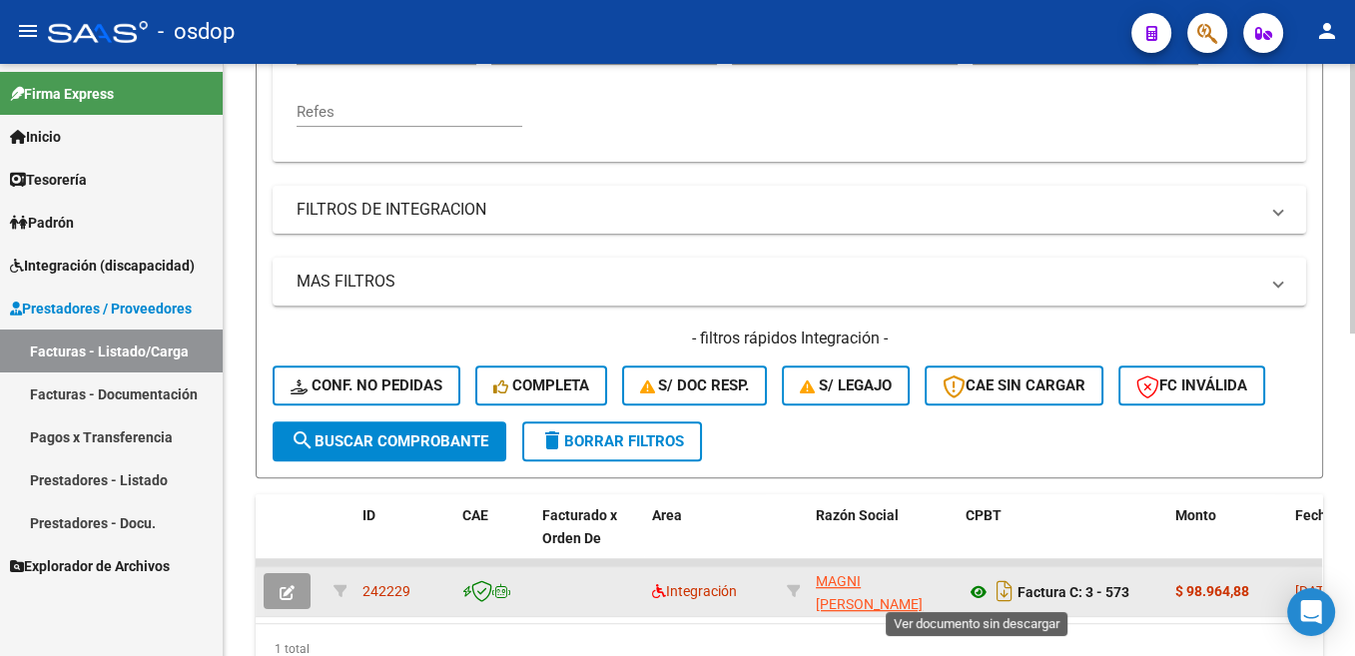
click at [979, 597] on icon at bounding box center [978, 592] width 26 height 24
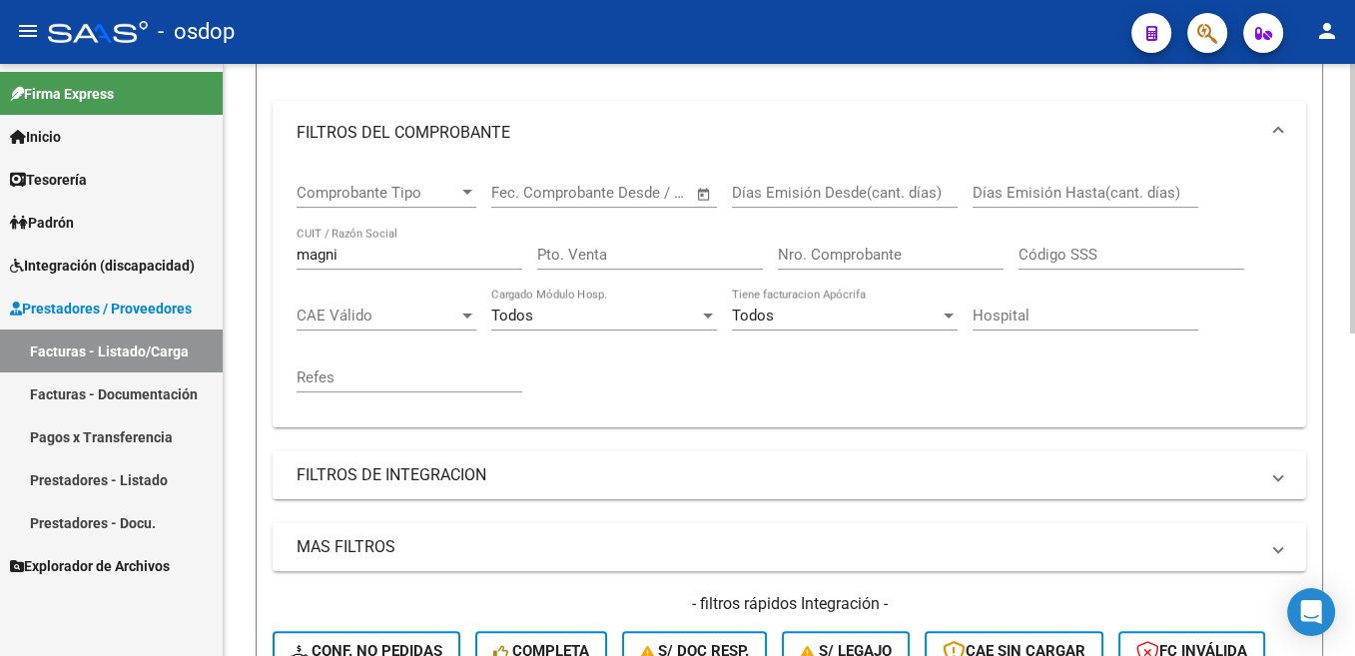
scroll to position [206, 0]
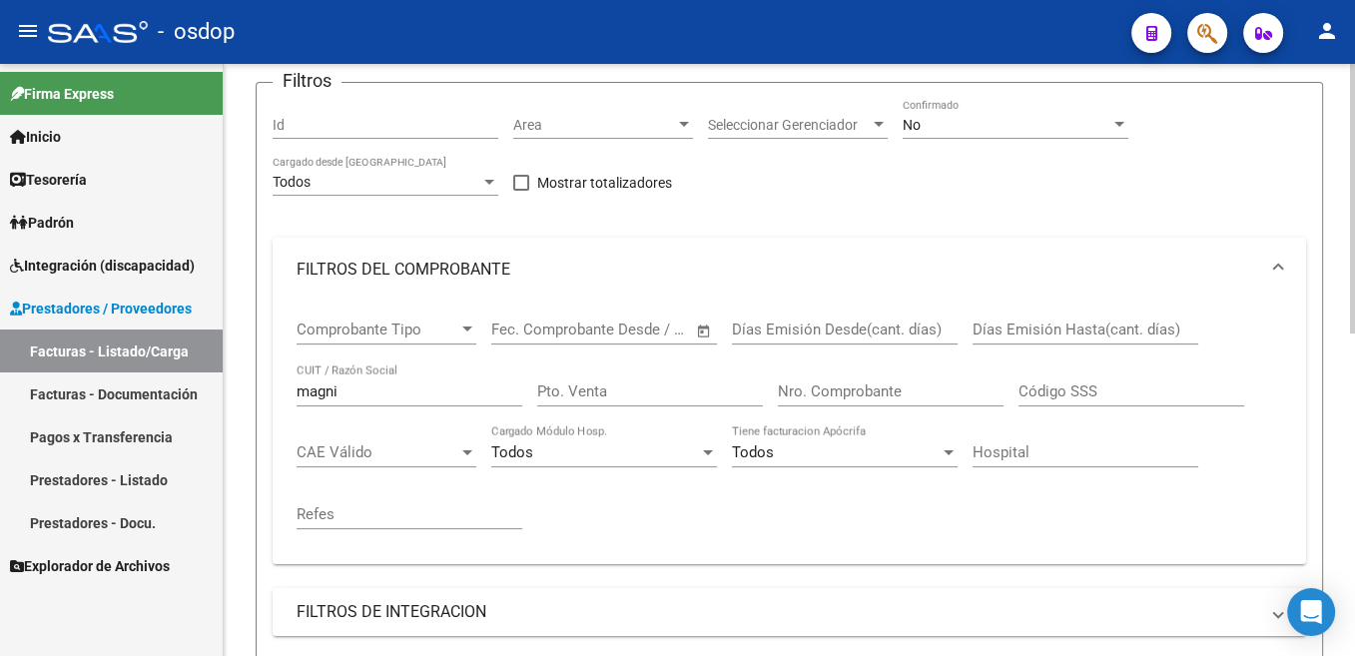
click at [321, 394] on input "magni" at bounding box center [410, 391] width 226 height 18
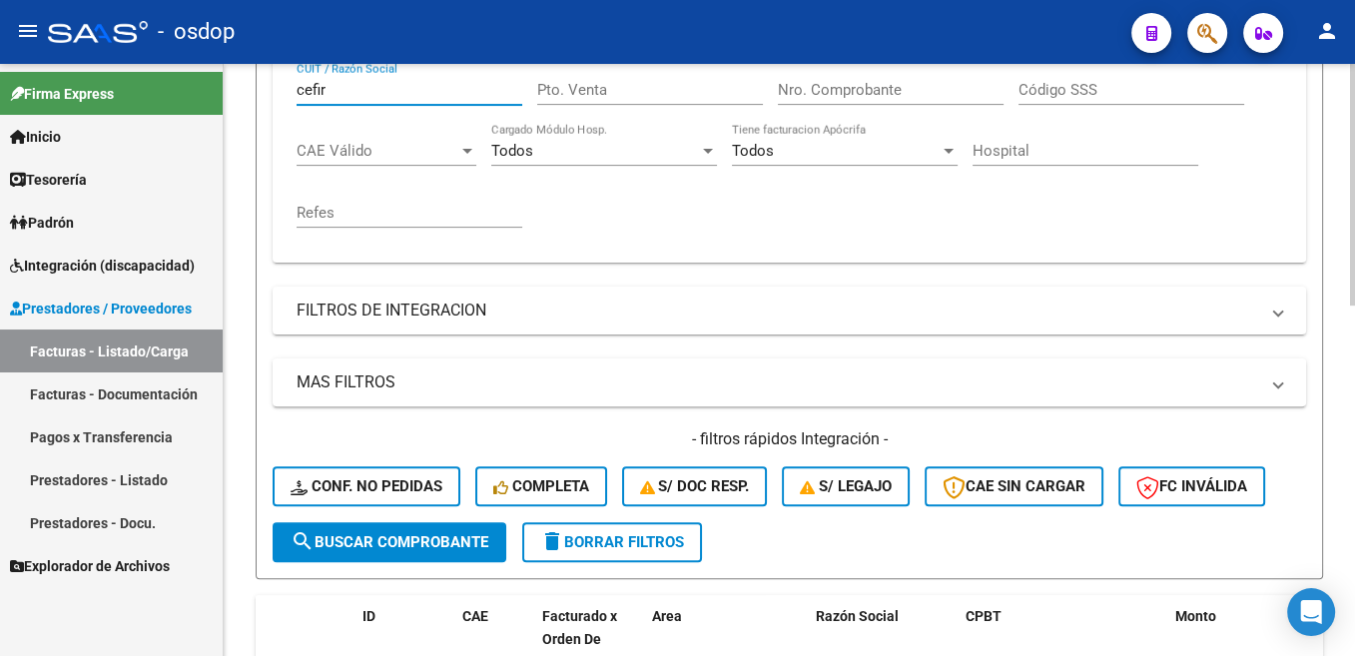
scroll to position [809, 0]
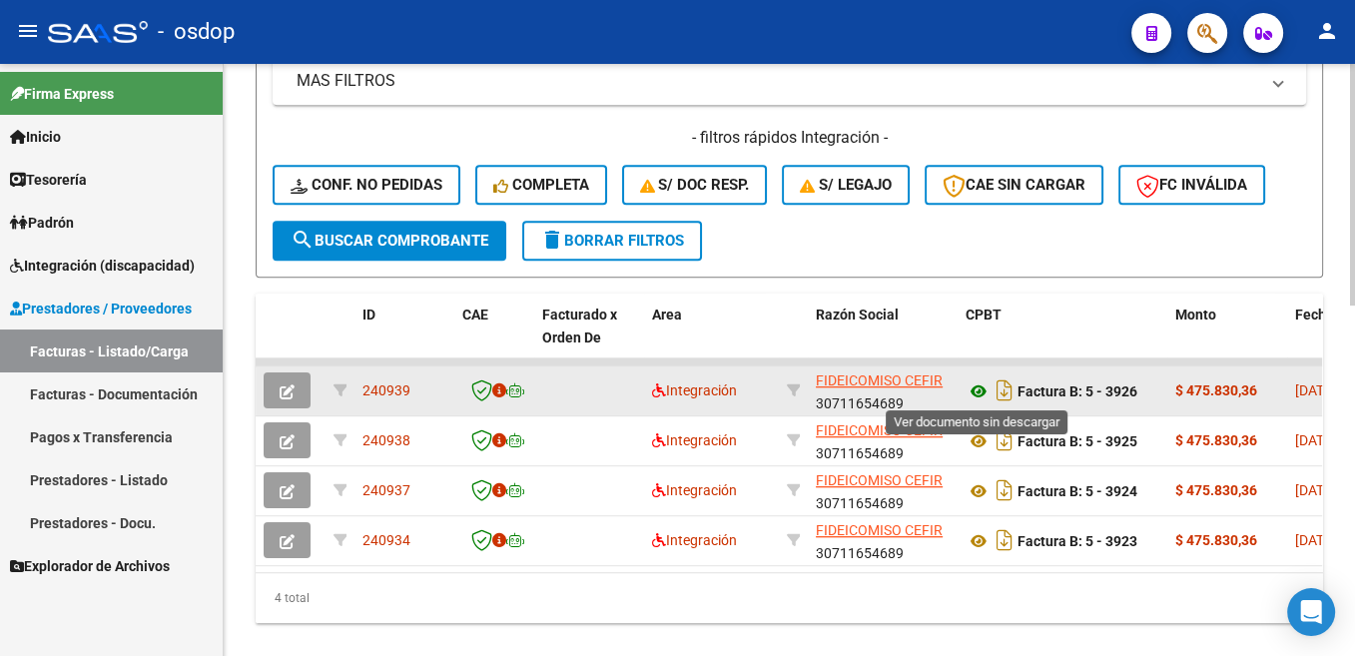
click at [975, 392] on icon at bounding box center [978, 391] width 26 height 24
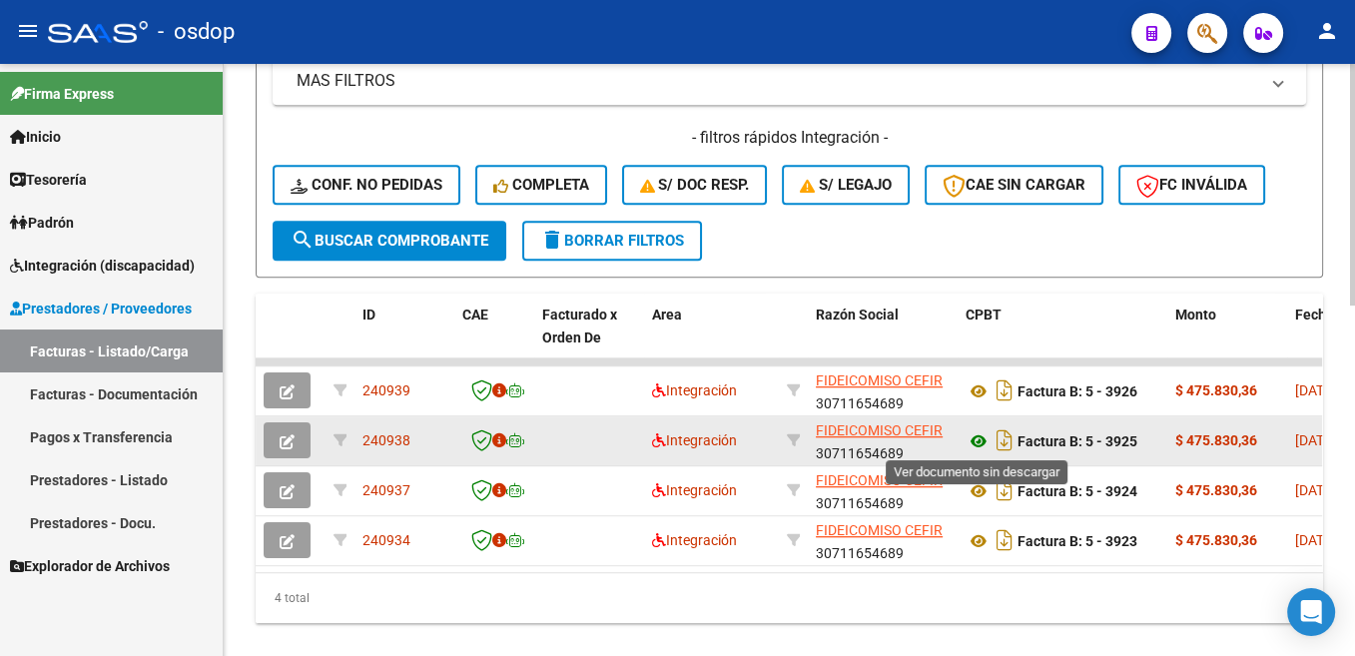
click at [973, 439] on icon at bounding box center [978, 441] width 26 height 24
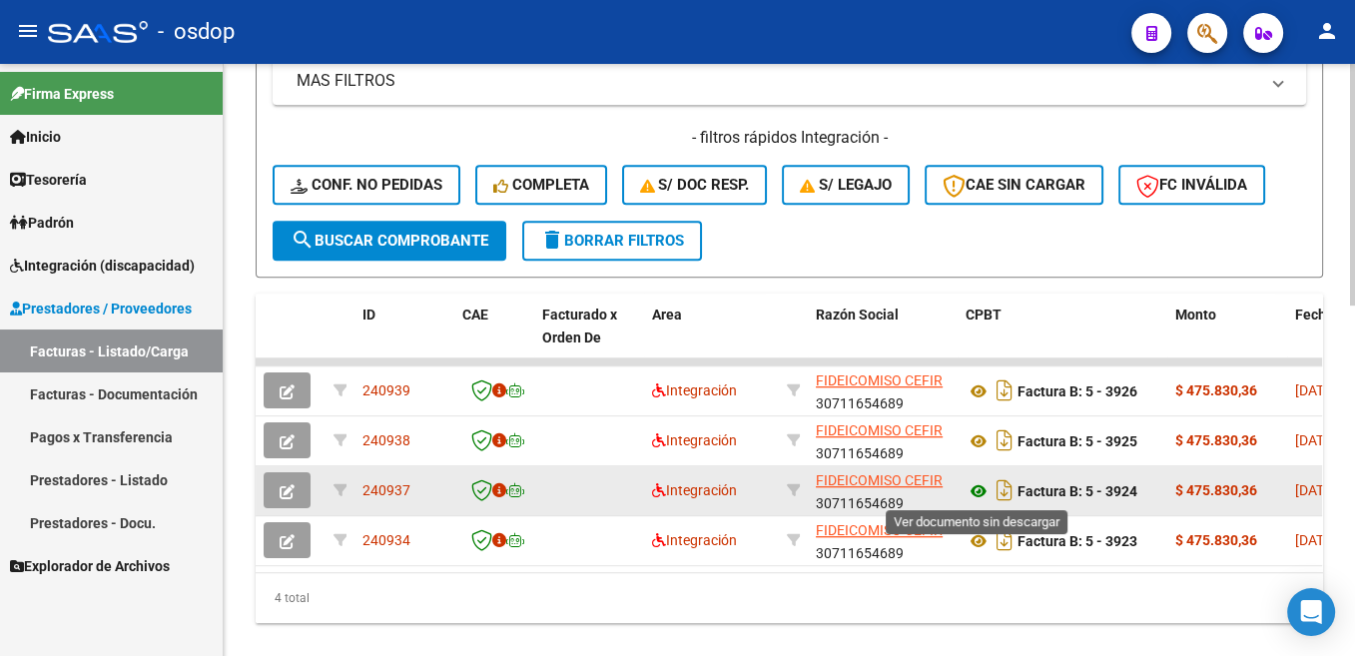
click at [978, 487] on icon at bounding box center [978, 491] width 26 height 24
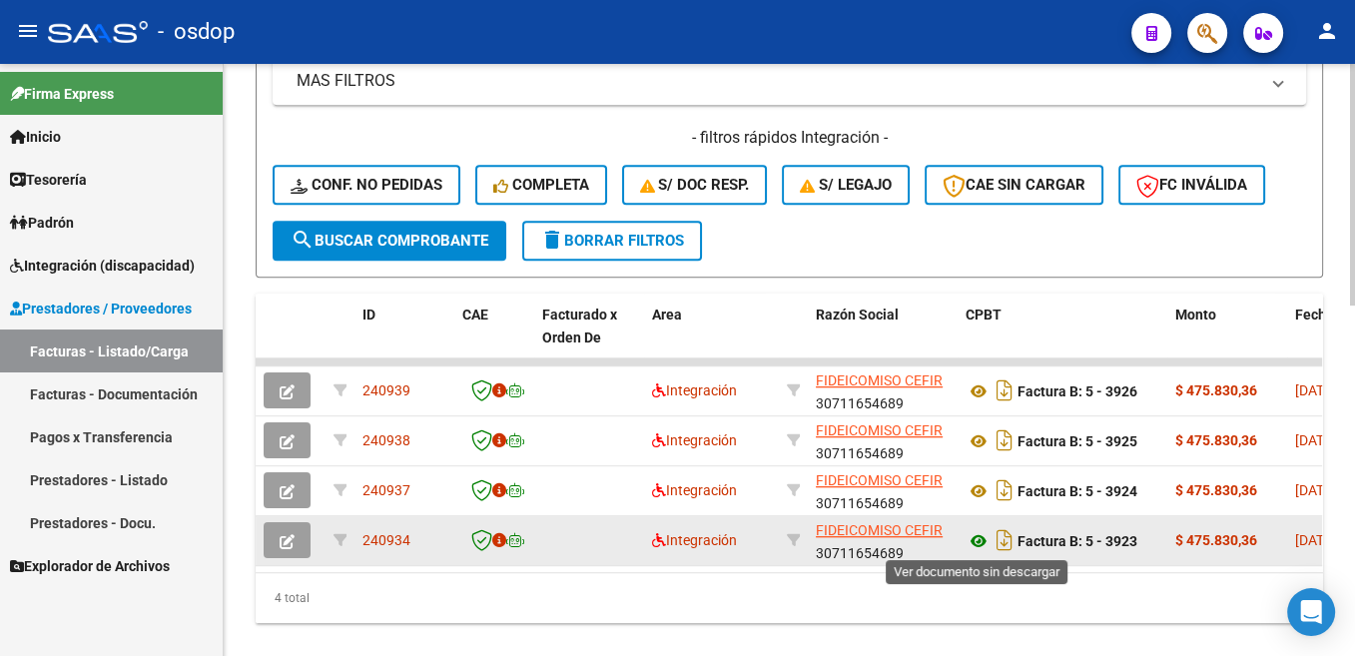
click at [979, 538] on icon at bounding box center [978, 541] width 26 height 24
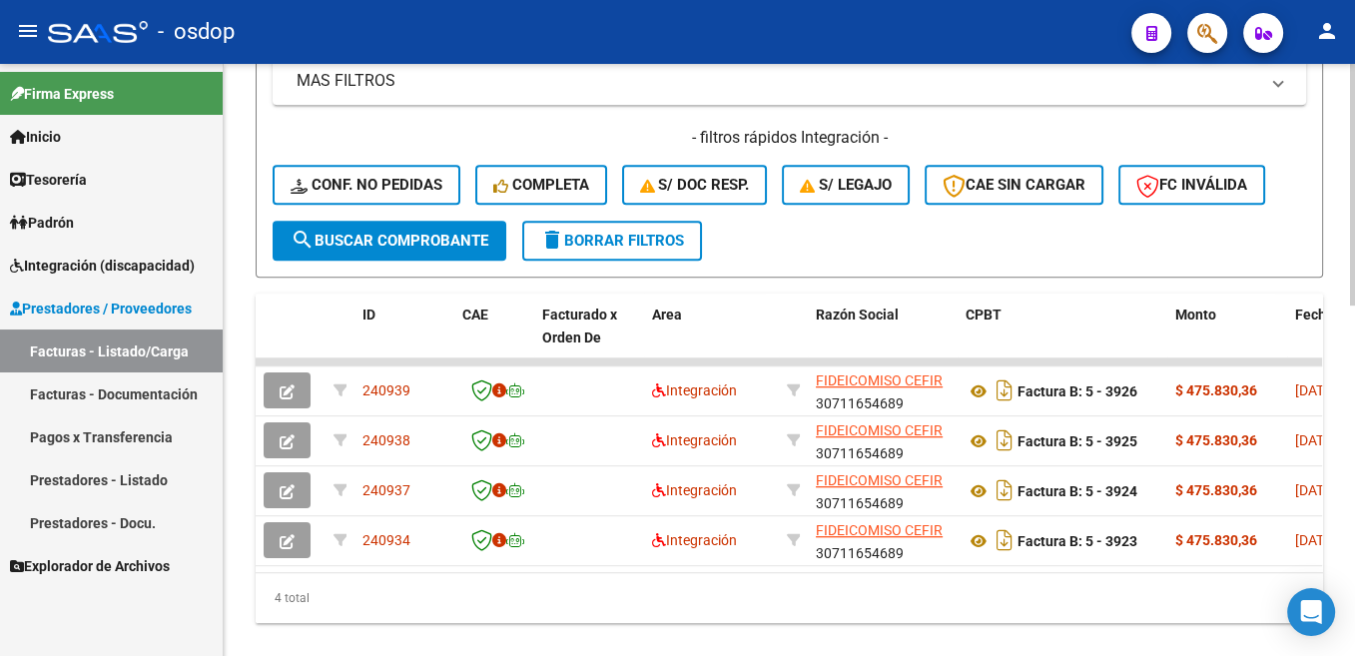
scroll to position [507, 0]
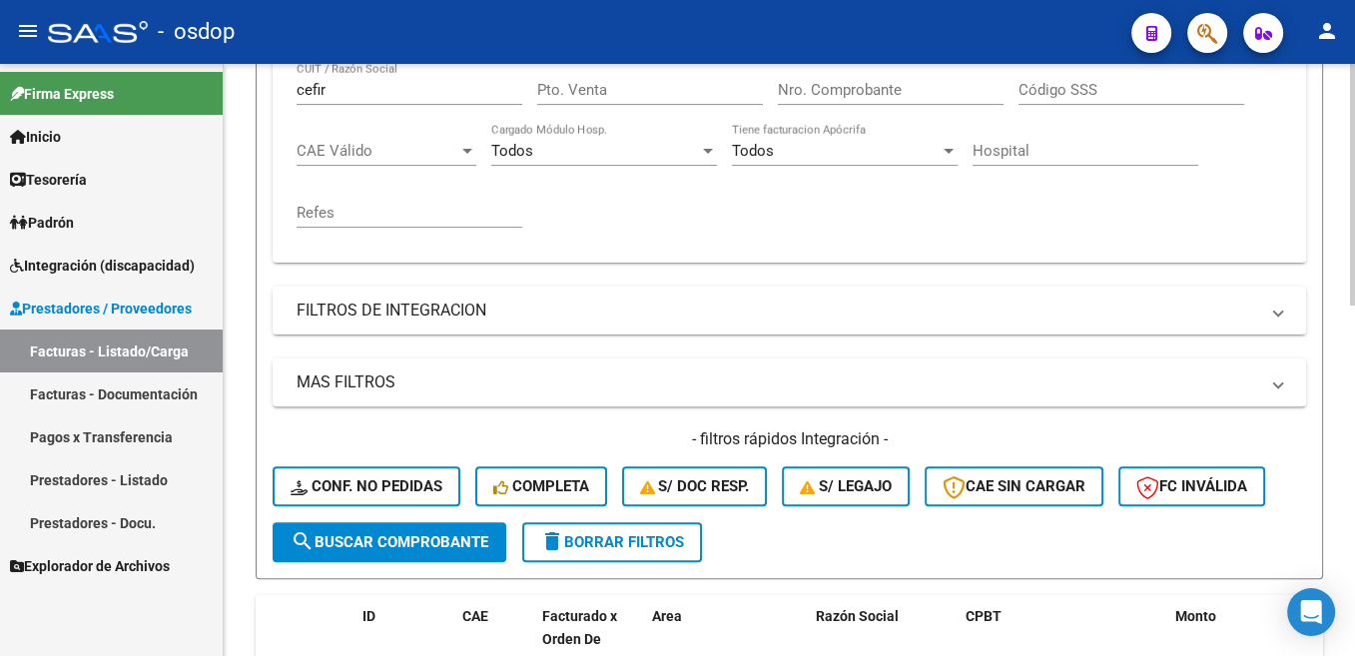
click at [314, 96] on input "cefir" at bounding box center [410, 90] width 226 height 18
click at [463, 541] on span "search Buscar Comprobante" at bounding box center [390, 542] width 198 height 18
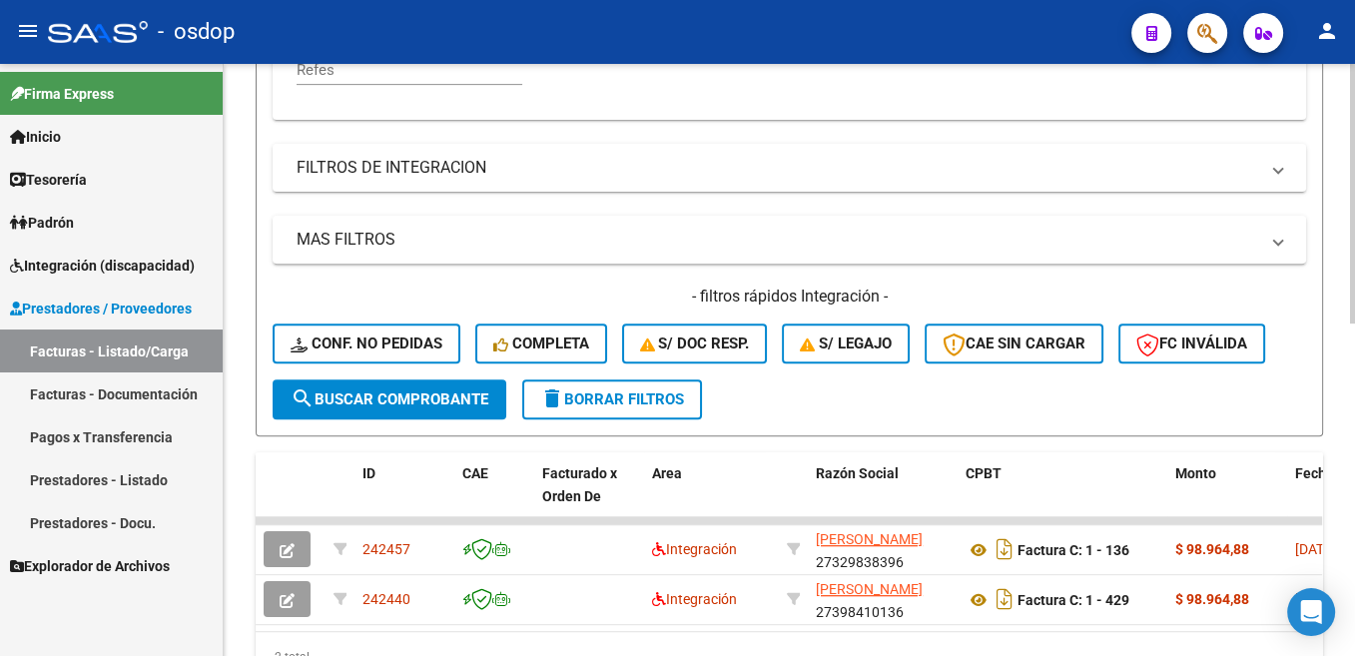
scroll to position [456, 0]
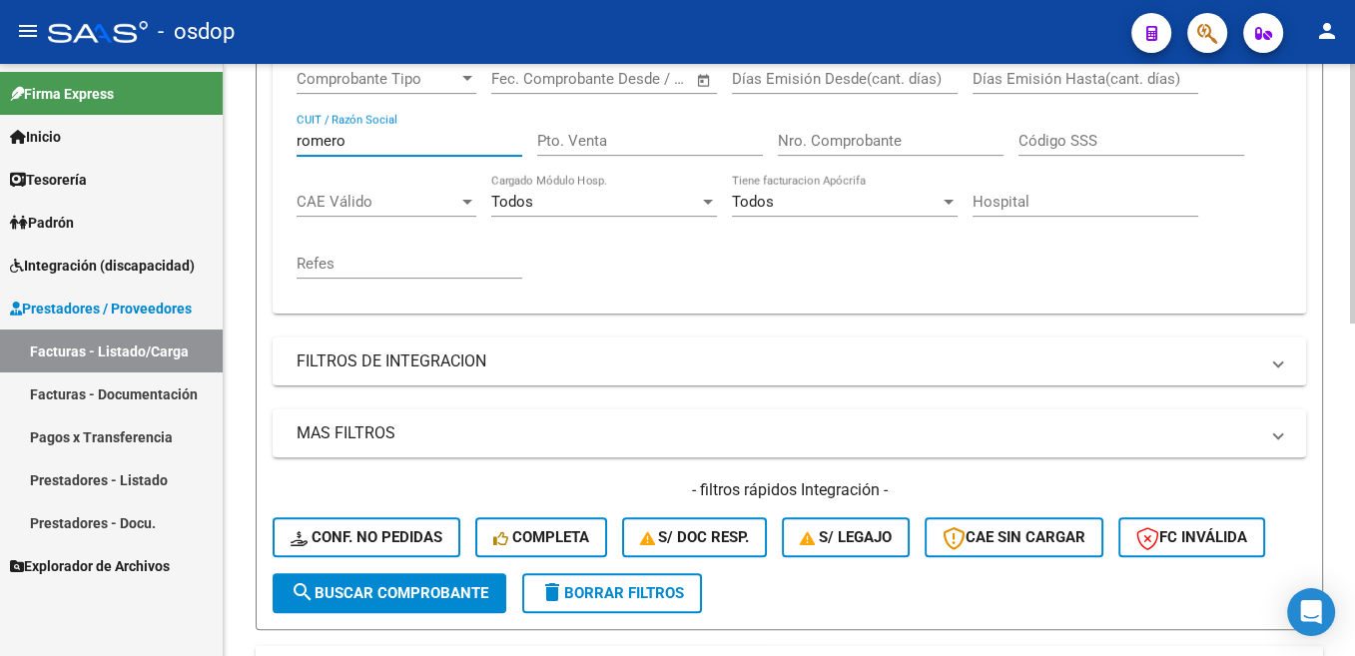
click at [328, 143] on input "romero" at bounding box center [410, 141] width 226 height 18
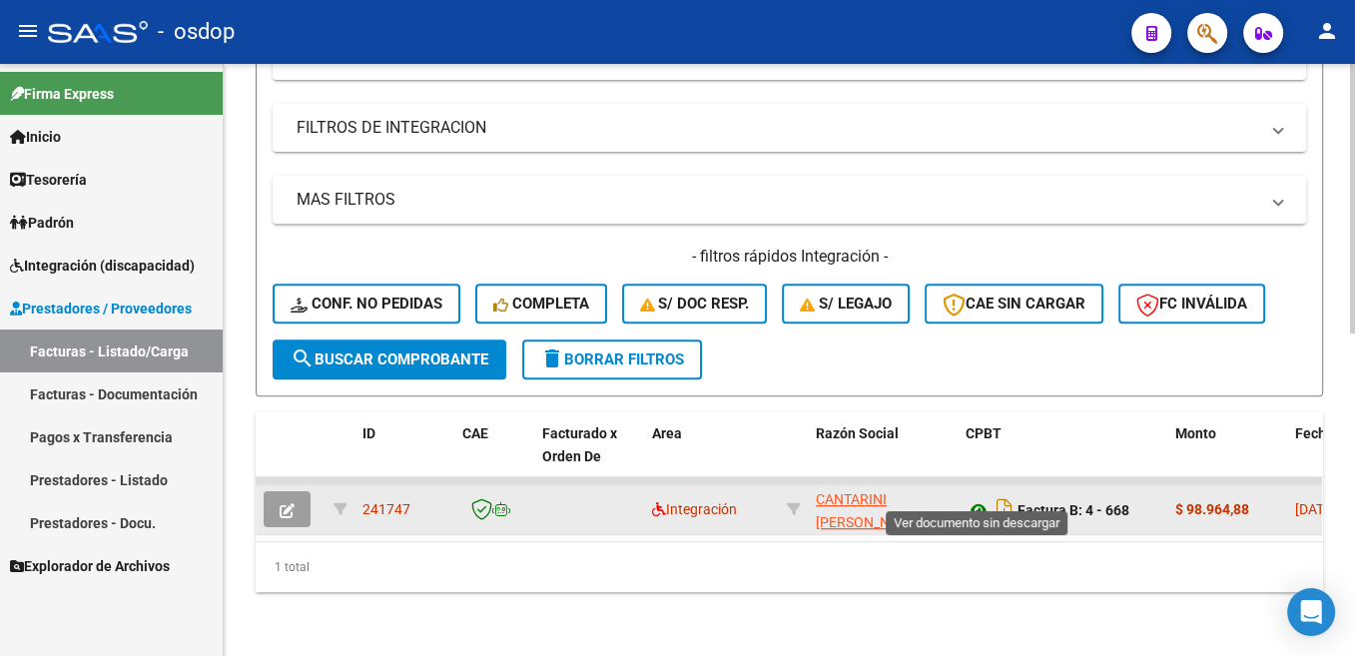
click at [984, 498] on icon at bounding box center [978, 510] width 26 height 24
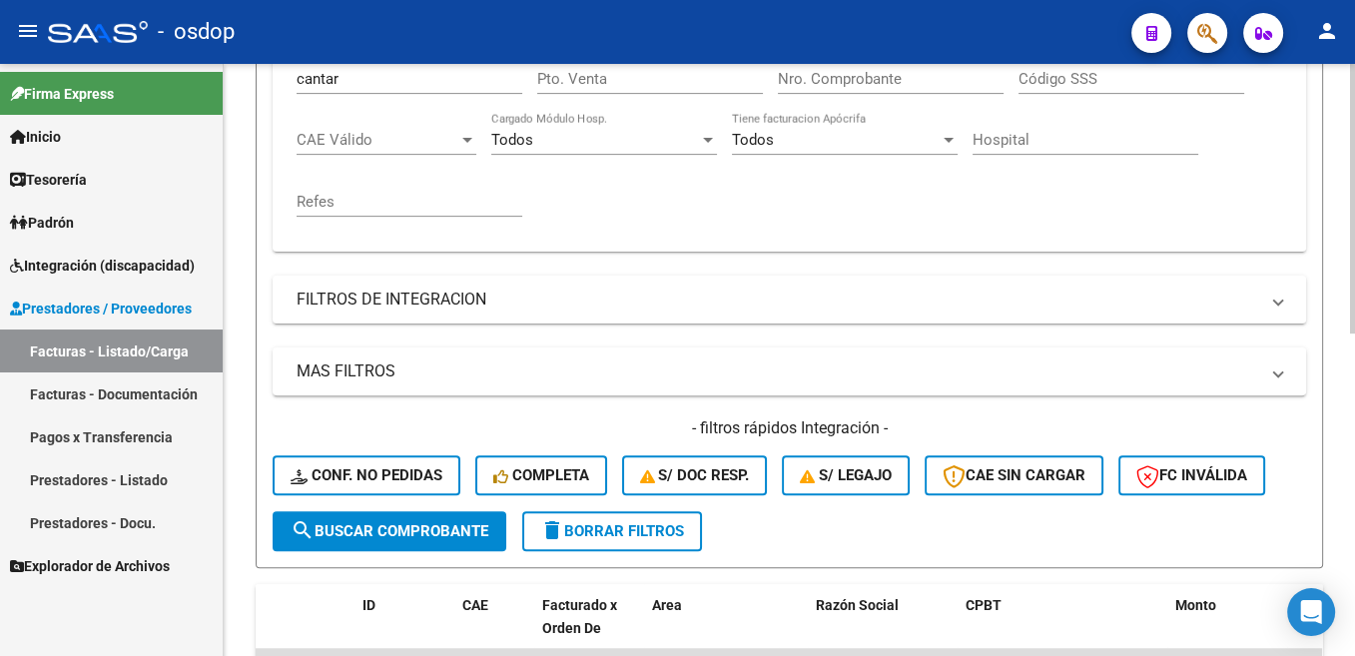
scroll to position [307, 0]
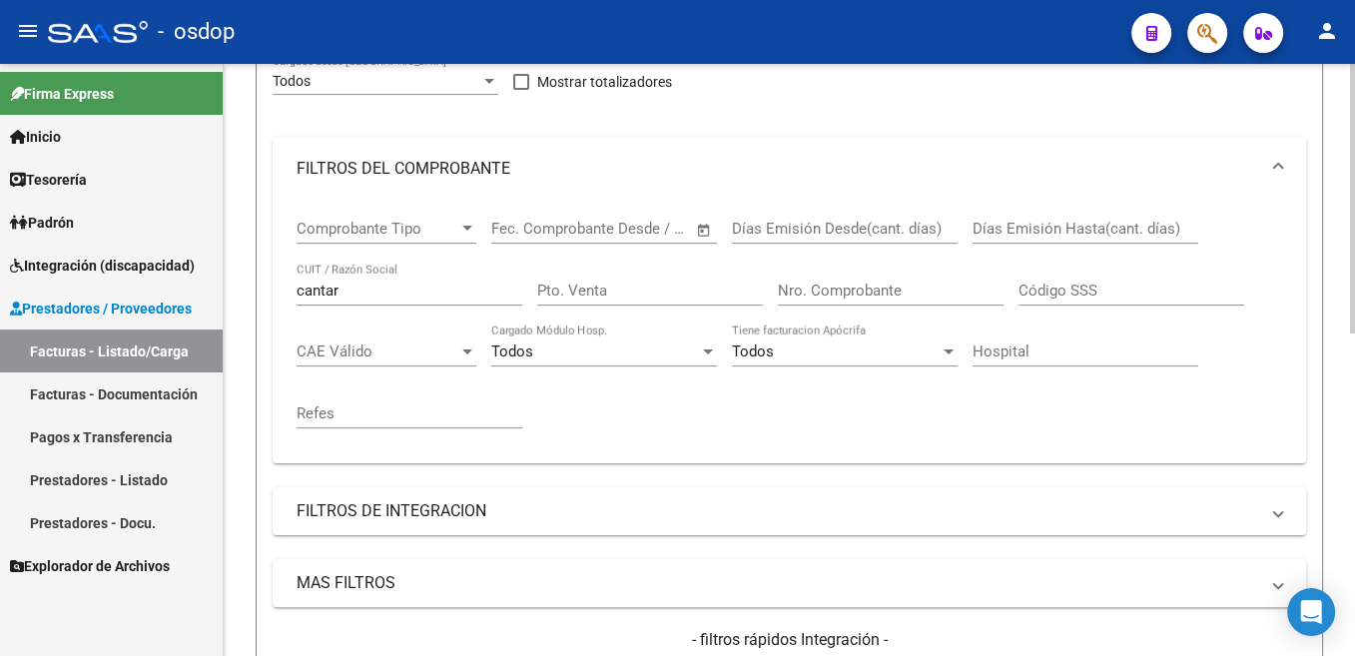
click at [323, 291] on input "cantar" at bounding box center [410, 291] width 226 height 18
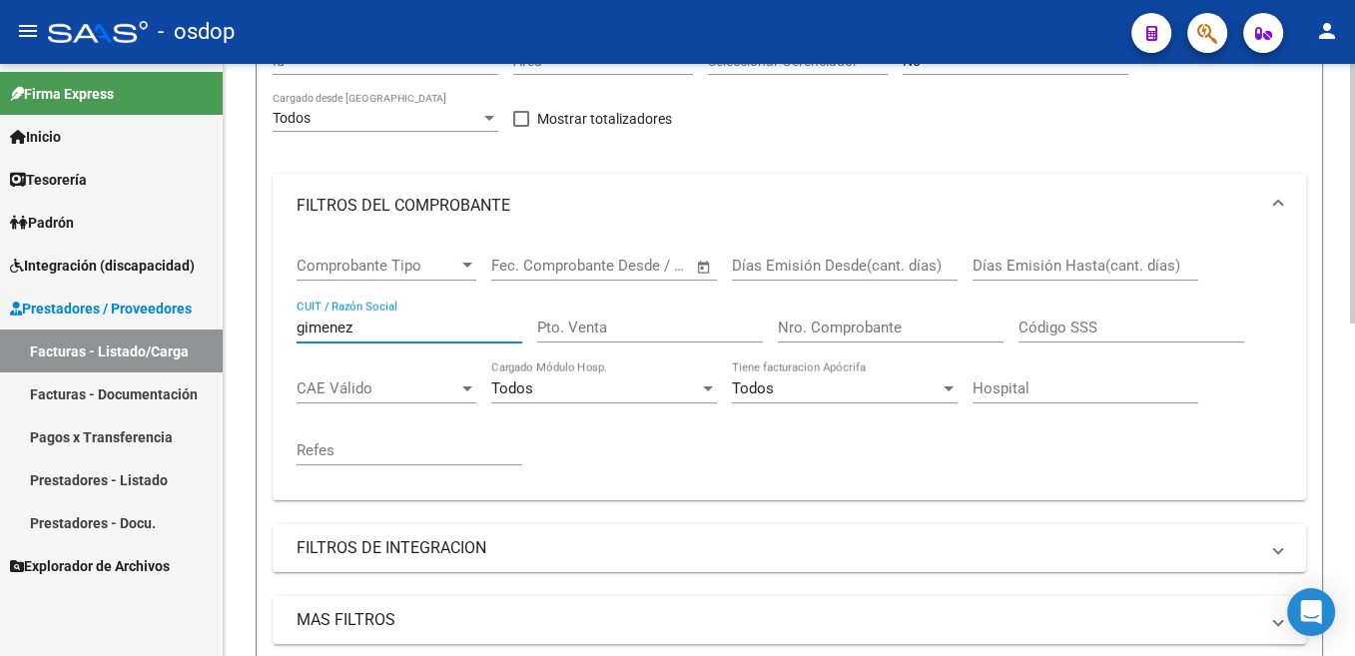
scroll to position [256, 0]
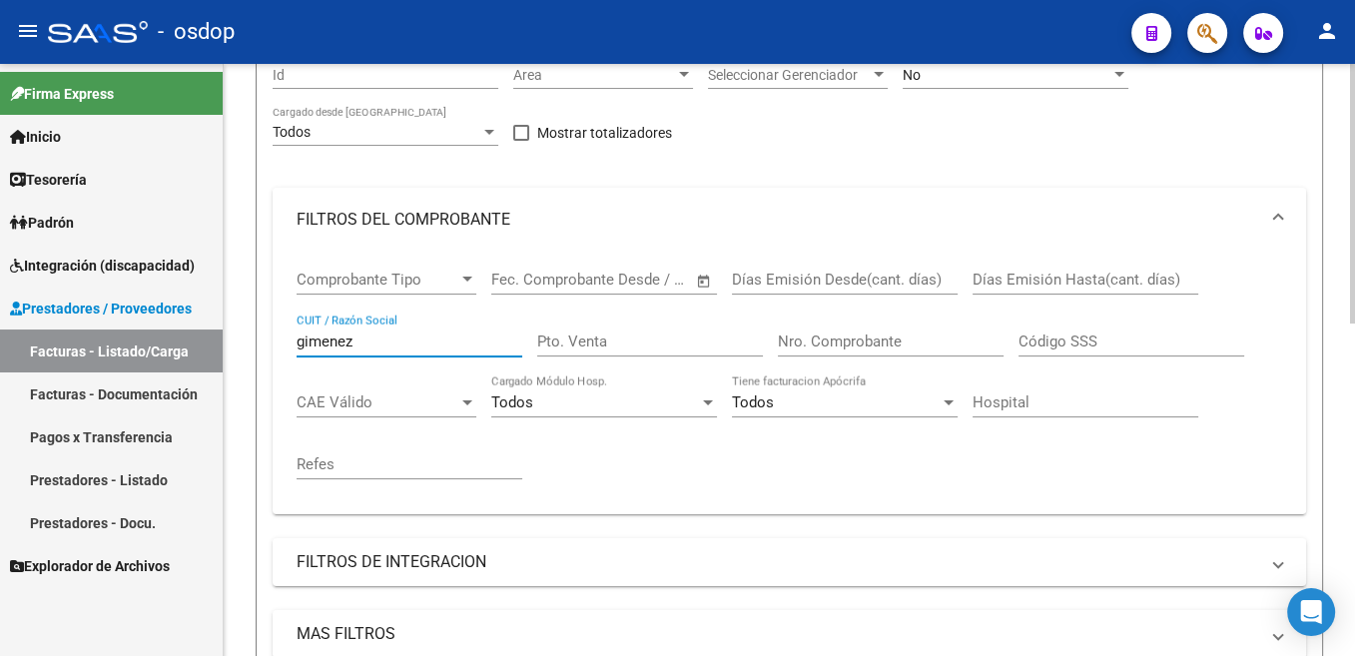
click at [349, 348] on input "gimenez" at bounding box center [410, 341] width 226 height 18
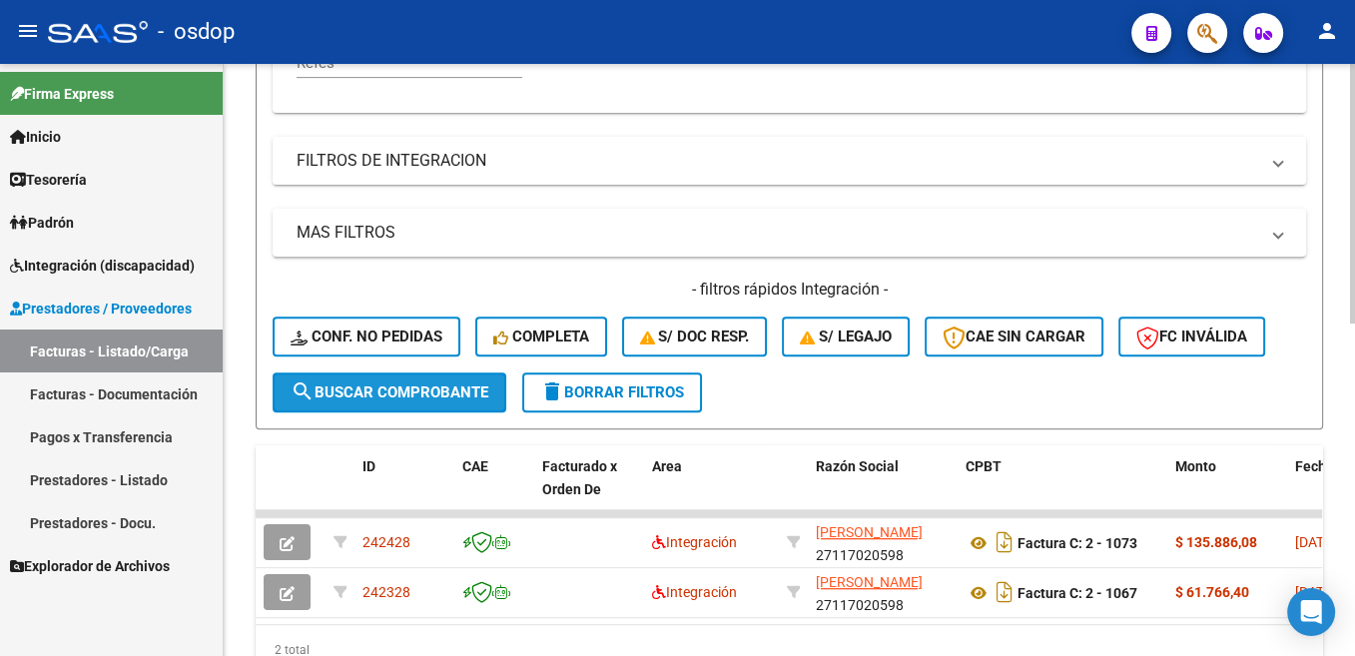
click at [443, 388] on span "search Buscar Comprobante" at bounding box center [390, 392] width 198 height 18
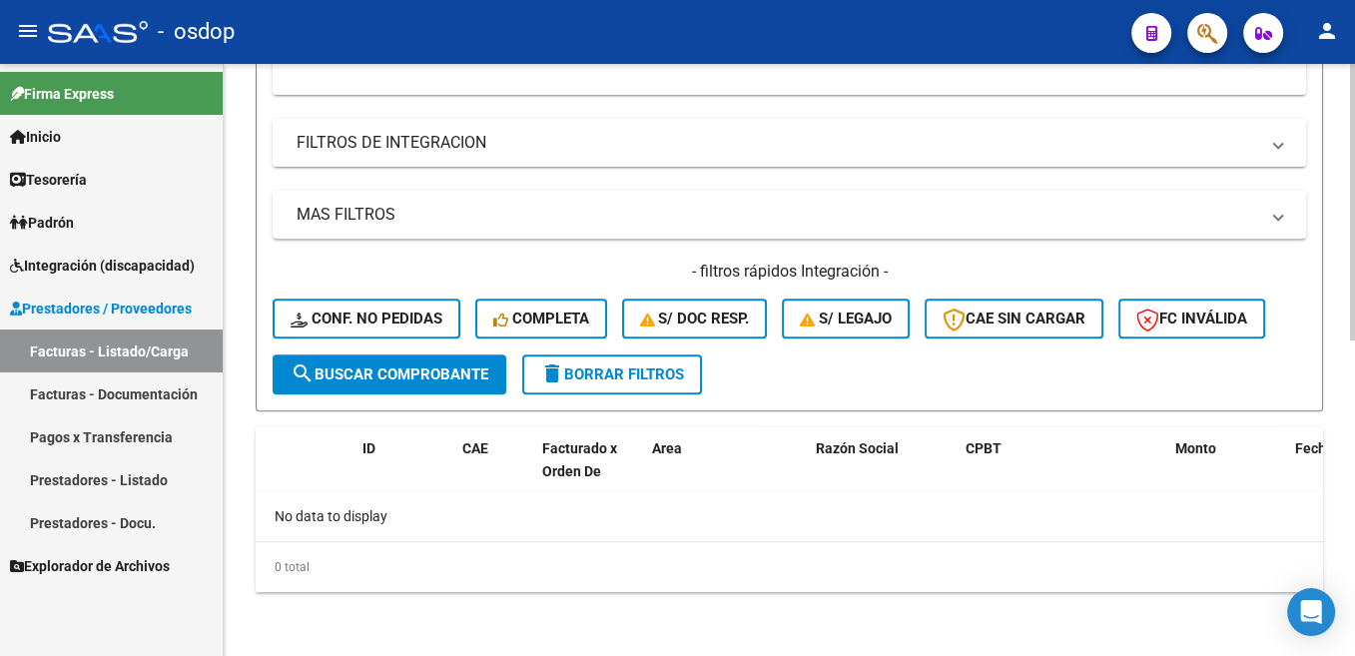
scroll to position [373, 0]
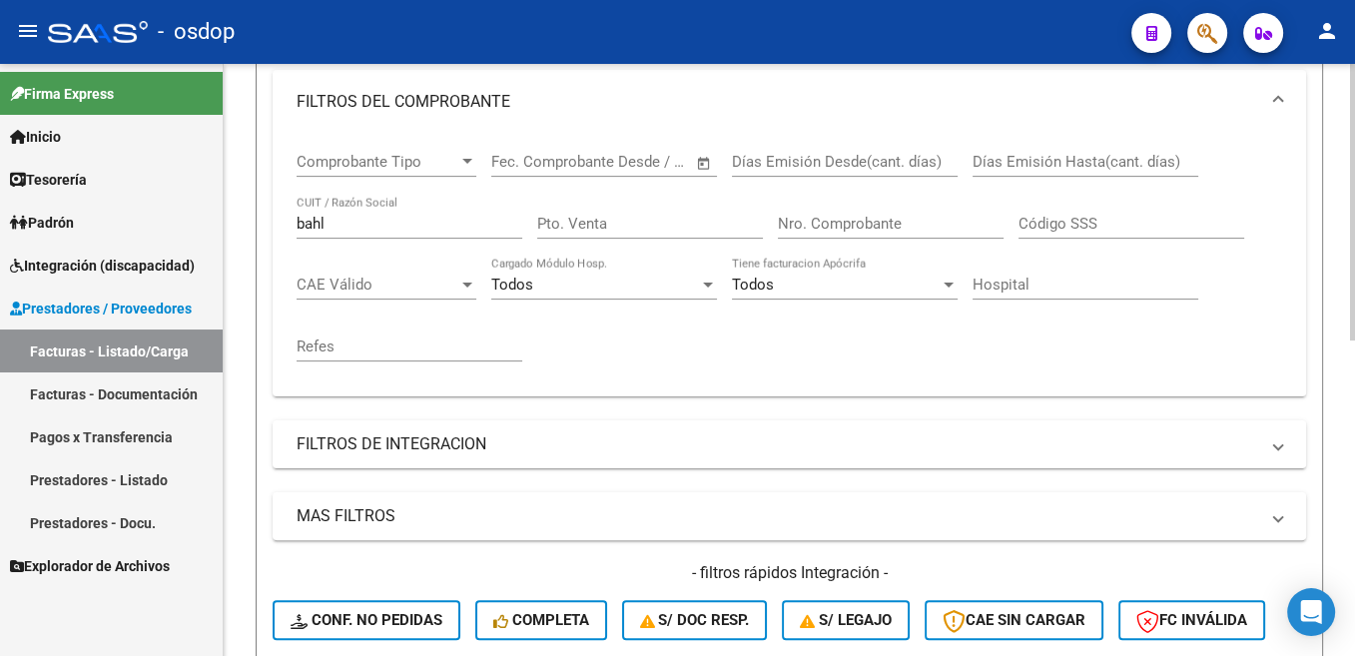
click at [317, 217] on input "bahl" at bounding box center [410, 224] width 226 height 18
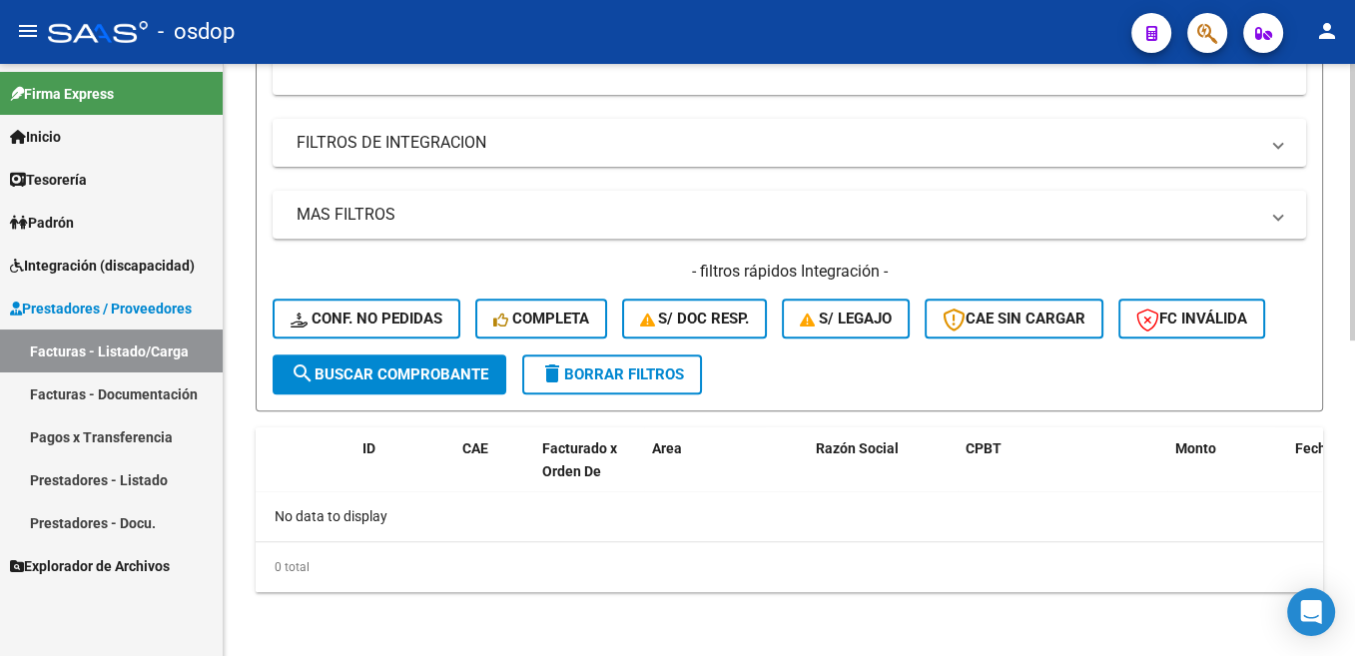
click at [465, 384] on button "search Buscar Comprobante" at bounding box center [390, 374] width 234 height 40
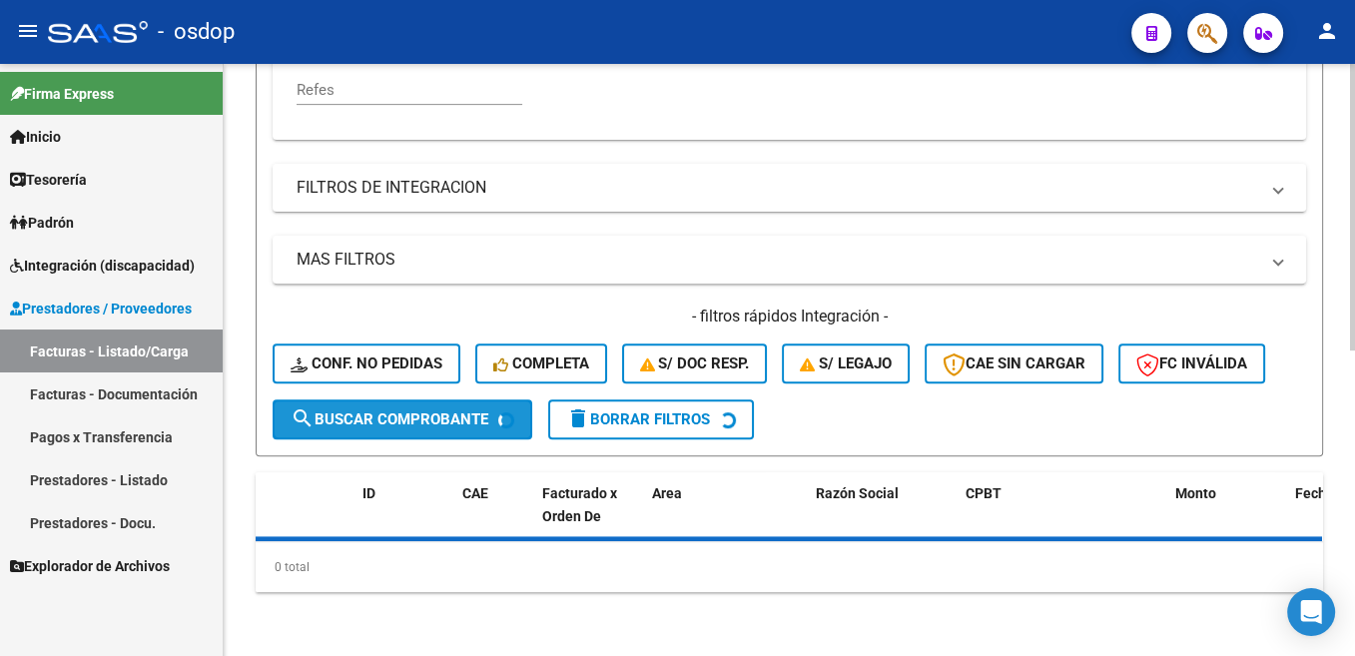
scroll to position [630, 0]
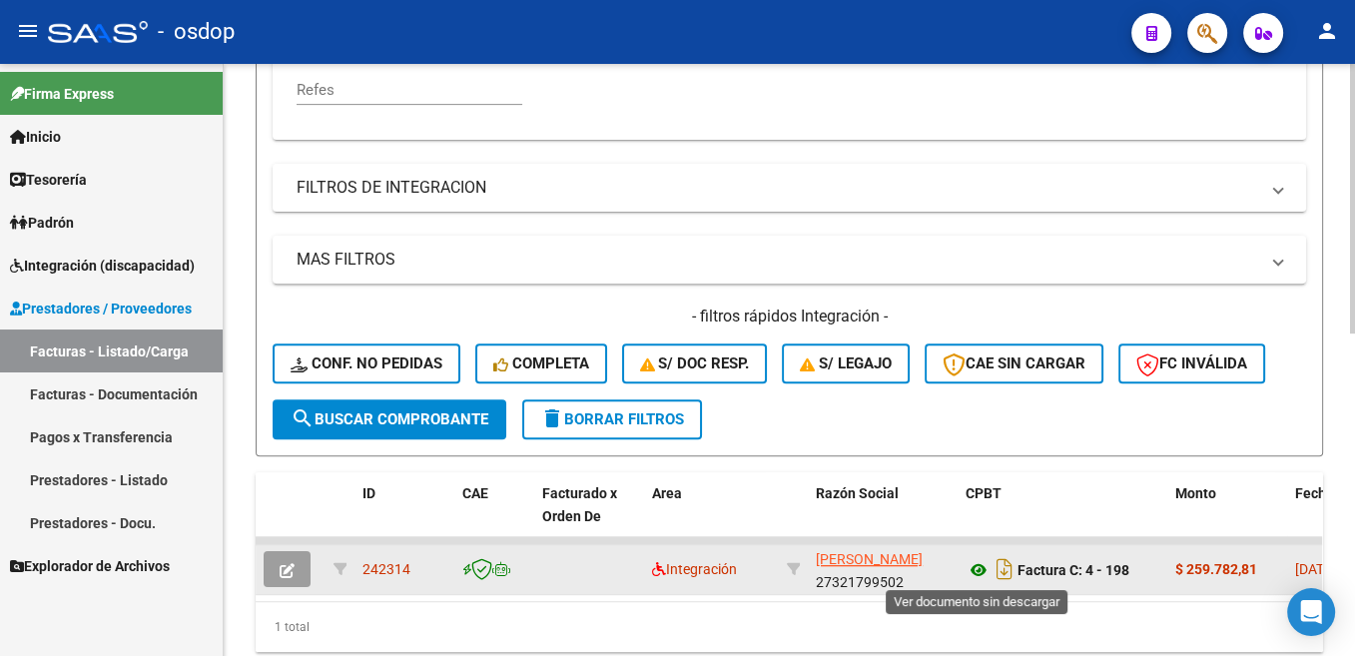
click at [983, 569] on icon at bounding box center [978, 570] width 26 height 24
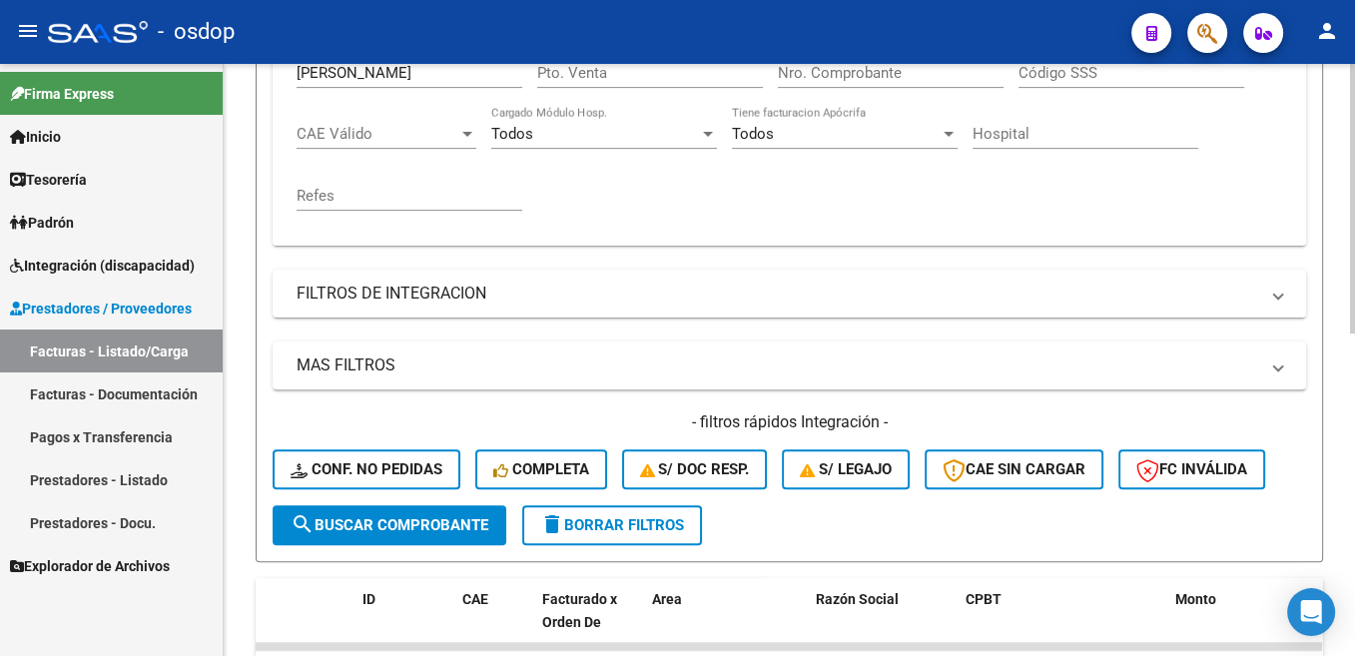
scroll to position [328, 0]
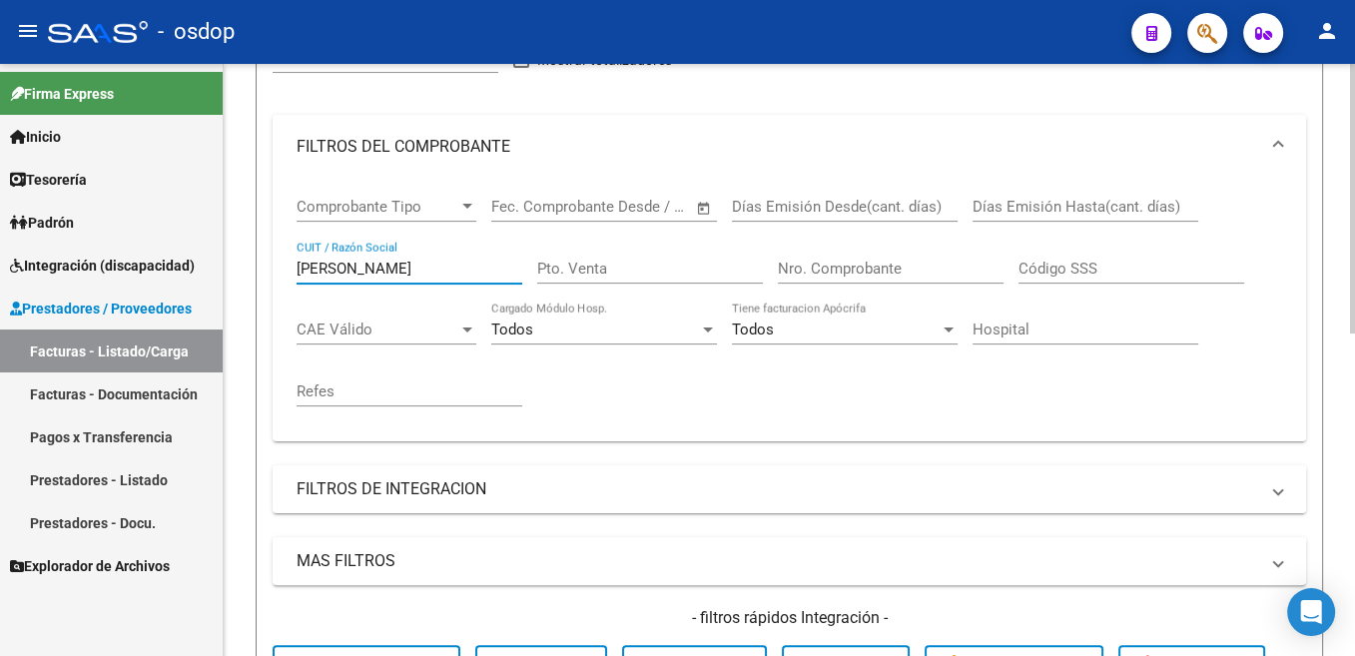
click at [333, 275] on input "[PERSON_NAME]" at bounding box center [410, 269] width 226 height 18
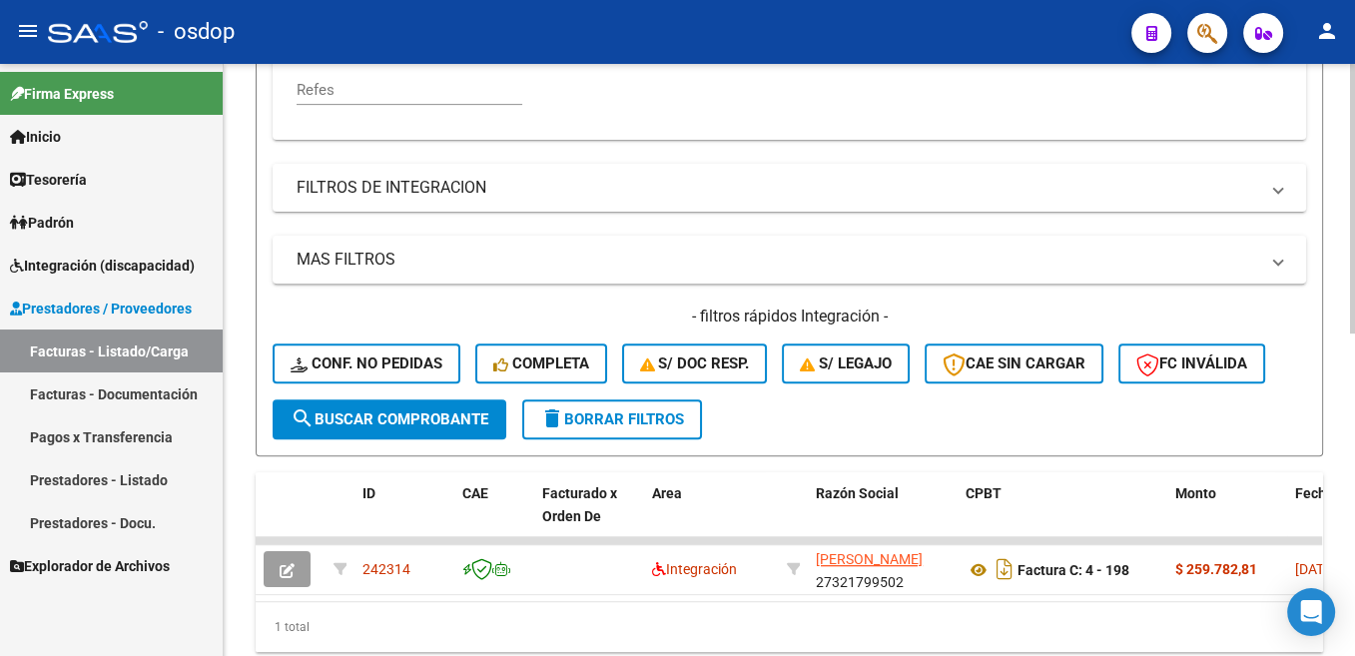
click at [439, 425] on span "search Buscar Comprobante" at bounding box center [390, 419] width 198 height 18
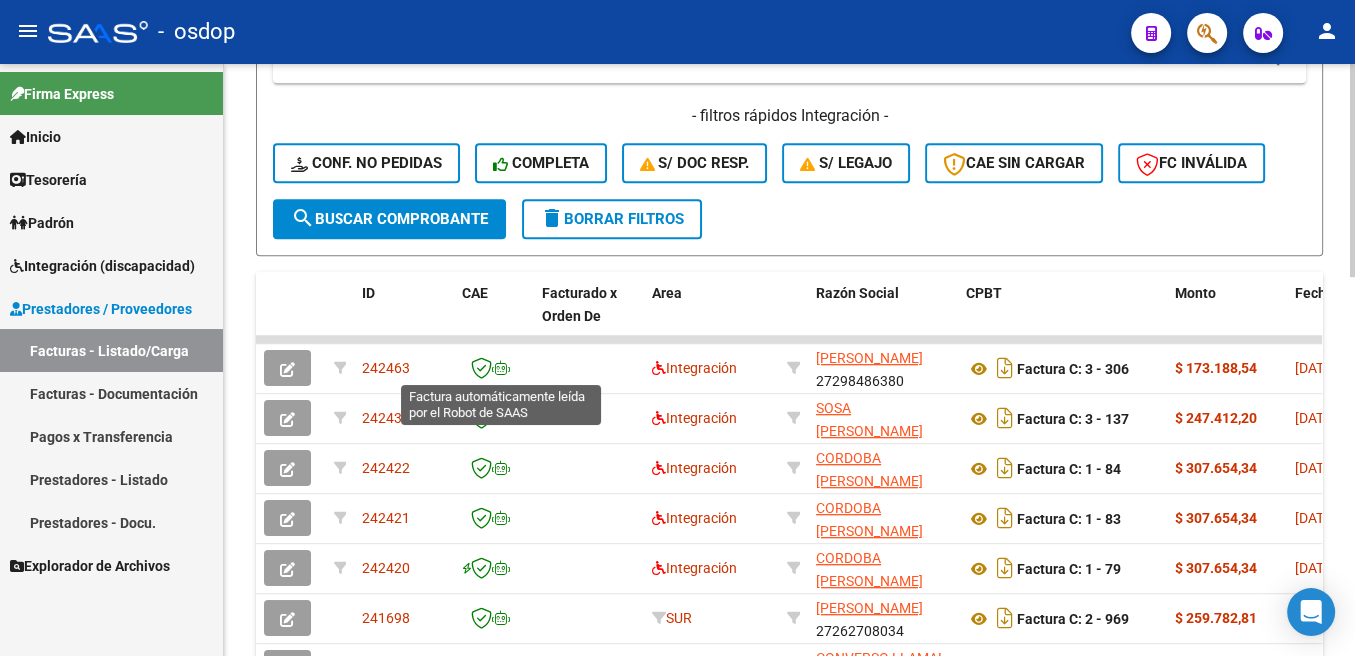
scroll to position [1032, 0]
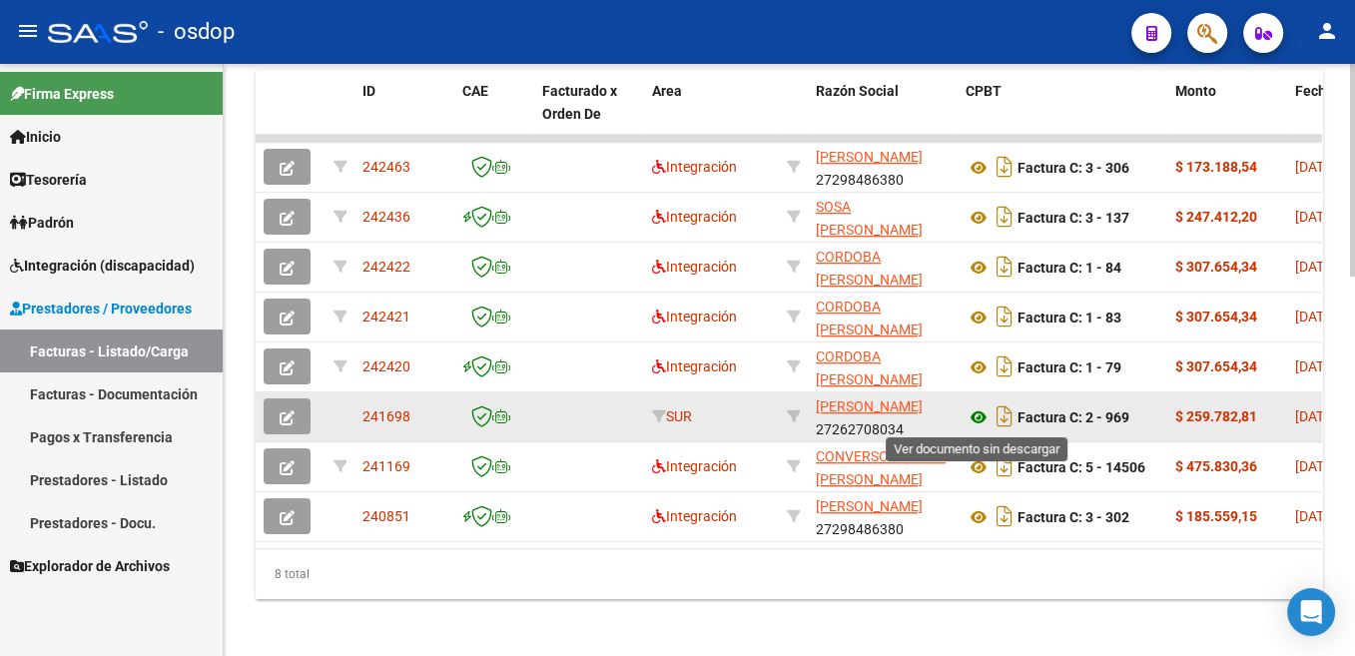
click at [975, 413] on icon at bounding box center [978, 417] width 26 height 24
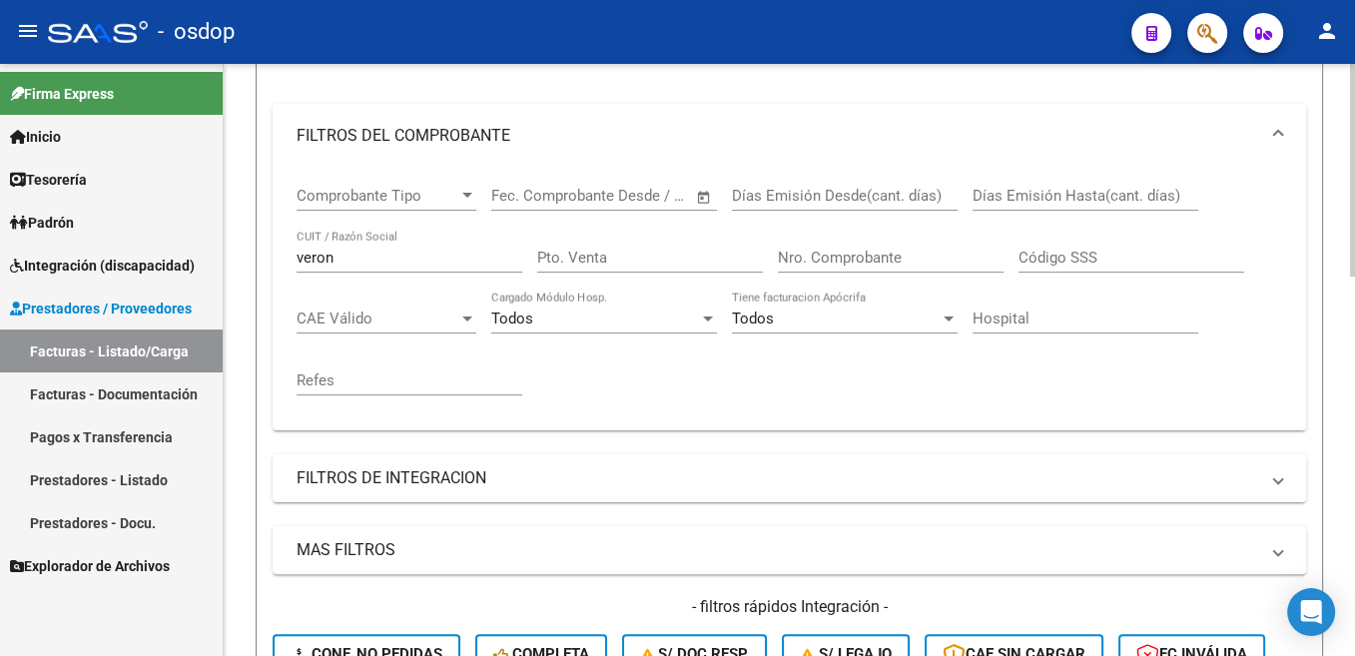
scroll to position [328, 0]
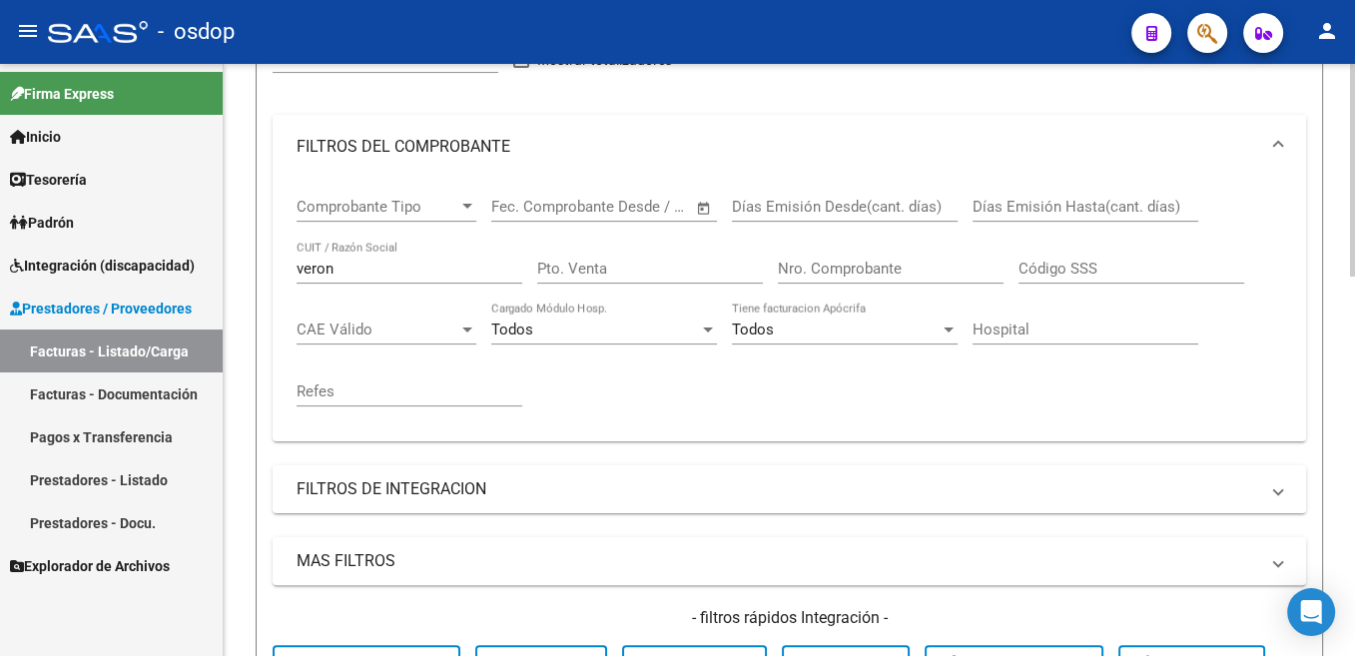
click at [329, 271] on input "veron" at bounding box center [410, 269] width 226 height 18
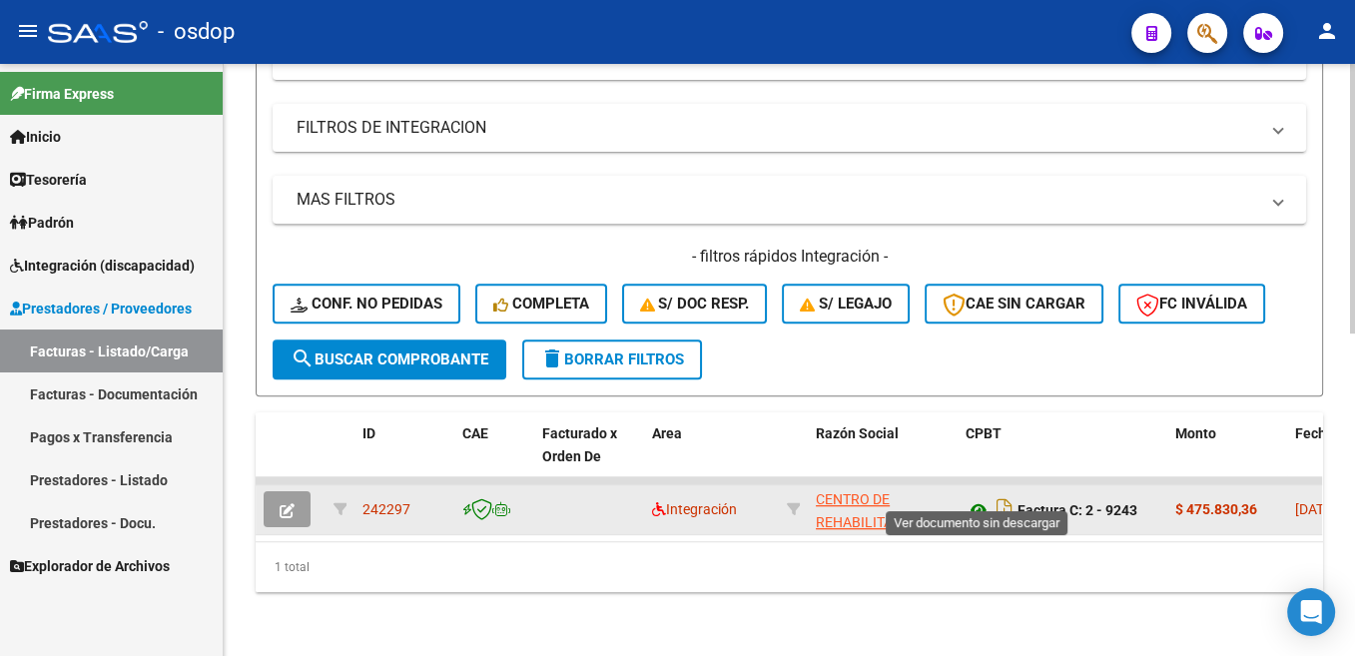
click at [981, 498] on icon at bounding box center [978, 510] width 26 height 24
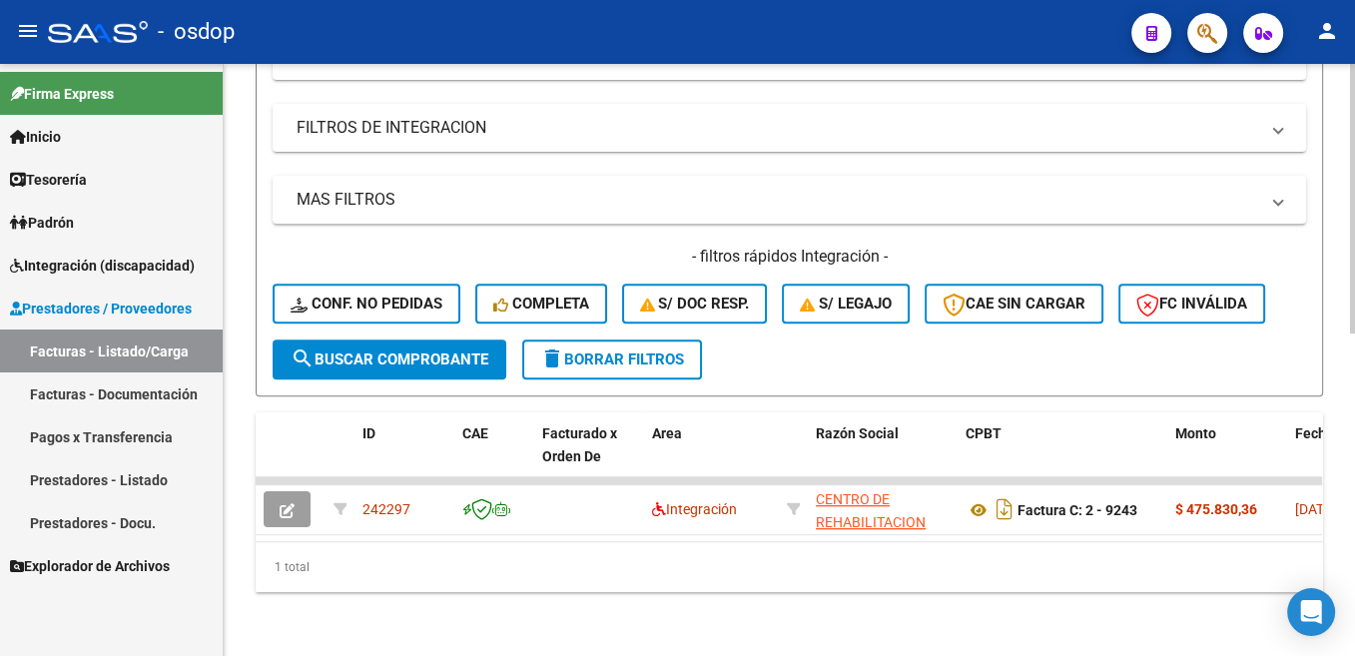
scroll to position [307, 0]
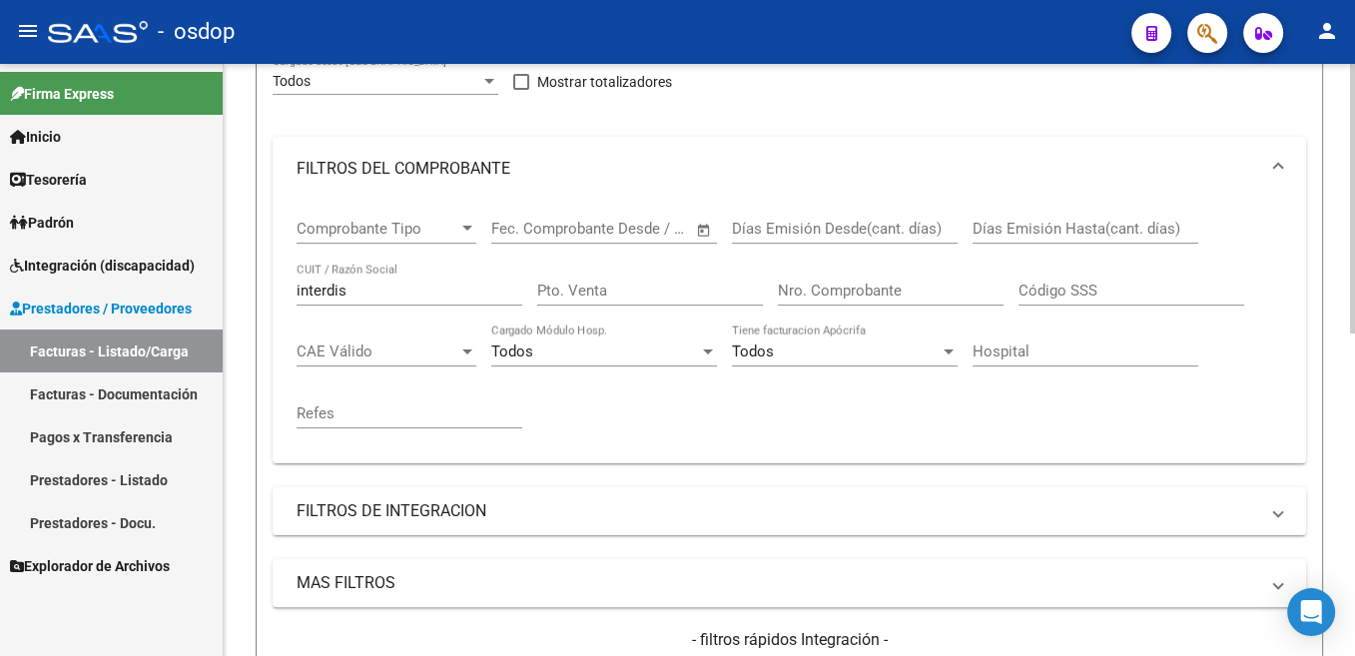
click at [328, 289] on input "interdis" at bounding box center [410, 291] width 226 height 18
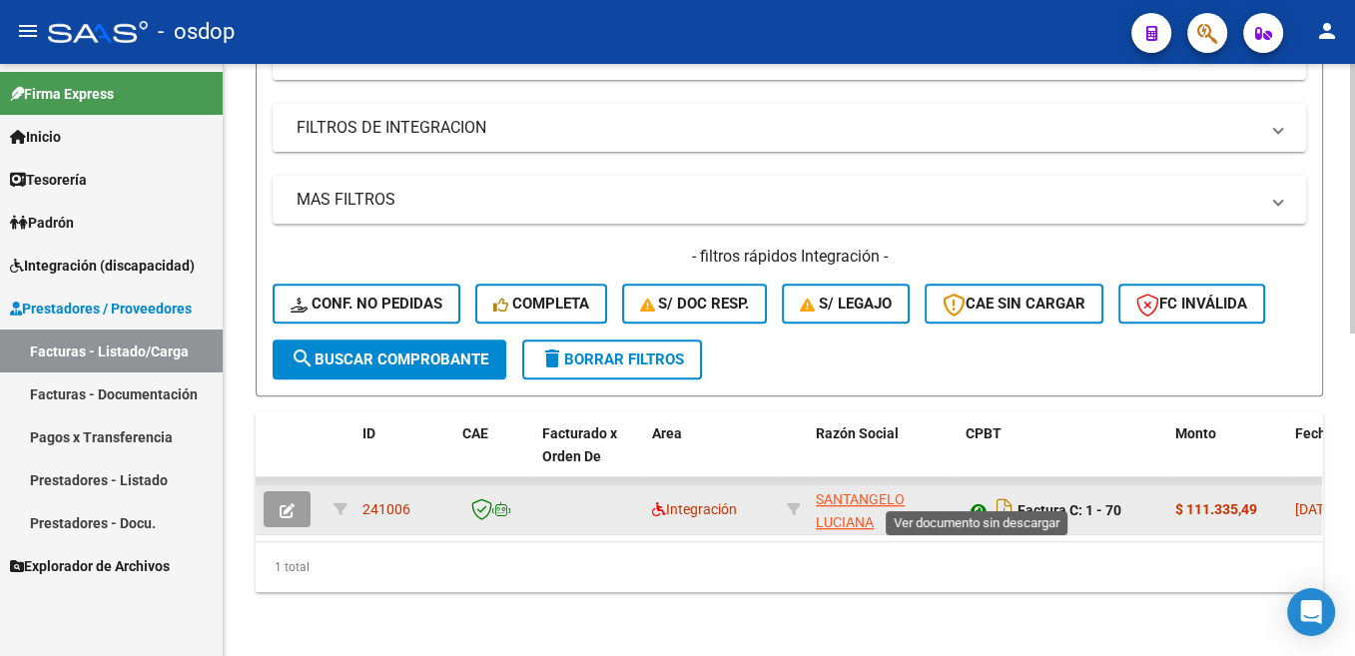
click at [985, 498] on icon at bounding box center [978, 510] width 26 height 24
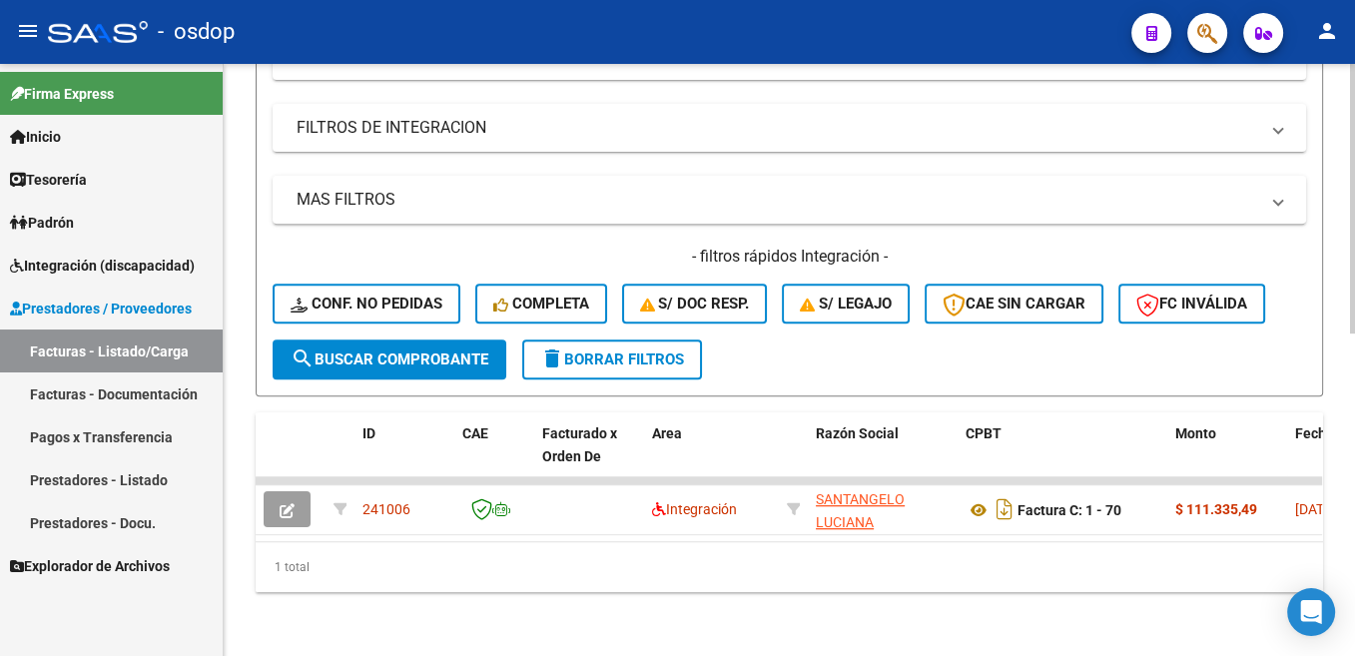
scroll to position [206, 0]
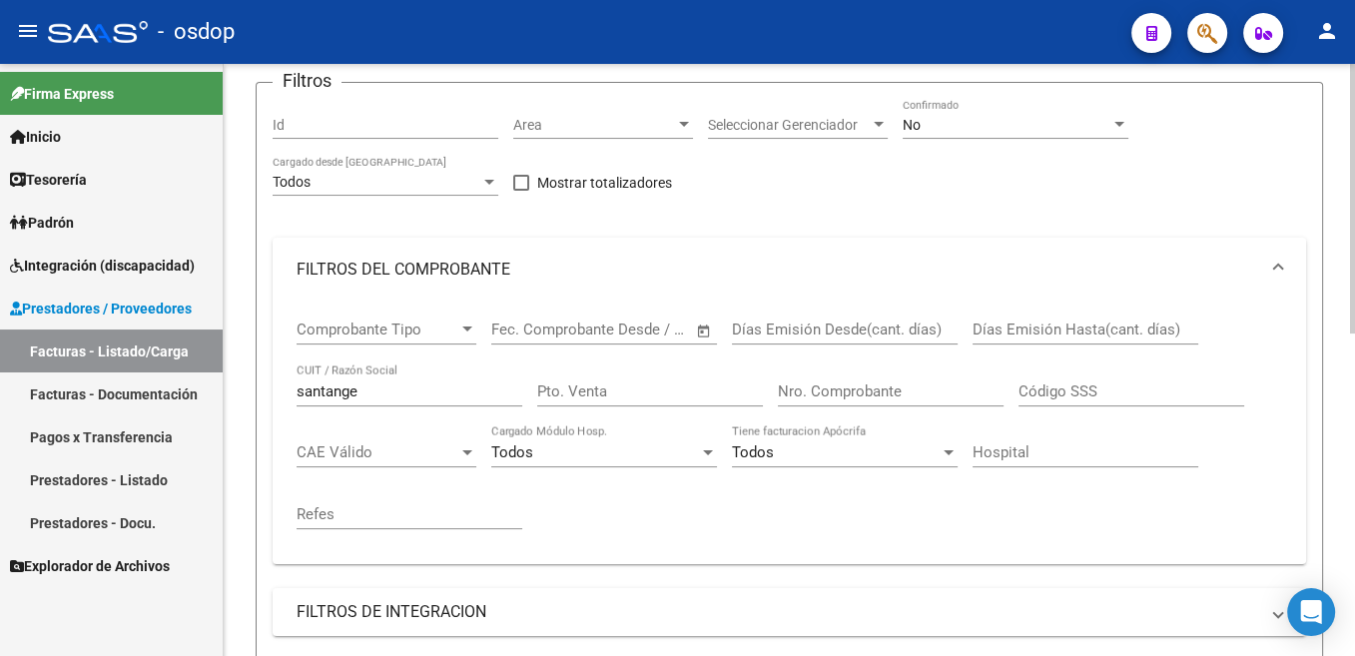
click at [339, 390] on input "santange" at bounding box center [410, 391] width 226 height 18
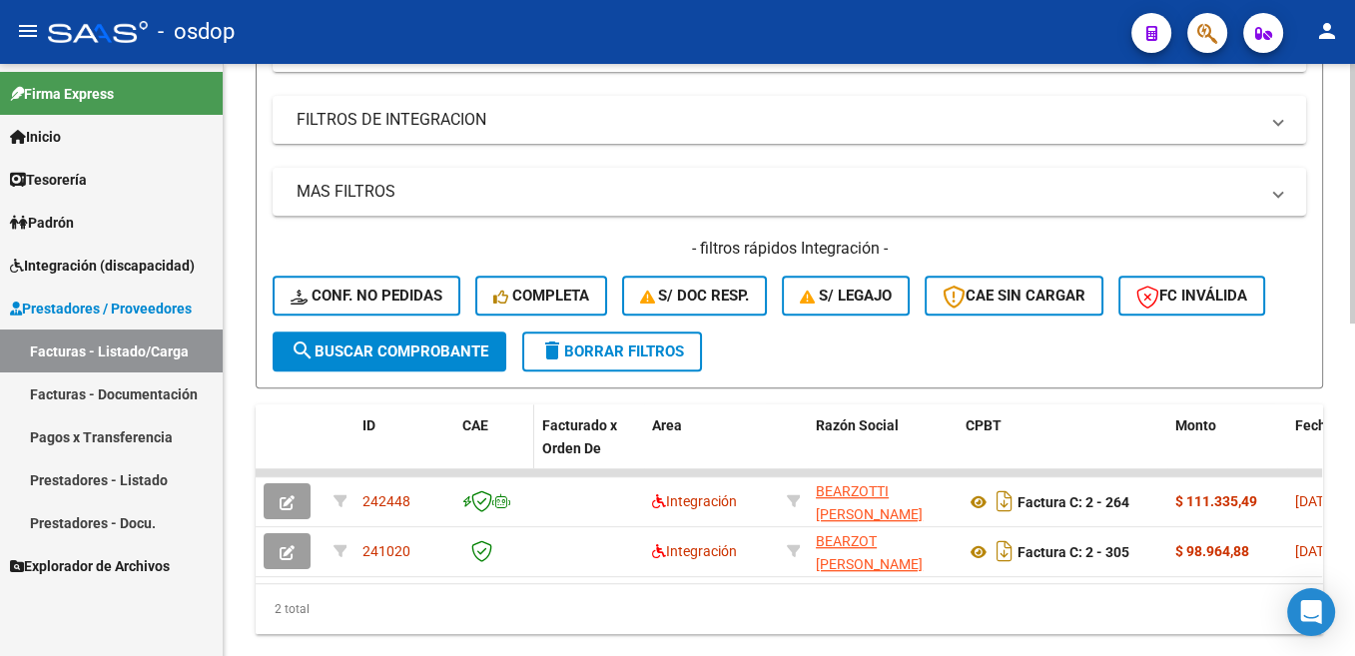
scroll to position [709, 0]
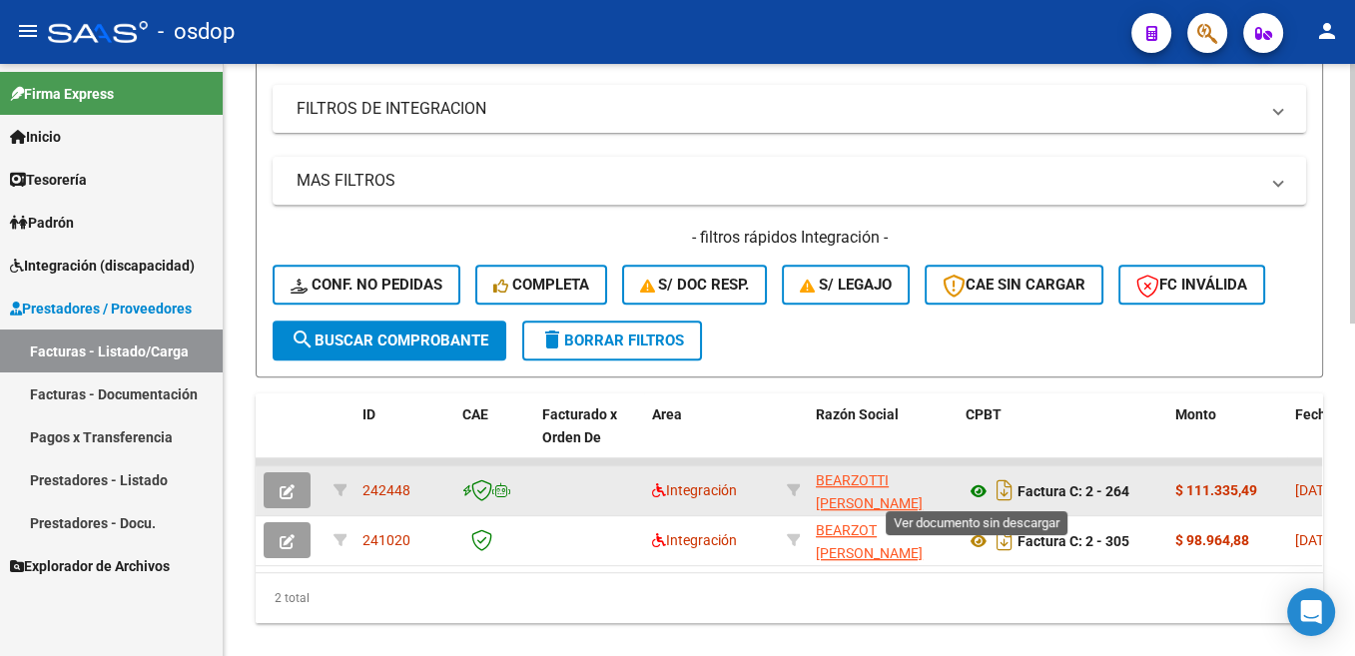
click at [971, 487] on icon at bounding box center [978, 491] width 26 height 24
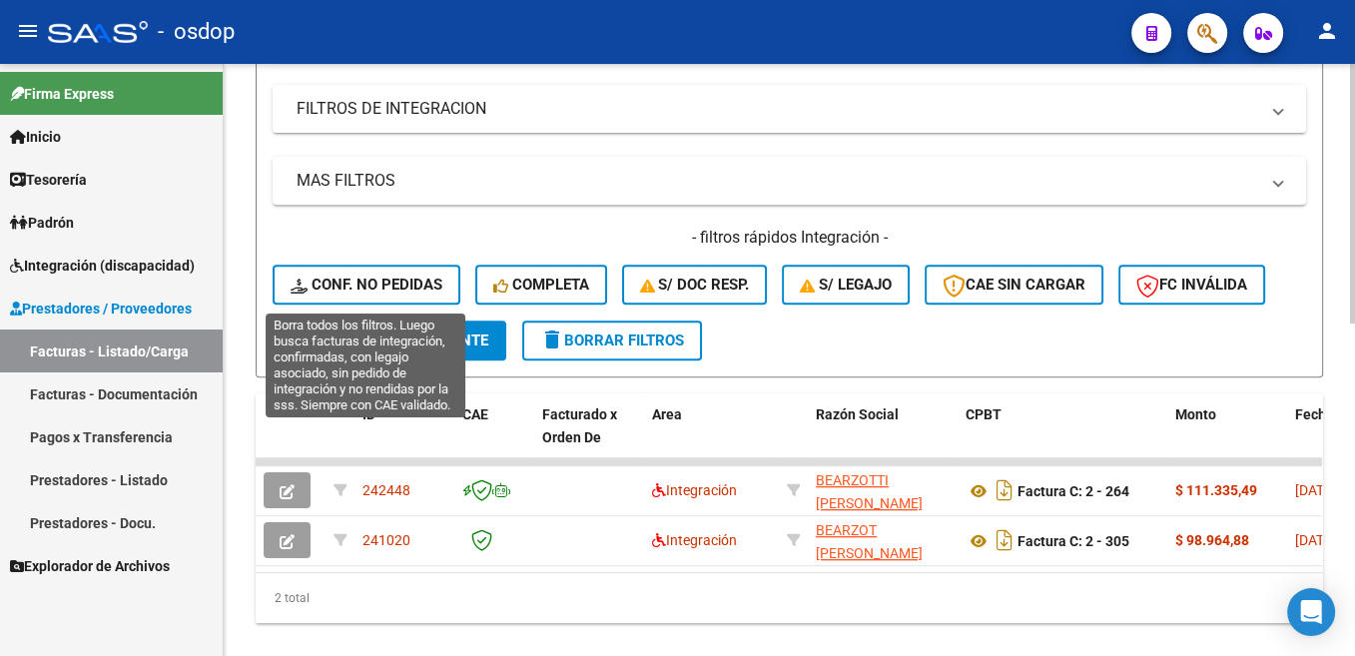
scroll to position [407, 0]
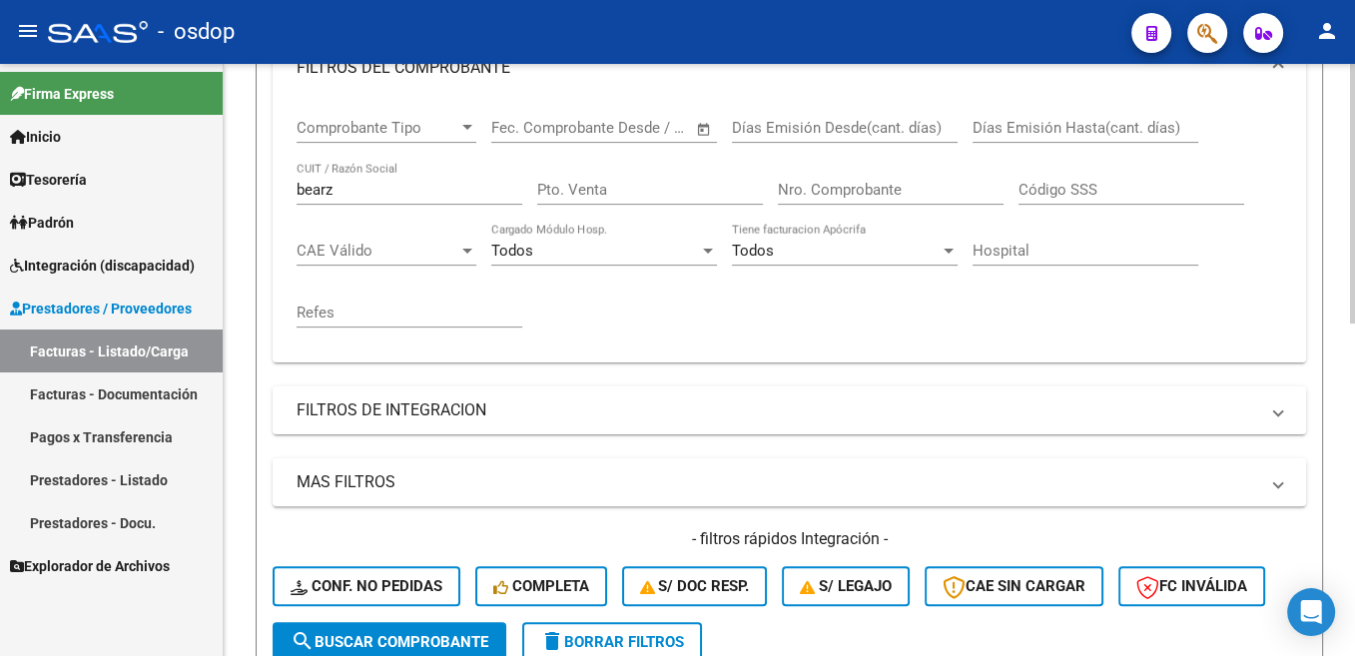
click at [322, 197] on input "bearz" at bounding box center [410, 190] width 226 height 18
click at [321, 197] on input "bearz" at bounding box center [410, 190] width 226 height 18
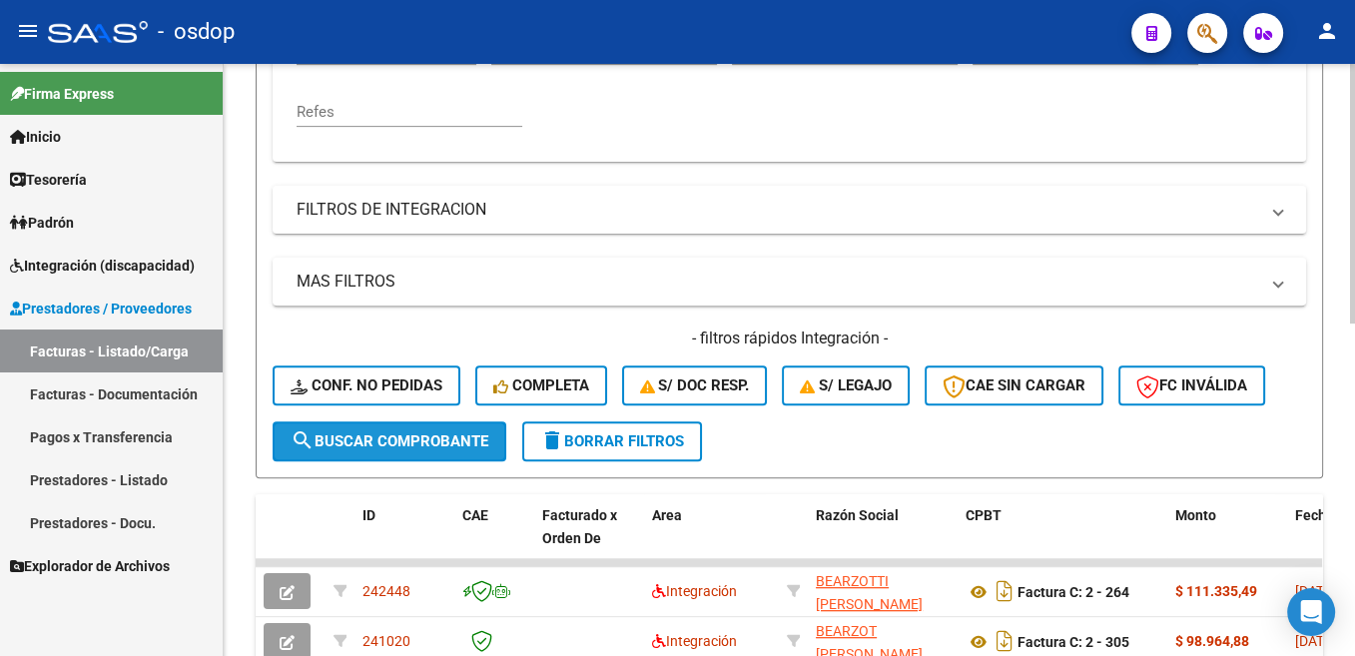
click at [473, 443] on span "search Buscar Comprobante" at bounding box center [390, 441] width 198 height 18
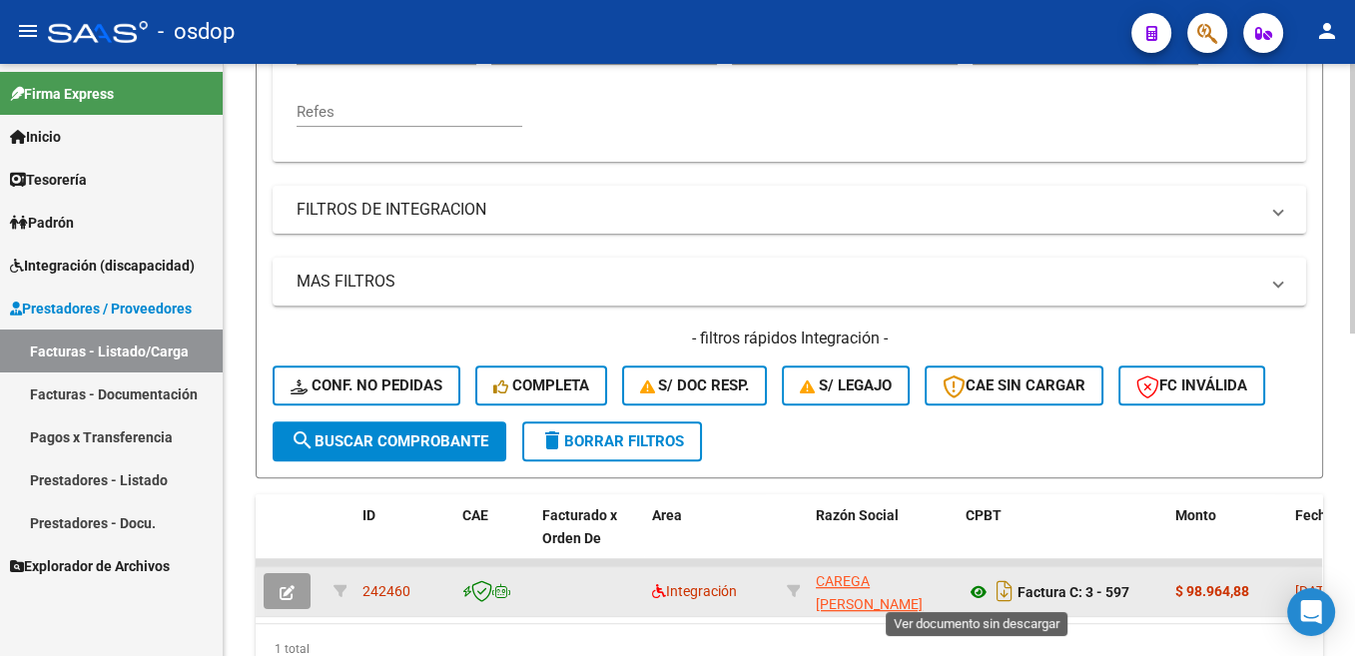
click at [979, 591] on icon at bounding box center [978, 592] width 26 height 24
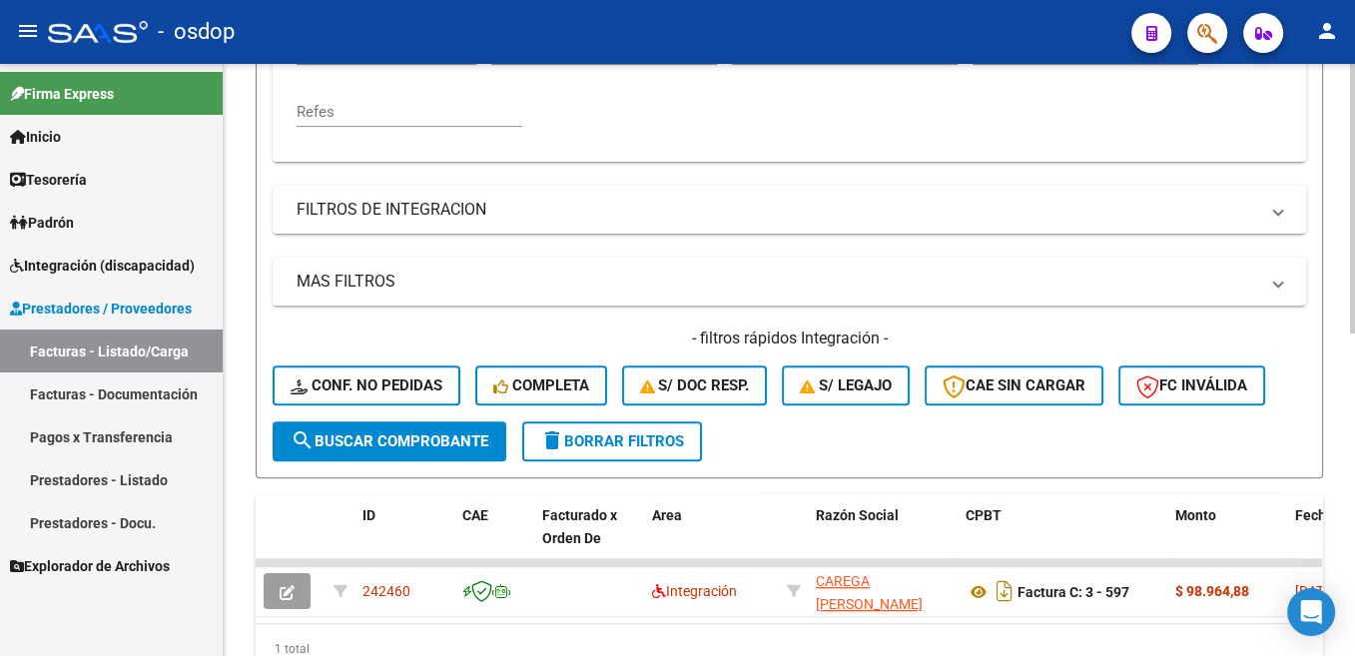
scroll to position [307, 0]
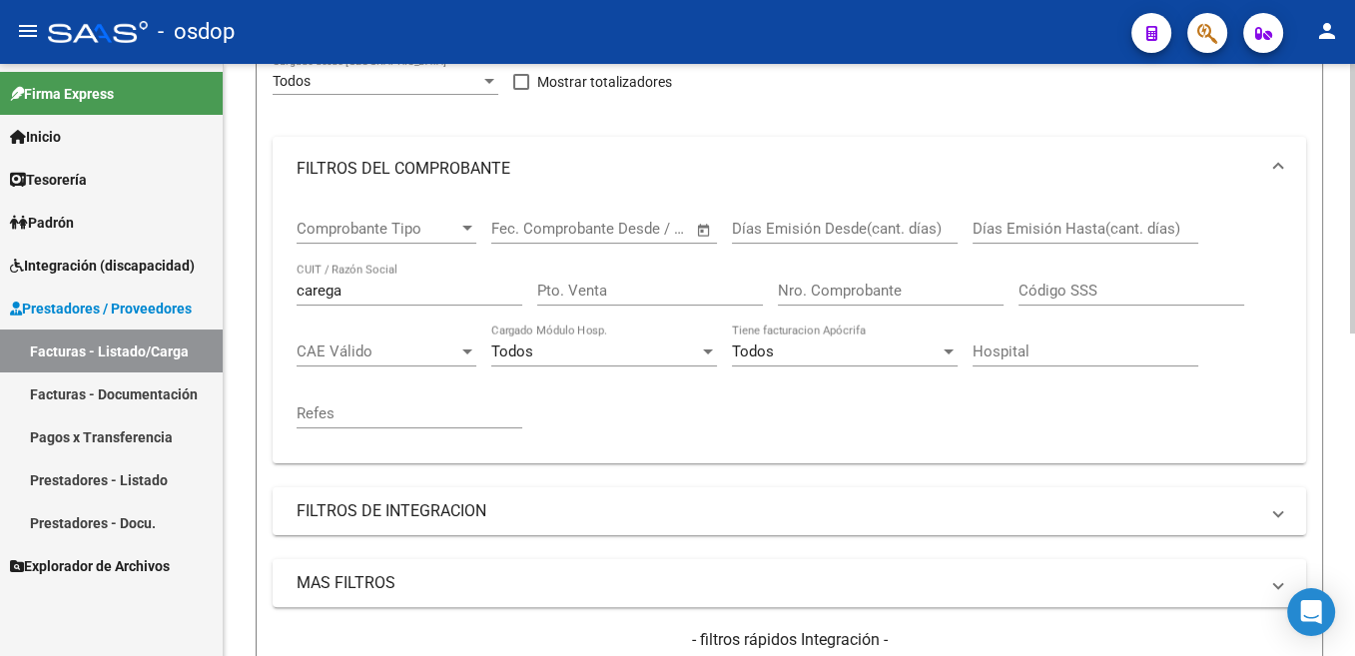
click at [331, 300] on input "carega" at bounding box center [410, 291] width 226 height 18
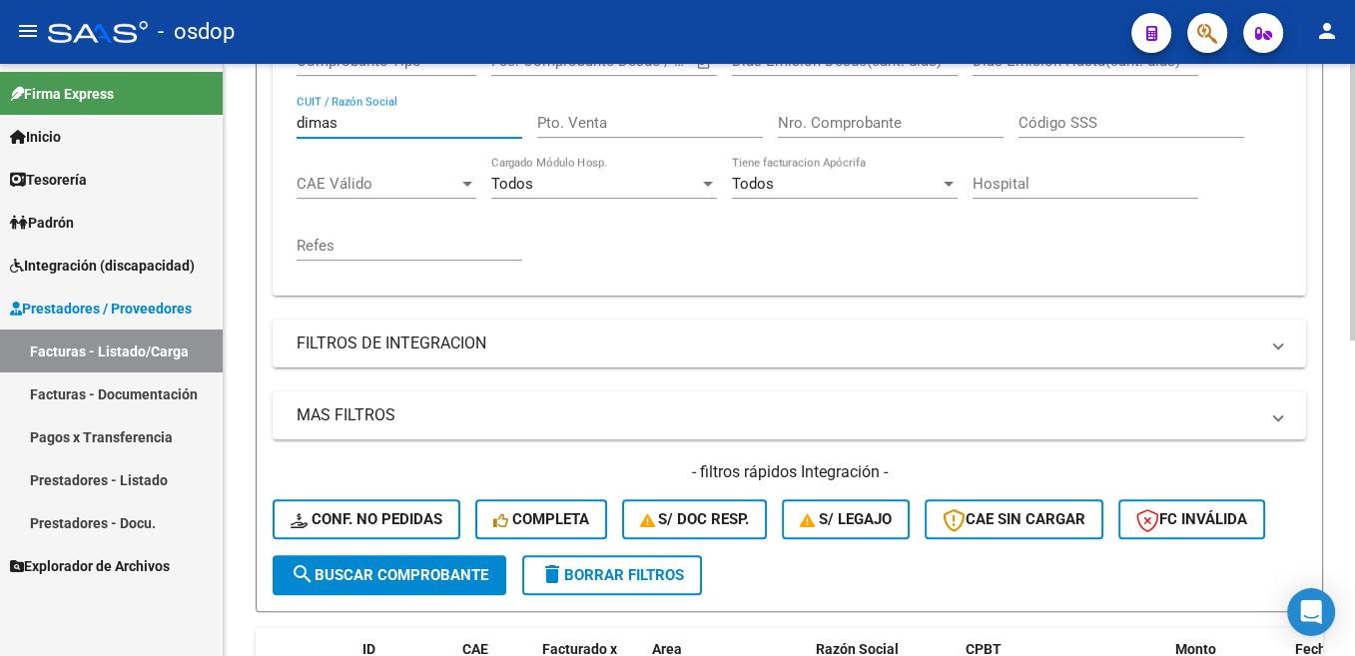
scroll to position [72, 0]
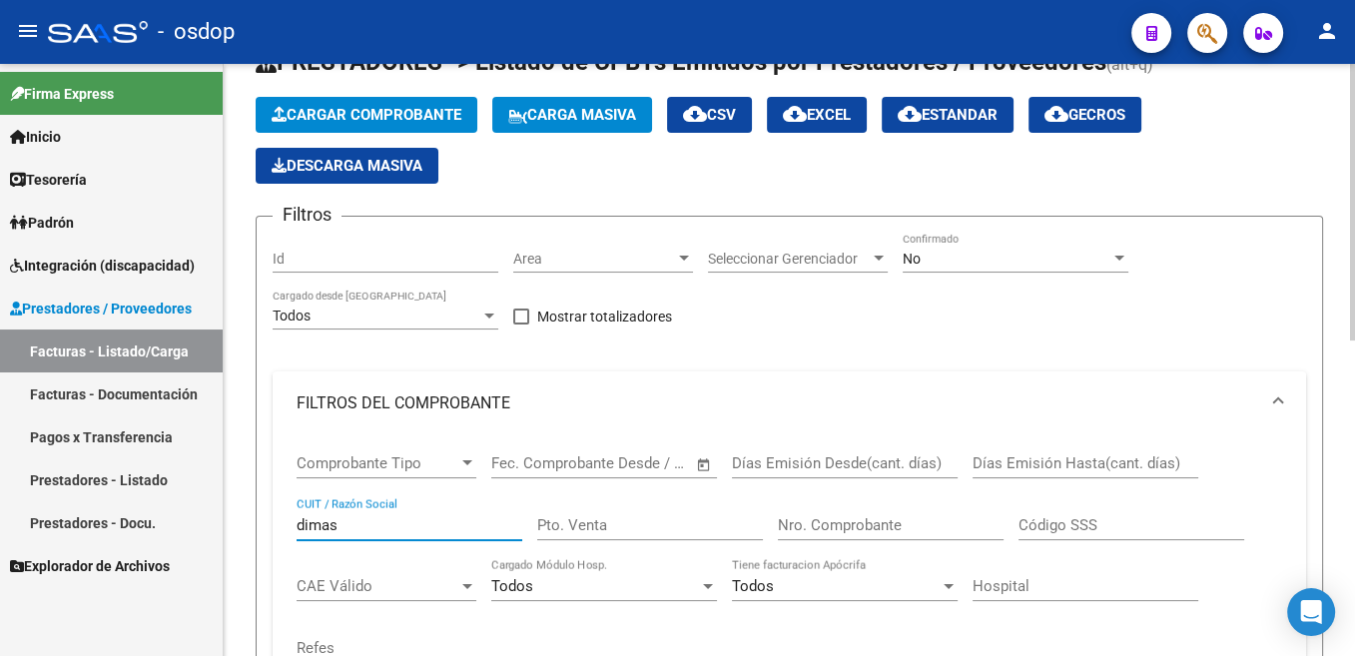
click at [322, 523] on input "dimas" at bounding box center [410, 525] width 226 height 18
drag, startPoint x: 322, startPoint y: 523, endPoint x: 338, endPoint y: 591, distance: 69.7
click at [321, 524] on input "dimas" at bounding box center [410, 525] width 226 height 18
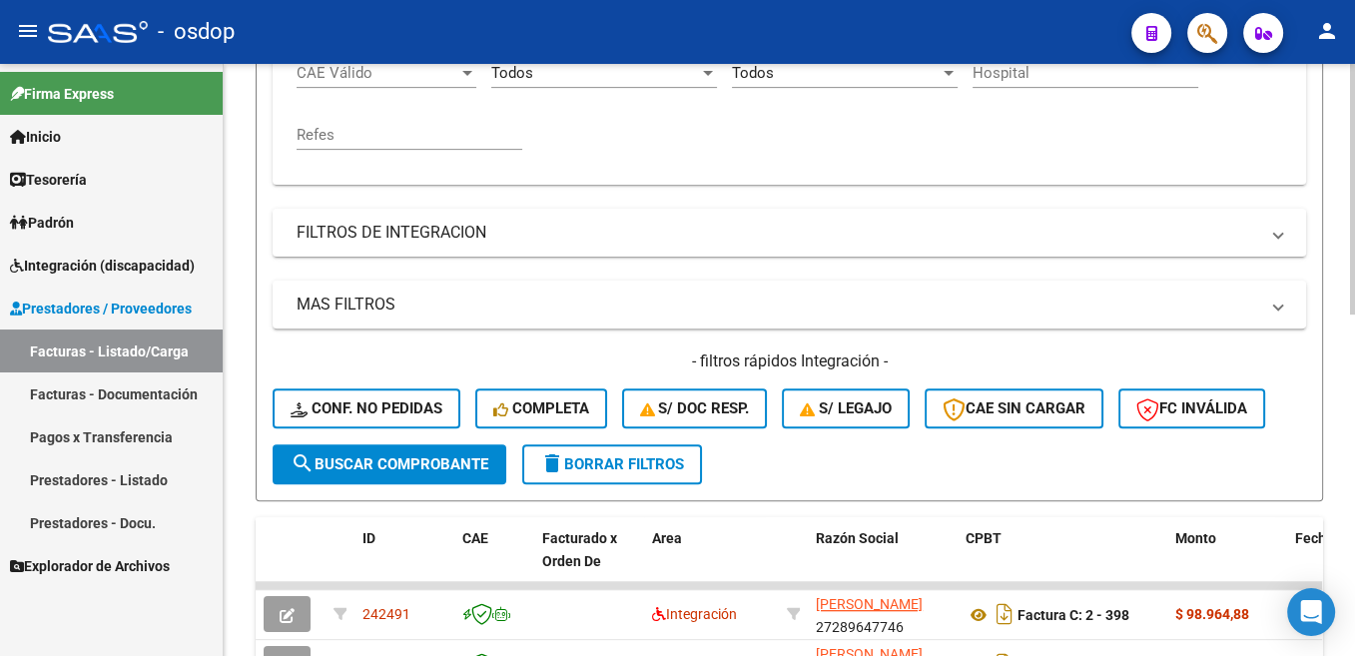
scroll to position [474, 0]
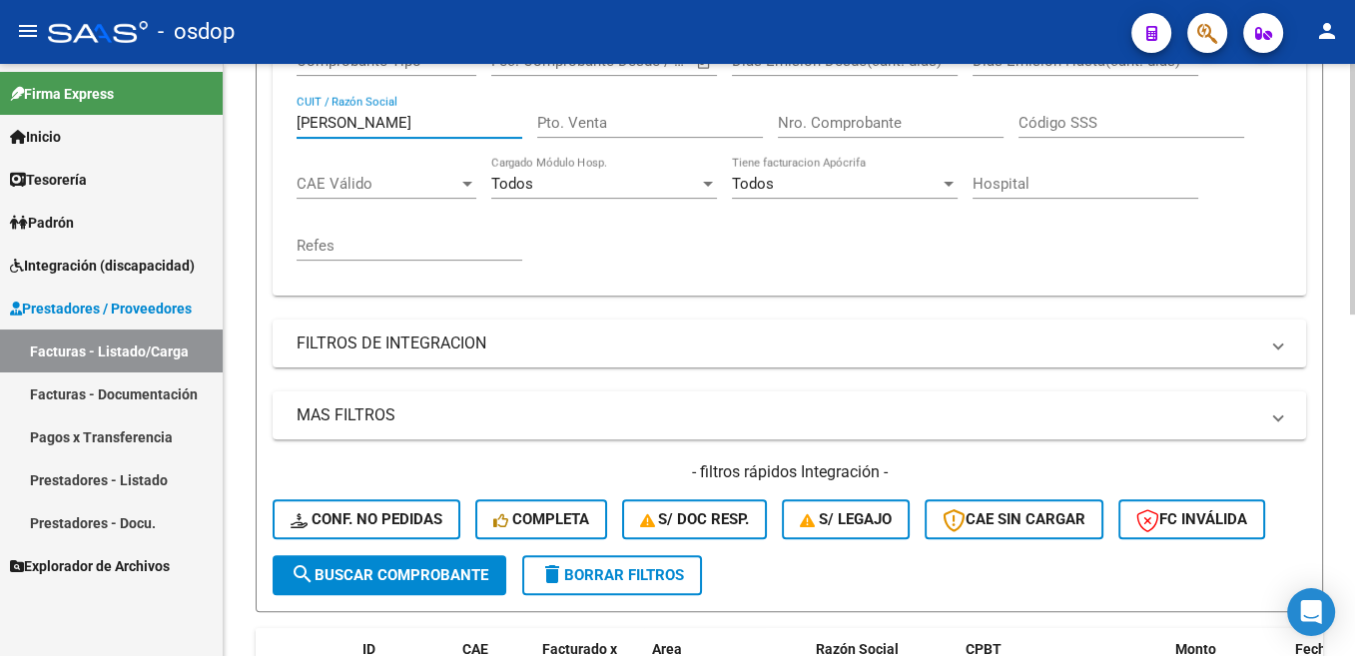
click at [327, 113] on div "[PERSON_NAME] / Razón Social" at bounding box center [410, 116] width 226 height 43
click at [340, 124] on input "[PERSON_NAME]" at bounding box center [410, 123] width 226 height 18
click at [345, 125] on input "mather" at bounding box center [410, 123] width 226 height 18
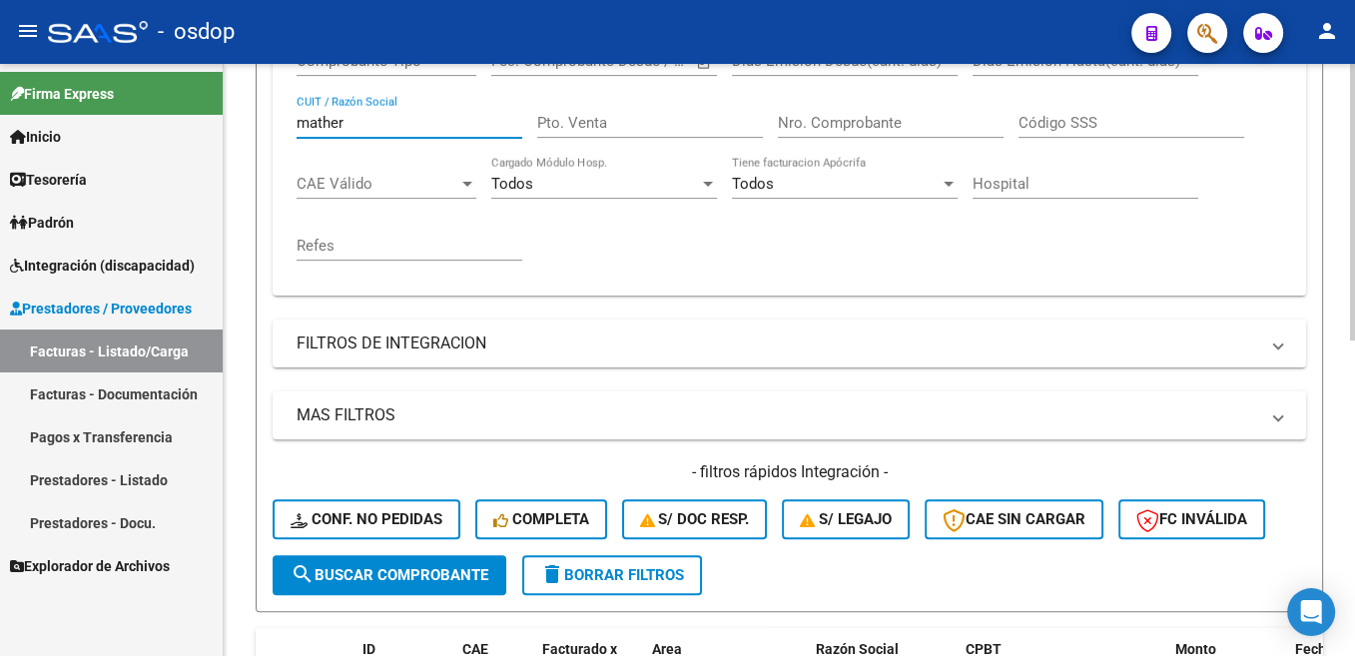
click at [345, 125] on input "mather" at bounding box center [410, 123] width 226 height 18
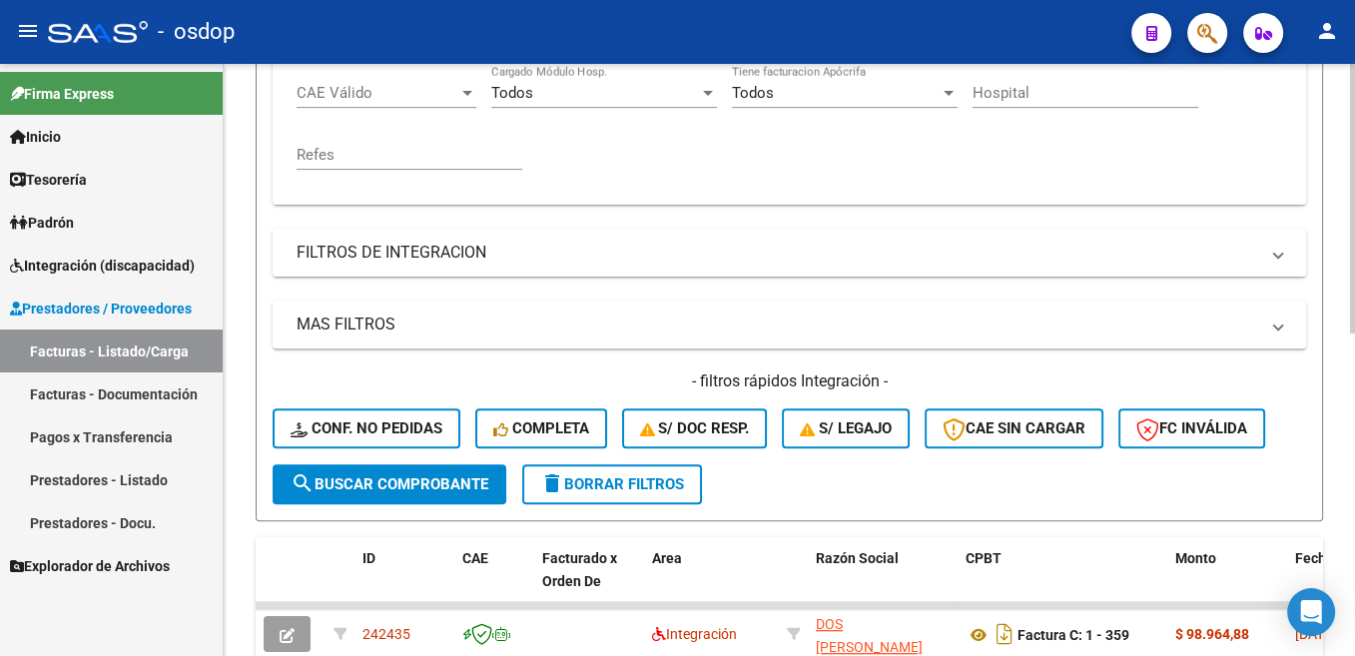
scroll to position [507, 0]
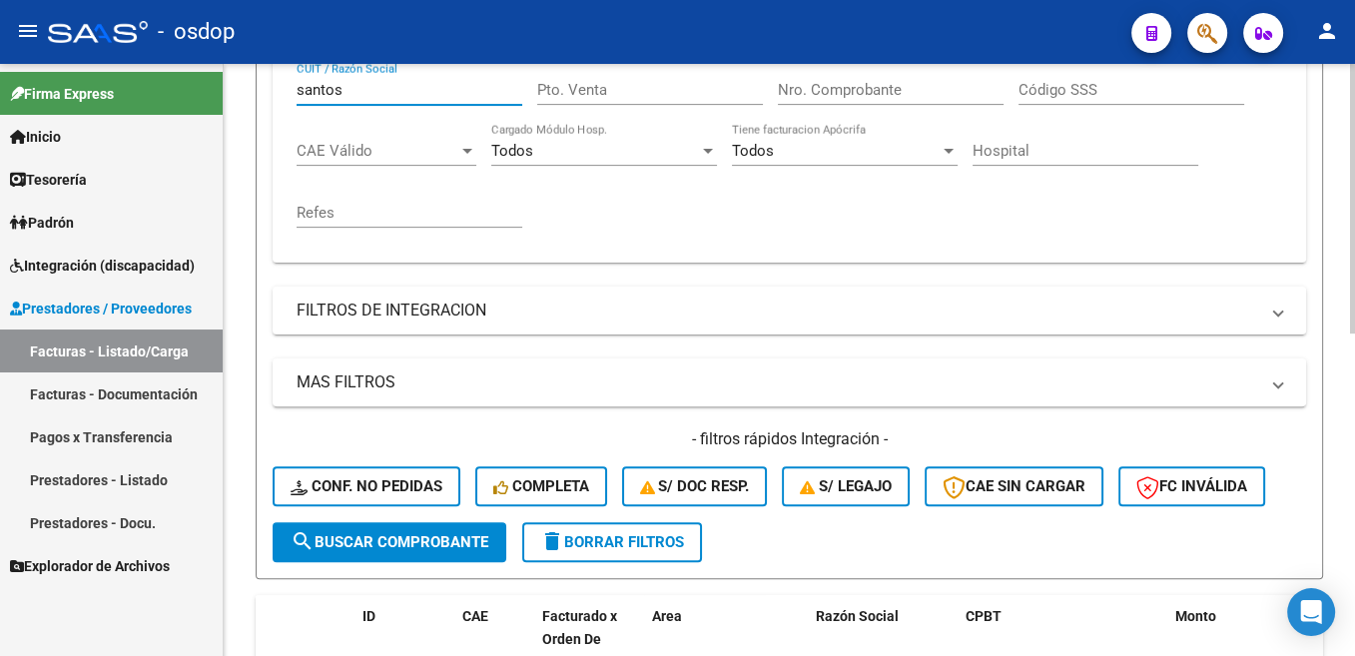
click at [333, 92] on input "santos" at bounding box center [410, 90] width 226 height 18
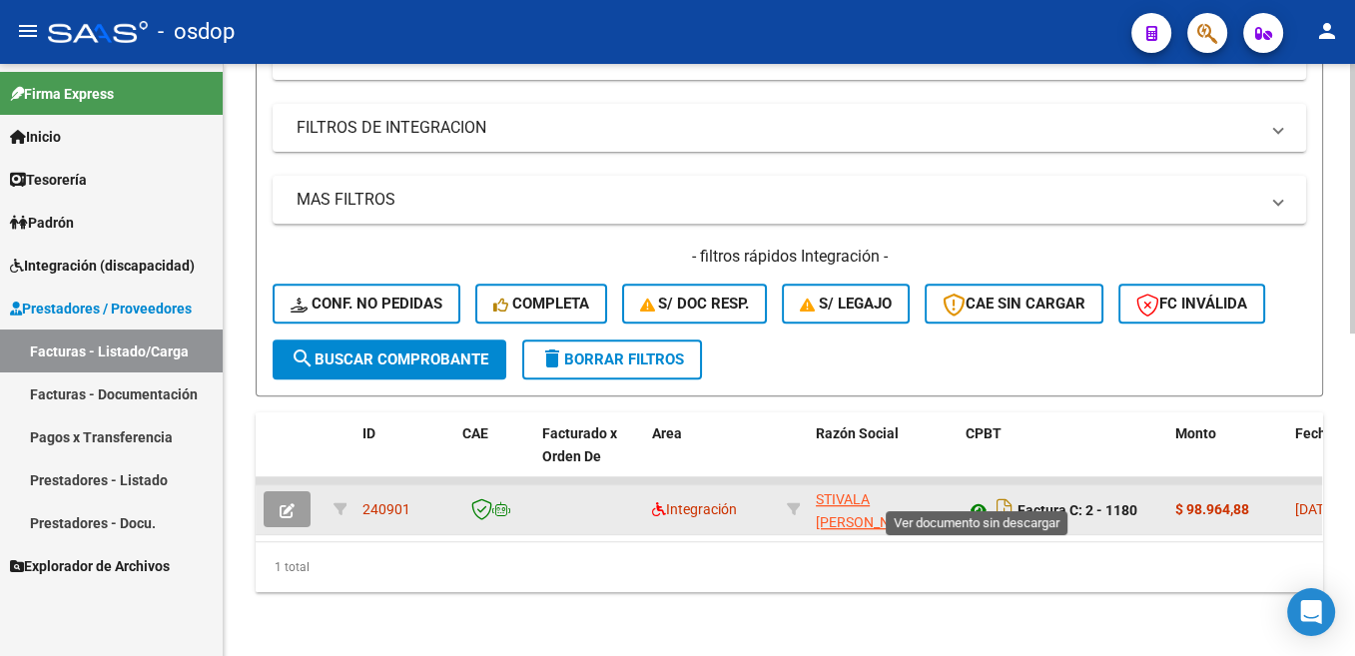
click at [981, 498] on icon at bounding box center [978, 510] width 26 height 24
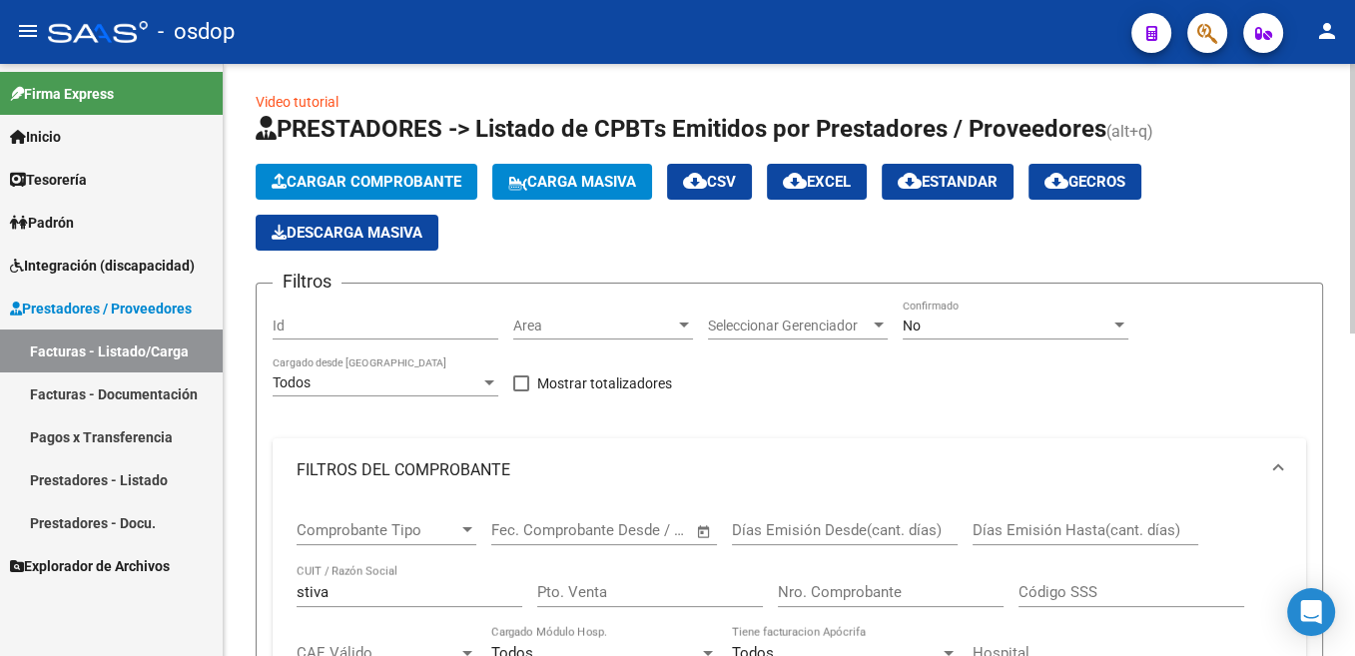
scroll to position [106, 0]
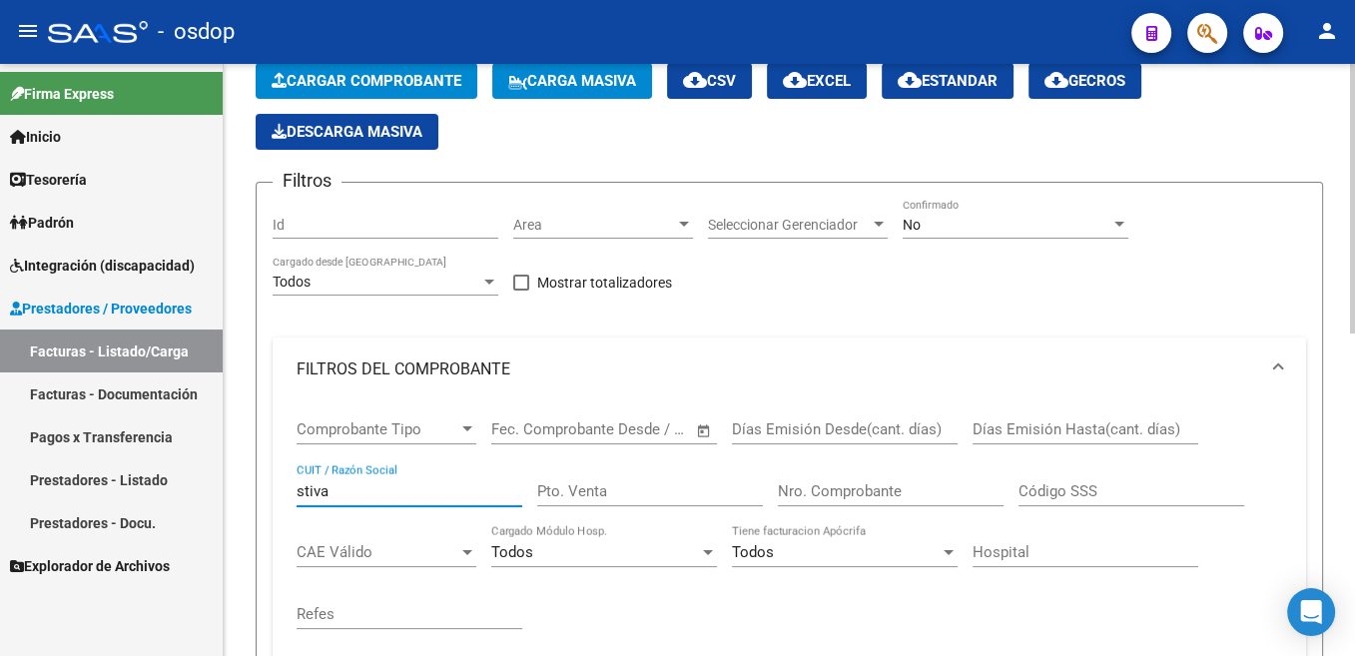
click at [317, 491] on input "stiva" at bounding box center [410, 491] width 226 height 18
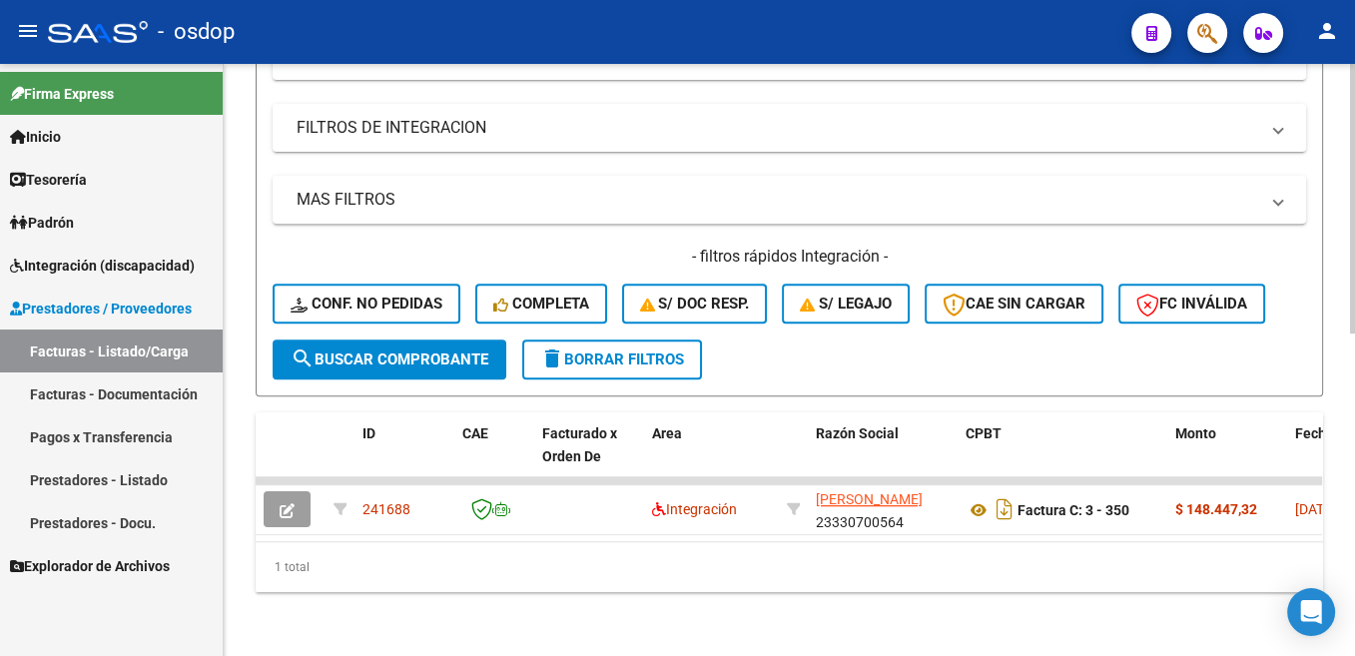
scroll to position [709, 0]
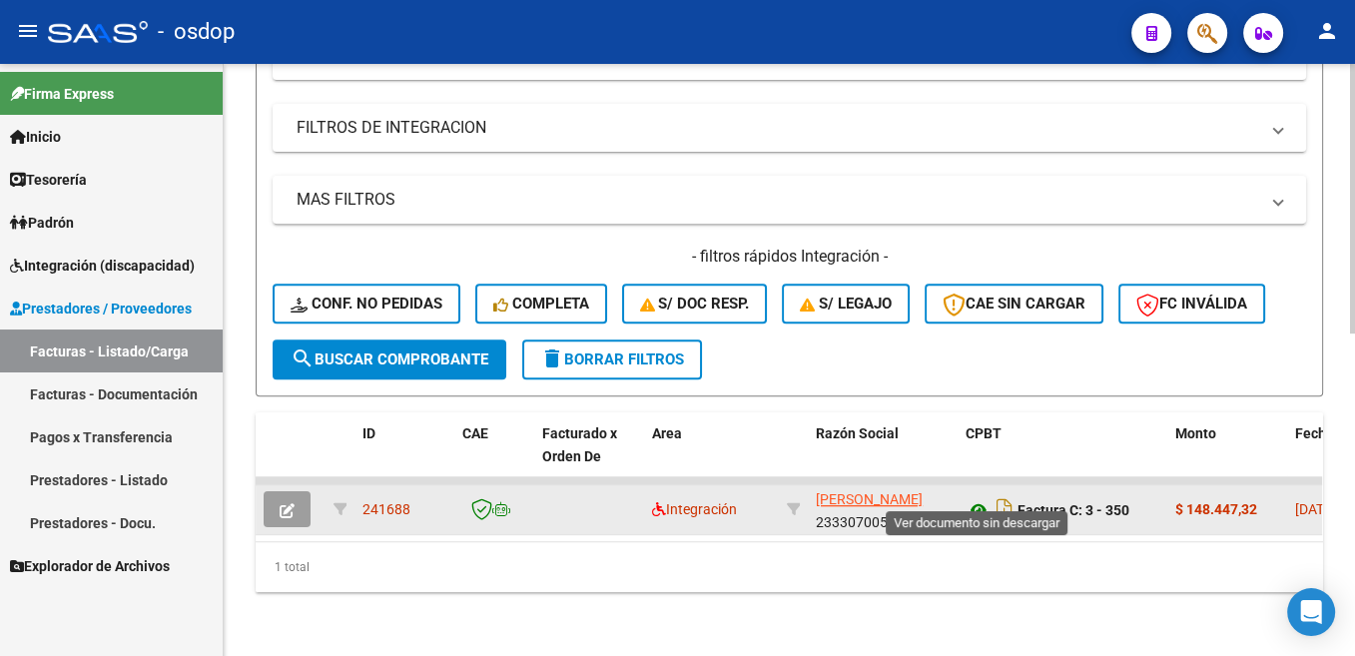
click at [973, 498] on icon at bounding box center [978, 510] width 26 height 24
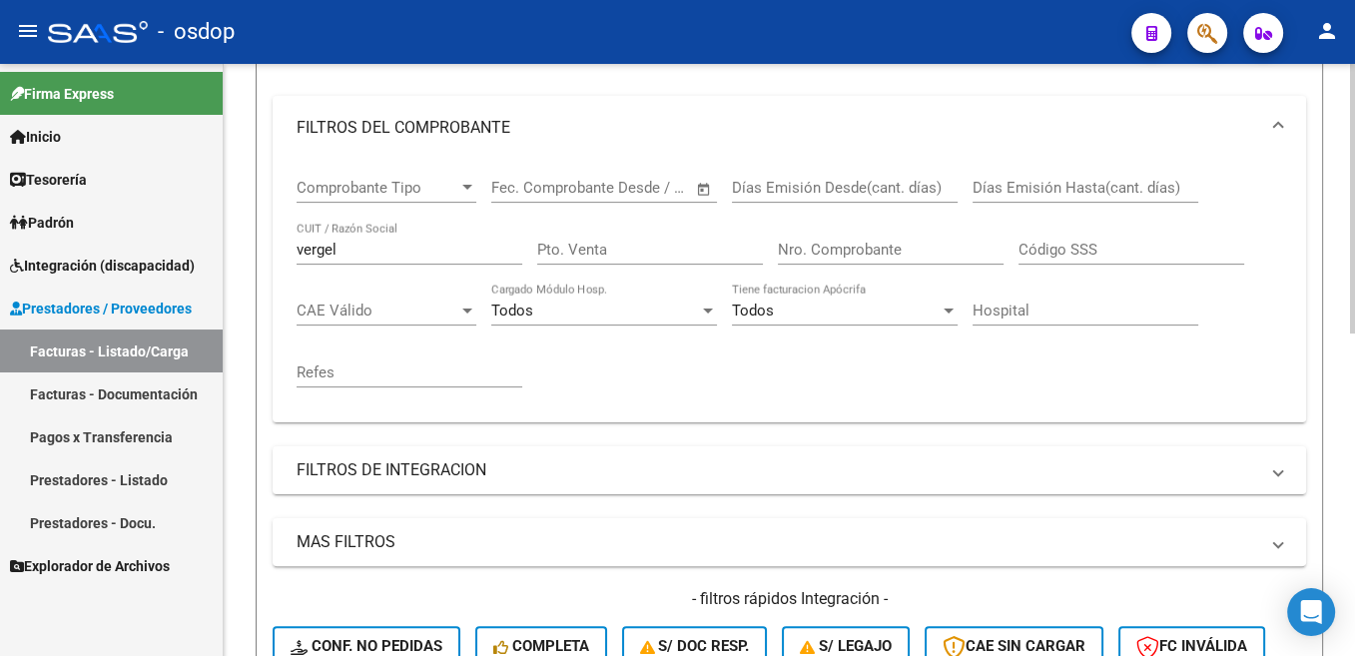
scroll to position [307, 0]
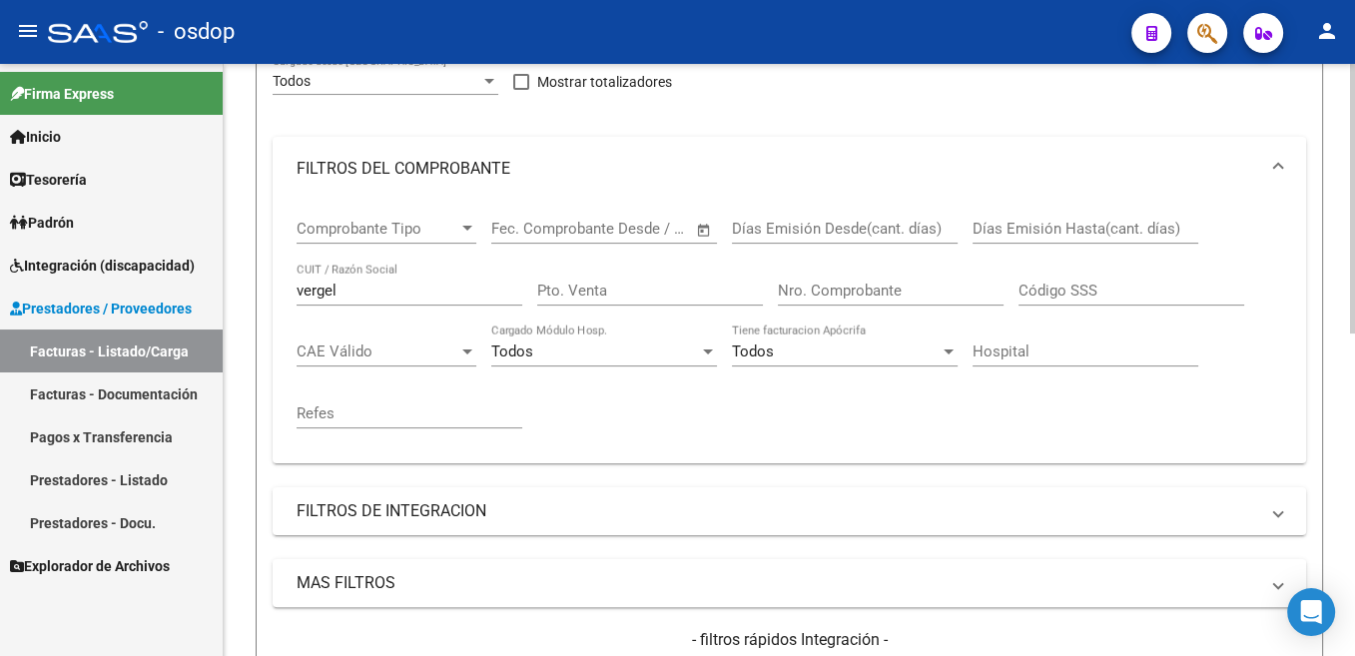
click at [329, 294] on input "vergel" at bounding box center [410, 291] width 226 height 18
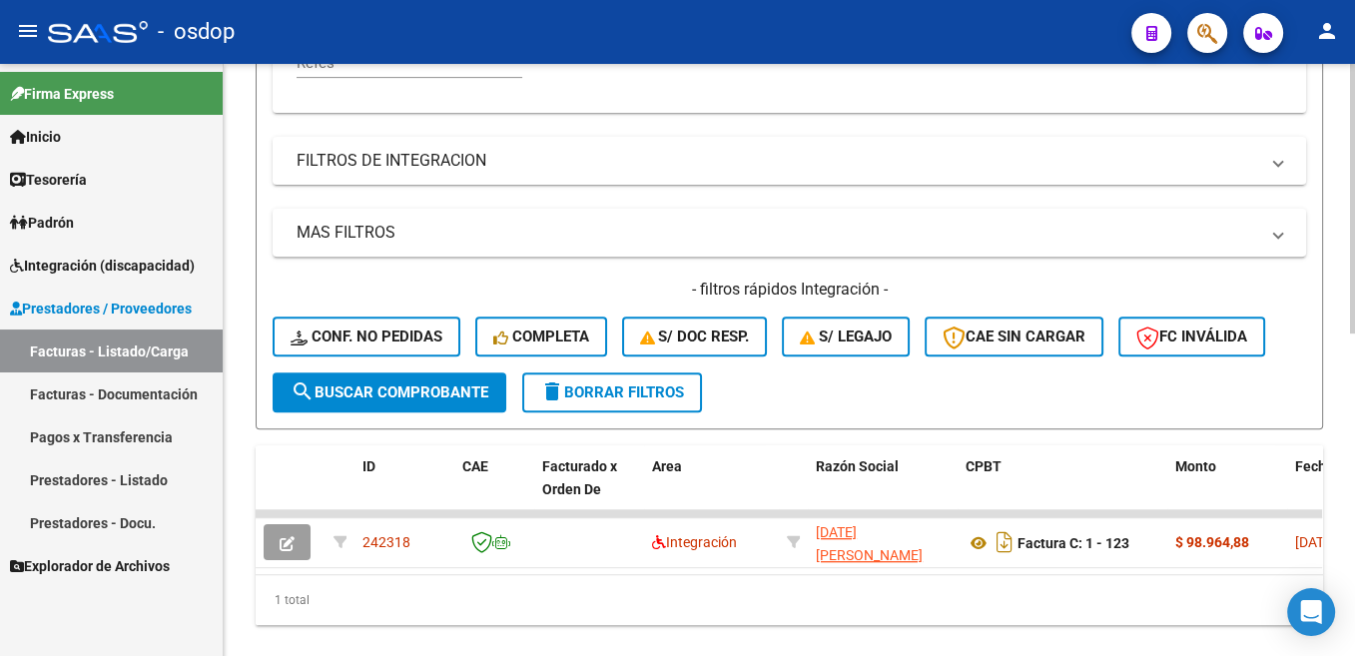
scroll to position [709, 0]
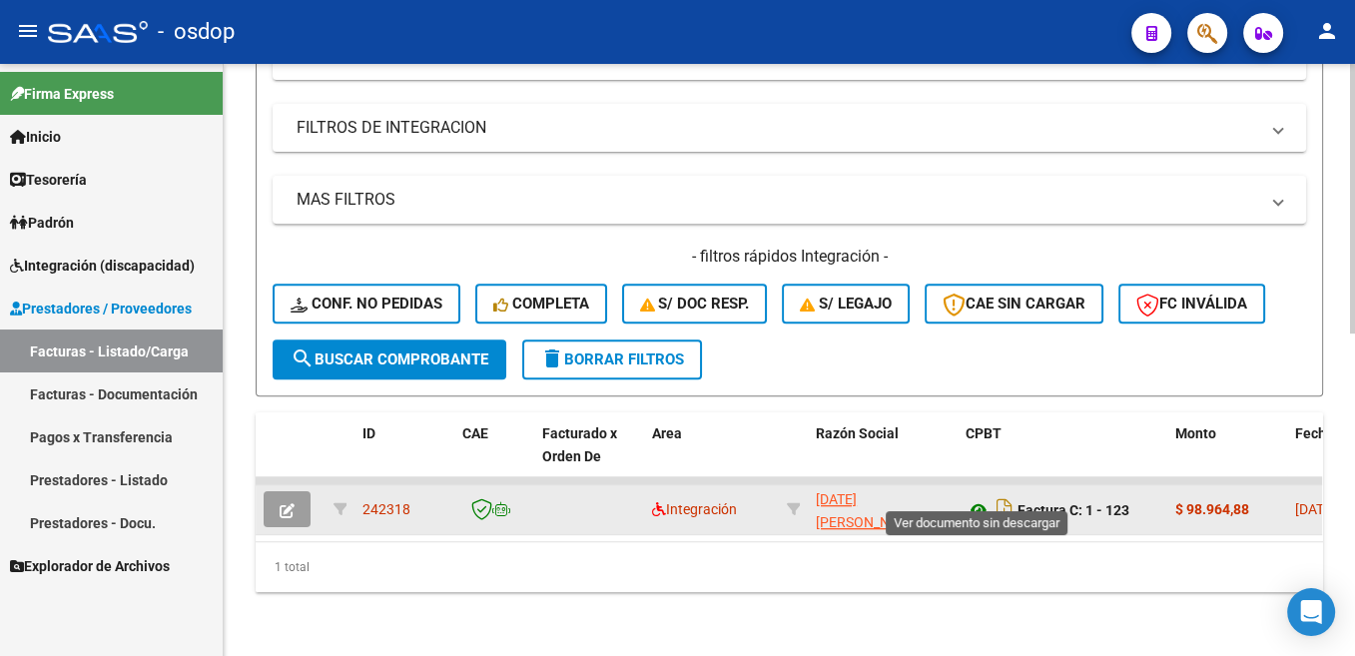
click at [980, 498] on icon at bounding box center [978, 510] width 26 height 24
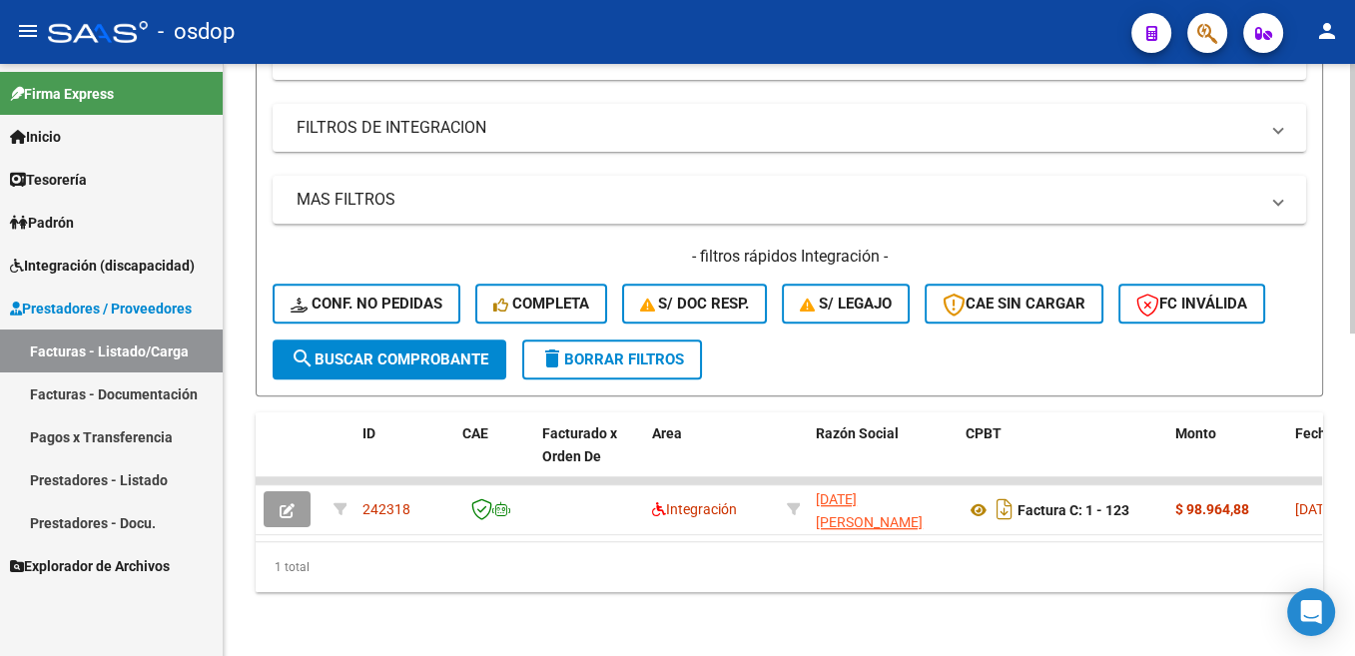
scroll to position [407, 0]
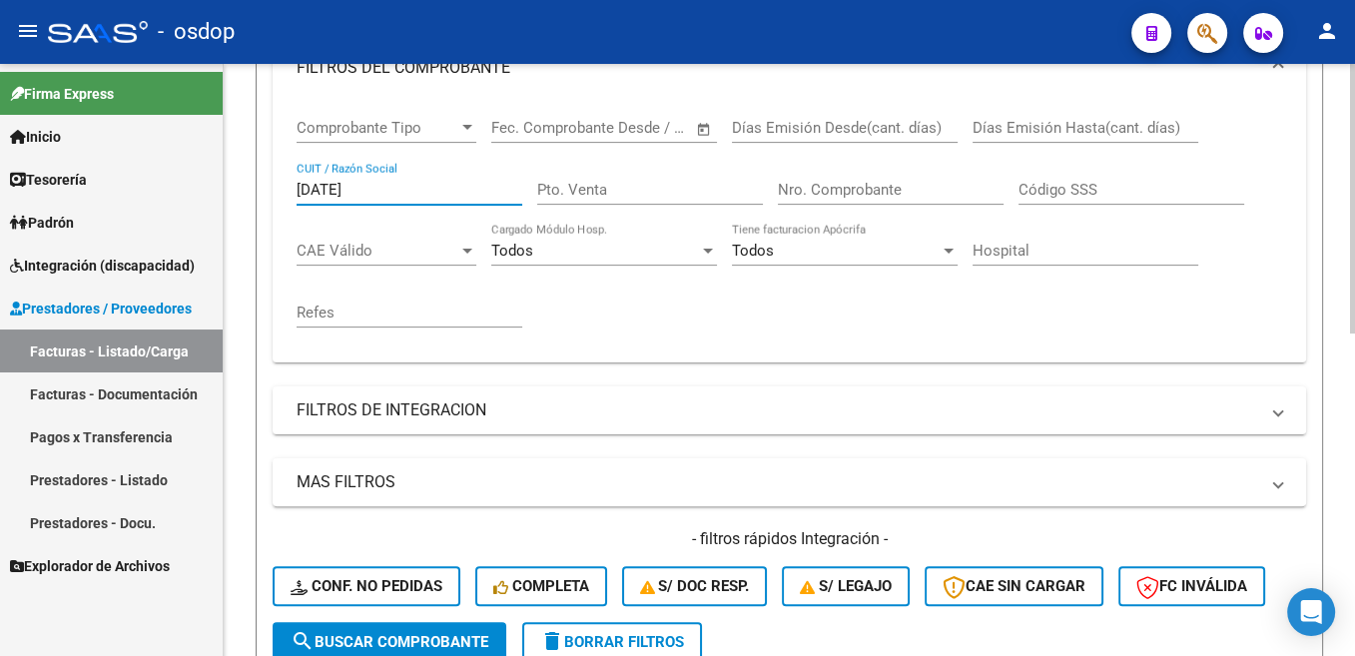
drag, startPoint x: 357, startPoint y: 189, endPoint x: 299, endPoint y: 202, distance: 60.3
click at [299, 199] on input "[DATE]" at bounding box center [410, 190] width 226 height 18
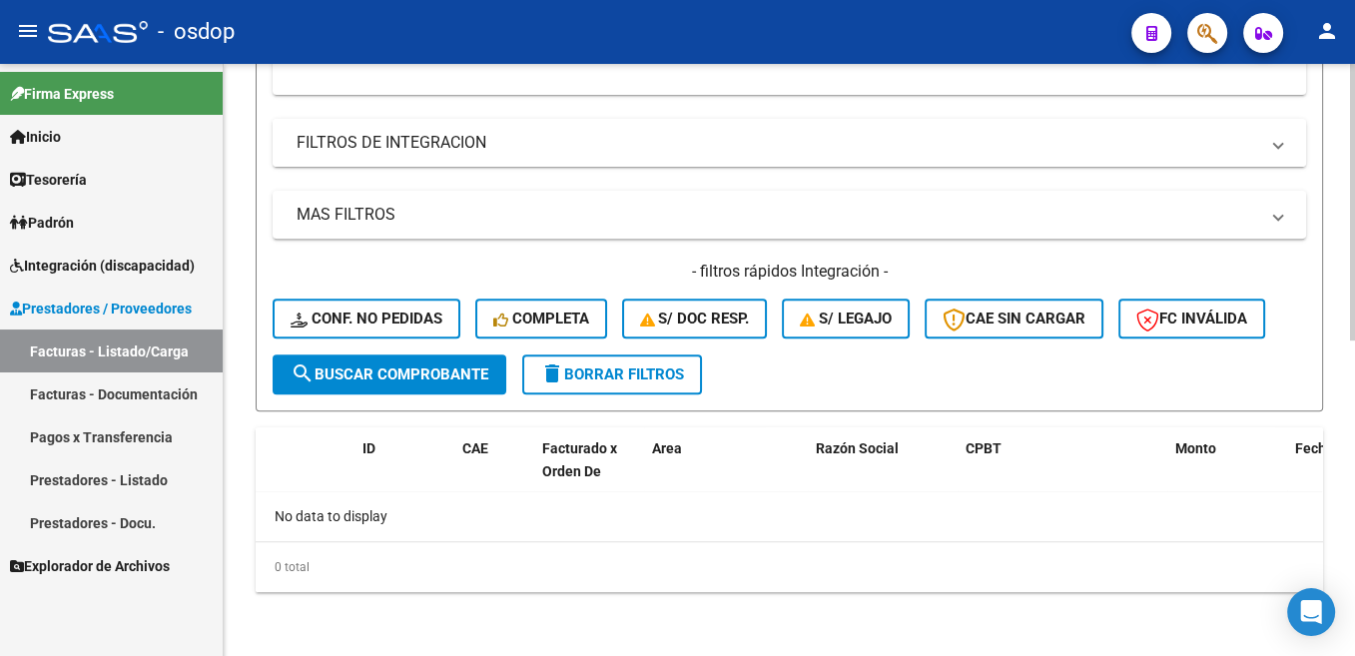
scroll to position [273, 0]
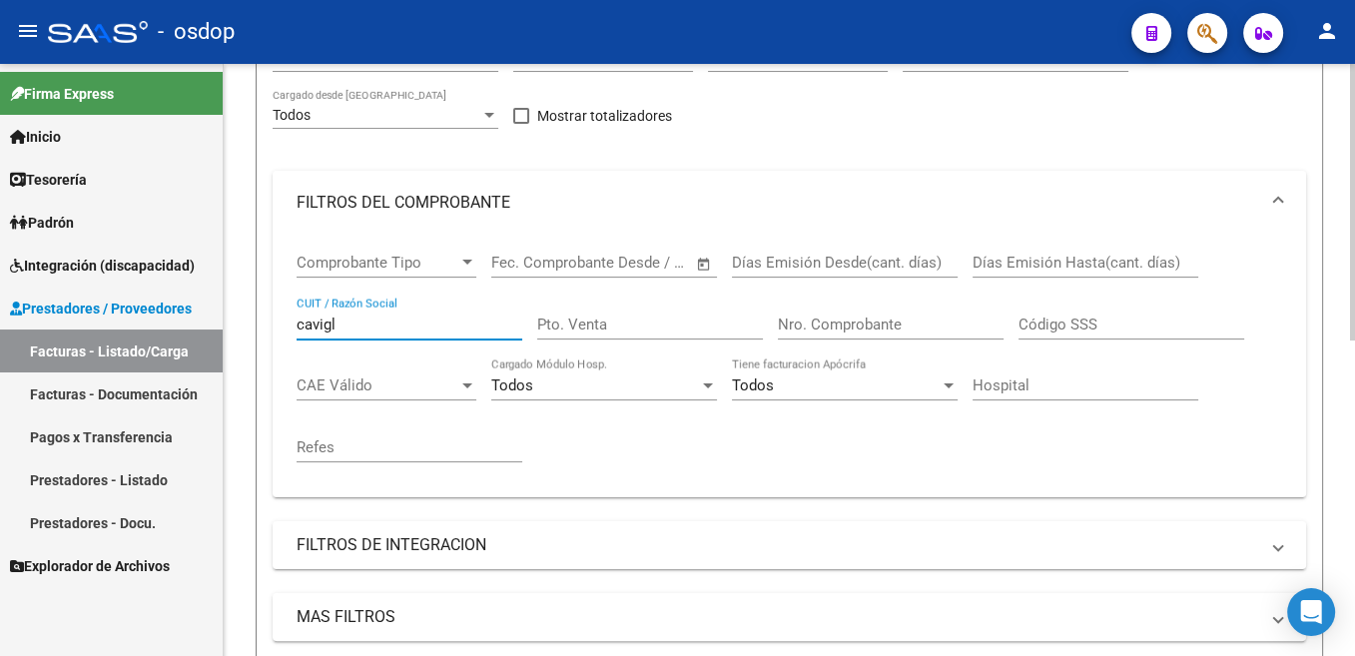
click at [325, 333] on input "cavigl" at bounding box center [410, 325] width 226 height 18
click at [324, 332] on input "cavigl" at bounding box center [410, 325] width 226 height 18
click at [333, 317] on input "bianchi" at bounding box center [410, 325] width 226 height 18
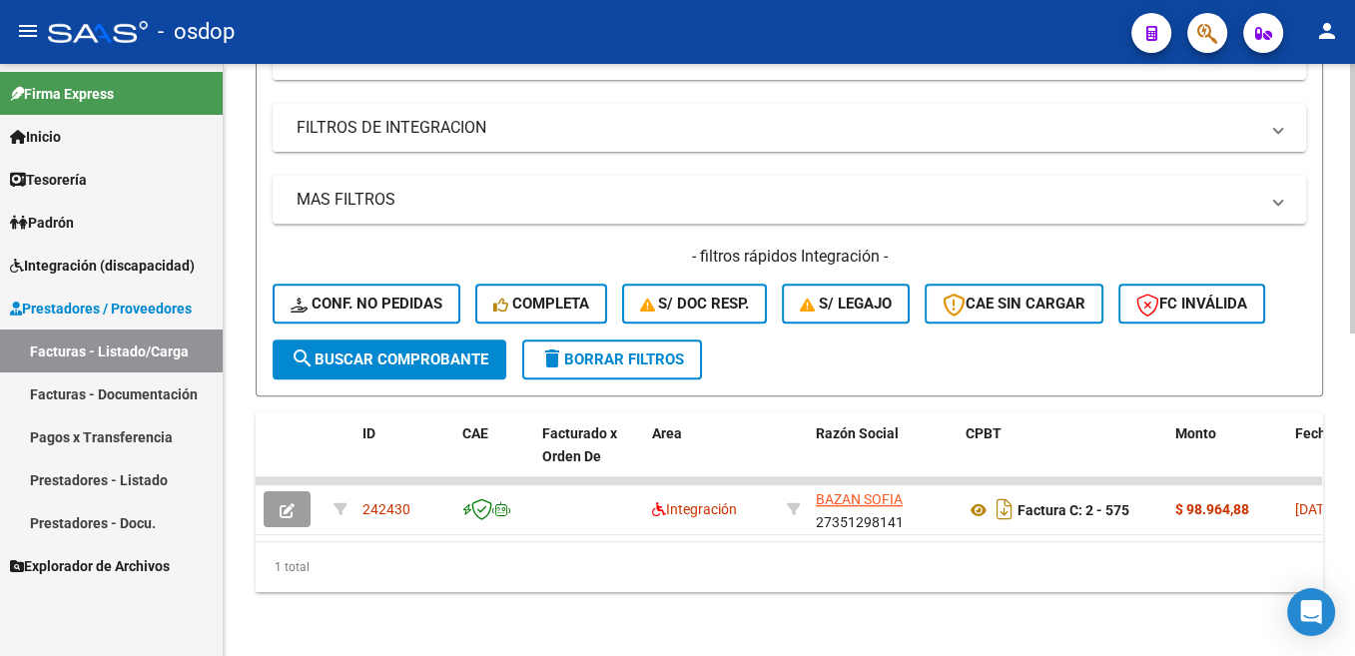
scroll to position [407, 0]
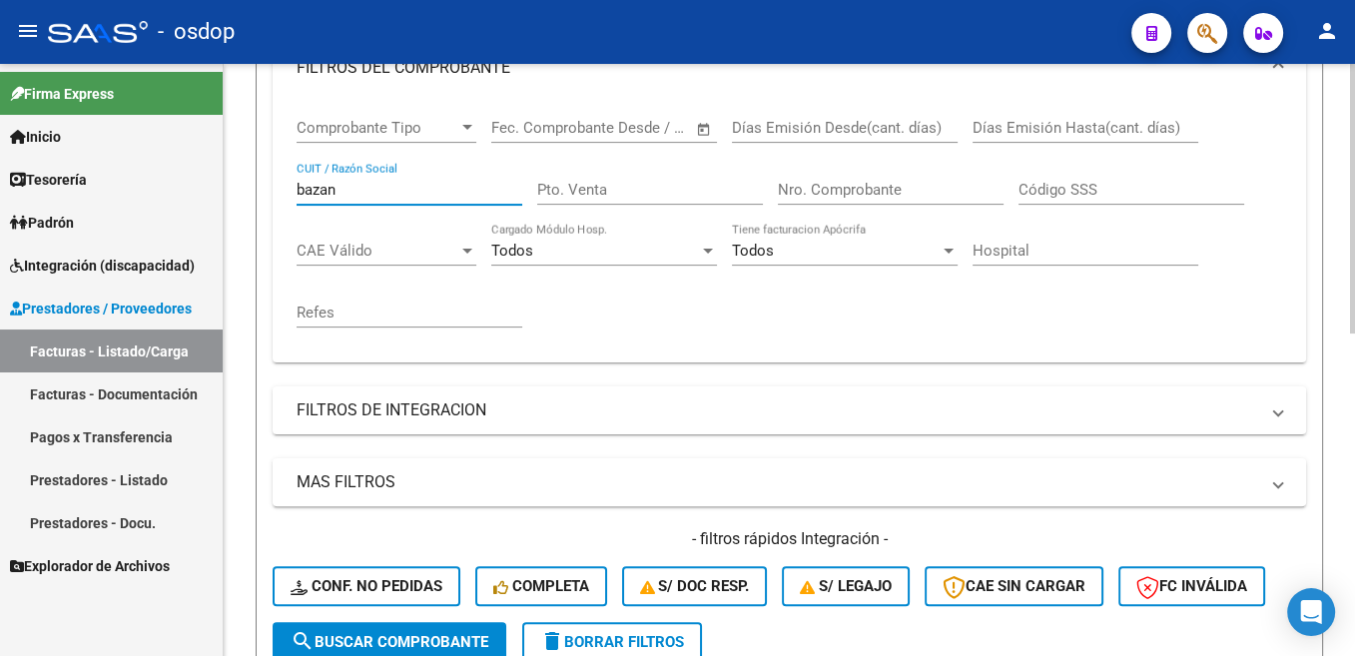
click at [319, 184] on input "bazan" at bounding box center [410, 190] width 226 height 18
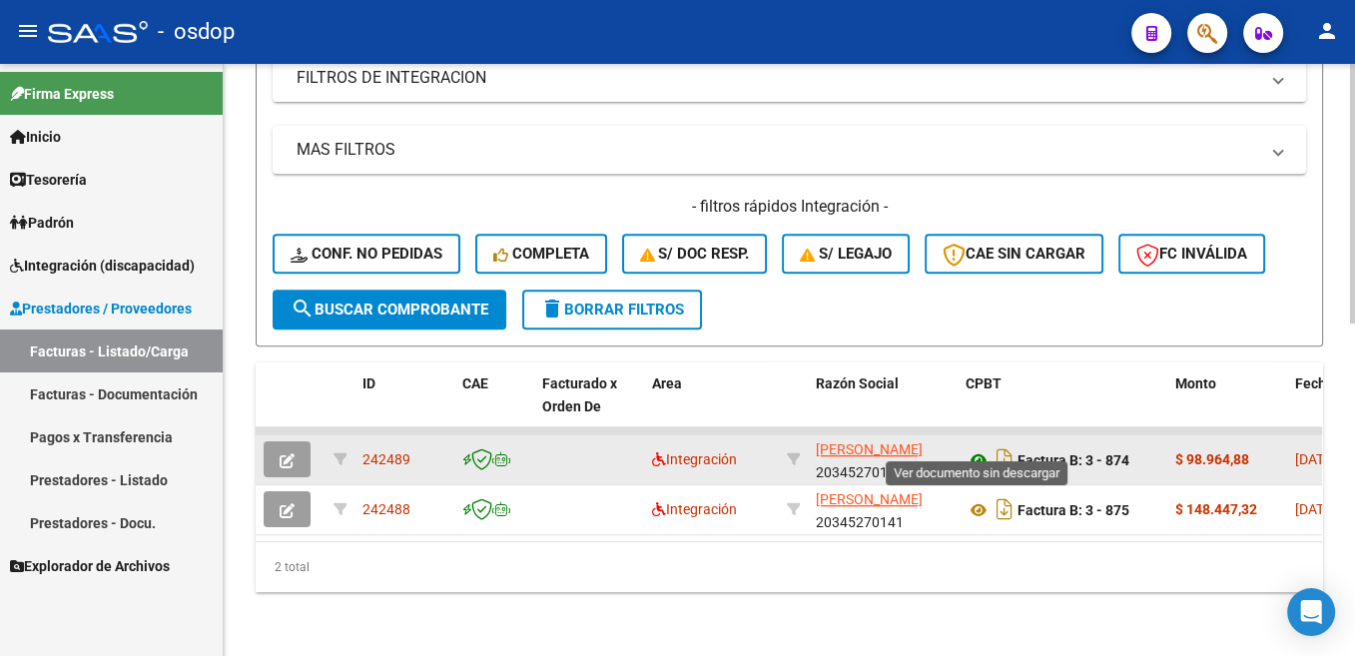
click at [975, 448] on icon at bounding box center [978, 460] width 26 height 24
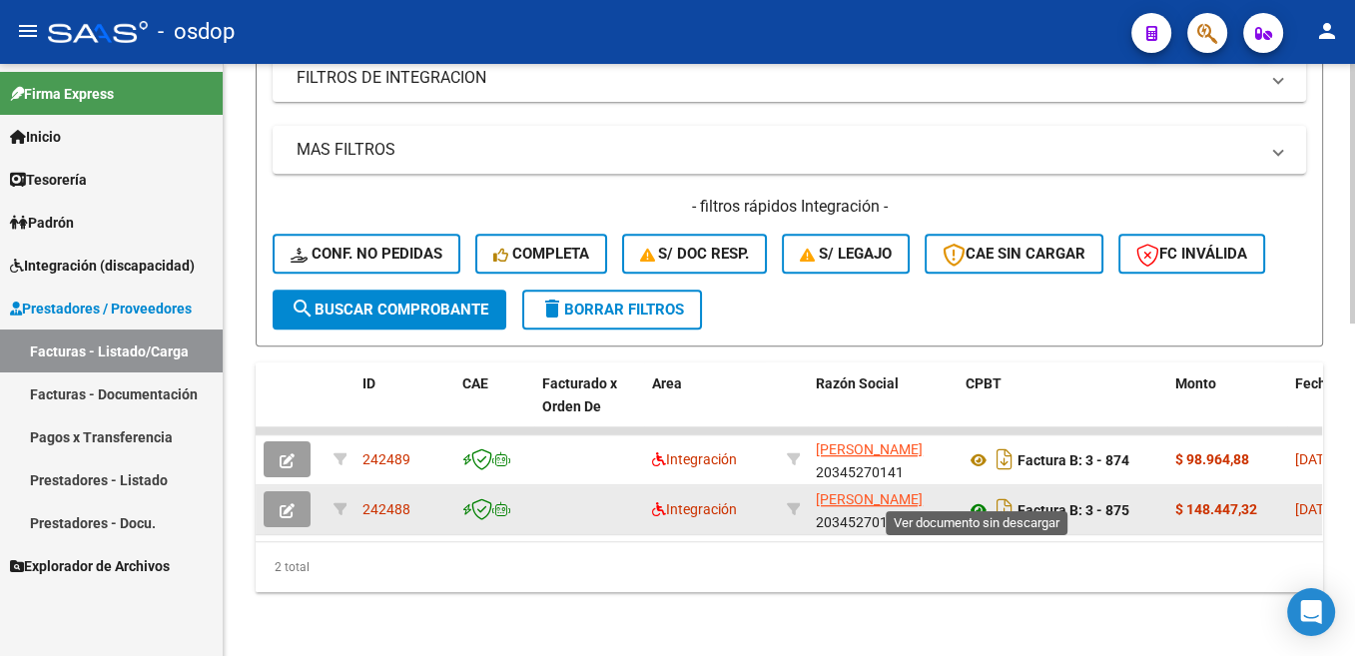
click at [982, 498] on icon at bounding box center [978, 510] width 26 height 24
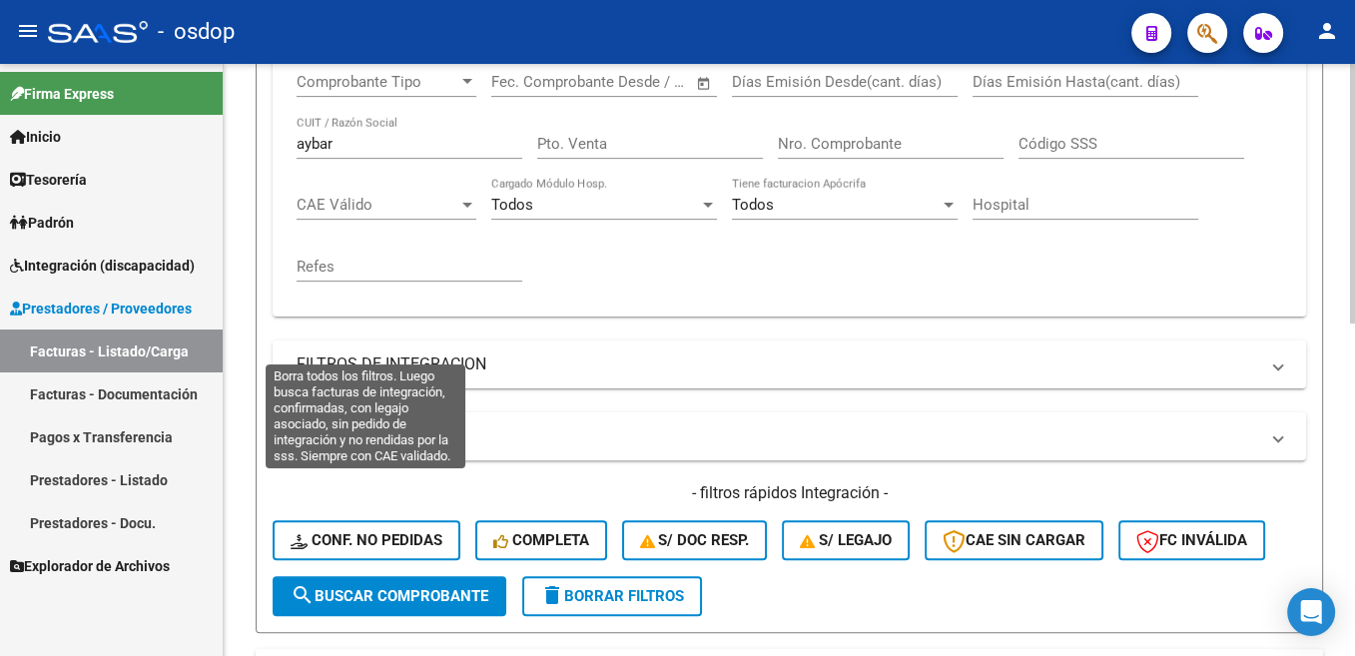
scroll to position [355, 0]
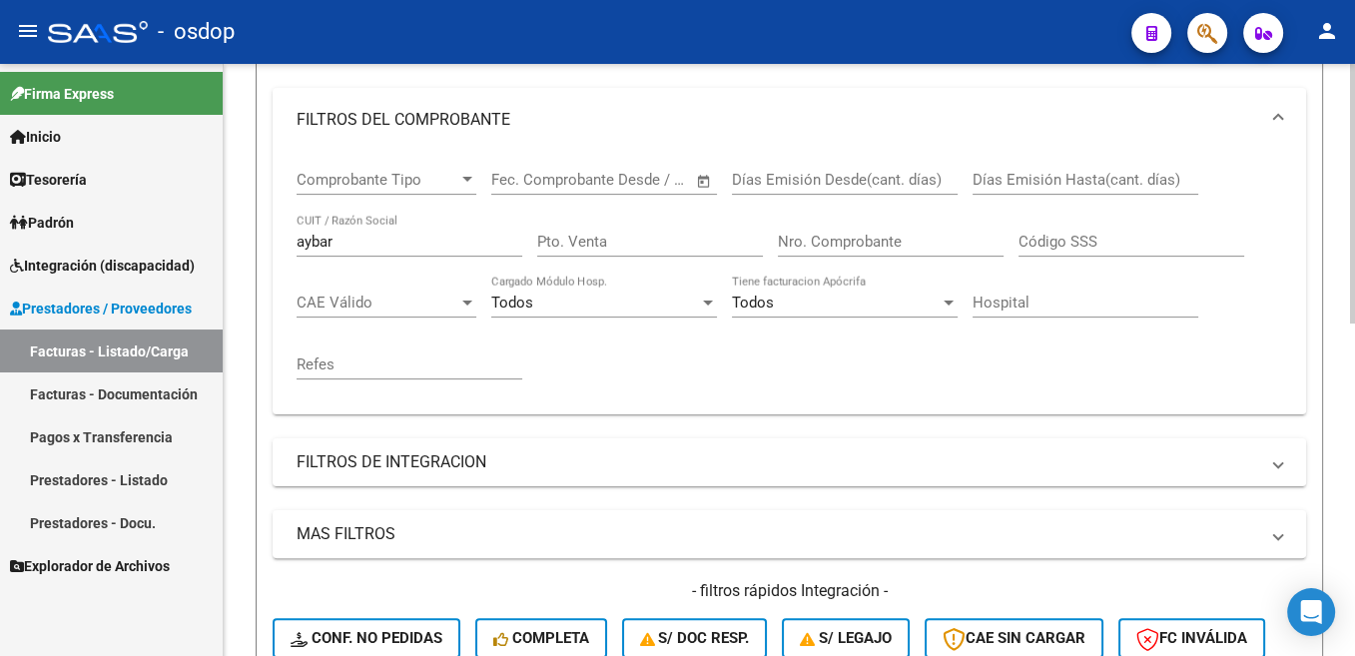
click at [320, 250] on input "aybar" at bounding box center [410, 242] width 226 height 18
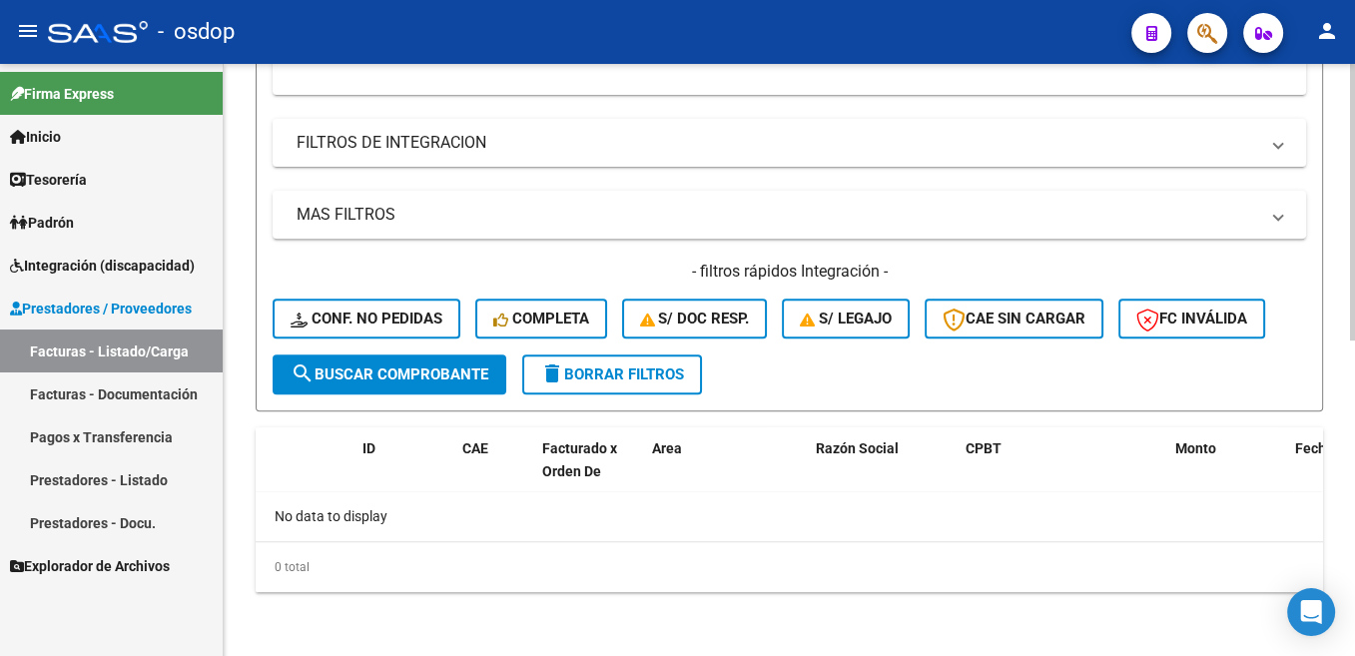
scroll to position [72, 0]
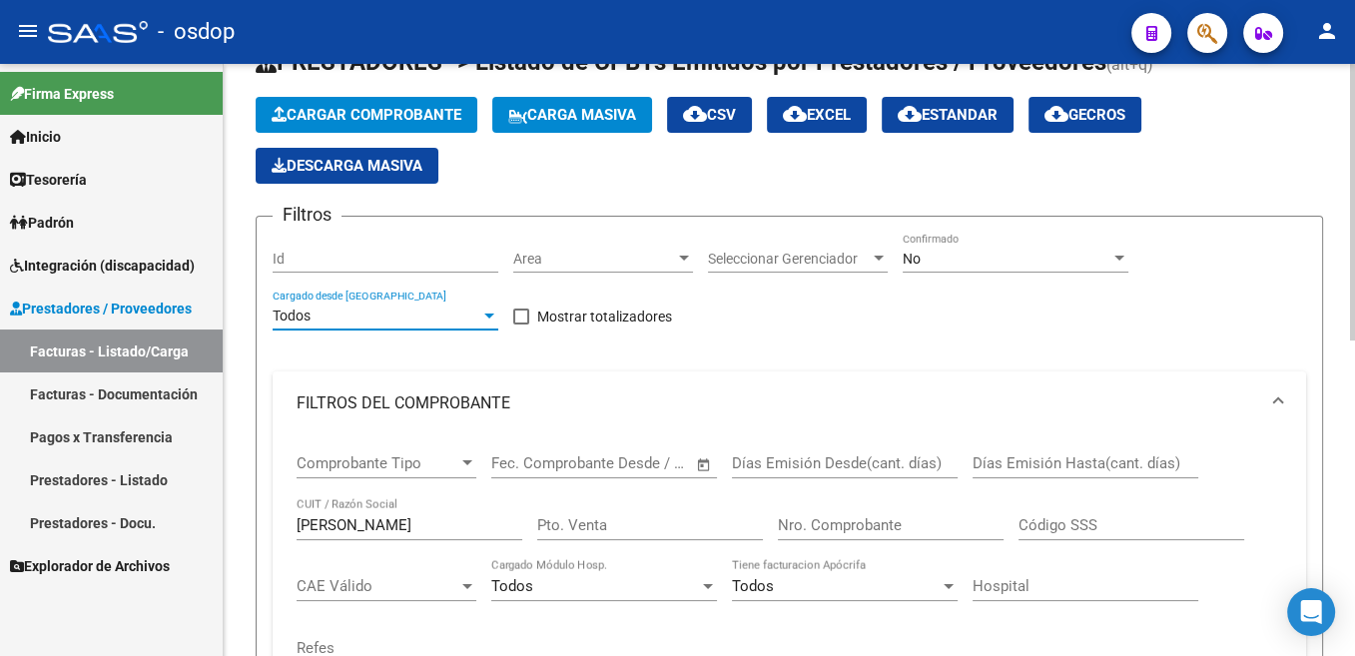
click at [301, 319] on span "Todos" at bounding box center [292, 316] width 38 height 16
click at [318, 524] on input "[PERSON_NAME]" at bounding box center [410, 525] width 226 height 18
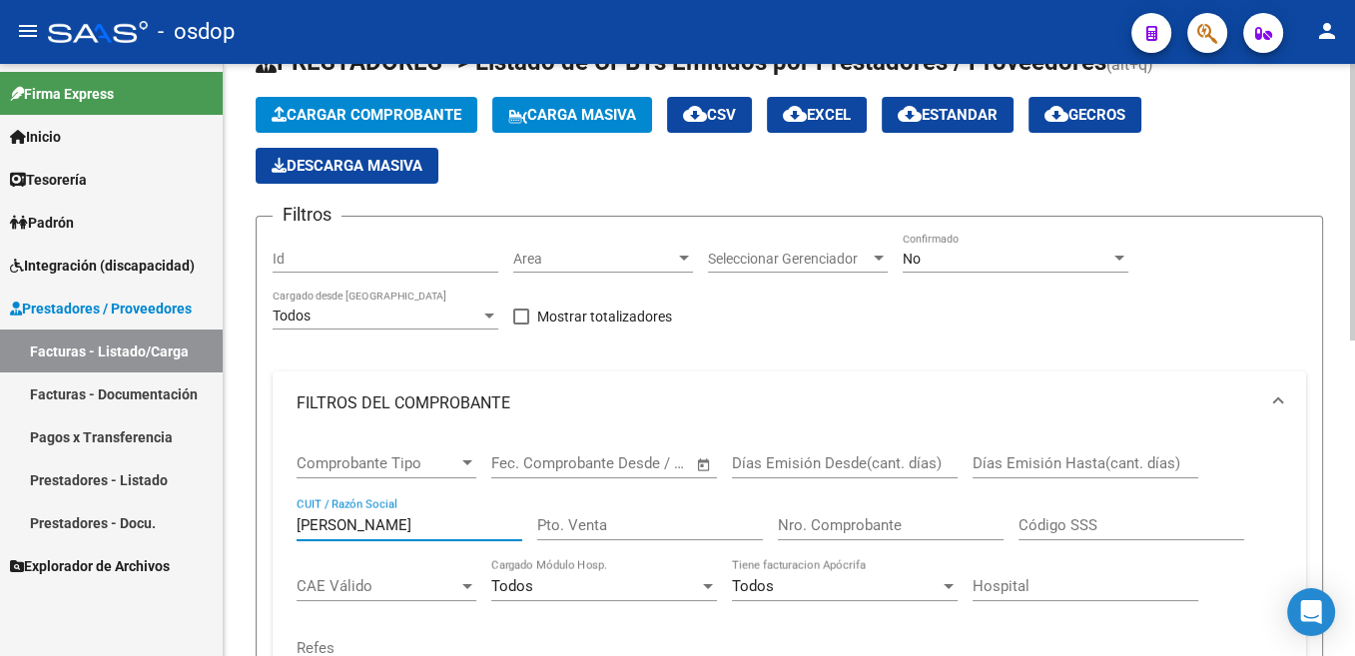
click at [318, 523] on input "[PERSON_NAME]" at bounding box center [410, 525] width 226 height 18
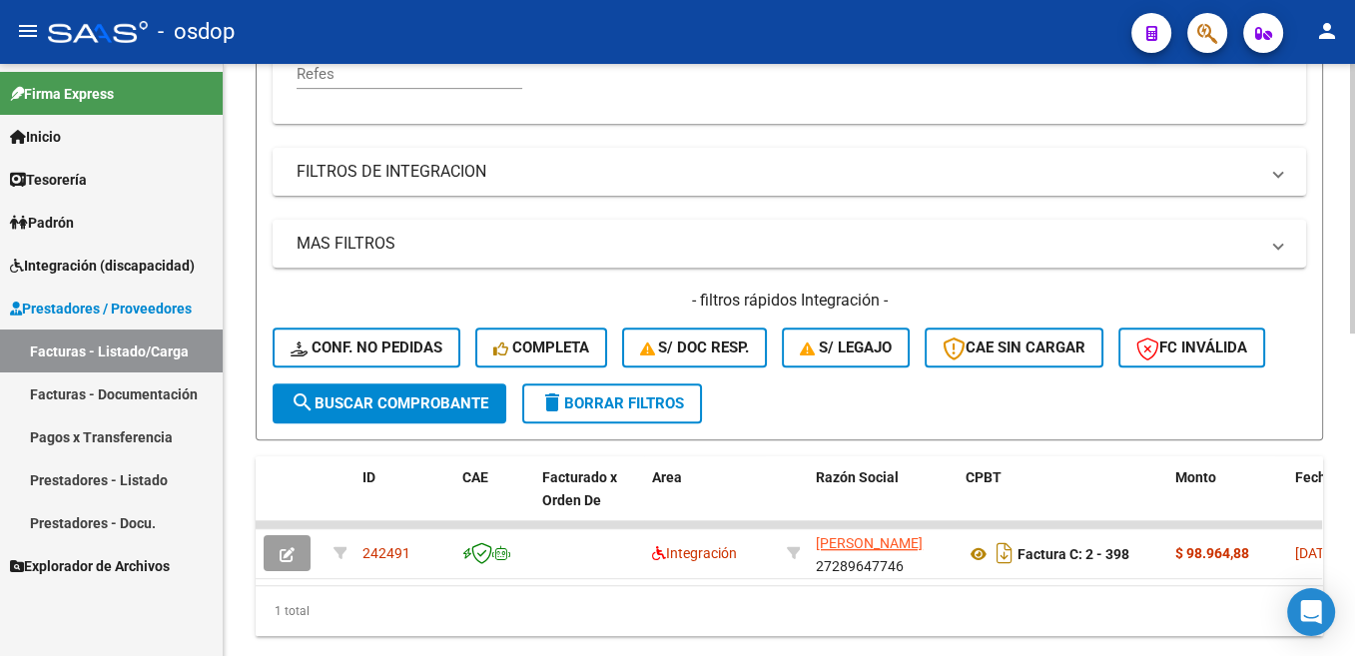
scroll to position [675, 0]
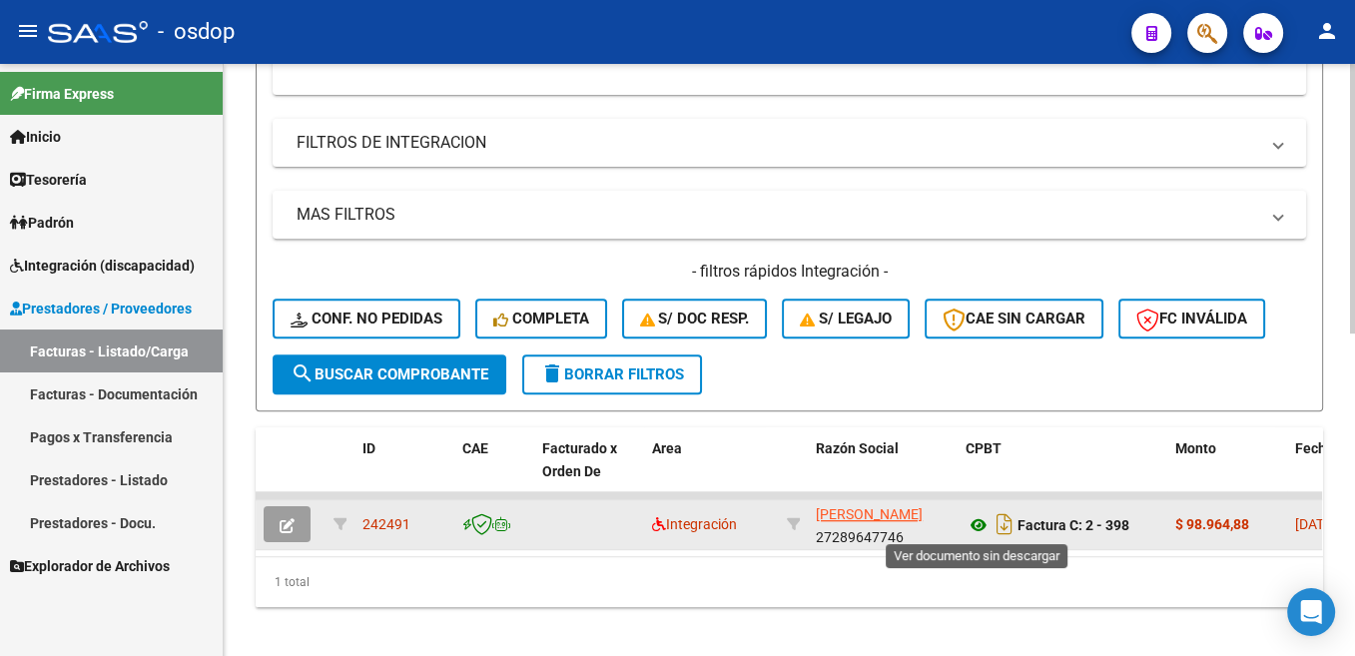
click at [977, 517] on icon at bounding box center [978, 525] width 26 height 24
click at [986, 522] on icon at bounding box center [978, 525] width 26 height 24
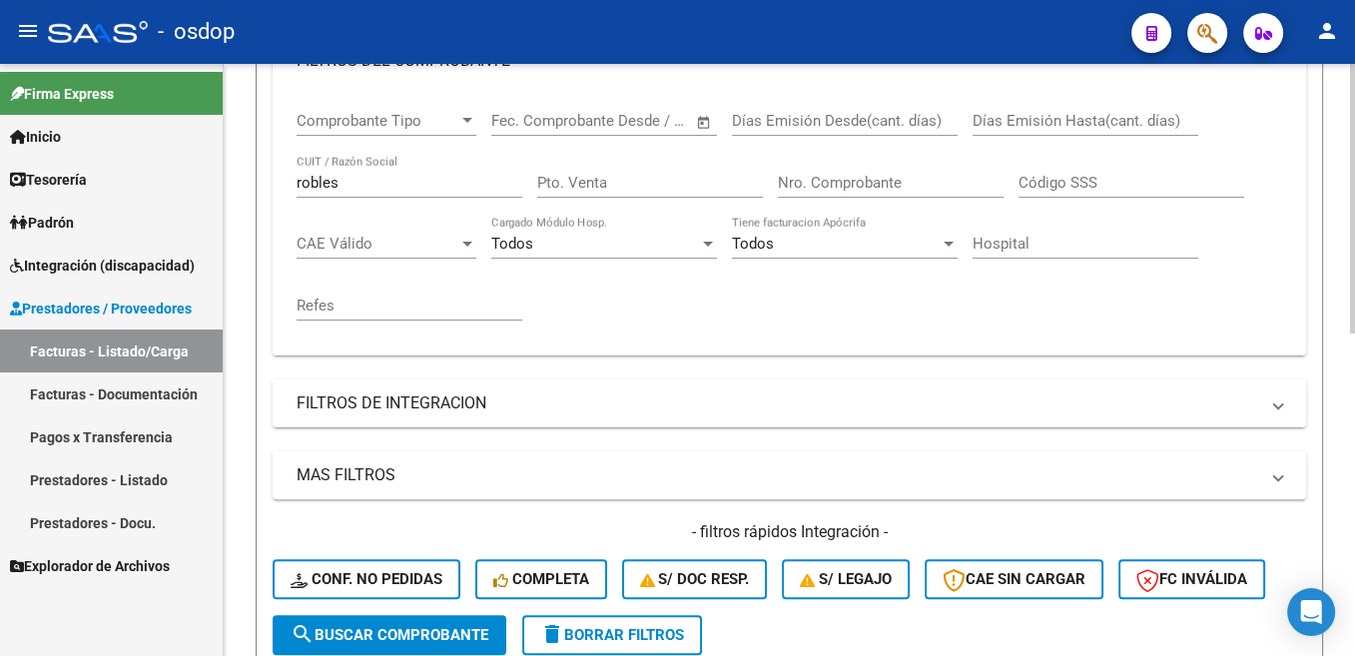
scroll to position [373, 0]
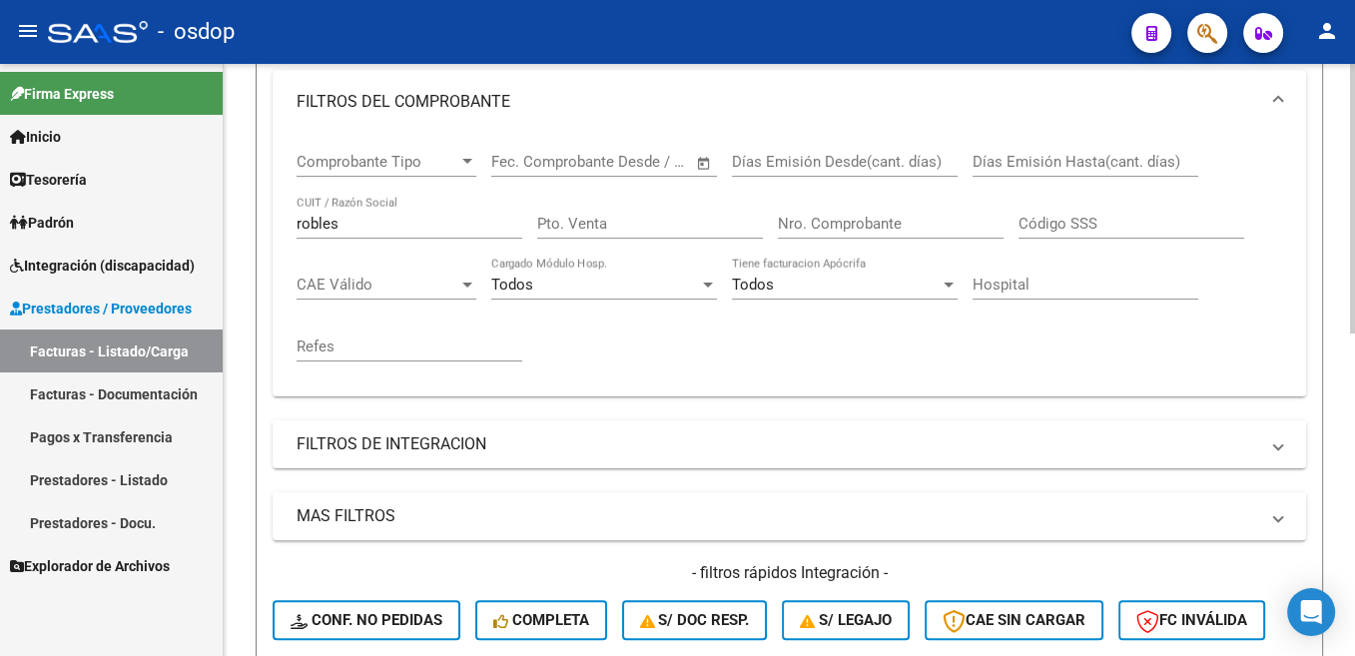
click at [339, 221] on input "robles" at bounding box center [410, 224] width 226 height 18
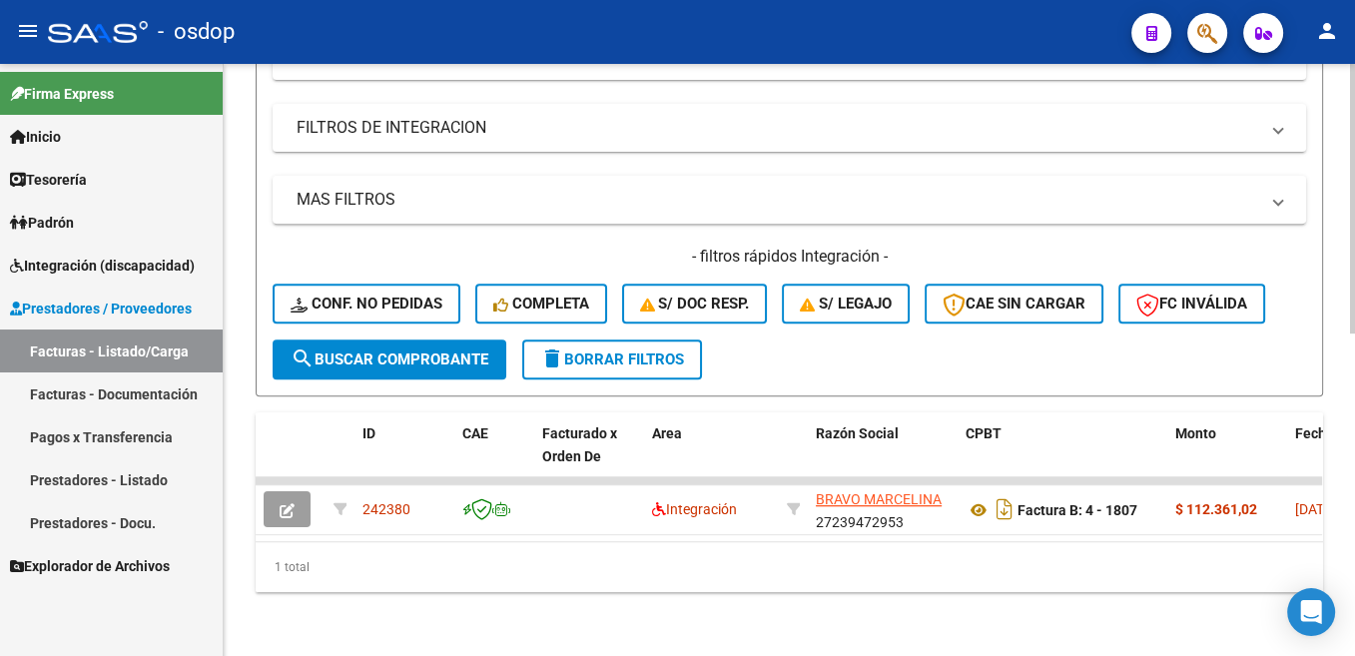
scroll to position [206, 0]
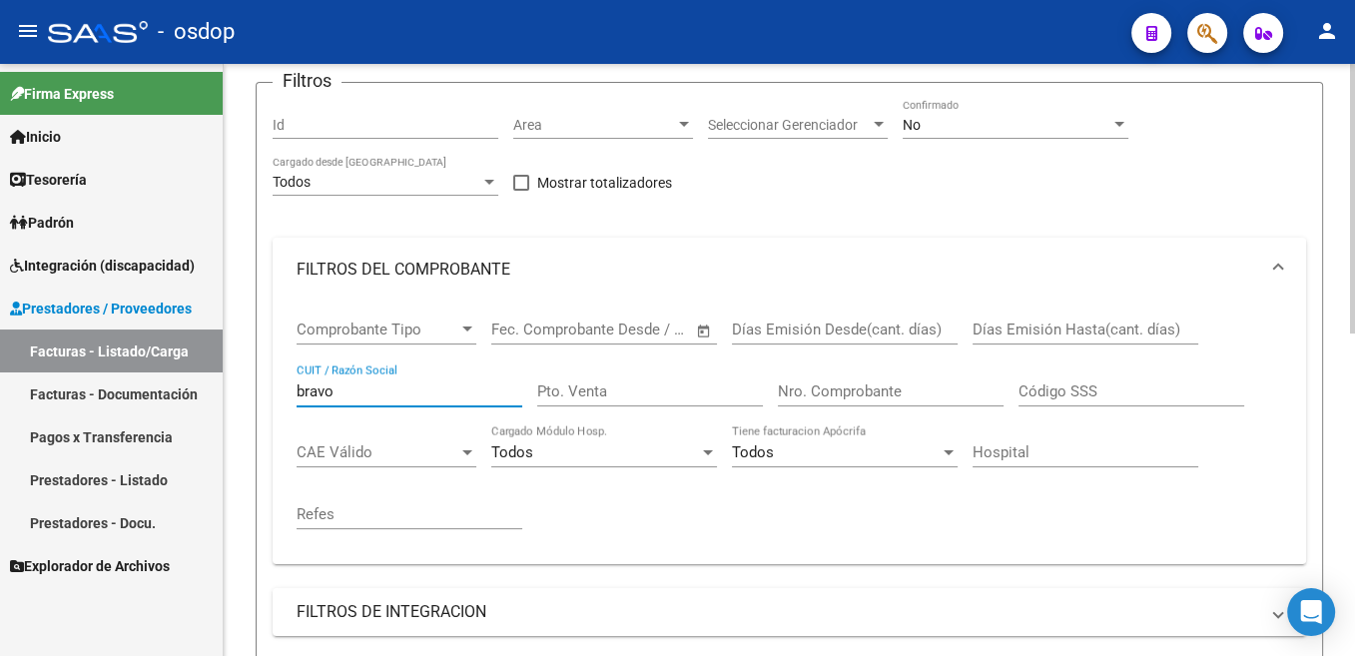
click at [321, 392] on input "bravo" at bounding box center [410, 391] width 226 height 18
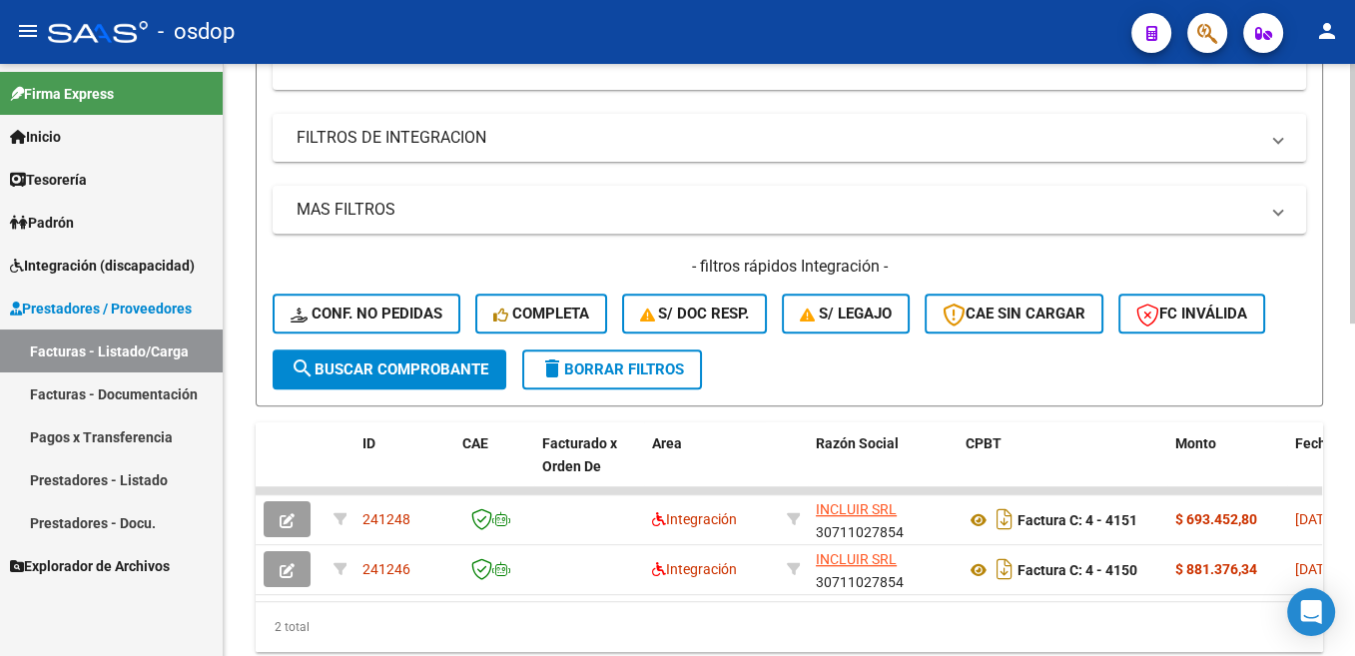
scroll to position [709, 0]
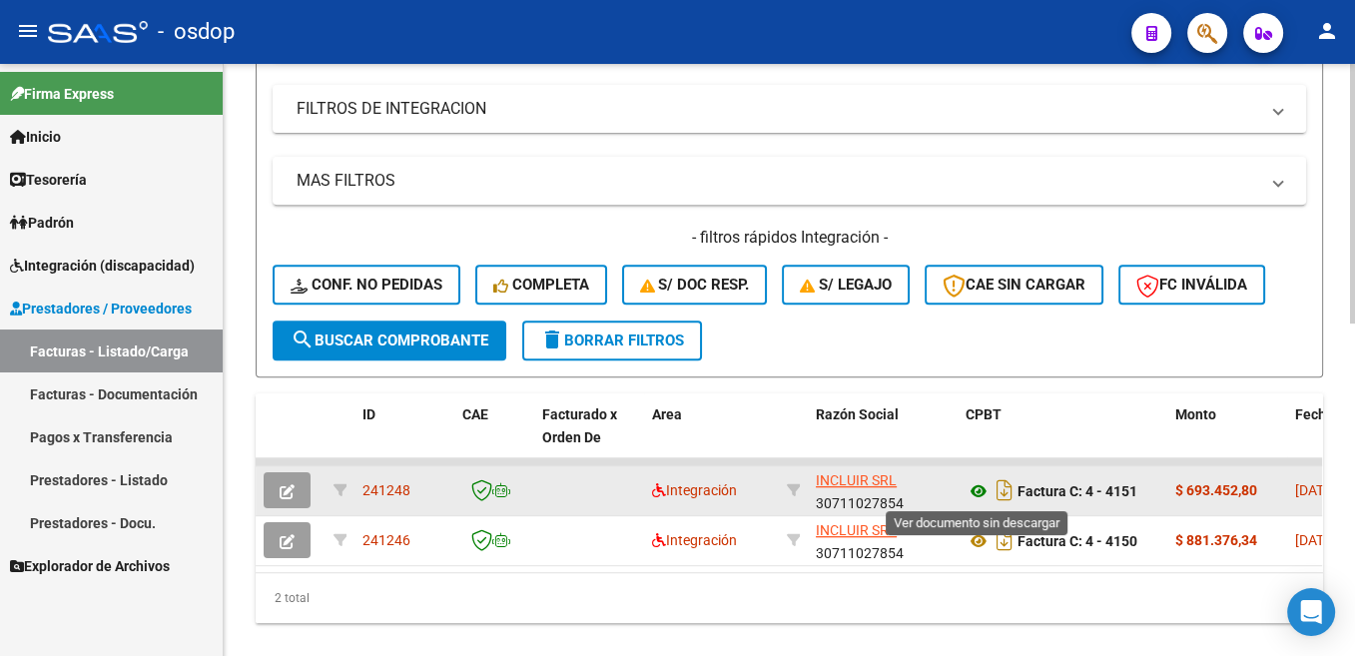
click at [973, 493] on icon at bounding box center [978, 491] width 26 height 24
click at [979, 494] on icon at bounding box center [978, 491] width 26 height 24
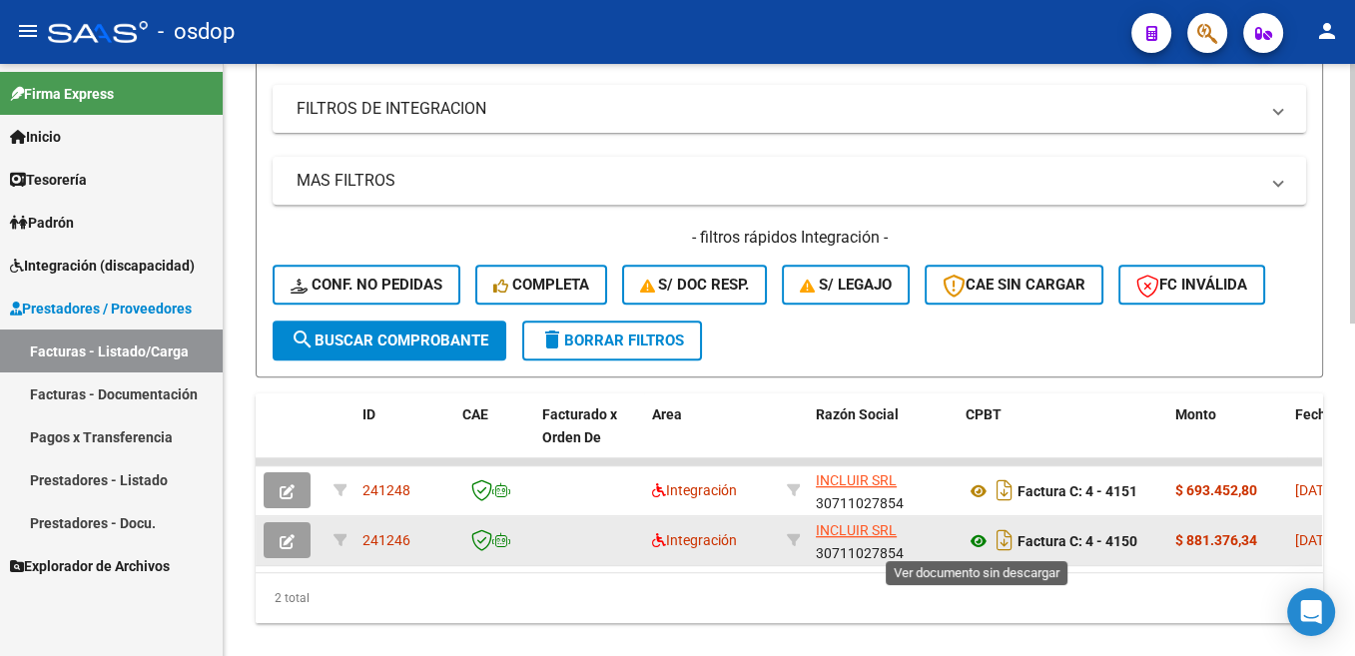
click at [979, 540] on icon at bounding box center [978, 541] width 26 height 24
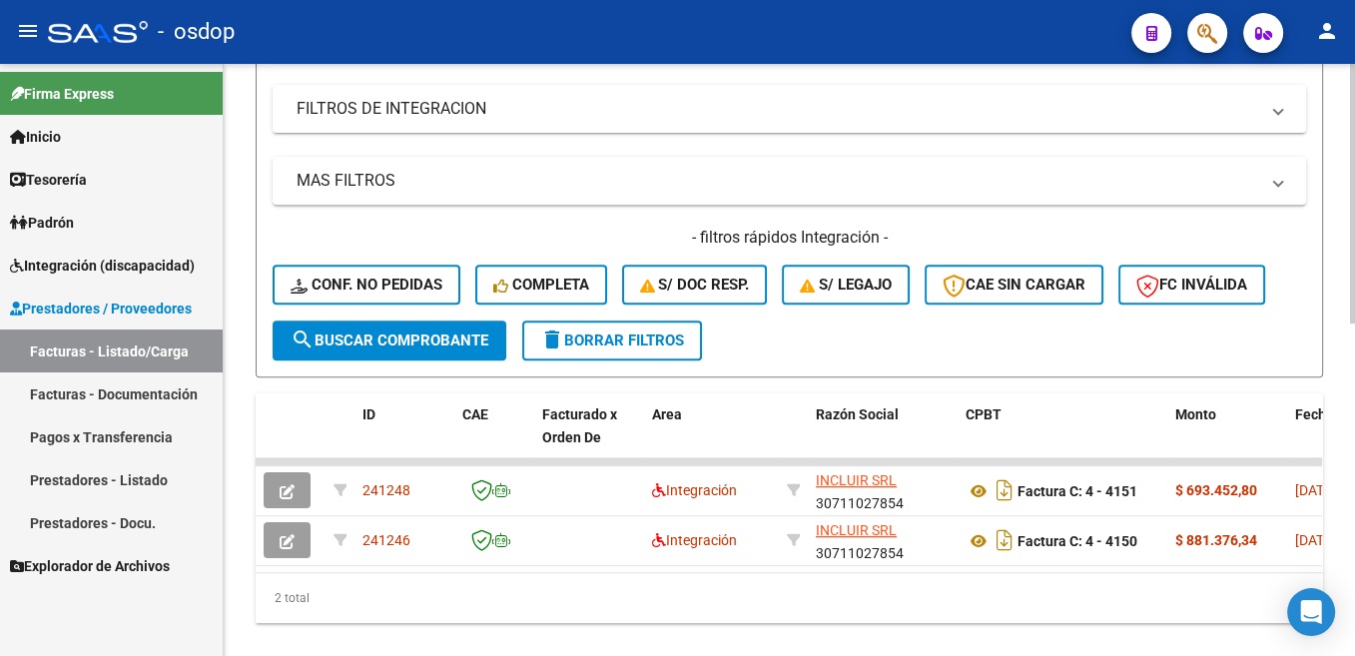
scroll to position [407, 0]
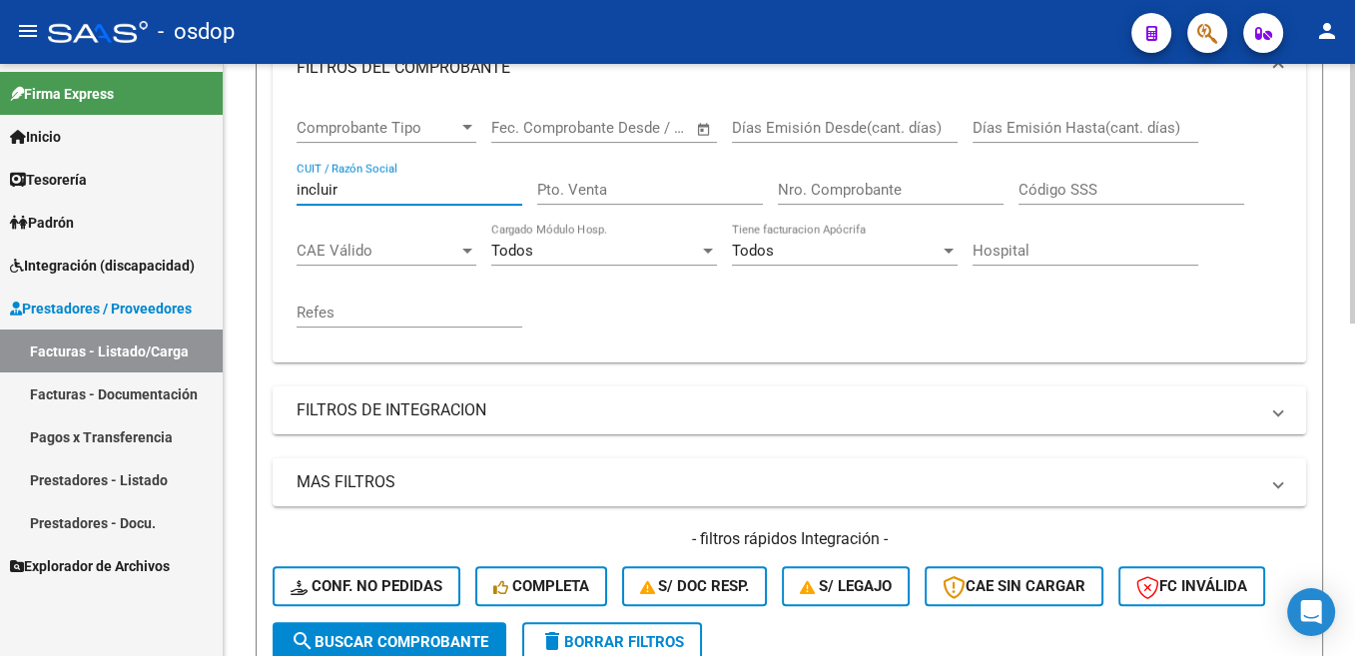
click at [328, 196] on input "incluir" at bounding box center [410, 190] width 226 height 18
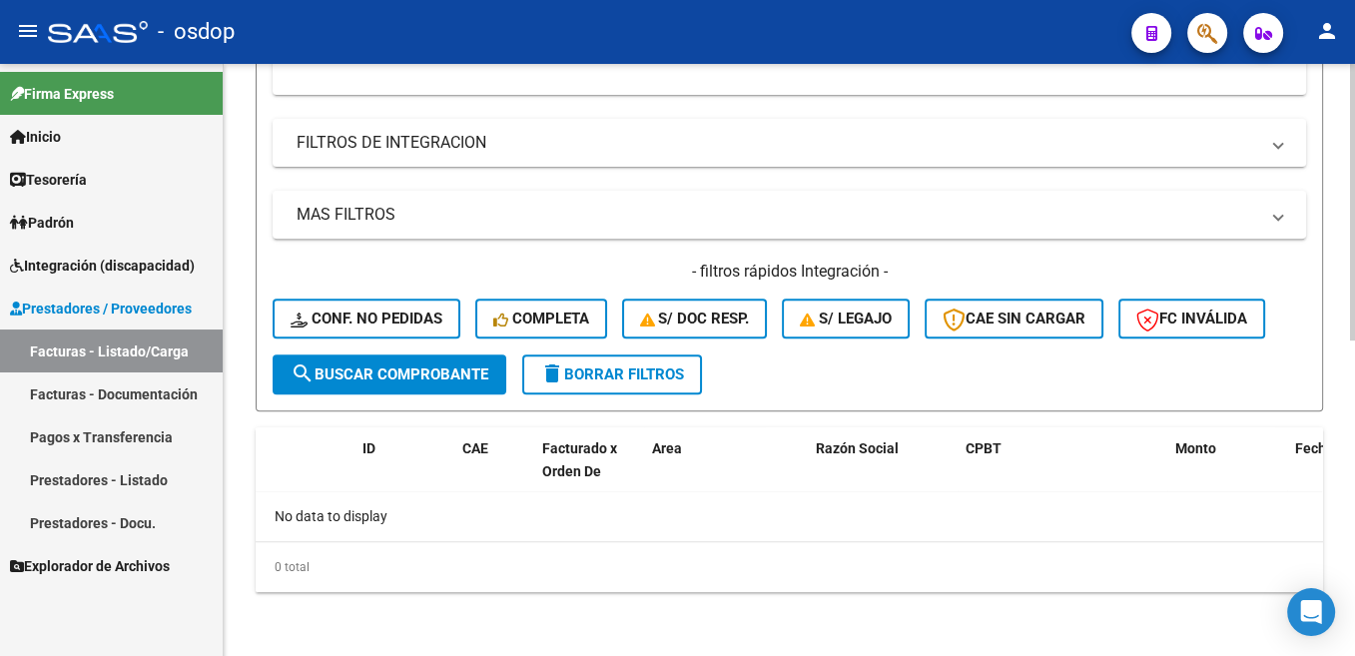
scroll to position [273, 0]
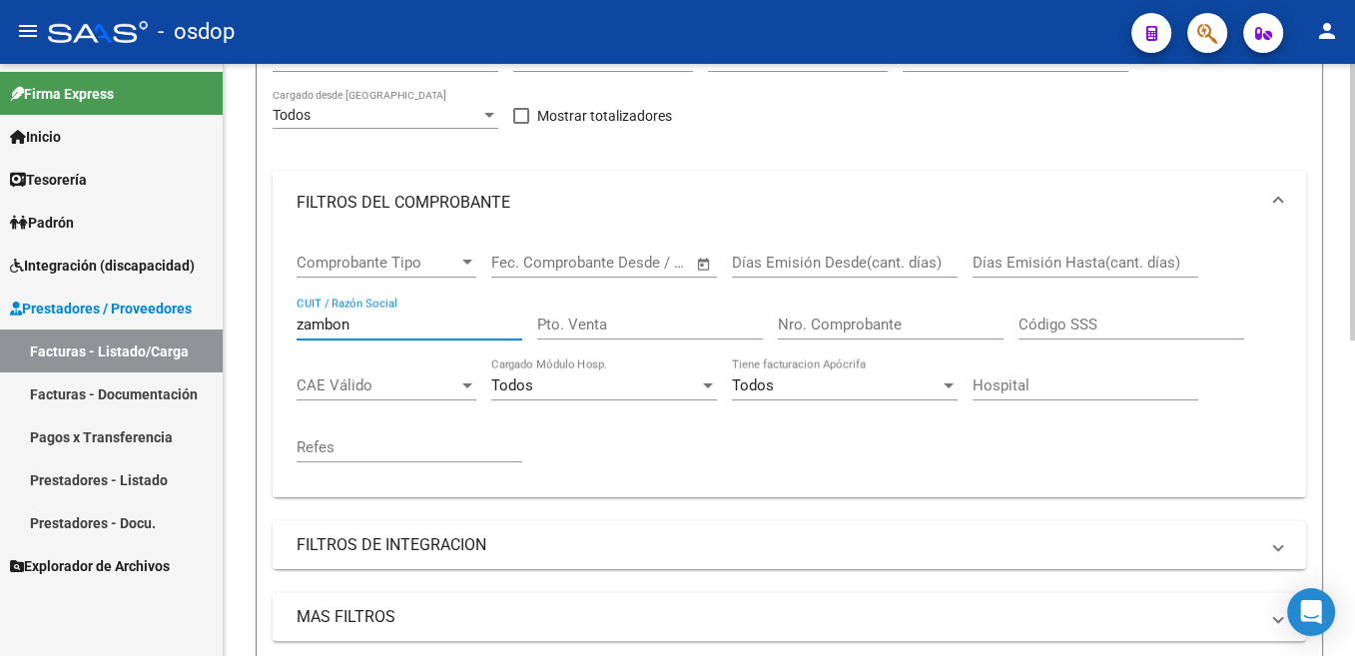
click at [332, 318] on input "zambon" at bounding box center [410, 325] width 226 height 18
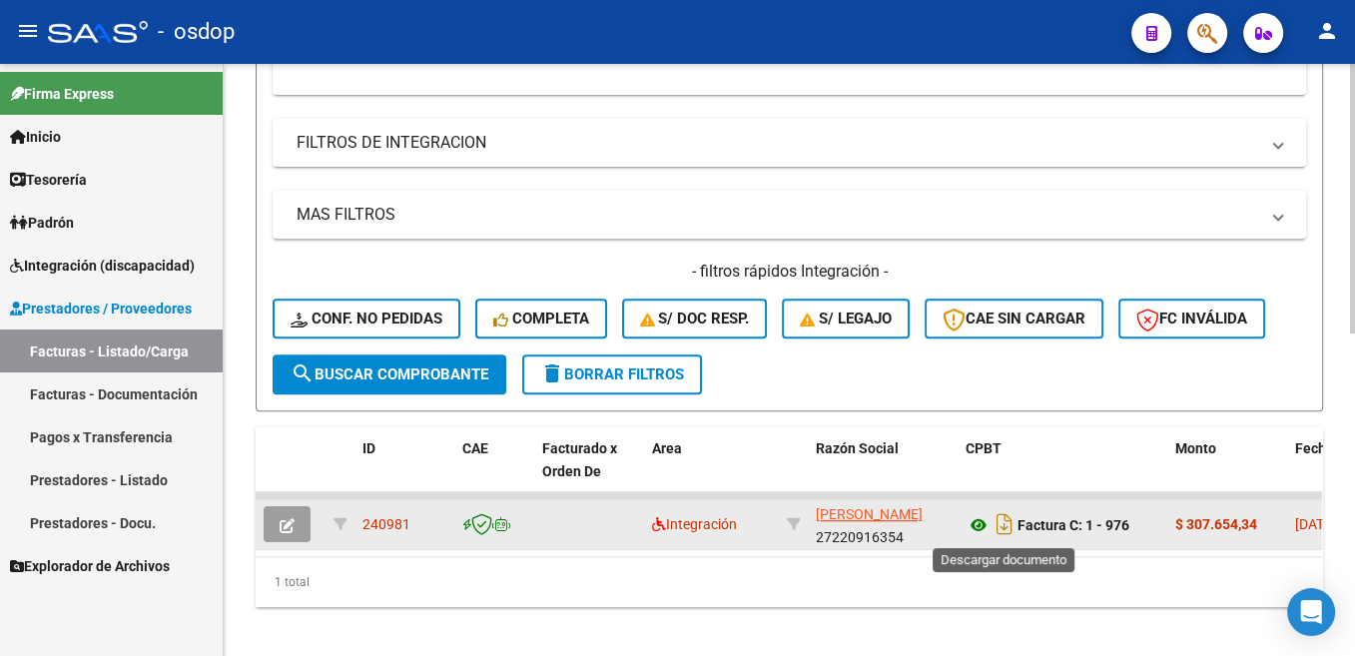
click at [985, 525] on icon at bounding box center [978, 525] width 26 height 24
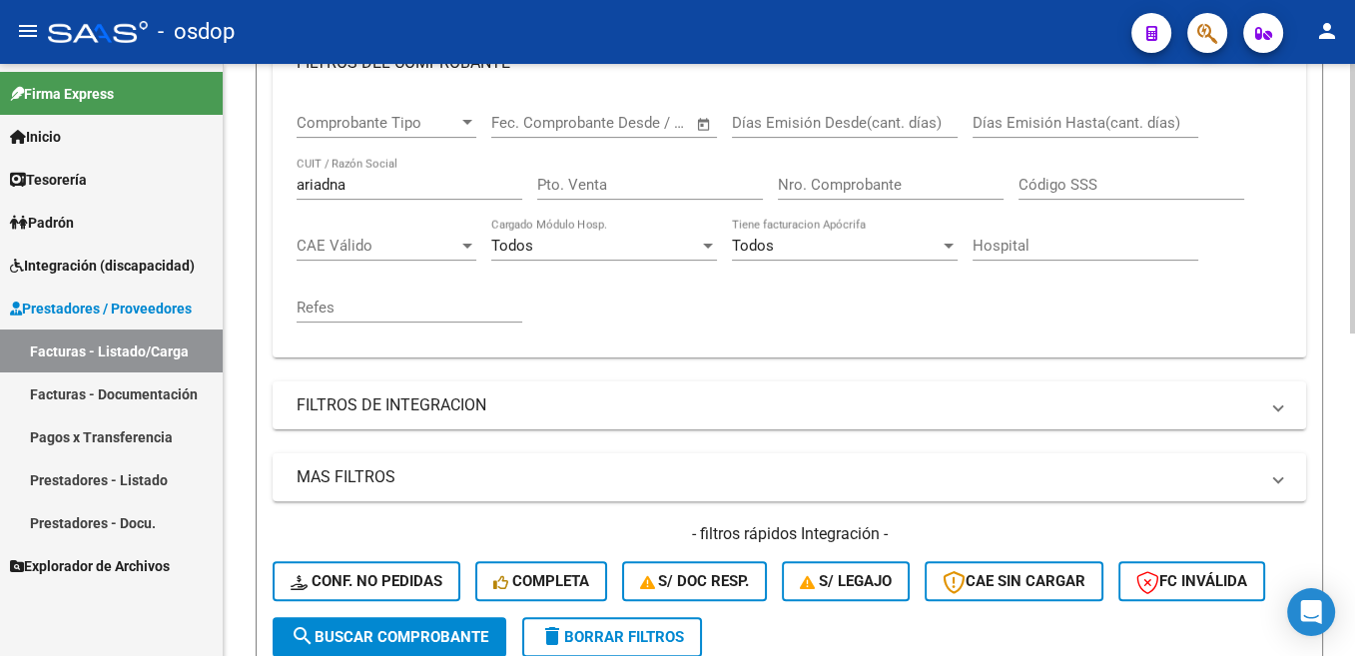
scroll to position [273, 0]
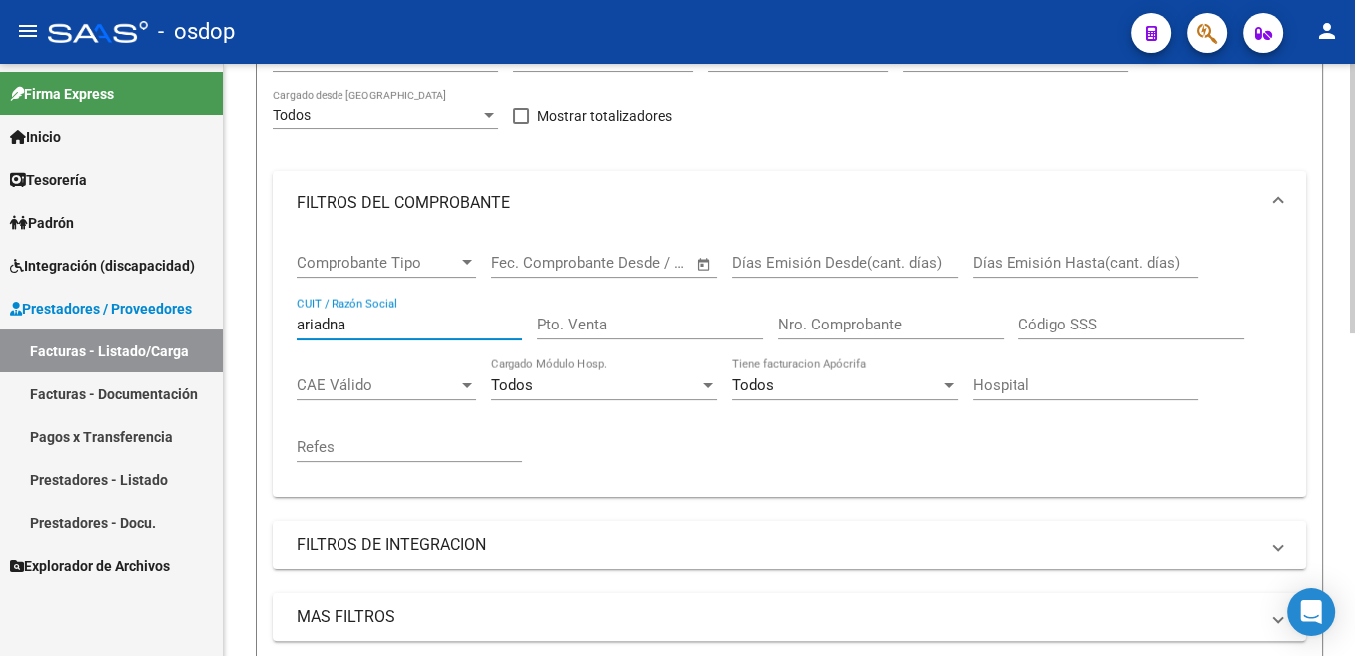
click at [321, 329] on input "ariadna" at bounding box center [410, 325] width 226 height 18
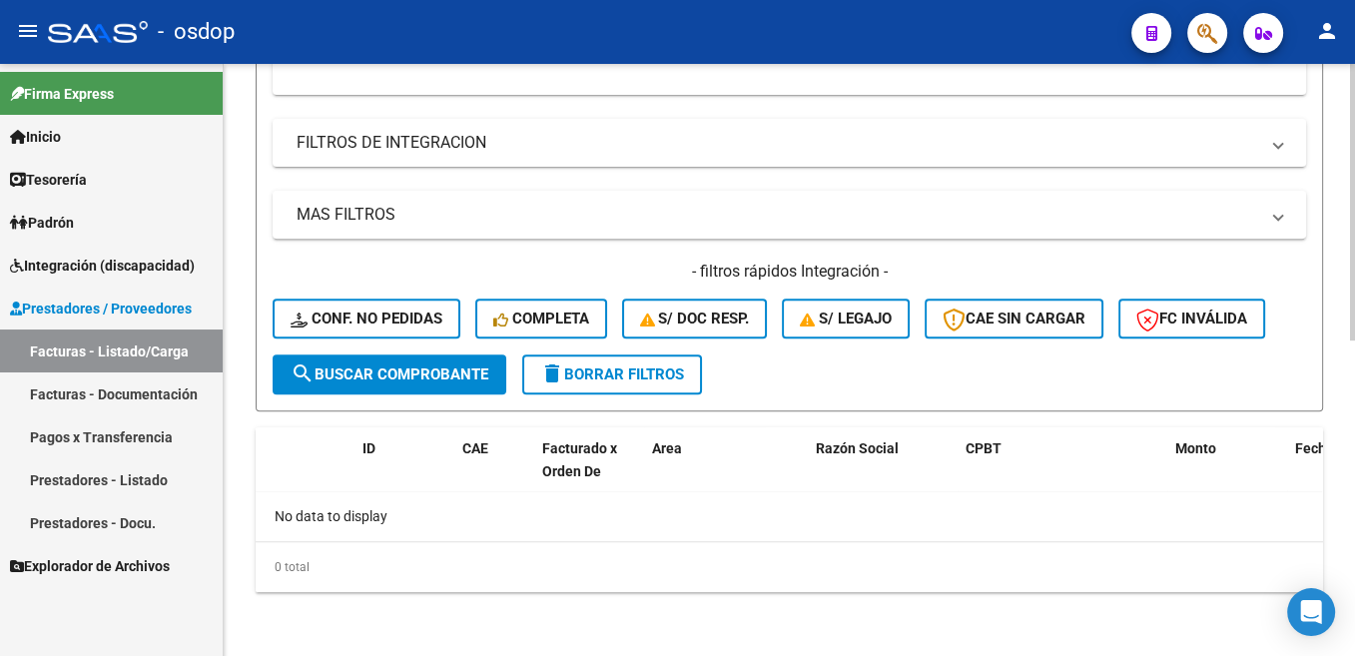
scroll to position [373, 0]
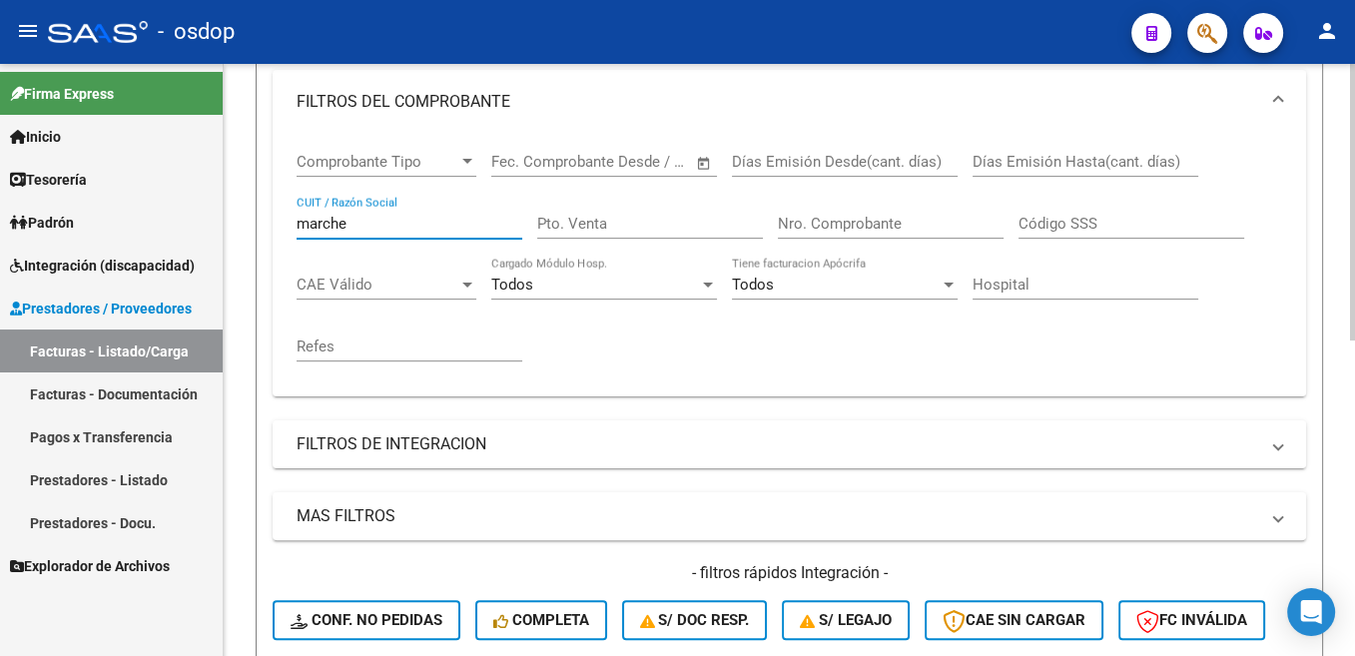
click at [334, 213] on div "marche CUIT / Razón Social" at bounding box center [410, 217] width 226 height 43
click at [342, 219] on input "marche" at bounding box center [410, 224] width 226 height 18
click at [324, 220] on input "torres" at bounding box center [410, 224] width 226 height 18
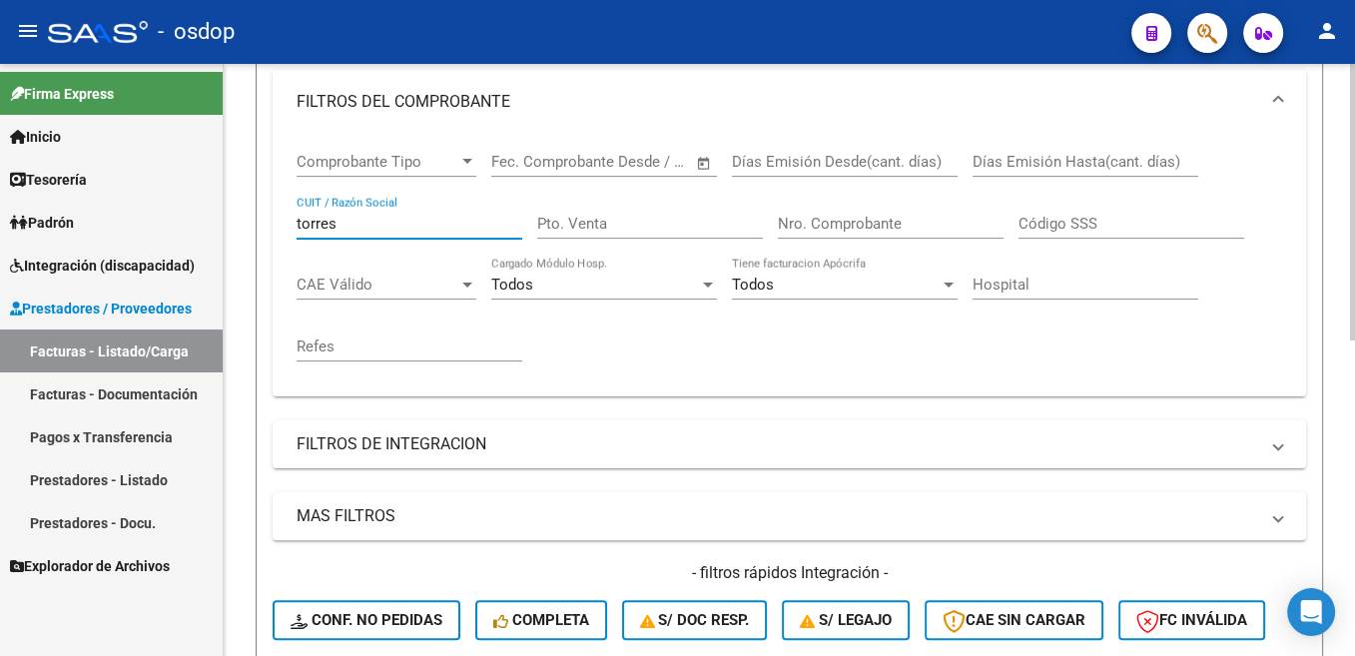
click at [319, 227] on input "torres" at bounding box center [410, 224] width 226 height 18
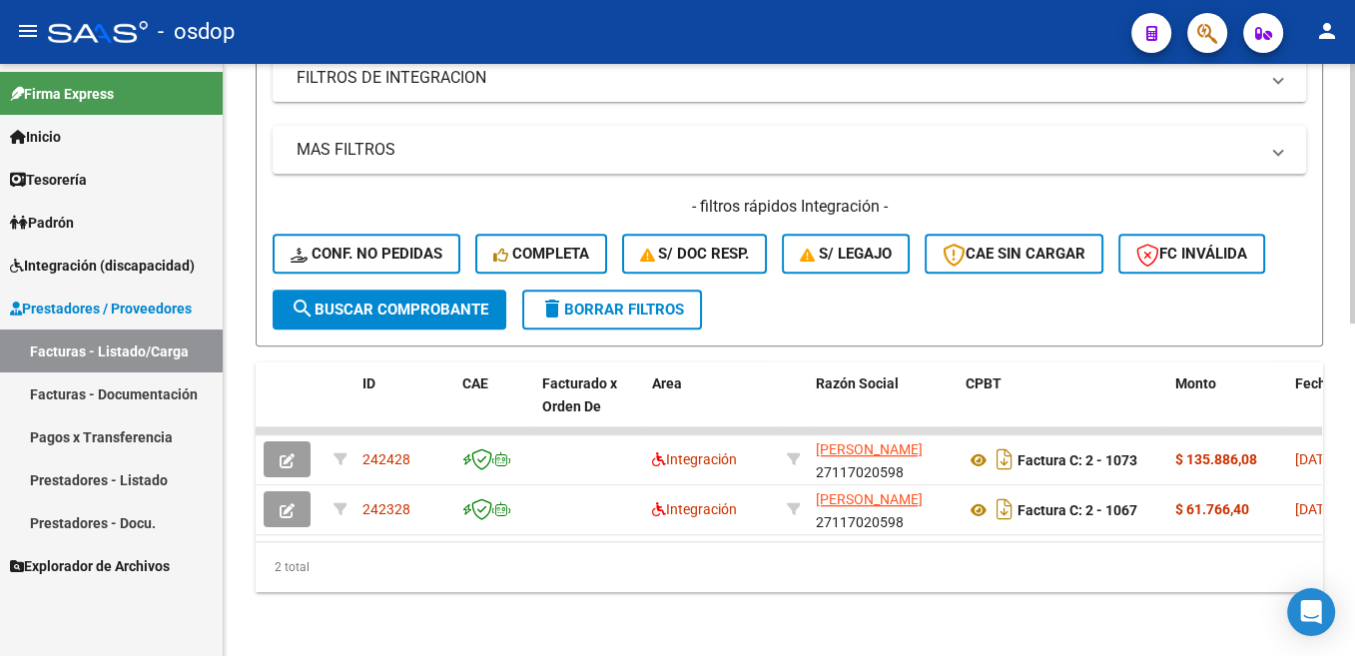
scroll to position [256, 0]
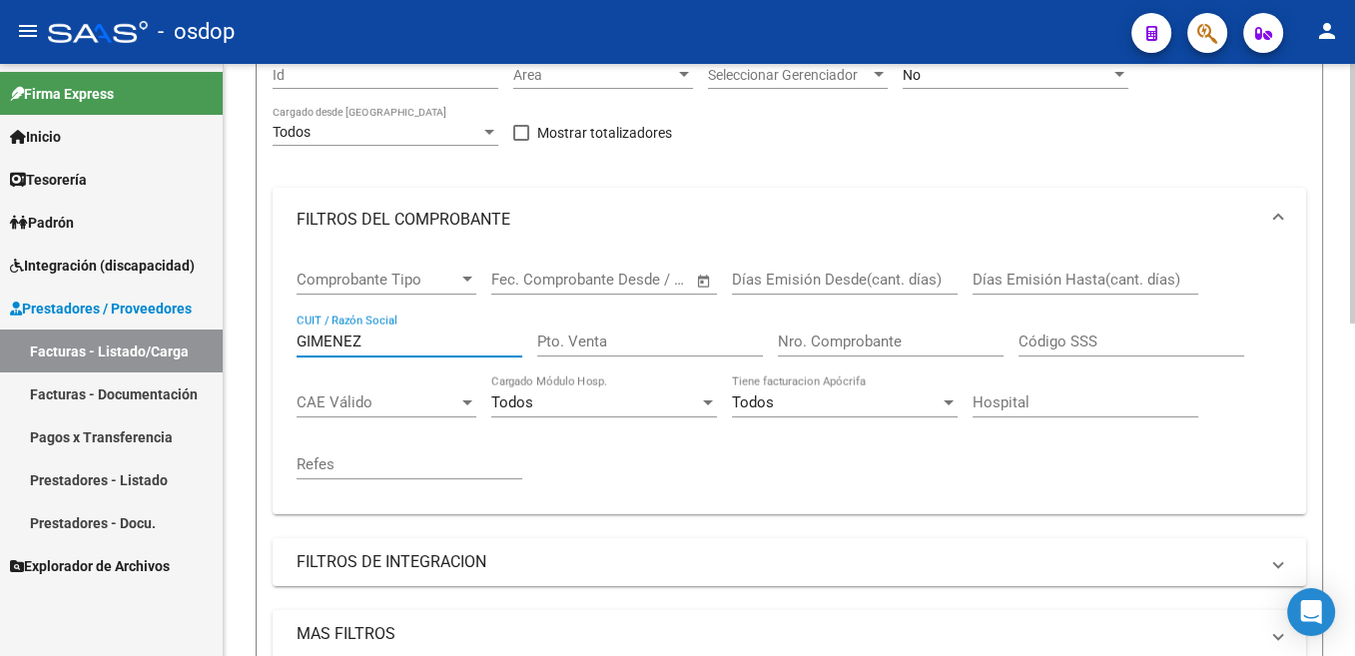
click at [345, 344] on input "GIMENEZ" at bounding box center [410, 341] width 226 height 18
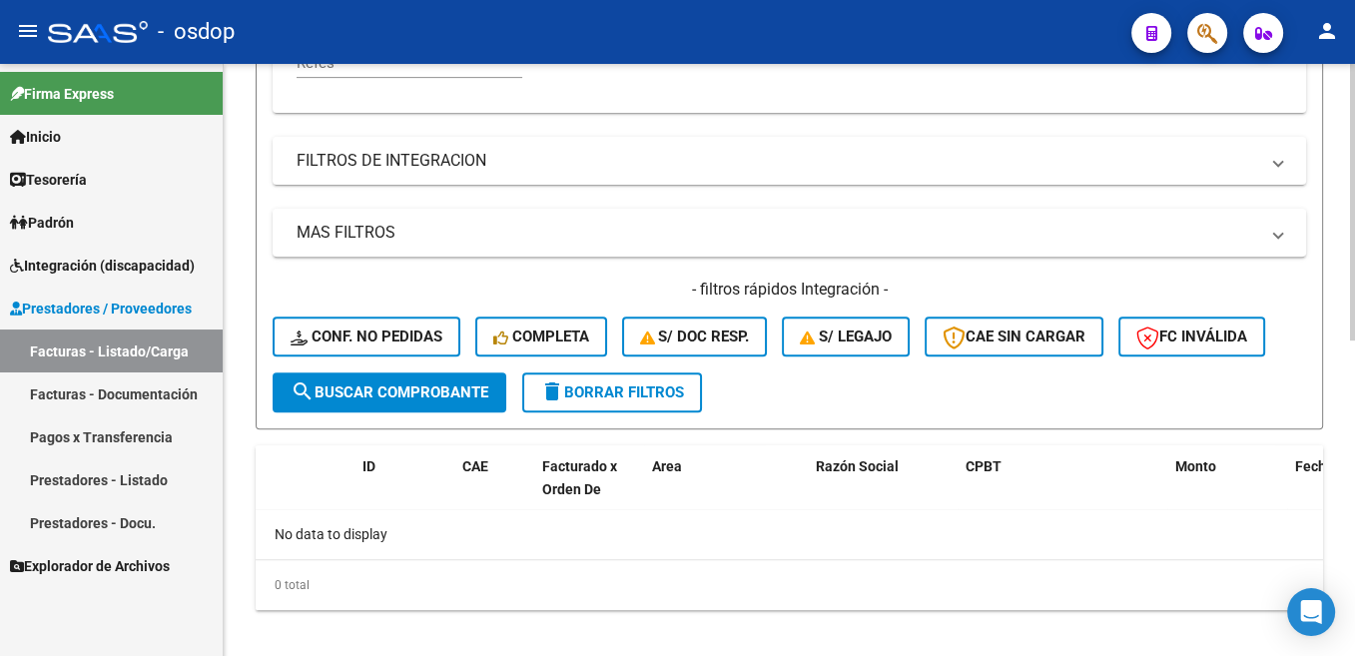
scroll to position [355, 0]
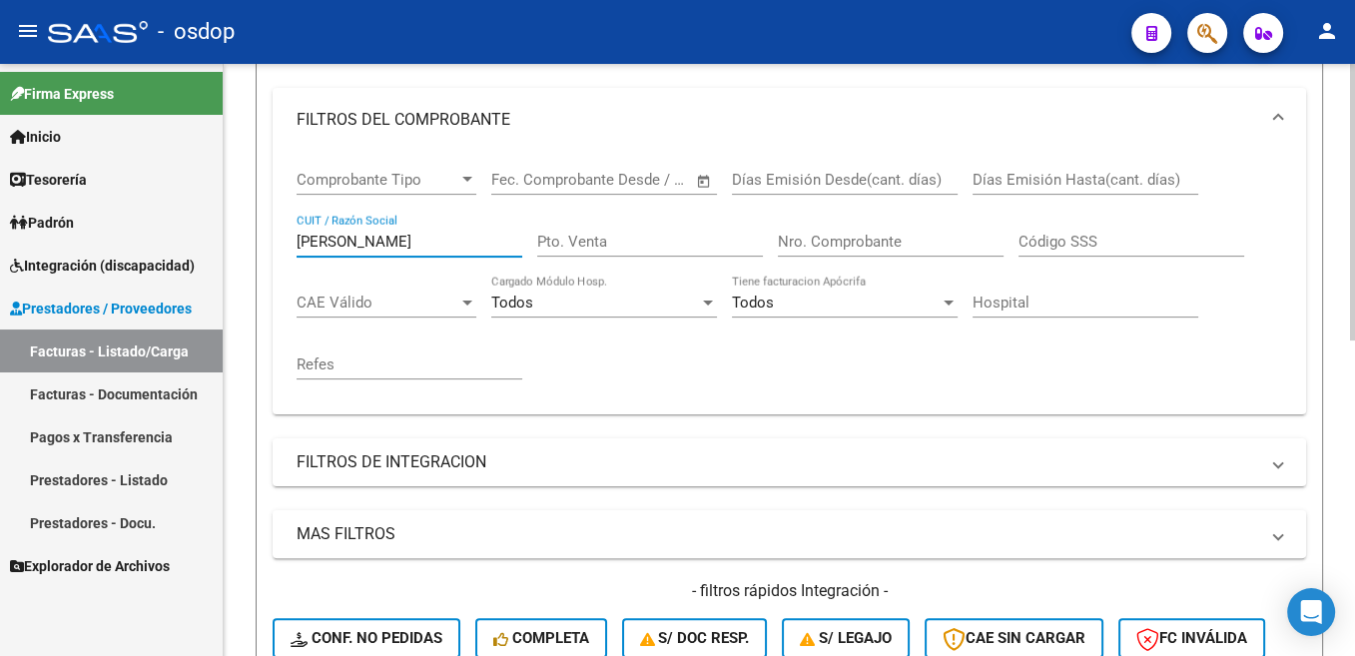
click at [329, 247] on input "[PERSON_NAME]" at bounding box center [410, 242] width 226 height 18
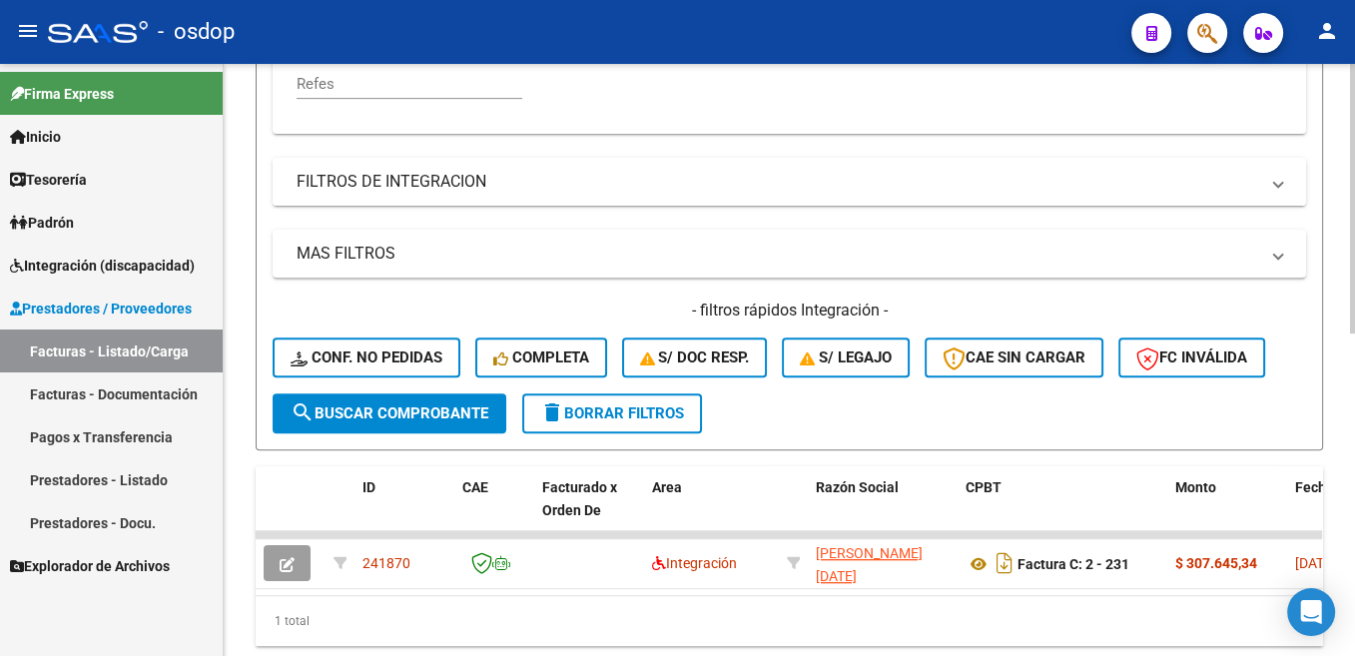
scroll to position [709, 0]
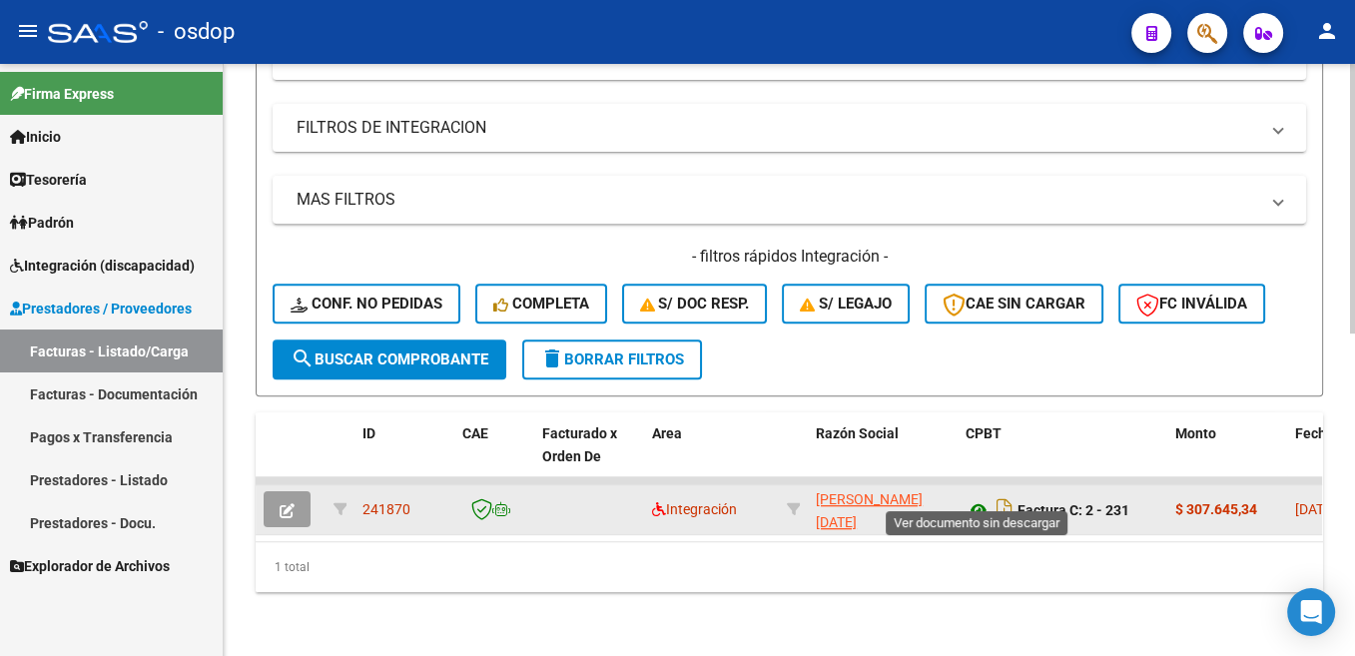
click at [981, 498] on icon at bounding box center [978, 510] width 26 height 24
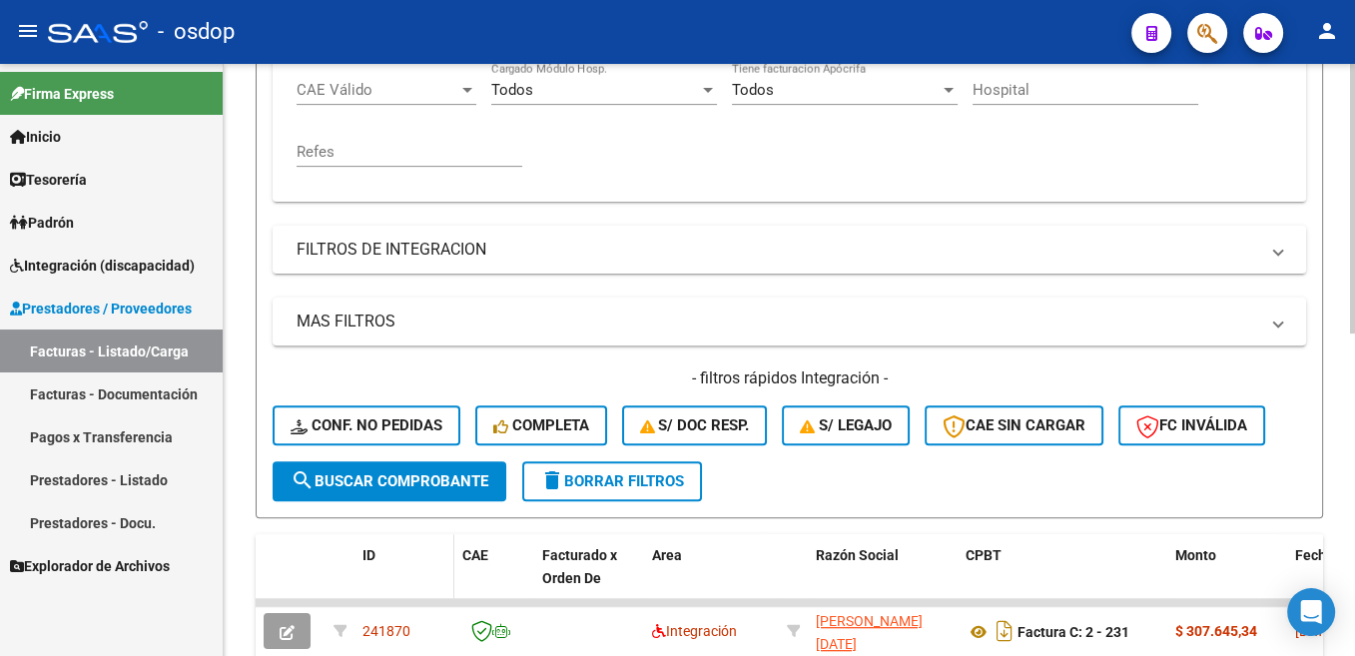
scroll to position [407, 0]
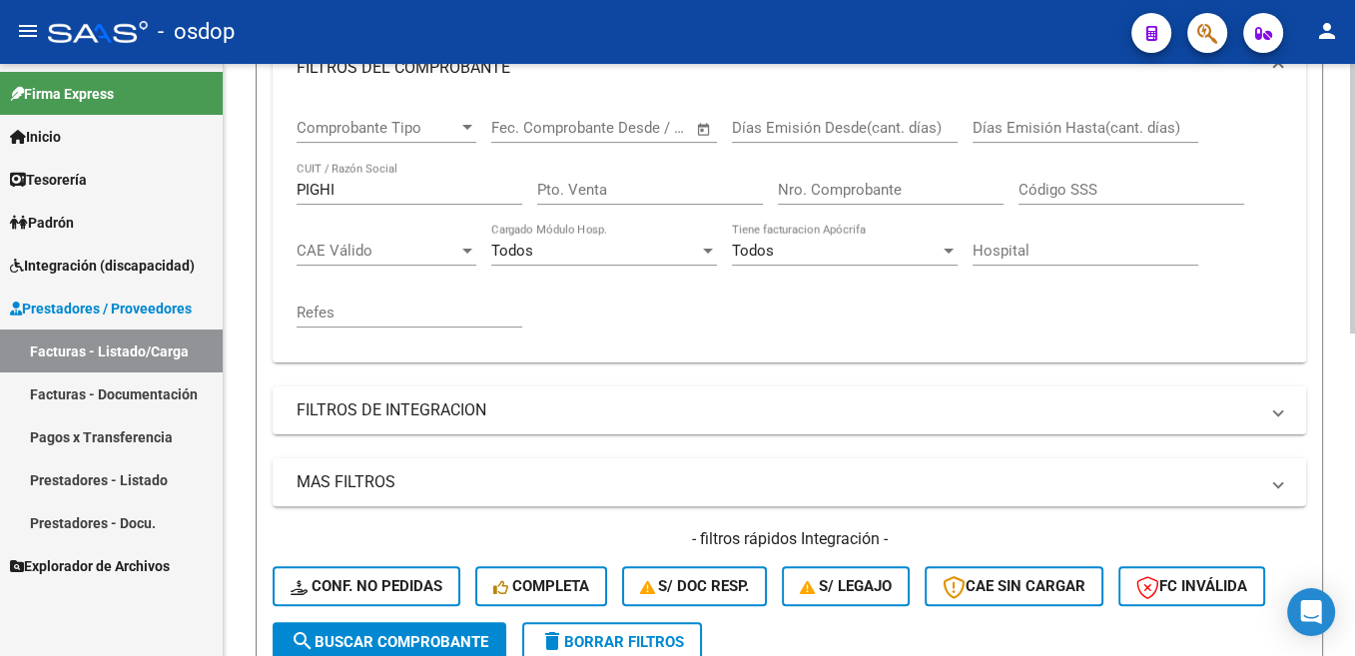
click at [321, 173] on div "PIGHI CUIT / Razón Social" at bounding box center [410, 183] width 226 height 43
click at [327, 184] on input "PIGHI" at bounding box center [410, 190] width 226 height 18
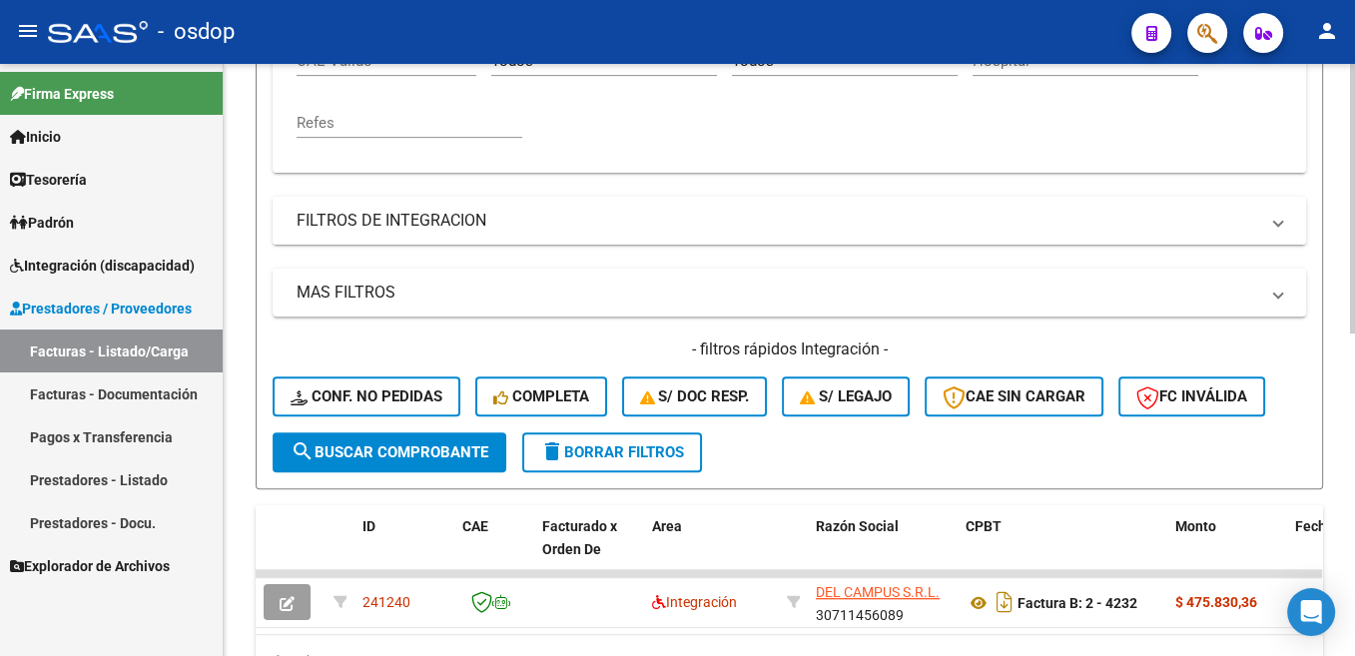
scroll to position [709, 0]
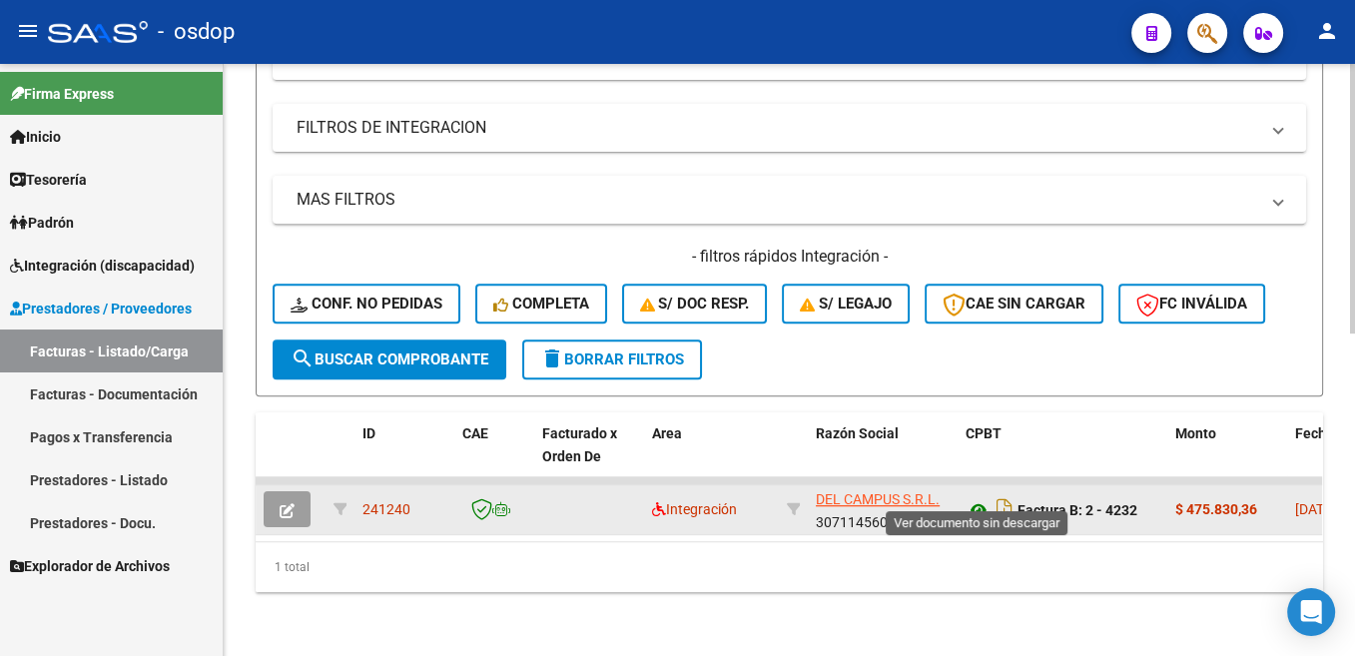
click at [985, 498] on icon at bounding box center [978, 510] width 26 height 24
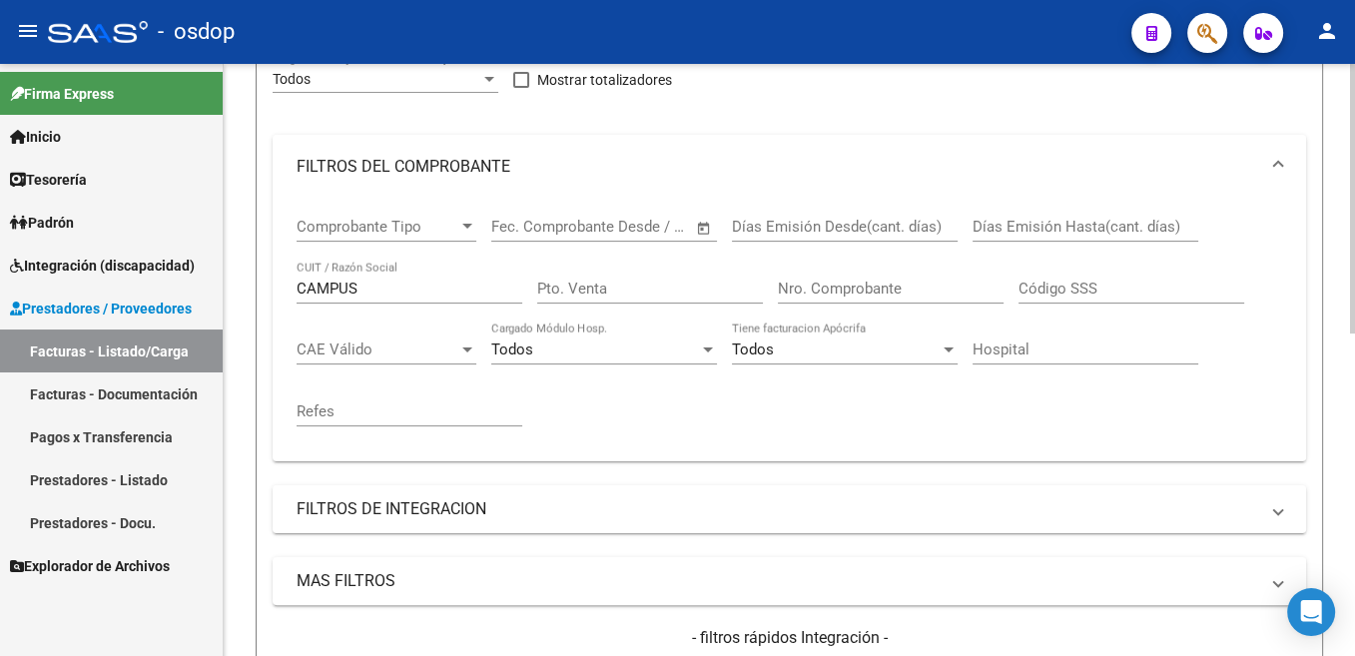
scroll to position [307, 0]
click at [331, 289] on input "CAMPUS" at bounding box center [410, 291] width 226 height 18
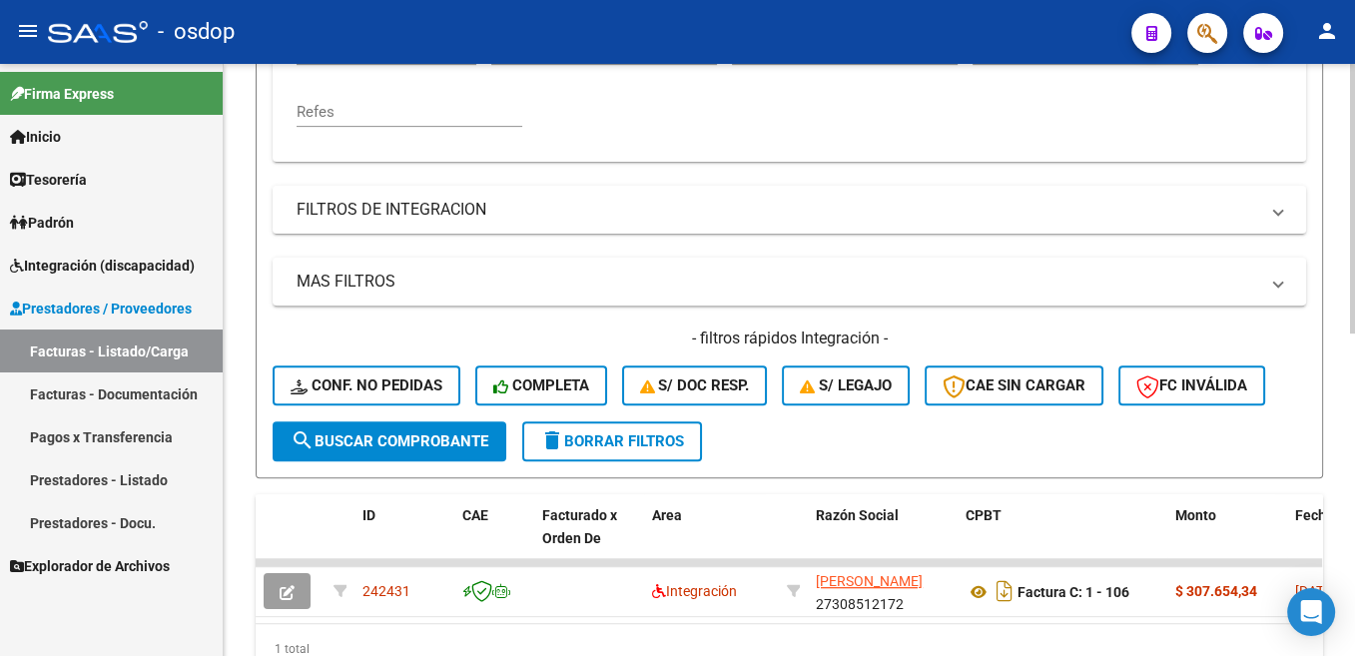
scroll to position [709, 0]
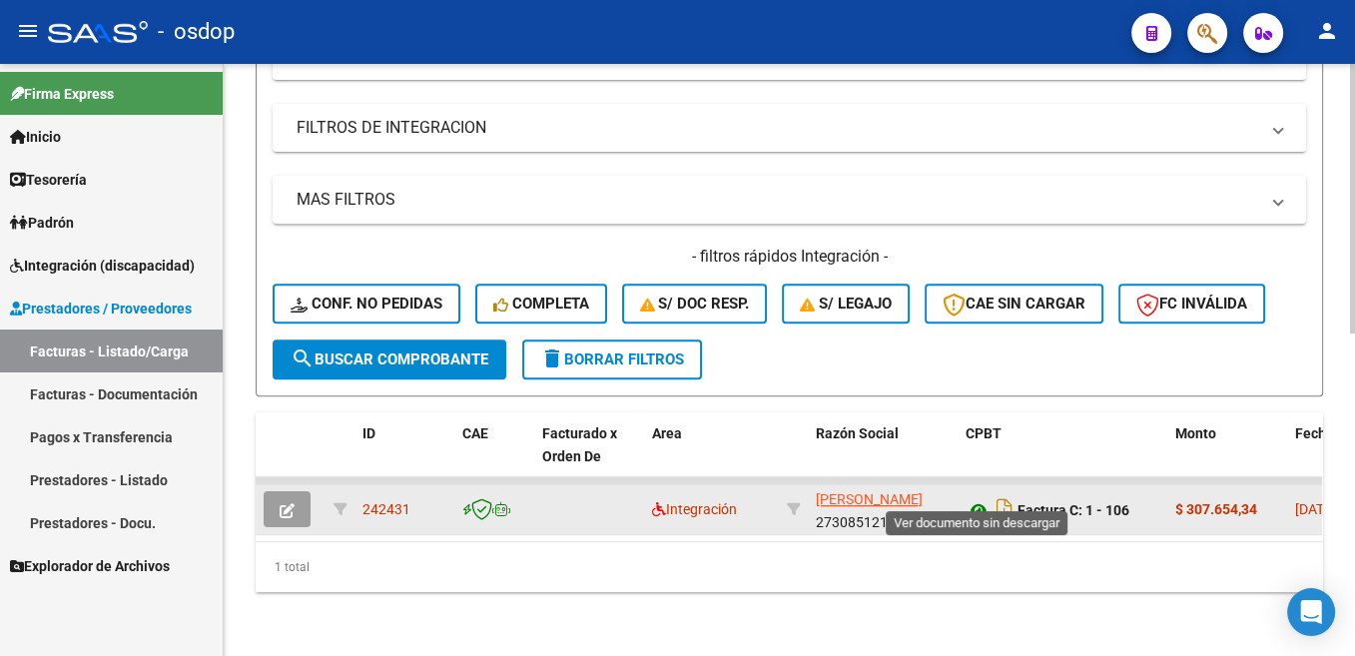
click at [973, 498] on icon at bounding box center [978, 510] width 26 height 24
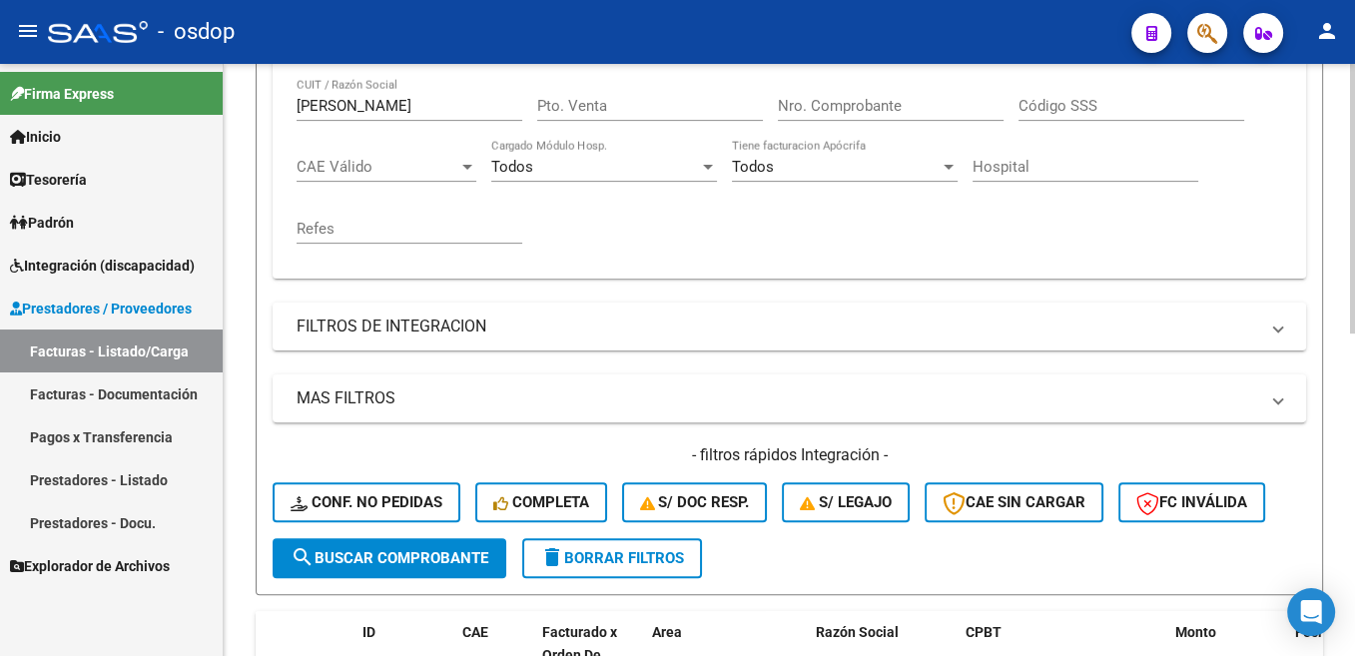
scroll to position [407, 0]
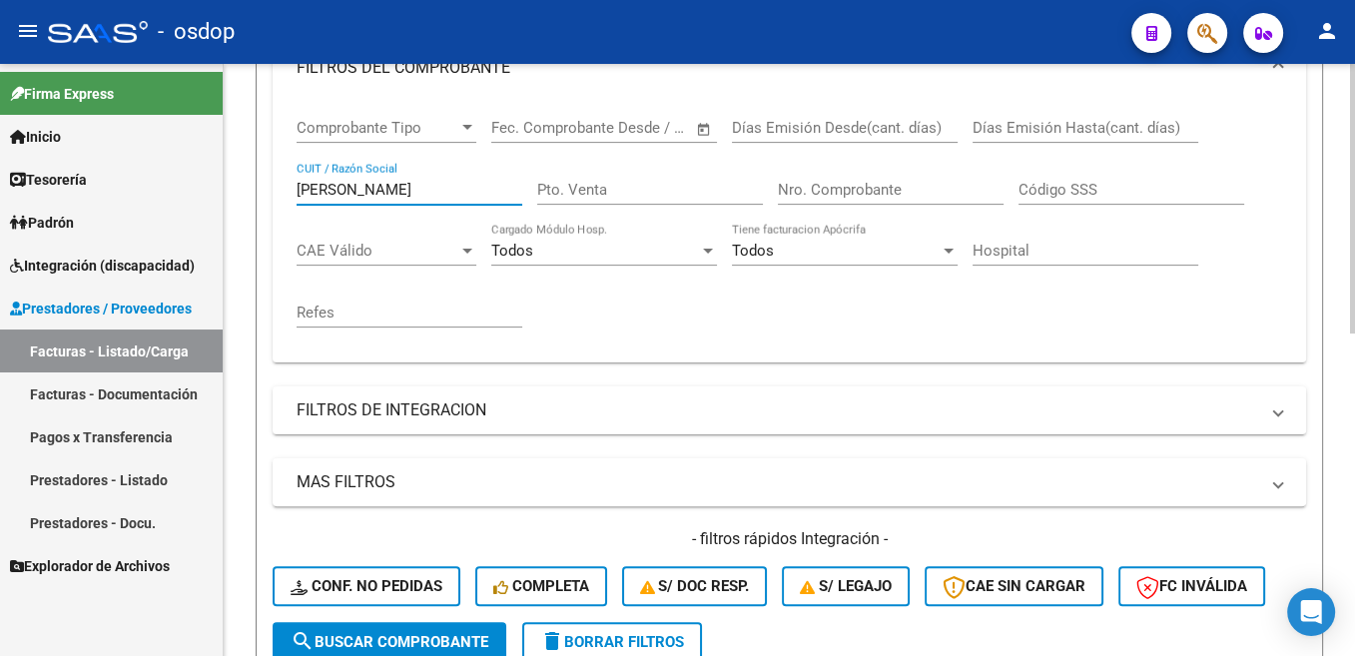
click at [327, 184] on input "[PERSON_NAME]" at bounding box center [410, 190] width 226 height 18
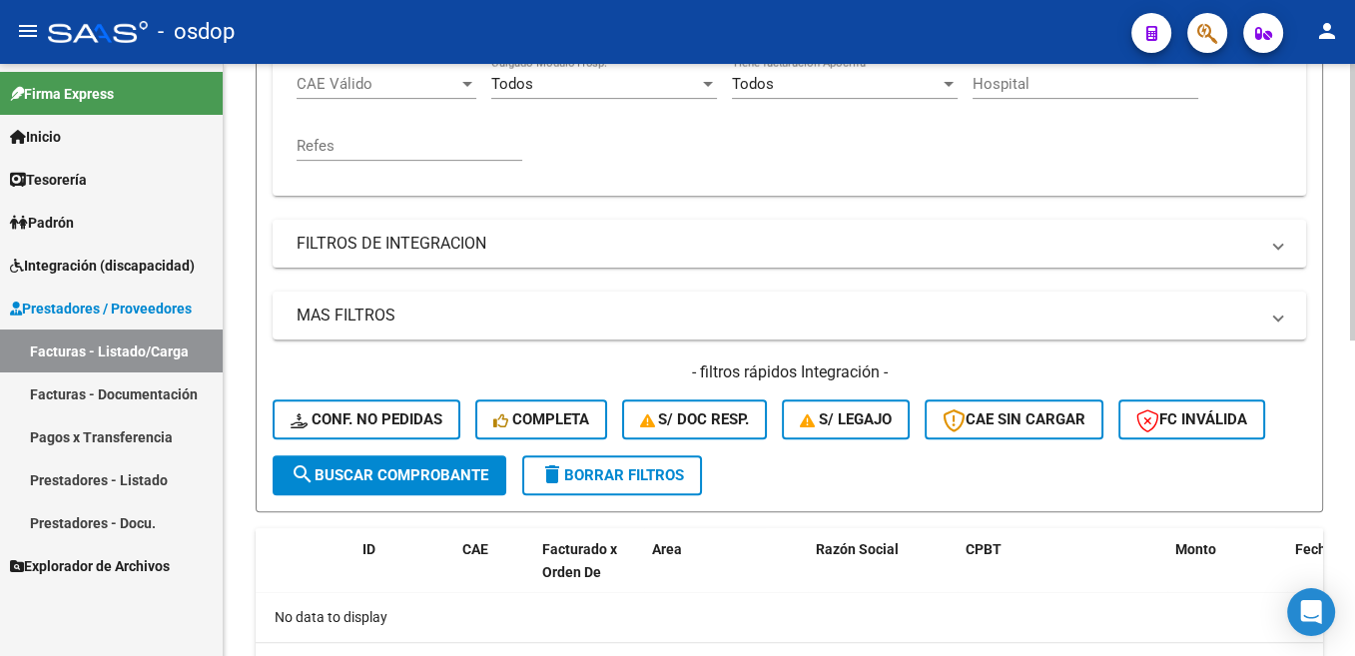
scroll to position [474, 0]
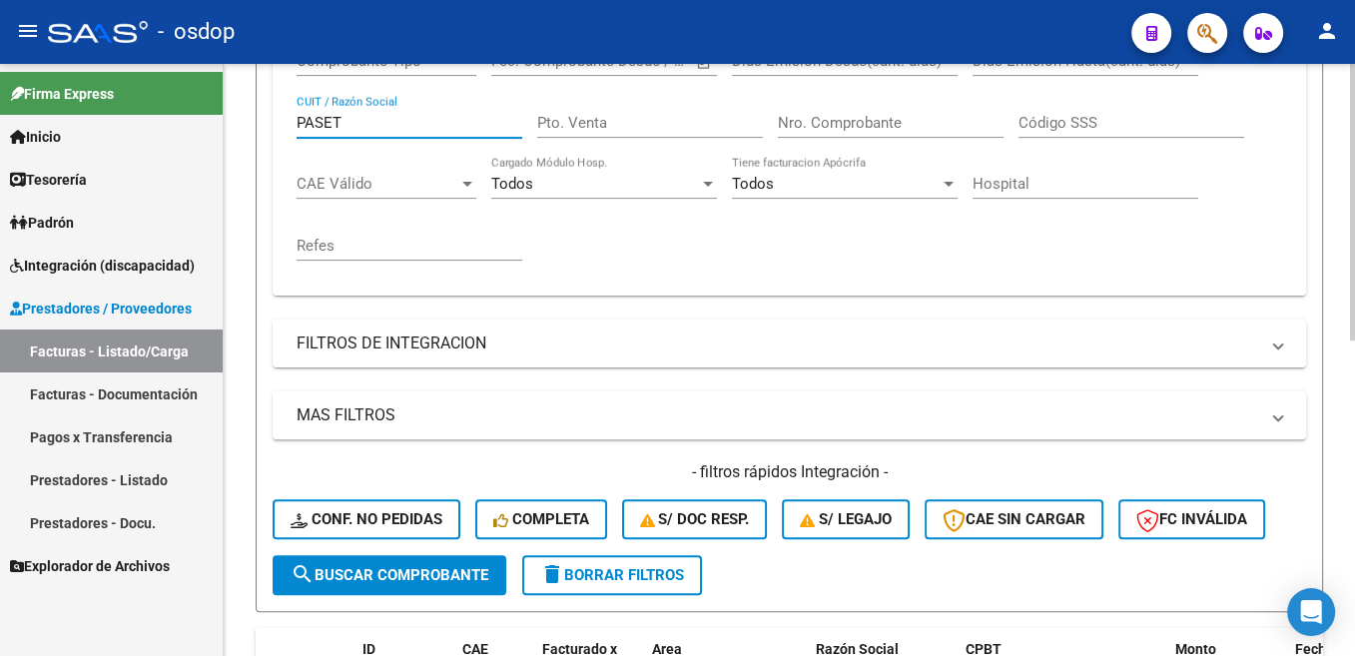
click at [328, 125] on input "PASET" at bounding box center [410, 123] width 226 height 18
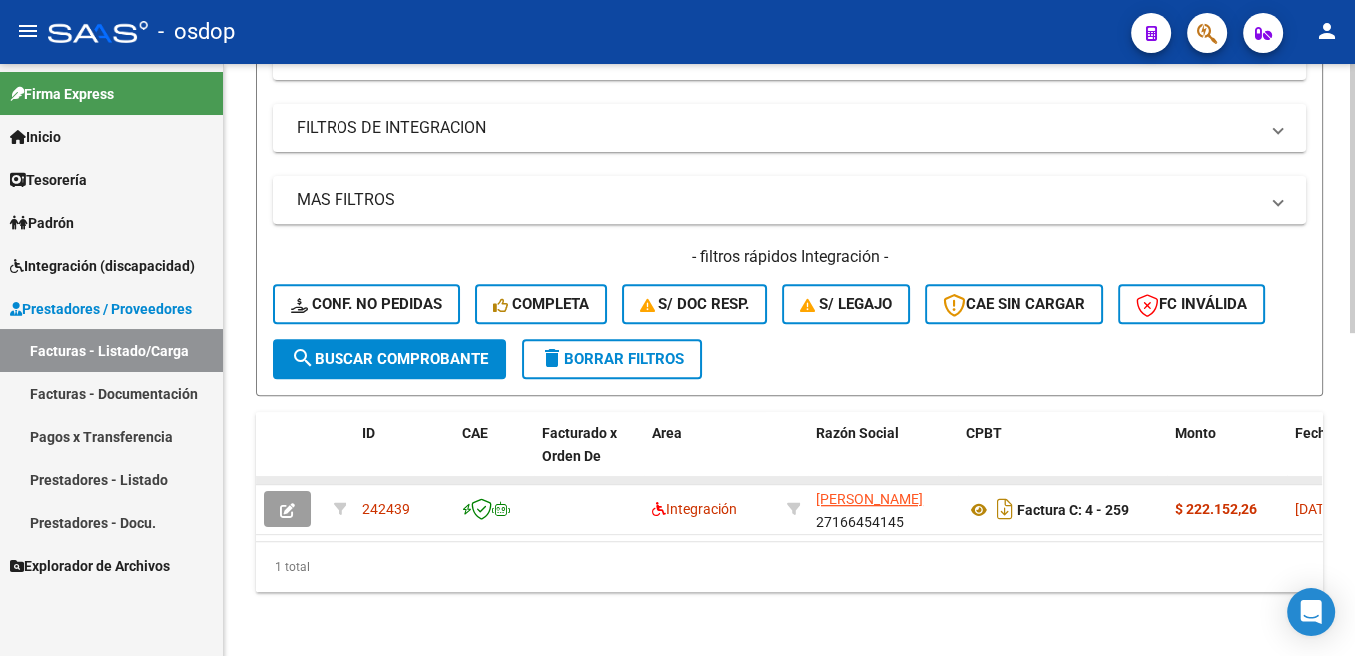
scroll to position [709, 0]
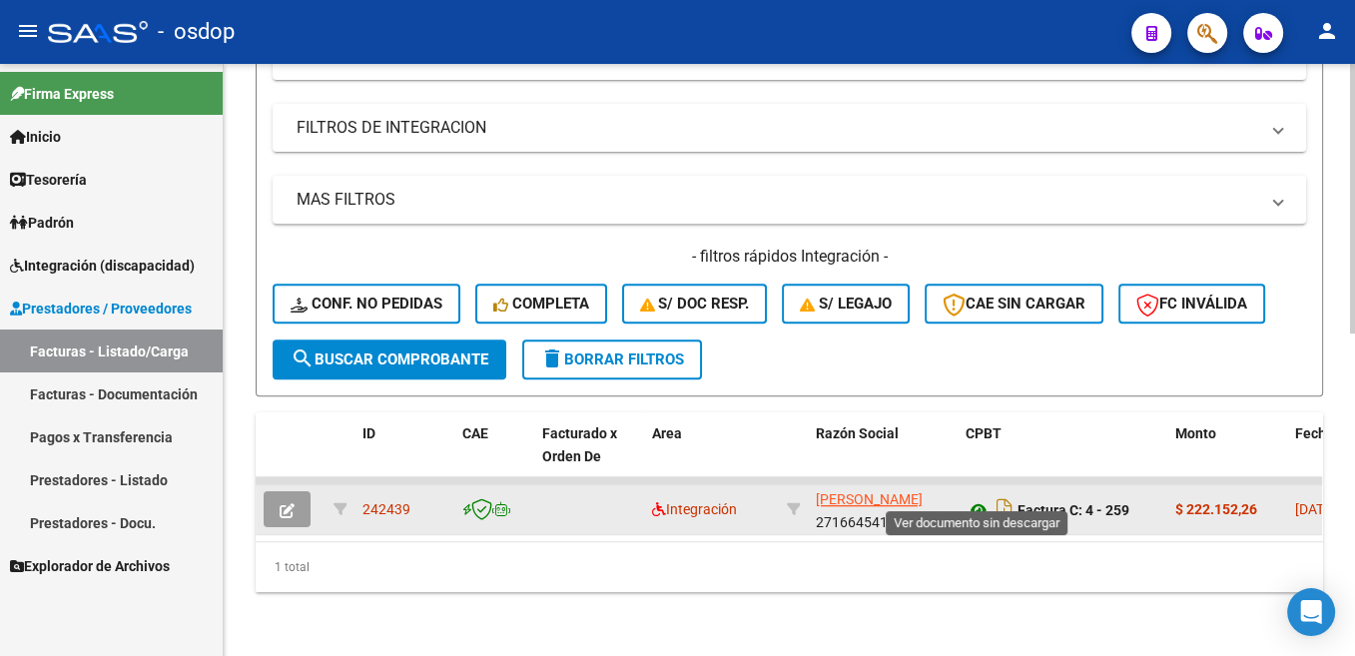
click at [971, 498] on icon at bounding box center [978, 510] width 26 height 24
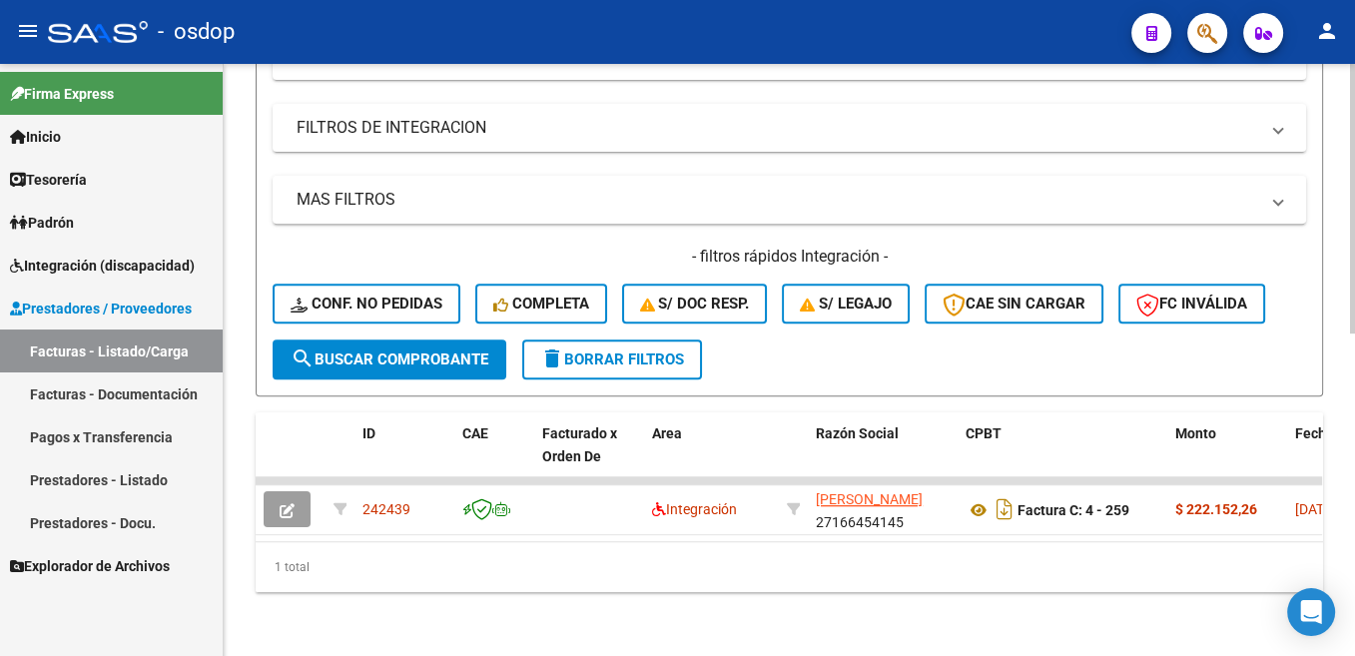
scroll to position [307, 0]
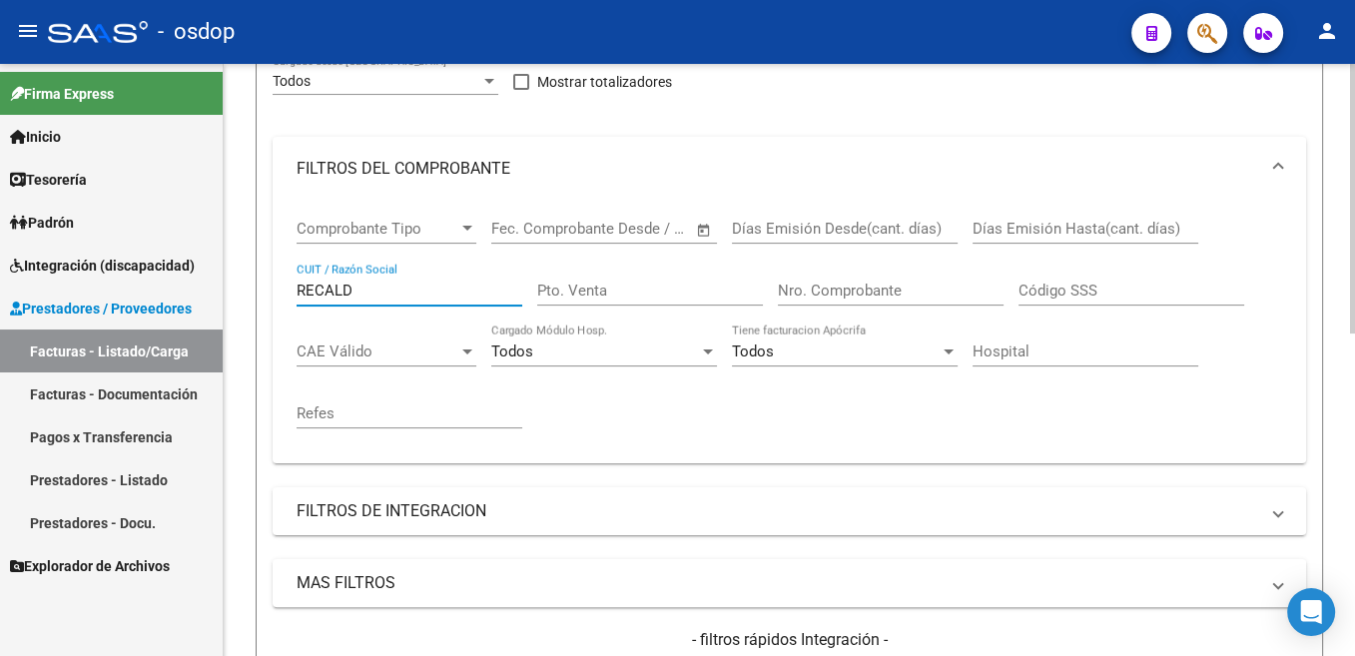
click at [328, 292] on input "RECALD" at bounding box center [410, 291] width 226 height 18
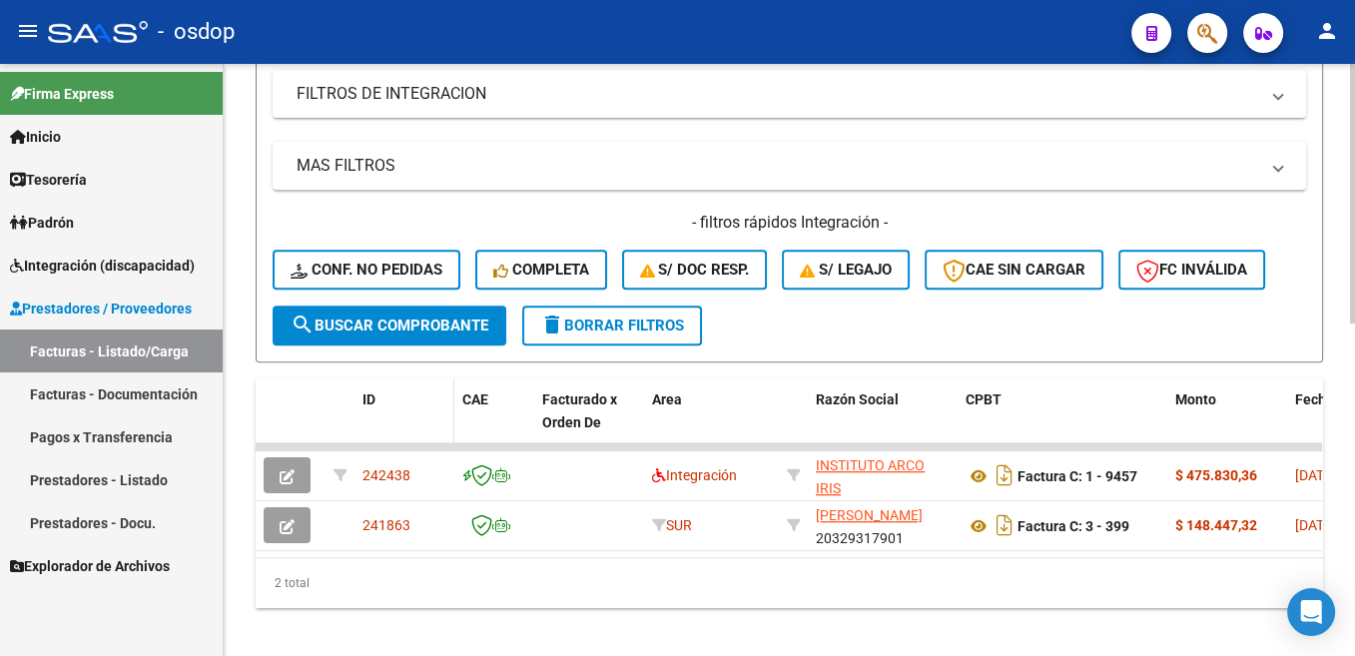
scroll to position [758, 0]
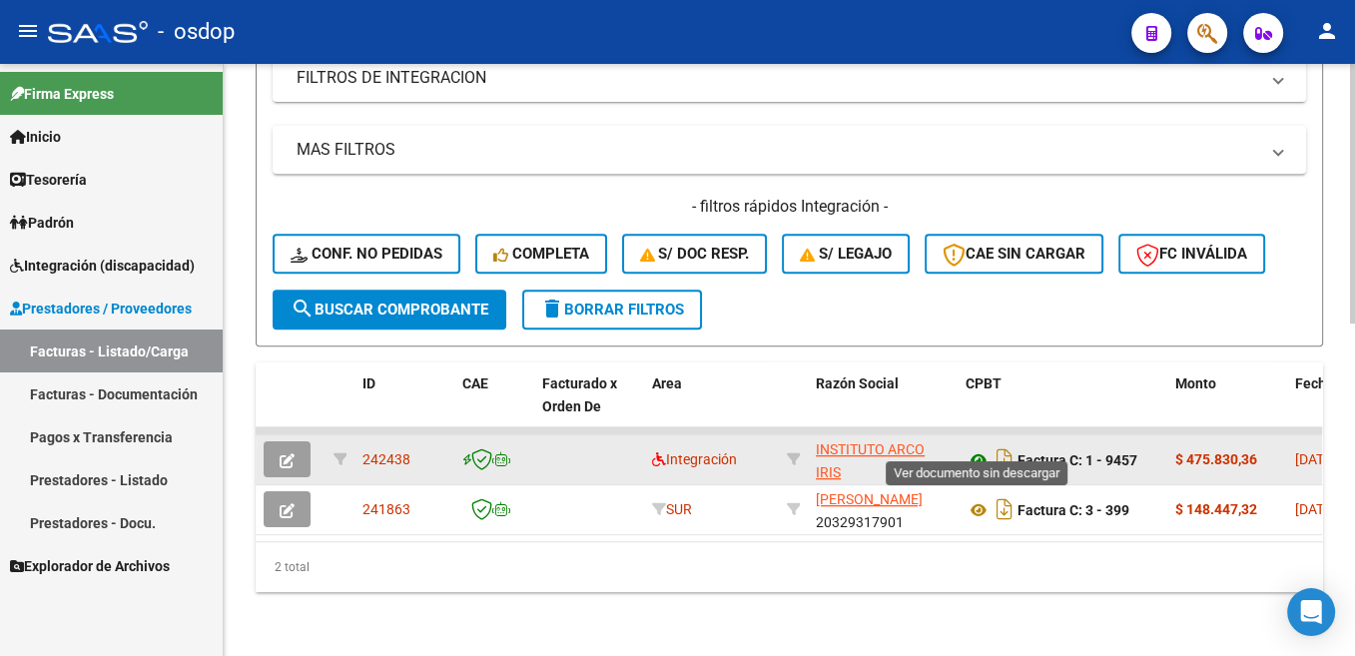
click at [981, 448] on icon at bounding box center [978, 460] width 26 height 24
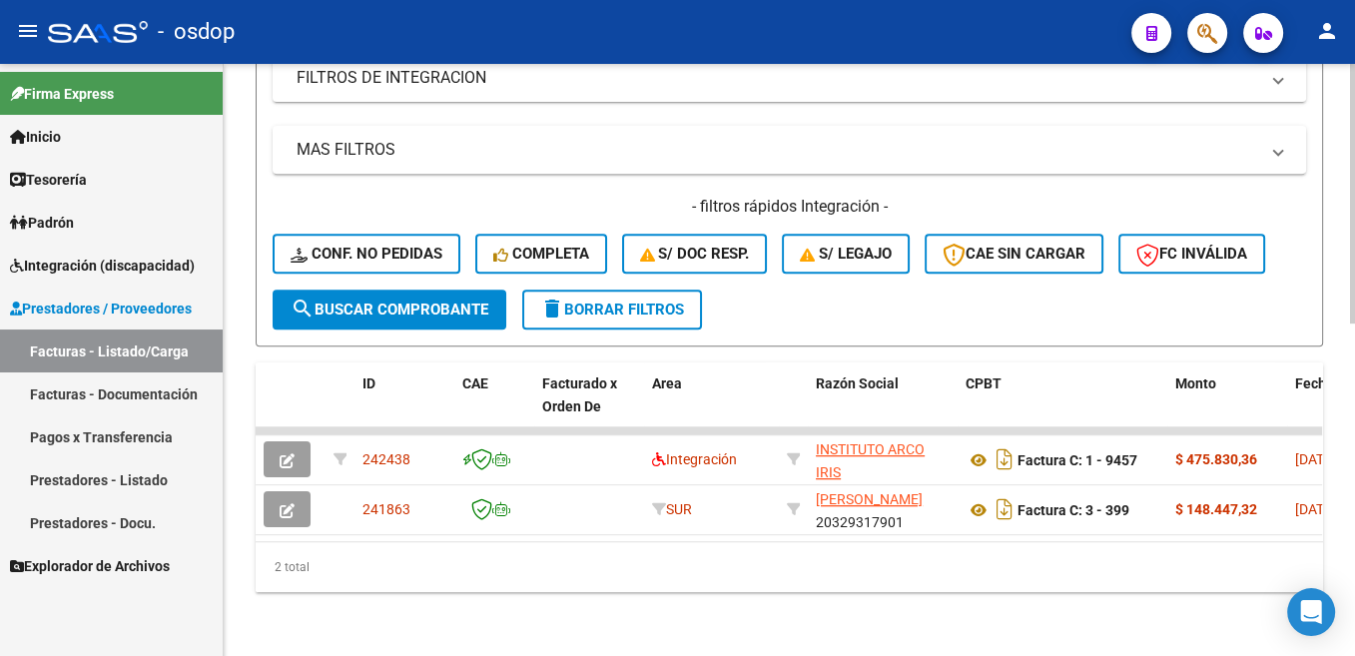
scroll to position [355, 0]
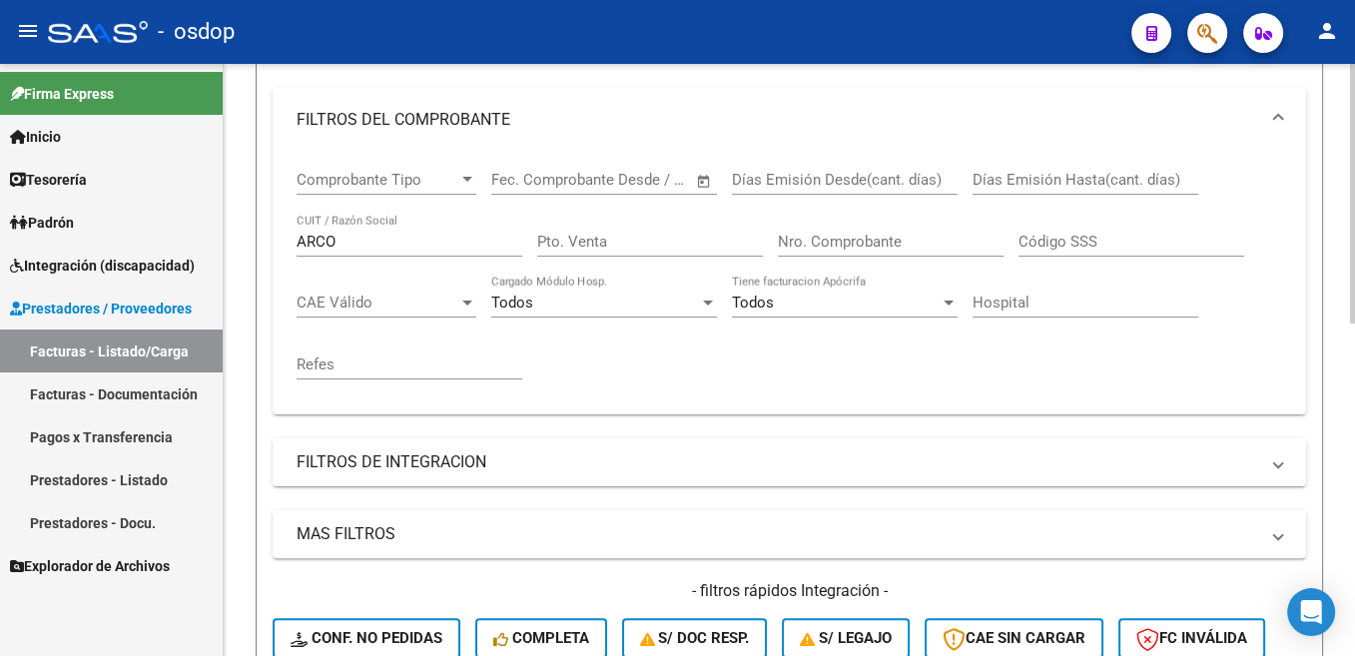
click at [325, 243] on input "ARCO" at bounding box center [410, 242] width 226 height 18
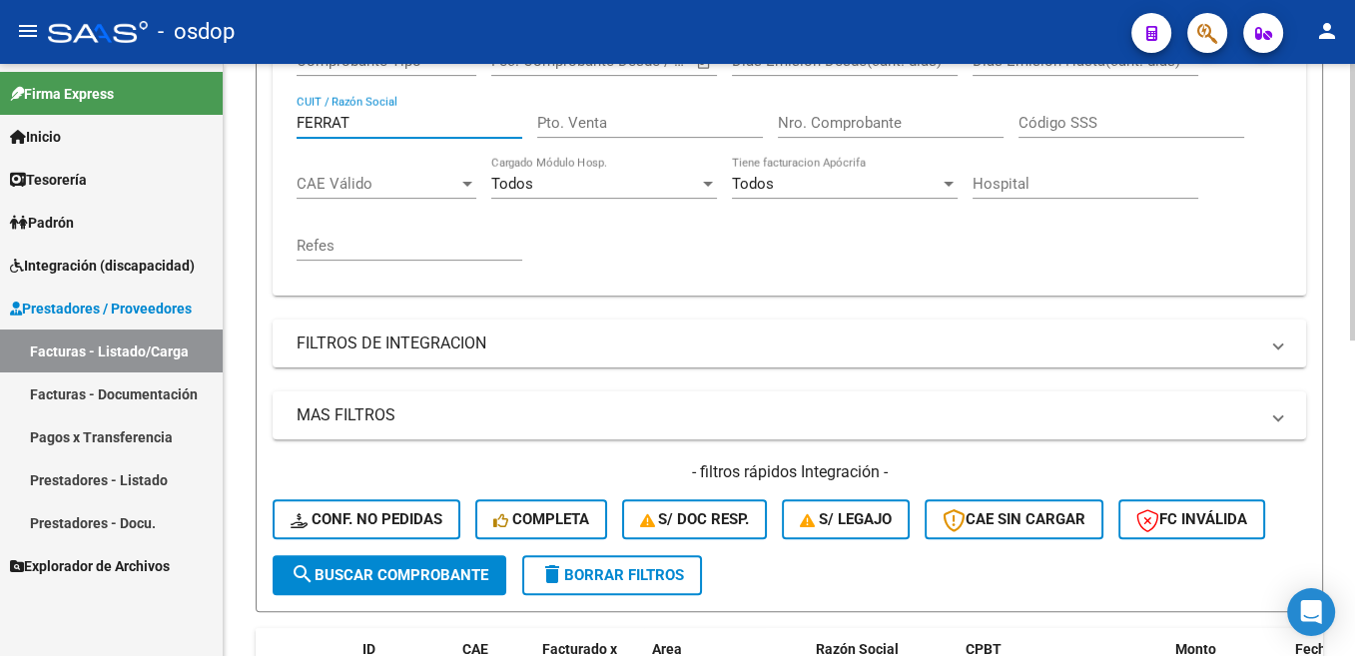
scroll to position [72, 0]
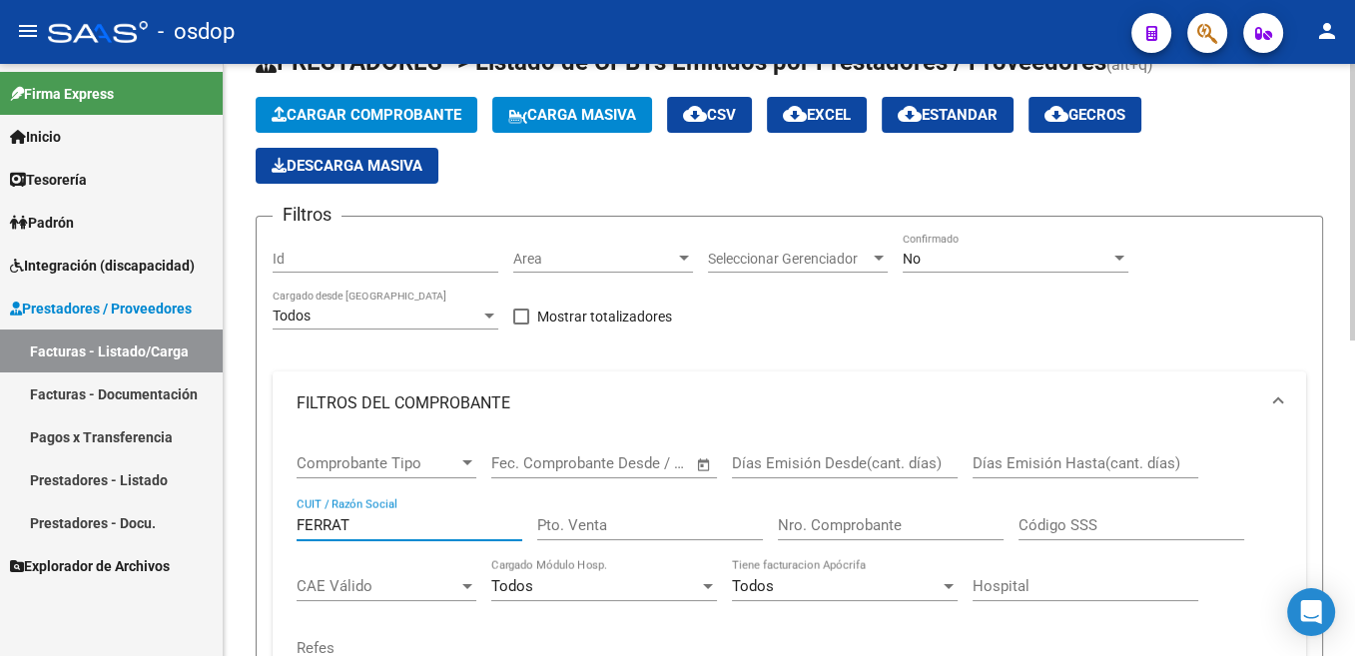
click at [339, 528] on input "FERRAT" at bounding box center [410, 525] width 226 height 18
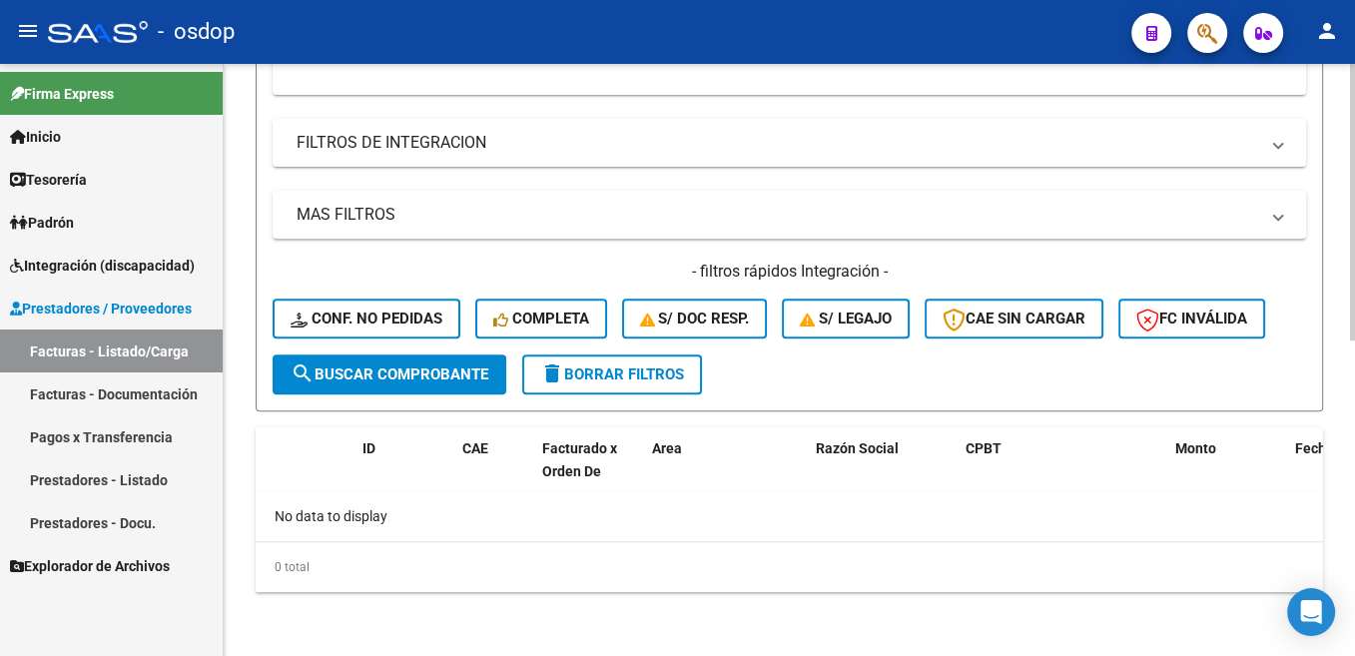
scroll to position [373, 0]
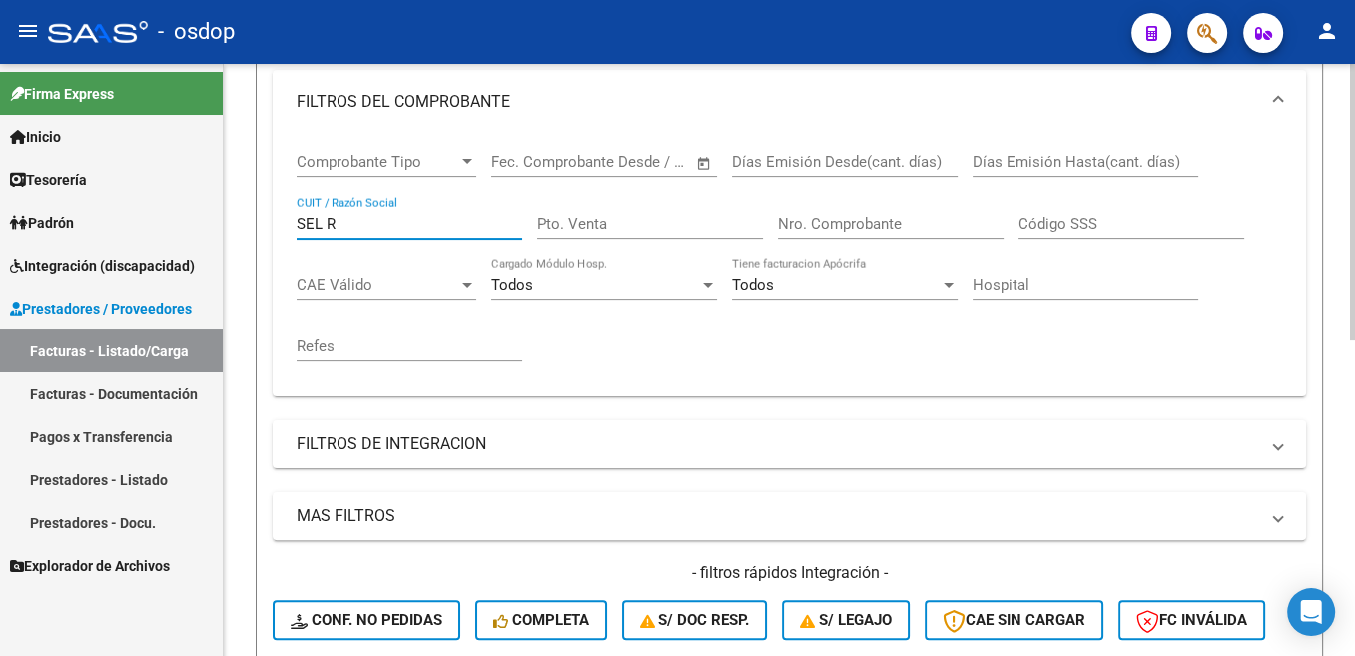
click at [330, 224] on input "SEL R" at bounding box center [410, 224] width 226 height 18
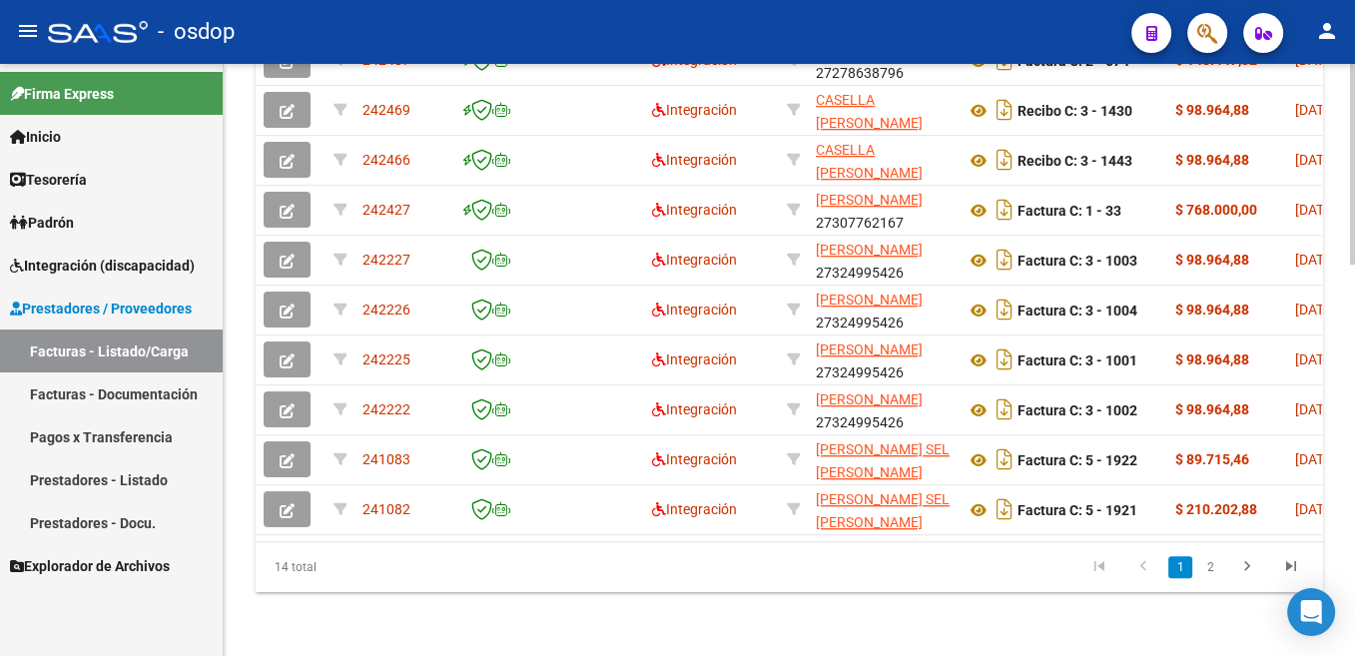
scroll to position [453, 0]
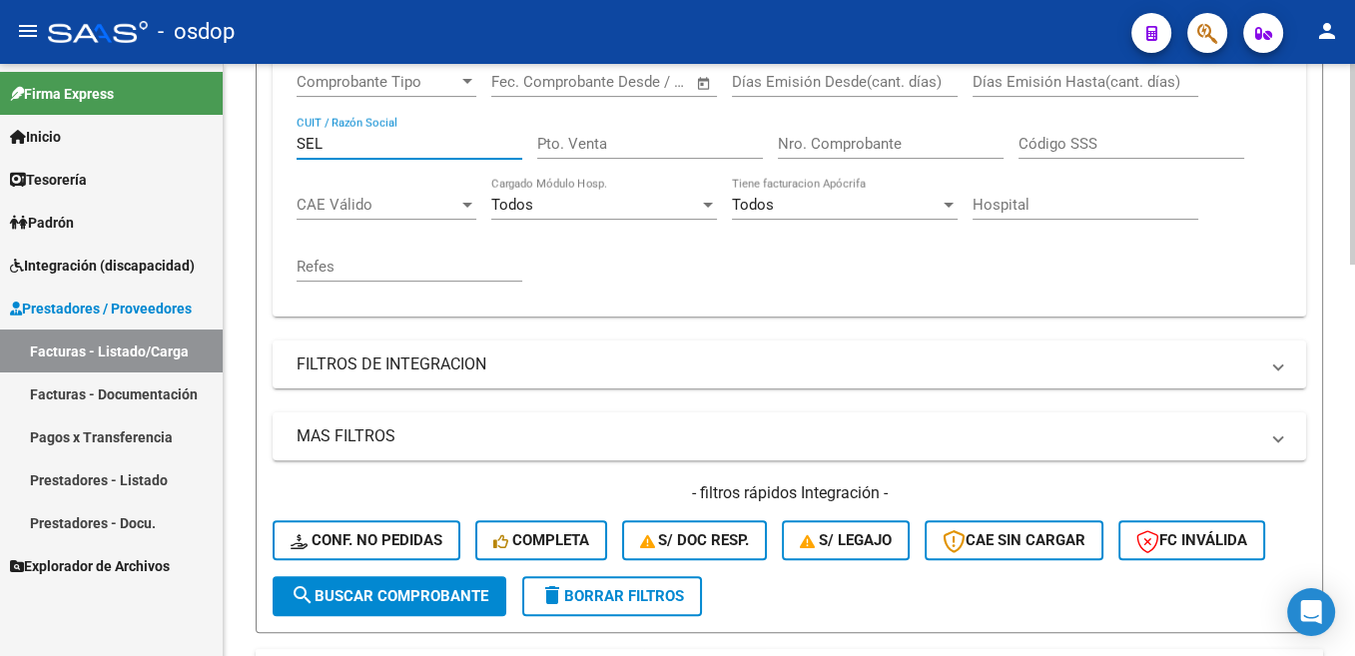
click at [309, 138] on input "SEL" at bounding box center [410, 144] width 226 height 18
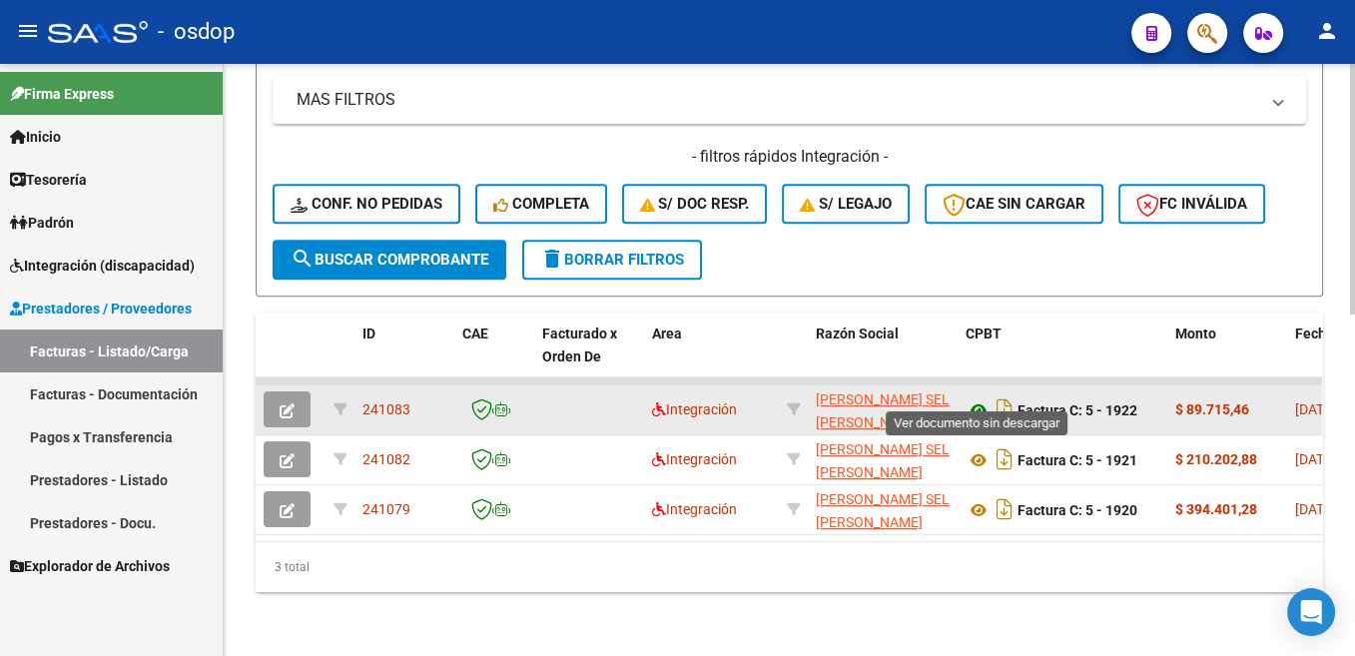
click at [977, 398] on icon at bounding box center [978, 410] width 26 height 24
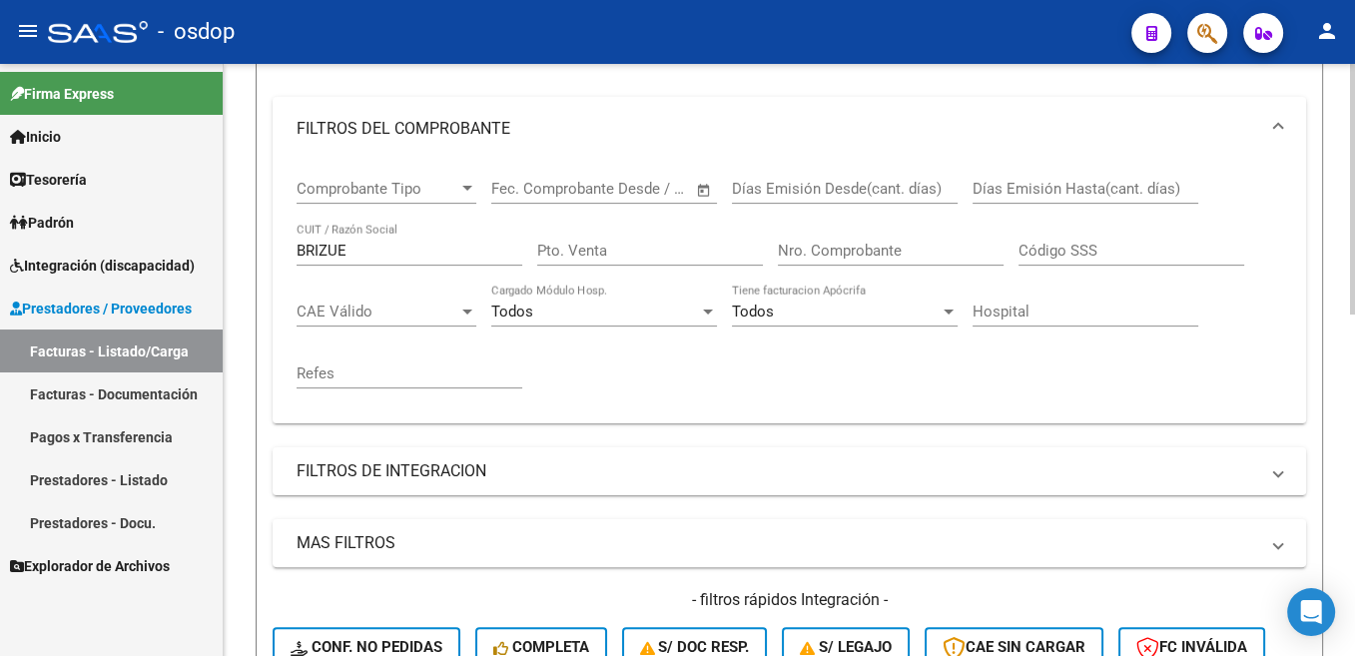
scroll to position [306, 0]
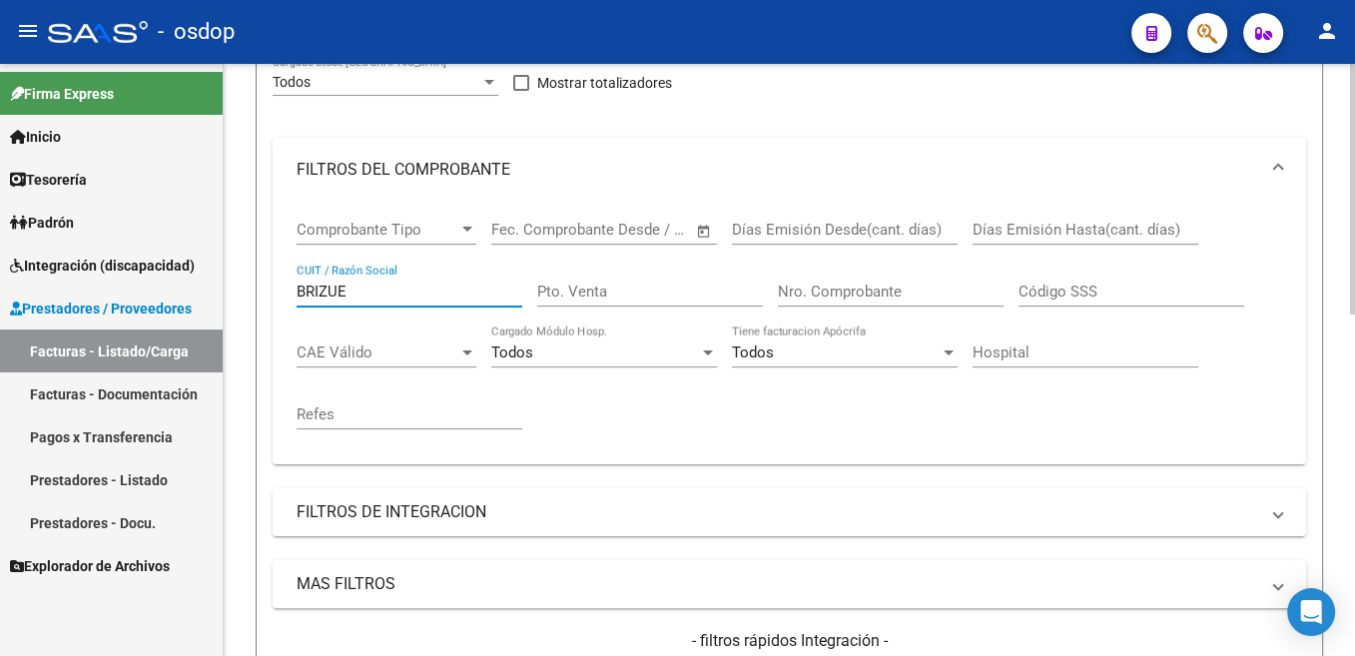
click at [322, 292] on input "BRIZUE" at bounding box center [410, 292] width 226 height 18
click at [321, 292] on input "BRIZUE" at bounding box center [410, 292] width 226 height 18
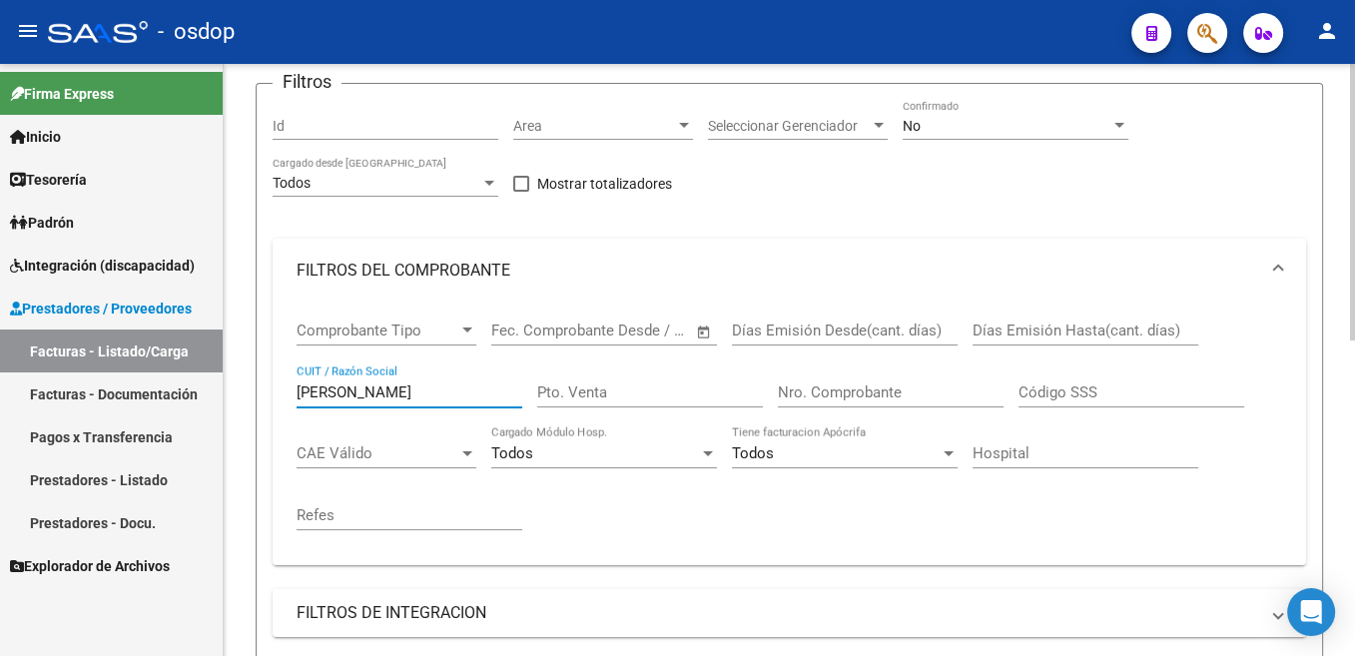
scroll to position [173, 0]
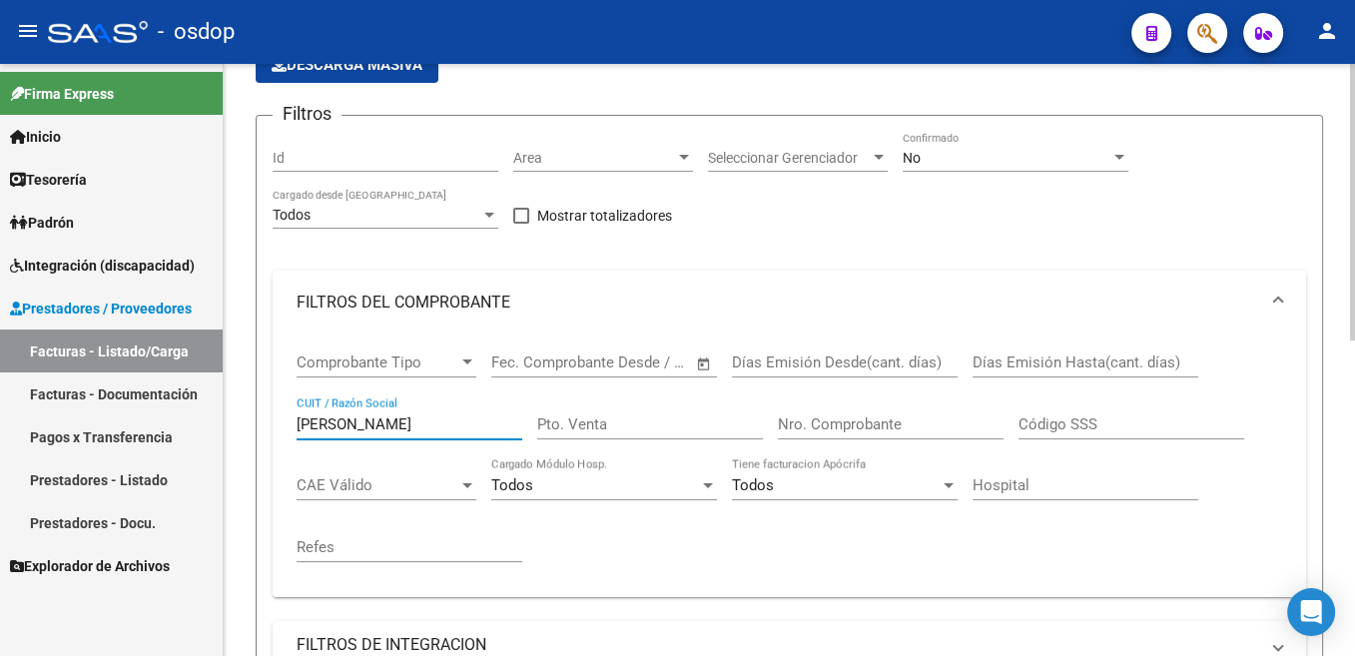
click at [326, 435] on div "[PERSON_NAME] / Razón Social" at bounding box center [410, 417] width 226 height 43
click at [327, 429] on input "[PERSON_NAME]" at bounding box center [410, 424] width 226 height 18
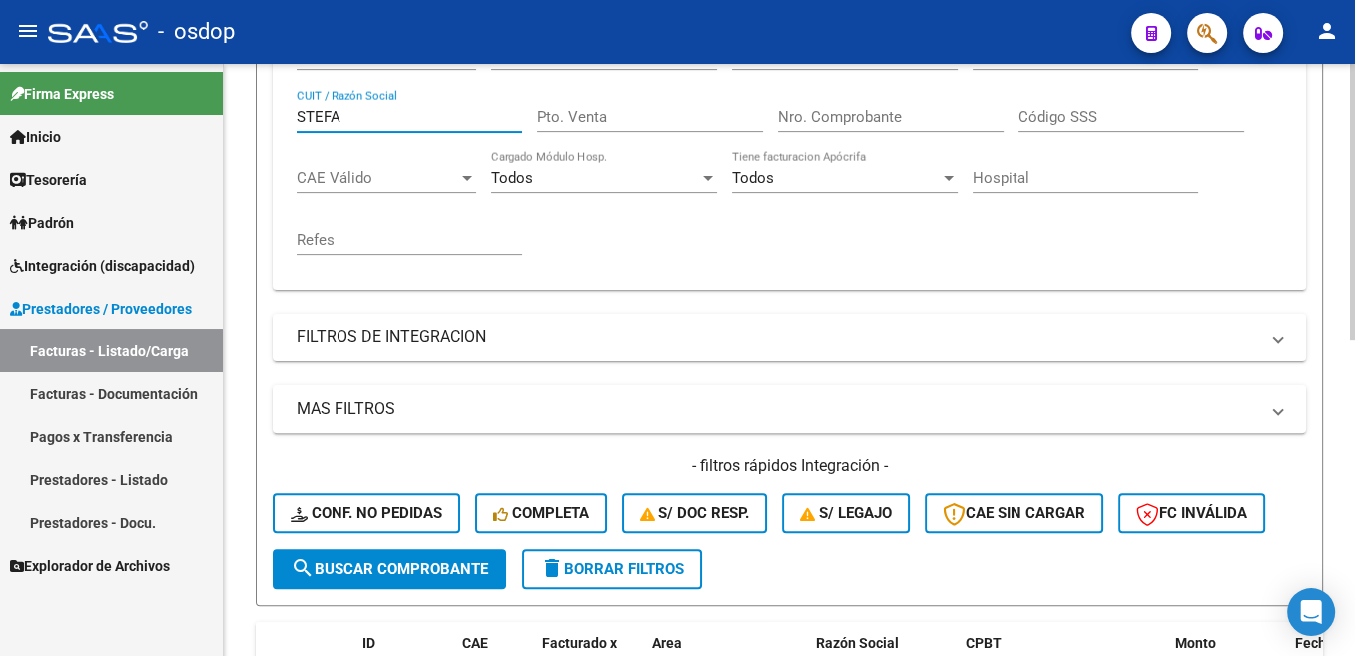
scroll to position [373, 0]
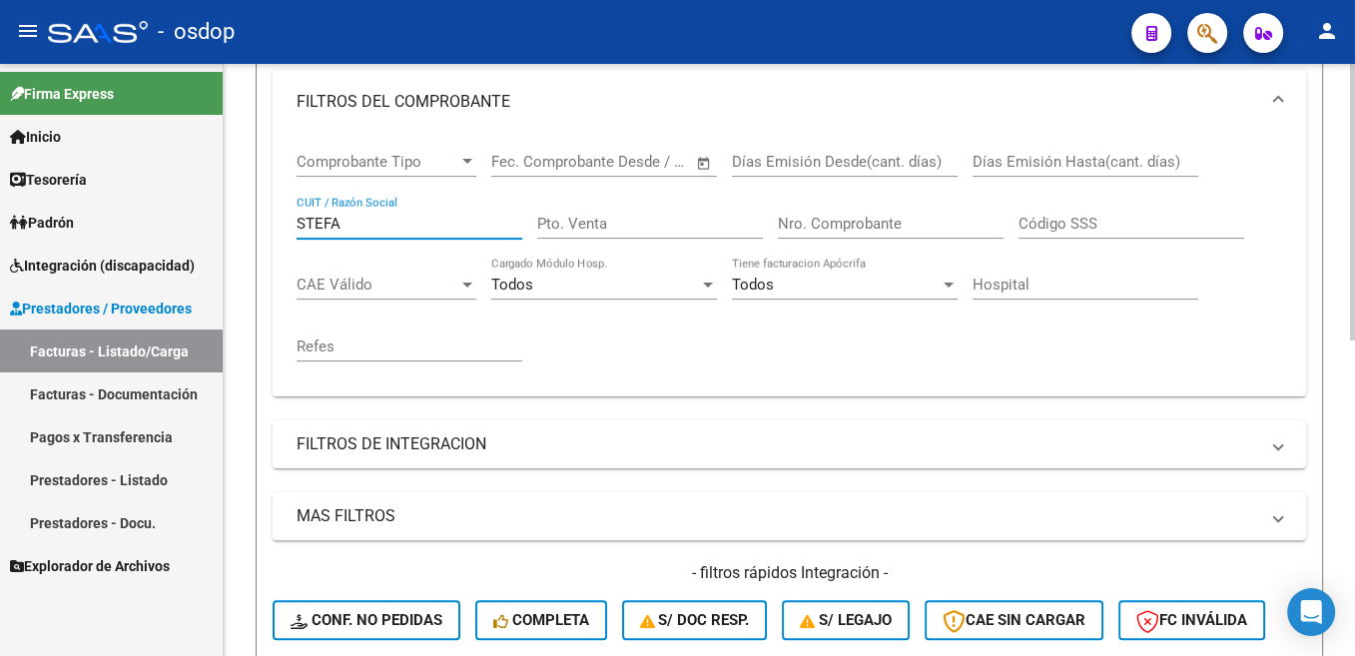
click at [328, 223] on input "STEFA" at bounding box center [410, 224] width 226 height 18
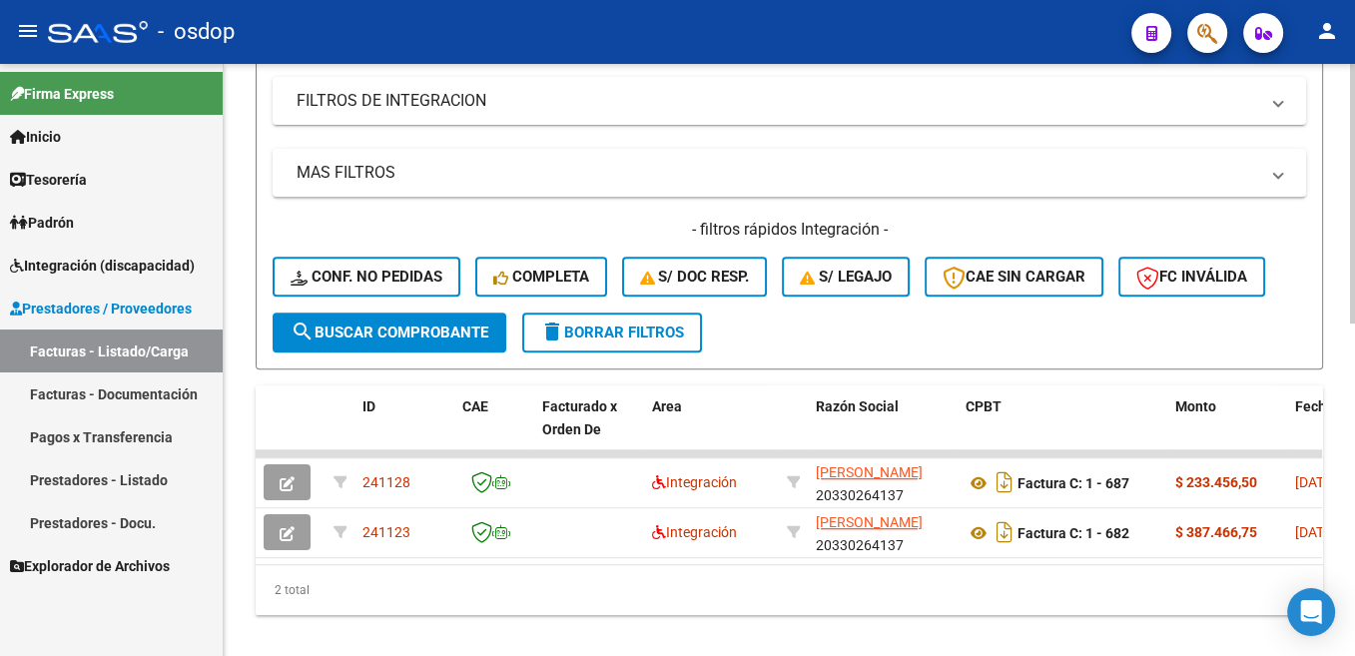
scroll to position [758, 0]
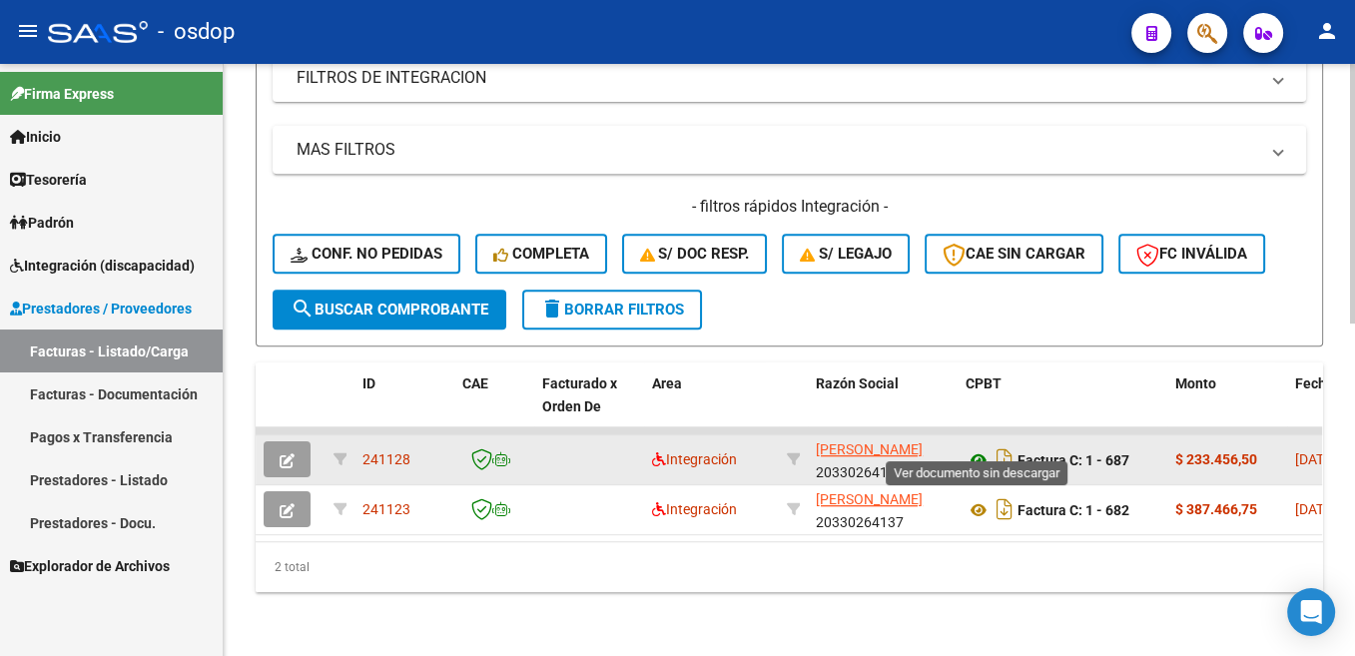
click at [984, 448] on icon at bounding box center [978, 460] width 26 height 24
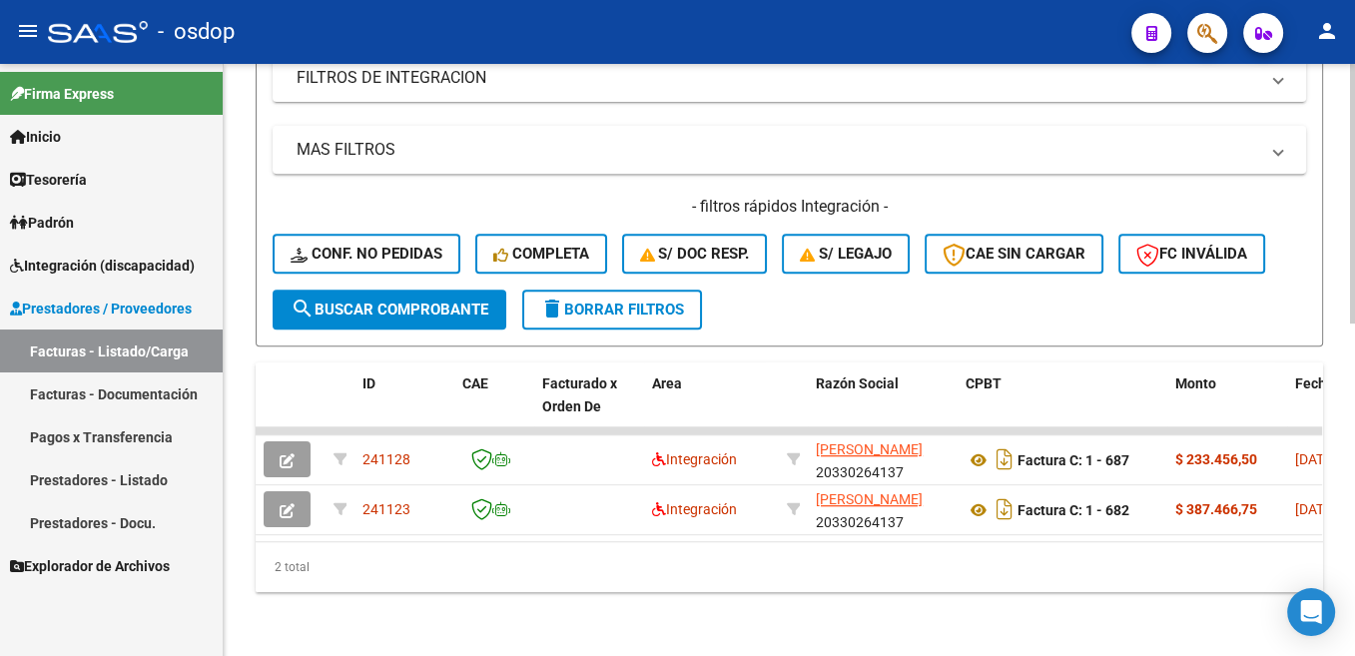
scroll to position [456, 0]
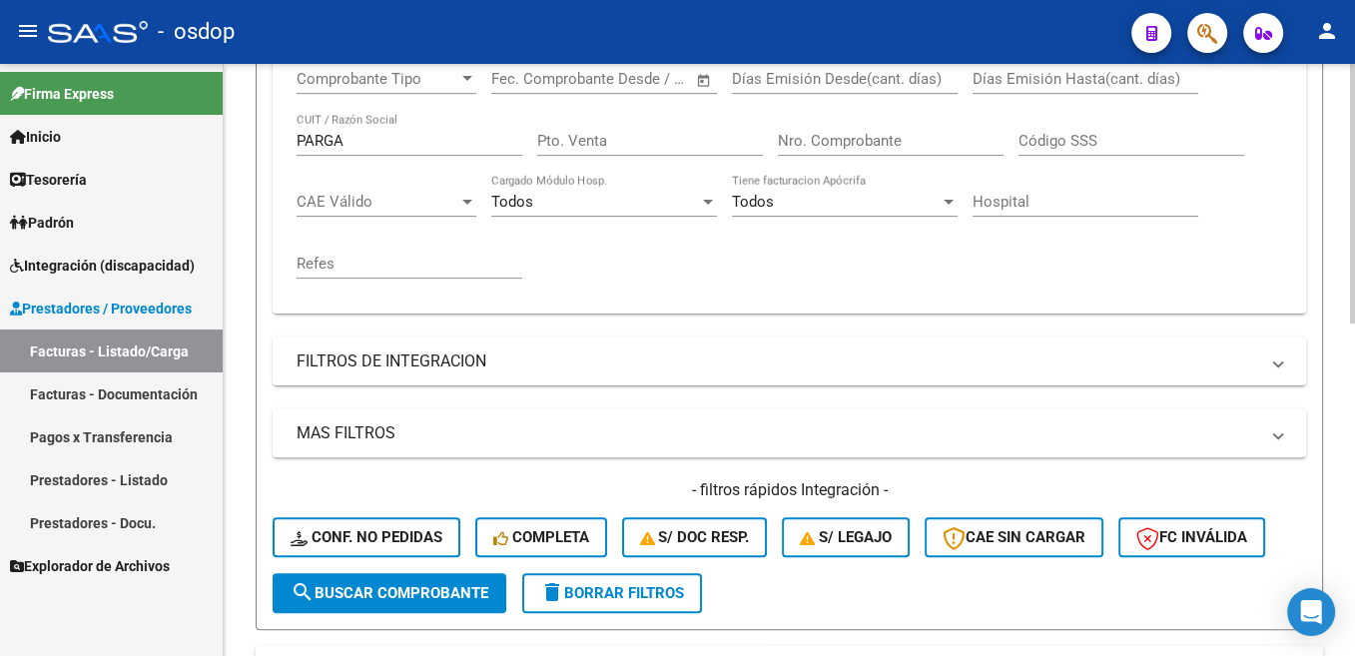
click at [328, 140] on input "PARGA" at bounding box center [410, 141] width 226 height 18
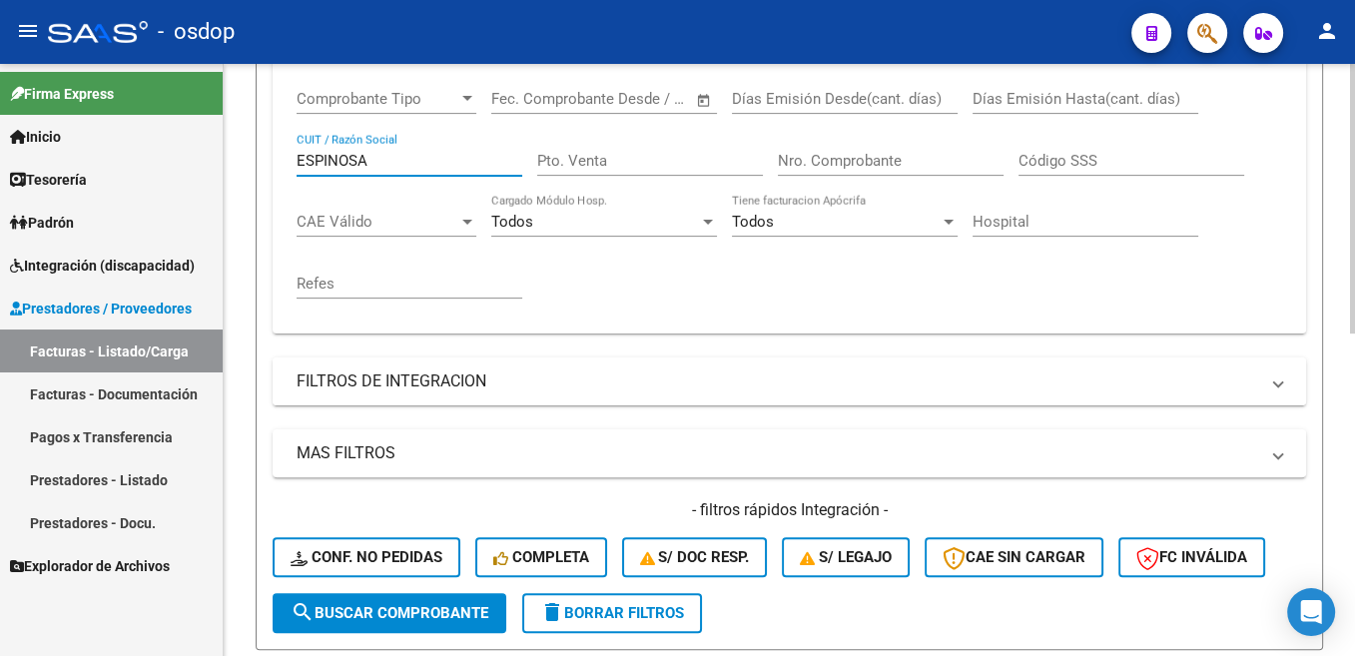
scroll to position [407, 0]
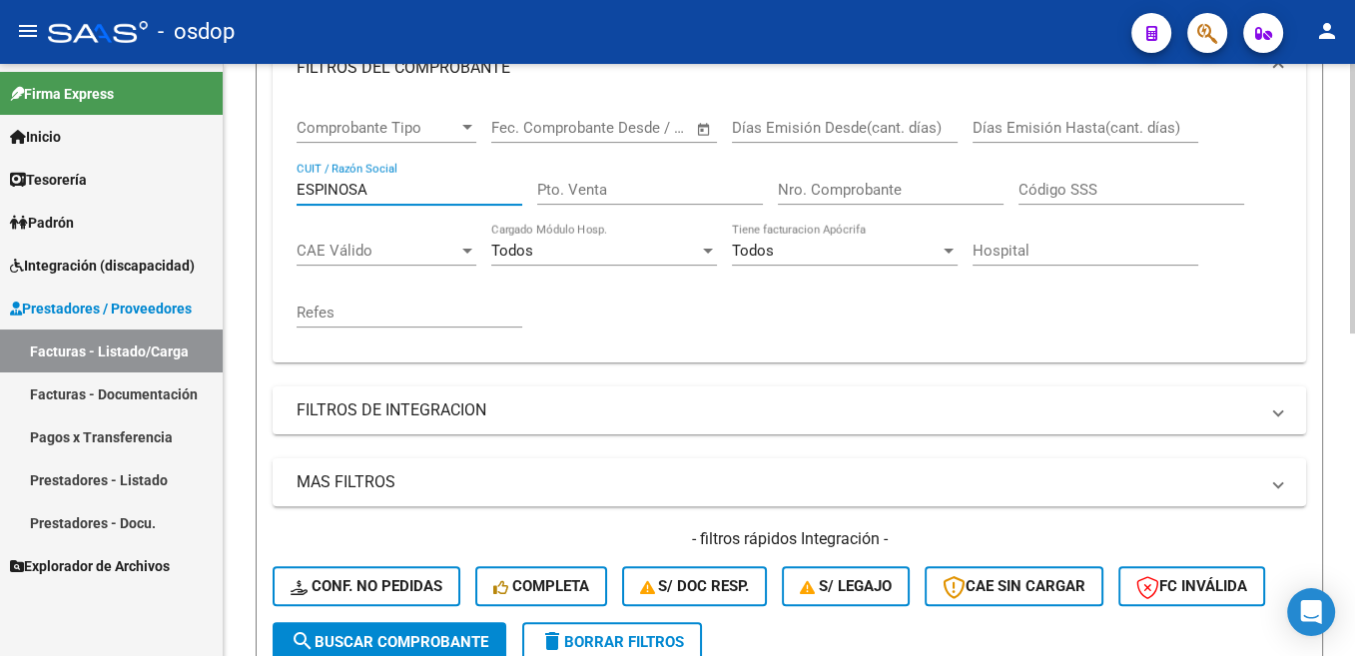
click at [327, 180] on div "ESPINOSA CUIT / Razón Social" at bounding box center [410, 183] width 226 height 43
click at [339, 197] on input "ESPINOSA" at bounding box center [410, 190] width 226 height 18
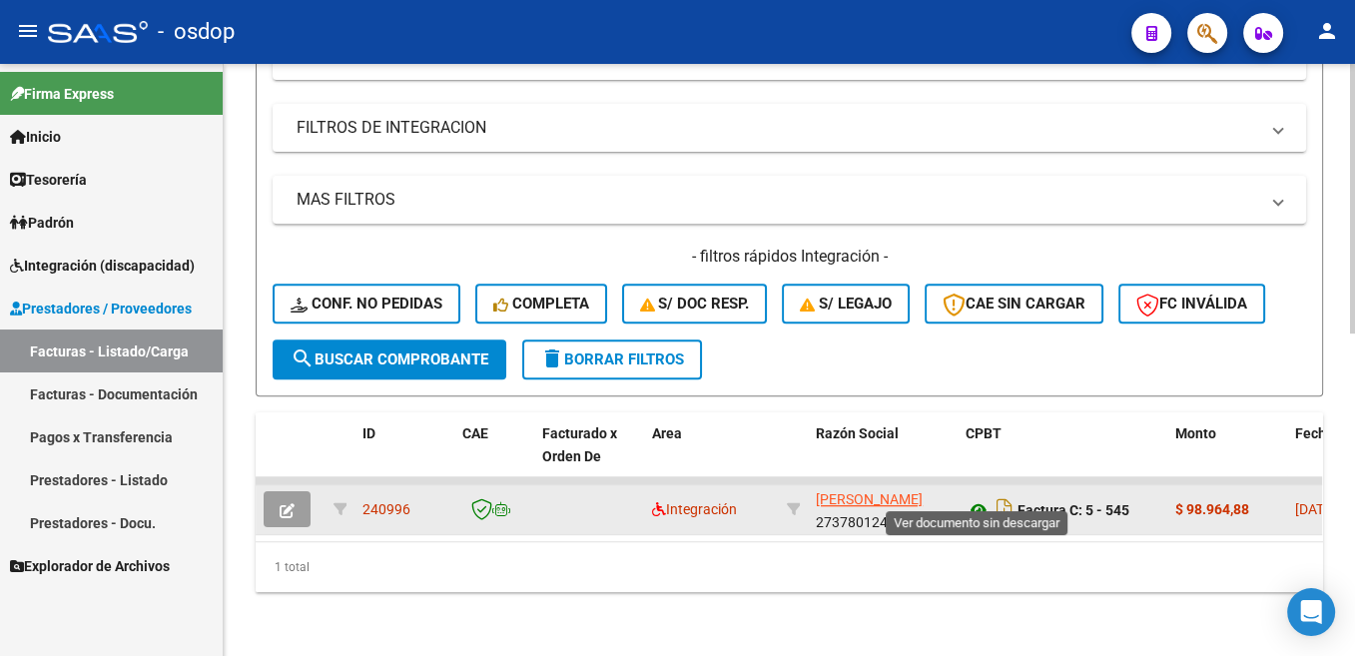
click at [973, 498] on icon at bounding box center [978, 510] width 26 height 24
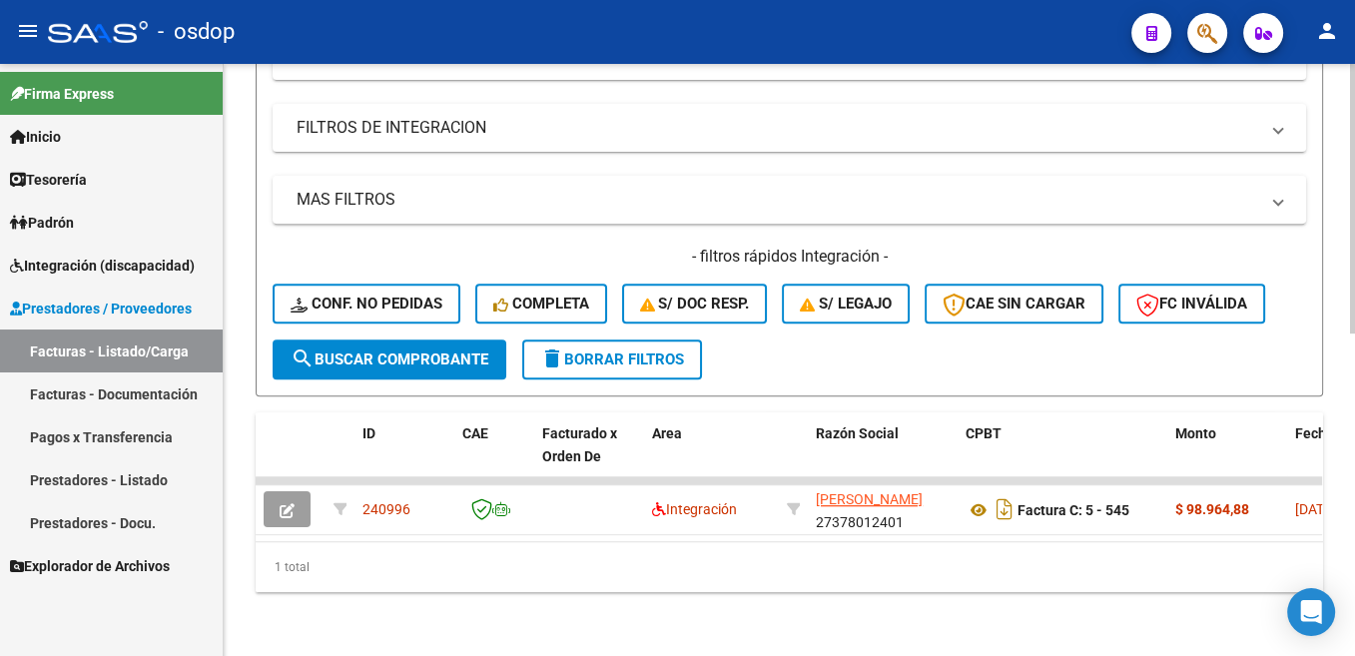
scroll to position [307, 0]
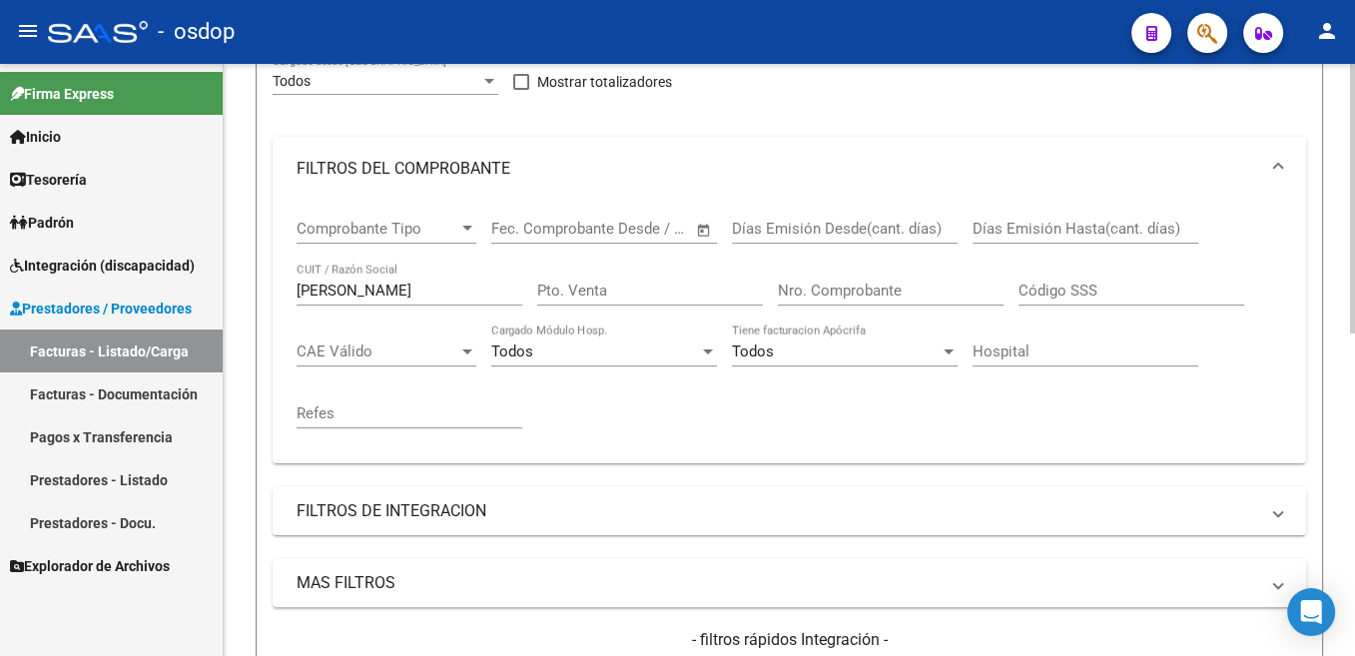
click at [336, 285] on input "[PERSON_NAME]" at bounding box center [410, 291] width 226 height 18
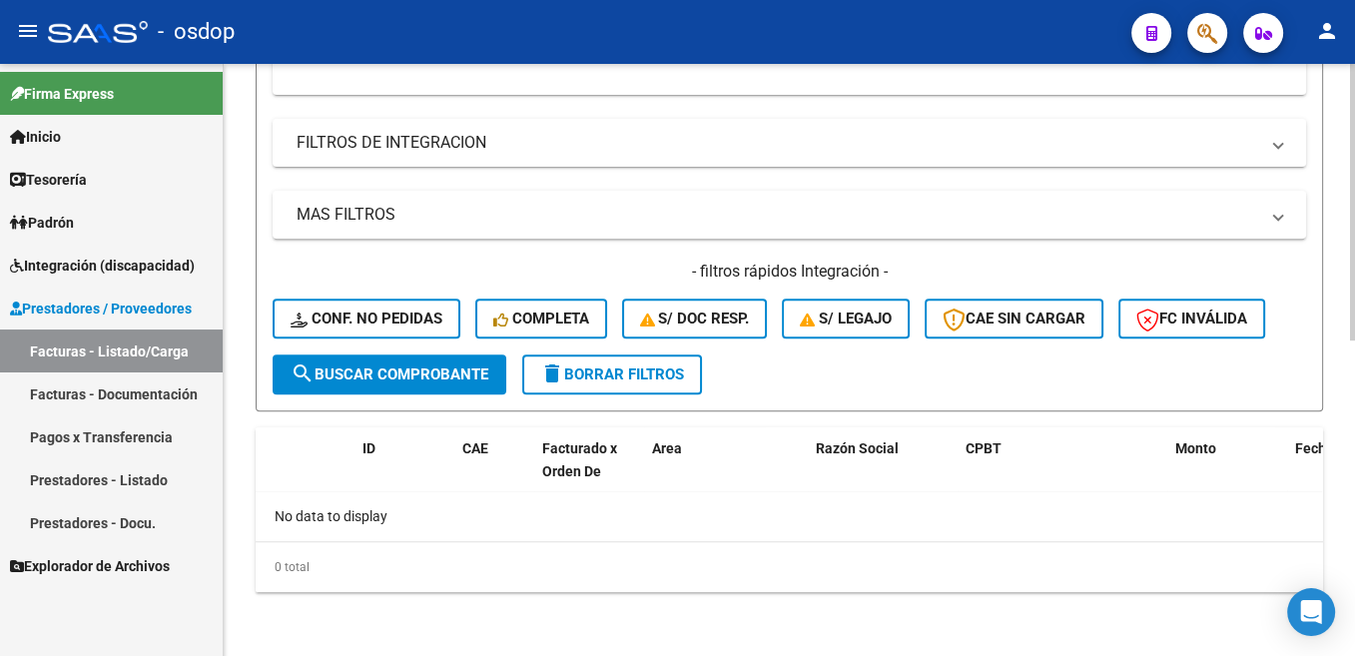
scroll to position [173, 0]
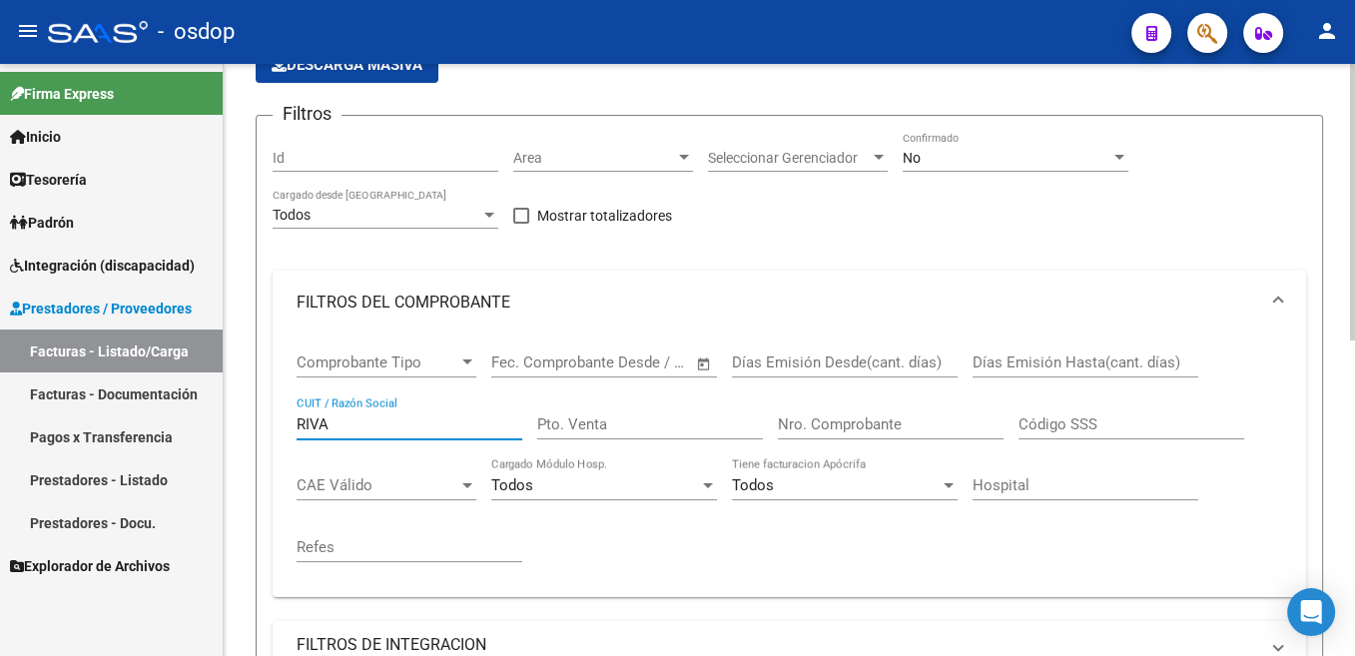
click at [321, 434] on div "RIVA CUIT / Razón Social" at bounding box center [410, 417] width 226 height 43
click at [319, 430] on input "RIVA" at bounding box center [410, 424] width 226 height 18
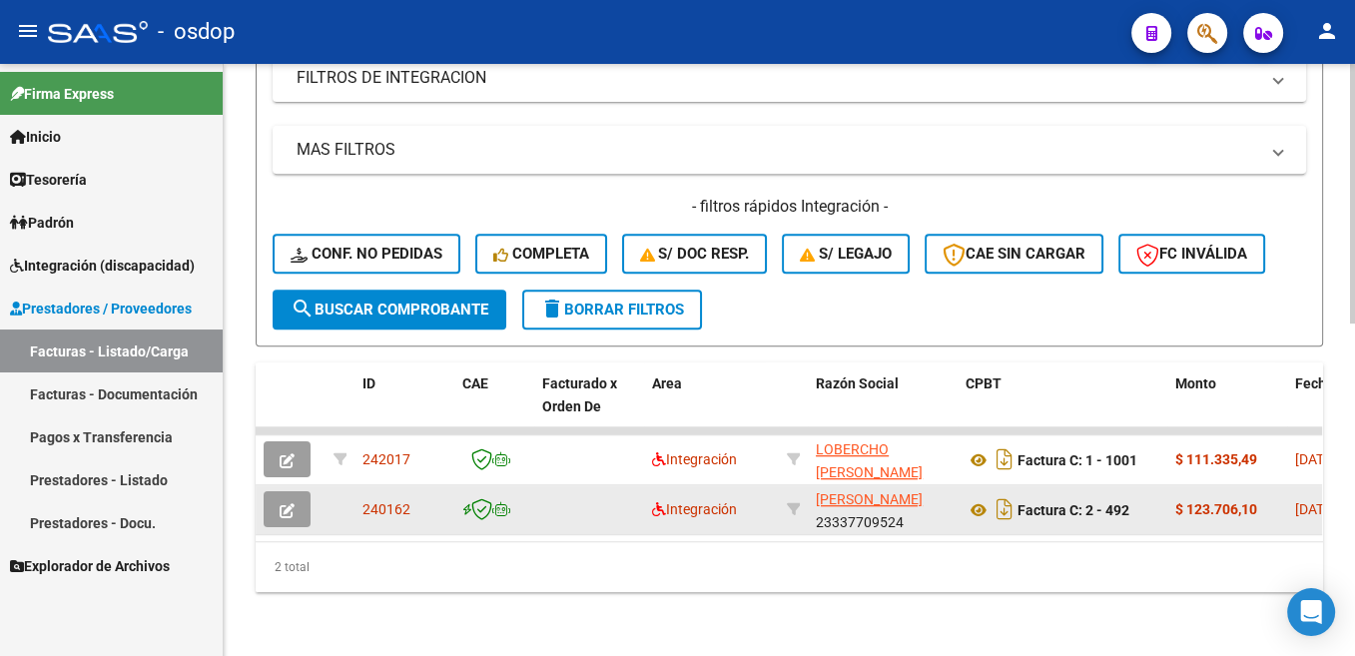
scroll to position [256, 0]
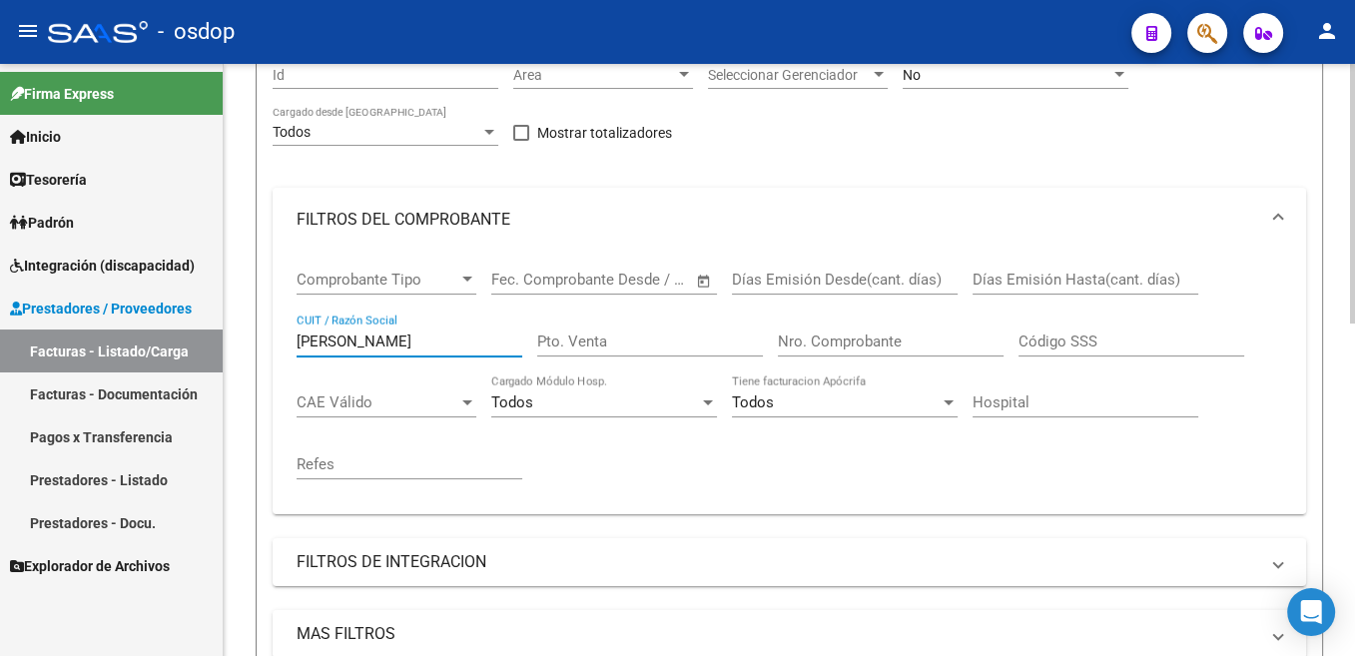
click at [319, 345] on input "[PERSON_NAME]" at bounding box center [410, 341] width 226 height 18
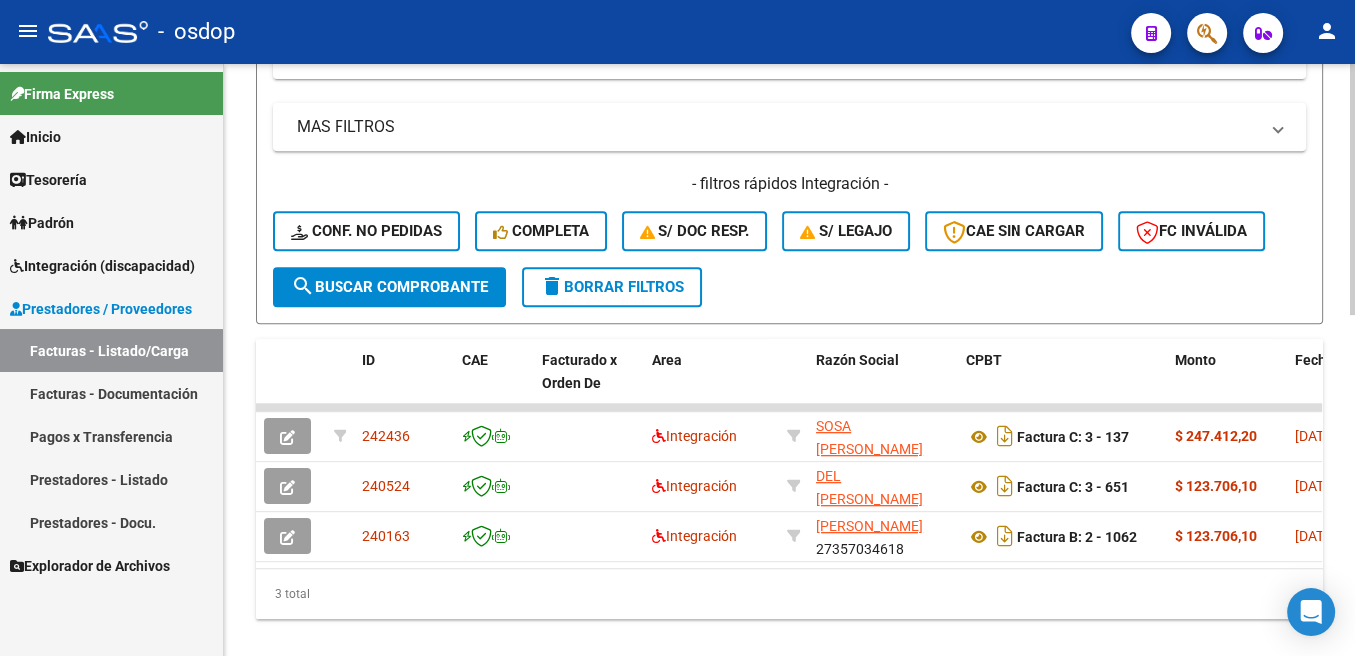
scroll to position [809, 0]
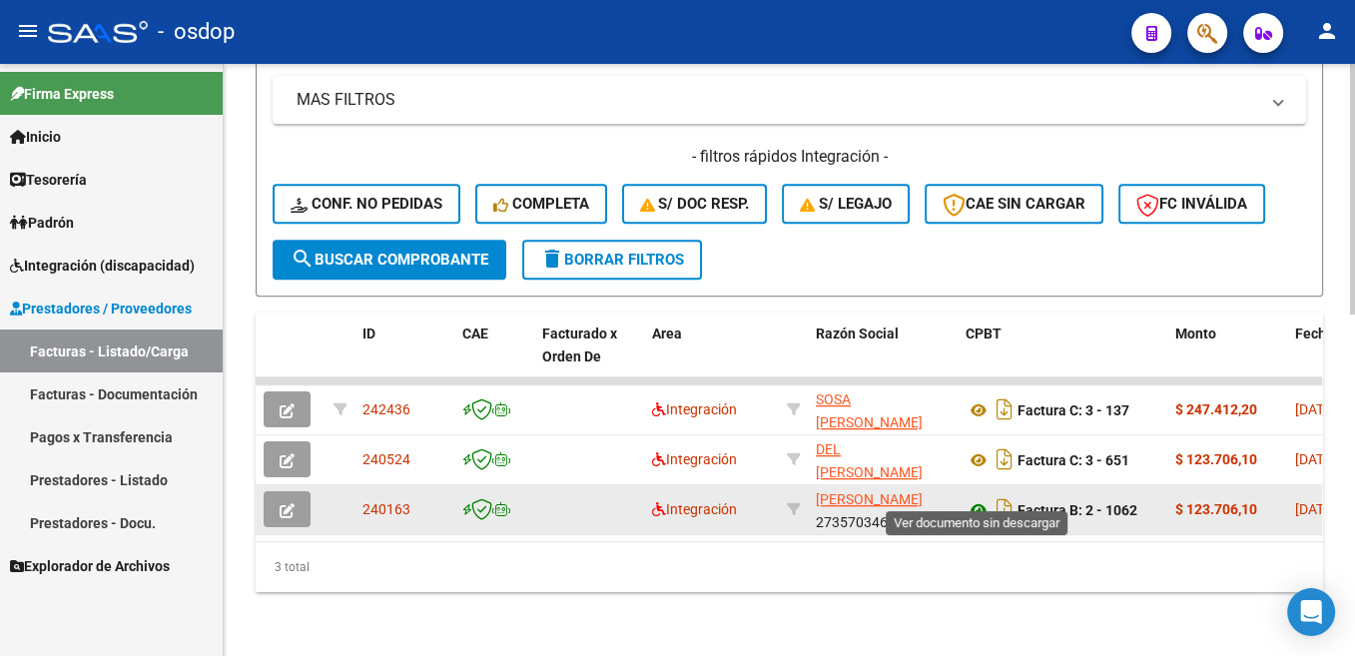
click at [982, 498] on icon at bounding box center [978, 510] width 26 height 24
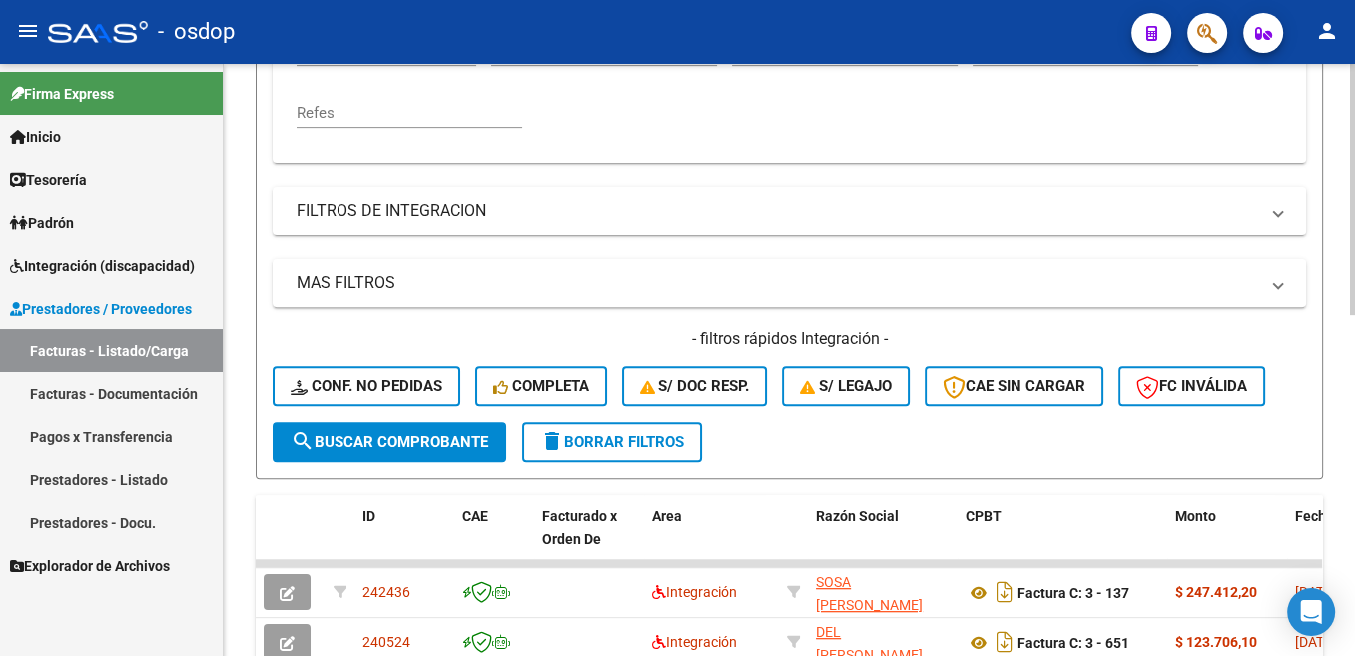
scroll to position [306, 0]
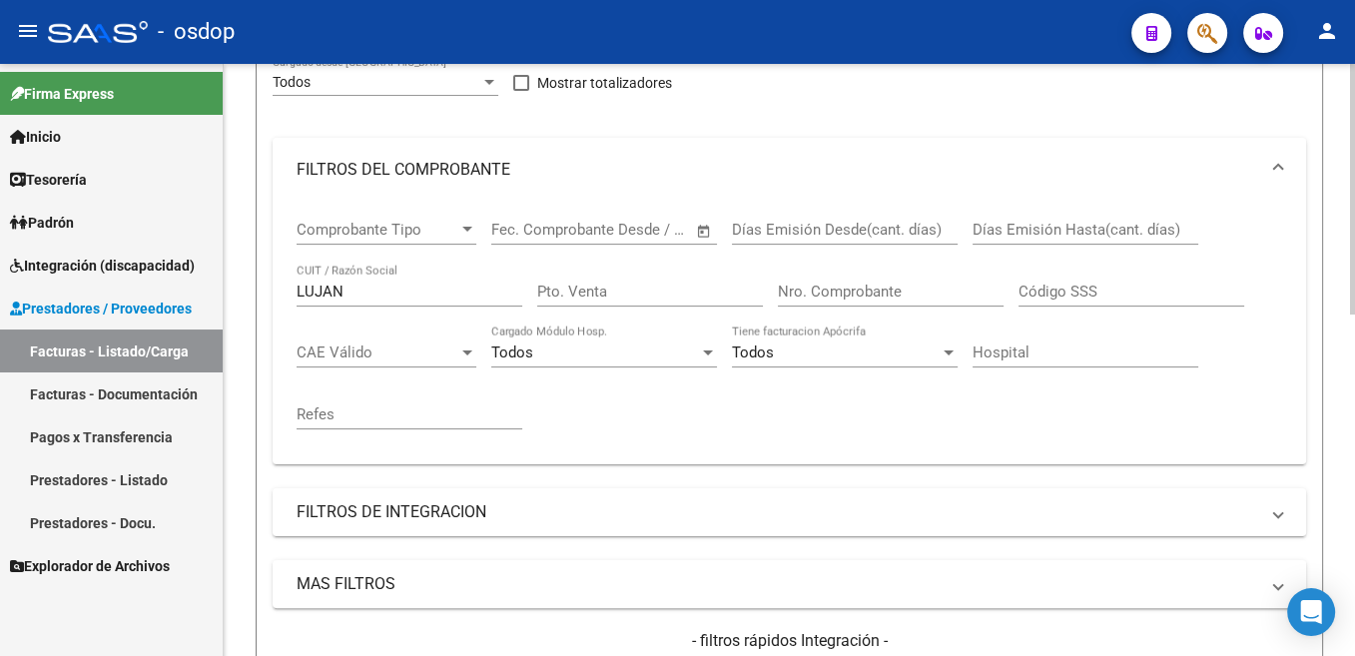
click at [321, 287] on input "LUJAN" at bounding box center [410, 292] width 226 height 18
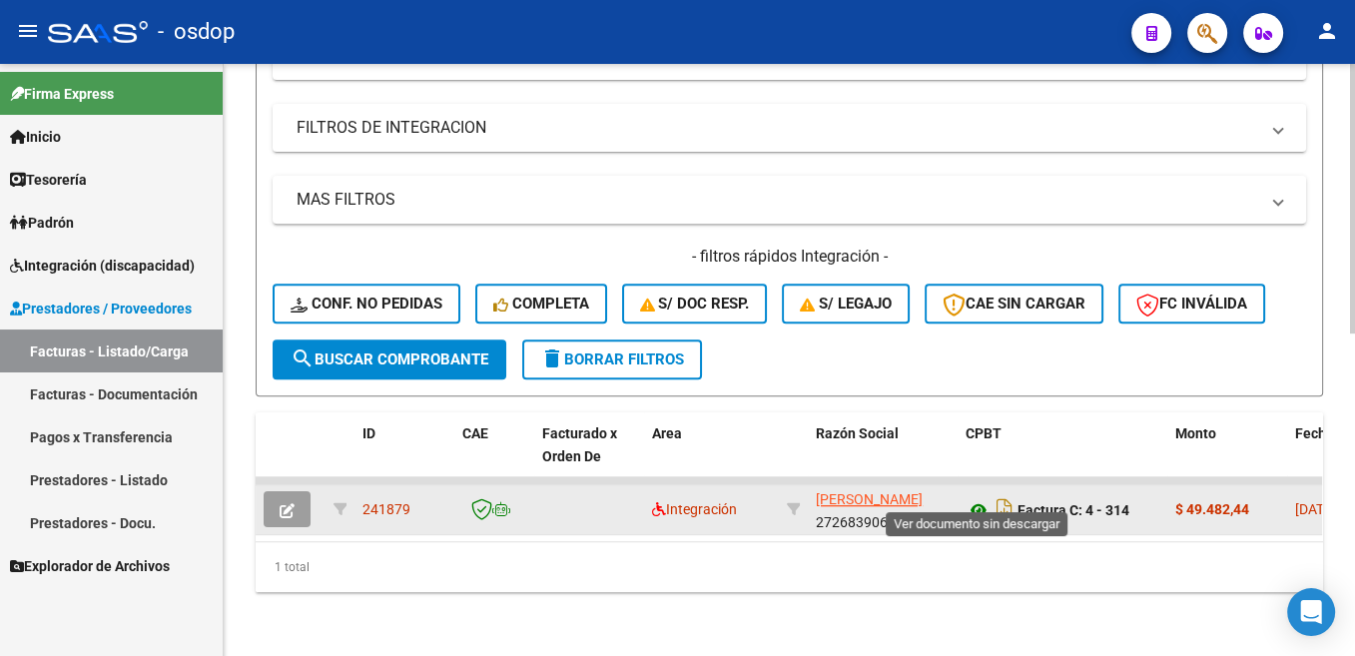
click at [984, 498] on icon at bounding box center [978, 510] width 26 height 24
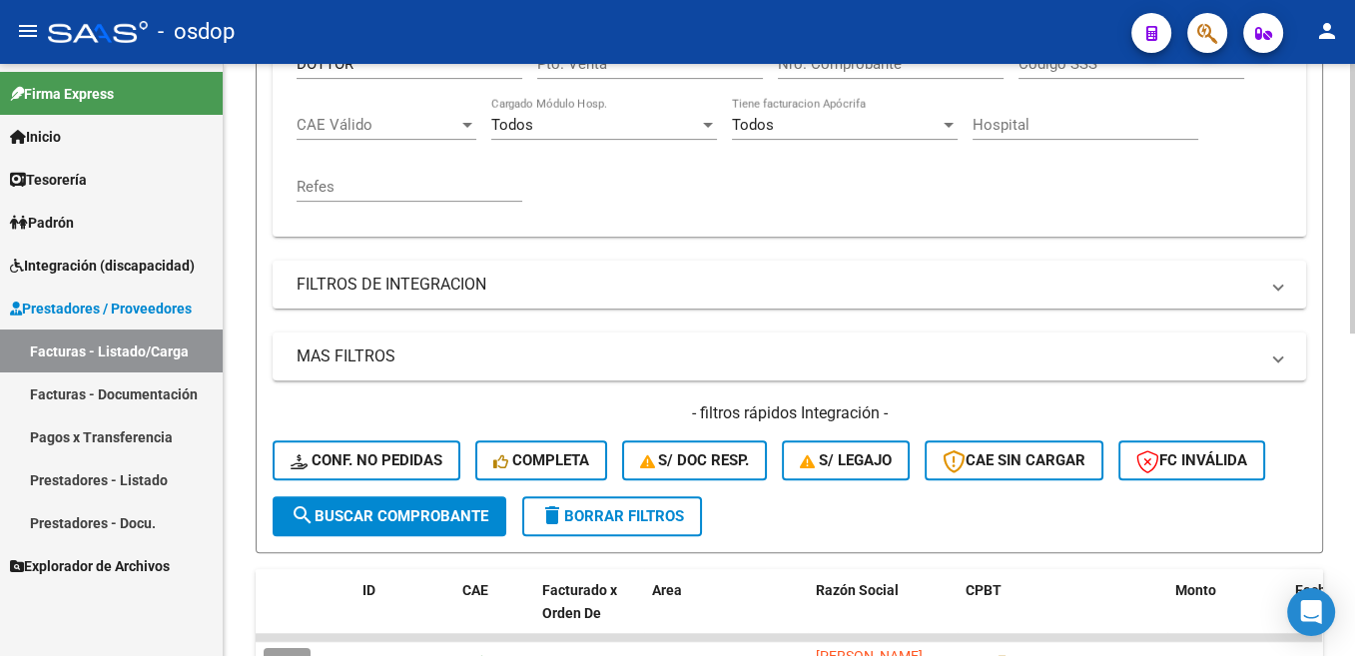
scroll to position [306, 0]
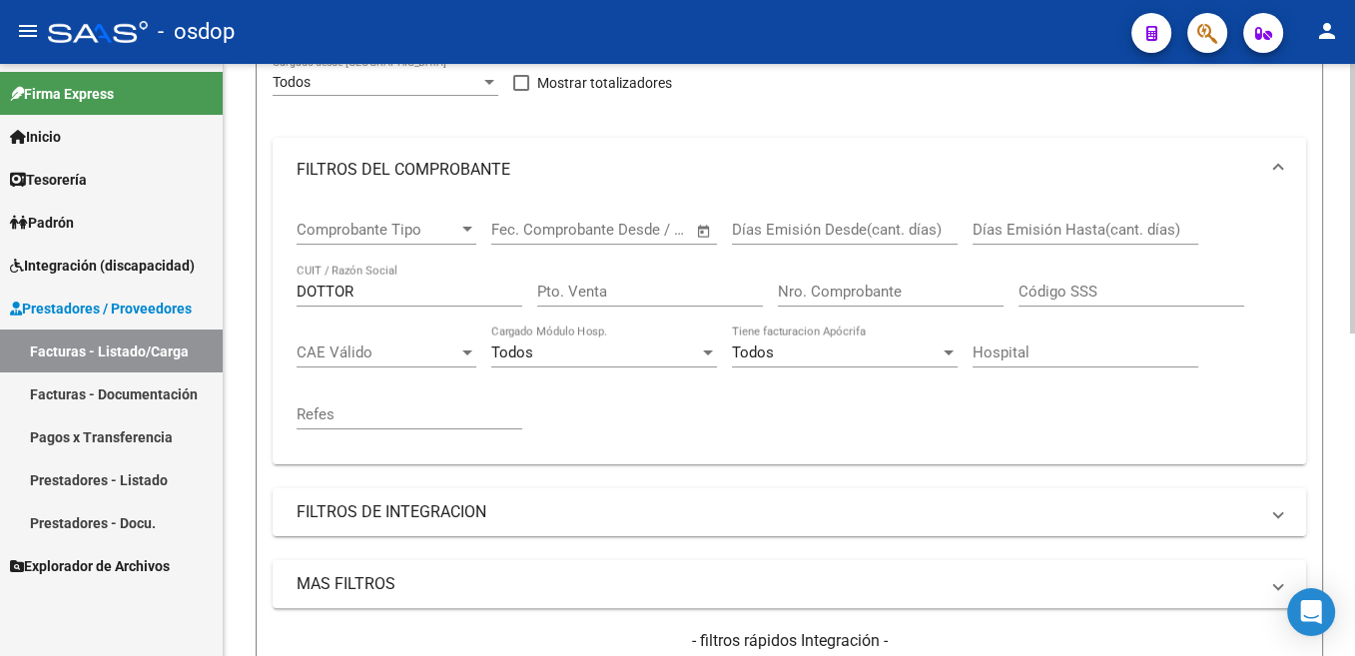
click at [332, 301] on input "DOTTOR" at bounding box center [410, 292] width 226 height 18
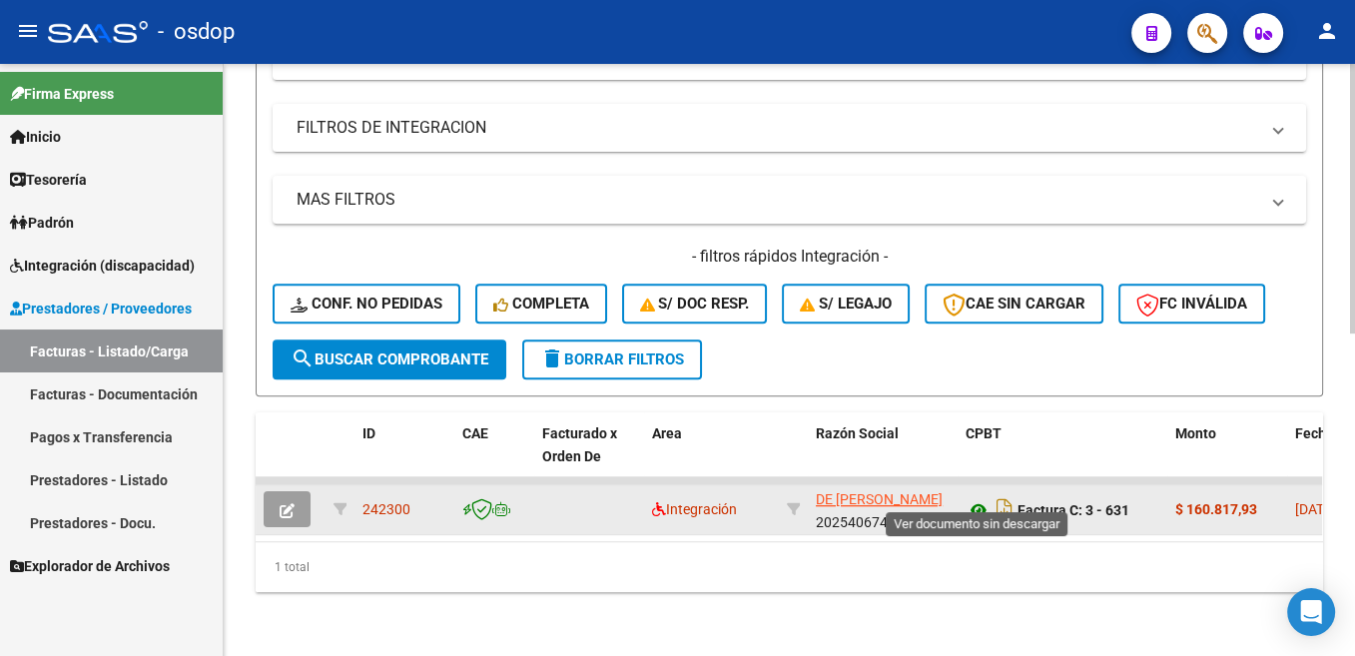
click at [982, 498] on icon at bounding box center [978, 510] width 26 height 24
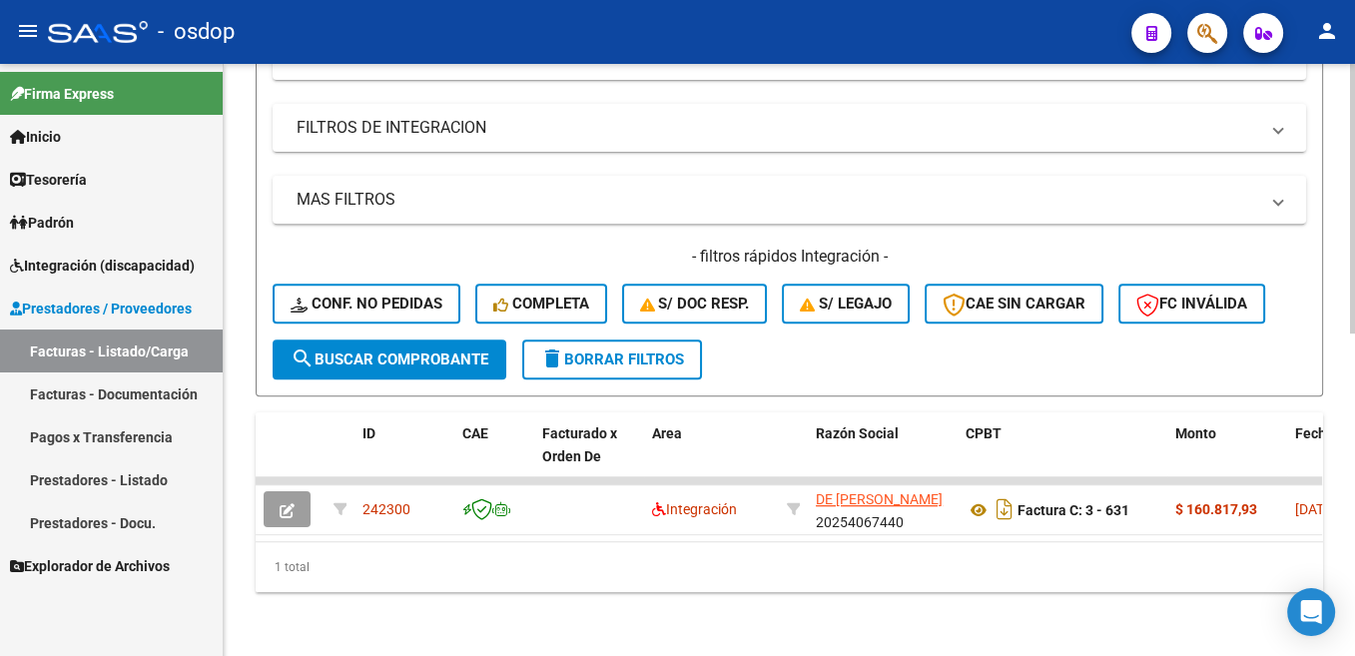
scroll to position [306, 0]
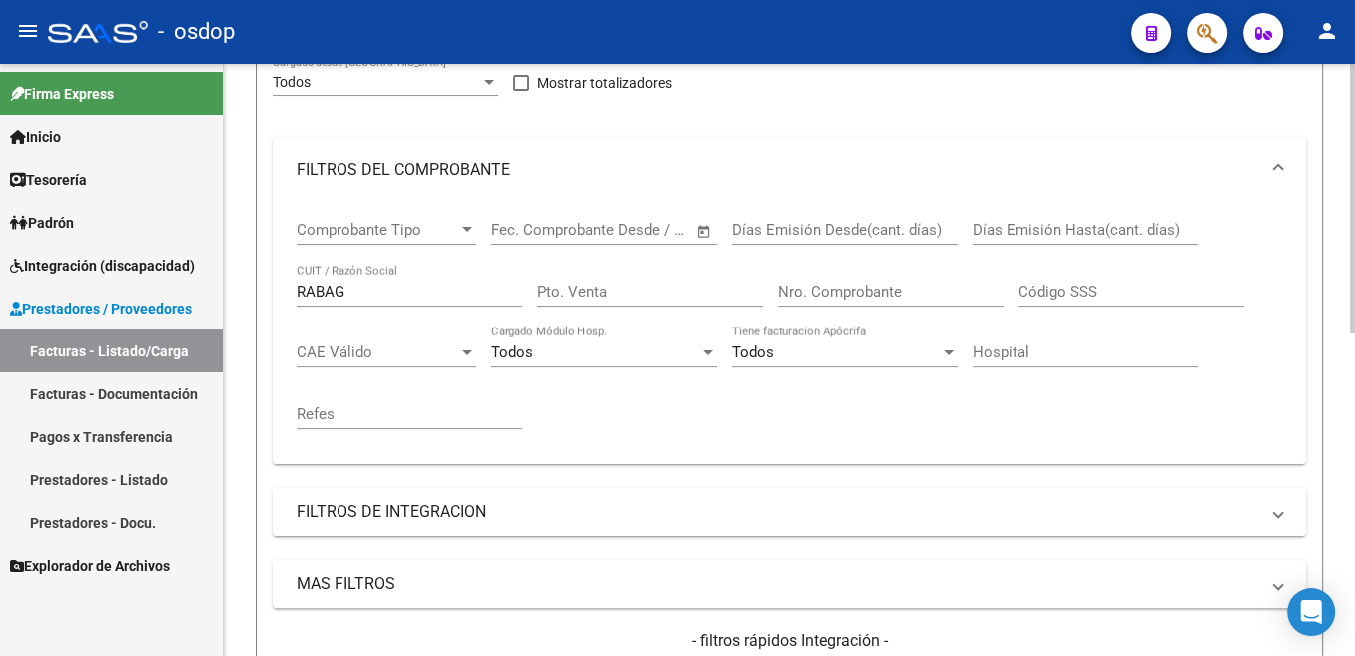
click at [323, 291] on input "RABAG" at bounding box center [410, 292] width 226 height 18
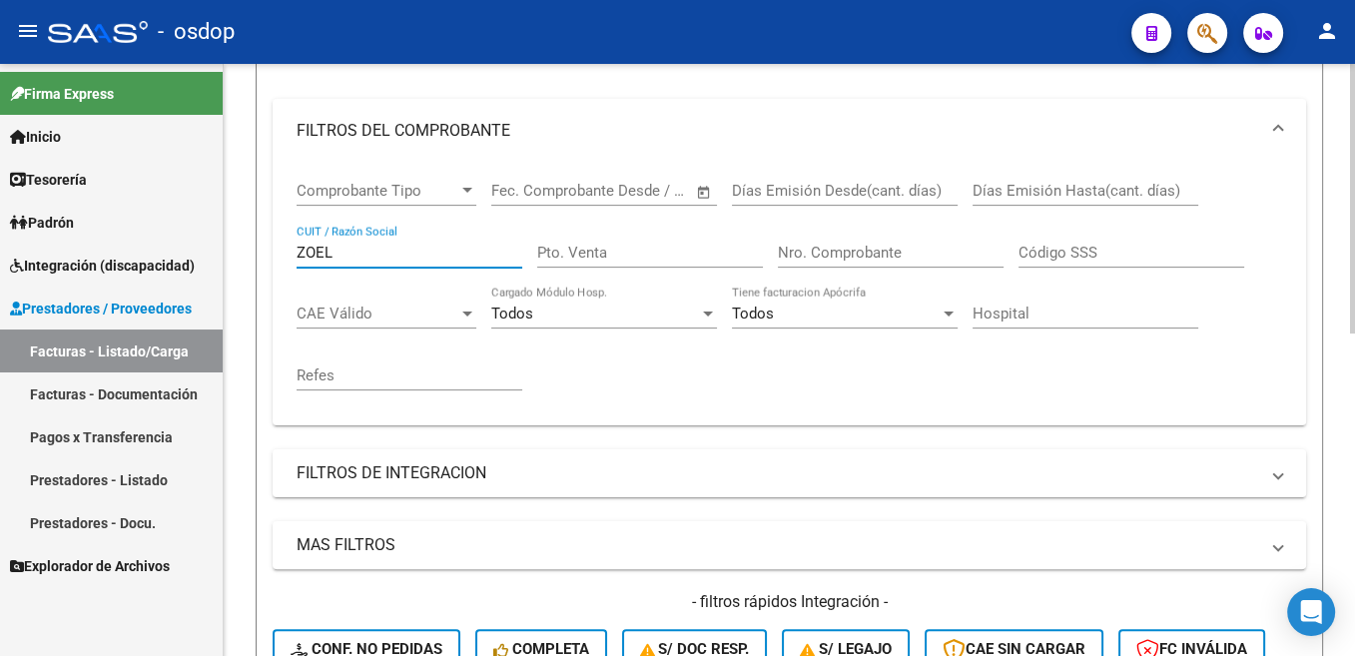
scroll to position [708, 0]
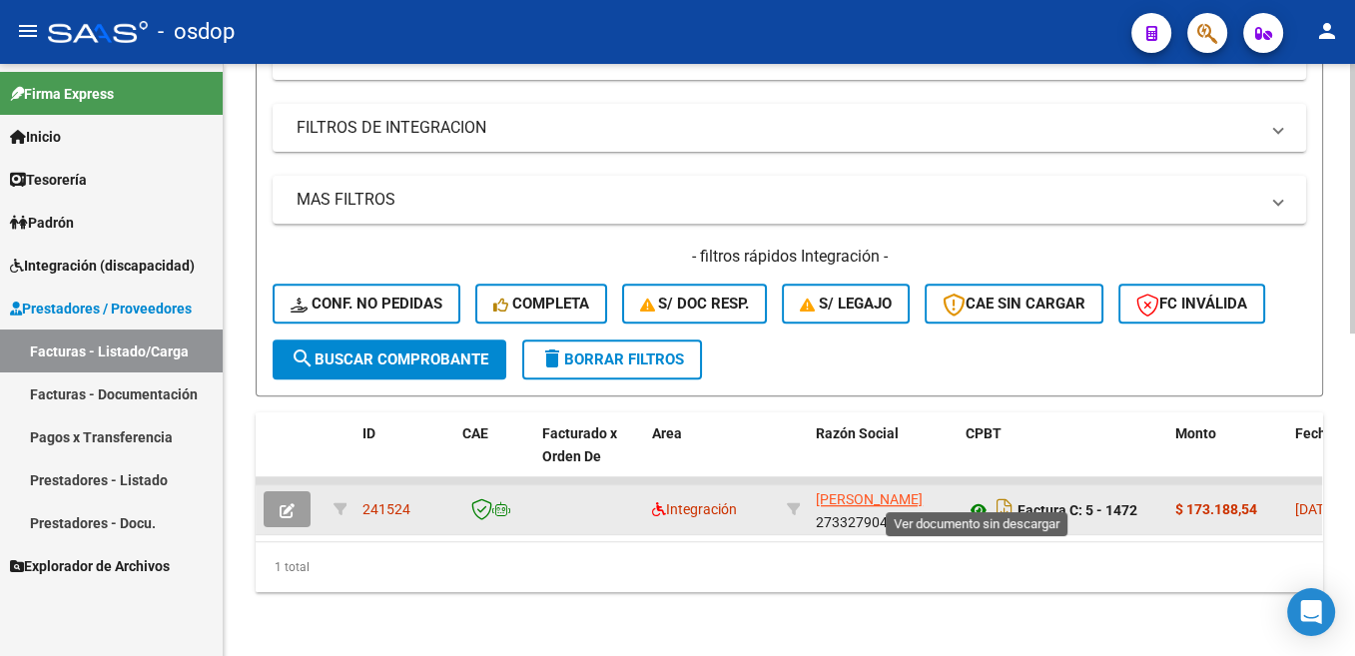
click at [980, 498] on icon at bounding box center [978, 510] width 26 height 24
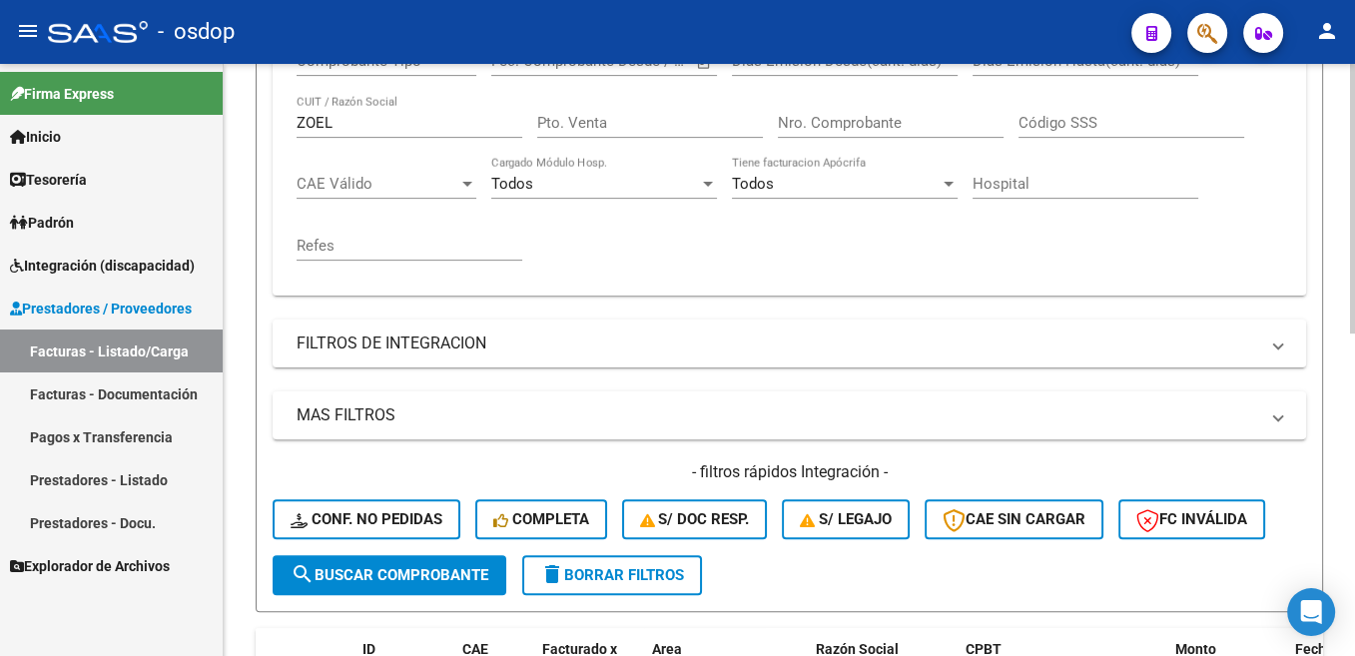
scroll to position [306, 0]
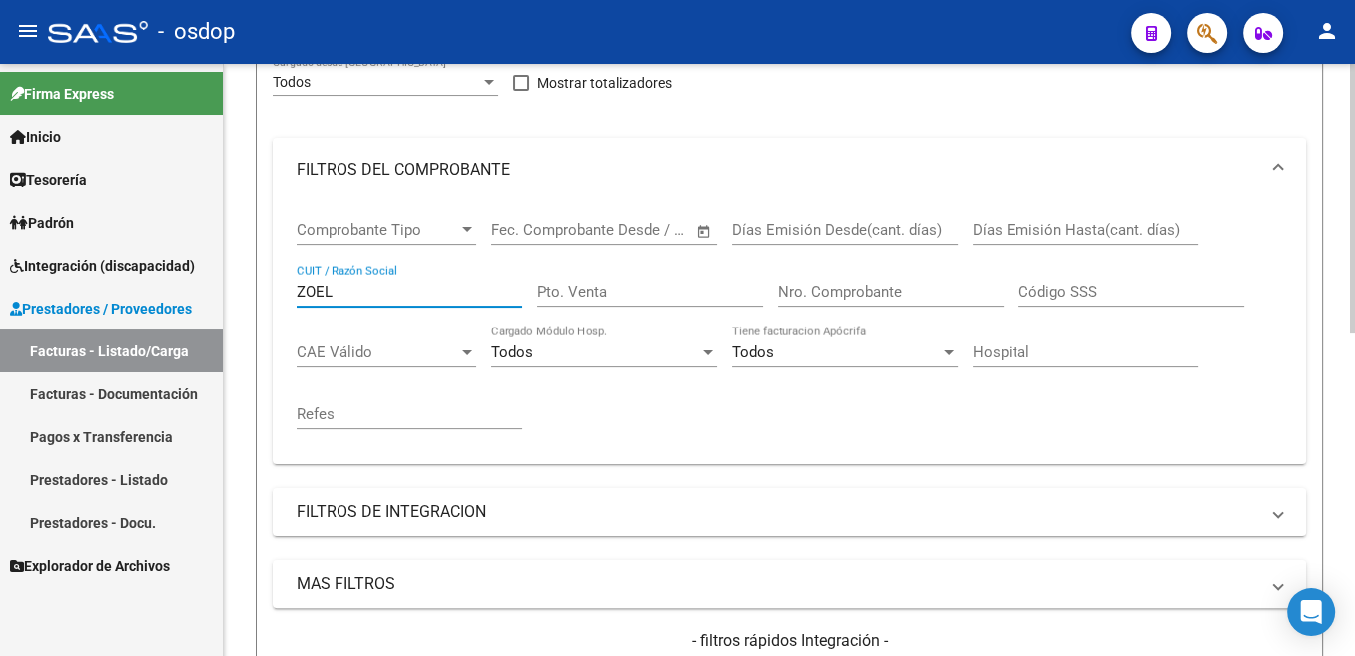
click at [315, 295] on input "ZOEL" at bounding box center [410, 292] width 226 height 18
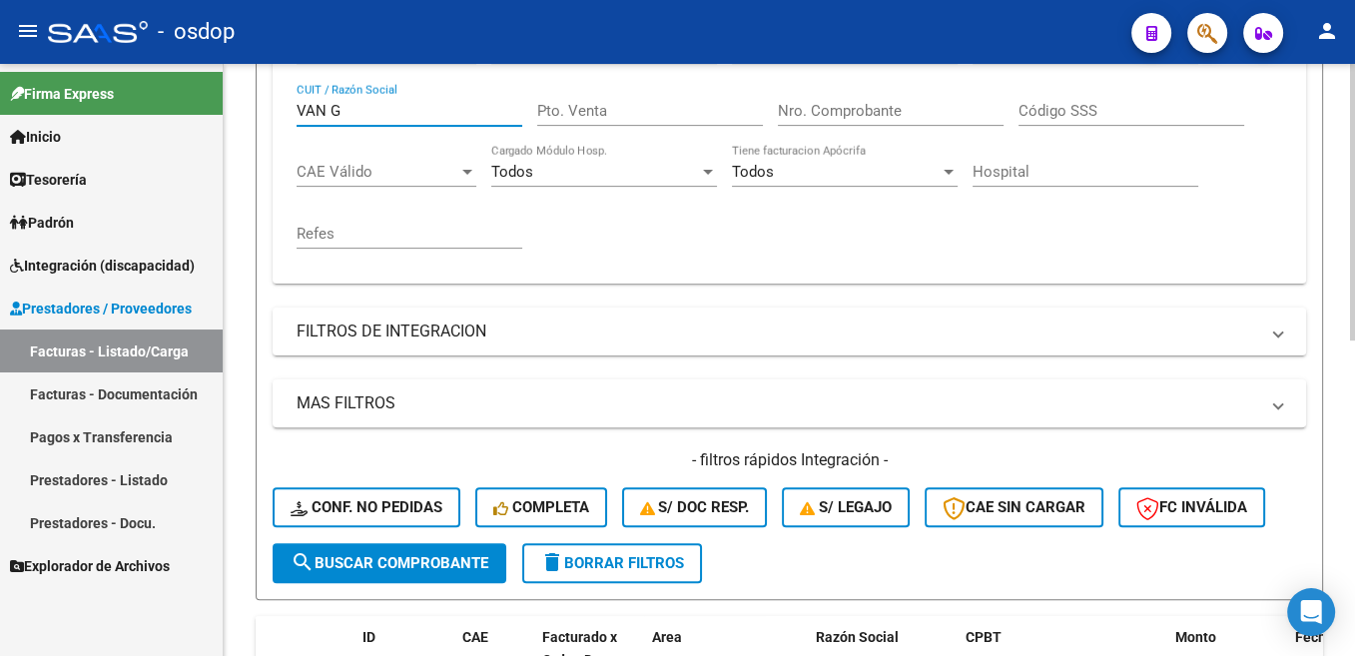
scroll to position [373, 0]
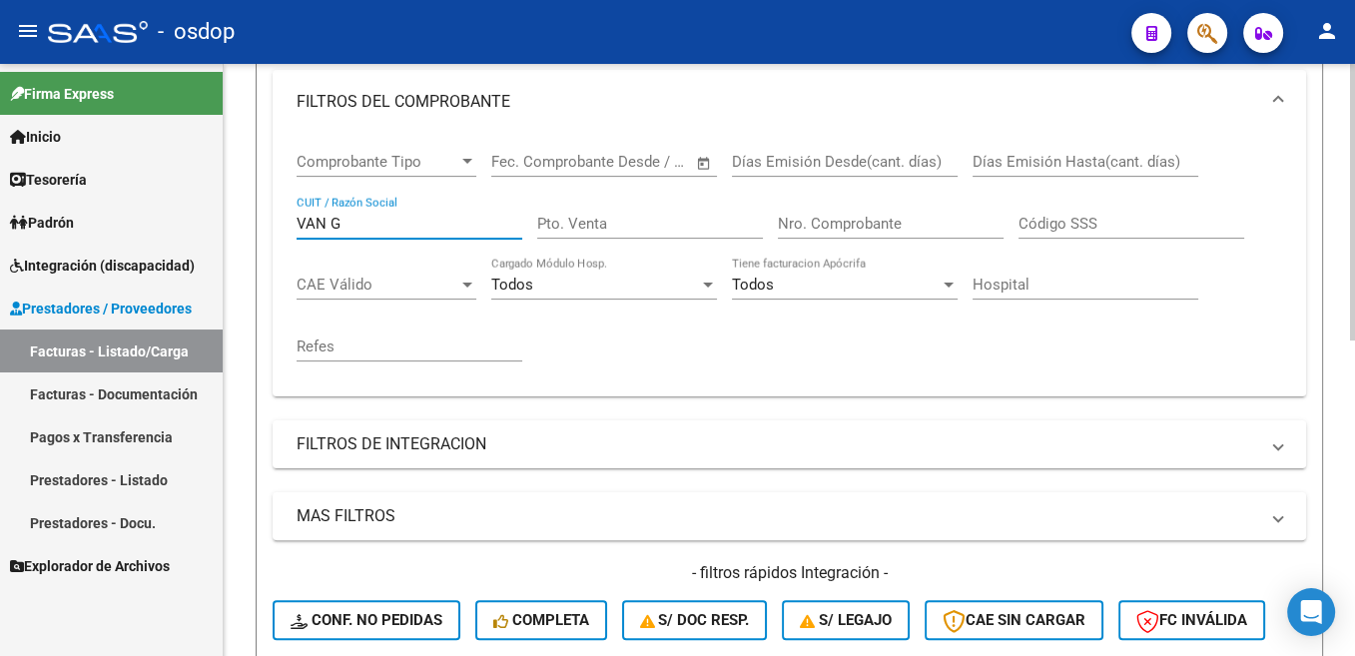
click at [334, 216] on input "VAN G" at bounding box center [410, 224] width 226 height 18
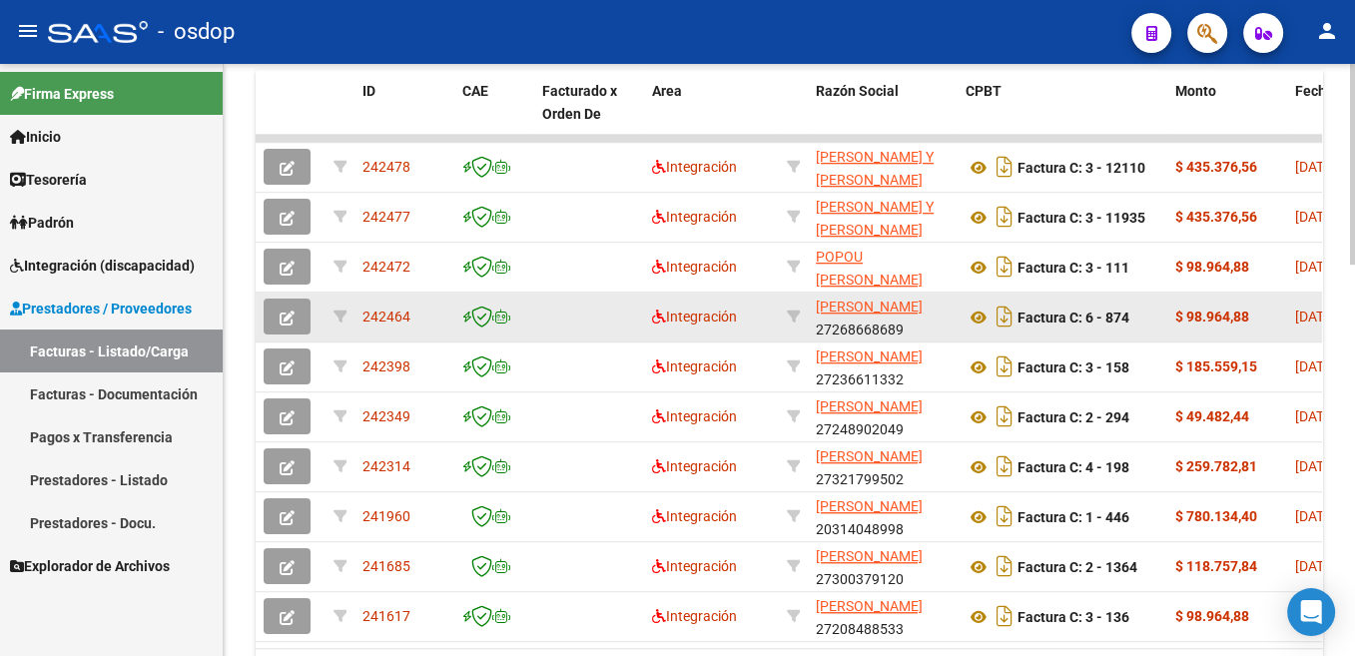
scroll to position [1157, 0]
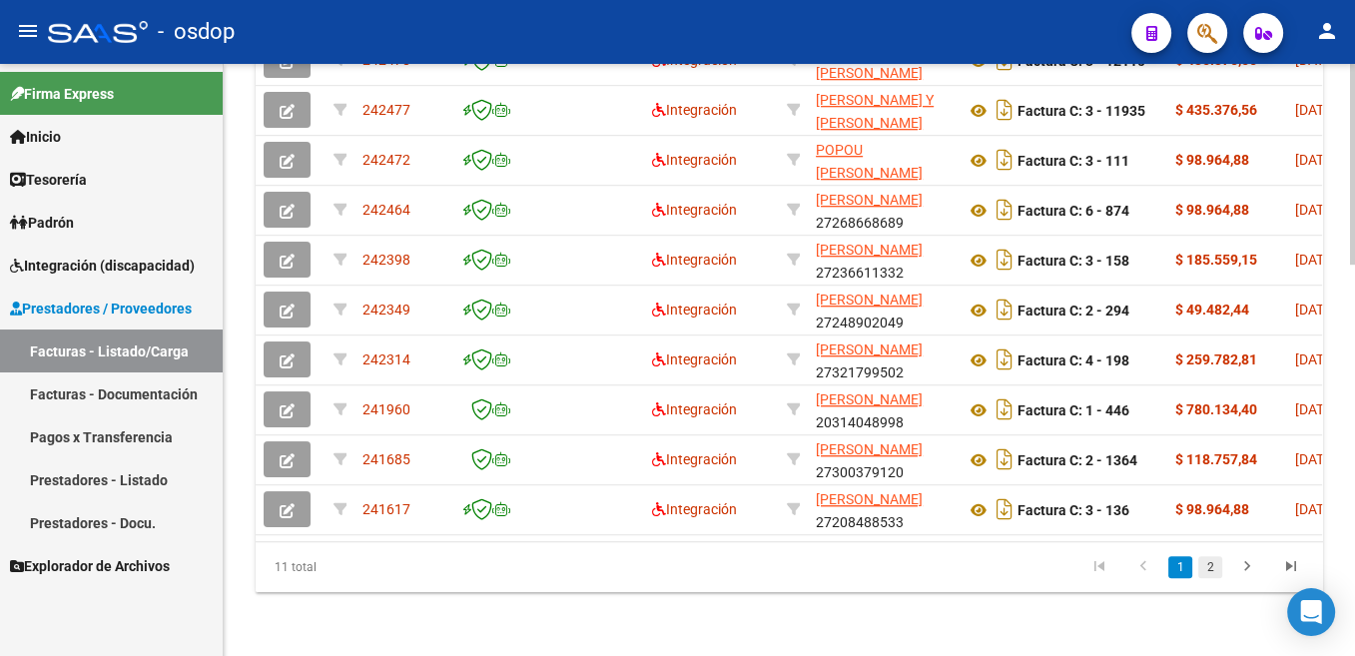
click at [1209, 567] on link "2" at bounding box center [1210, 567] width 24 height 22
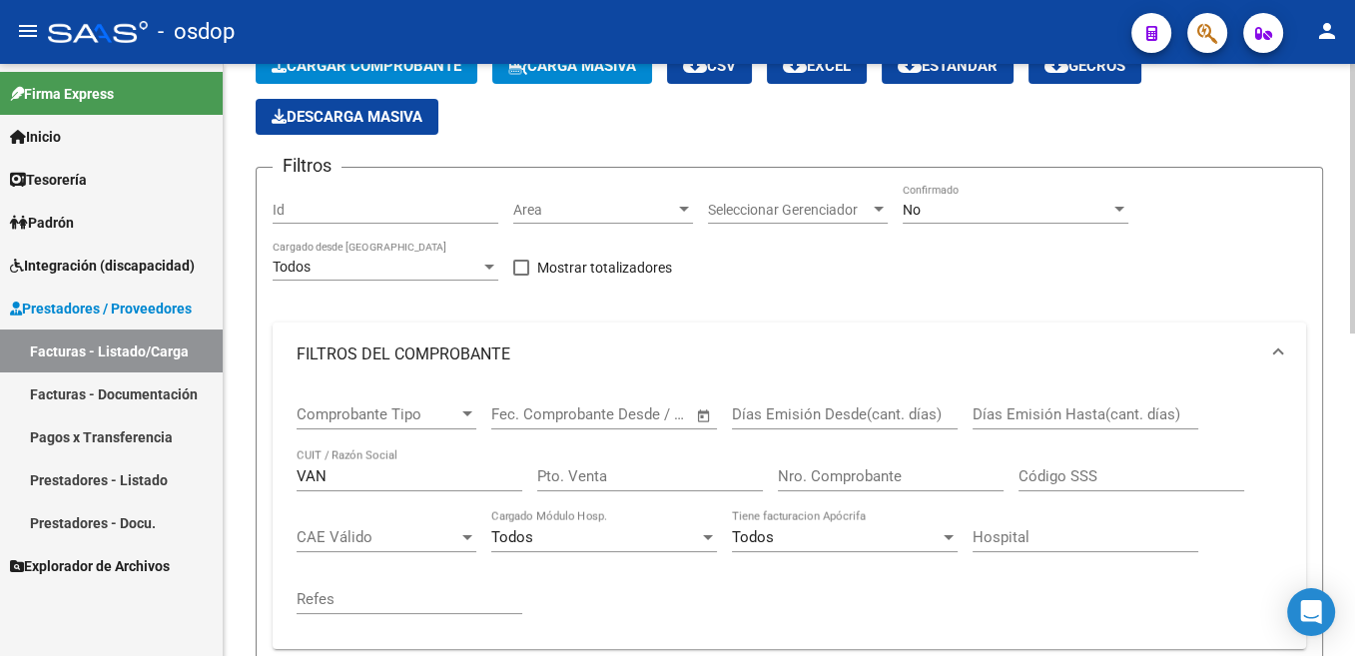
scroll to position [105, 0]
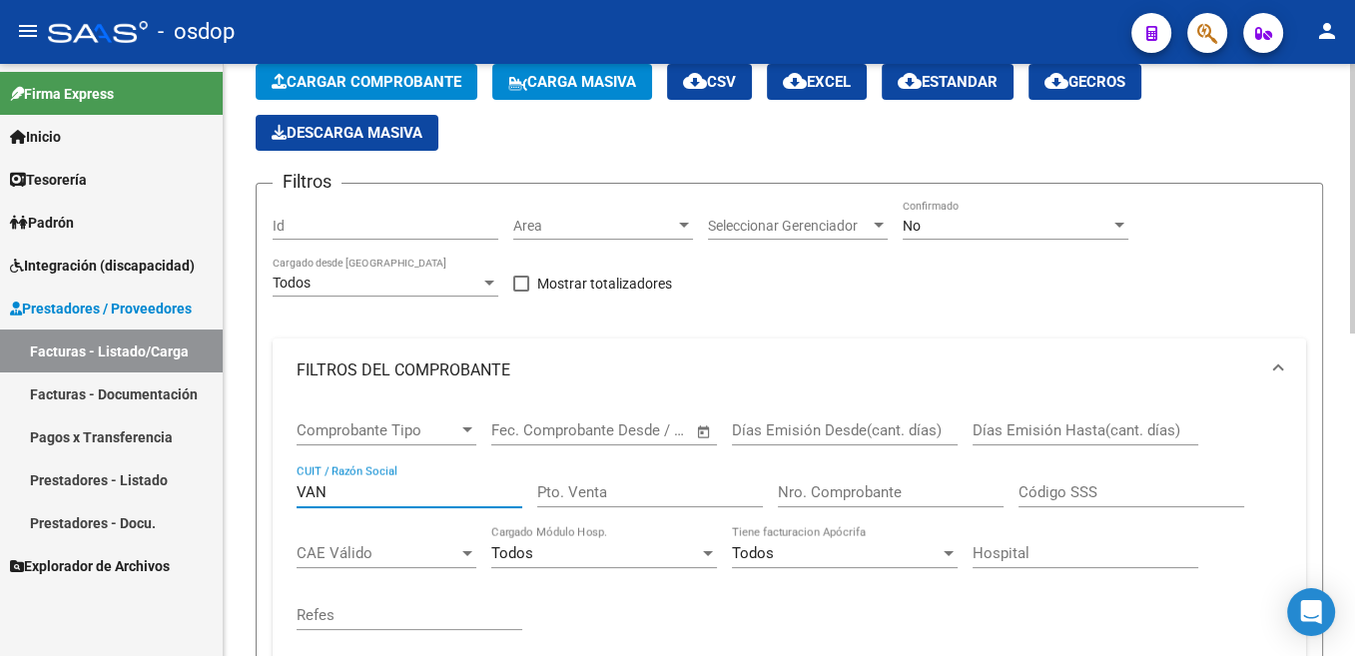
click at [306, 495] on input "VAN" at bounding box center [410, 492] width 226 height 18
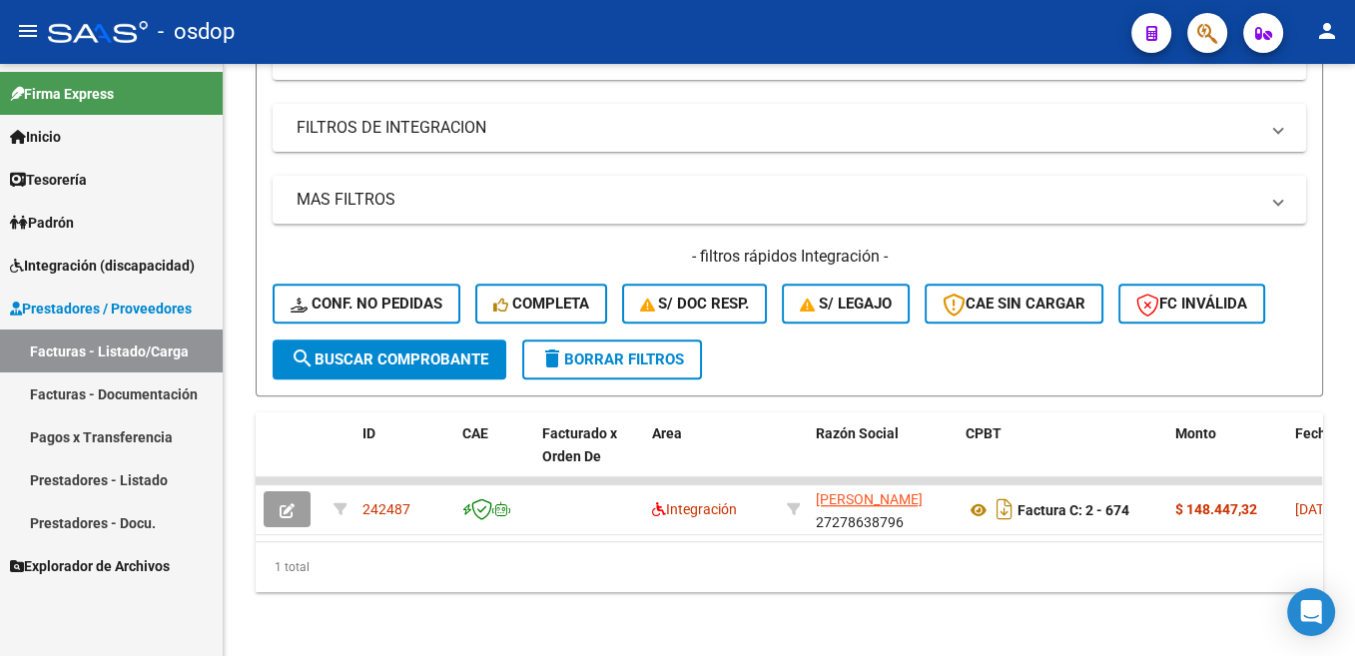
scroll to position [709, 0]
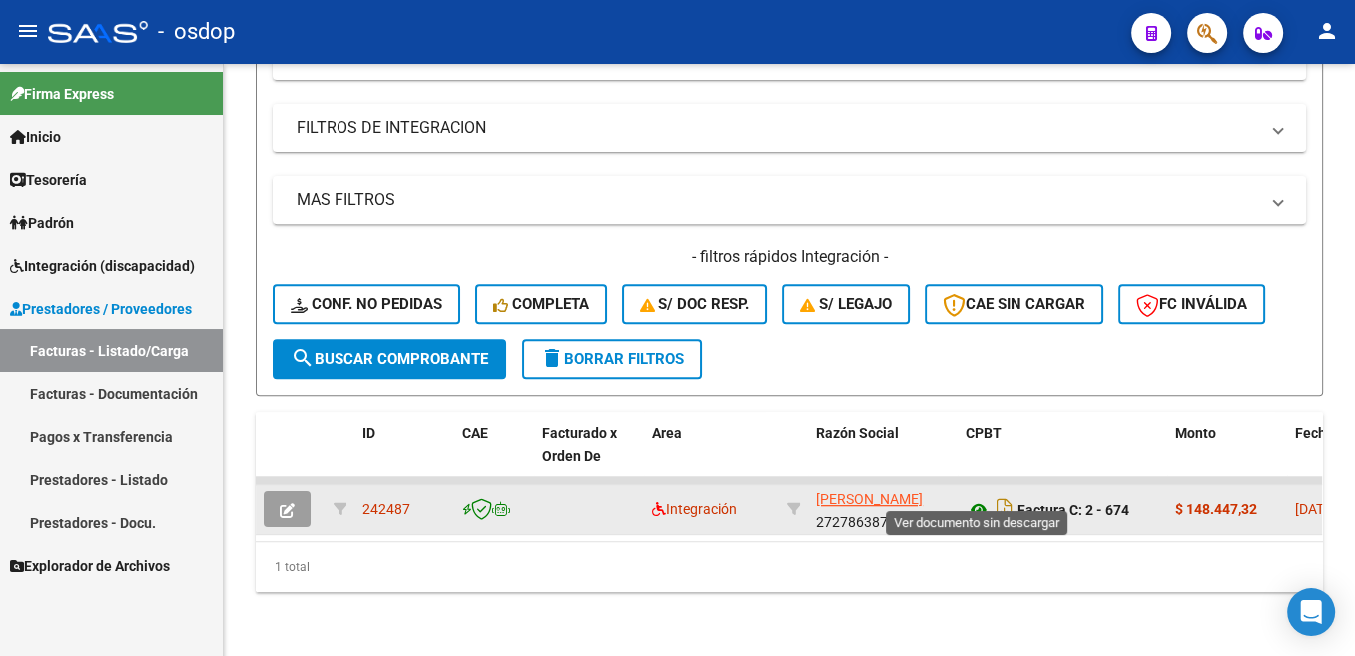
click at [979, 498] on icon at bounding box center [978, 510] width 26 height 24
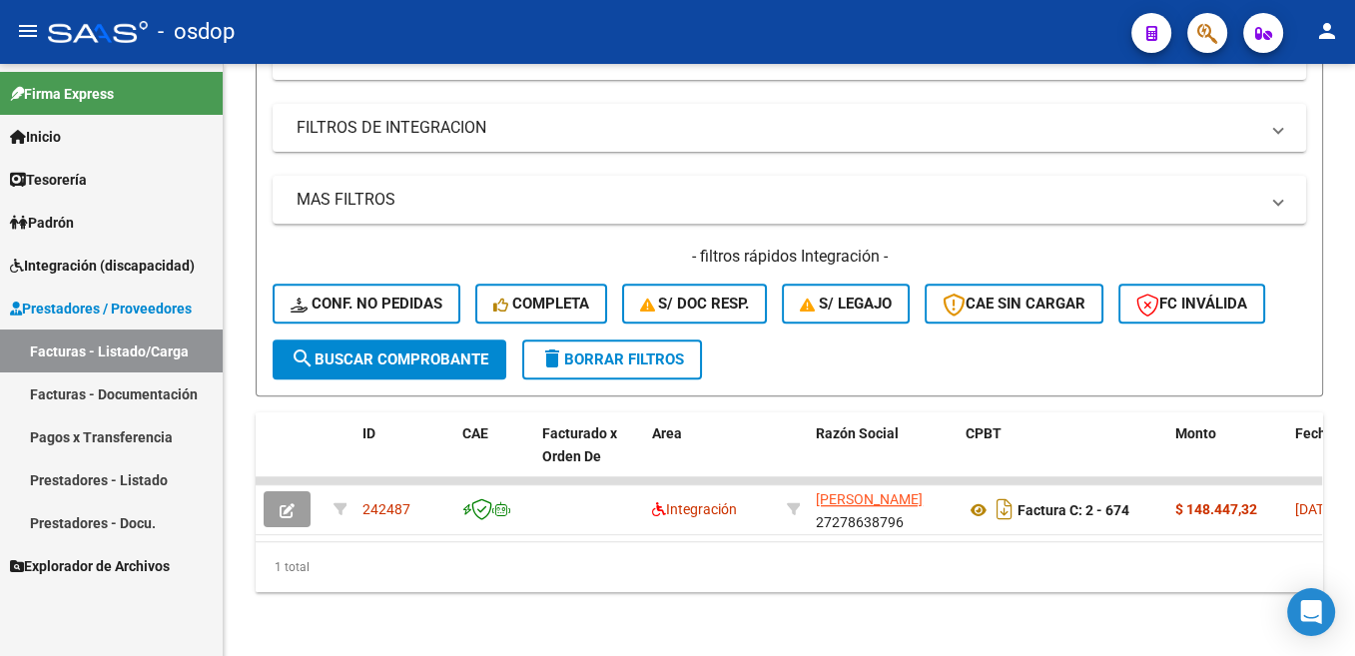
scroll to position [407, 0]
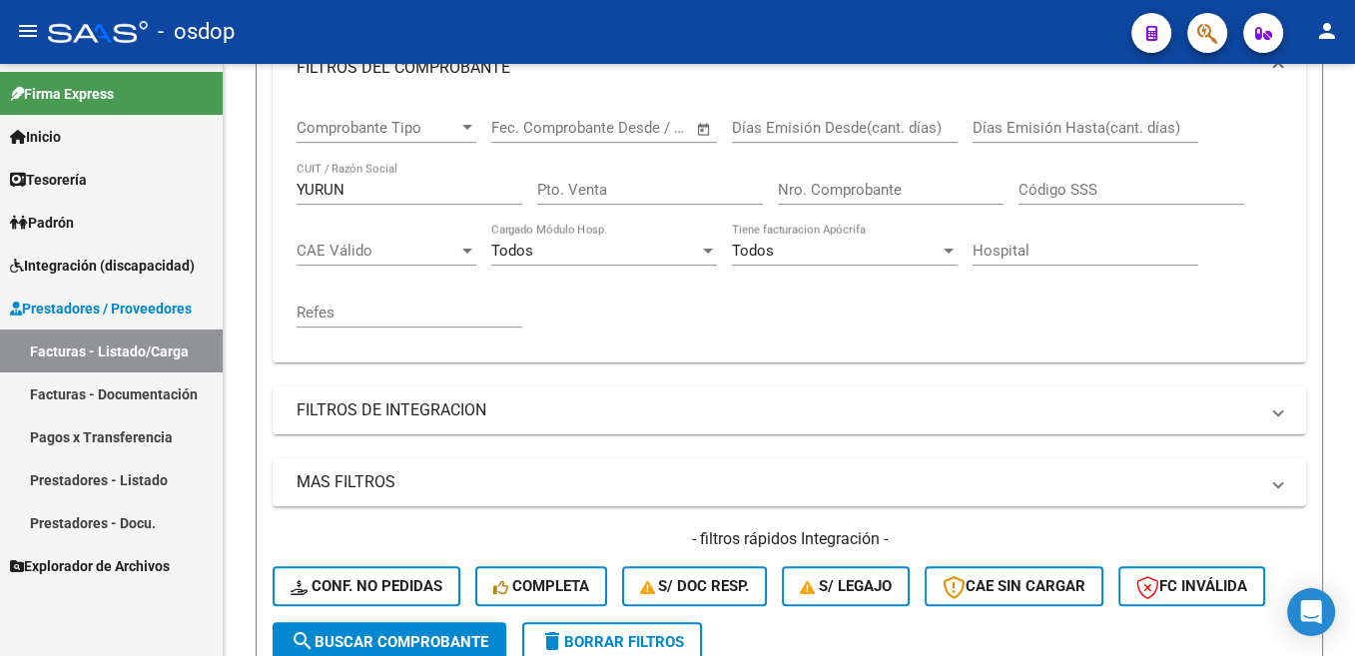
click at [332, 193] on input "YURUN" at bounding box center [410, 190] width 226 height 18
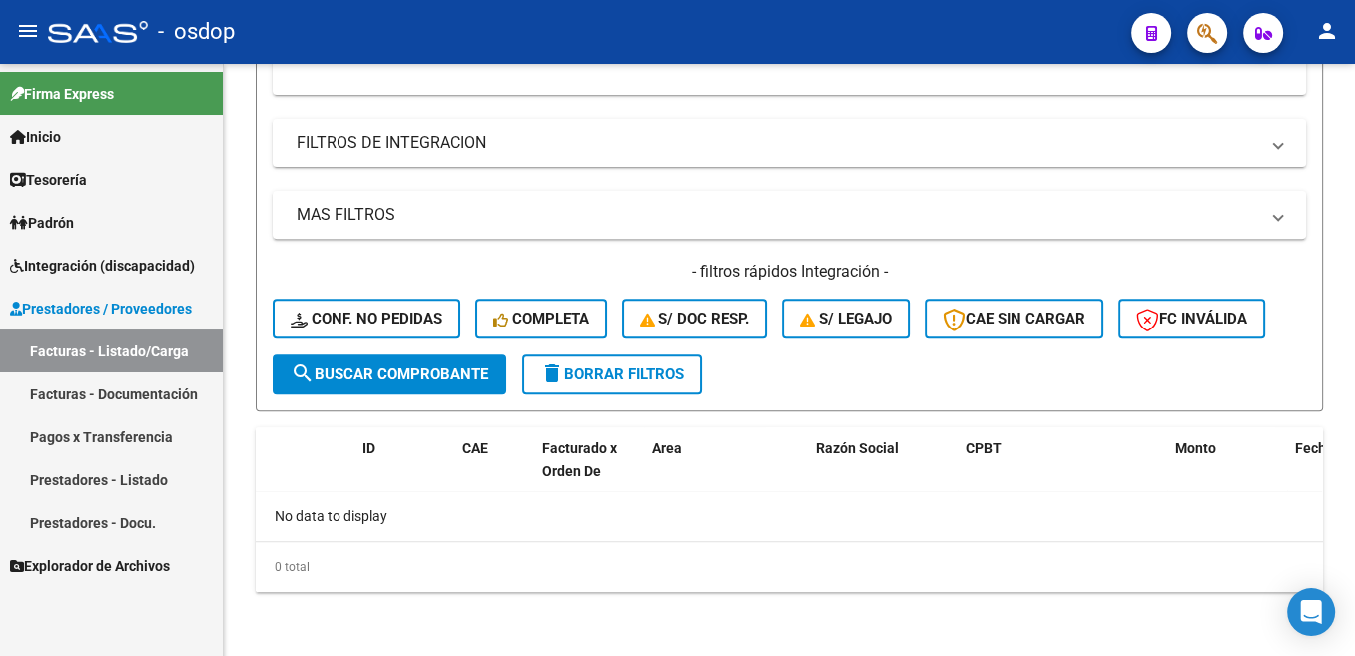
scroll to position [273, 0]
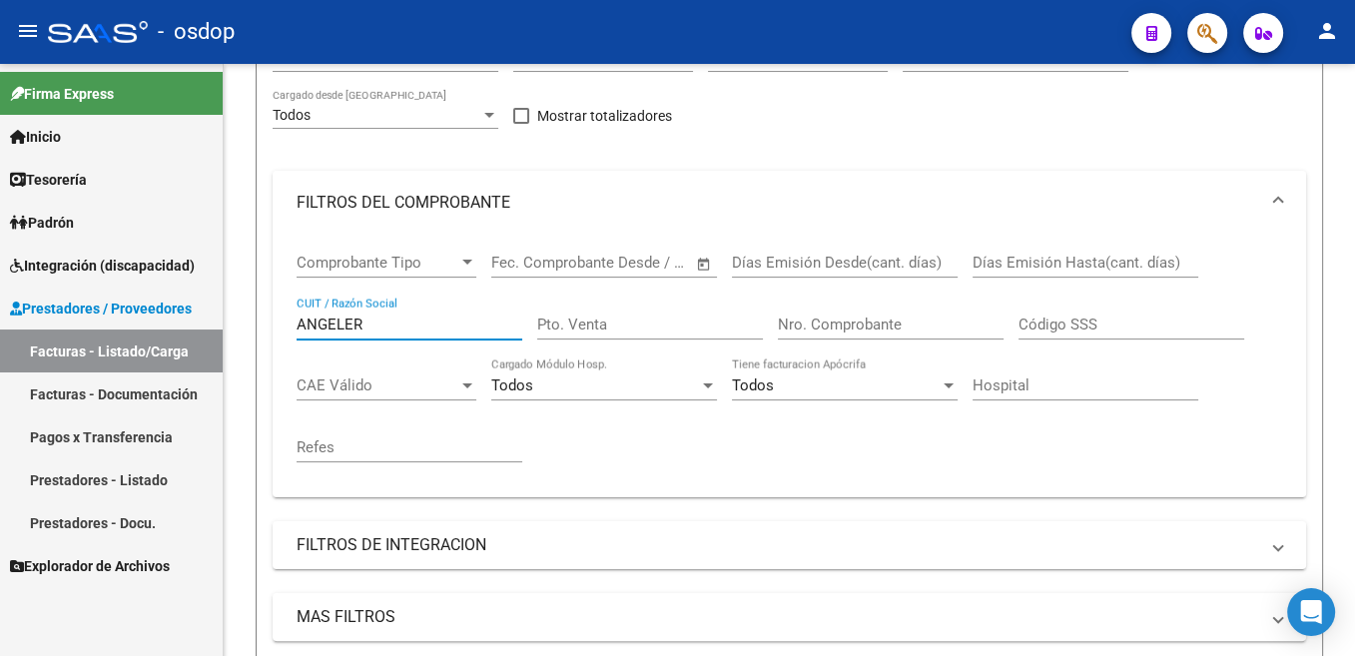
click at [336, 321] on input "ANGELER" at bounding box center [410, 325] width 226 height 18
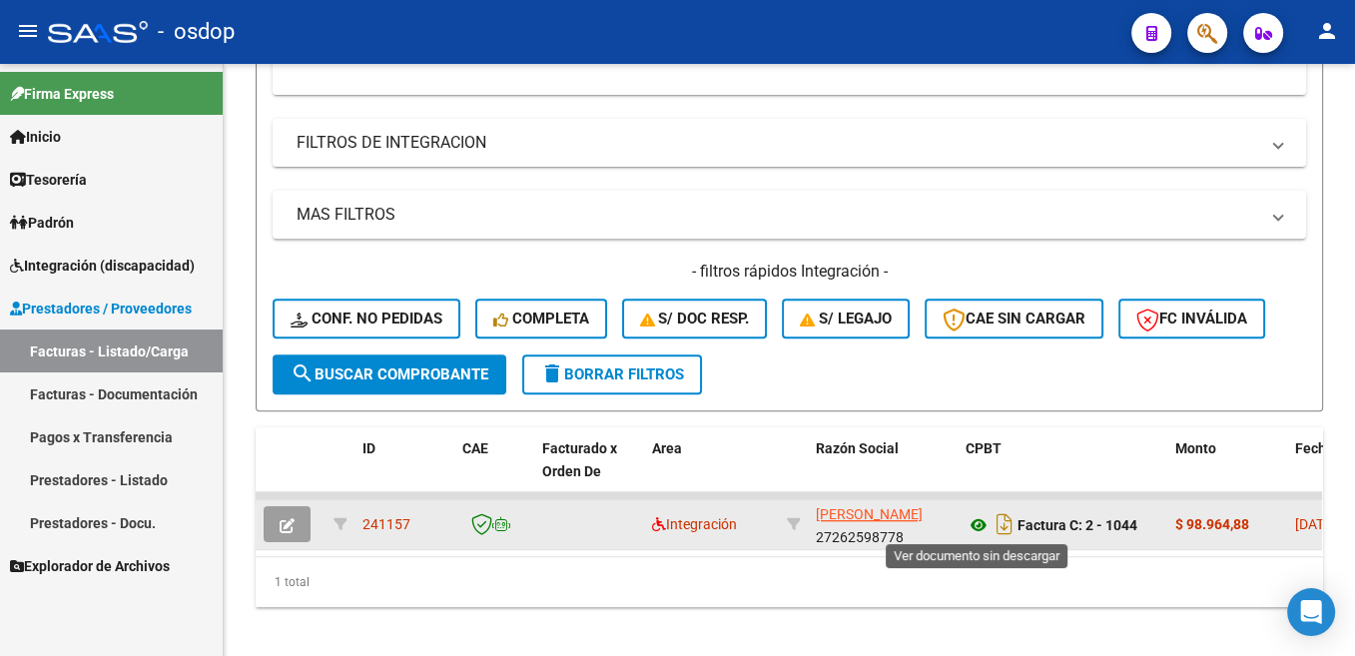
click at [971, 524] on icon at bounding box center [978, 525] width 26 height 24
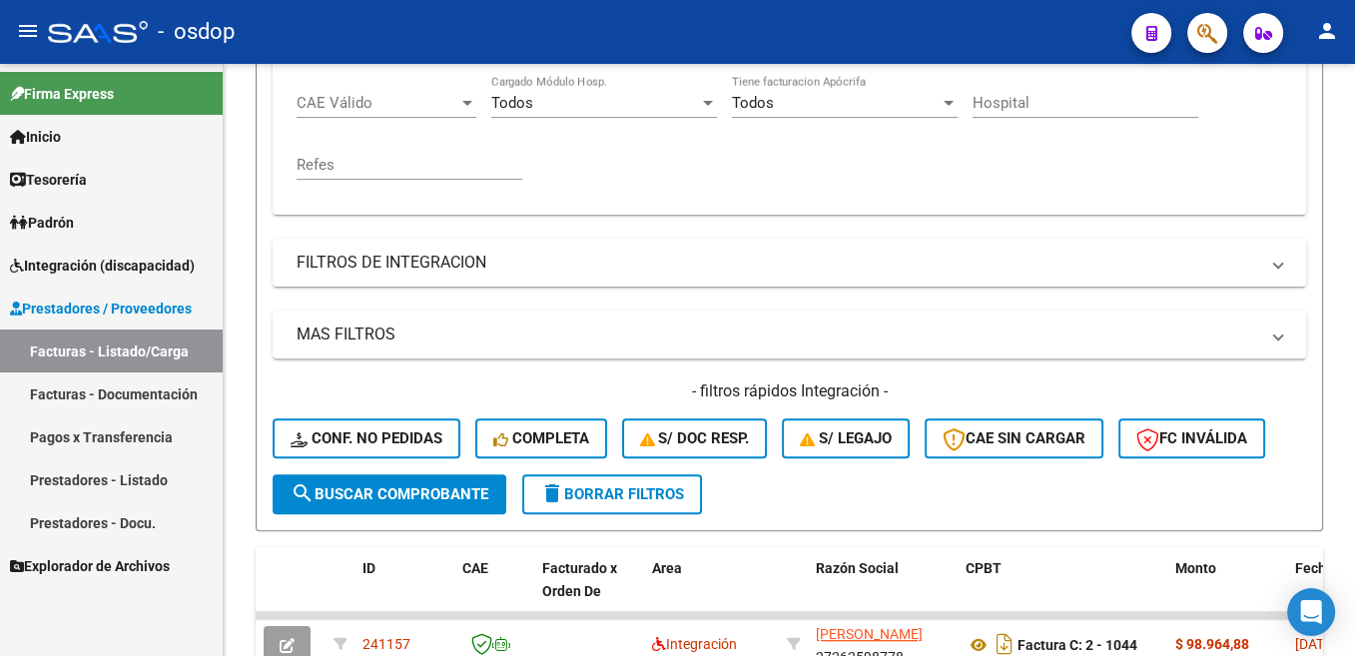
scroll to position [474, 0]
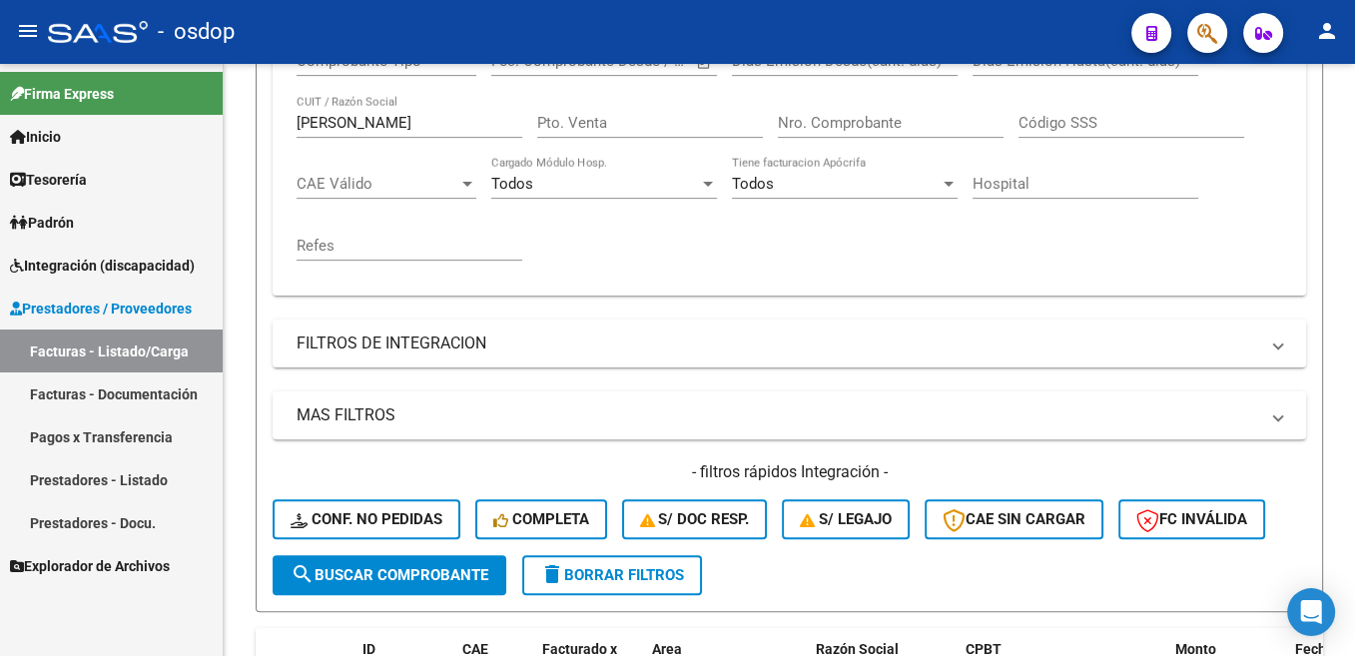
click at [330, 132] on input "[PERSON_NAME]" at bounding box center [410, 123] width 226 height 18
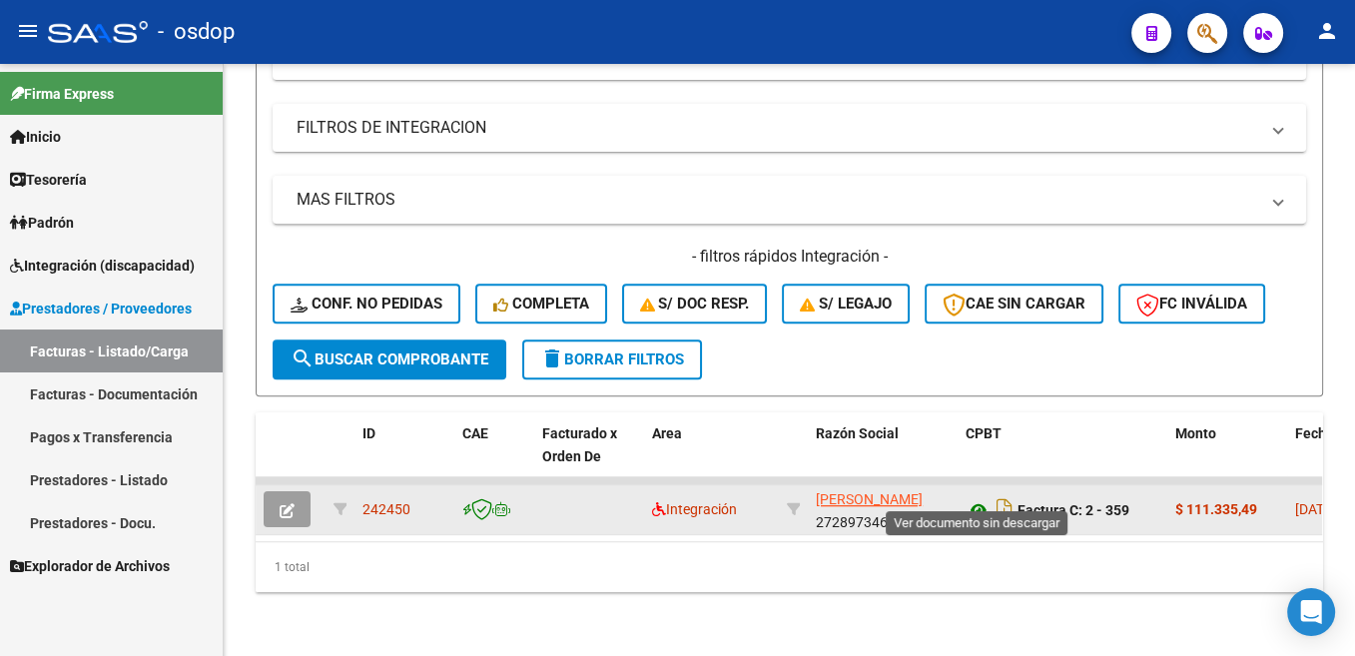
click at [975, 498] on icon at bounding box center [978, 510] width 26 height 24
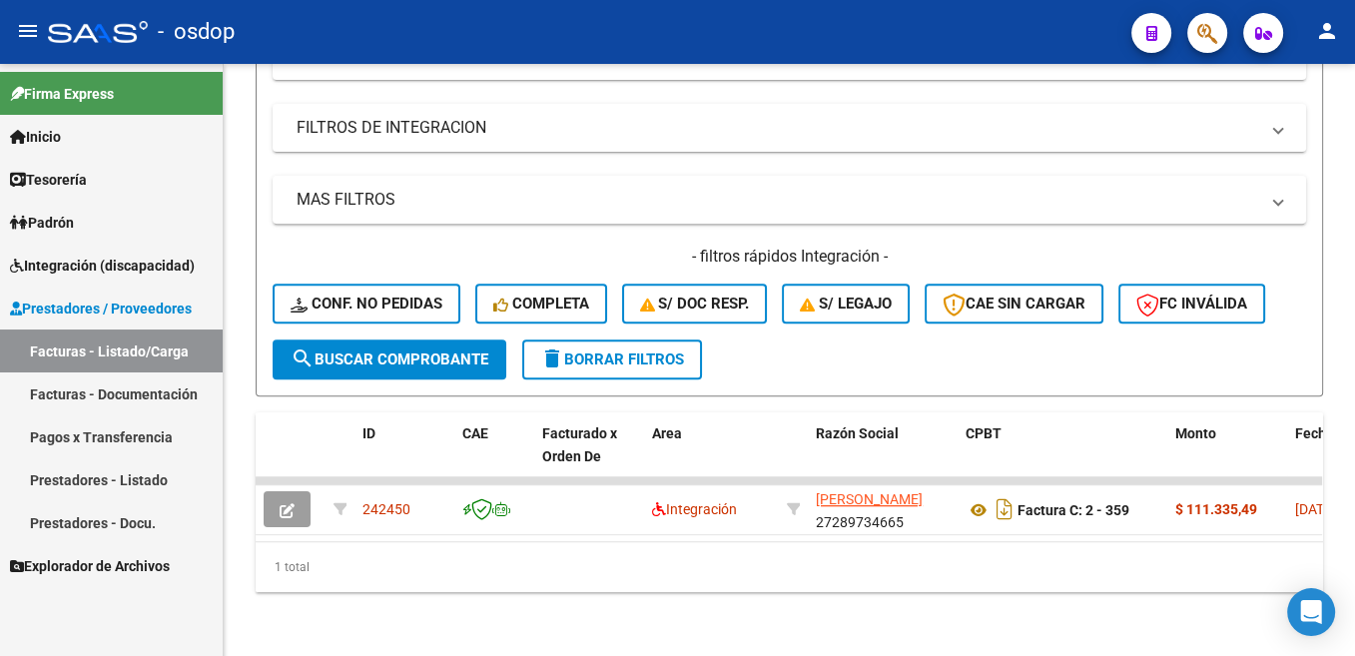
scroll to position [407, 0]
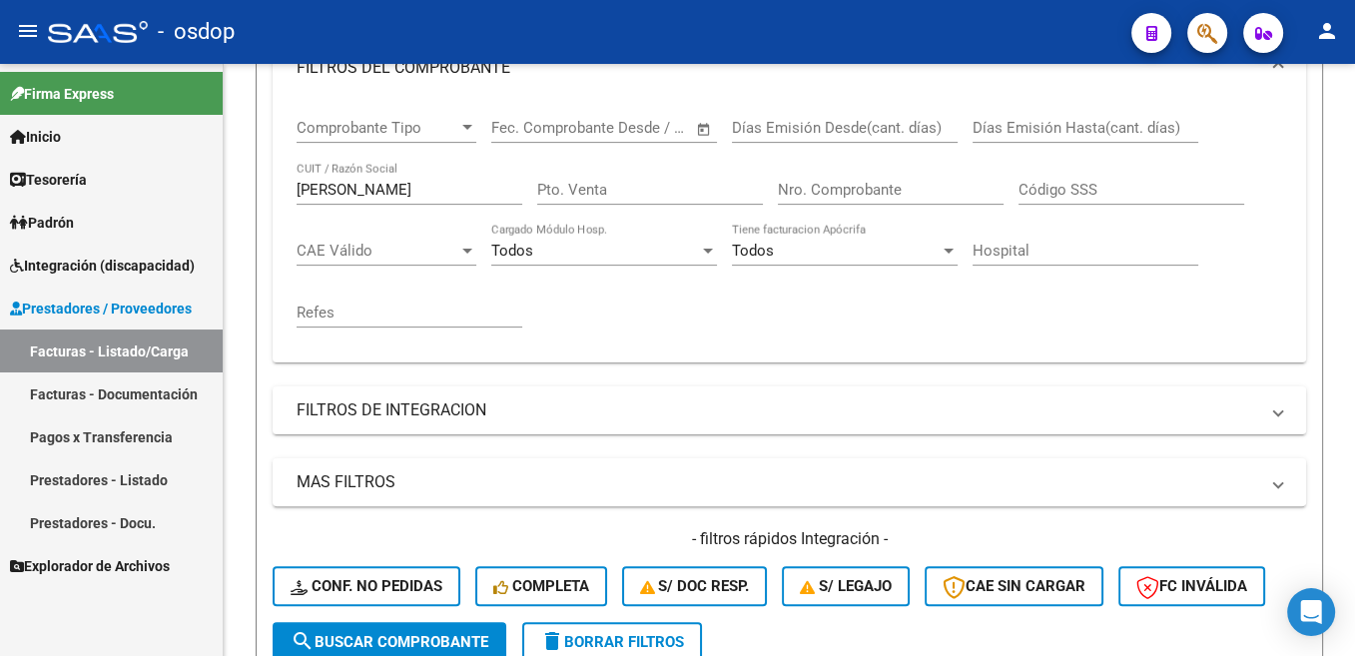
click at [351, 197] on input "[PERSON_NAME]" at bounding box center [410, 190] width 226 height 18
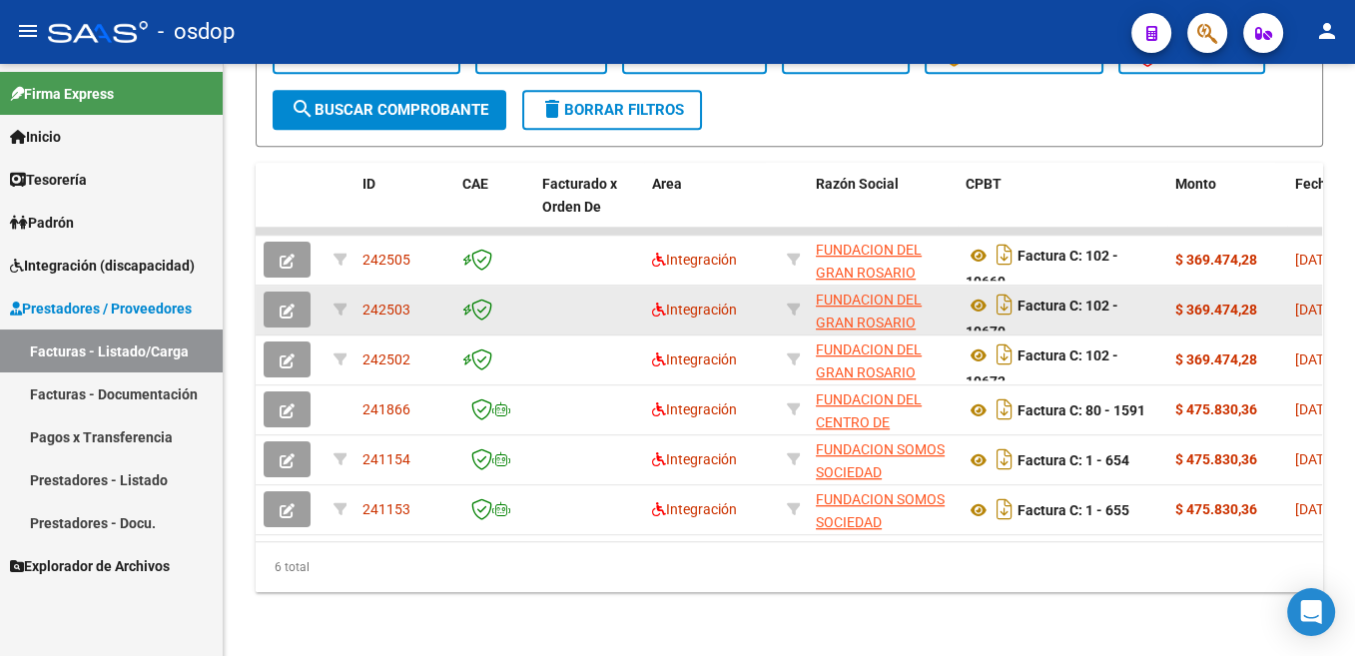
scroll to position [958, 0]
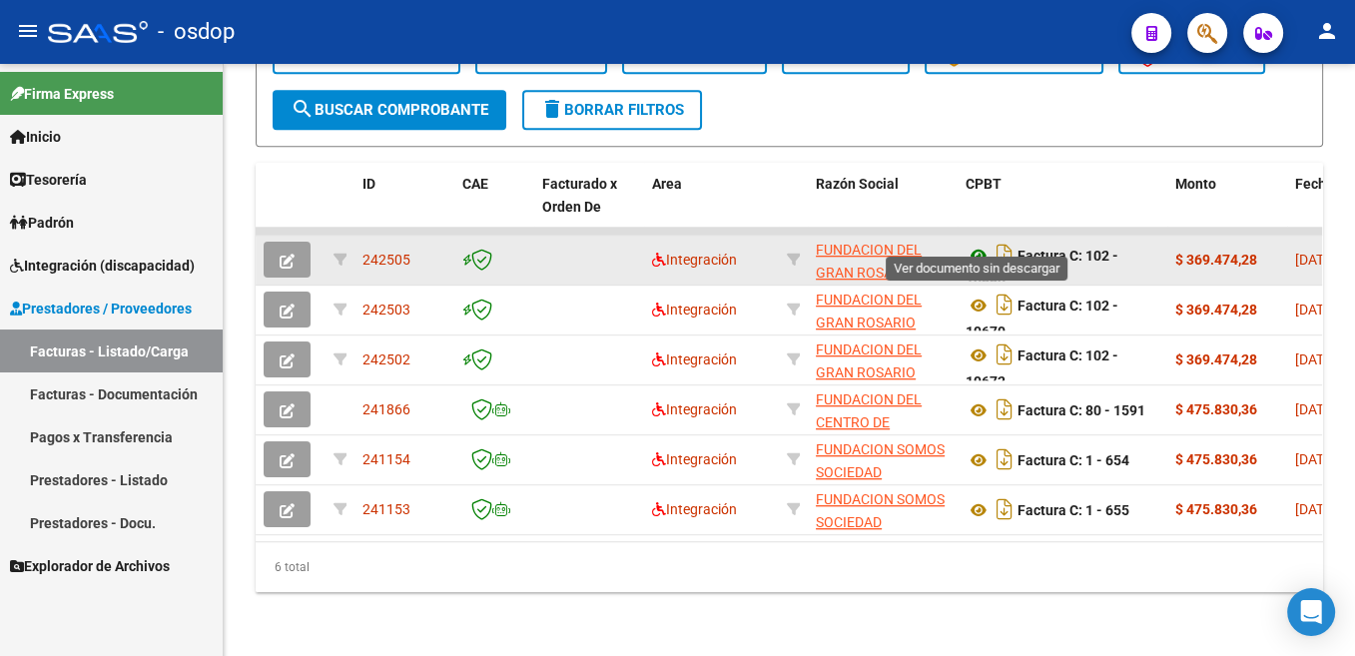
click at [973, 244] on icon at bounding box center [978, 256] width 26 height 24
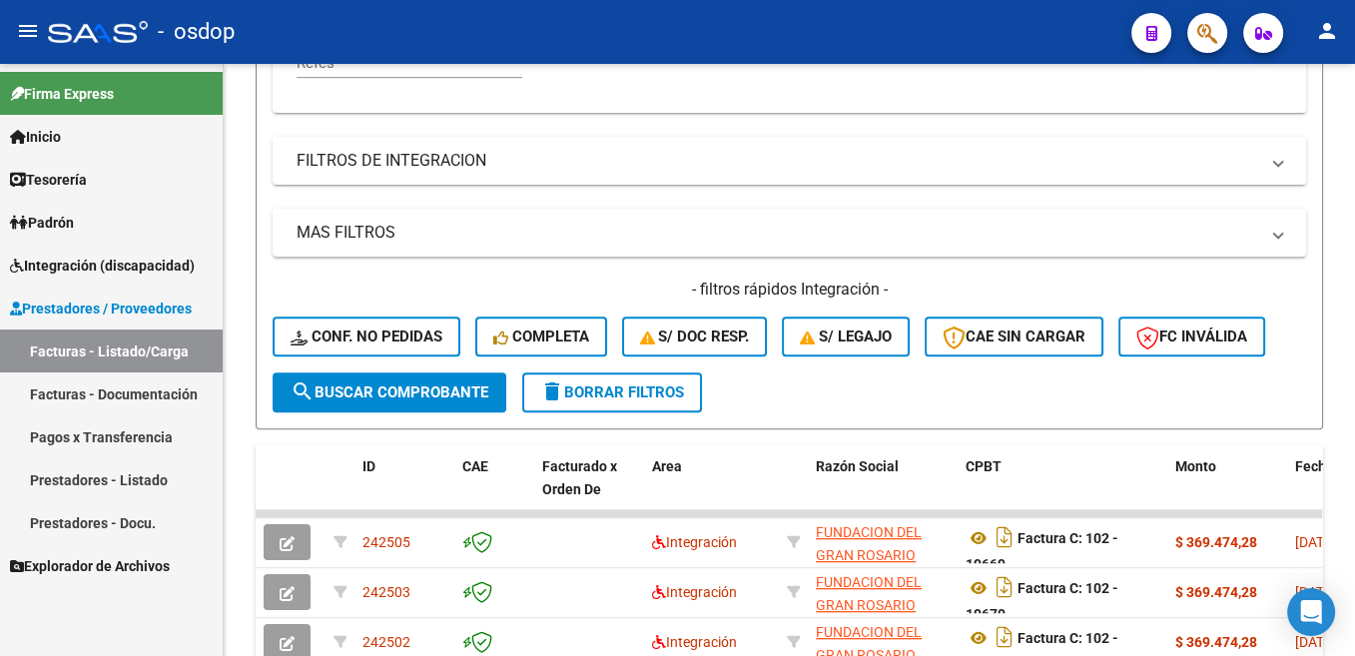
scroll to position [154, 0]
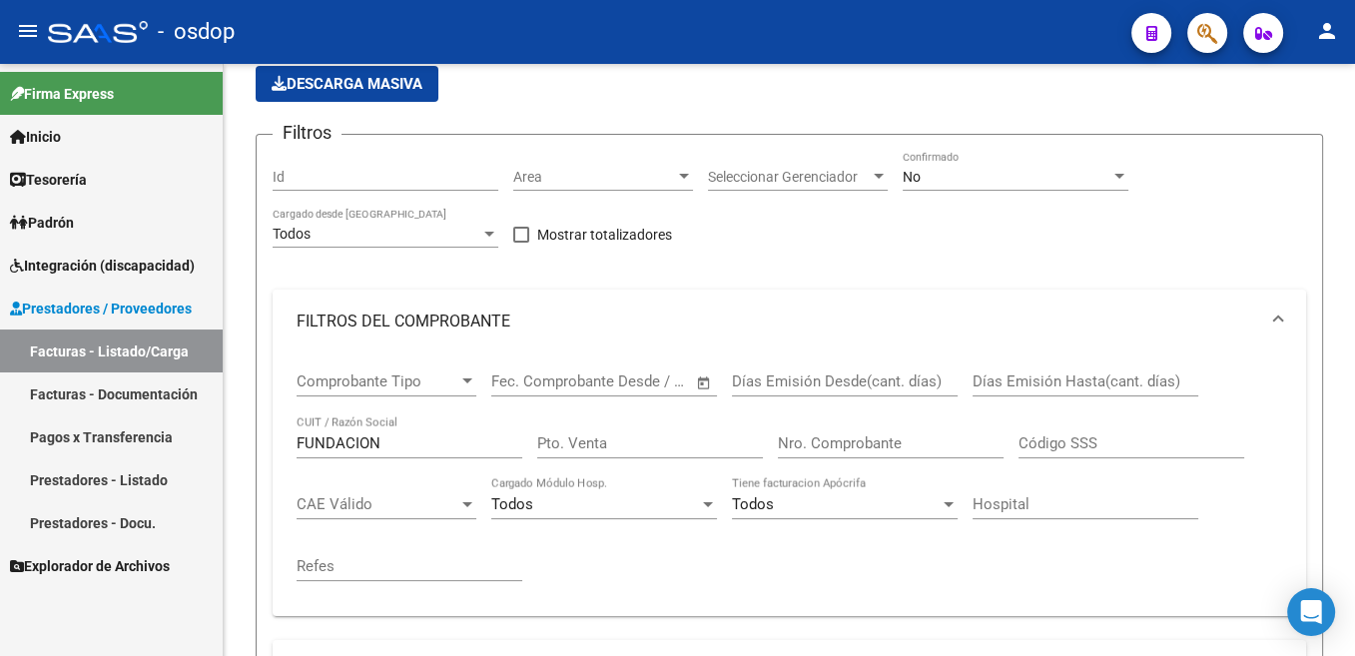
click at [341, 436] on input "FUNDACION" at bounding box center [410, 443] width 226 height 18
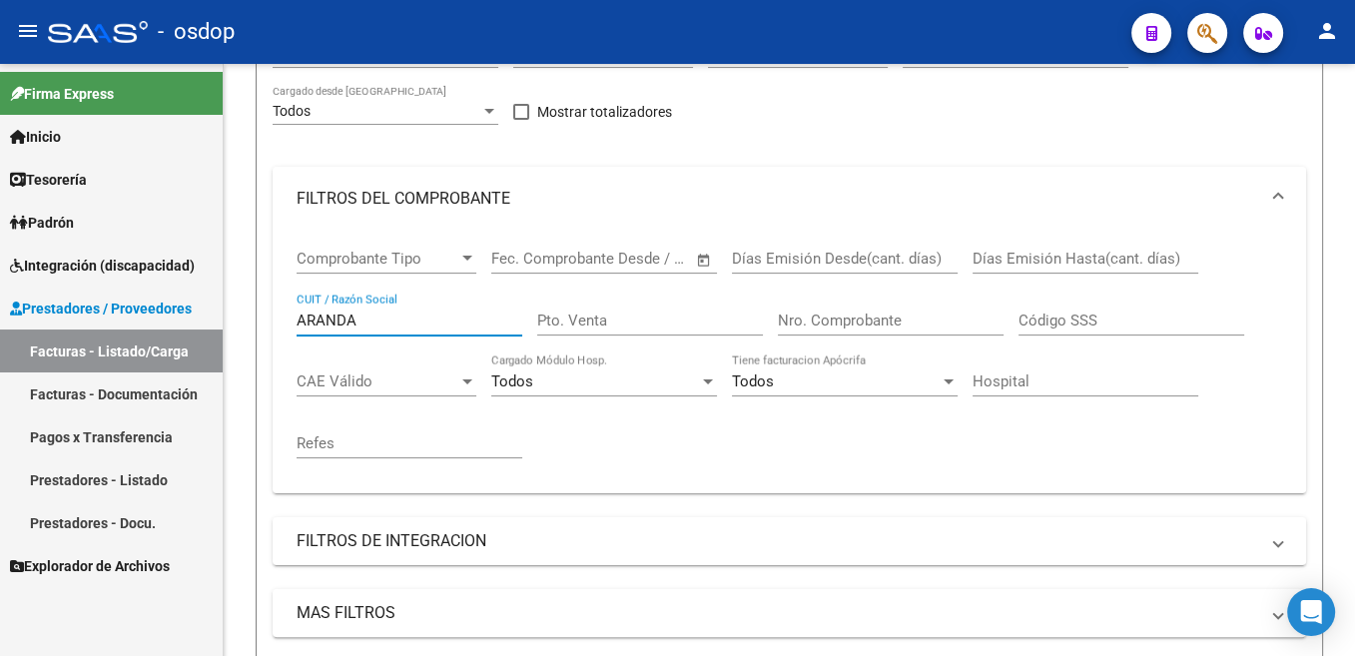
scroll to position [273, 0]
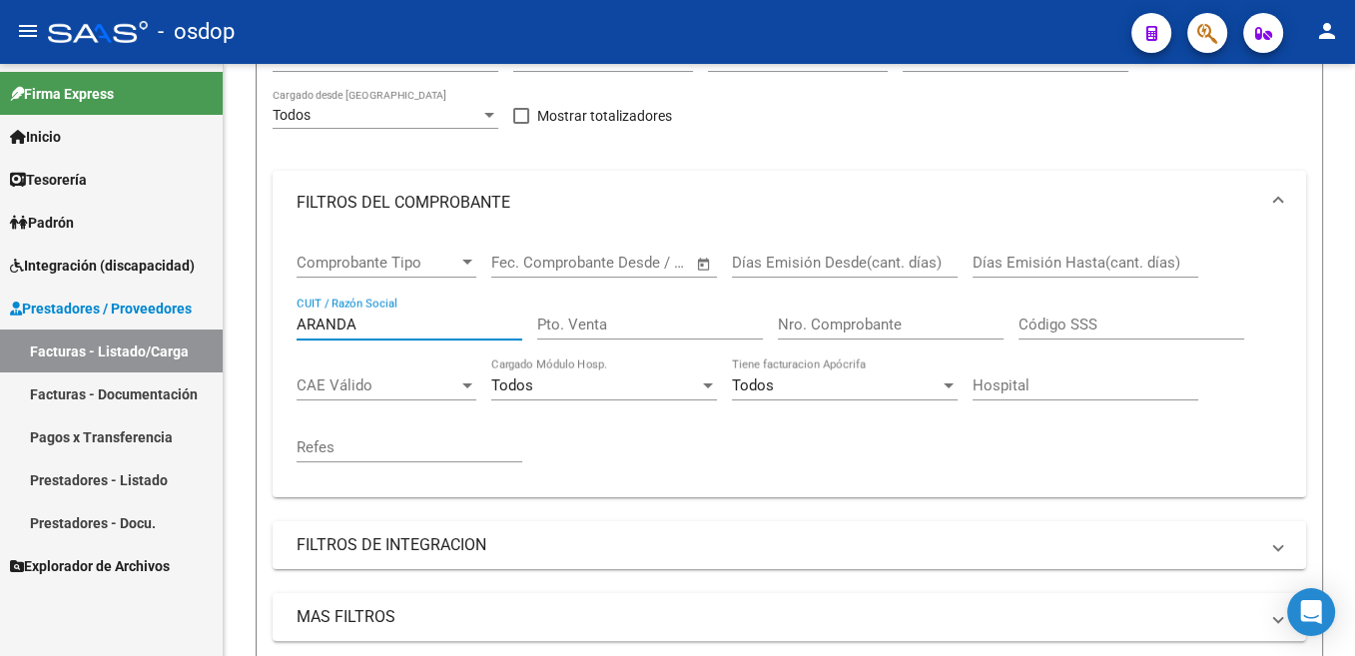
click at [341, 324] on input "ARANDA" at bounding box center [410, 325] width 226 height 18
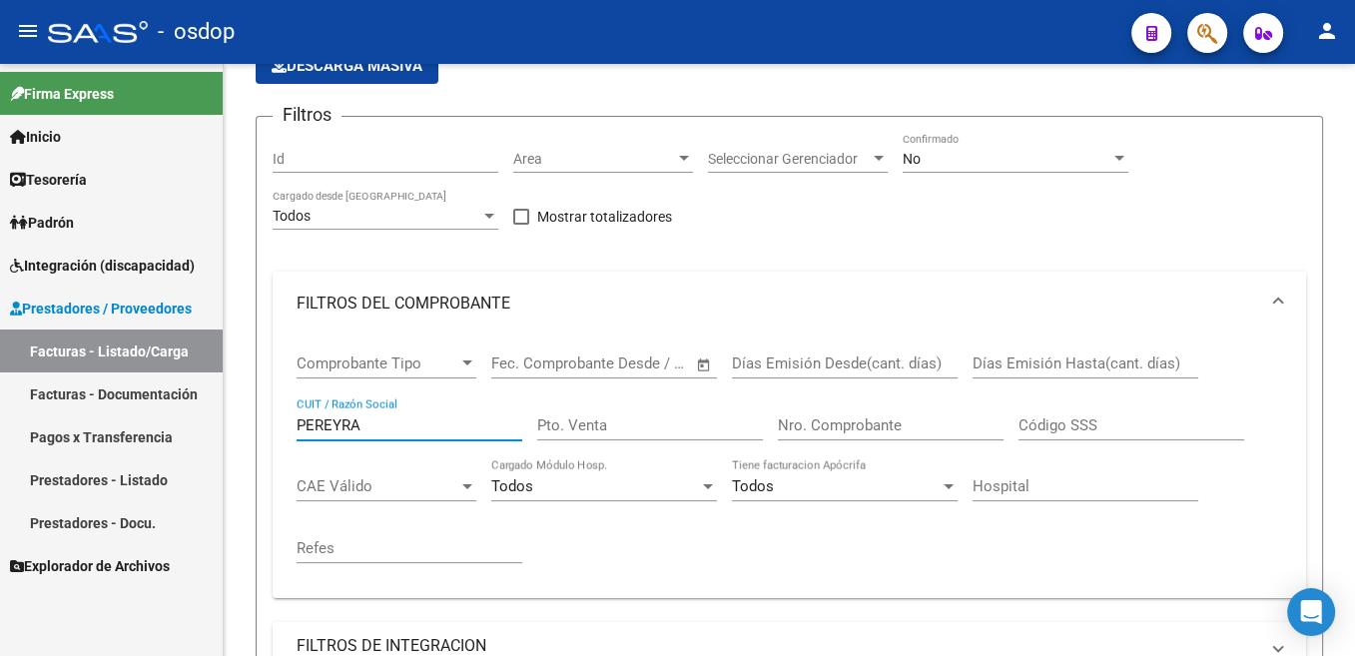
scroll to position [106, 0]
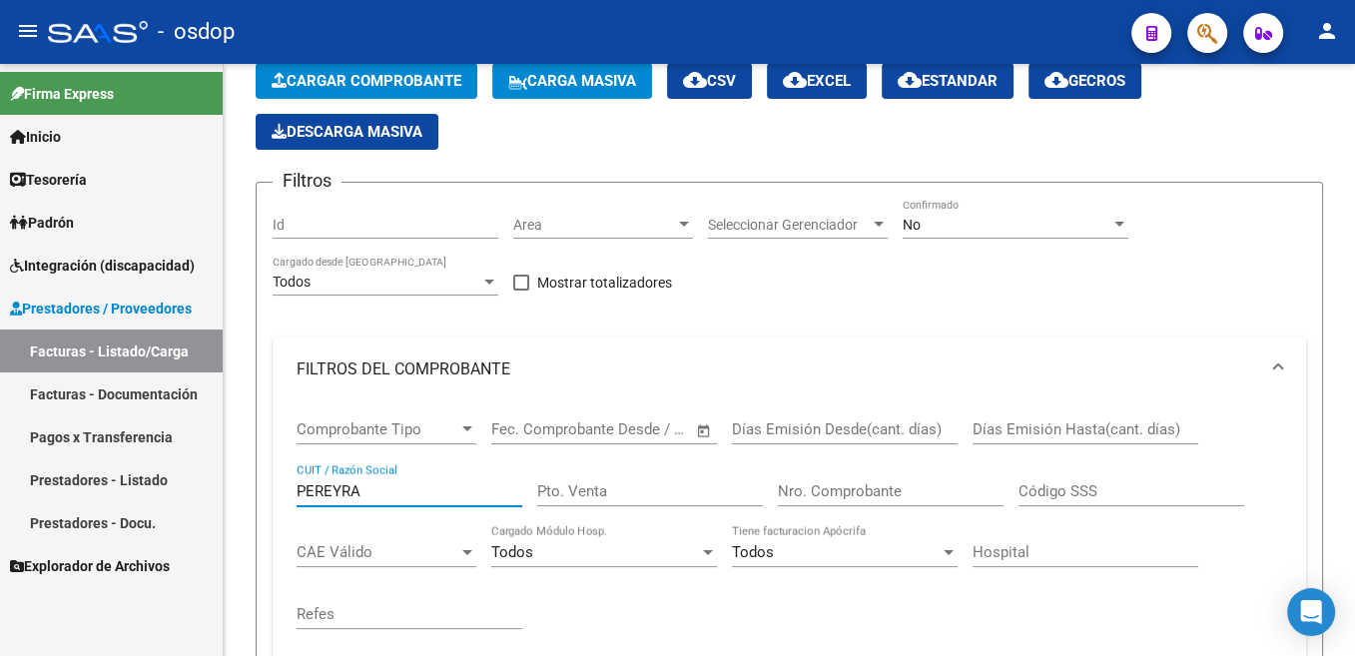
click at [336, 488] on input "PEREYRA" at bounding box center [410, 491] width 226 height 18
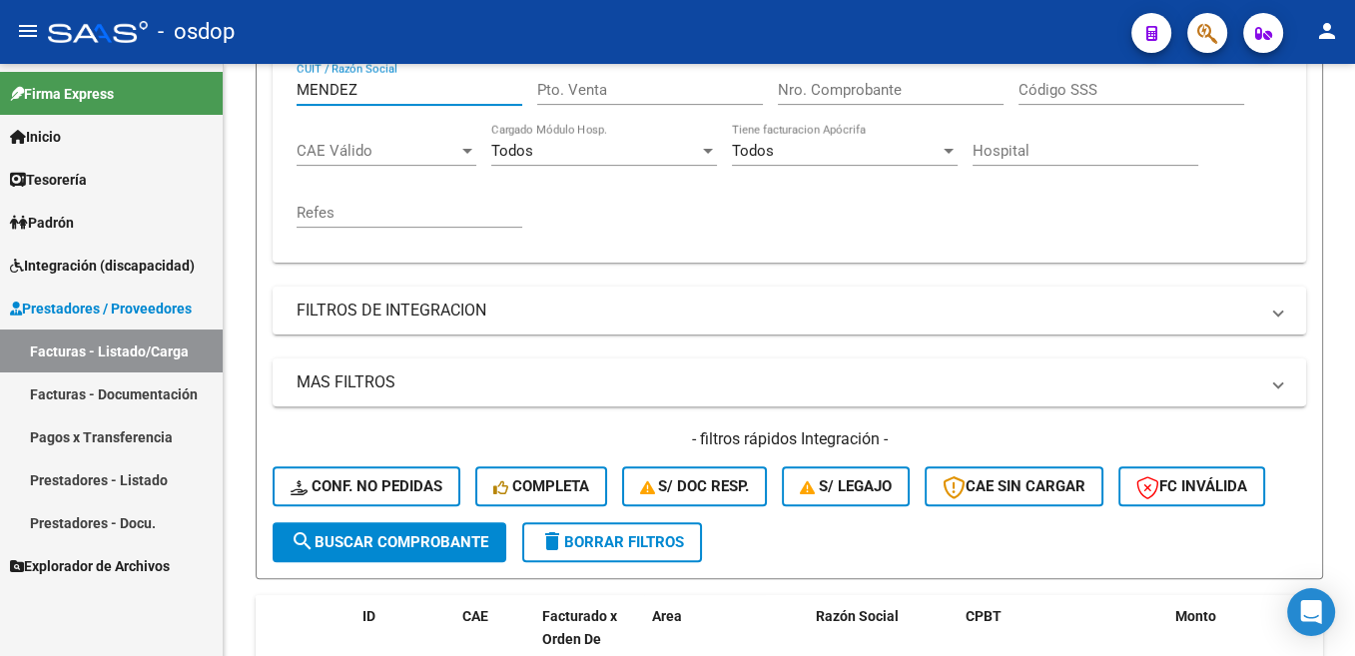
scroll to position [675, 0]
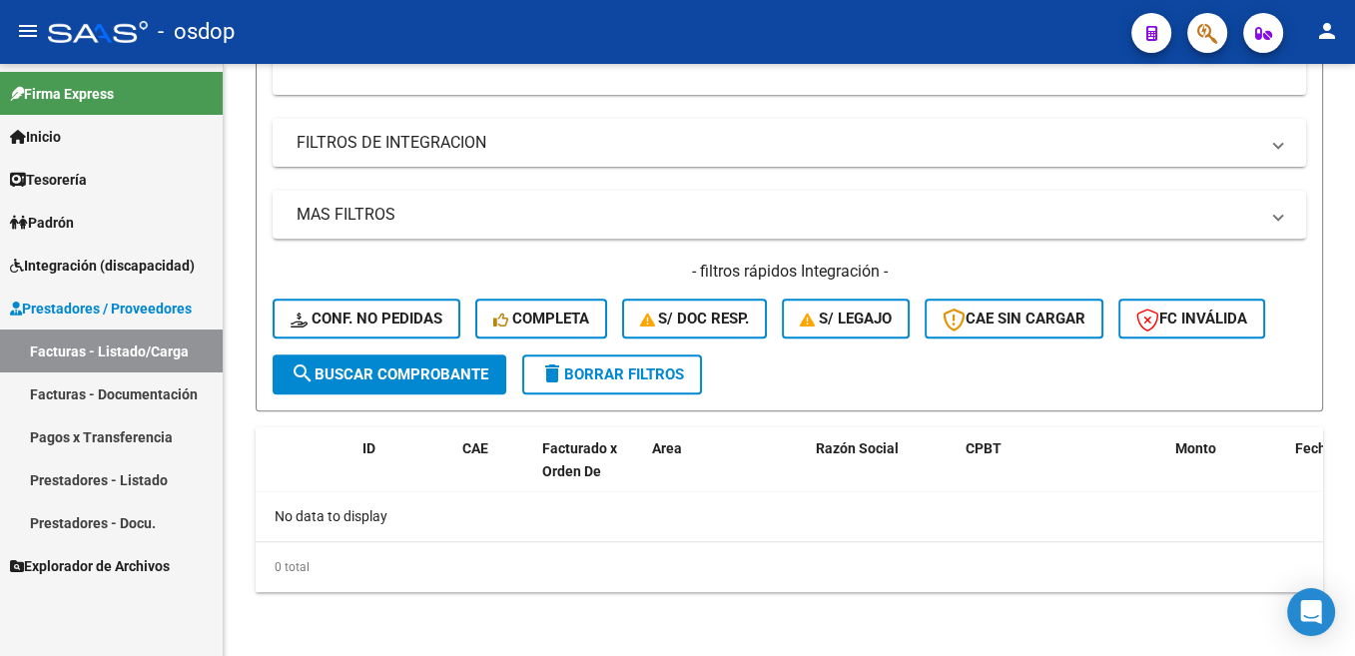
type input "MENDEZ"
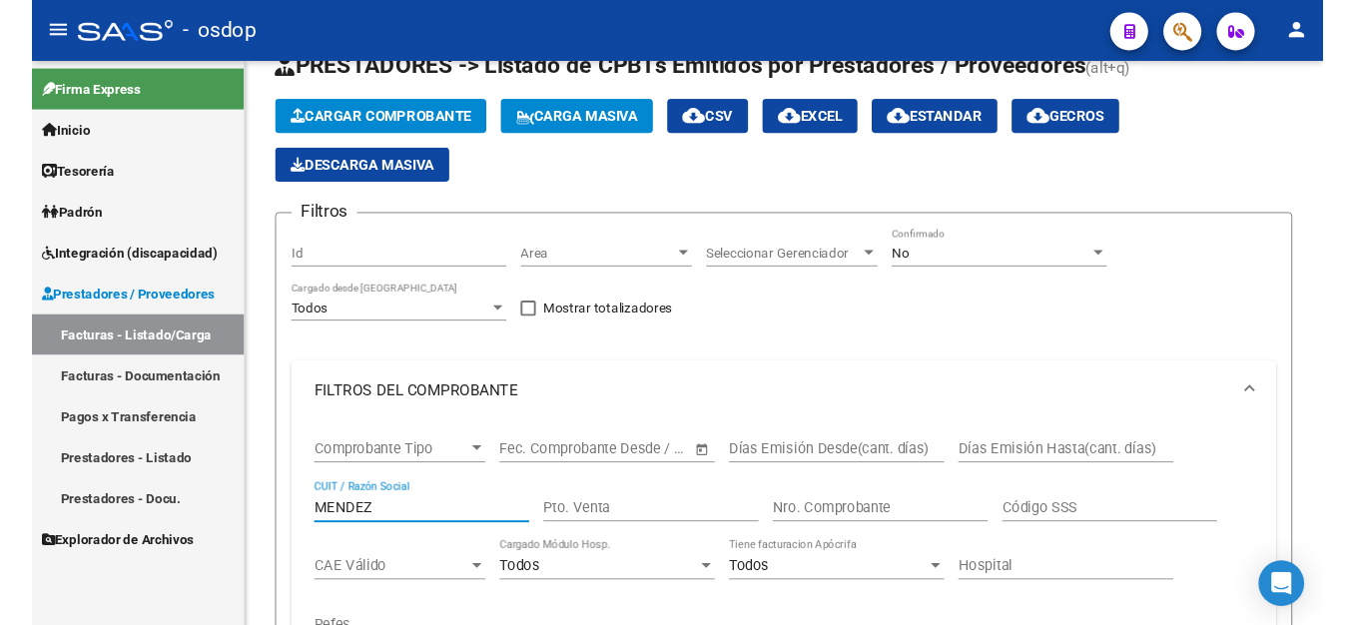
scroll to position [0, 0]
